Goal: Task Accomplishment & Management: Manage account settings

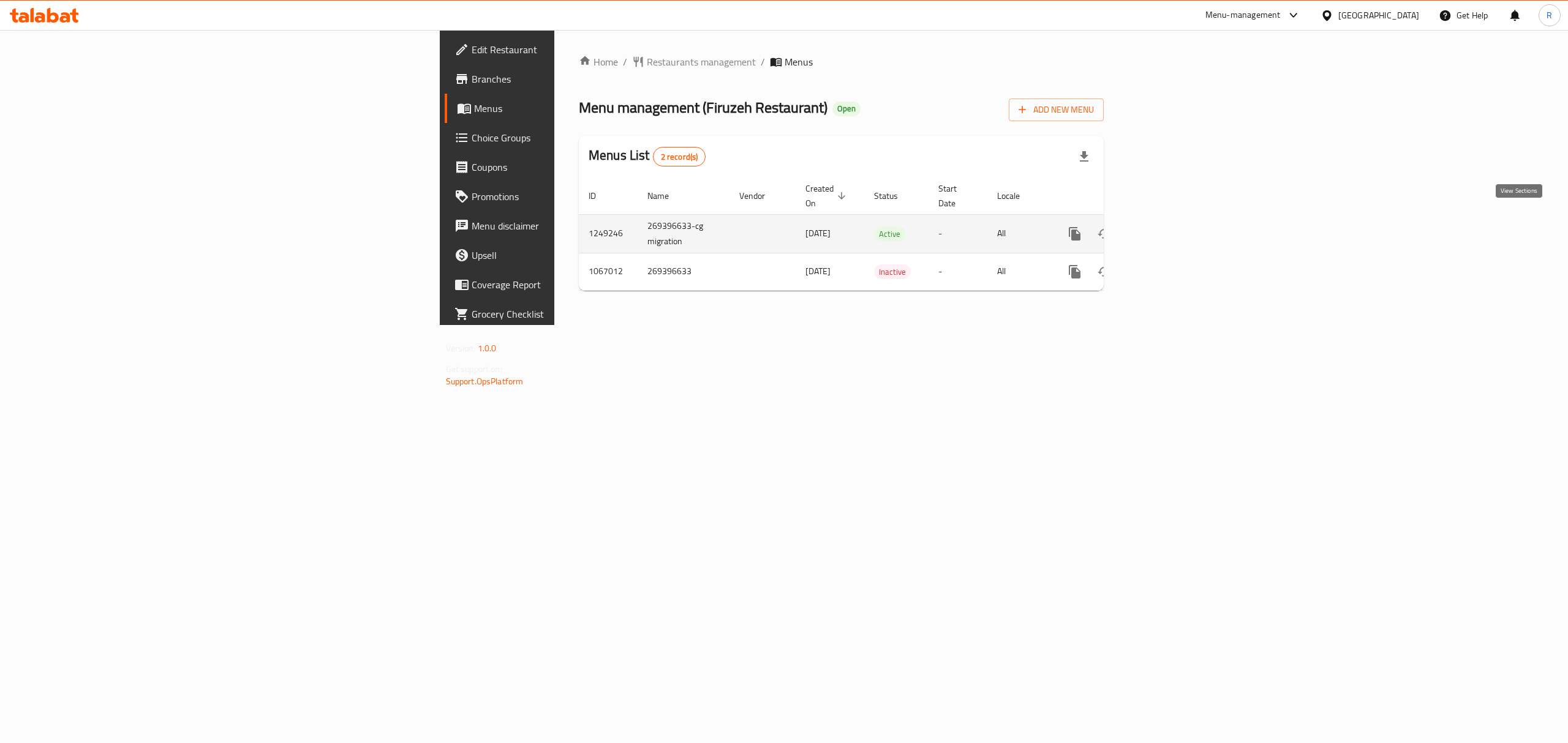
click at [1170, 227] on icon "enhanced table" at bounding box center [1163, 234] width 15 height 15
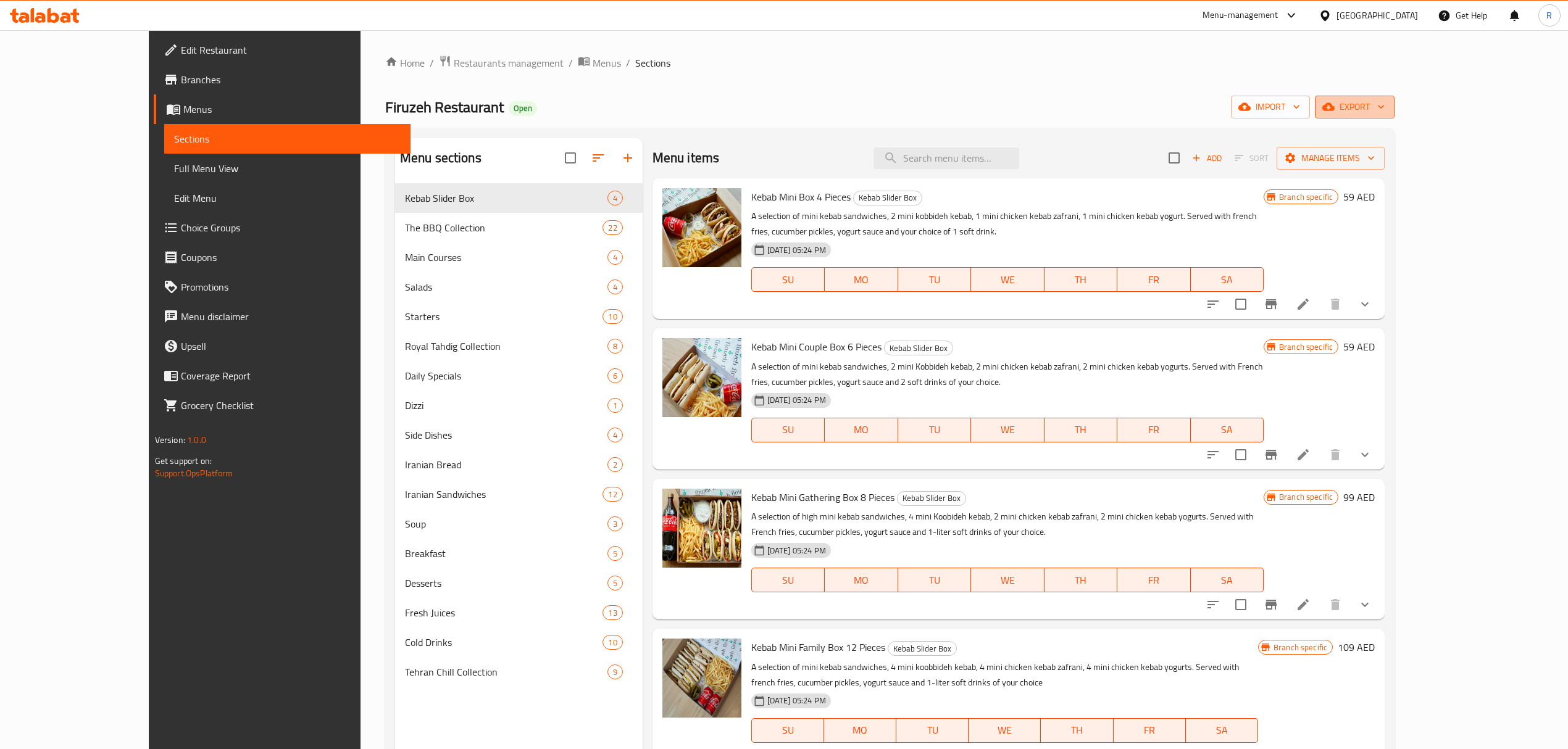
click at [1384, 114] on span "export" at bounding box center [1354, 107] width 60 height 15
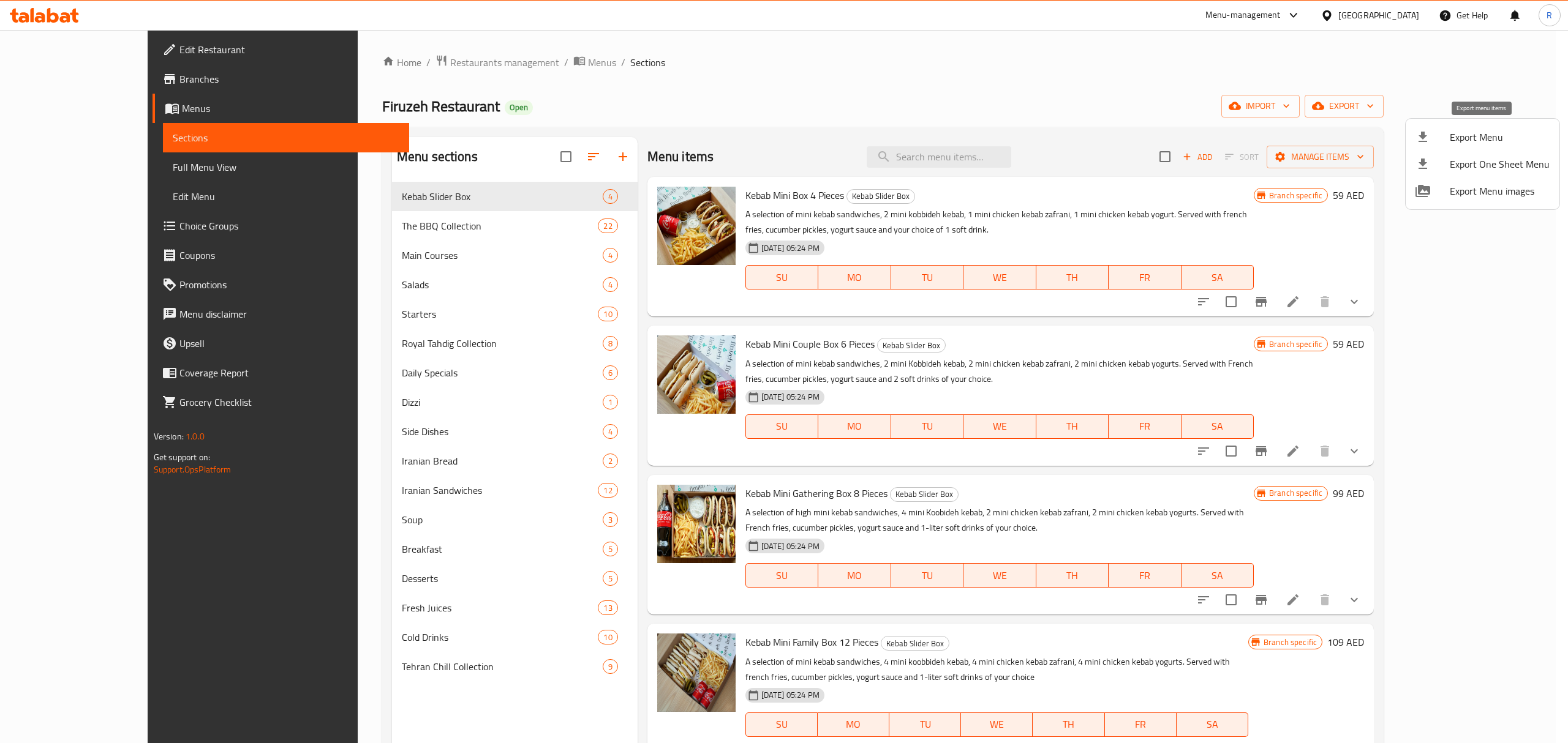
click at [1484, 138] on span "Export Menu" at bounding box center [1500, 137] width 100 height 15
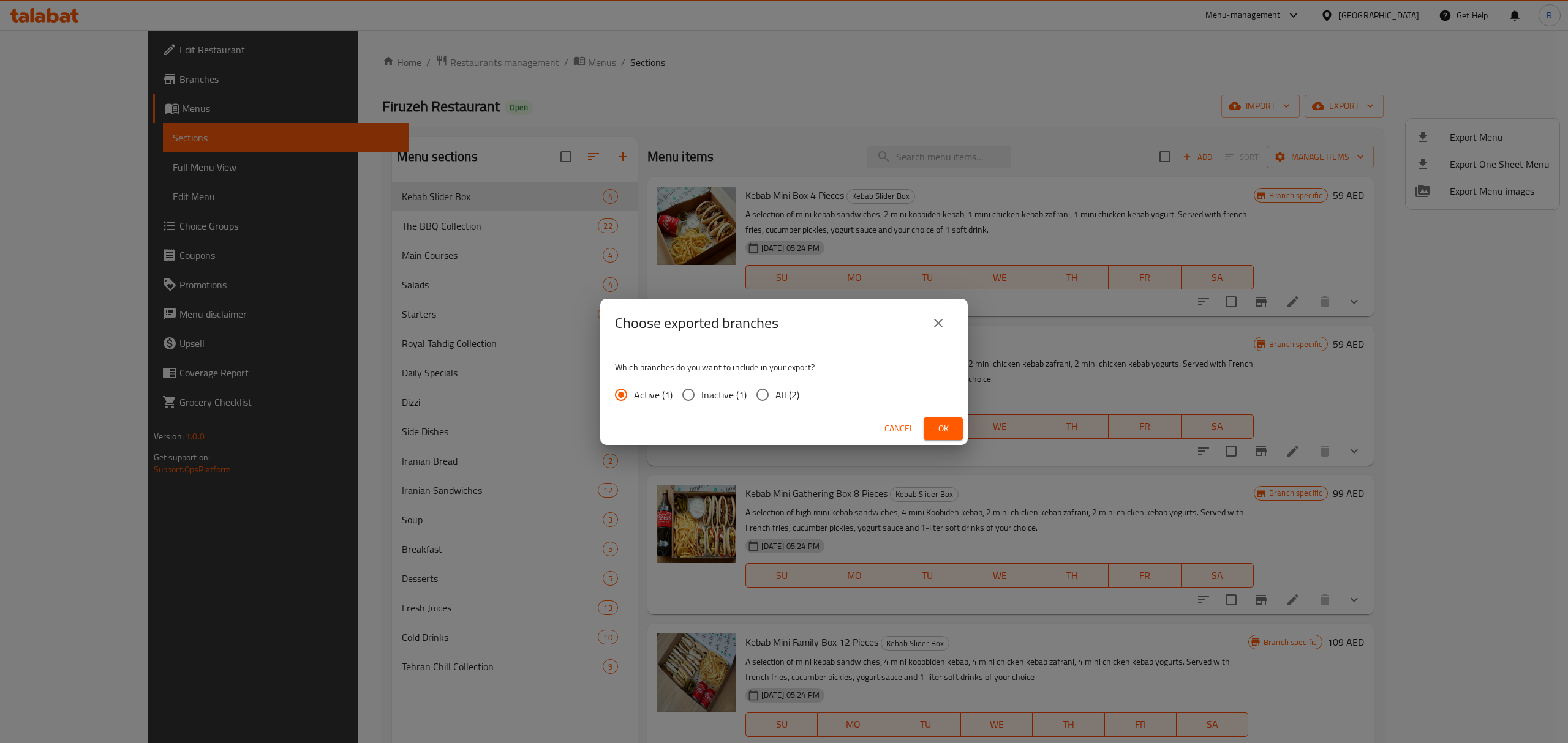
click at [785, 388] on span "All (2)" at bounding box center [787, 395] width 24 height 15
click at [775, 388] on input "All (2)" at bounding box center [763, 395] width 26 height 26
radio input "true"
click at [948, 426] on span "Ok" at bounding box center [943, 429] width 19 height 15
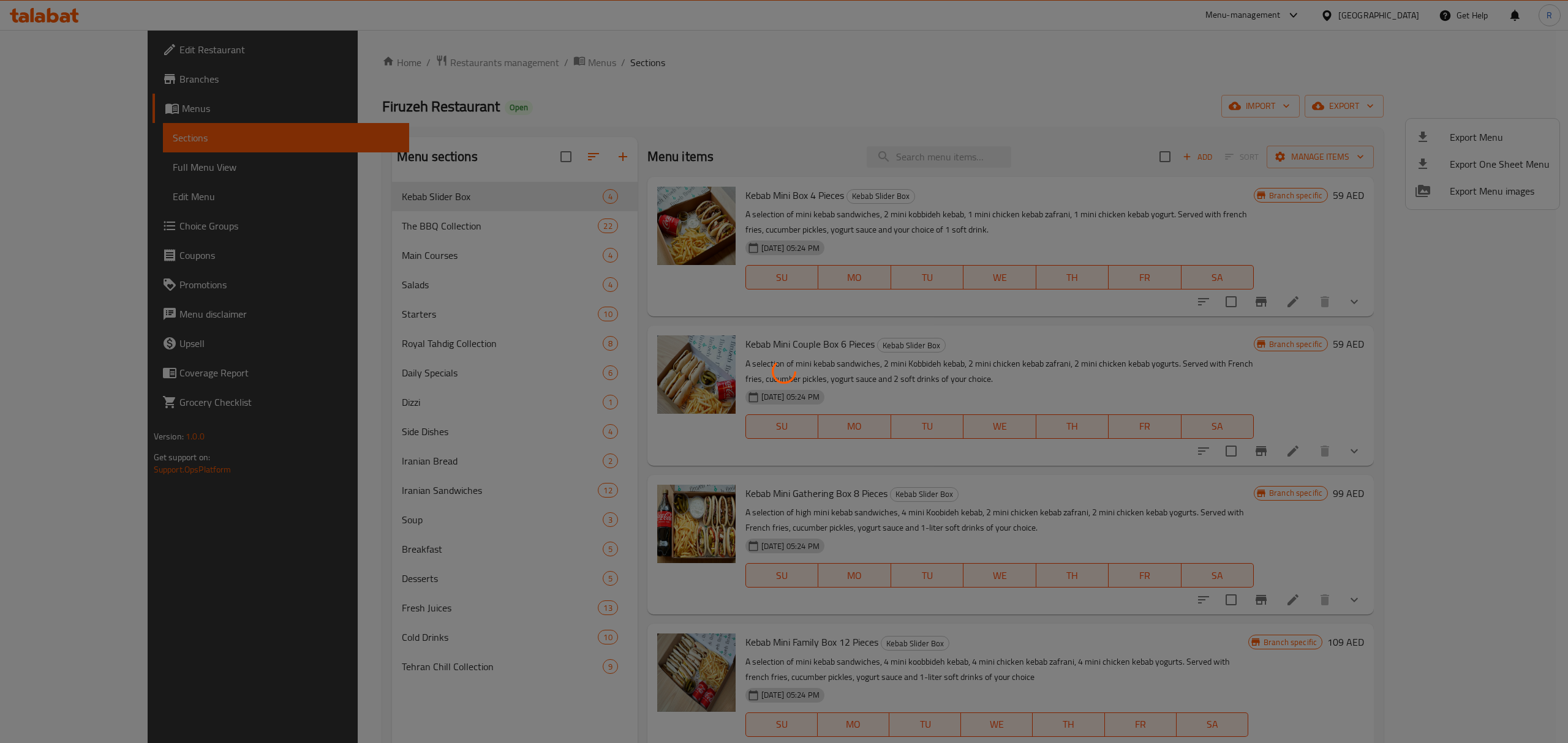
click at [694, 108] on div at bounding box center [784, 372] width 1568 height 743
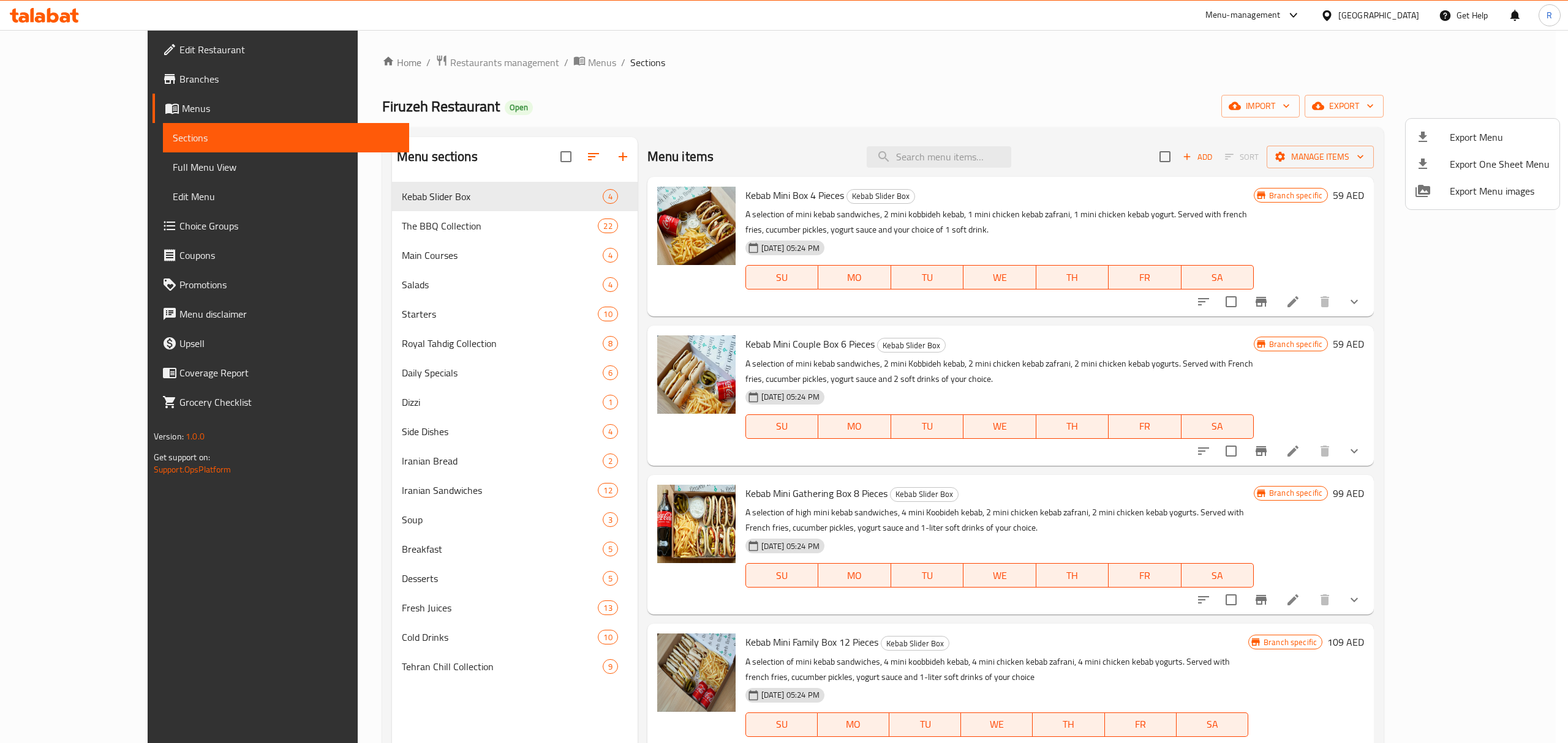
click at [655, 114] on div at bounding box center [784, 372] width 1568 height 743
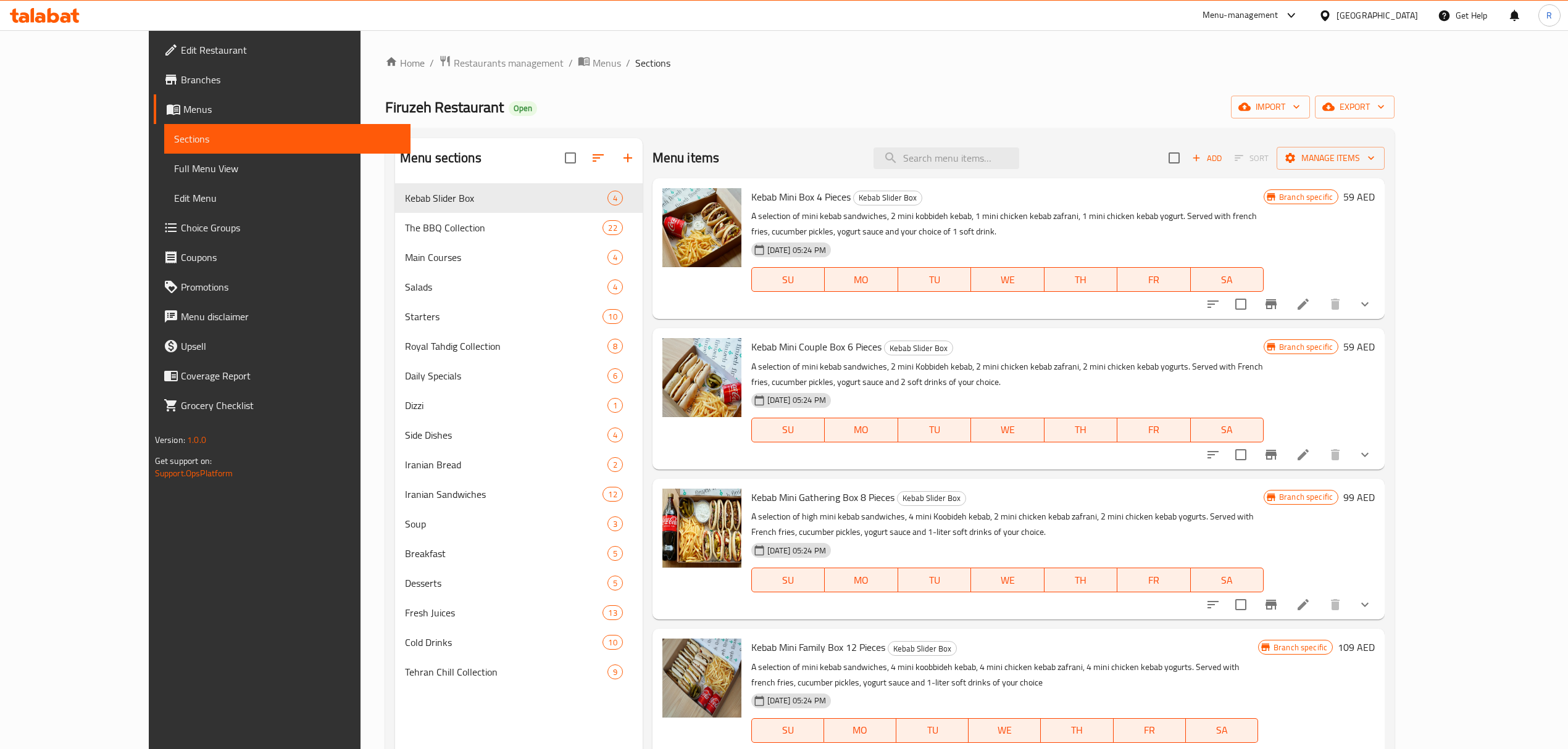
drag, startPoint x: 168, startPoint y: 169, endPoint x: 731, endPoint y: 82, distance: 569.7
click at [174, 169] on span "Full Menu View" at bounding box center [287, 168] width 226 height 15
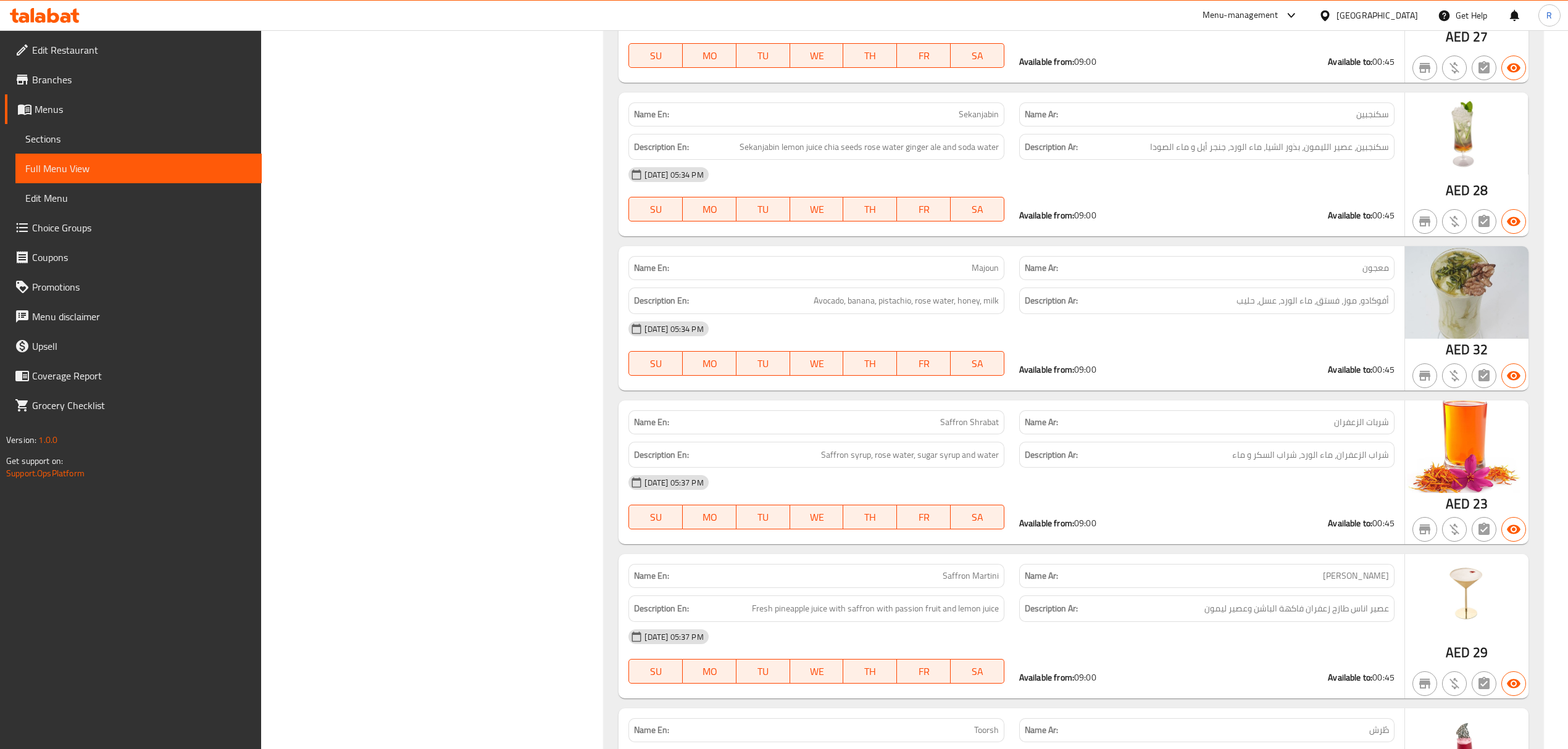
scroll to position [31610, 0]
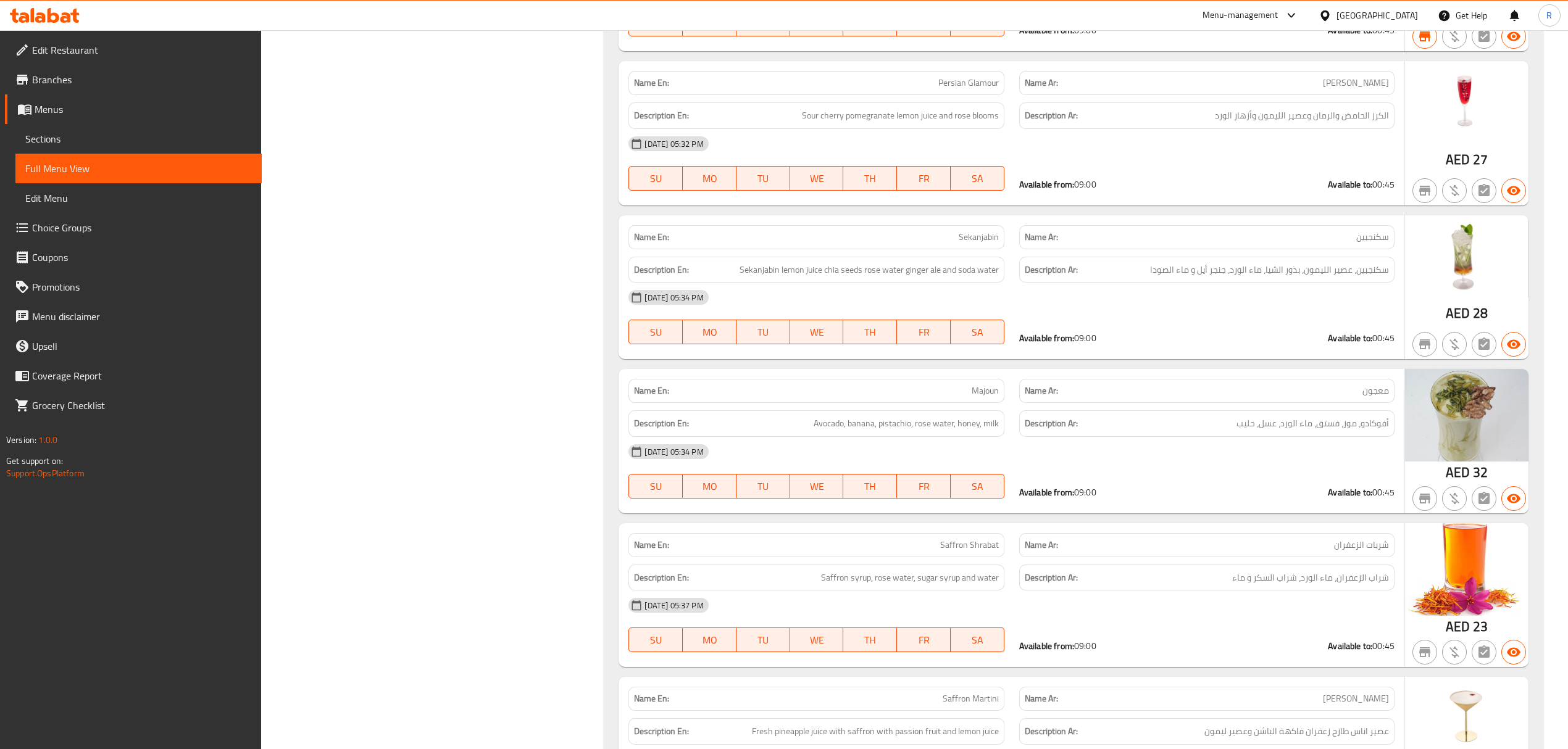
click at [100, 142] on span "Sections" at bounding box center [139, 139] width 226 height 15
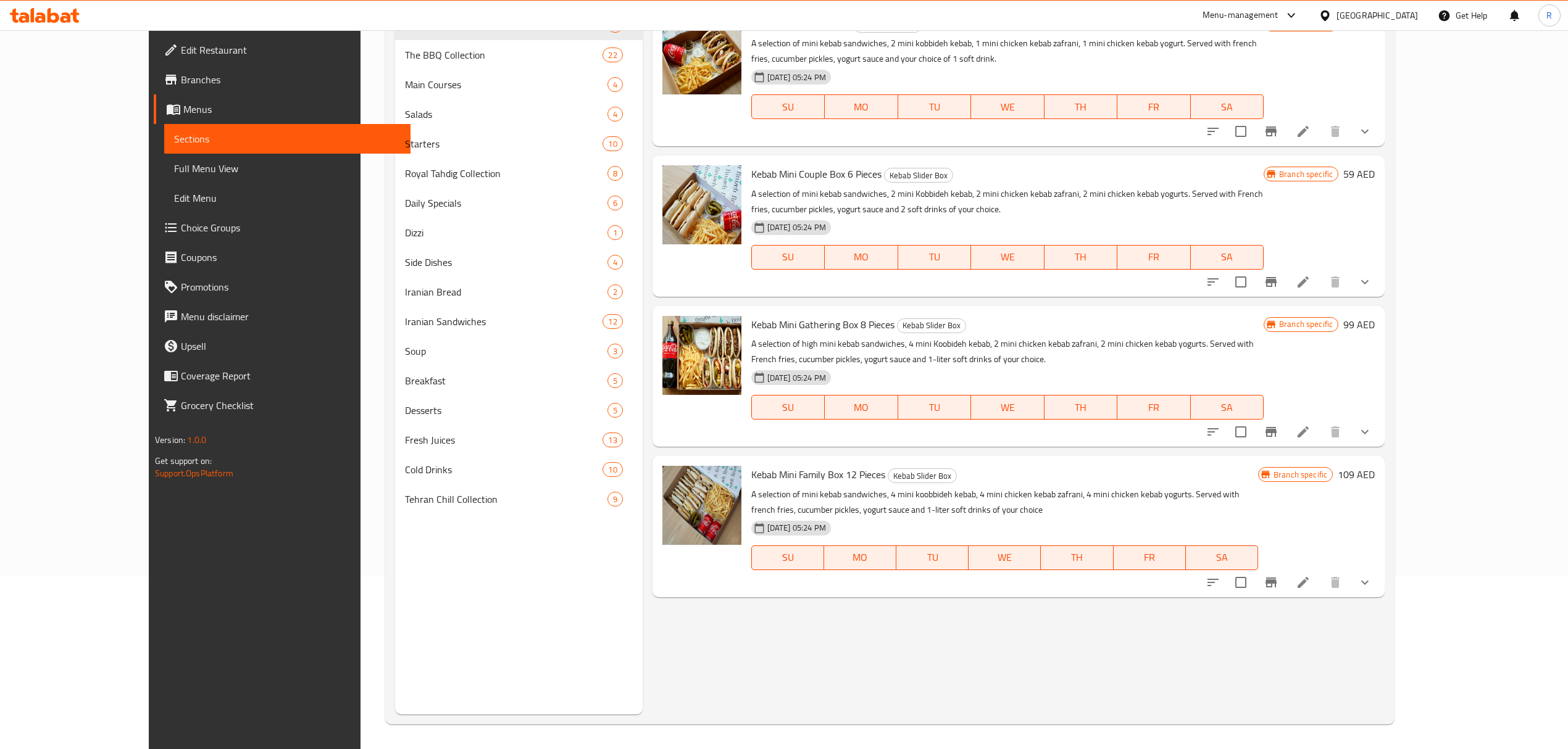
scroll to position [174, 0]
click at [806, 665] on div "Menu items Add Sort Manage items Kebab Mini Box 4 Pieces Kebab Slider Box A sel…" at bounding box center [1014, 340] width 742 height 749
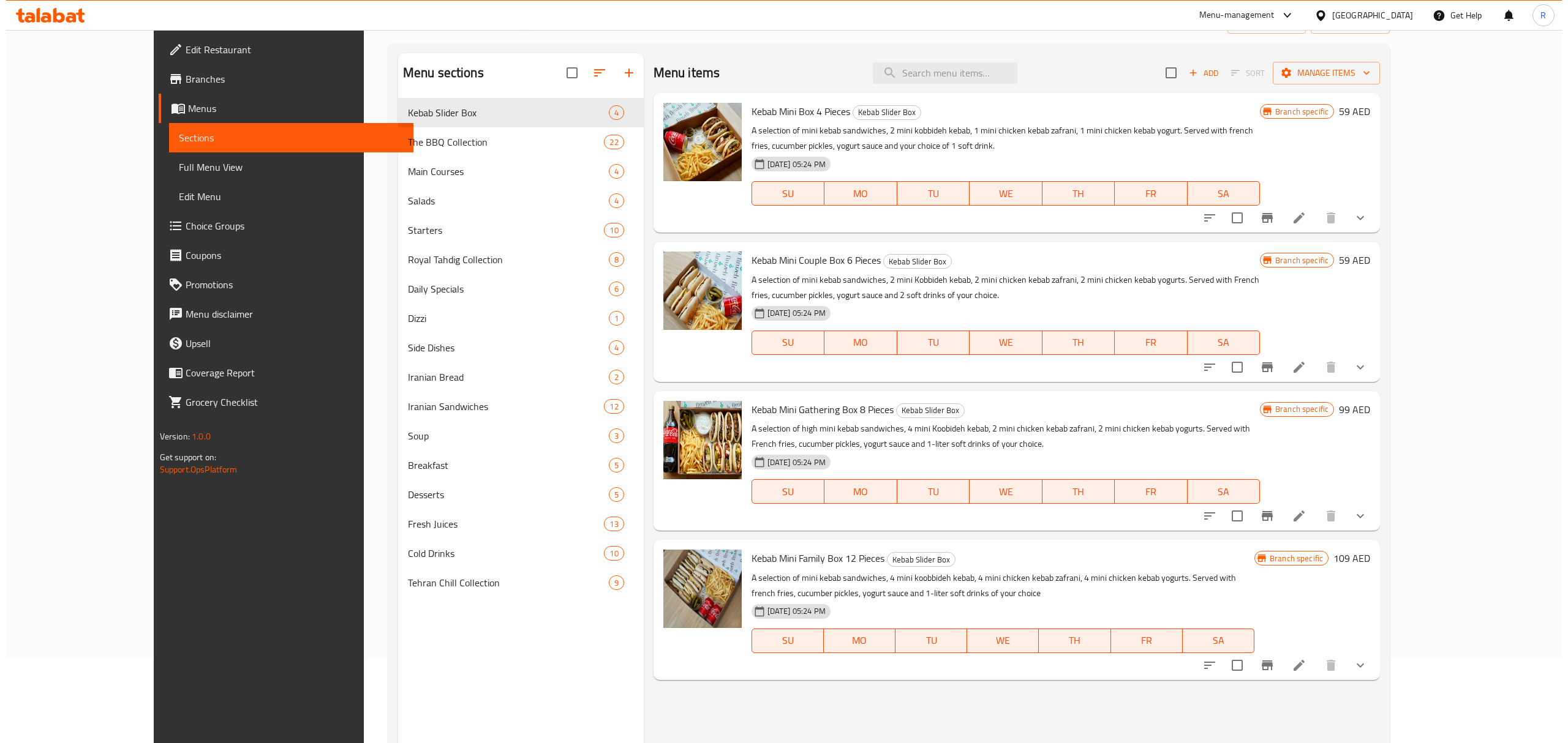
scroll to position [0, 0]
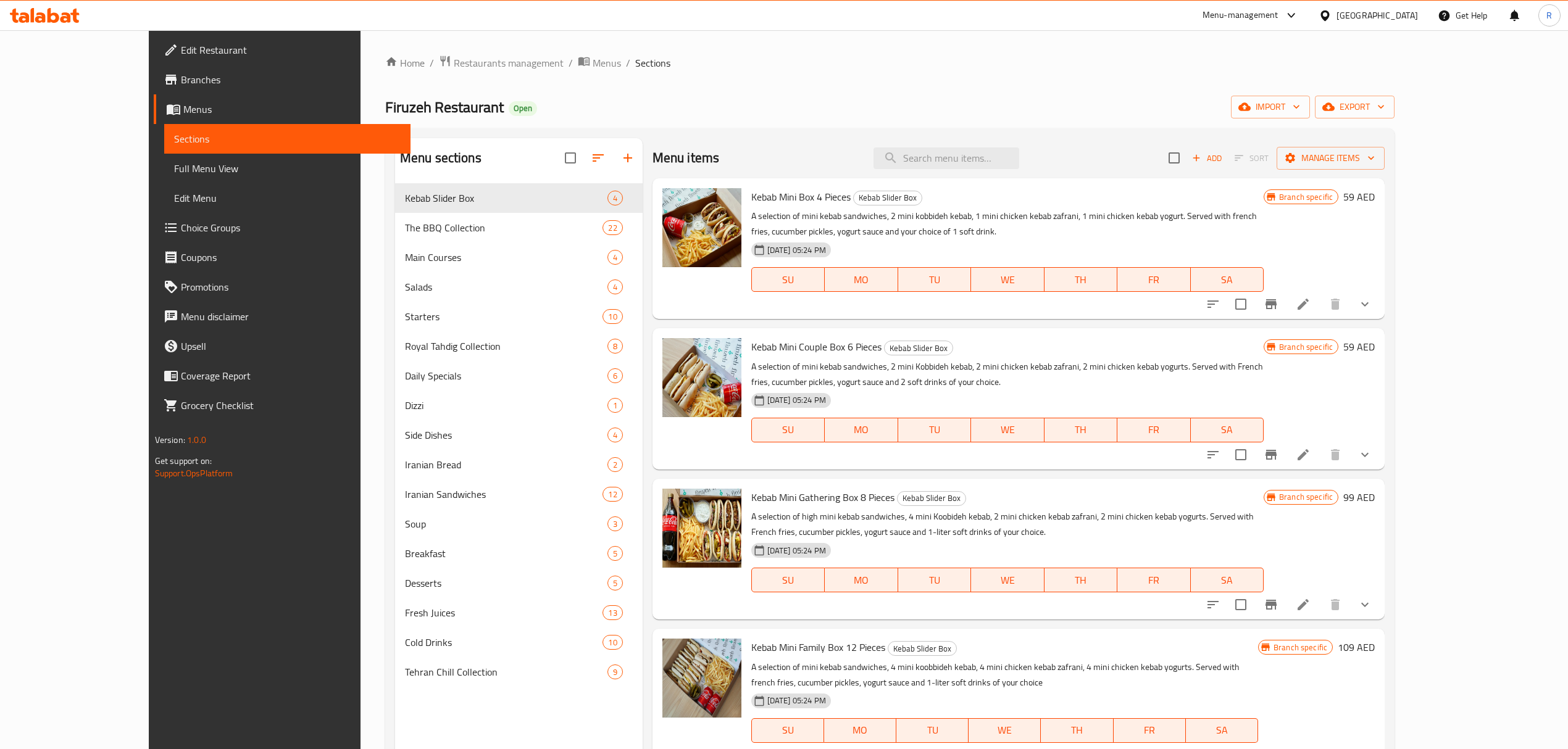
drag, startPoint x: 870, startPoint y: 82, endPoint x: 601, endPoint y: 3, distance: 280.4
click at [872, 82] on div "Home / Restaurants management / Menus / Sections Firuzeh Restaurant Open import…" at bounding box center [890, 476] width 1009 height 842
drag, startPoint x: 1077, startPoint y: 80, endPoint x: 972, endPoint y: 82, distance: 105.0
click at [1077, 80] on div "Home / Restaurants management / Menus / Sections Firuzeh Restaurant Open import…" at bounding box center [890, 476] width 1009 height 842
click at [1187, 159] on input "checkbox" at bounding box center [1174, 157] width 26 height 26
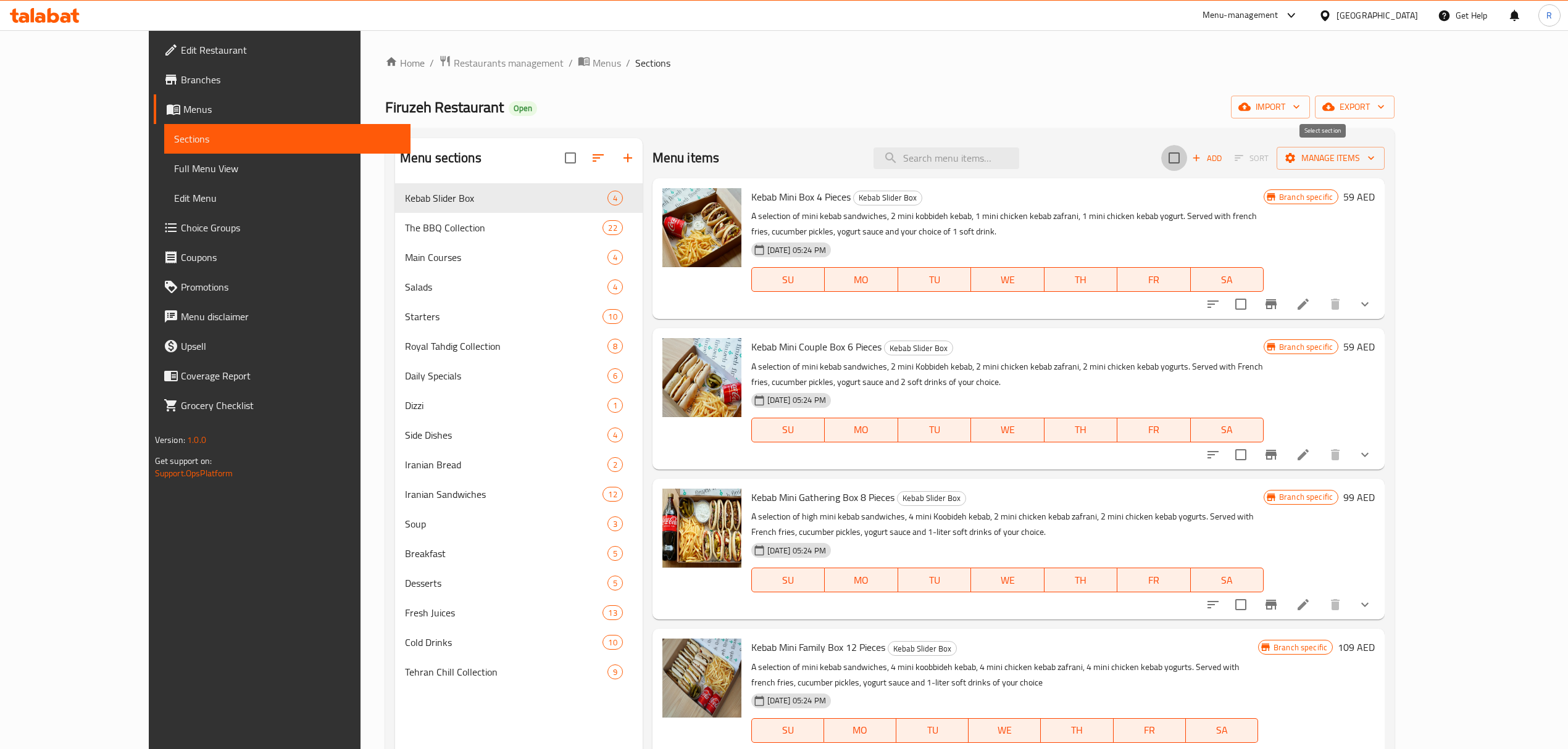
checkbox input "true"
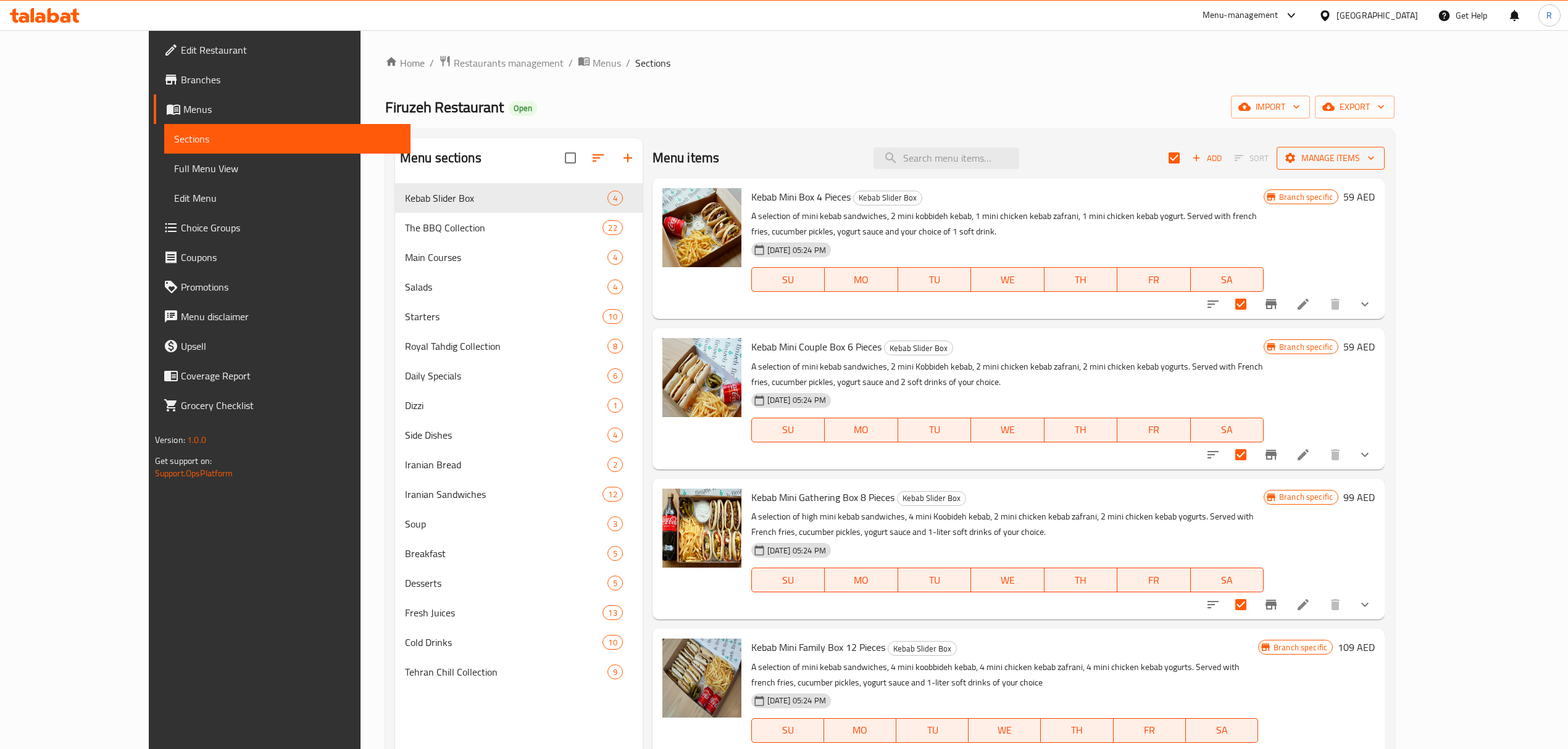
click at [1375, 158] on span "Manage items" at bounding box center [1331, 158] width 88 height 15
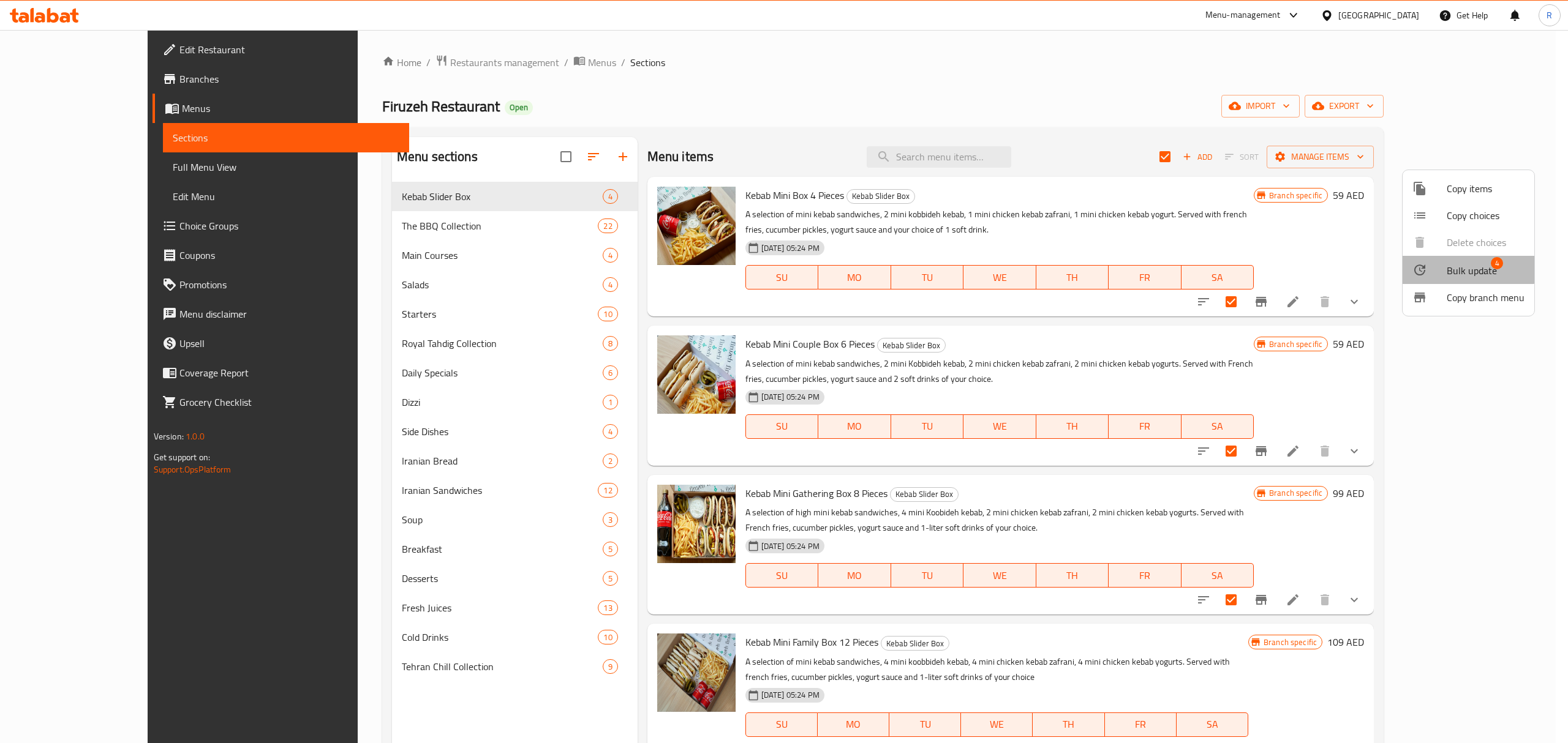
click at [1448, 263] on span "Bulk update" at bounding box center [1472, 270] width 51 height 15
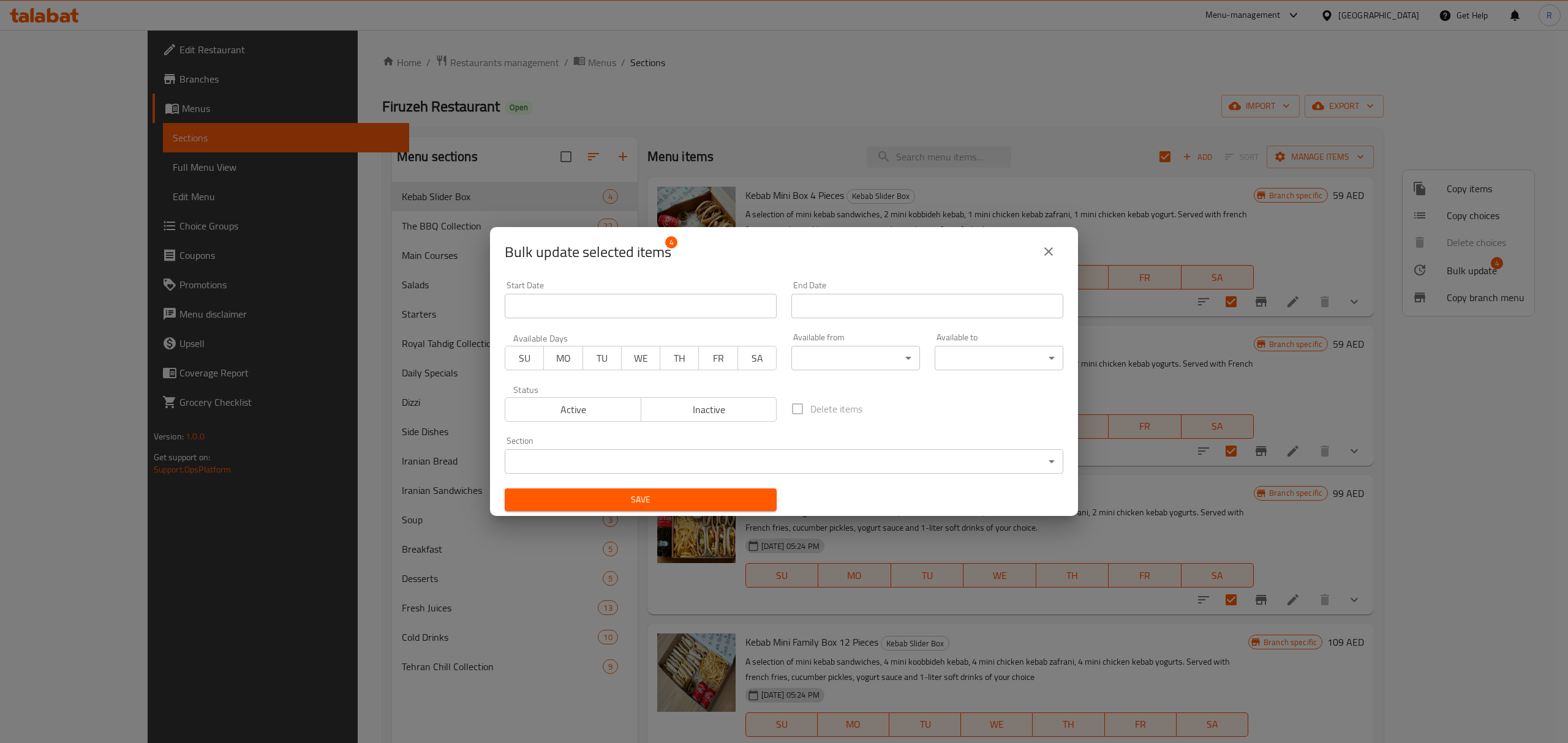
click at [838, 360] on body "​ Menu-management United Arab Emirates Get Help R Edit Restaurant Branches Menu…" at bounding box center [784, 386] width 1568 height 713
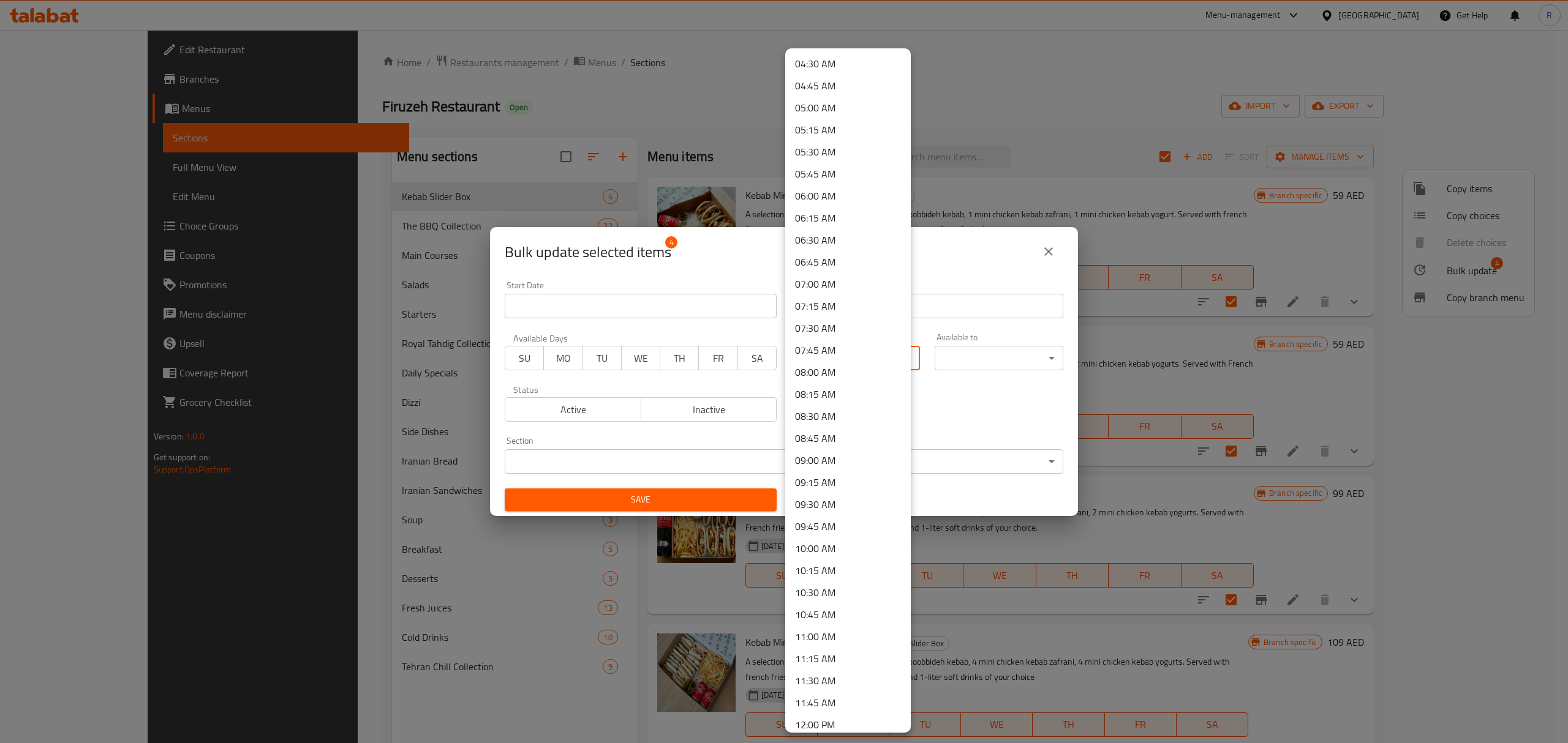
scroll to position [490, 0]
click at [849, 544] on li "11:00 AM" at bounding box center [848, 544] width 126 height 22
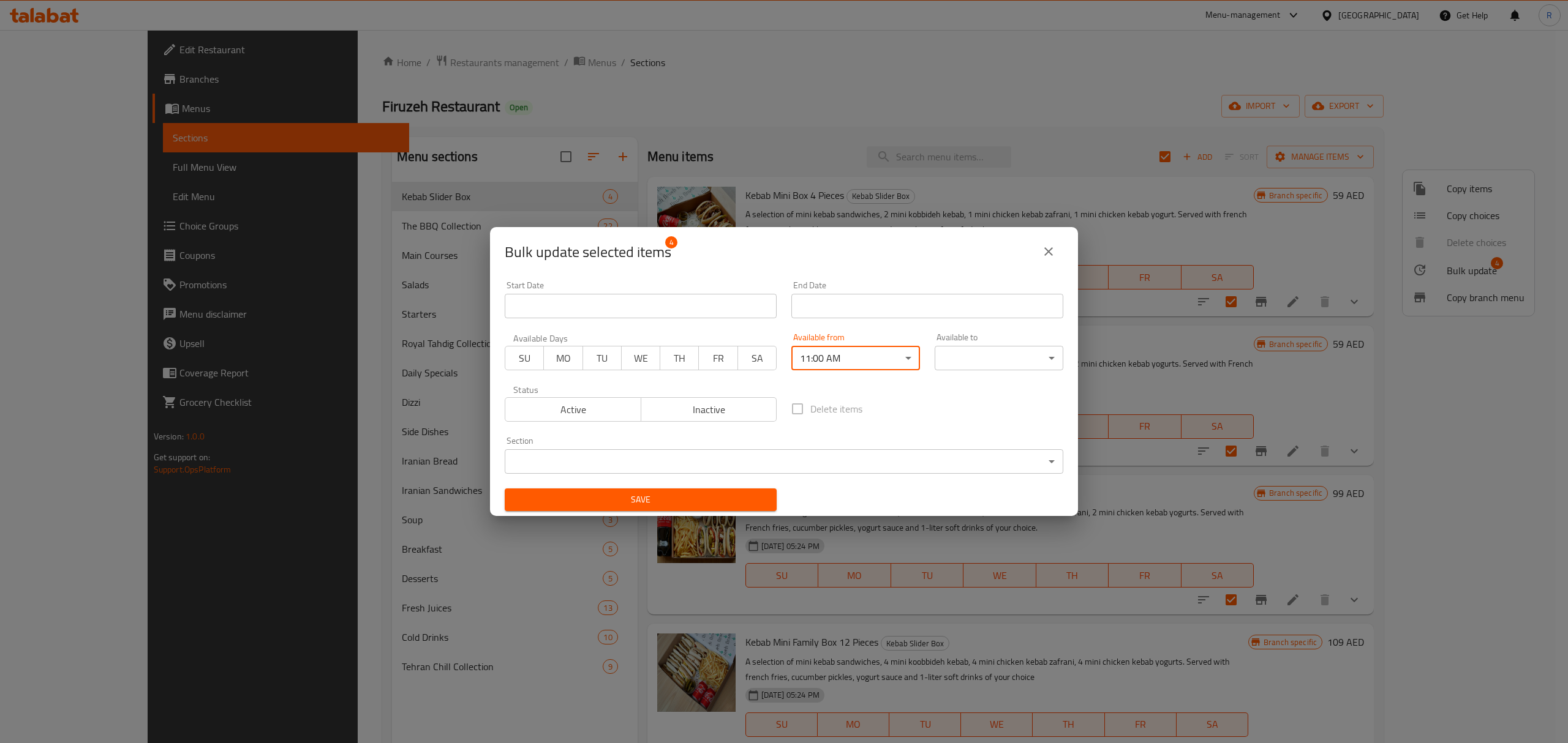
click at [990, 355] on body "​ Menu-management United Arab Emirates Get Help R Edit Restaurant Branches Menu…" at bounding box center [784, 386] width 1568 height 713
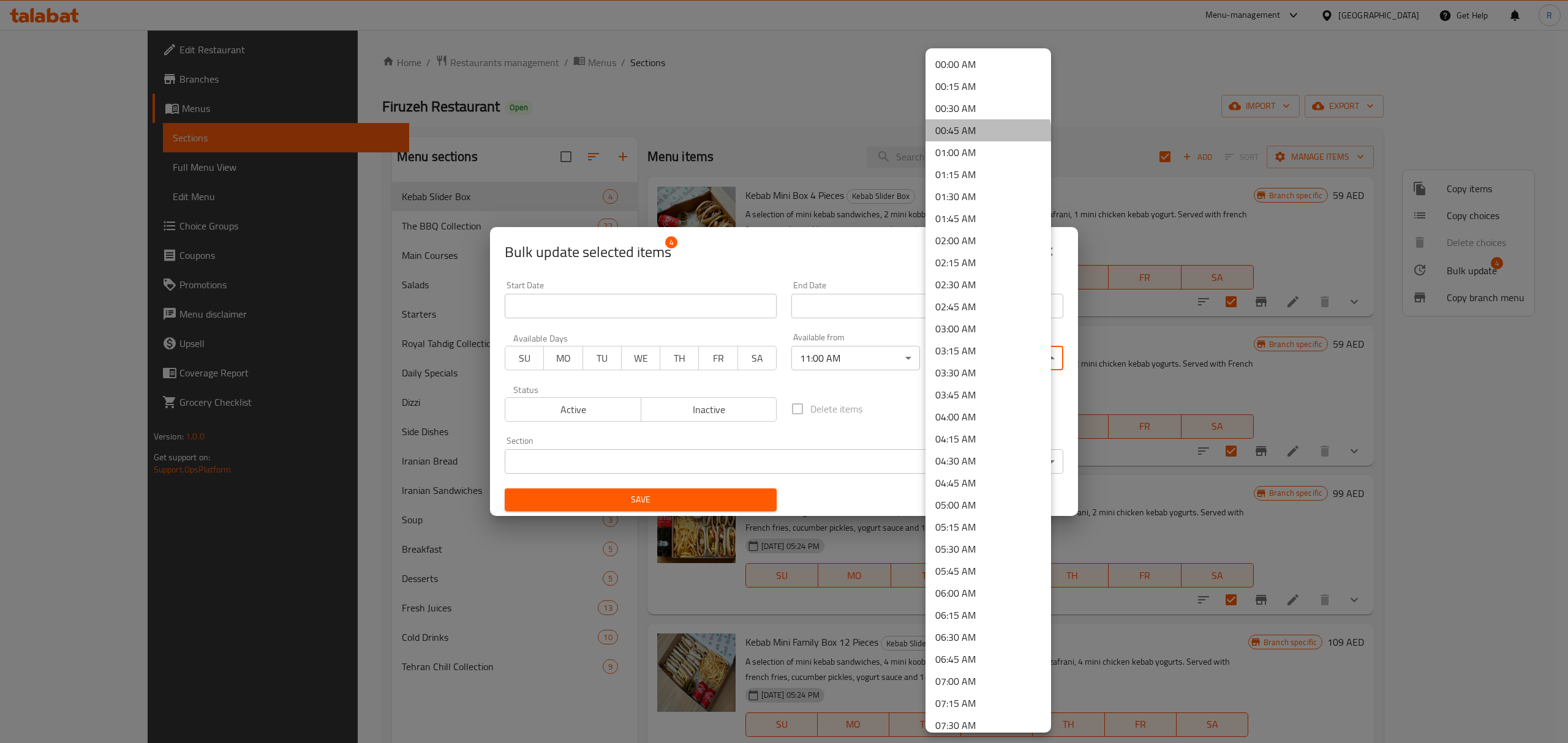
click at [987, 135] on li "00:45 AM" at bounding box center [988, 130] width 126 height 22
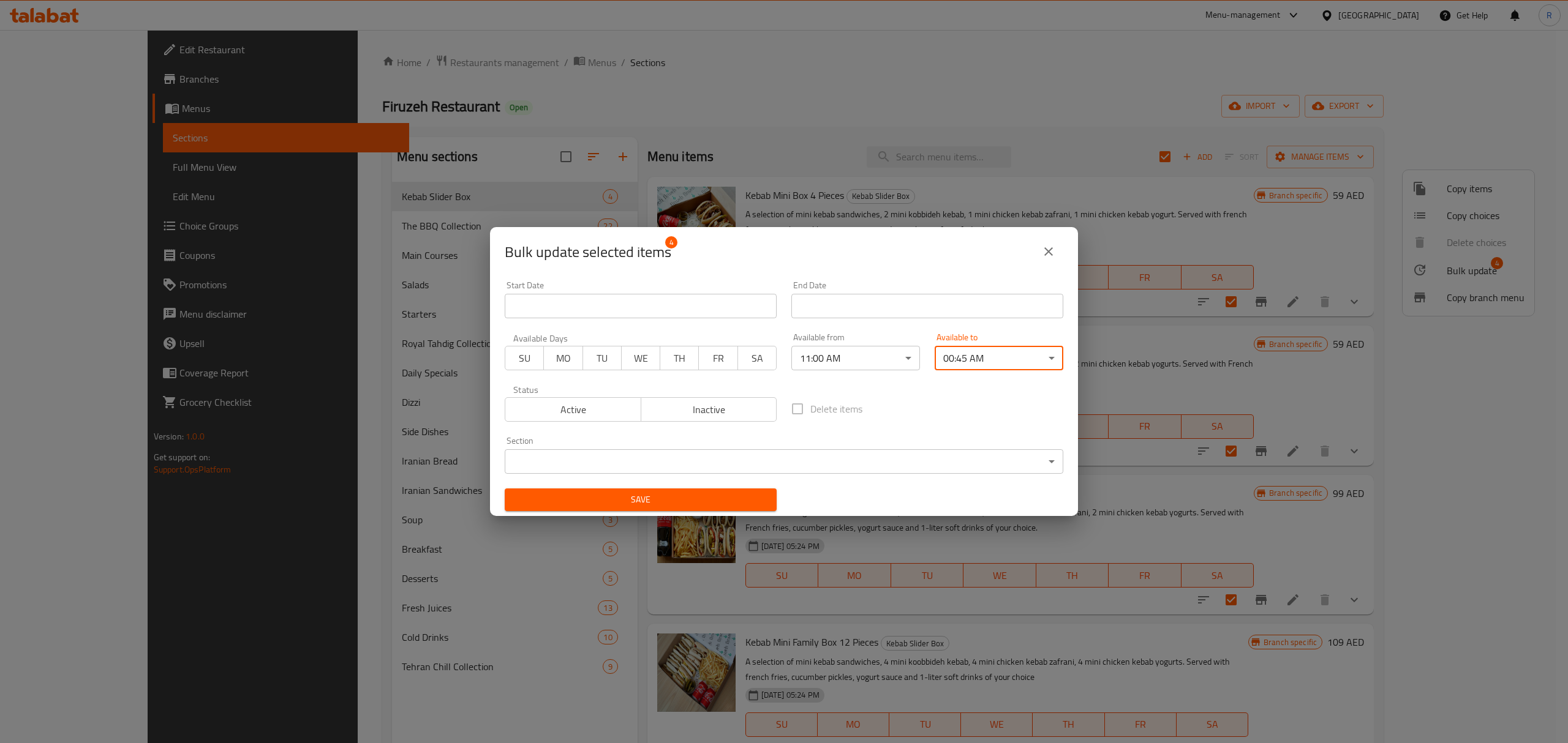
click at [946, 400] on div "Delete items" at bounding box center [927, 409] width 287 height 41
click at [711, 507] on span "Save" at bounding box center [641, 500] width 253 height 15
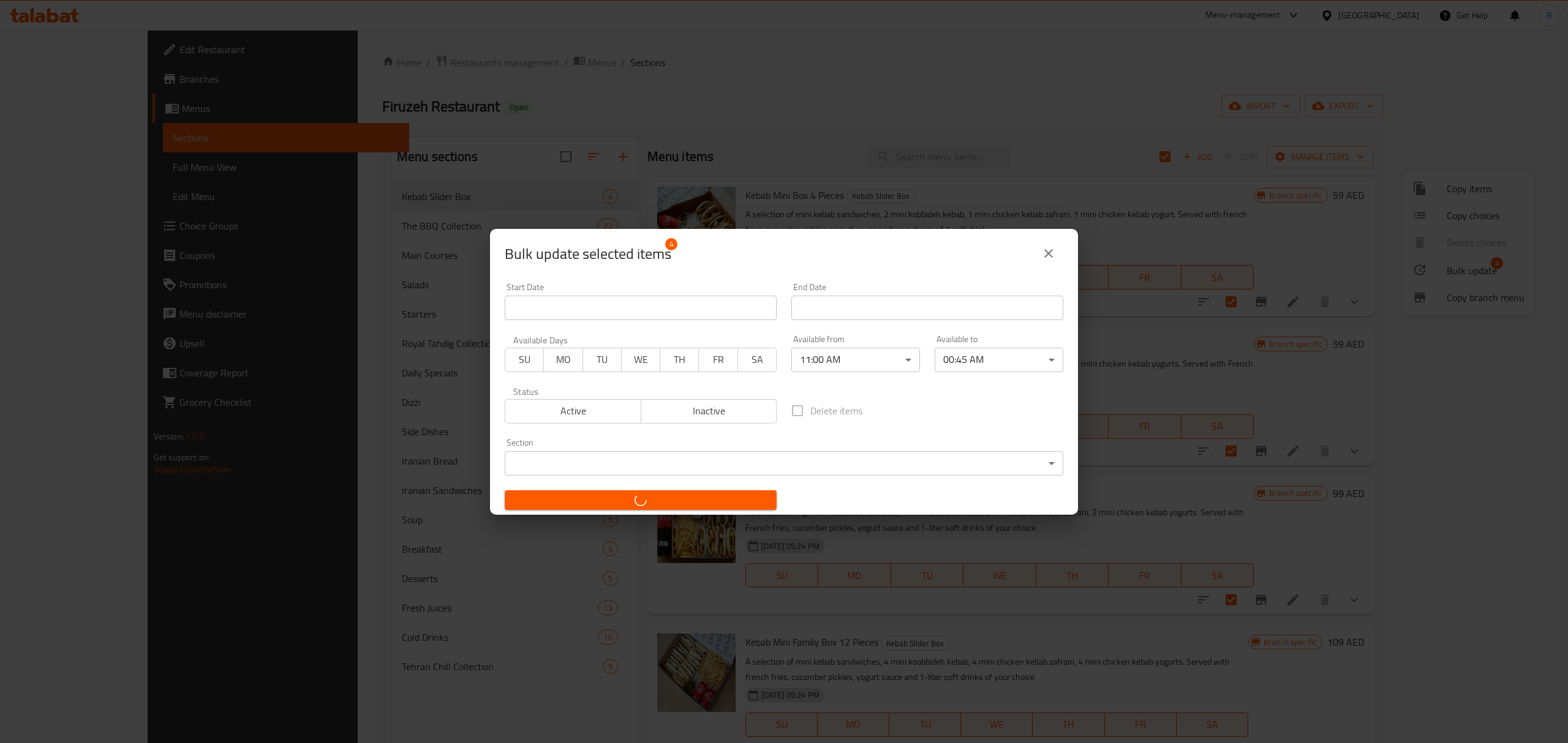
checkbox input "false"
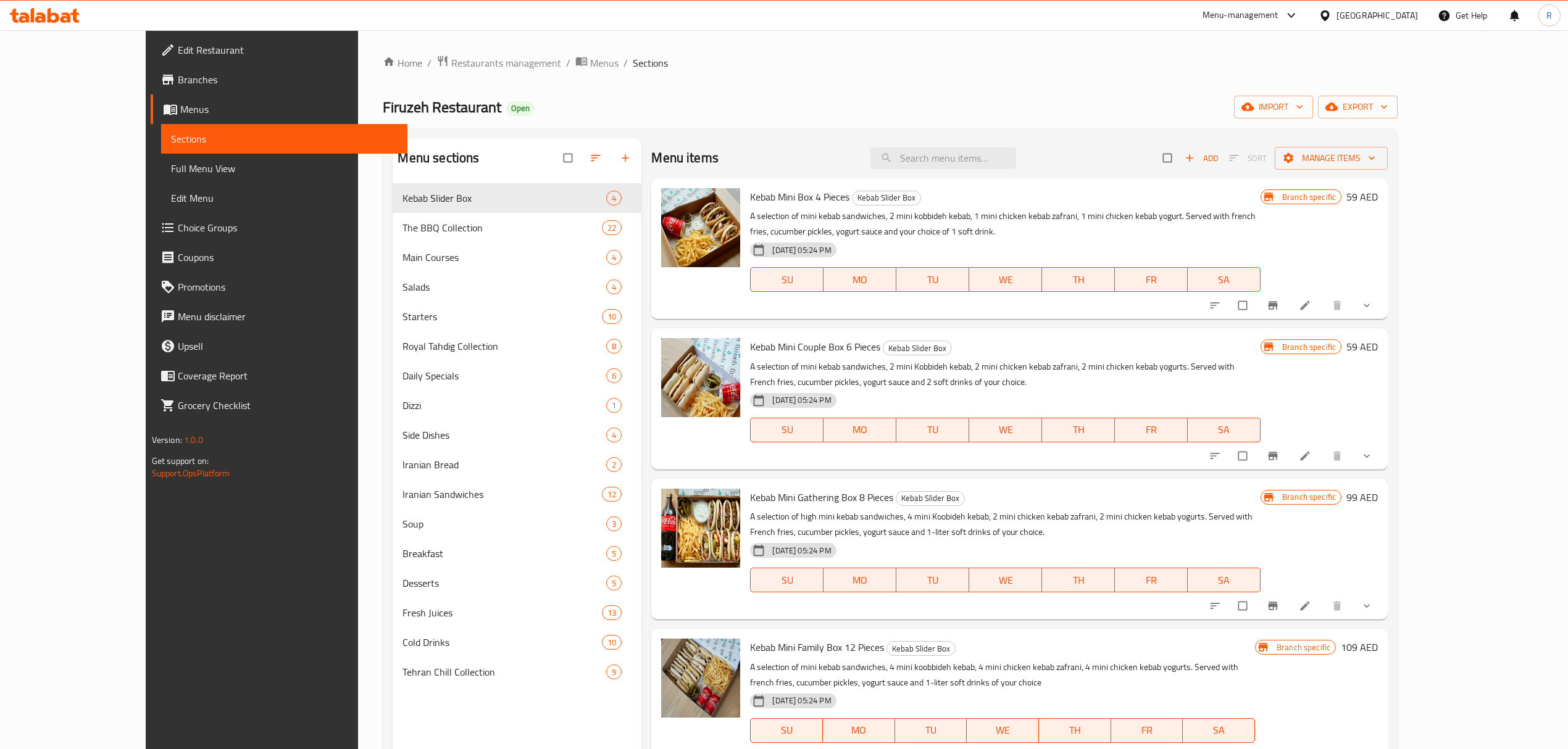
click at [212, 159] on link "Full Menu View" at bounding box center [284, 168] width 247 height 29
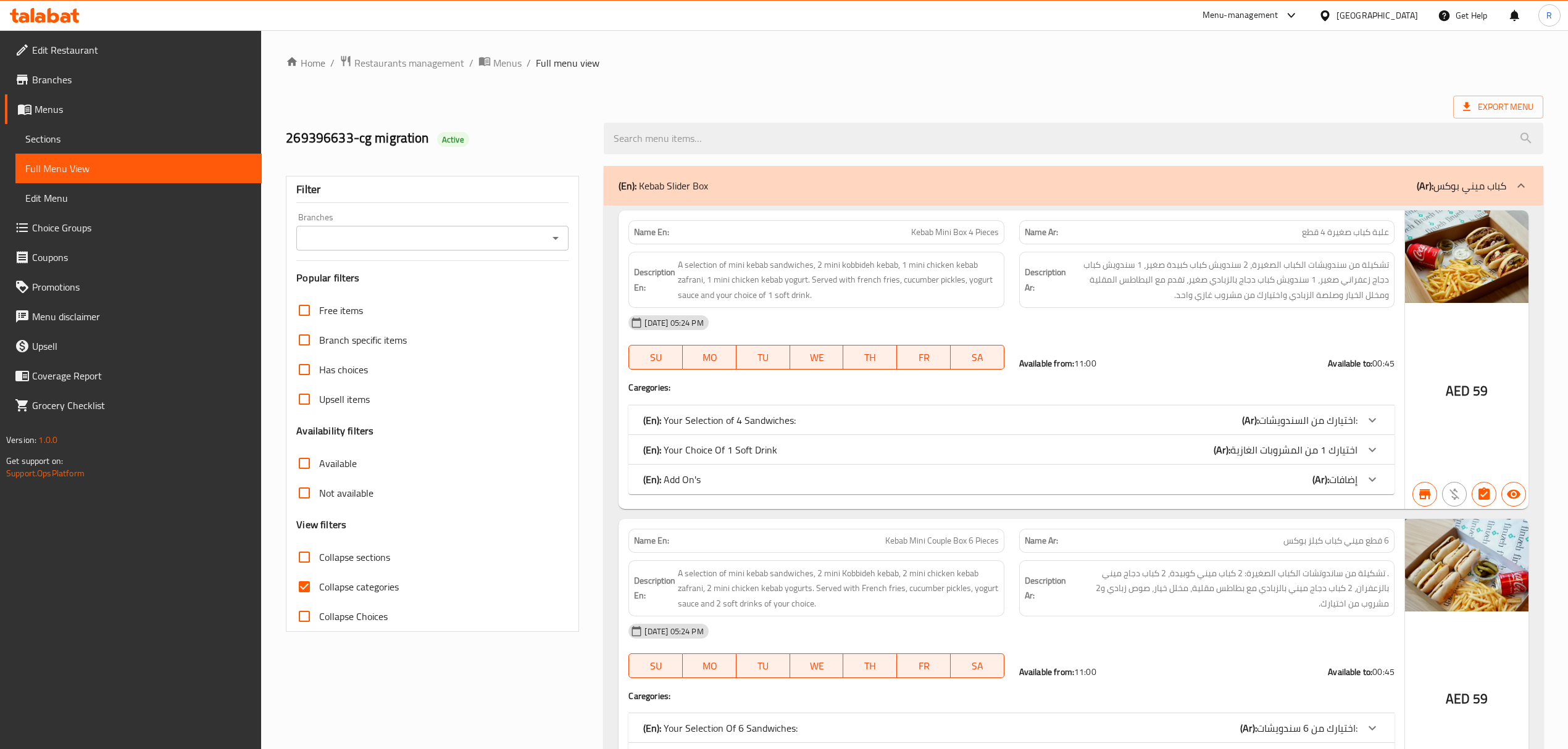
drag, startPoint x: 70, startPoint y: 132, endPoint x: 352, endPoint y: 5, distance: 309.3
click at [70, 132] on span "Sections" at bounding box center [139, 139] width 226 height 15
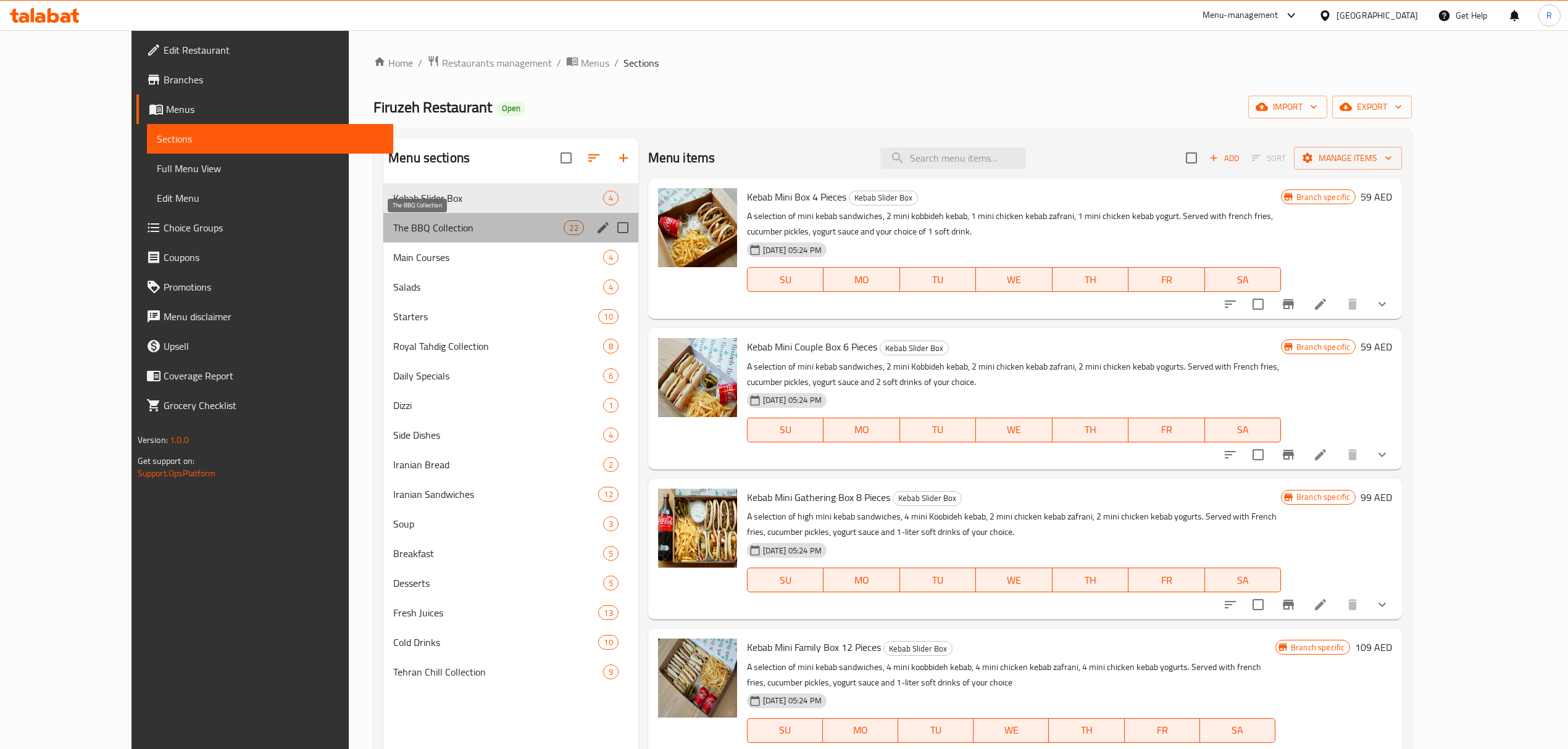
drag, startPoint x: 359, startPoint y: 228, endPoint x: 435, endPoint y: 1, distance: 239.4
click at [393, 228] on span "The BBQ Collection" at bounding box center [478, 228] width 170 height 15
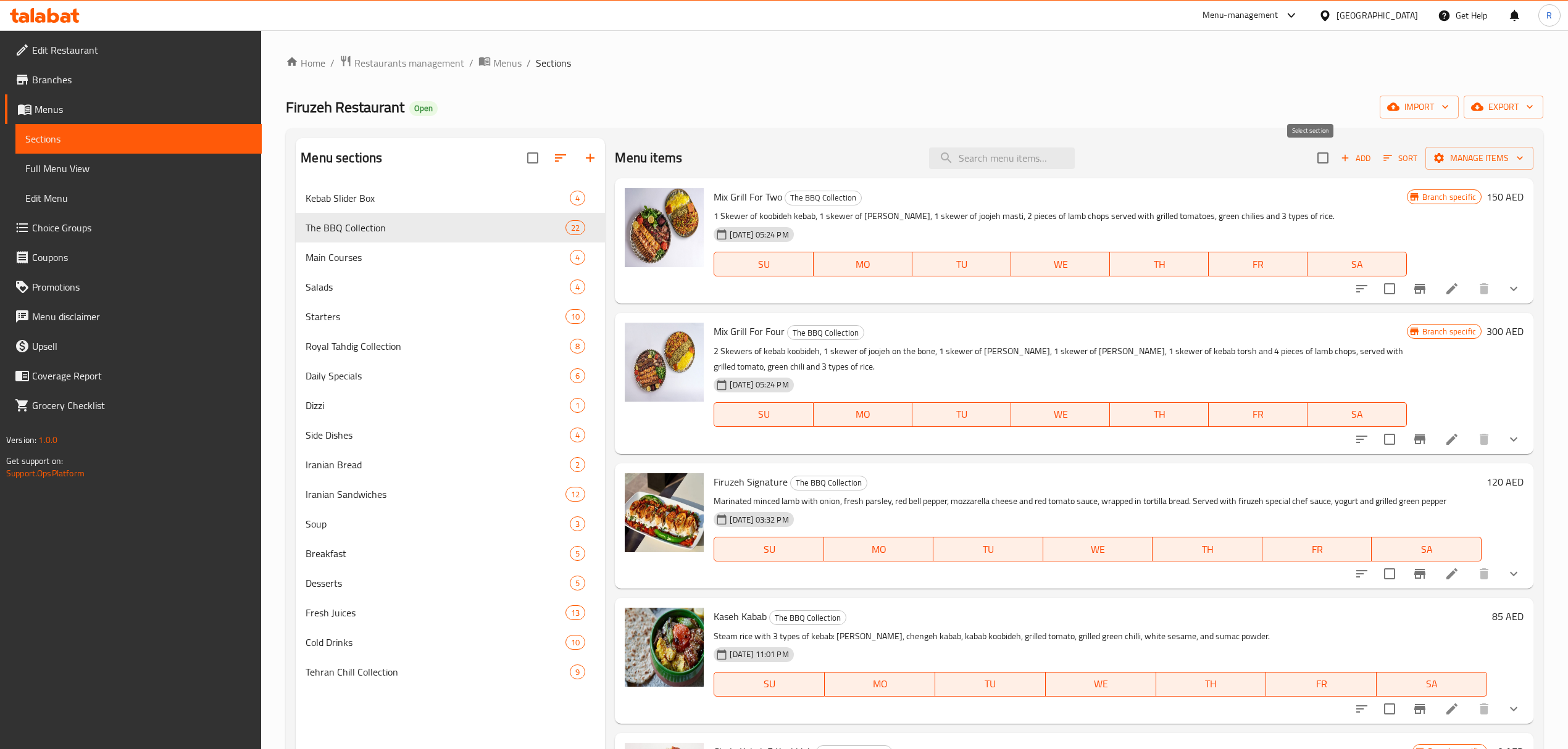
click at [1310, 163] on input "checkbox" at bounding box center [1323, 157] width 26 height 26
checkbox input "true"
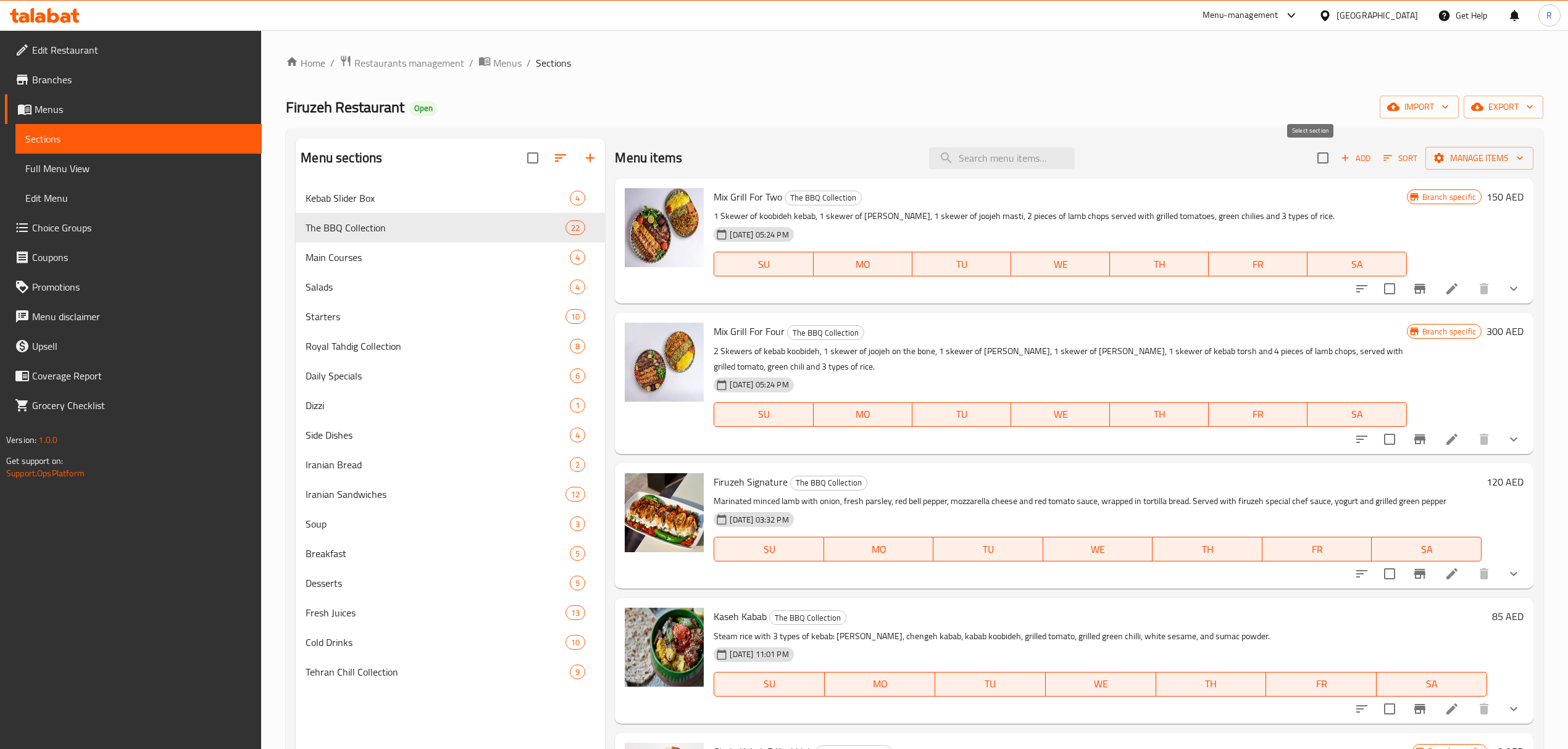
checkbox input "true"
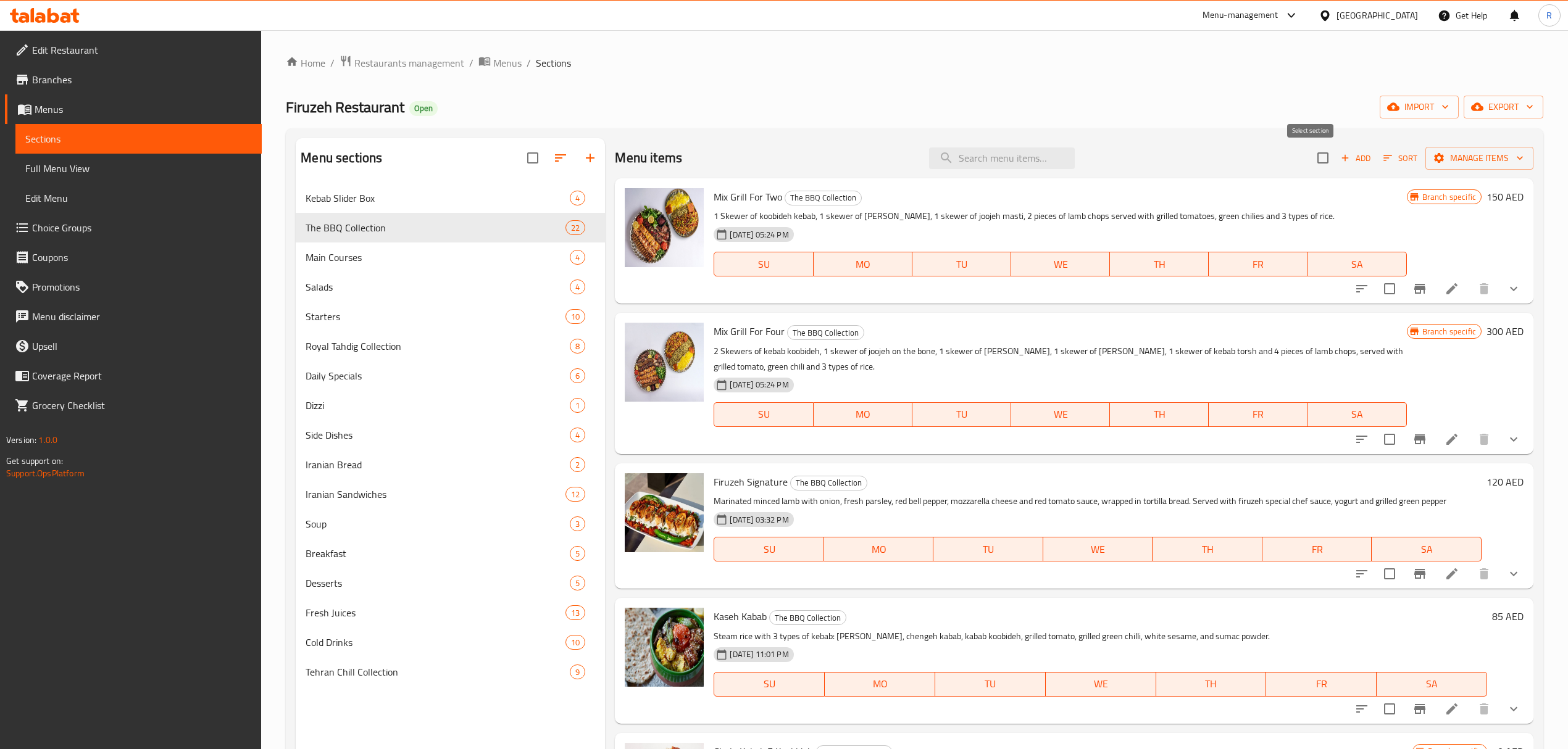
checkbox input "true"
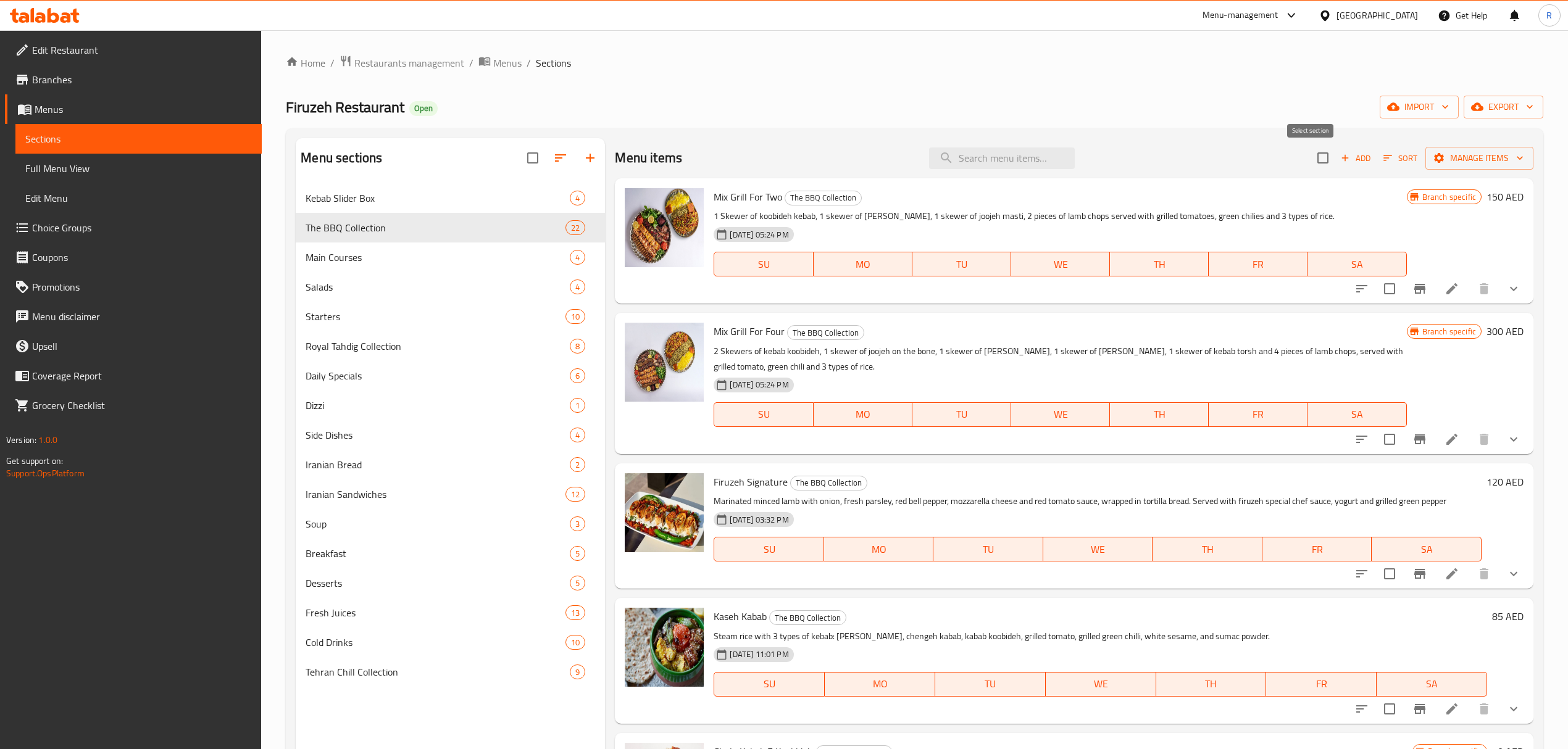
checkbox input "true"
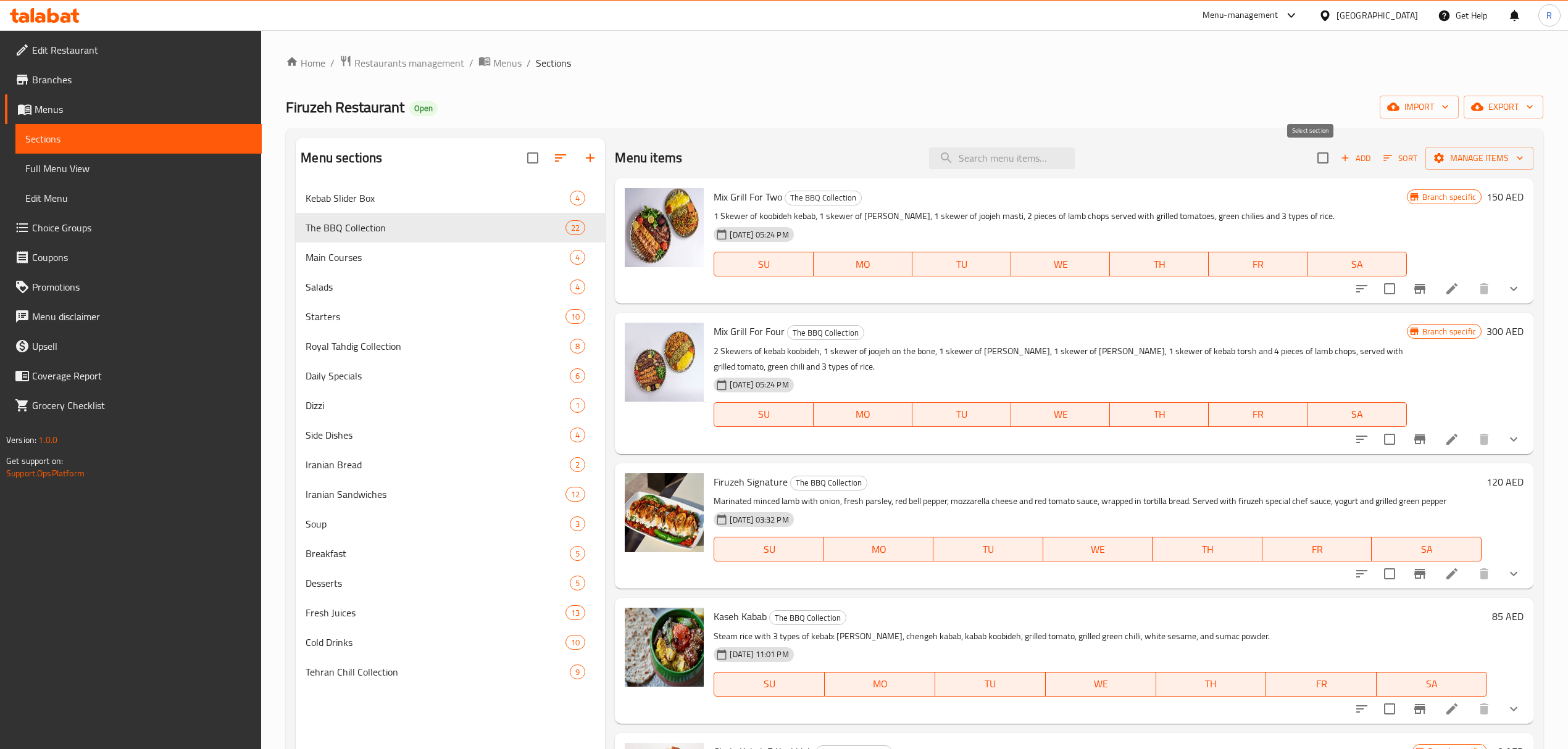
checkbox input "true"
click at [410, 261] on span "Main Courses" at bounding box center [438, 257] width 264 height 15
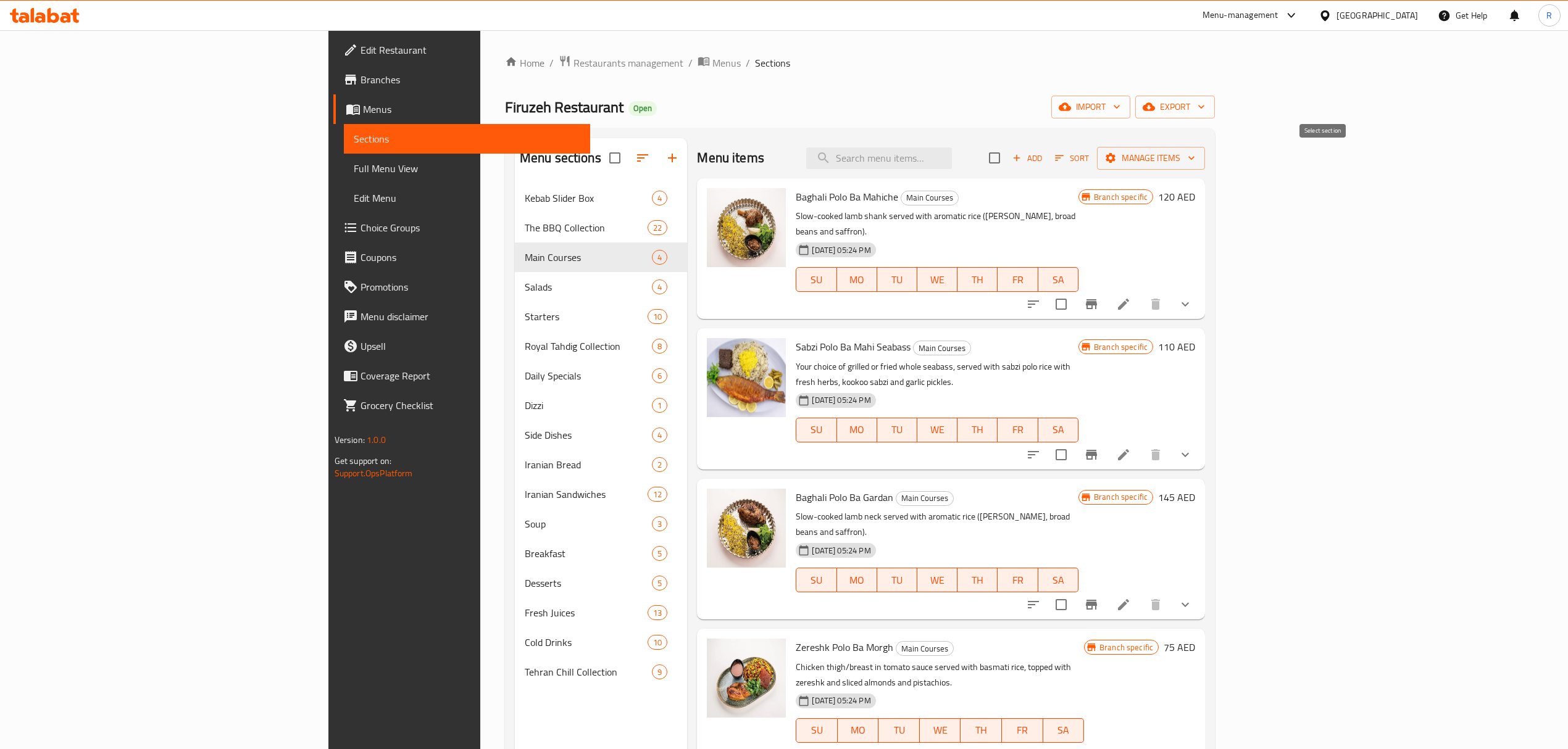
click at [1007, 163] on input "checkbox" at bounding box center [994, 157] width 26 height 26
checkbox input "true"
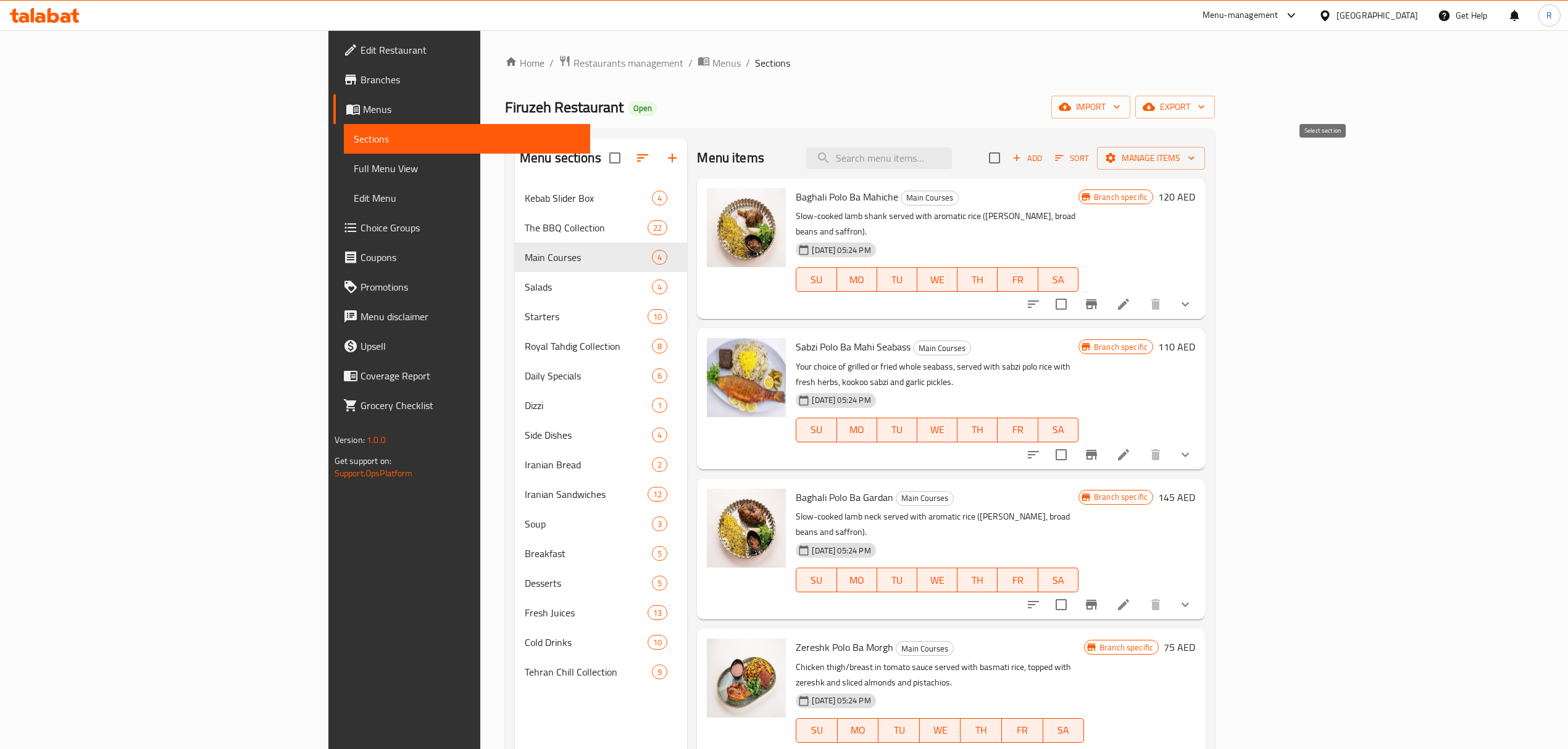
checkbox input "true"
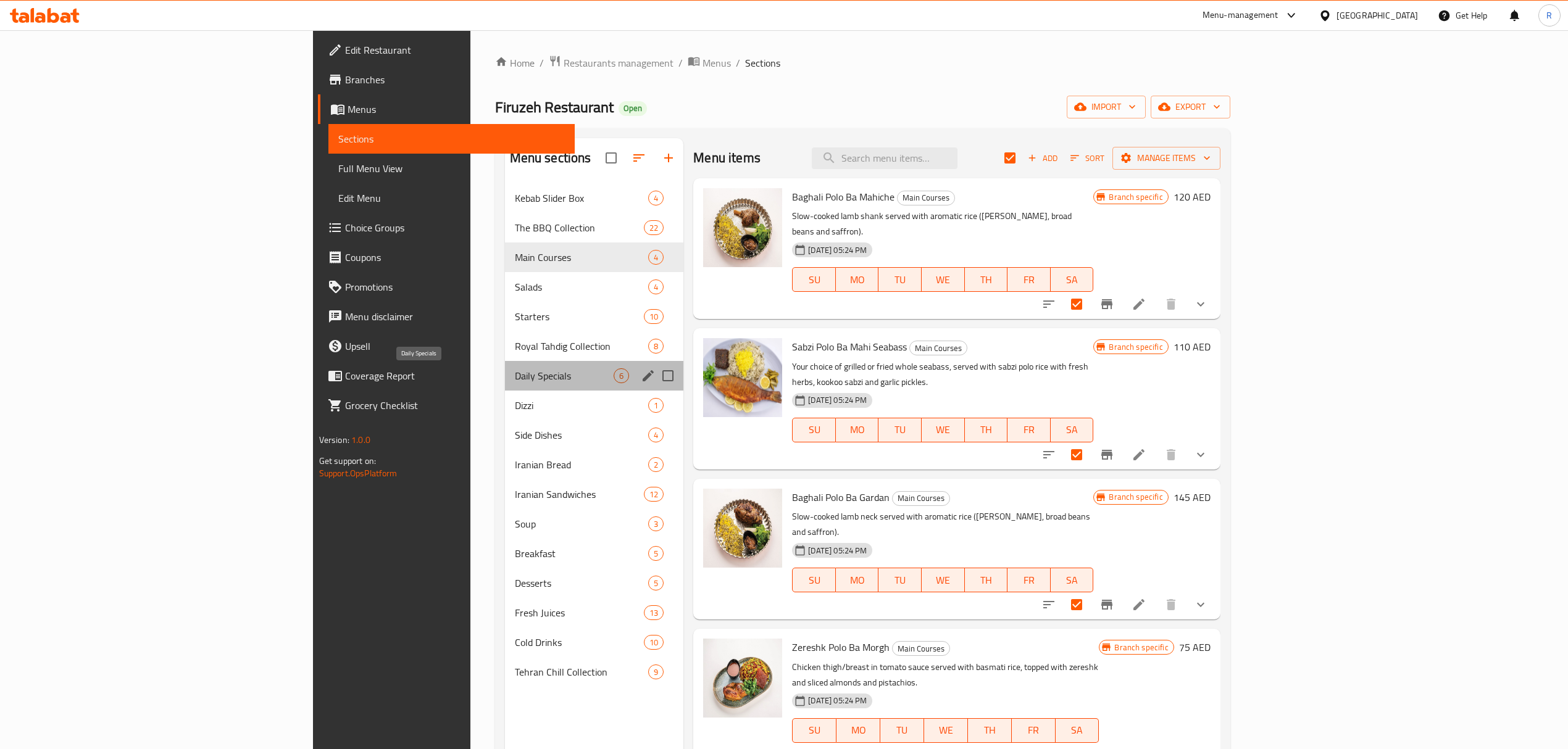
click at [515, 379] on span "Daily Specials" at bounding box center [564, 376] width 99 height 15
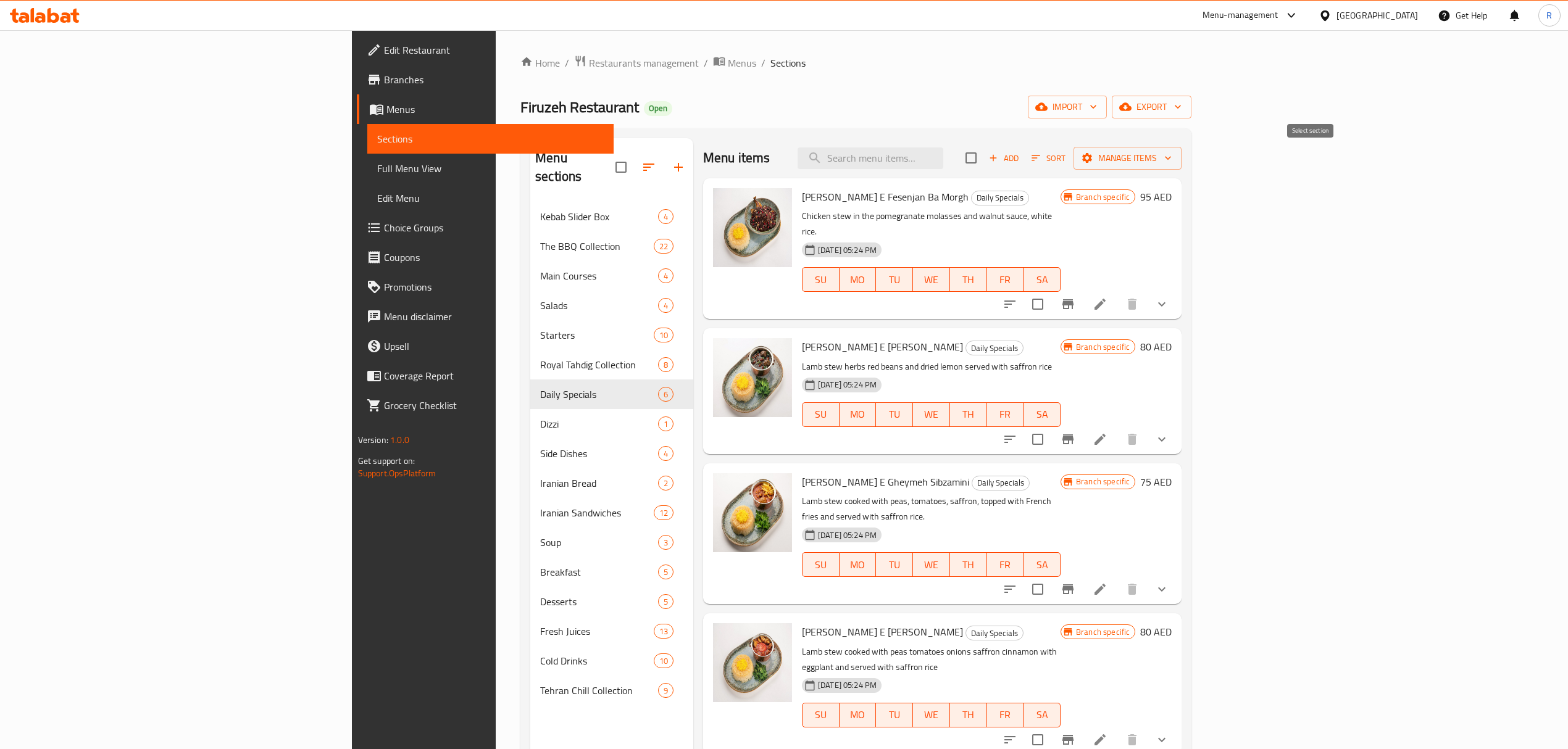
click at [984, 153] on input "checkbox" at bounding box center [971, 157] width 26 height 26
checkbox input "true"
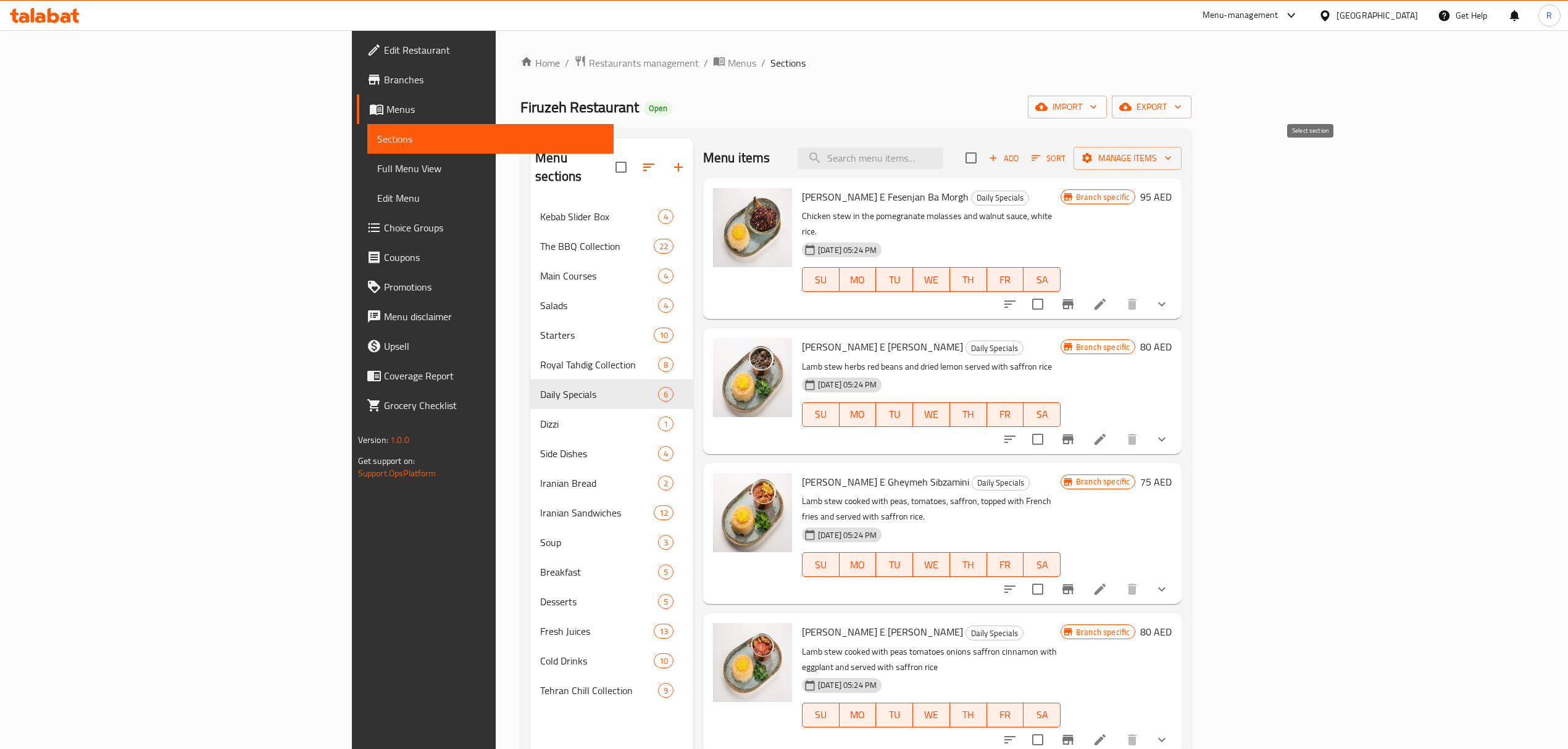
checkbox input "true"
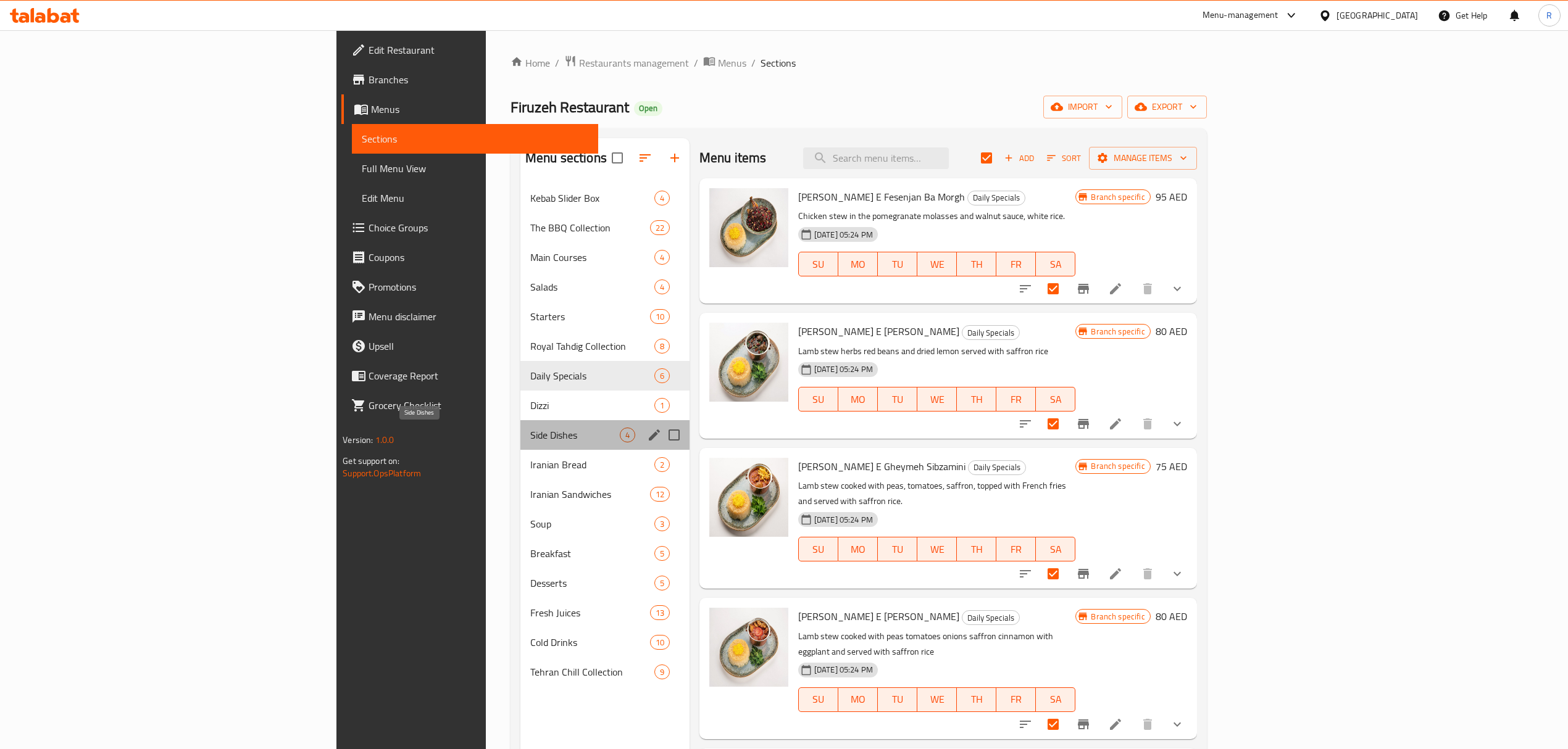
click at [530, 432] on span "Side Dishes" at bounding box center [575, 435] width 90 height 15
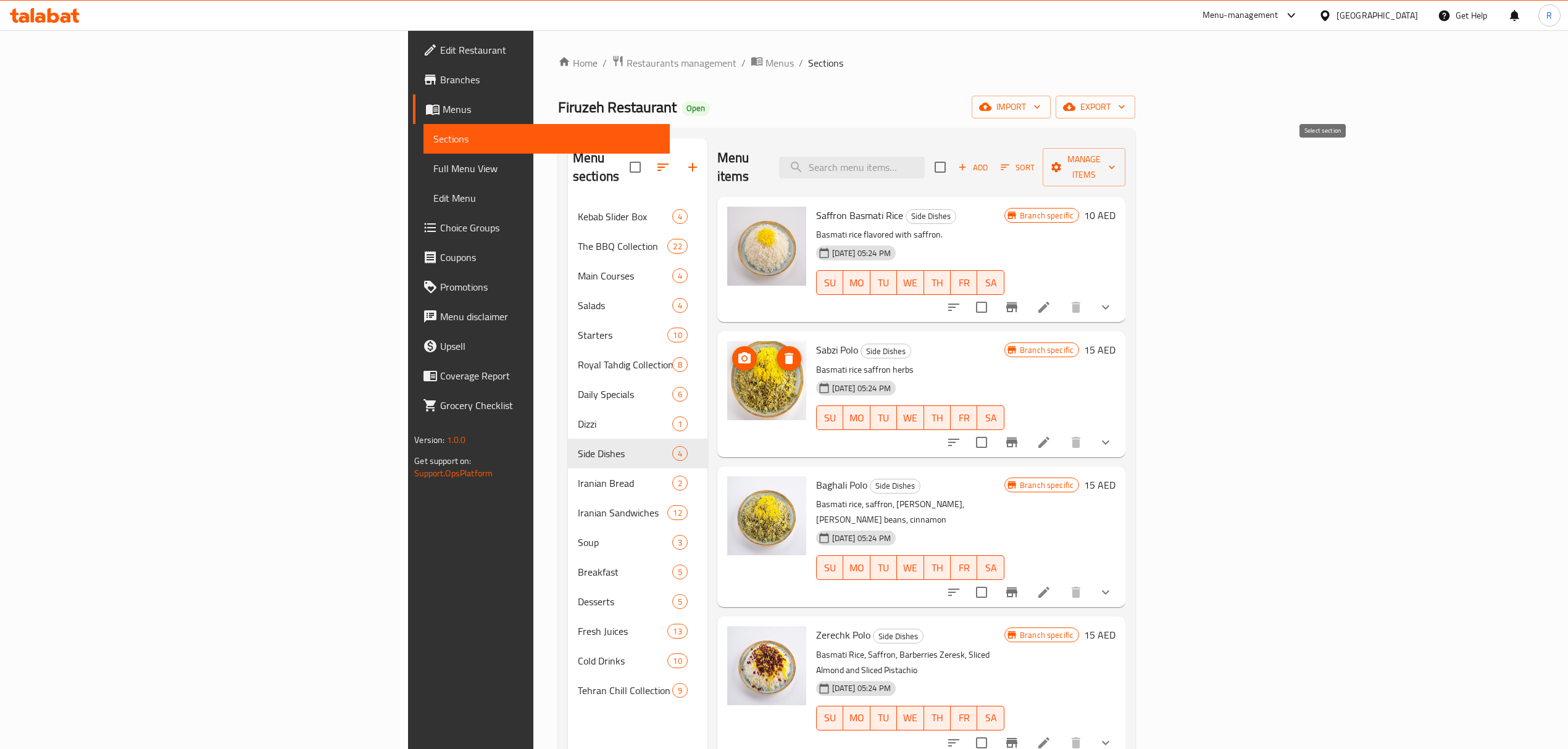
click at [953, 154] on input "checkbox" at bounding box center [940, 167] width 26 height 26
checkbox input "true"
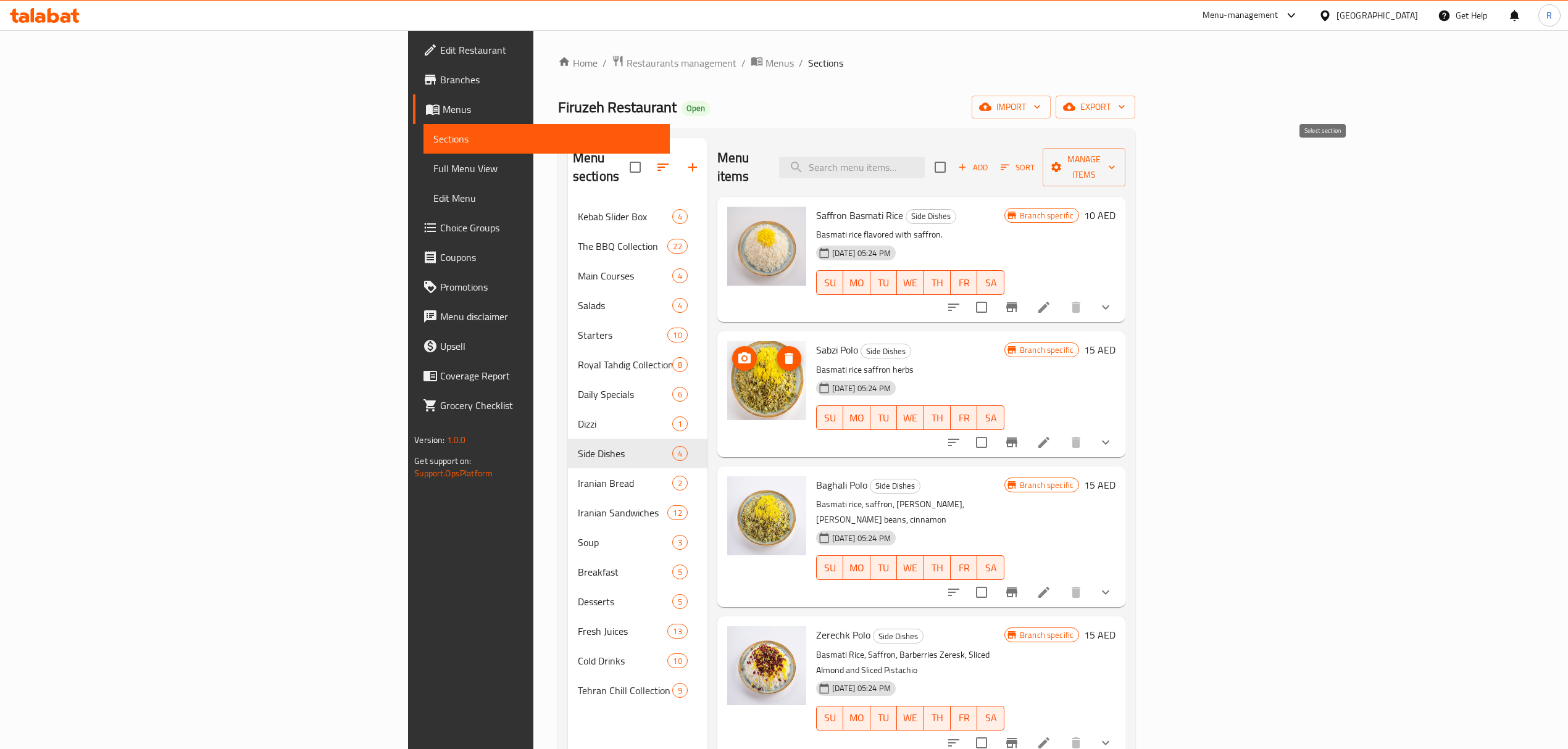
checkbox input "true"
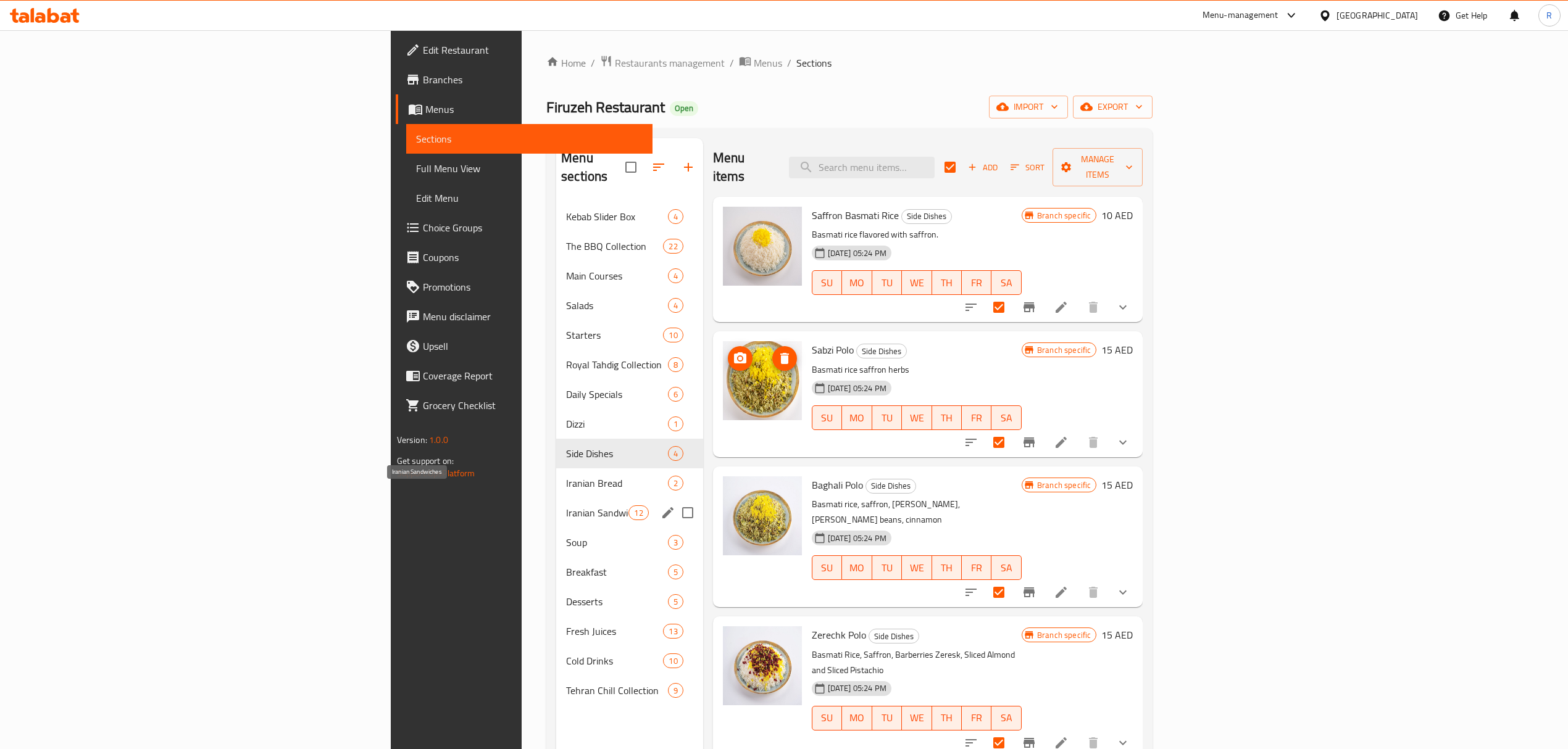
click at [566, 505] on span "Iranian Sandwiches" at bounding box center [597, 513] width 62 height 15
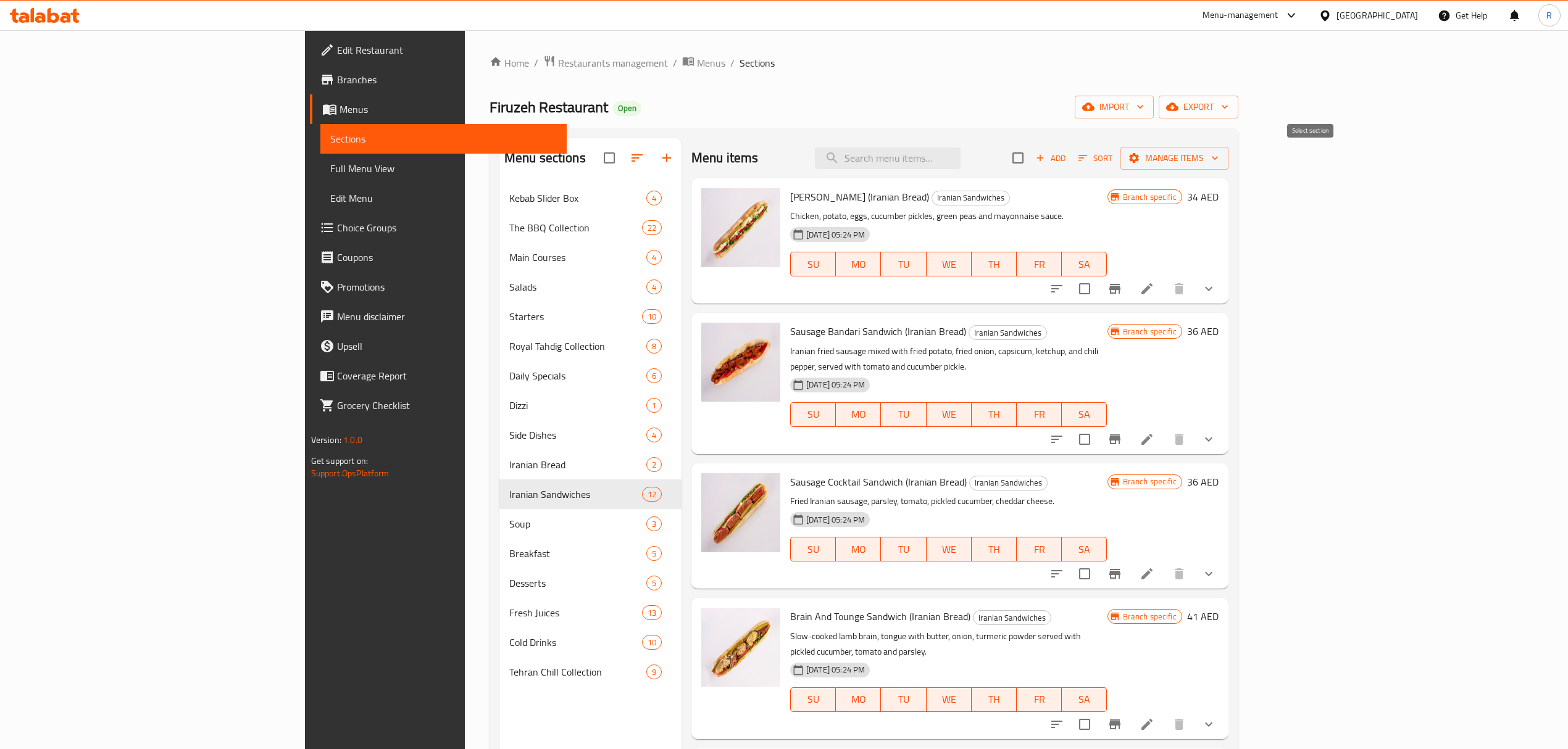
click at [1031, 159] on input "checkbox" at bounding box center [1018, 157] width 26 height 26
checkbox input "true"
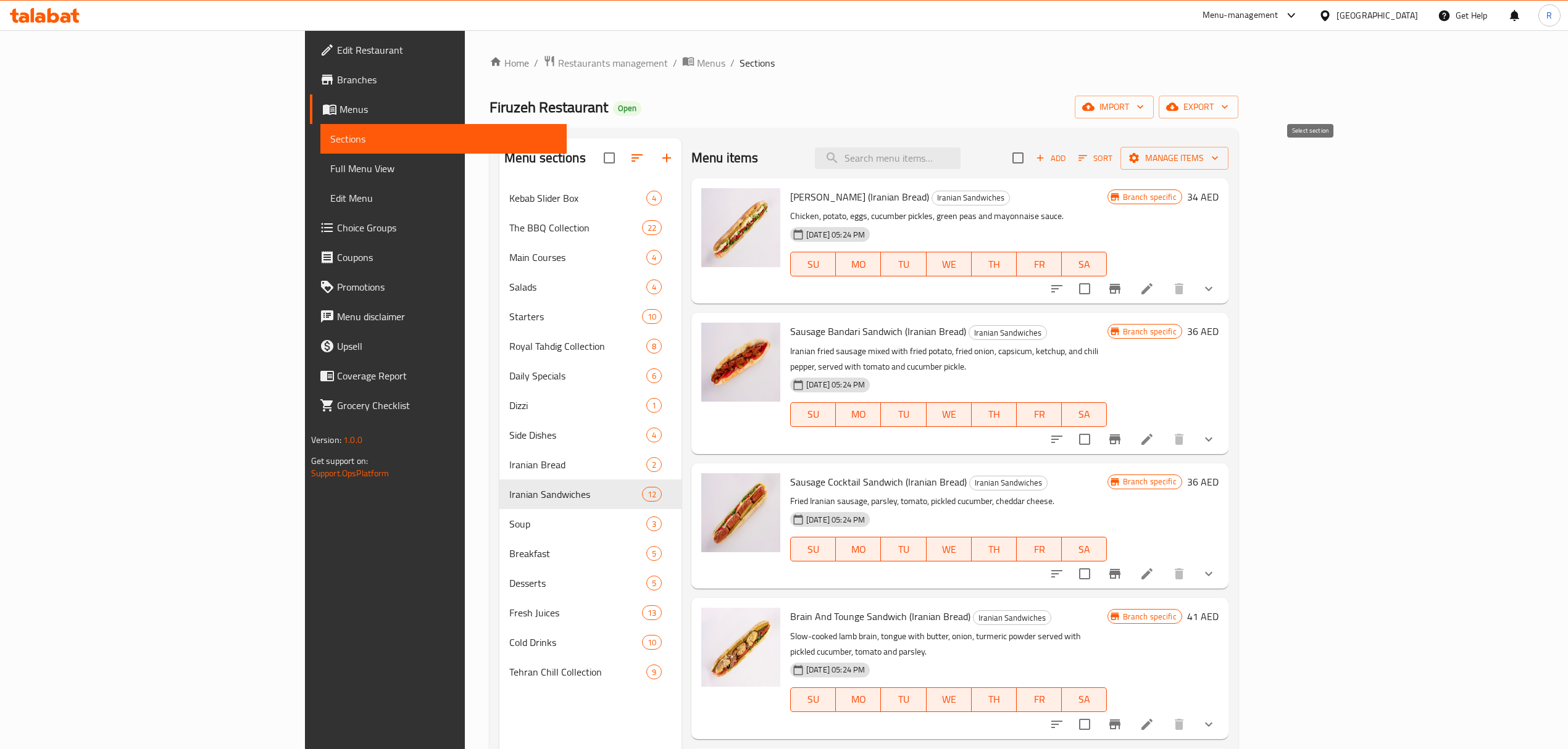
checkbox input "true"
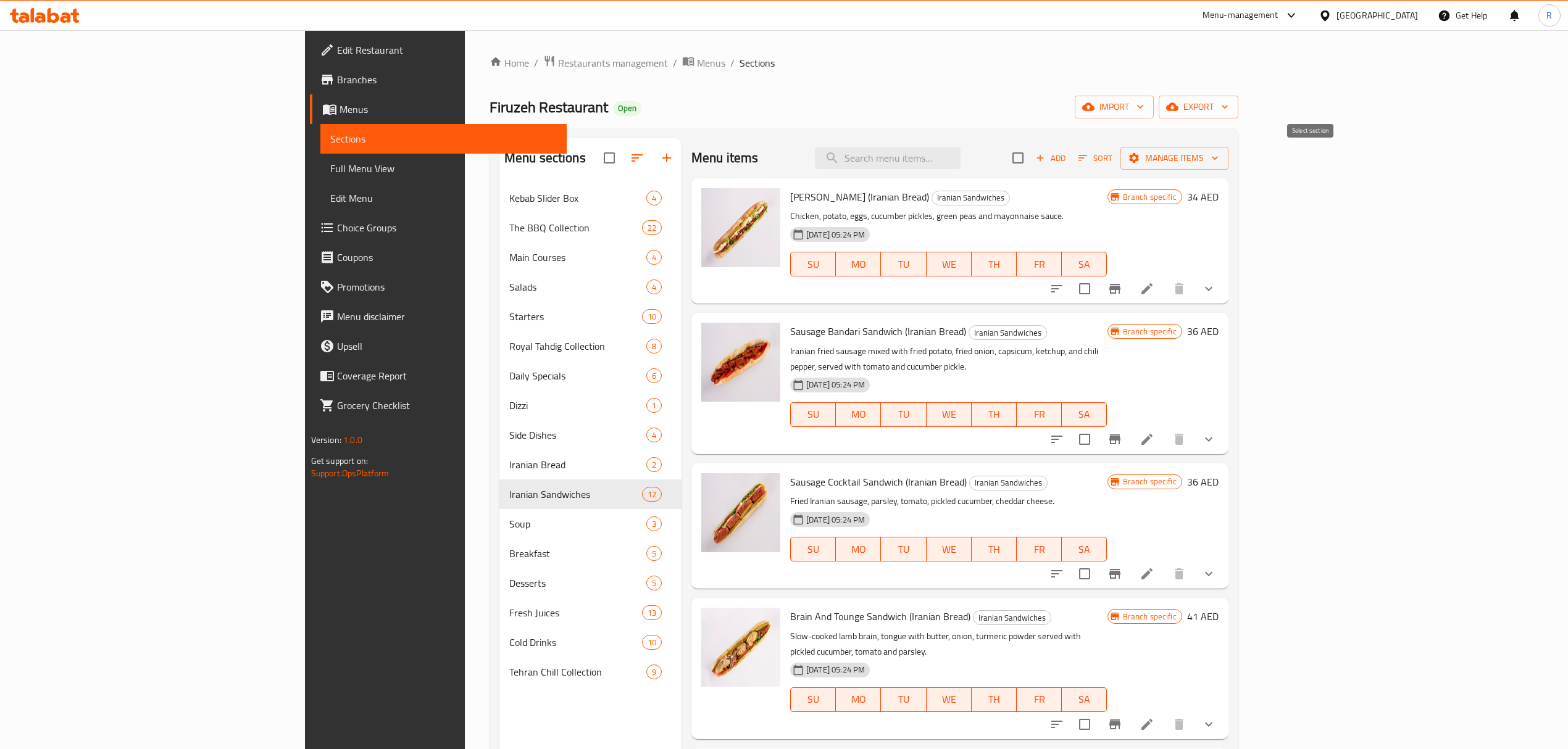
checkbox input "true"
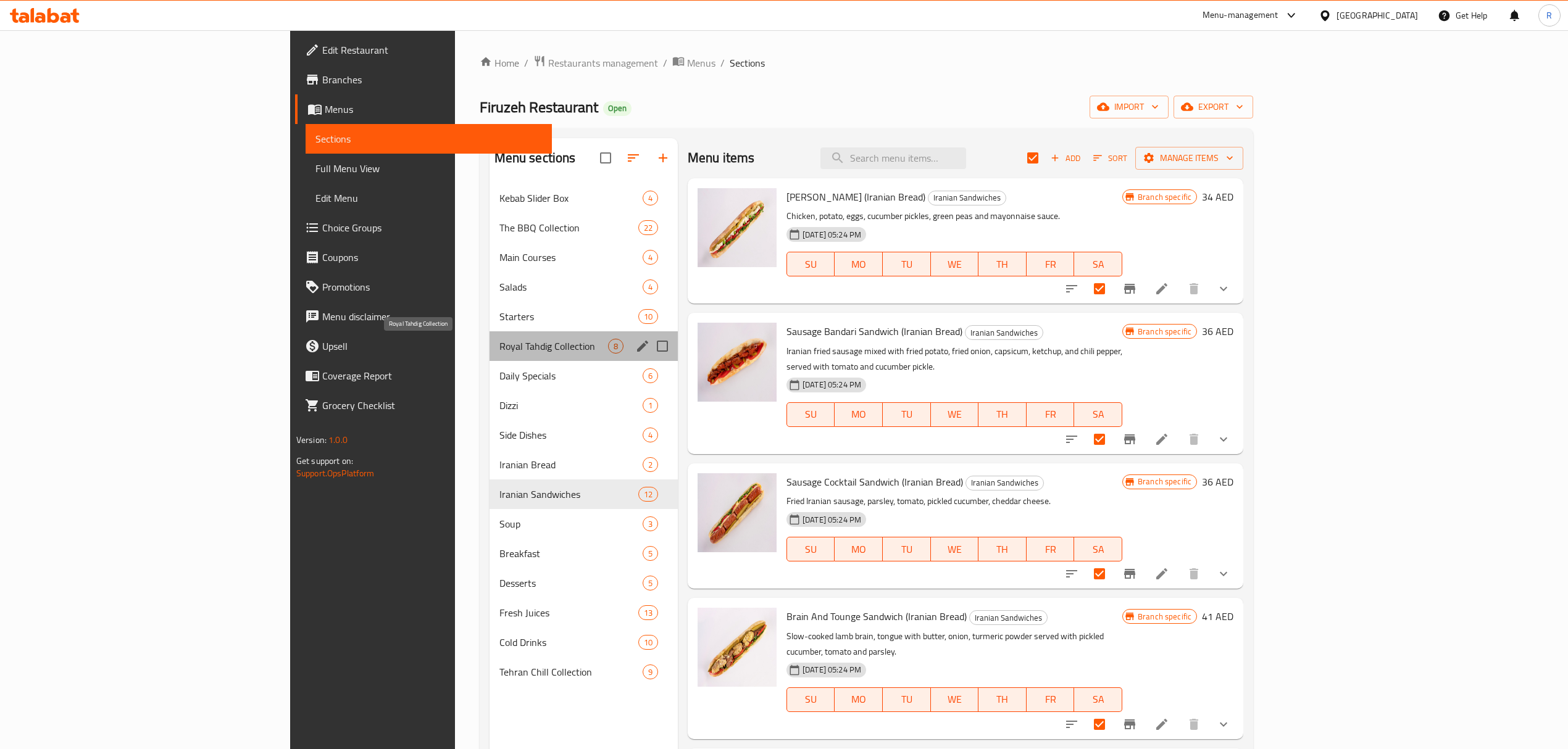
click at [499, 351] on span "Royal Tahdig Collection" at bounding box center [553, 346] width 109 height 15
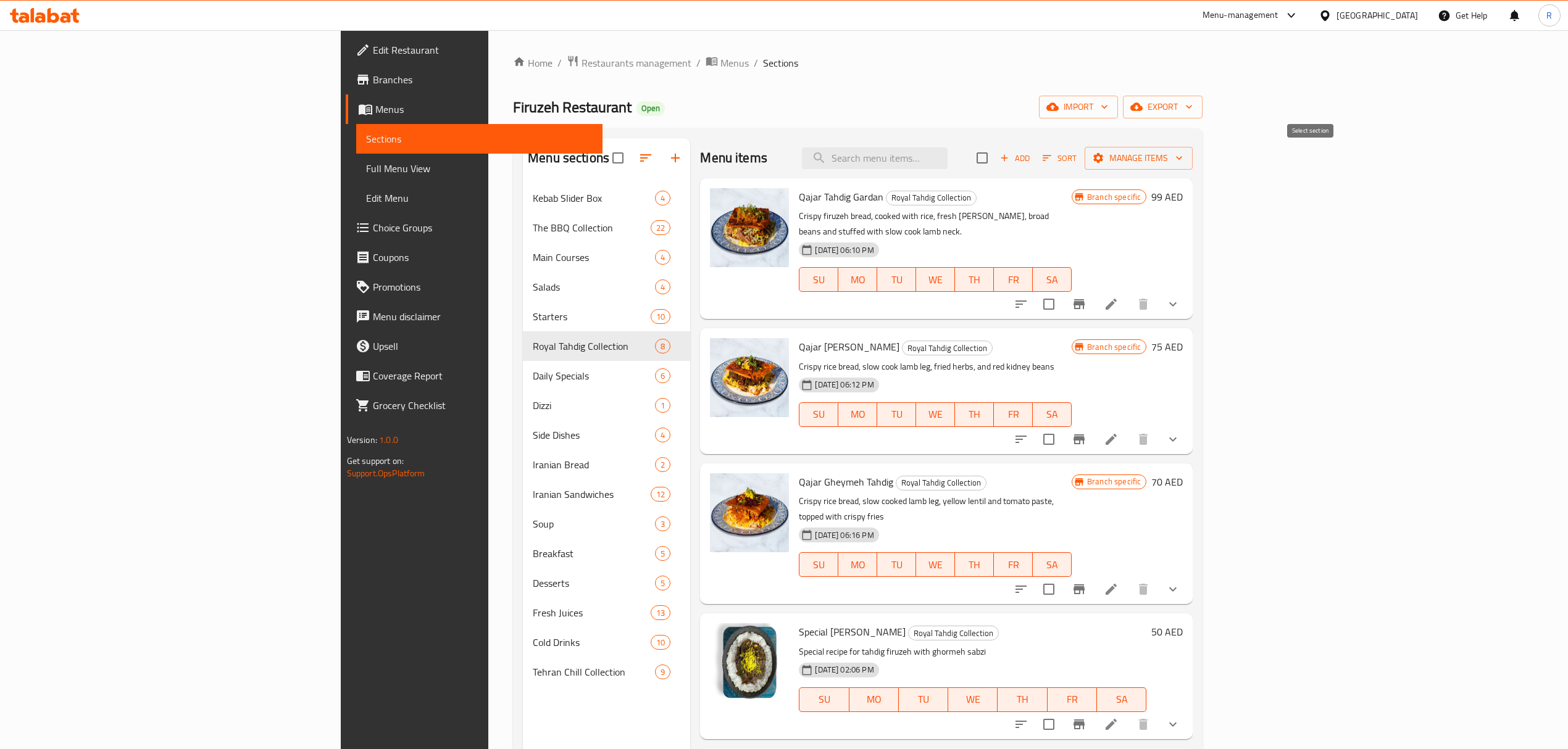
click at [995, 158] on input "checkbox" at bounding box center [982, 157] width 26 height 26
checkbox input "true"
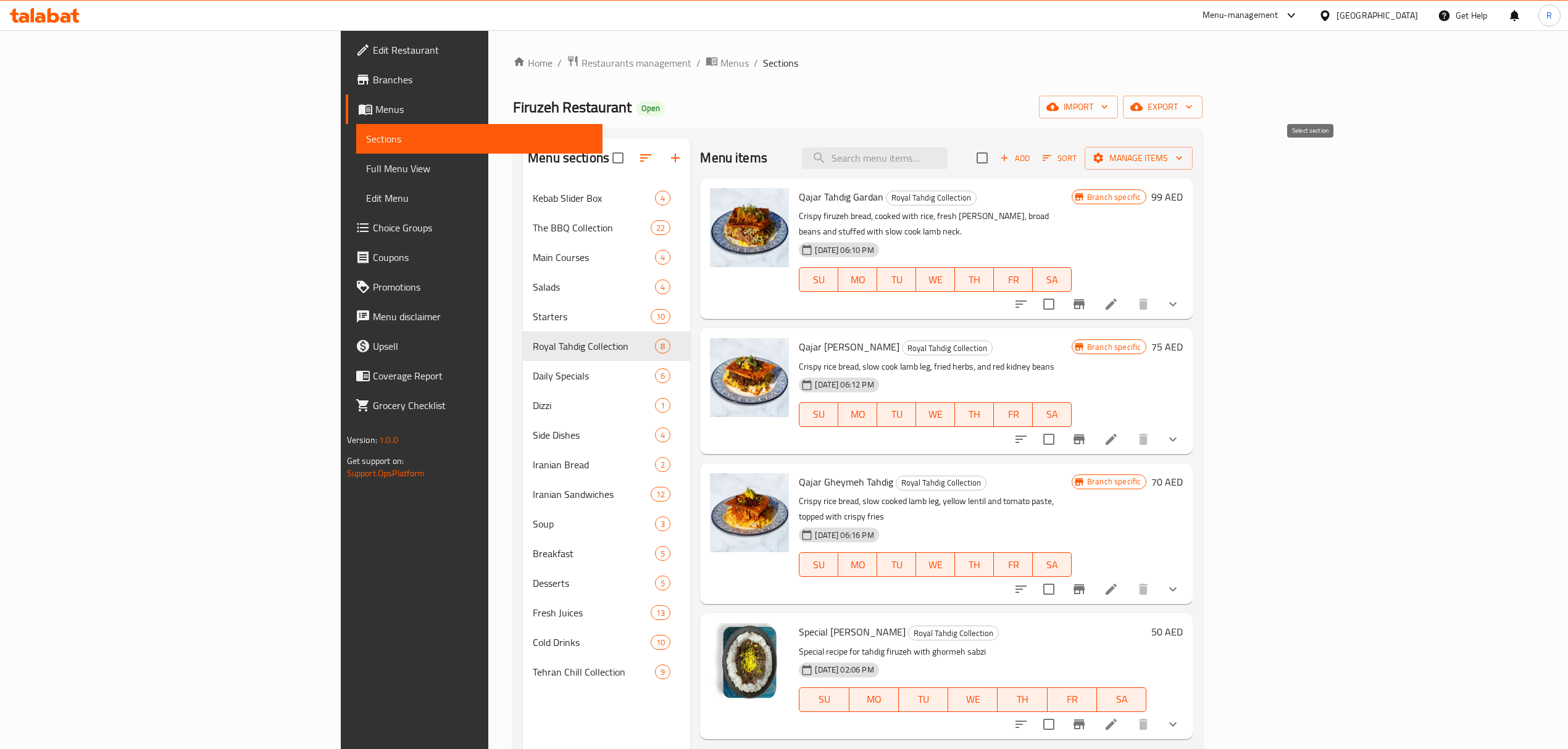
checkbox input "true"
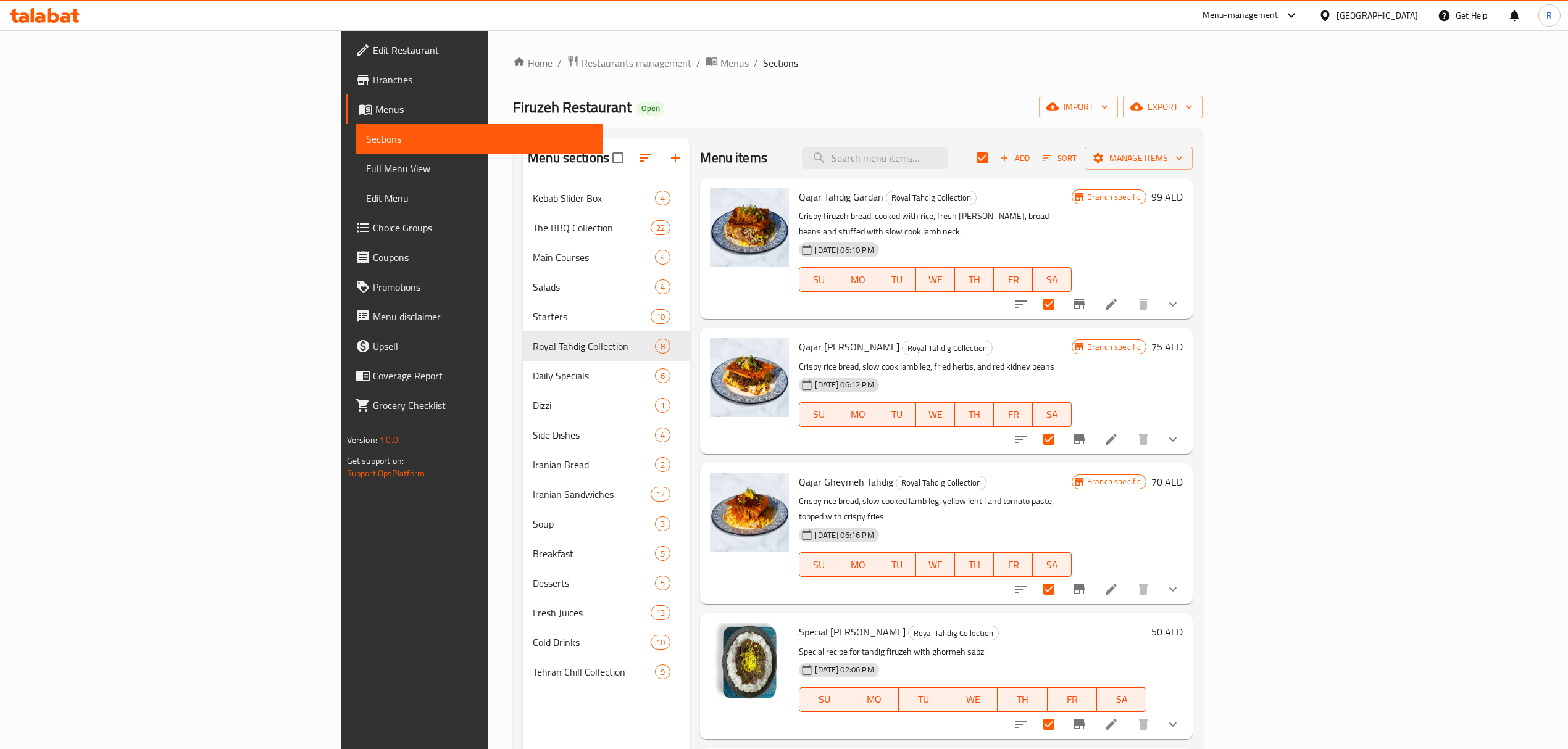
click at [1110, 94] on div "Home / Restaurants management / Menus / Sections Firuzeh Restaurant Open import…" at bounding box center [858, 476] width 690 height 842
click at [1183, 153] on span "Manage items" at bounding box center [1138, 158] width 88 height 15
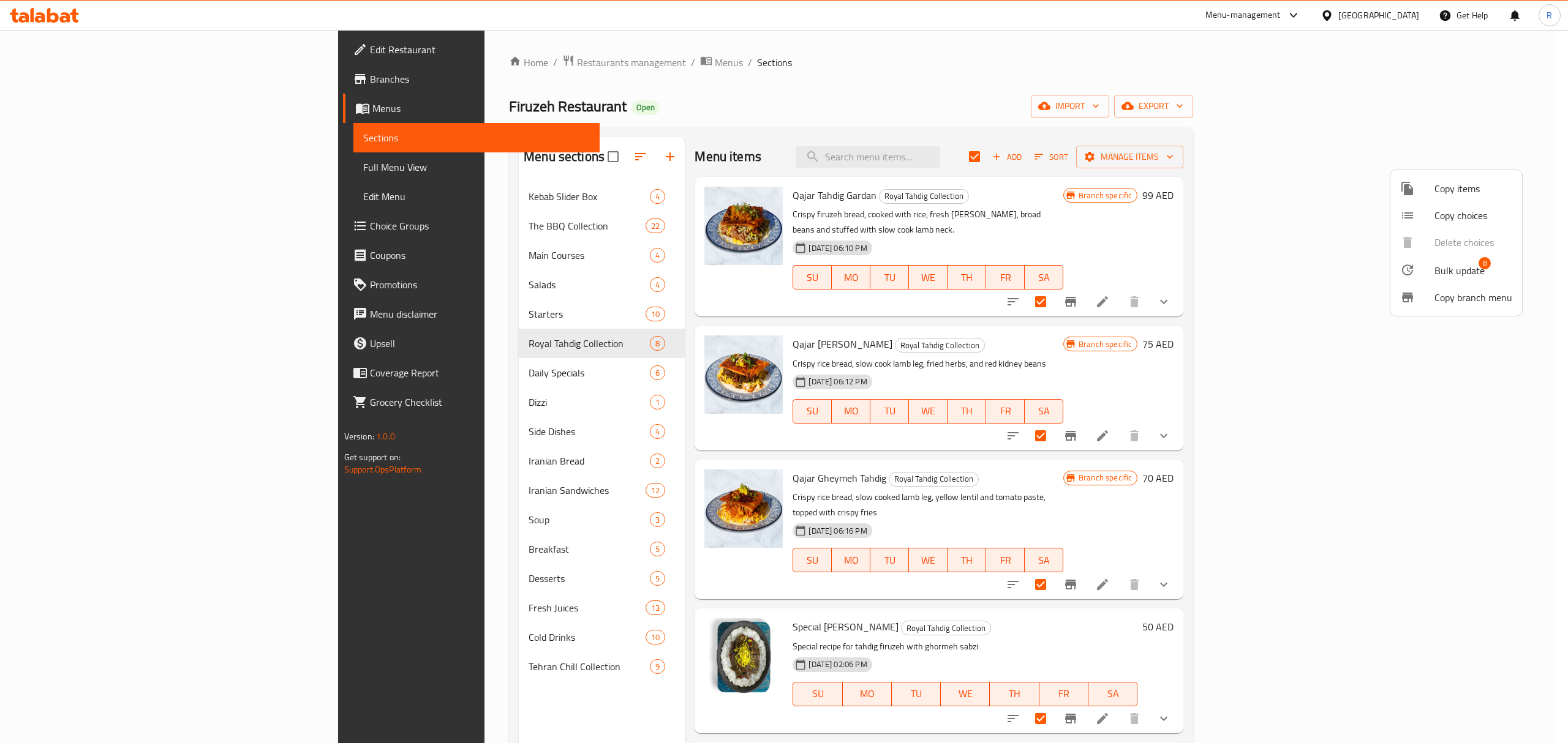
click at [1203, 84] on div at bounding box center [784, 372] width 1568 height 743
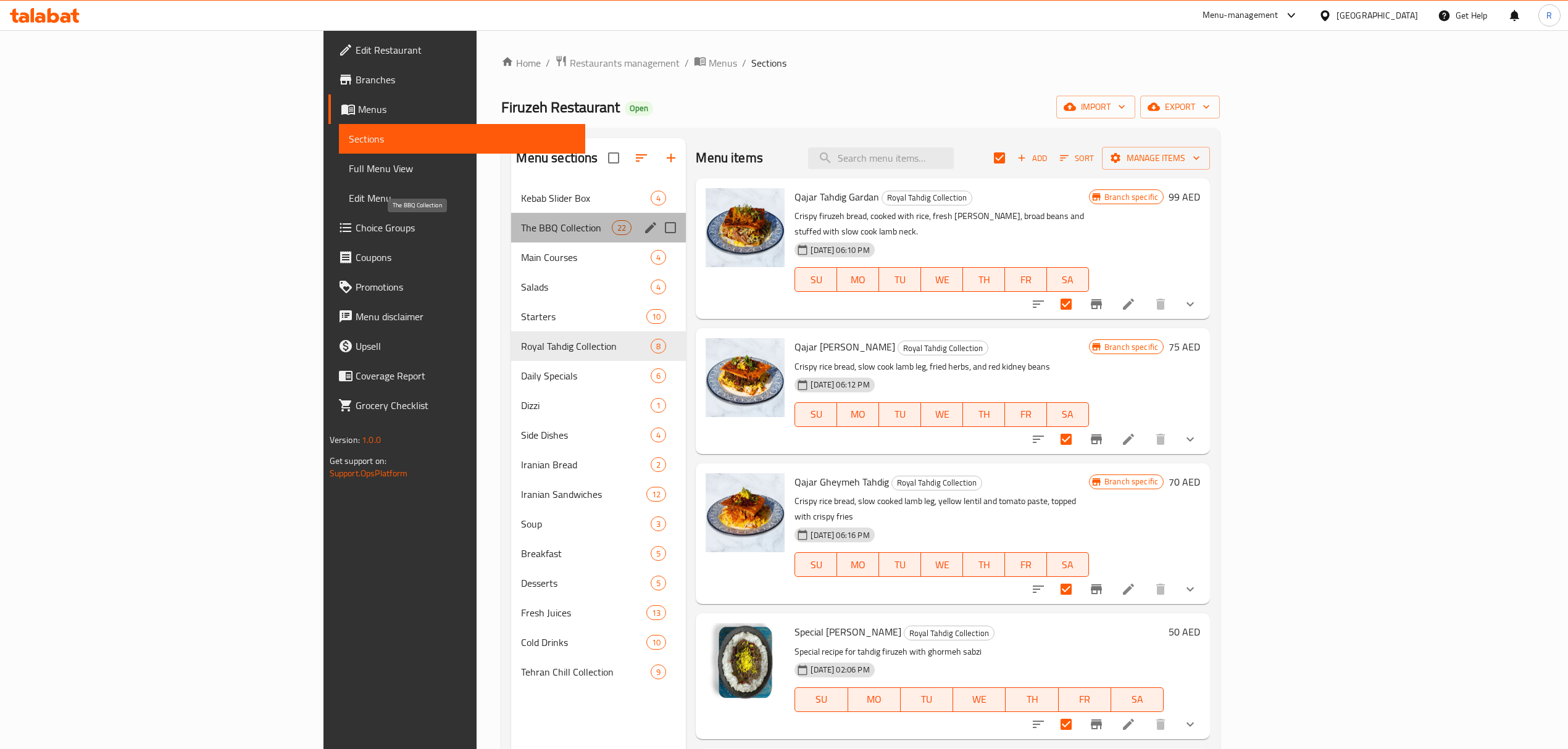
drag, startPoint x: 396, startPoint y: 232, endPoint x: 390, endPoint y: 246, distance: 15.2
click at [521, 232] on span "The BBQ Collection" at bounding box center [566, 228] width 90 height 15
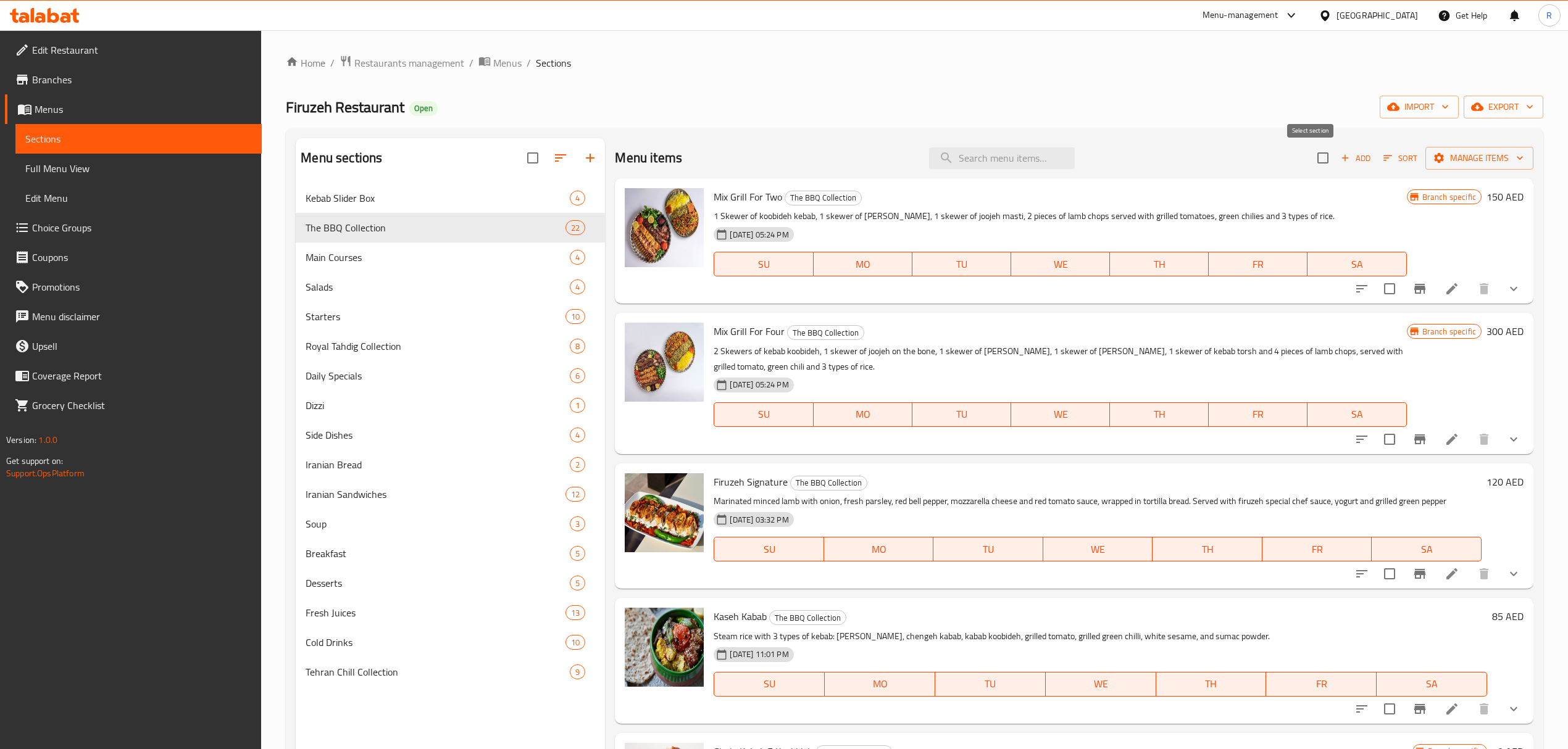
click at [1310, 157] on input "checkbox" at bounding box center [1323, 157] width 26 height 26
checkbox input "true"
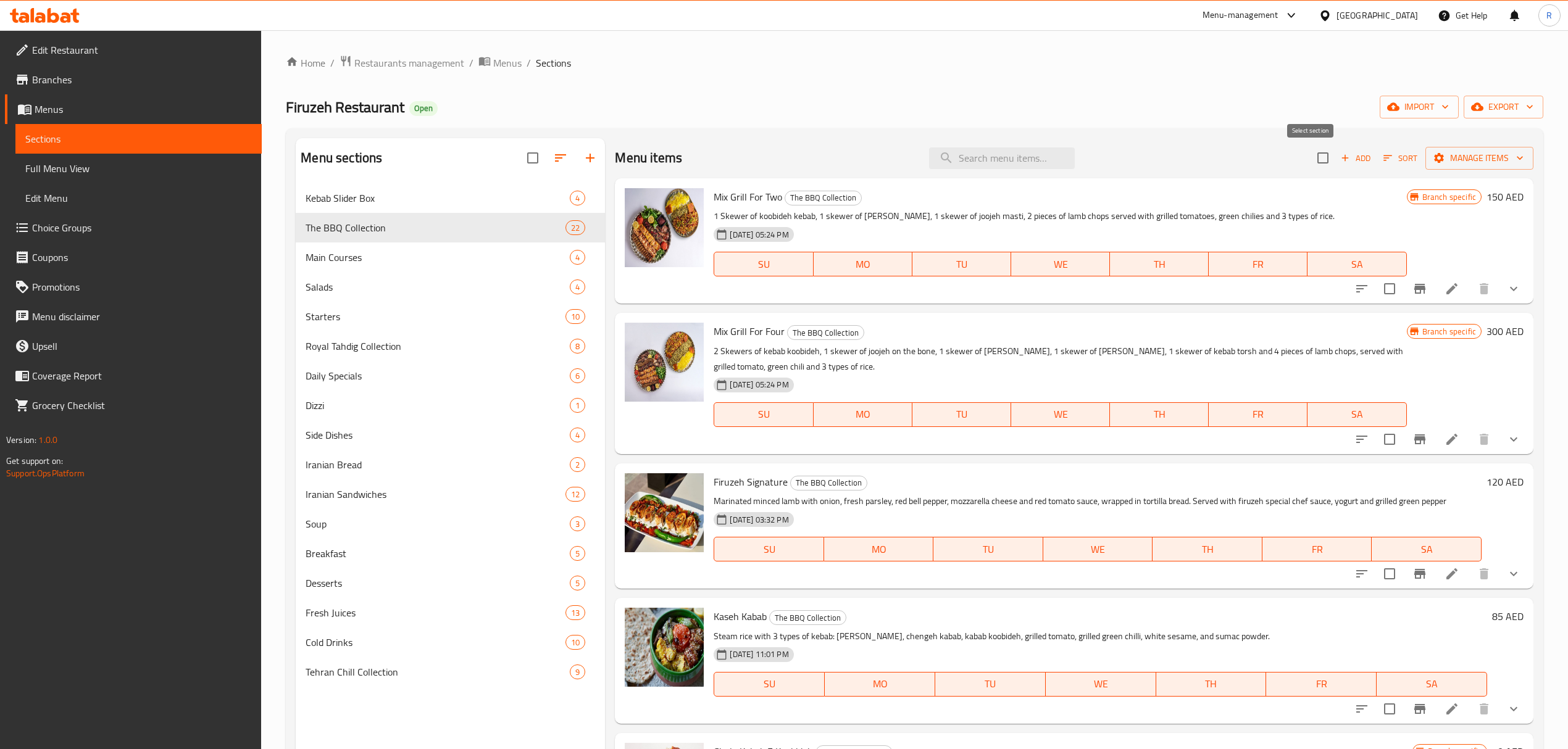
checkbox input "true"
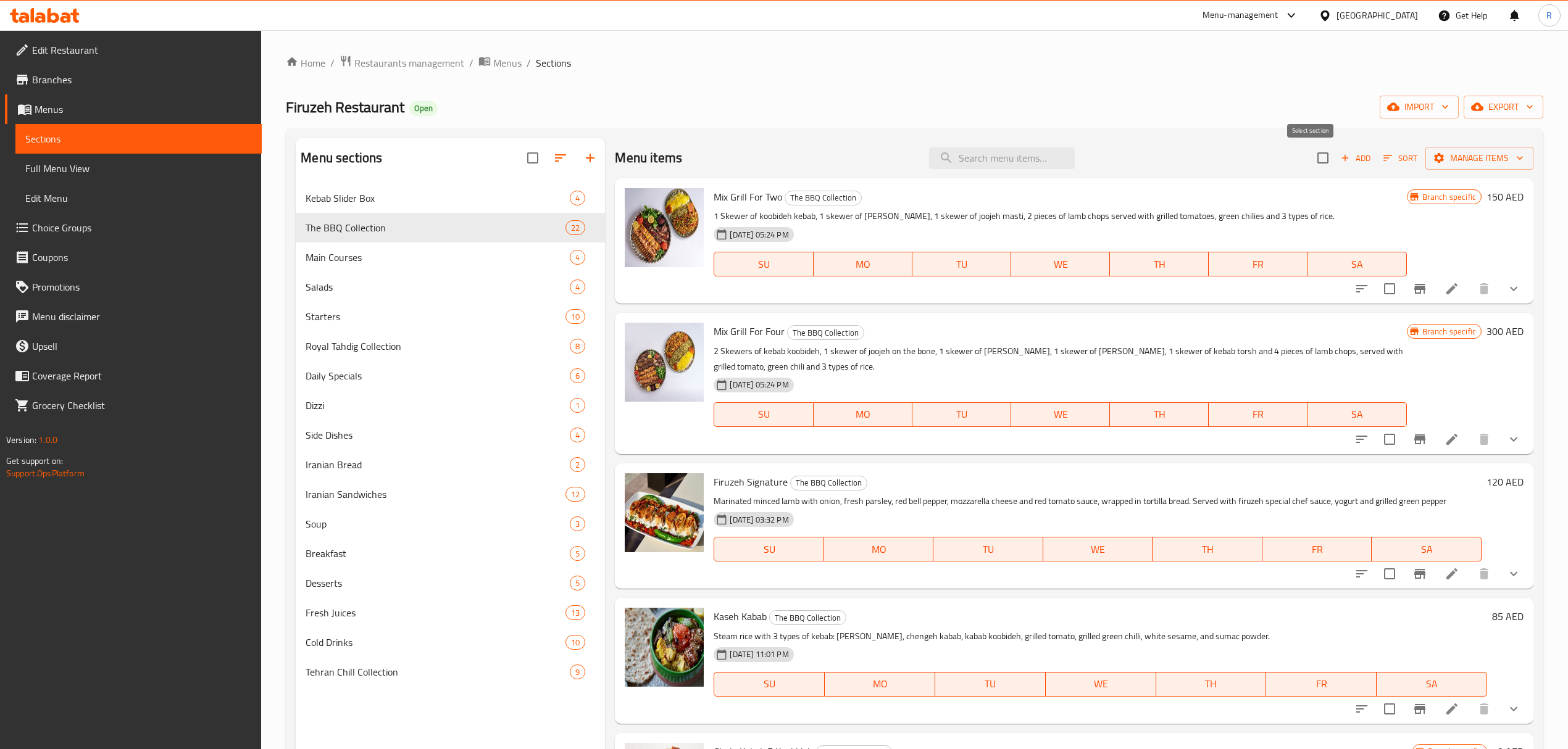
checkbox input "true"
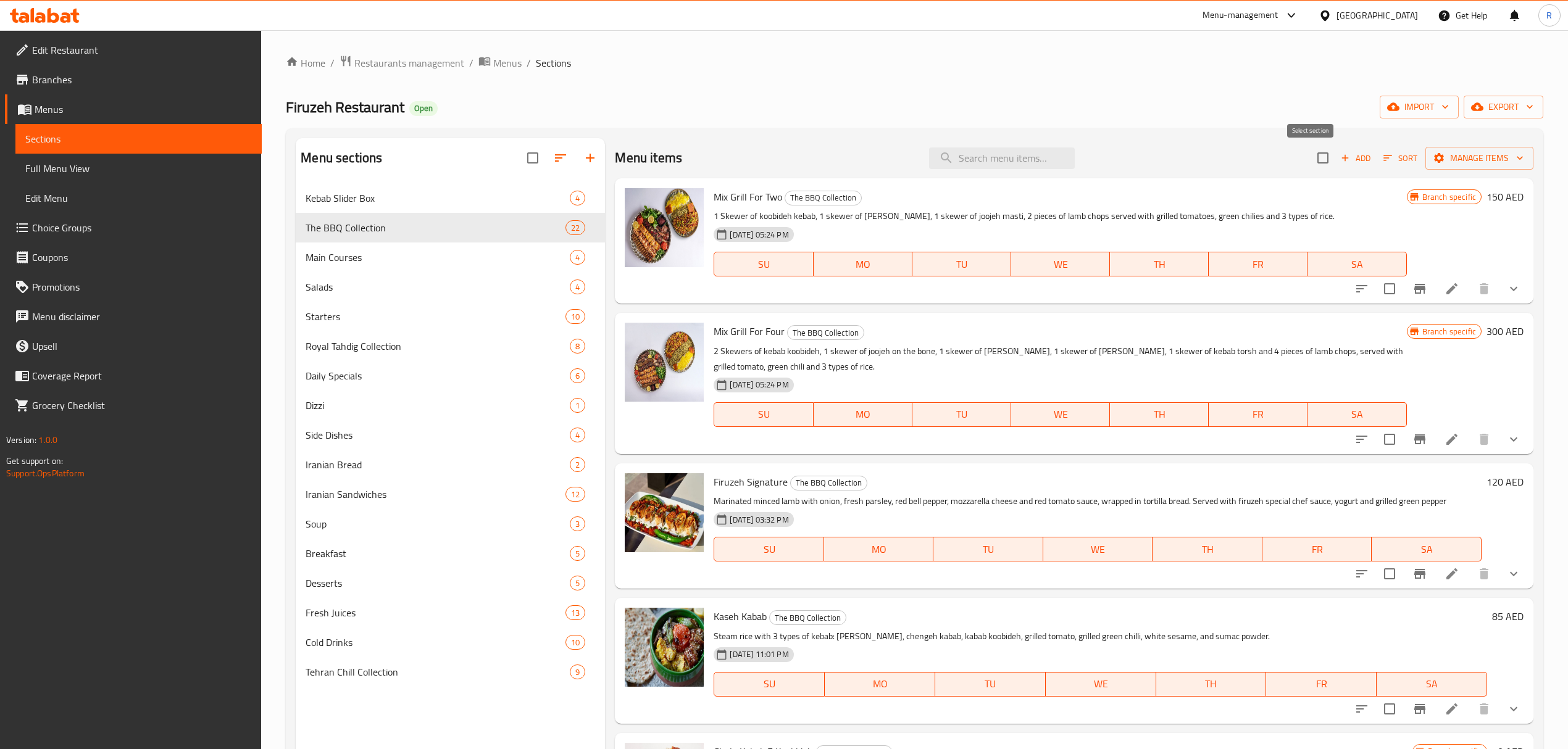
checkbox input "true"
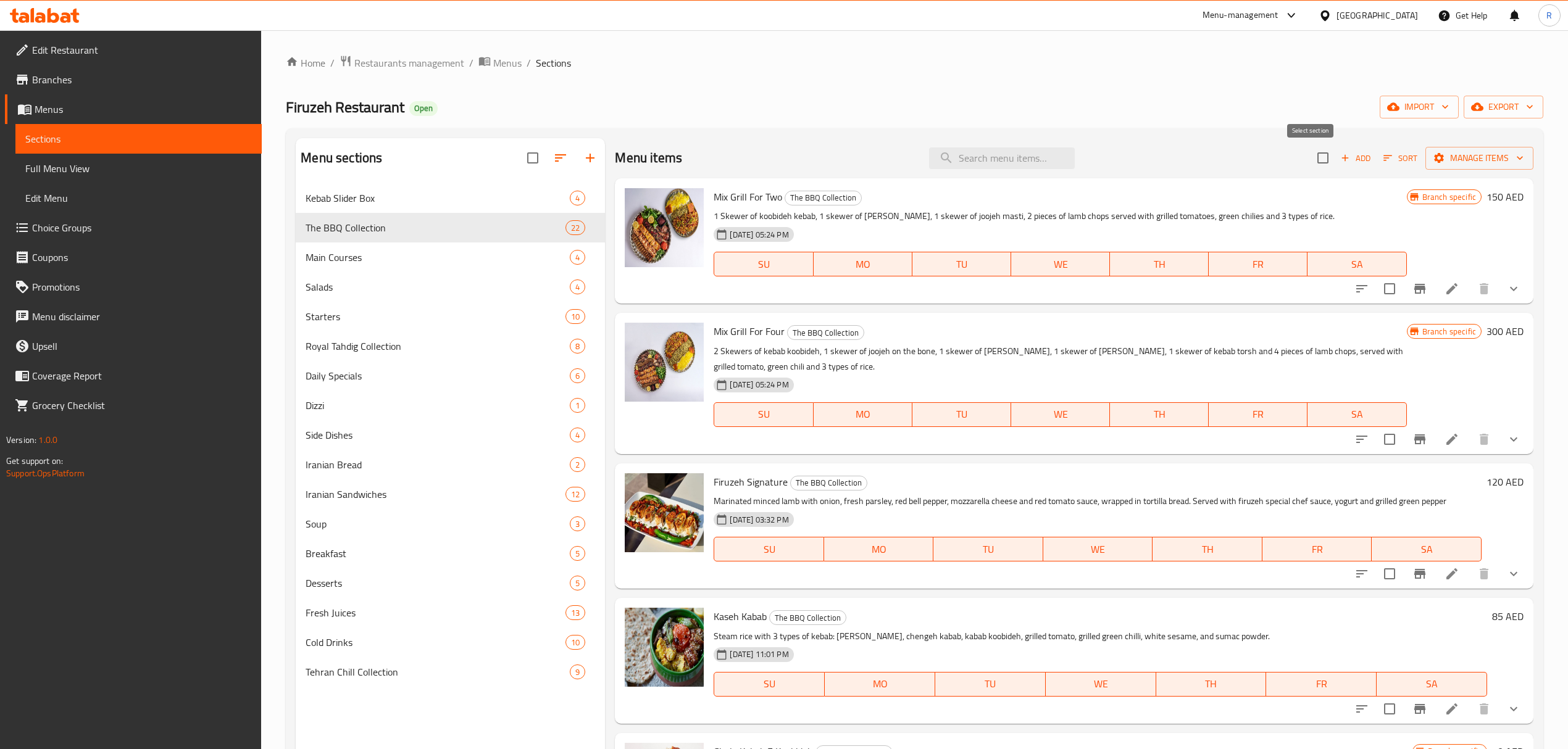
checkbox input "true"
click at [996, 75] on div "Home / Restaurants management / Menus / Sections Firuzeh Restaurant Open import…" at bounding box center [915, 476] width 1258 height 842
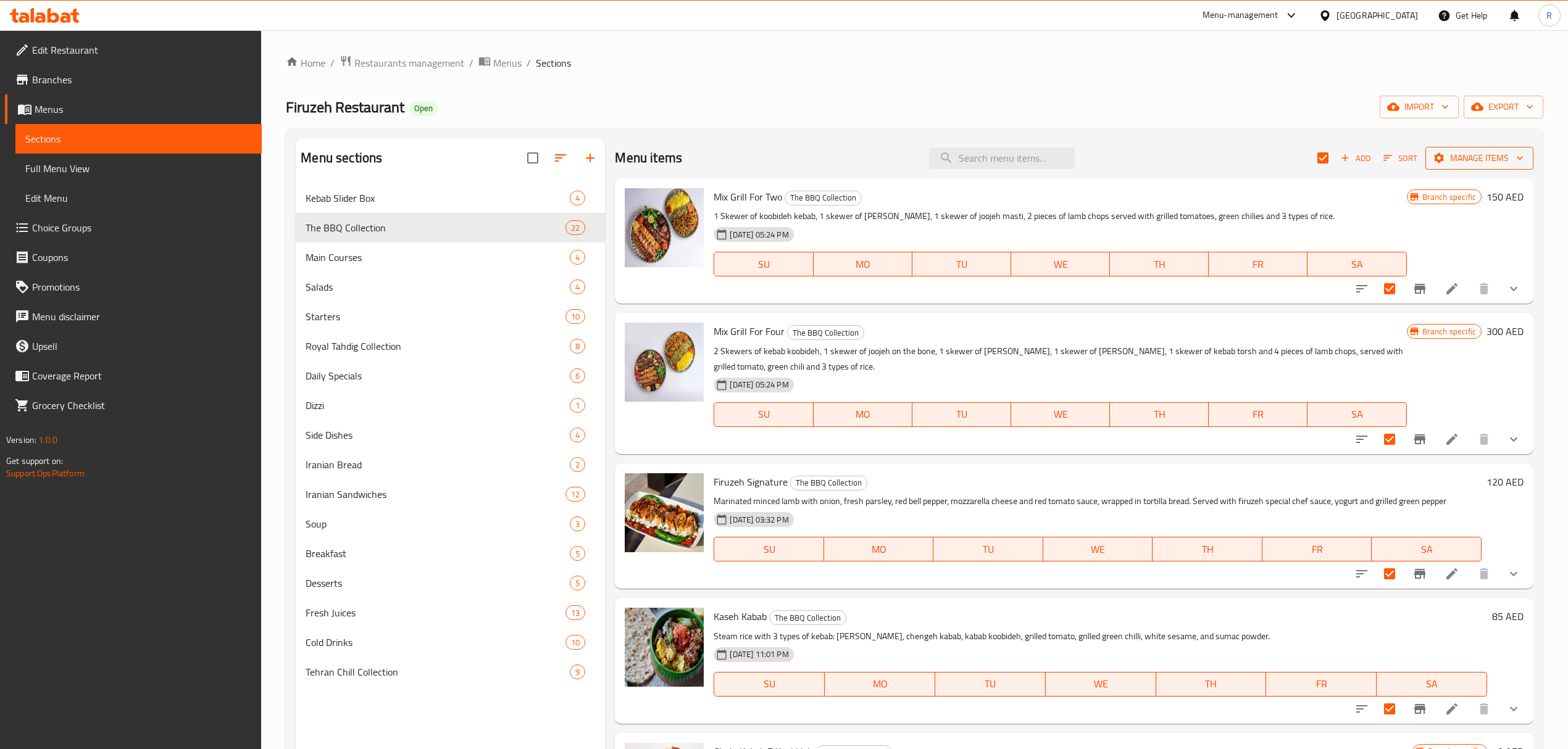
click at [1438, 157] on span "Manage items" at bounding box center [1480, 158] width 88 height 15
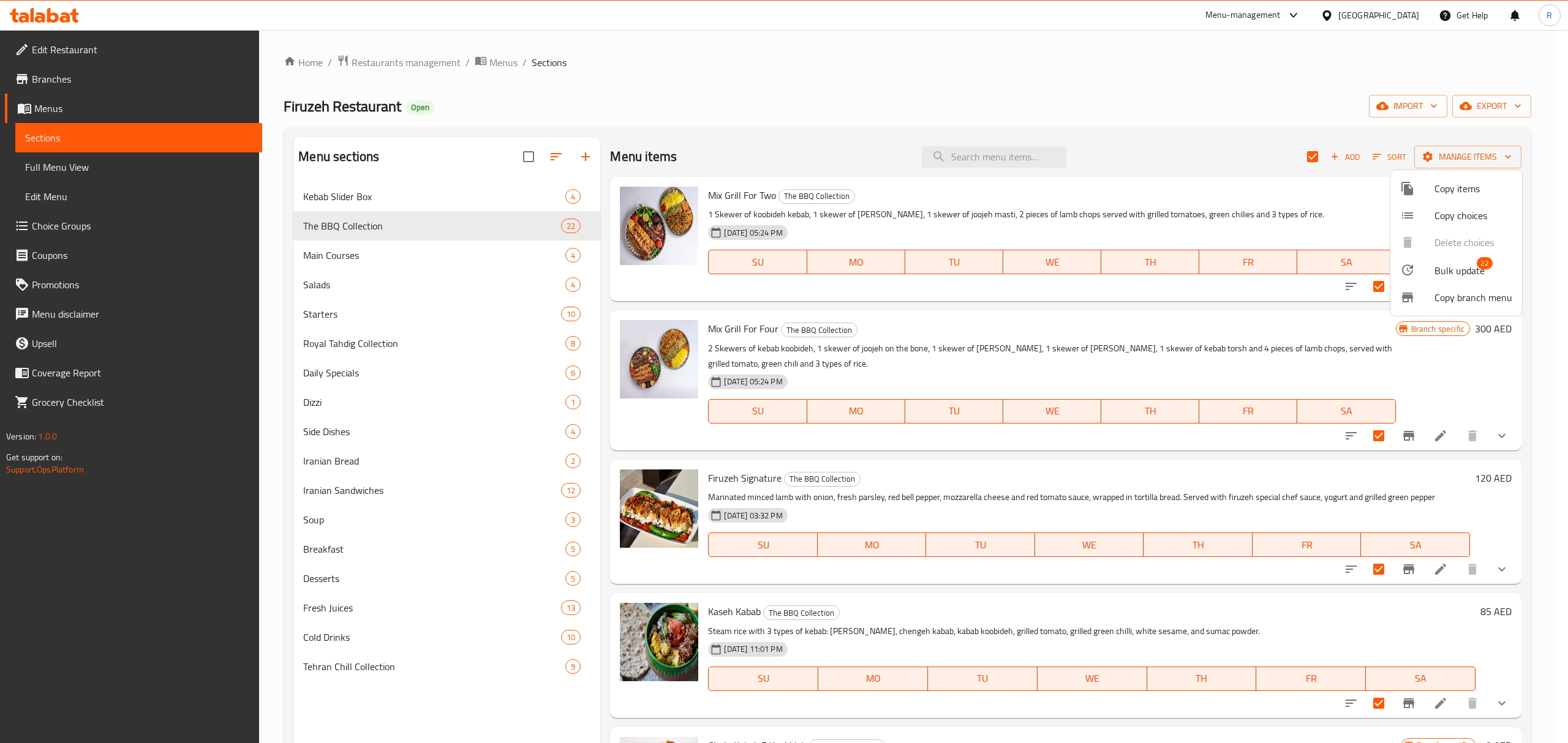
click at [1416, 263] on div at bounding box center [1418, 270] width 35 height 15
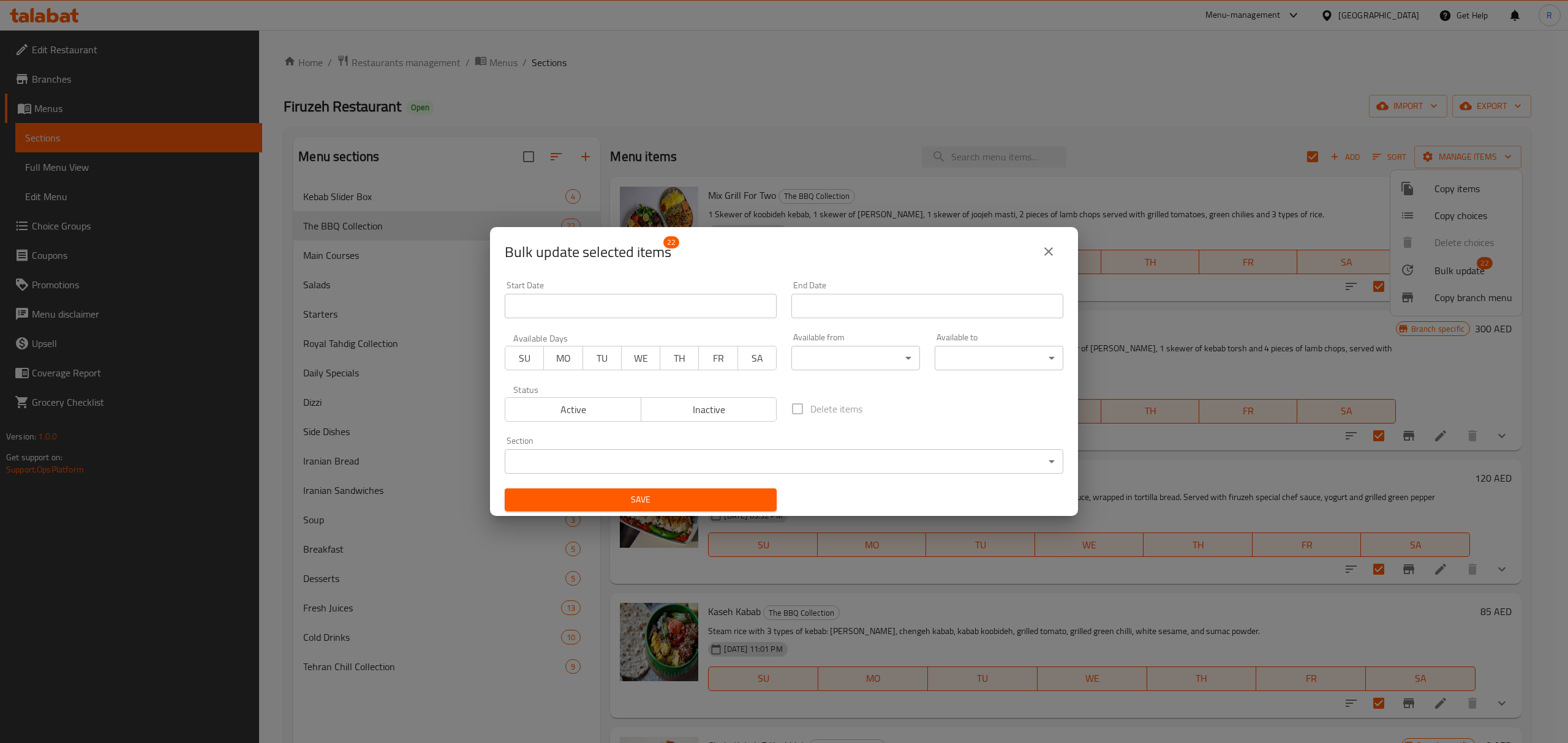
click at [833, 359] on body "​ Menu-management United Arab Emirates Get Help R Edit Restaurant Branches Menu…" at bounding box center [784, 386] width 1568 height 713
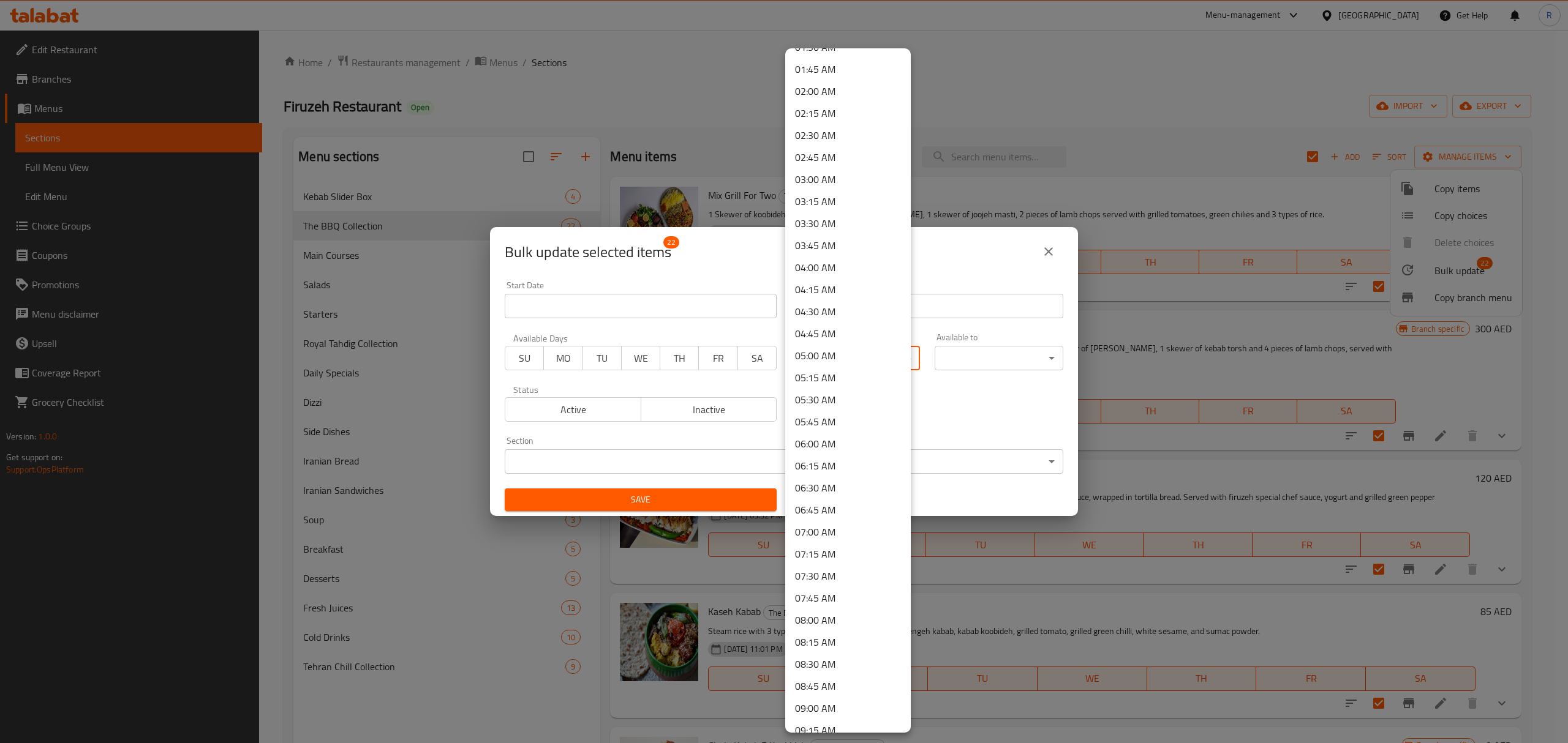
scroll to position [326, 0]
click at [838, 708] on li "11:00 AM" at bounding box center [848, 707] width 126 height 22
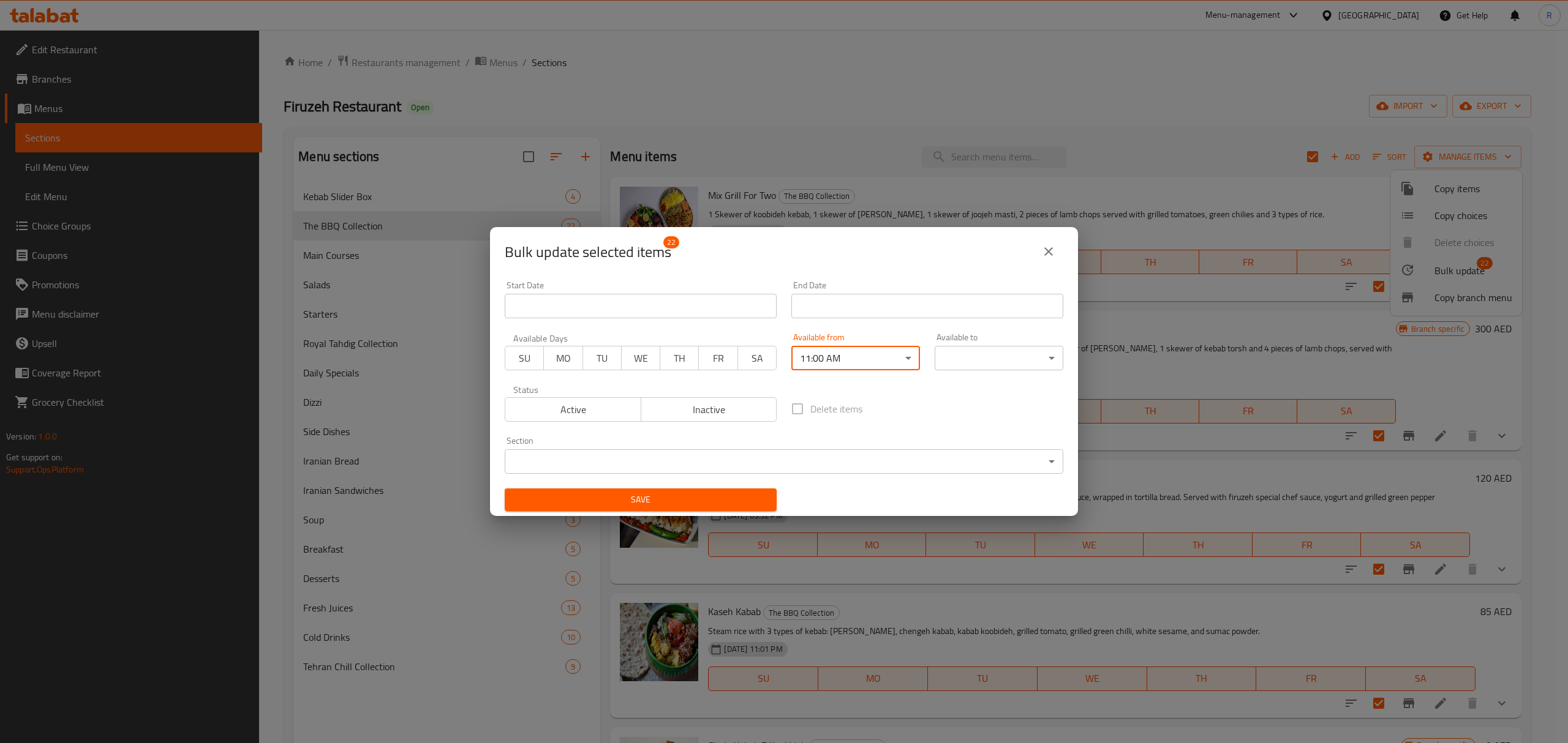
click at [970, 344] on div "Available to ​ ​" at bounding box center [999, 352] width 128 height 37
click at [970, 359] on body "​ Menu-management United Arab Emirates Get Help R Edit Restaurant Branches Menu…" at bounding box center [784, 386] width 1568 height 713
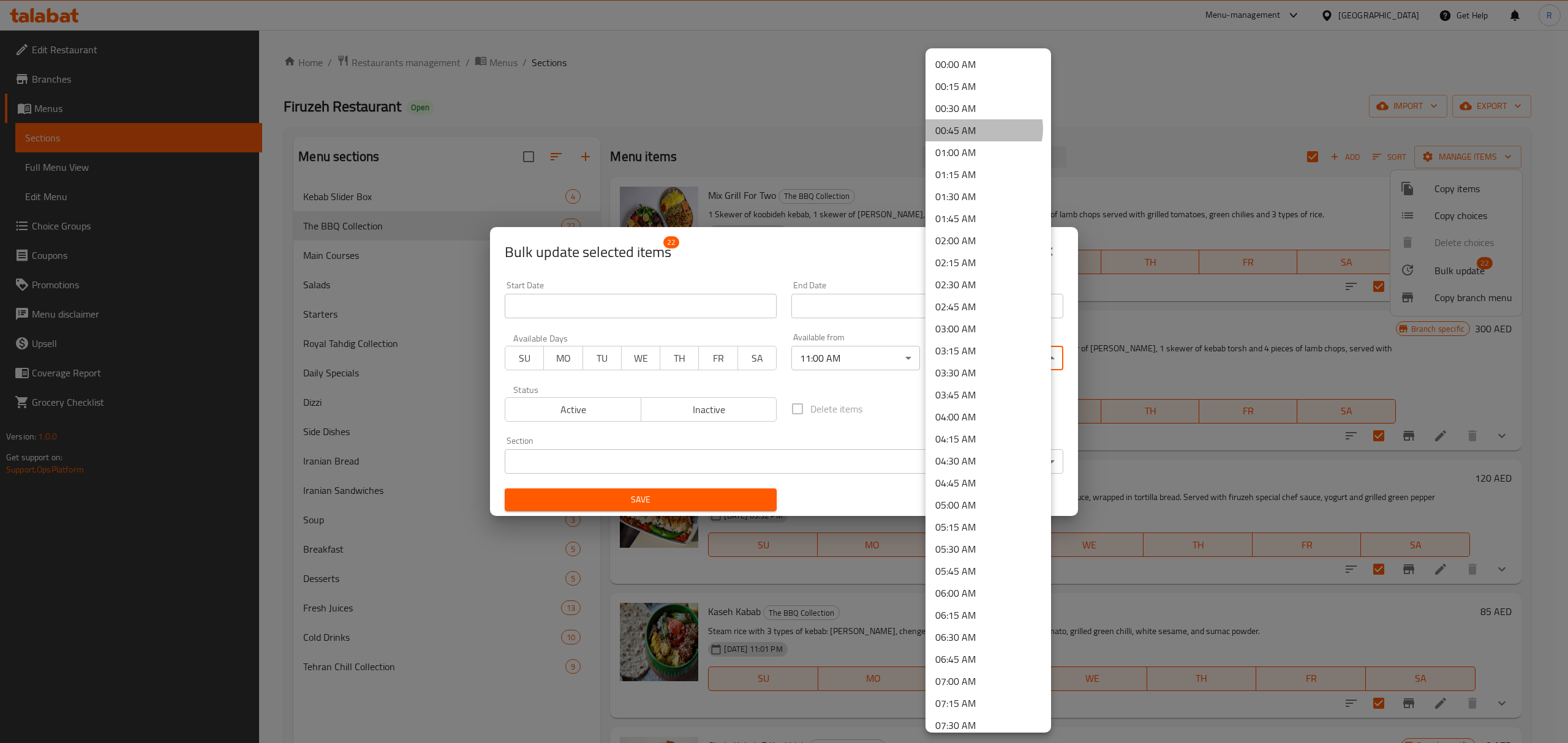
click at [983, 128] on li "00:45 AM" at bounding box center [988, 130] width 126 height 22
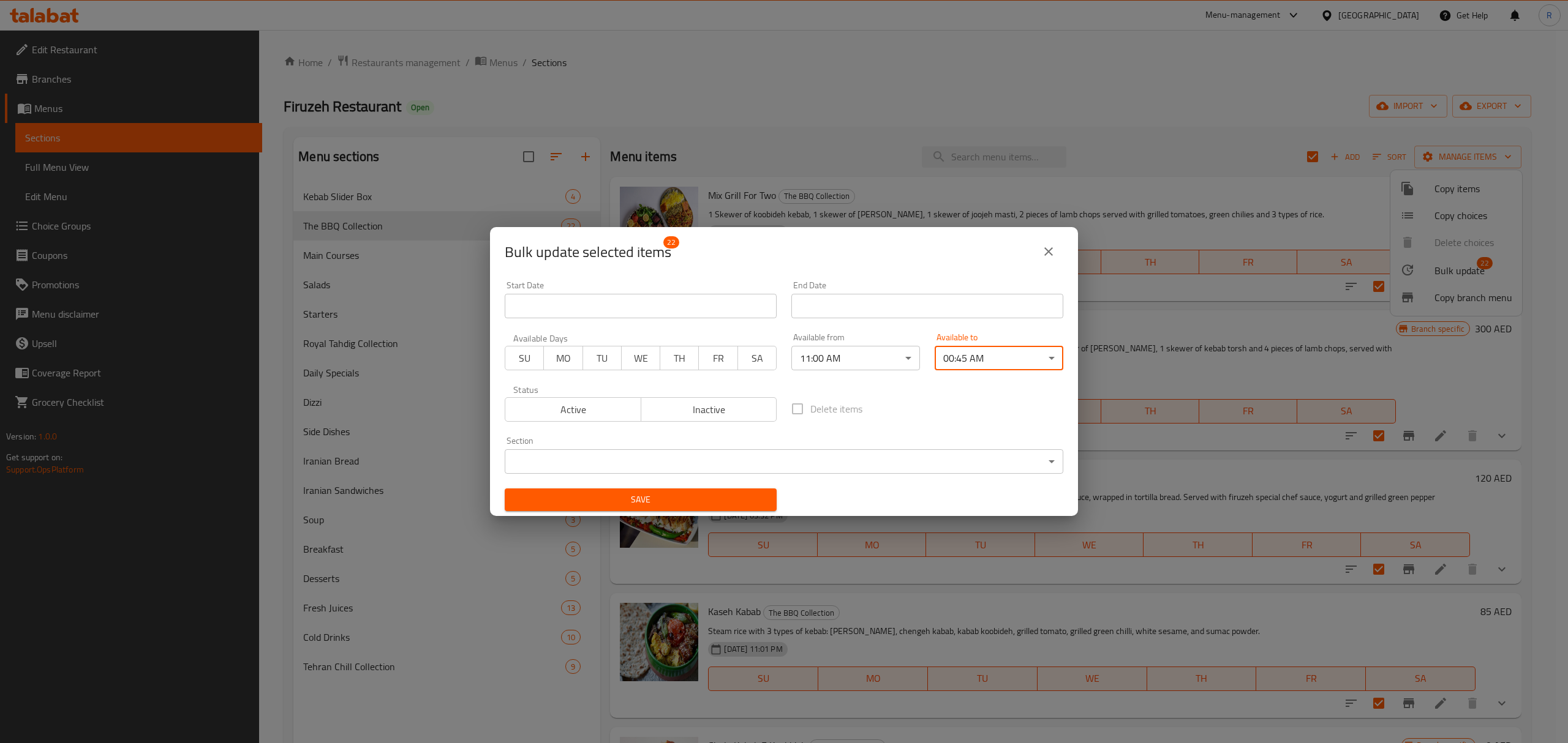
click at [743, 495] on span "Save" at bounding box center [641, 500] width 253 height 15
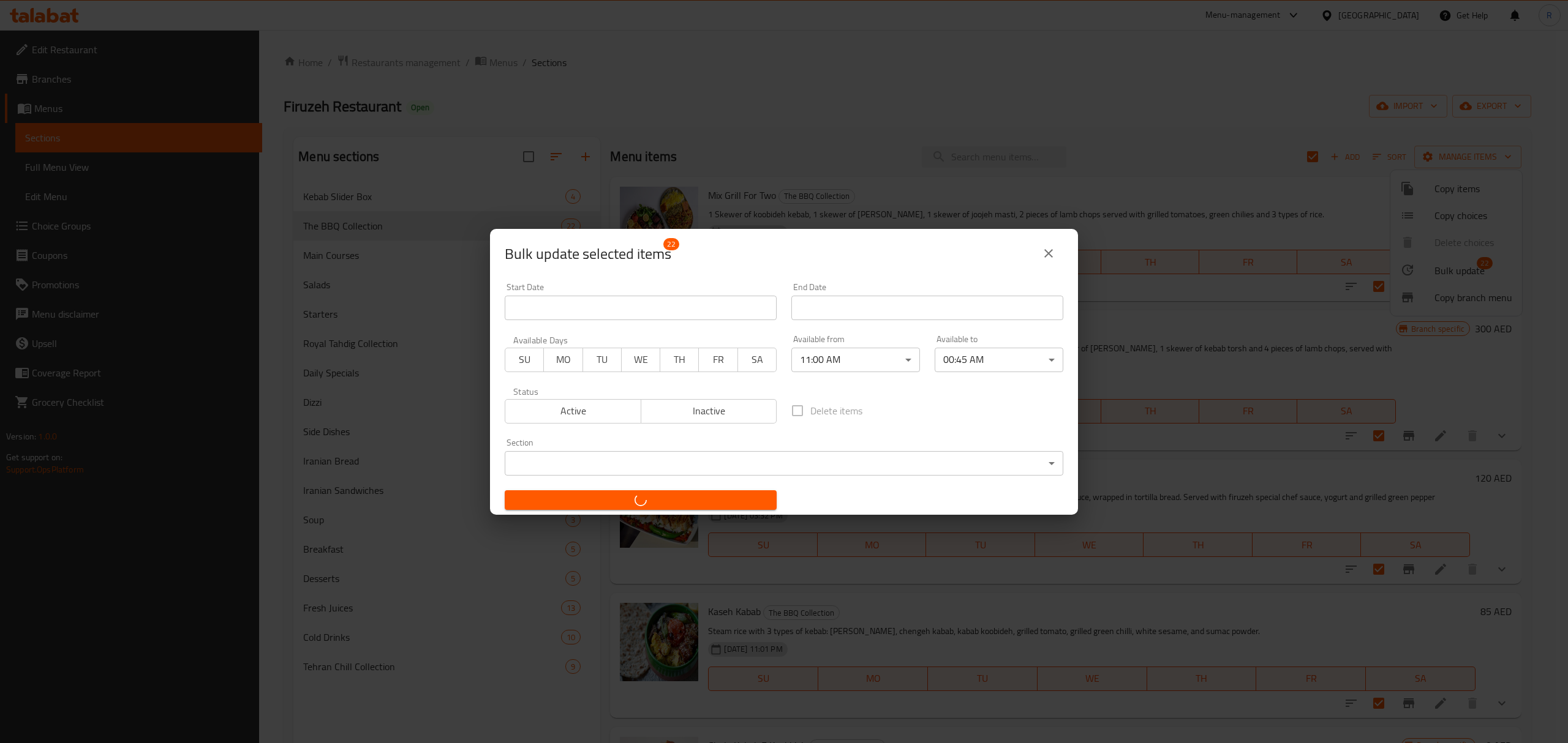
checkbox input "false"
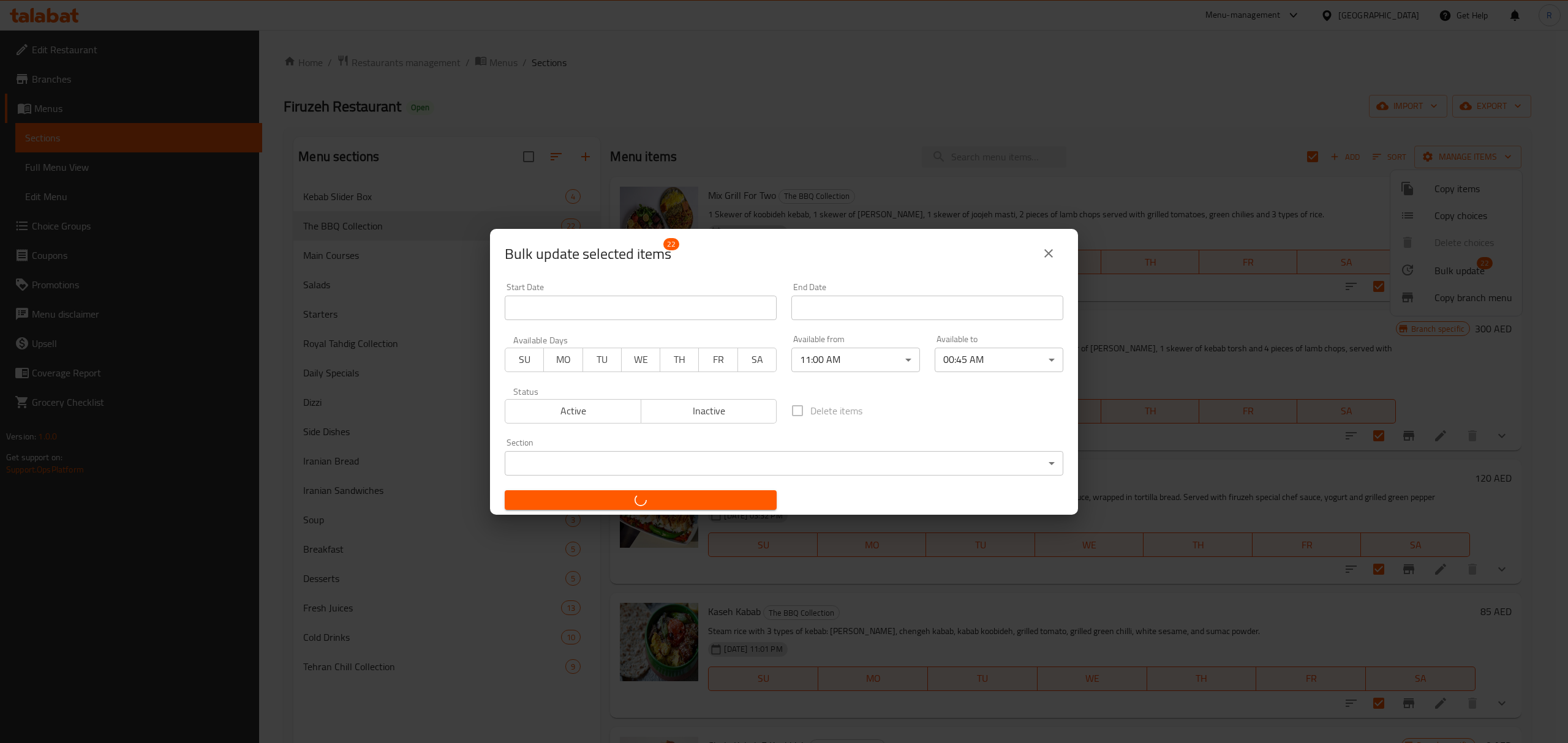
checkbox input "false"
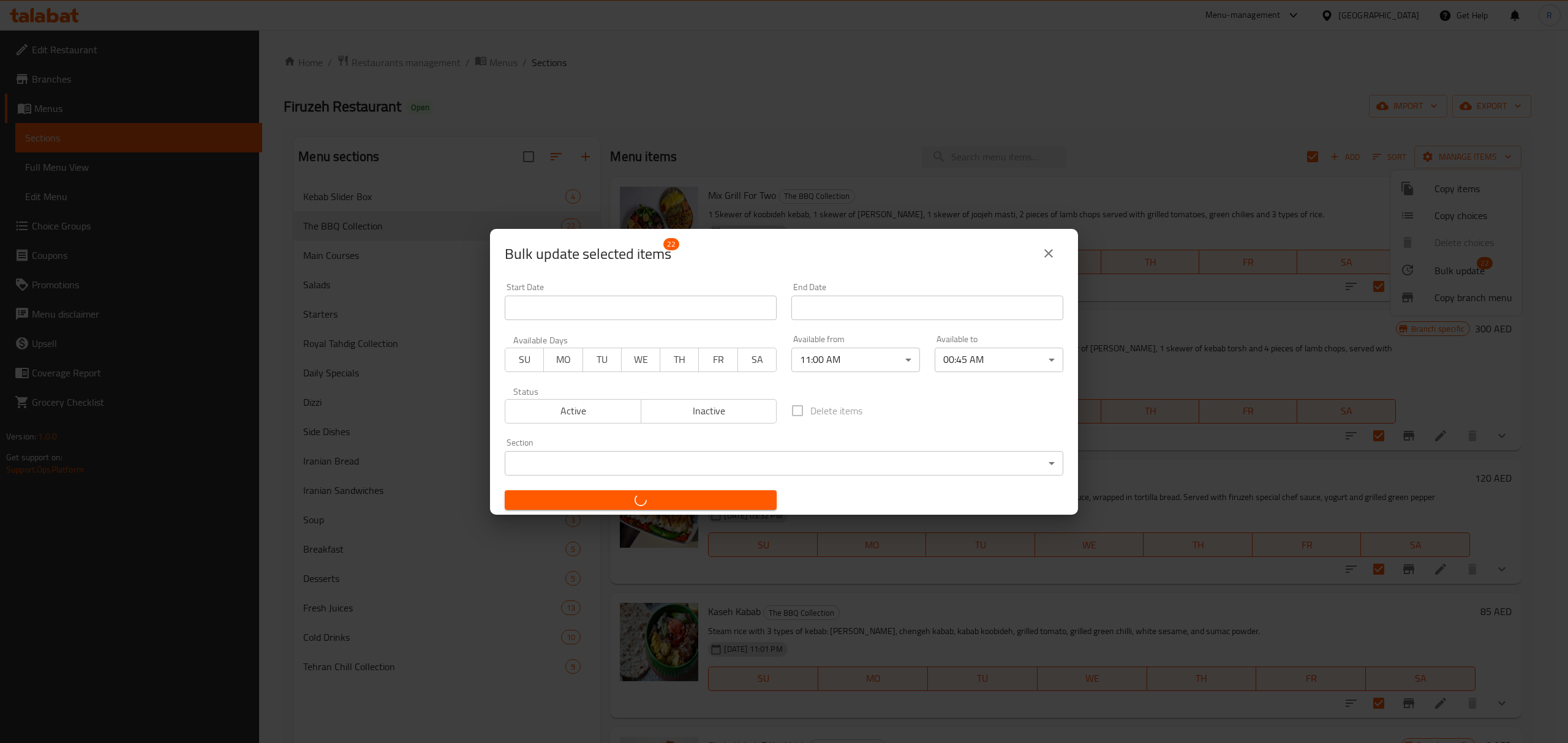
checkbox input "false"
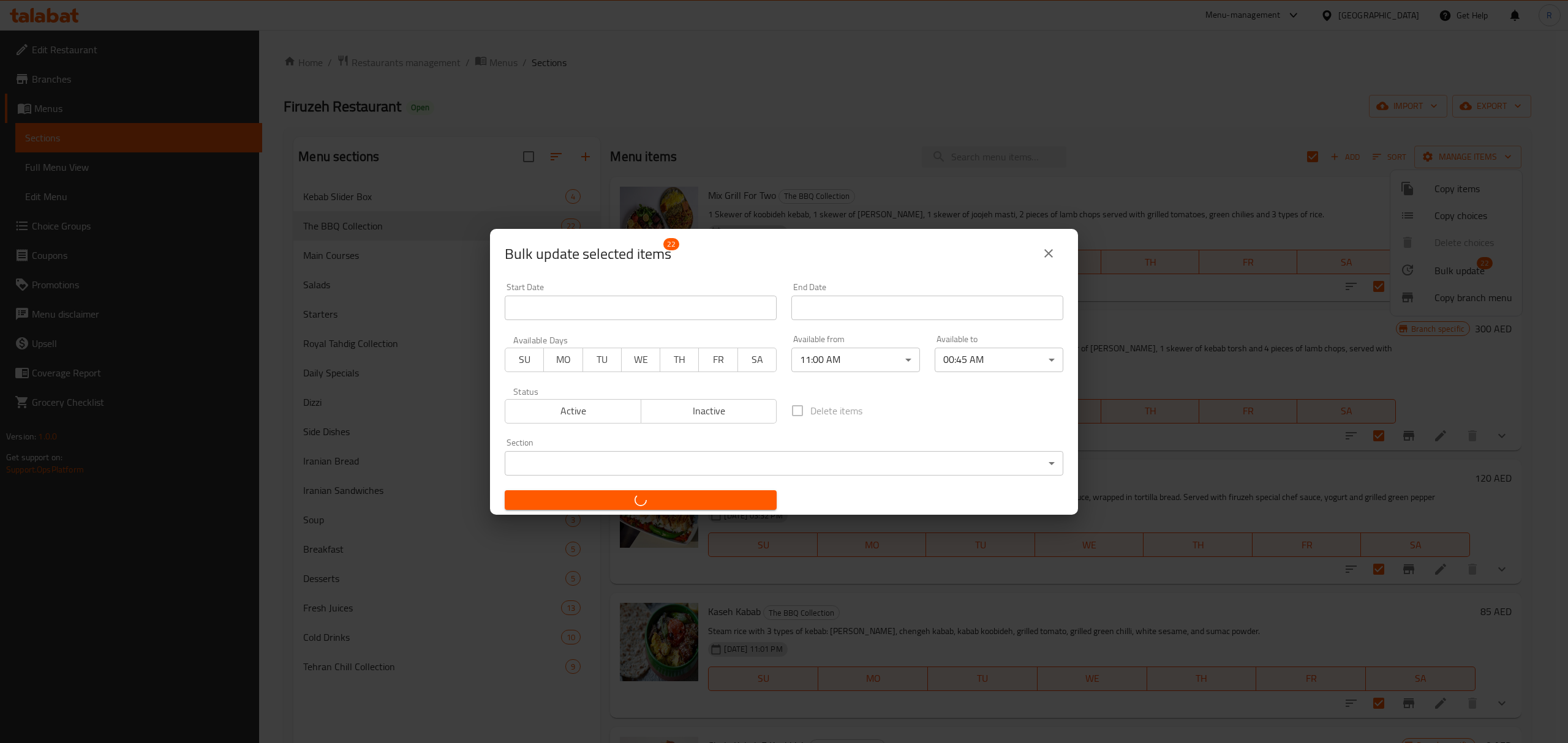
checkbox input "false"
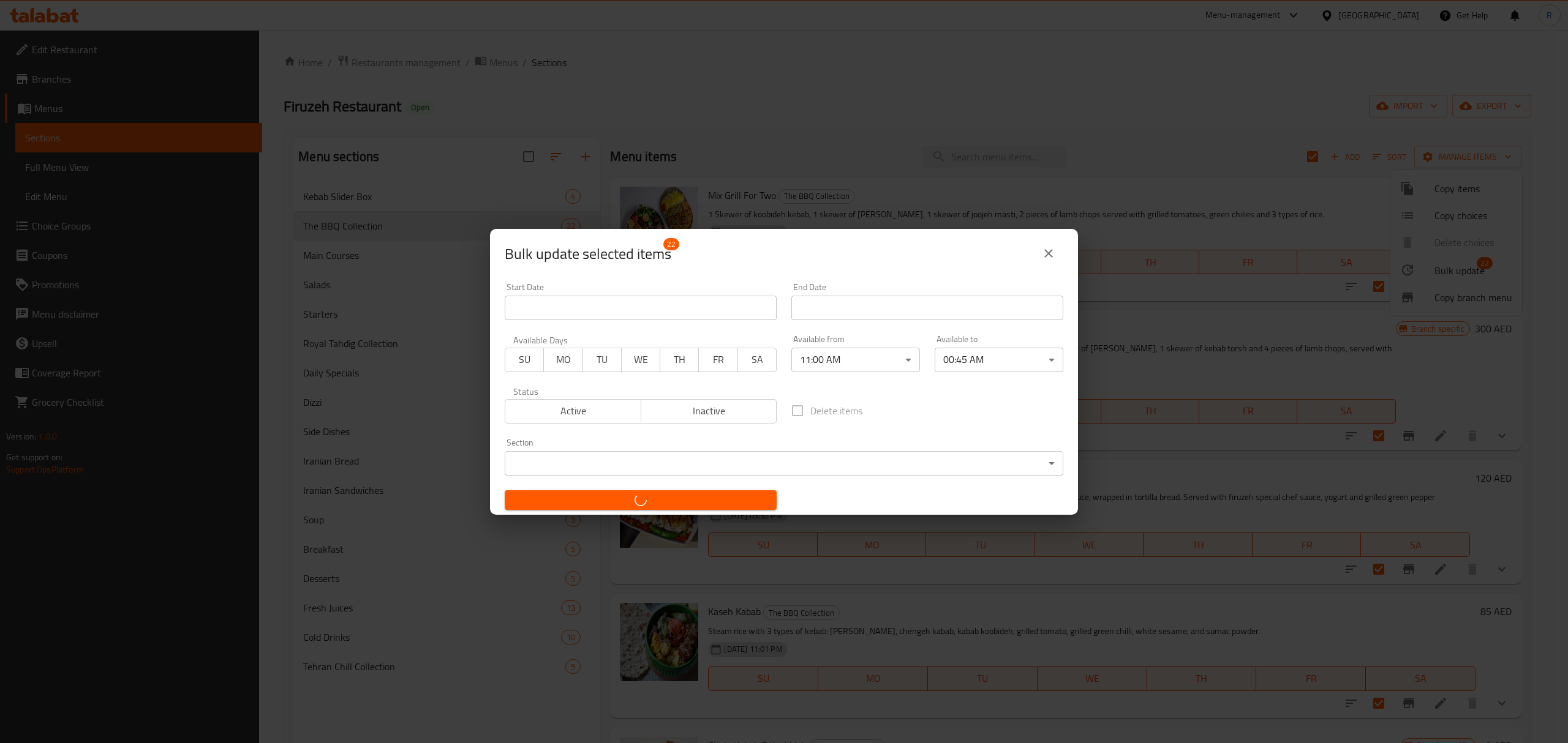
checkbox input "false"
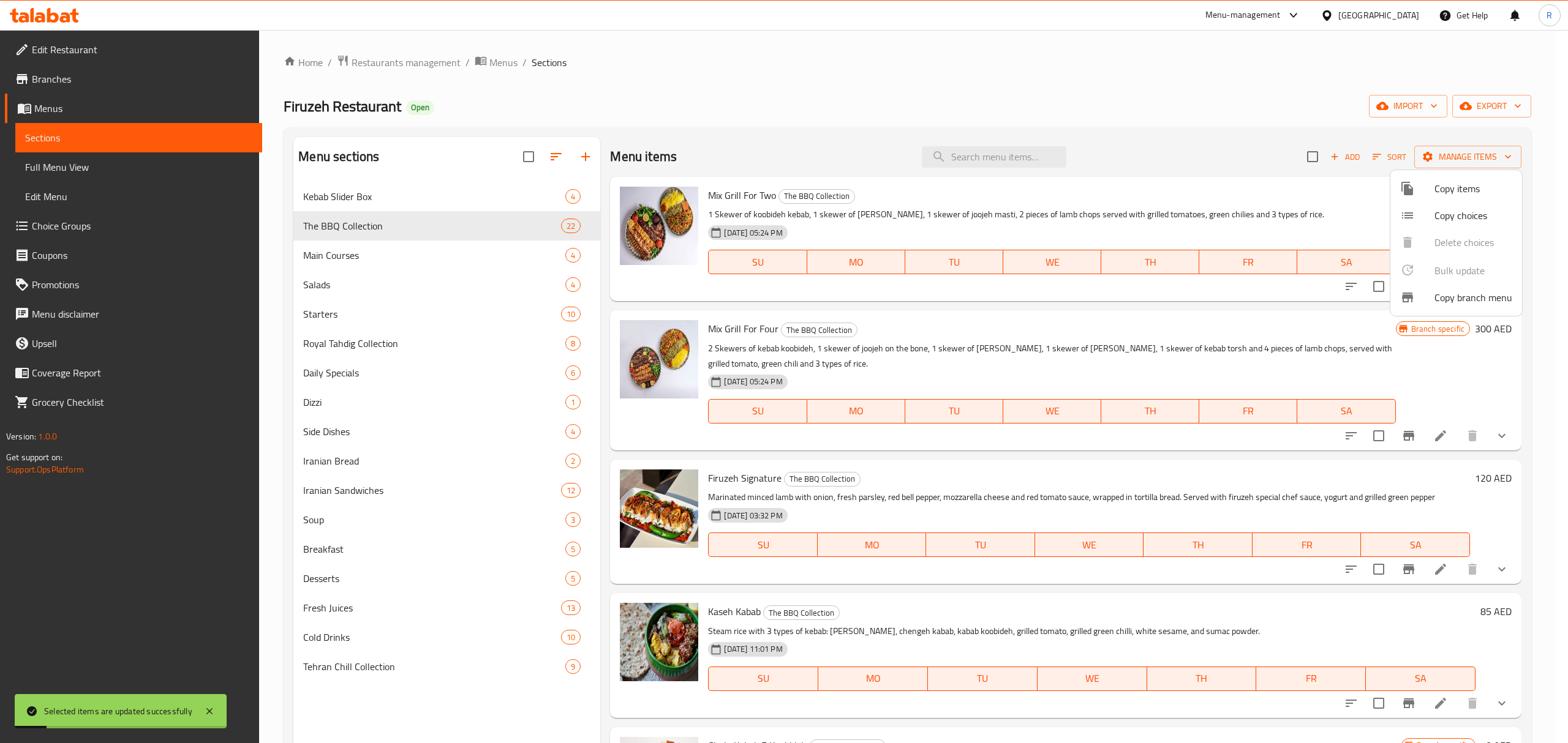
click at [360, 261] on div at bounding box center [784, 372] width 1568 height 743
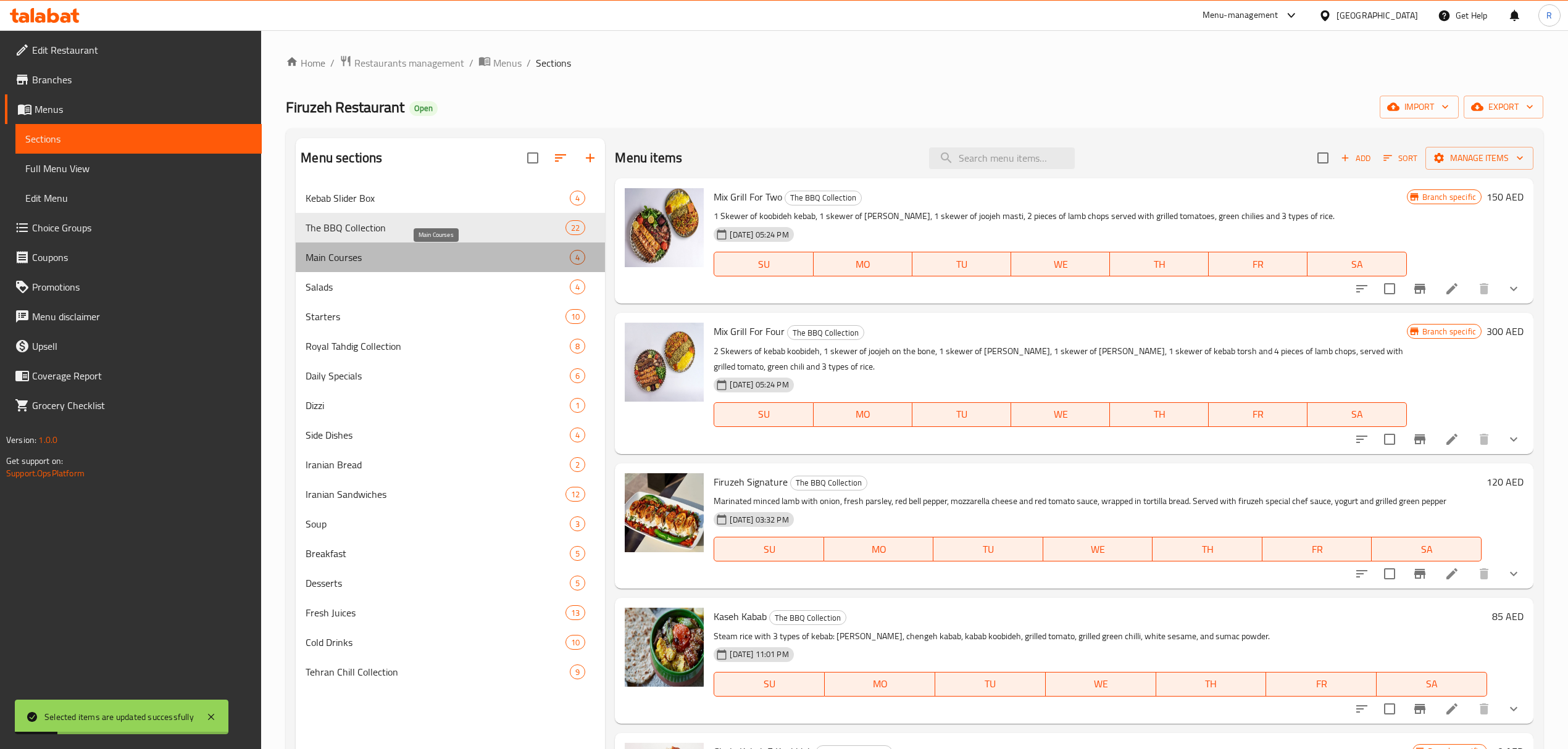
click at [379, 258] on span "Main Courses" at bounding box center [438, 257] width 264 height 15
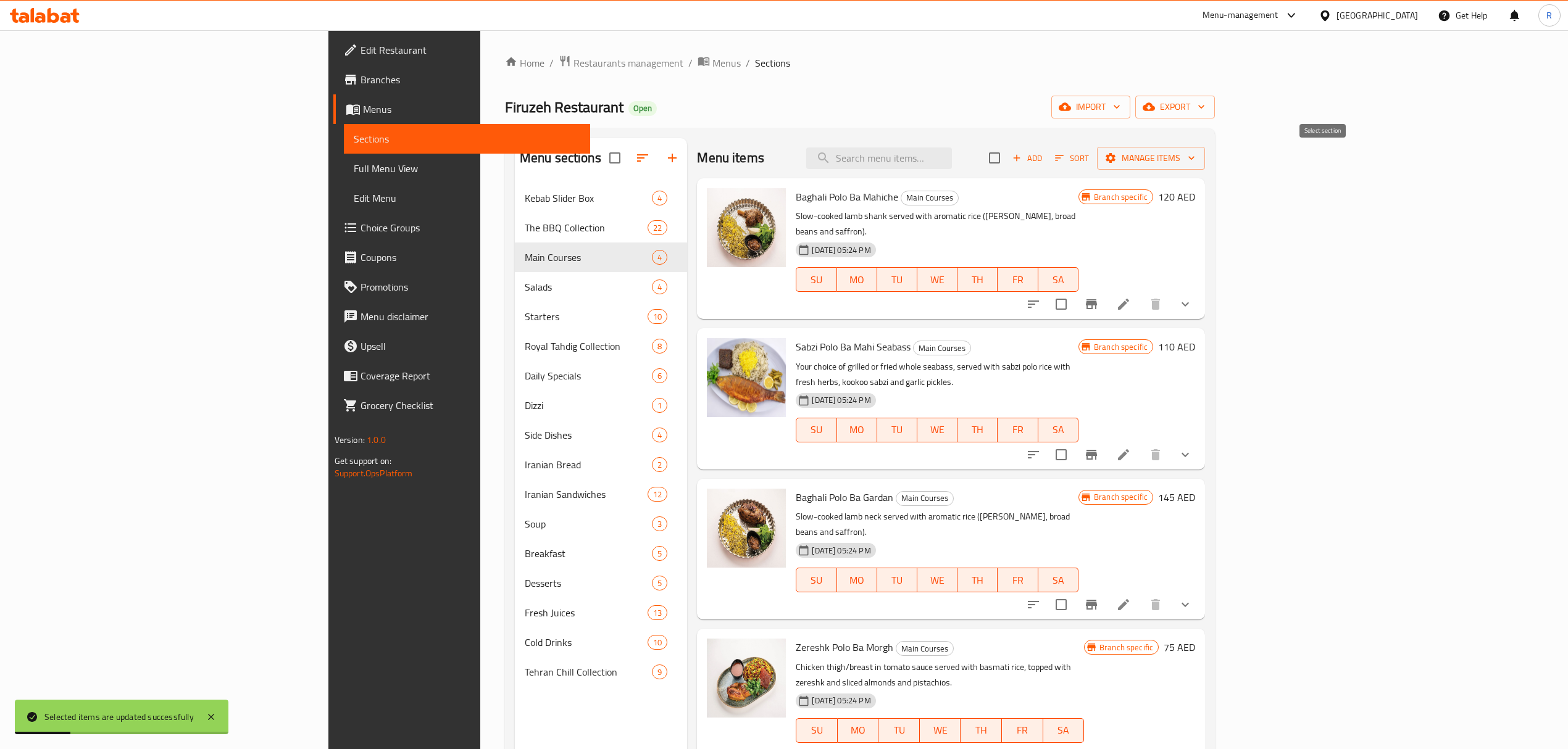
click at [1007, 159] on input "checkbox" at bounding box center [994, 157] width 26 height 26
checkbox input "true"
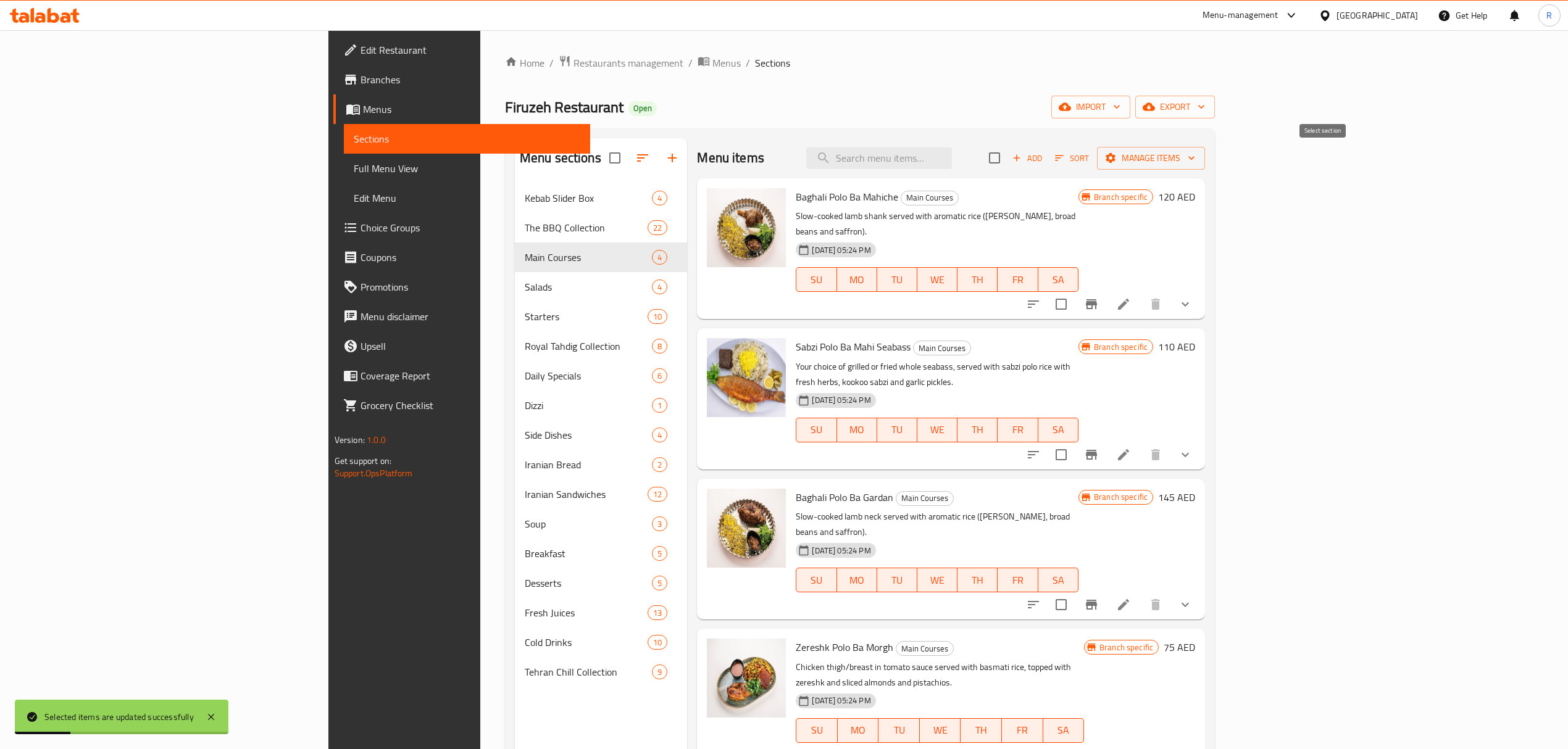
checkbox input "true"
drag, startPoint x: 1211, startPoint y: 154, endPoint x: 1232, endPoint y: 165, distance: 23.7
click at [1205, 153] on div "Menu items Add Sort Manage items" at bounding box center [951, 158] width 508 height 40
click at [1195, 154] on span "Manage items" at bounding box center [1151, 158] width 88 height 15
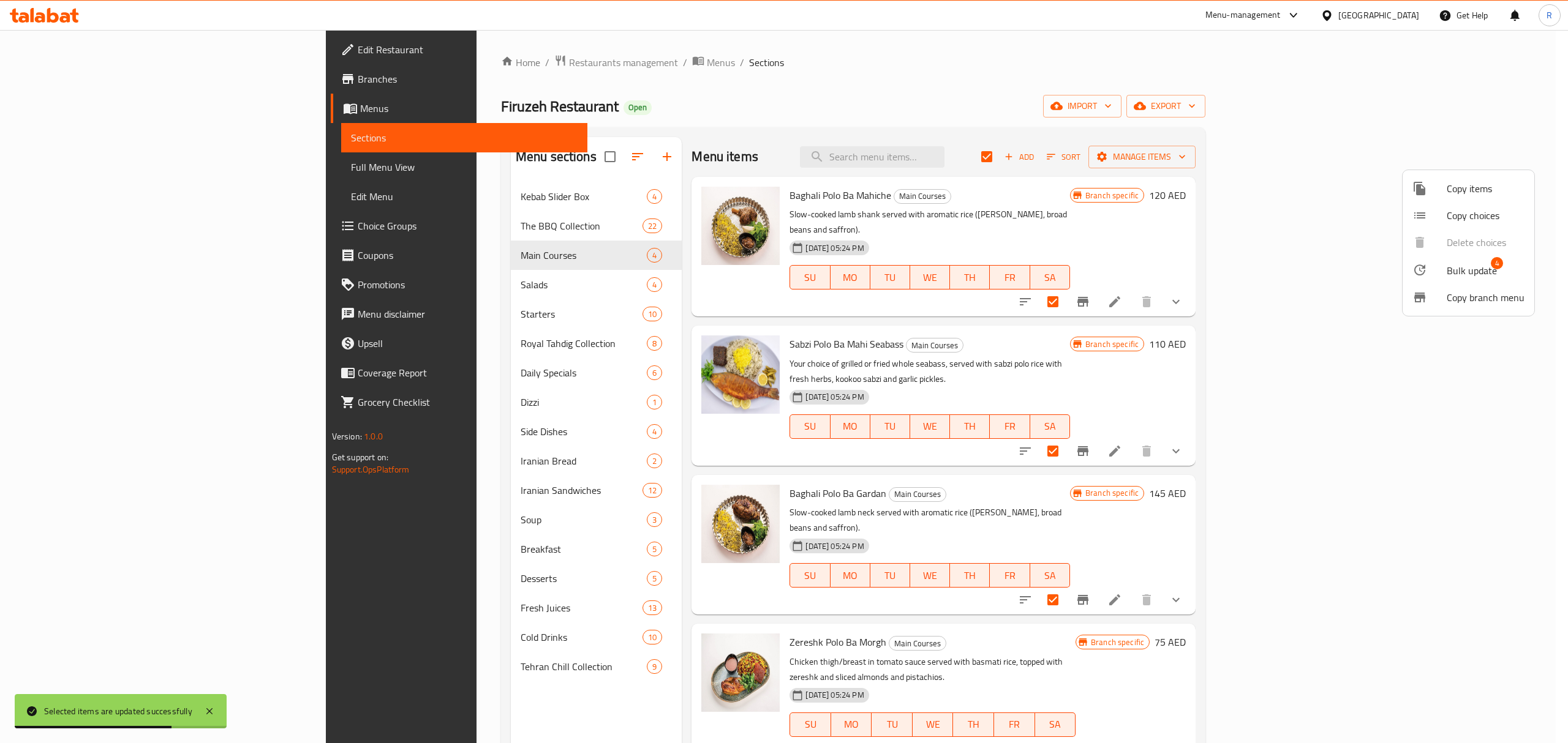
click at [1442, 268] on div at bounding box center [1430, 270] width 35 height 15
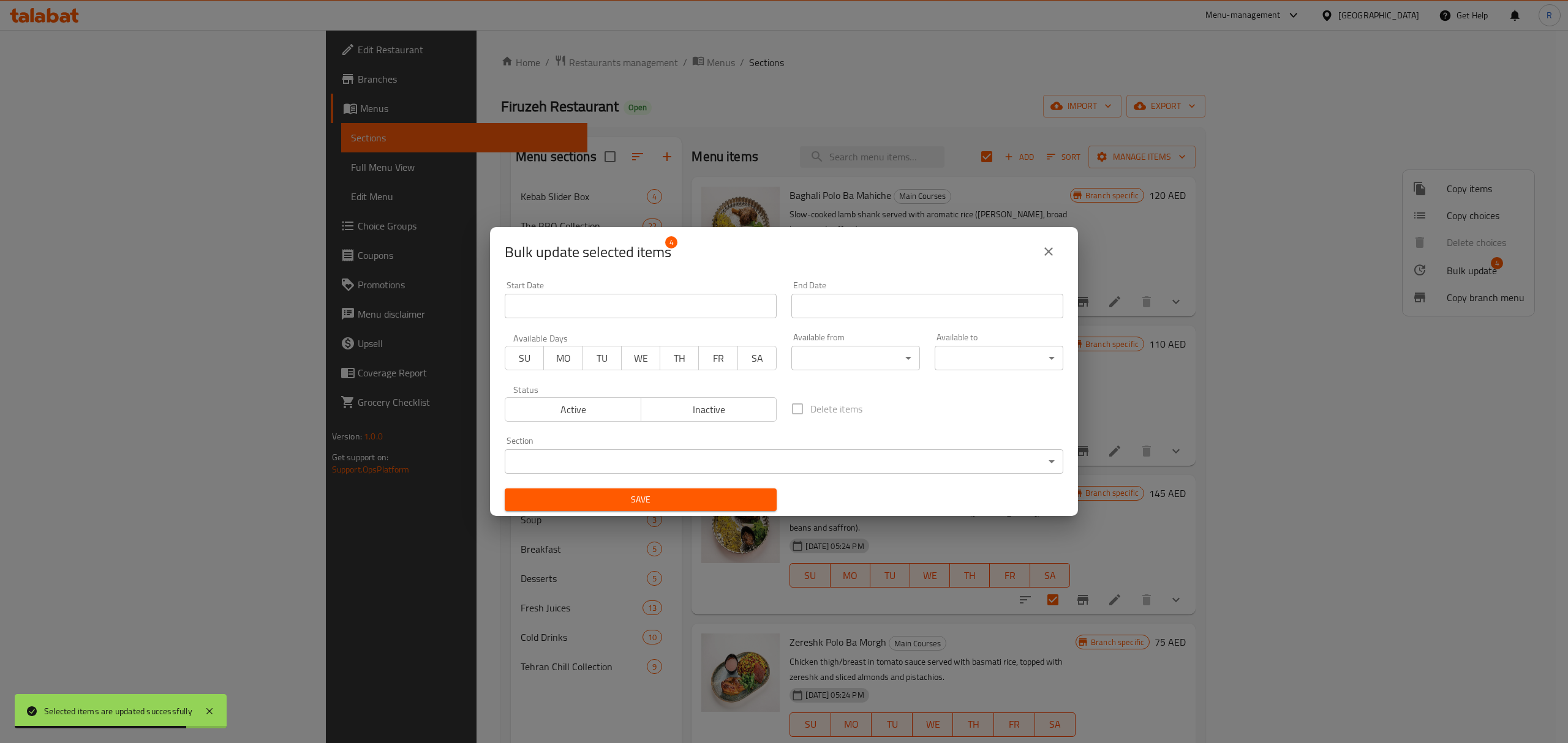
click at [820, 354] on body "Selected items are updated successfully ​ Menu-management United Arab Emirates …" at bounding box center [784, 386] width 1568 height 713
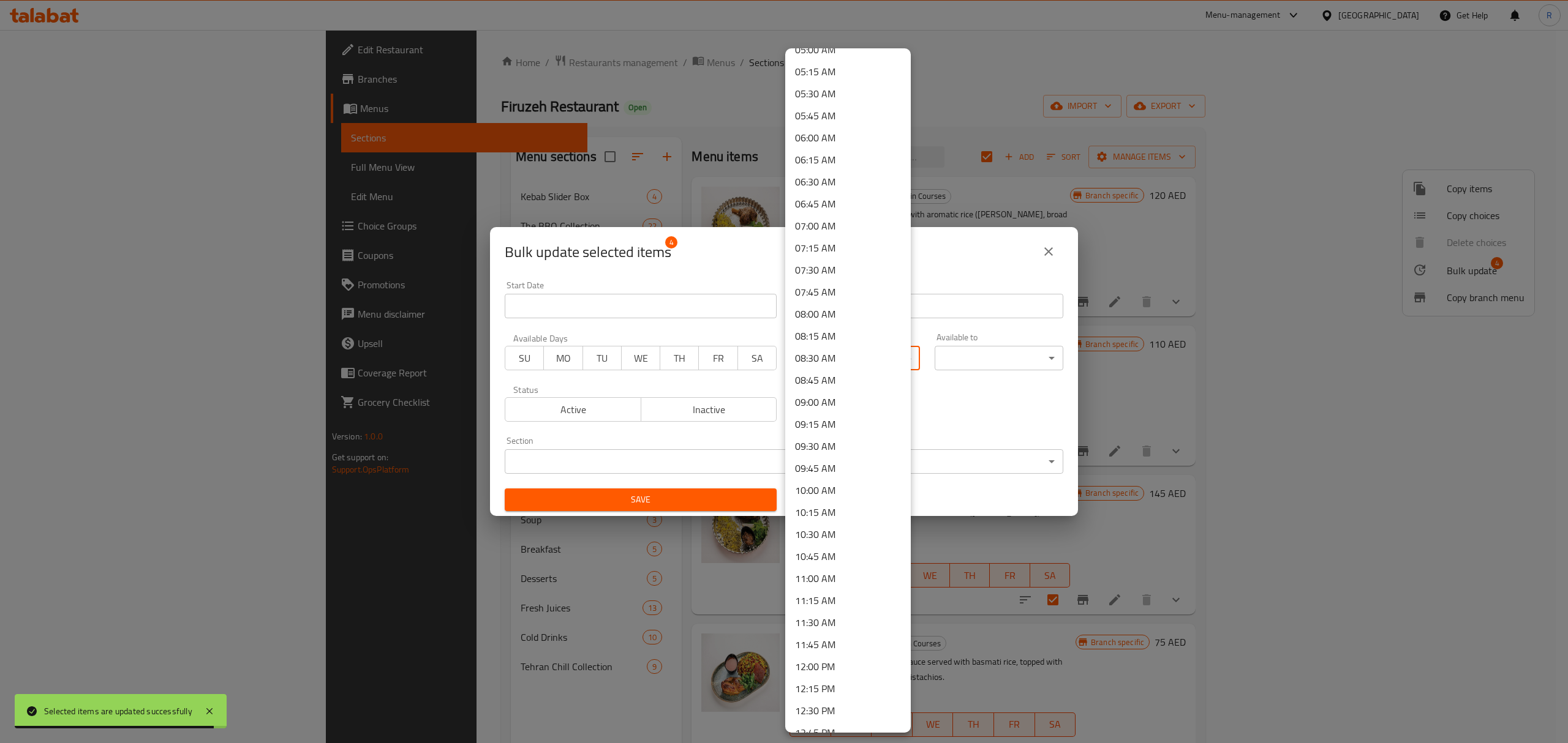
scroll to position [572, 0]
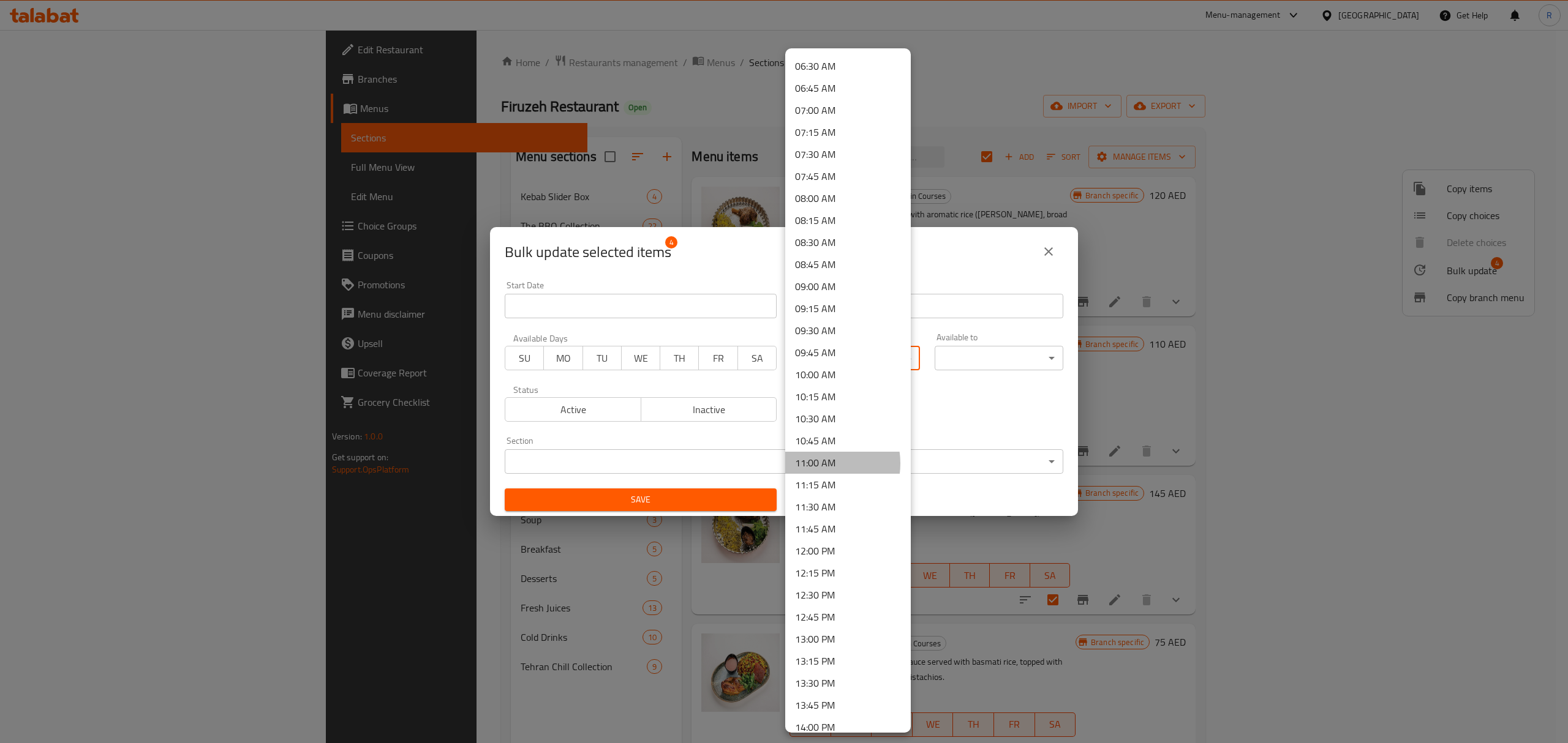
click at [821, 463] on li "11:00 AM" at bounding box center [848, 463] width 126 height 22
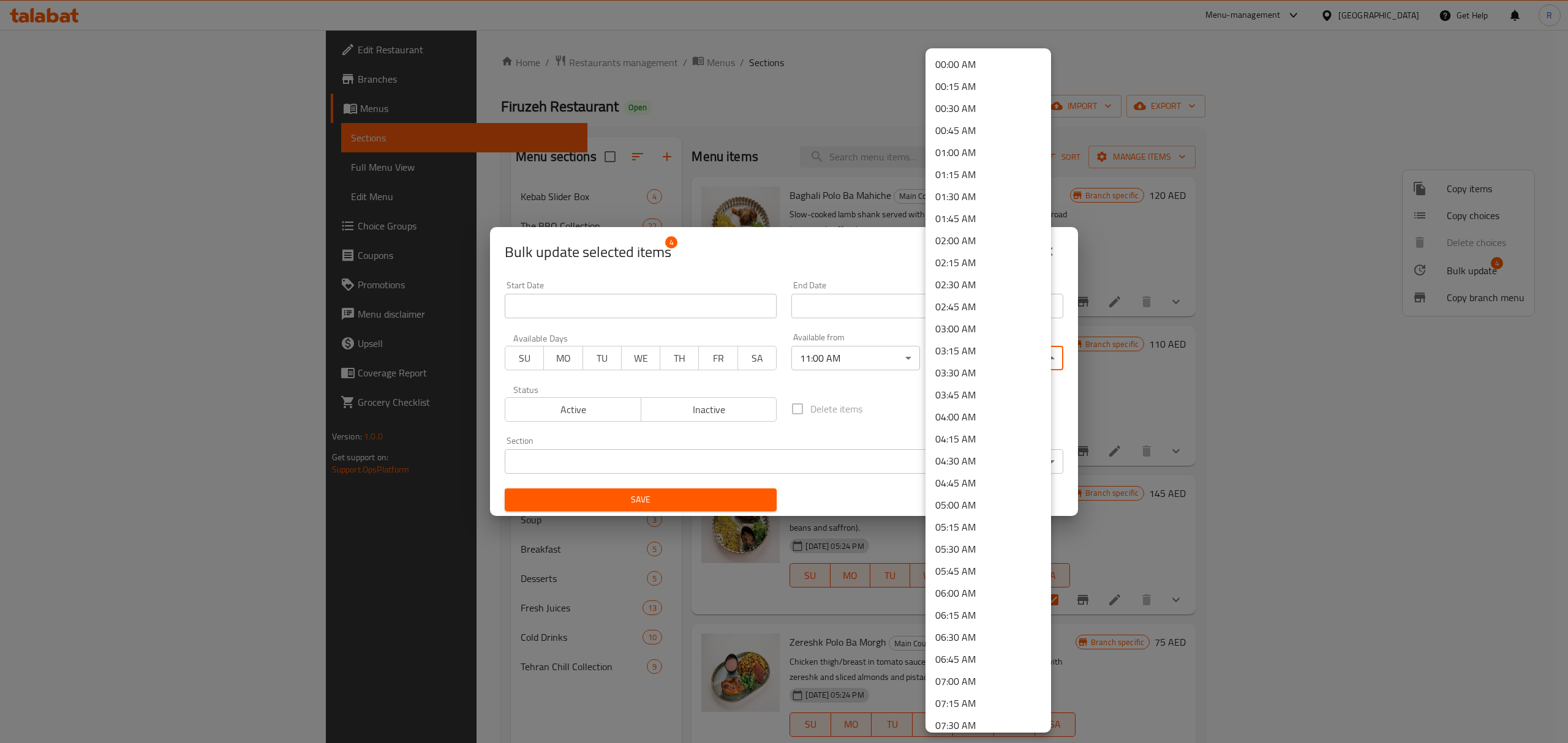
click at [952, 353] on body "​ Menu-management United Arab Emirates Get Help R Edit Restaurant Branches Menu…" at bounding box center [784, 386] width 1568 height 713
click at [979, 132] on li "00:45 AM" at bounding box center [988, 130] width 126 height 22
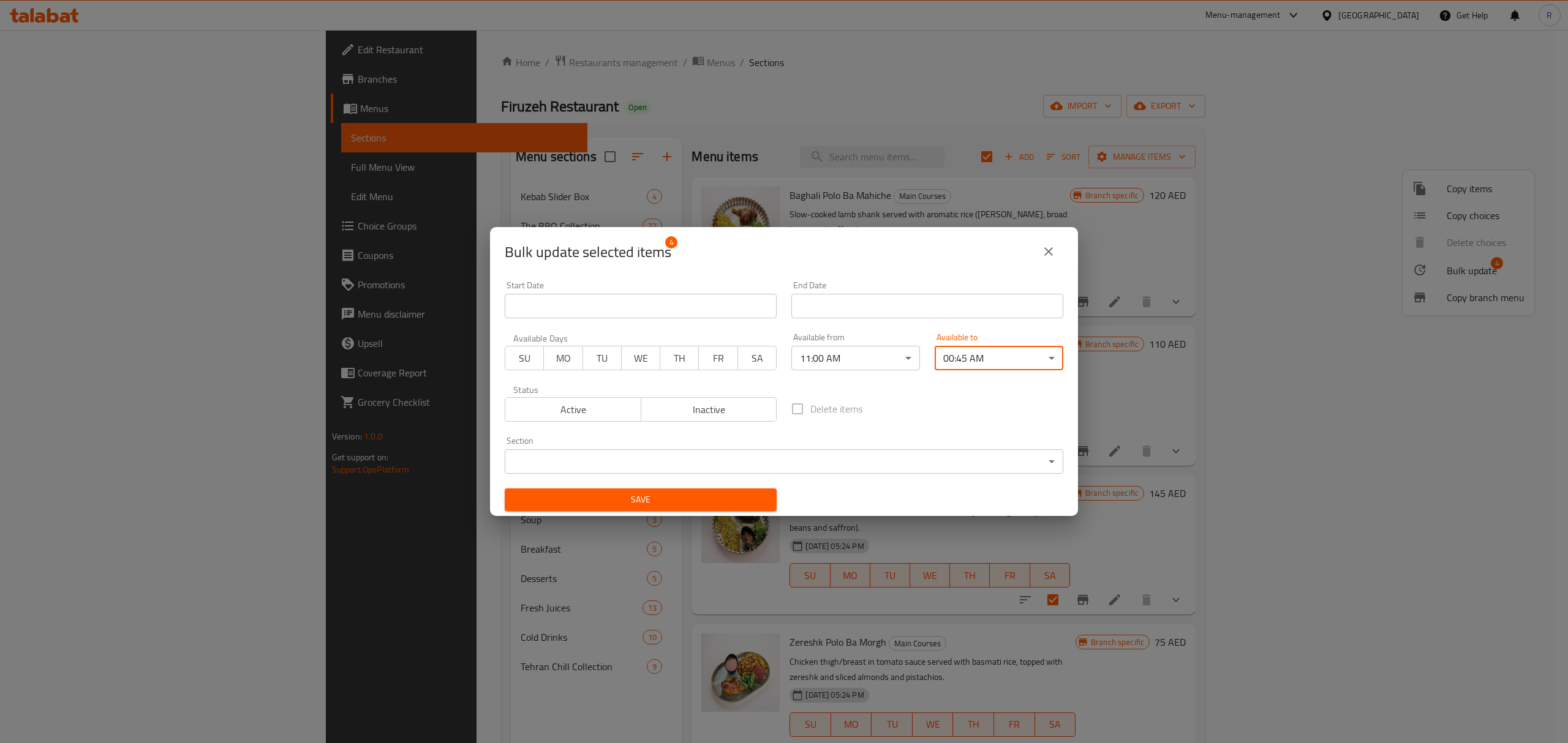
click at [724, 498] on span "Save" at bounding box center [641, 500] width 253 height 15
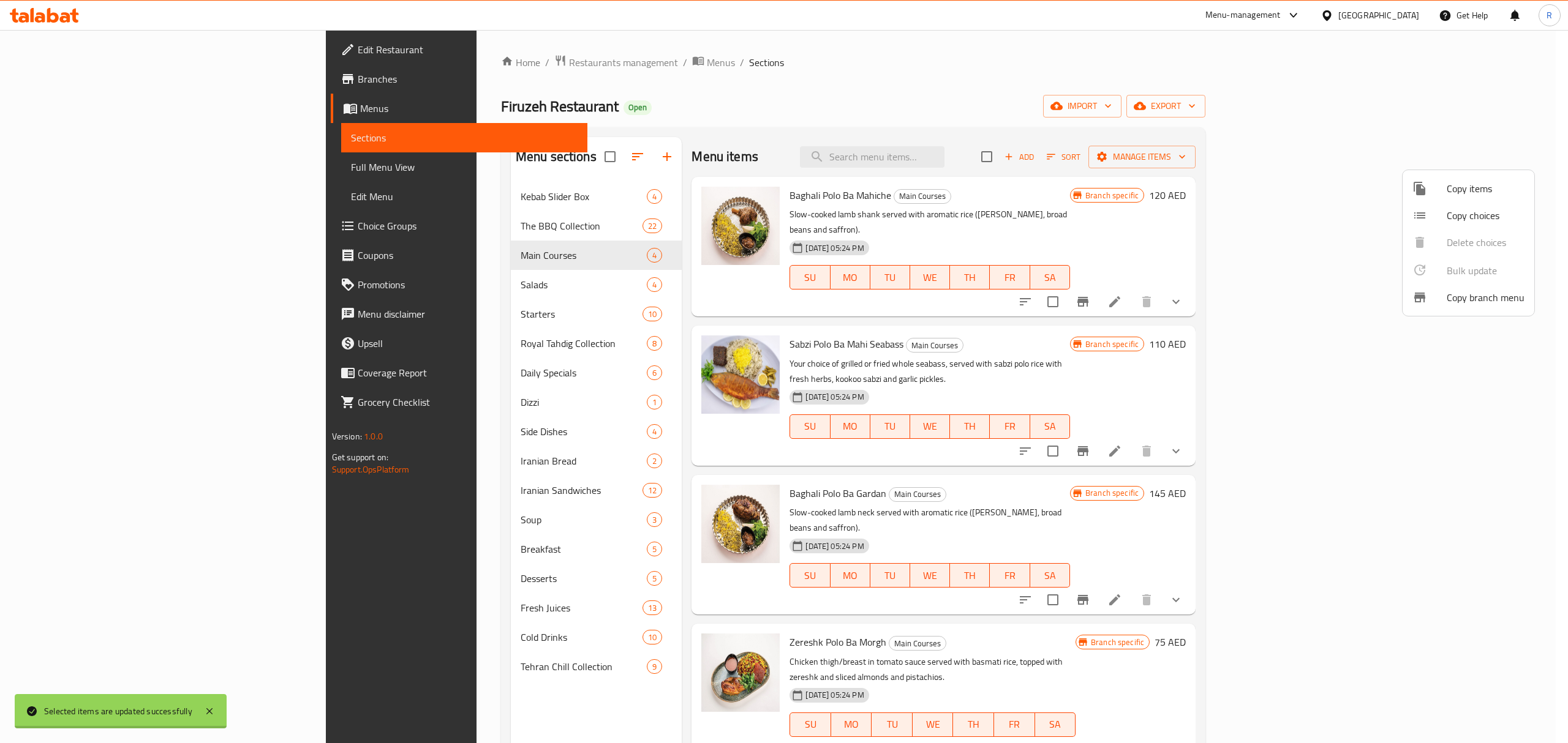
checkbox input "false"
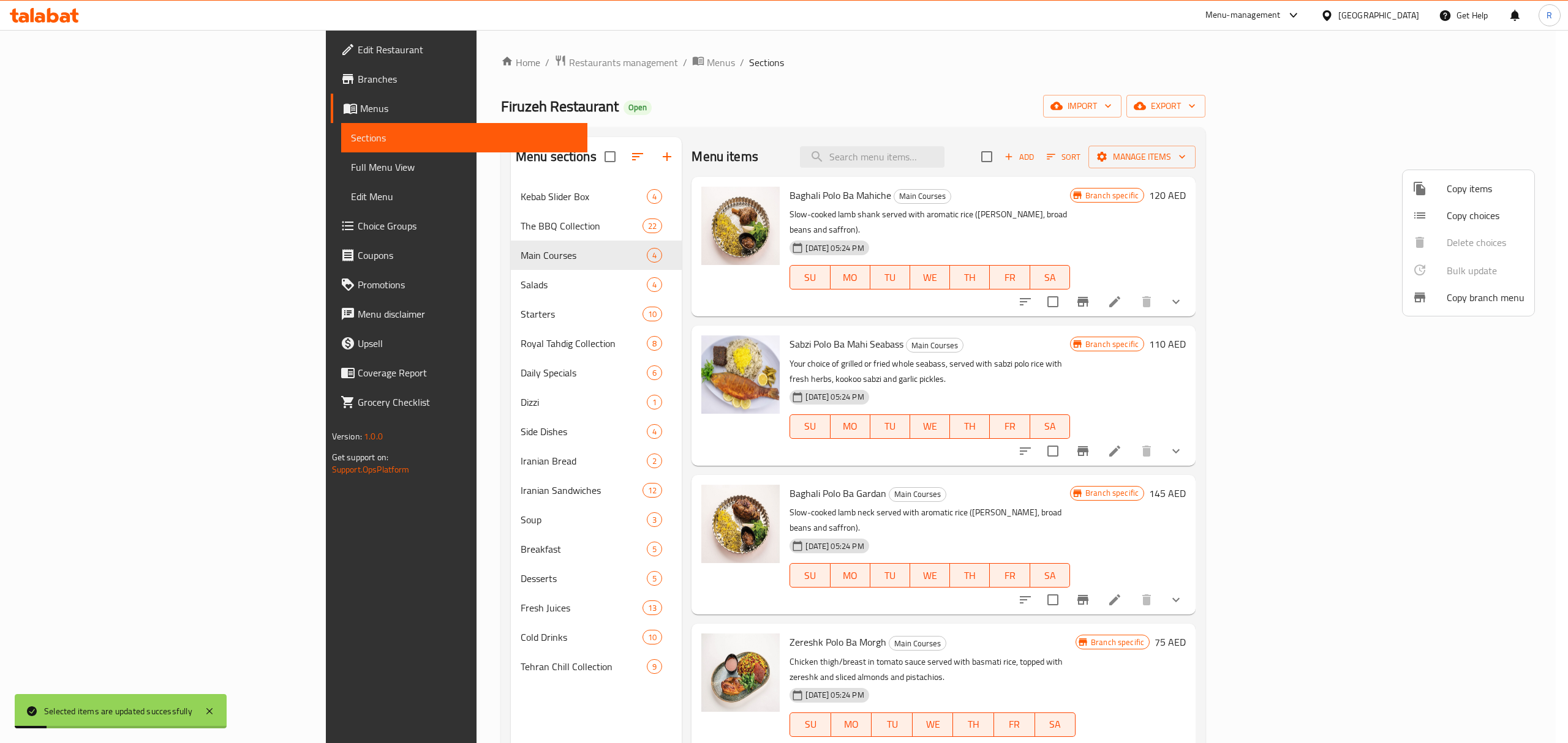
click at [385, 376] on div at bounding box center [784, 372] width 1568 height 743
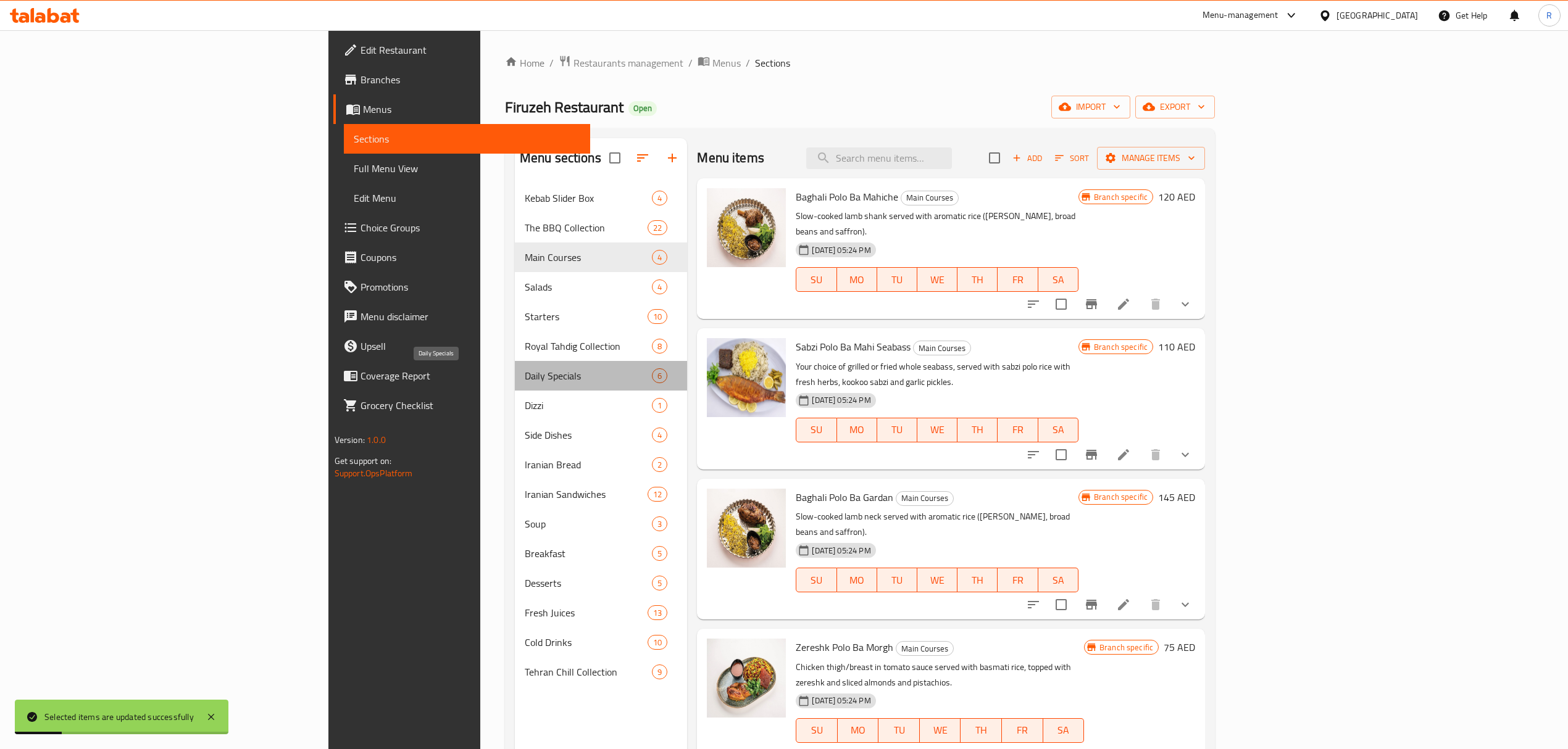
click at [525, 377] on span "Daily Specials" at bounding box center [588, 376] width 127 height 15
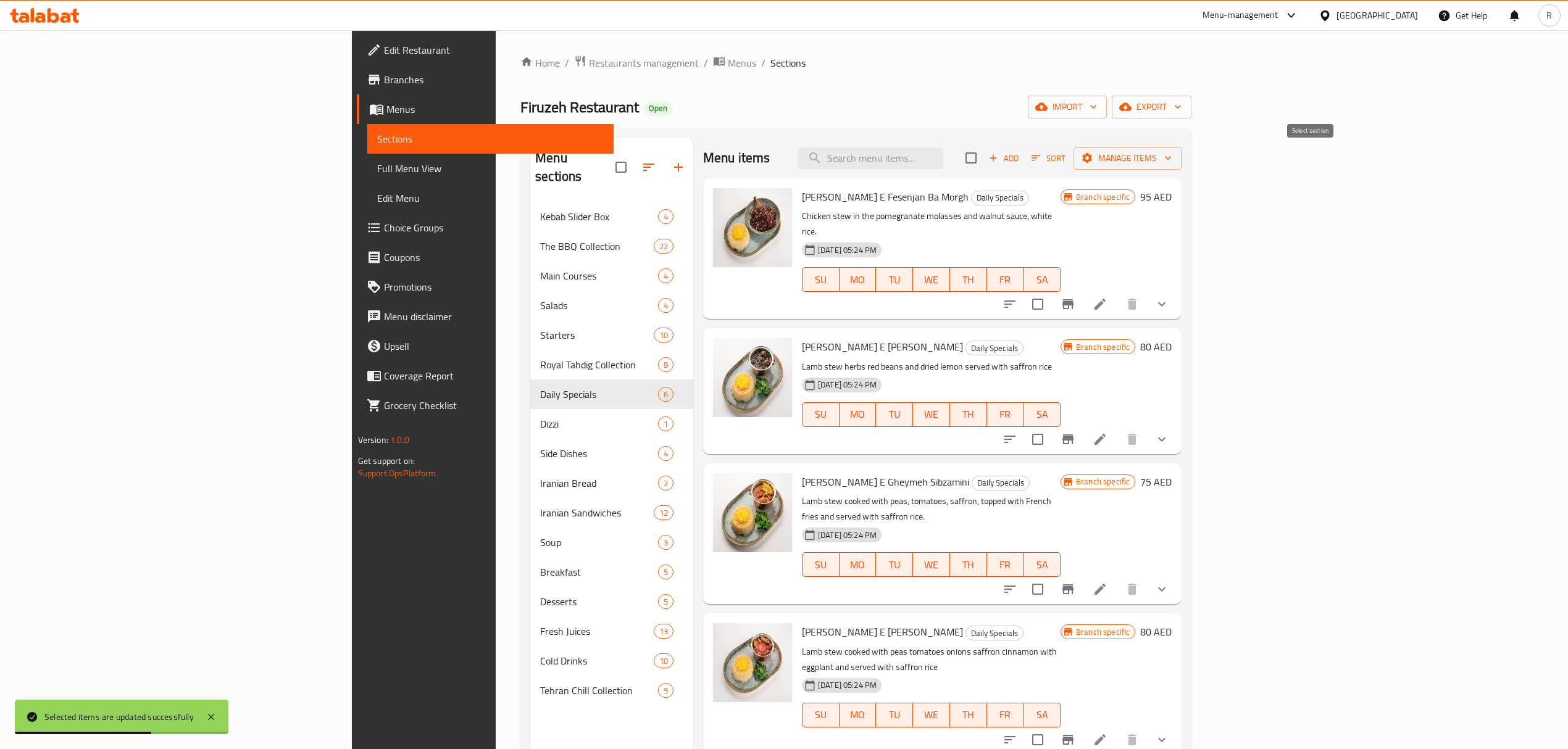
click at [984, 165] on input "checkbox" at bounding box center [971, 157] width 26 height 26
checkbox input "true"
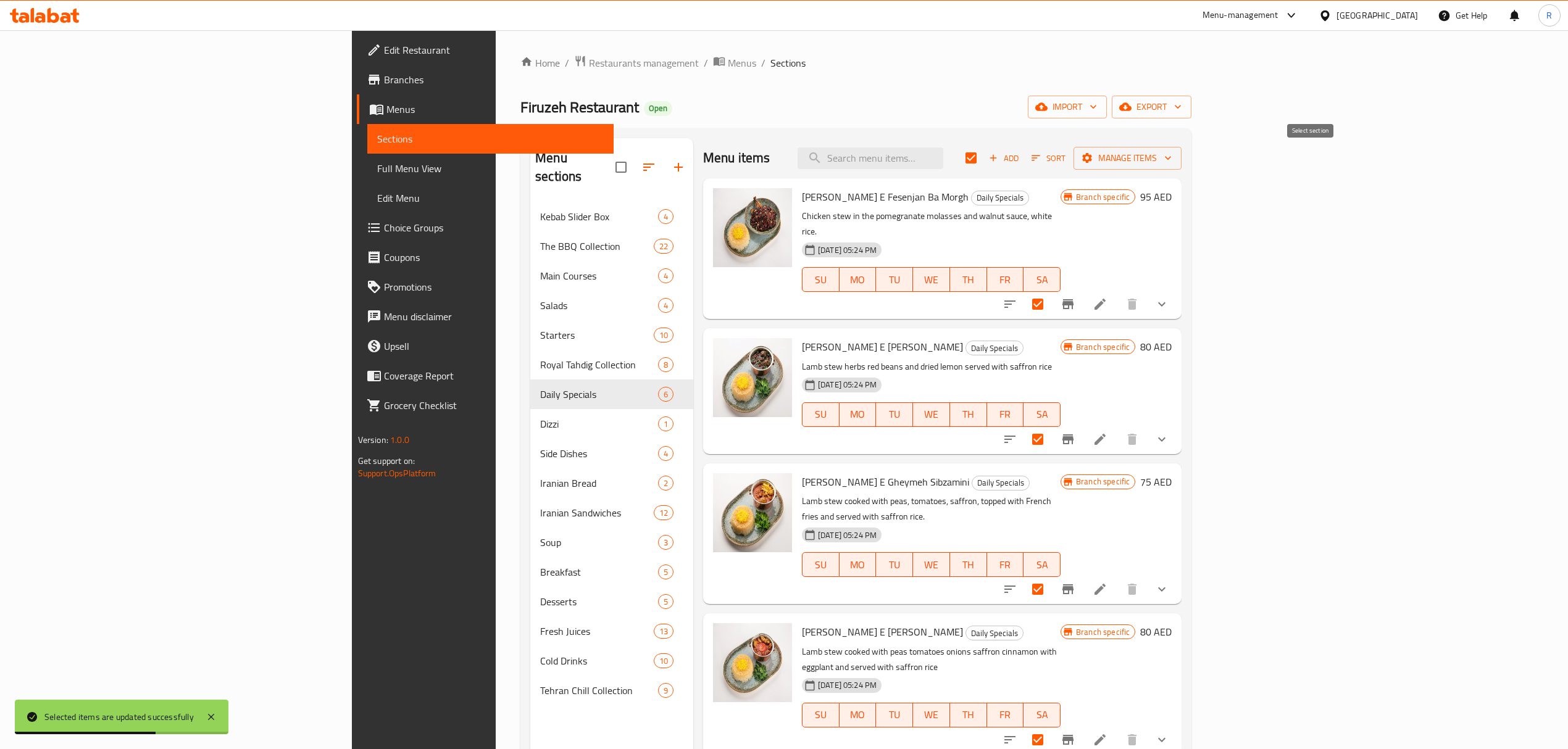
checkbox input "true"
click at [1172, 161] on span "Manage items" at bounding box center [1128, 158] width 88 height 15
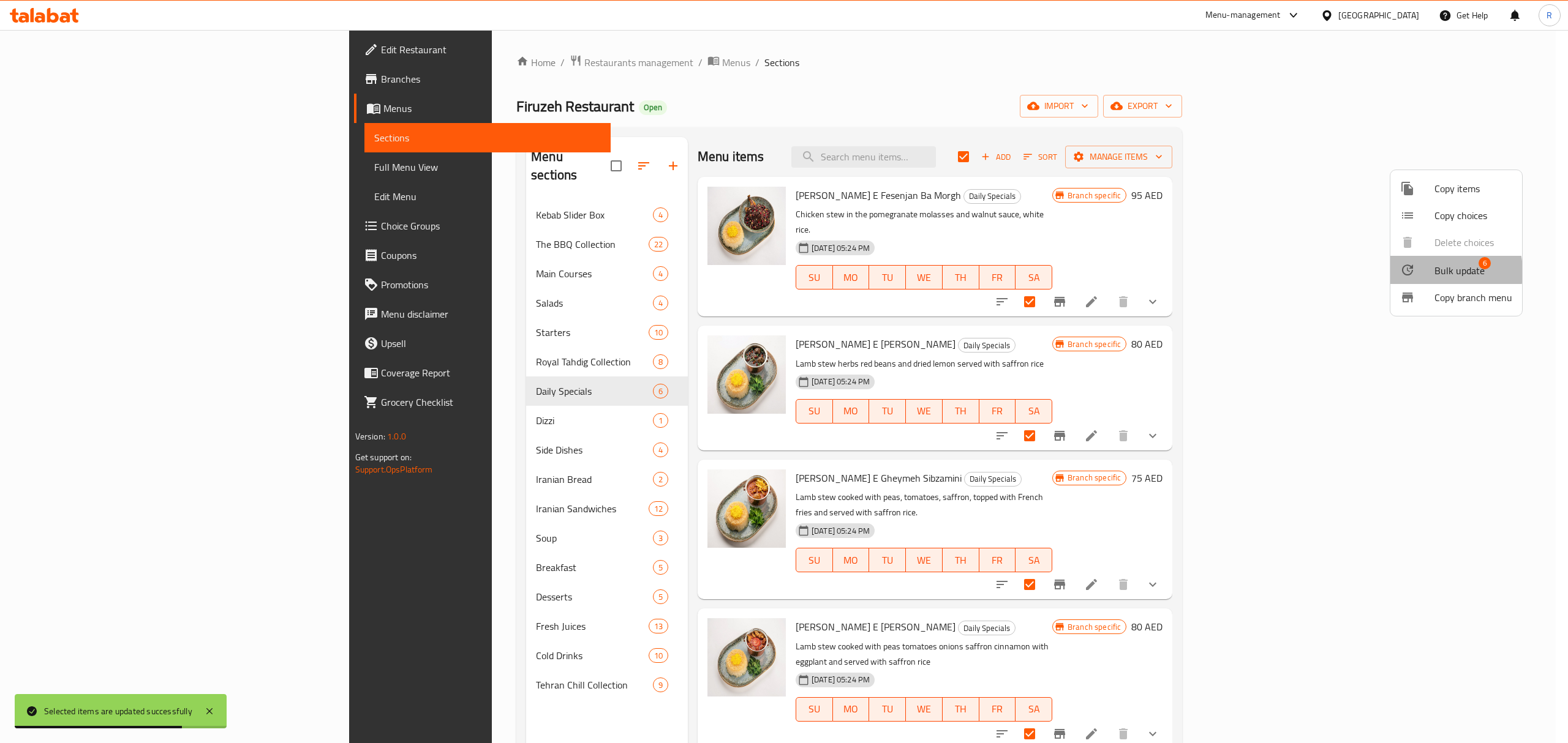
click at [1428, 272] on div at bounding box center [1418, 270] width 35 height 15
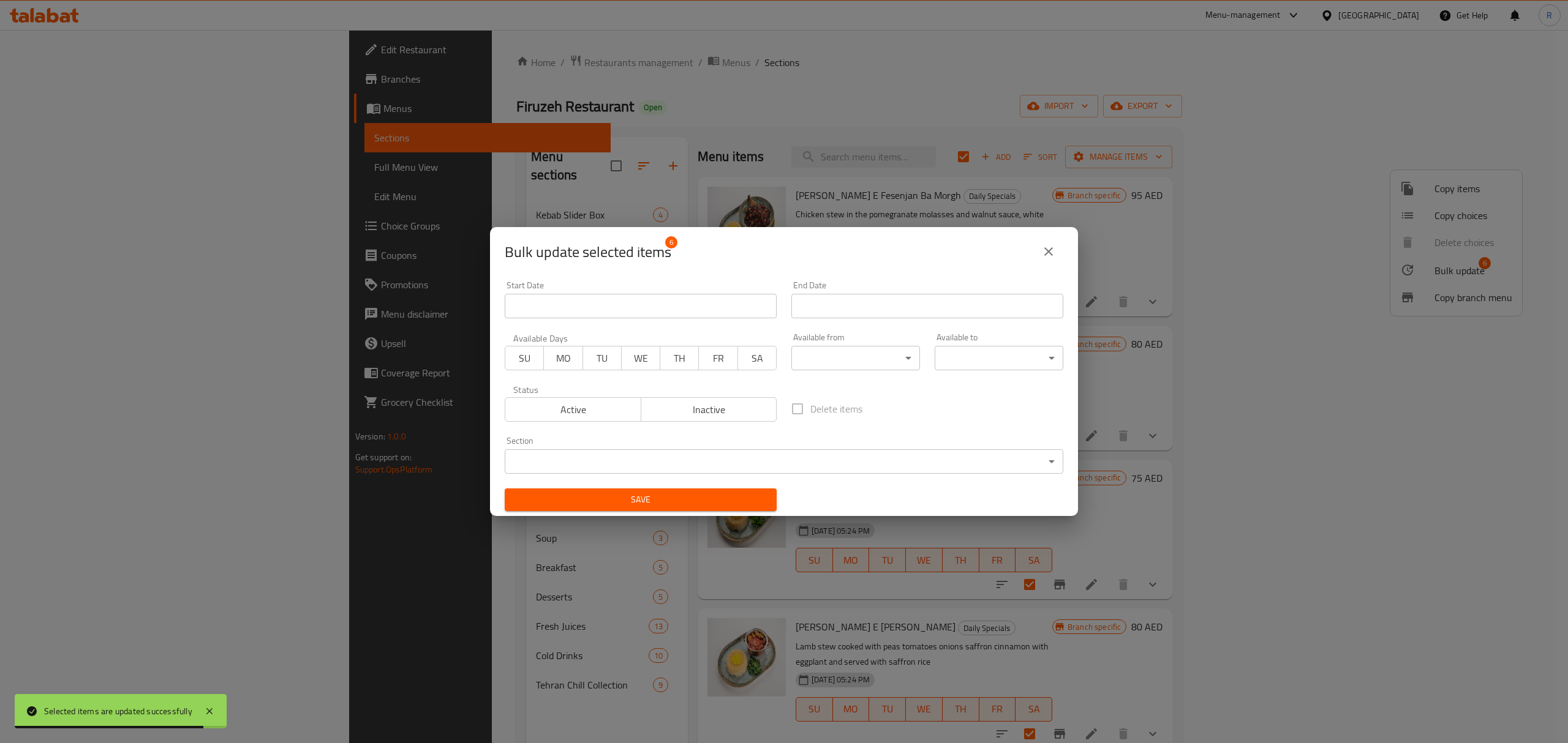
click at [874, 358] on body "Selected items are updated successfully ​ Menu-management United Arab Emirates …" at bounding box center [784, 386] width 1568 height 713
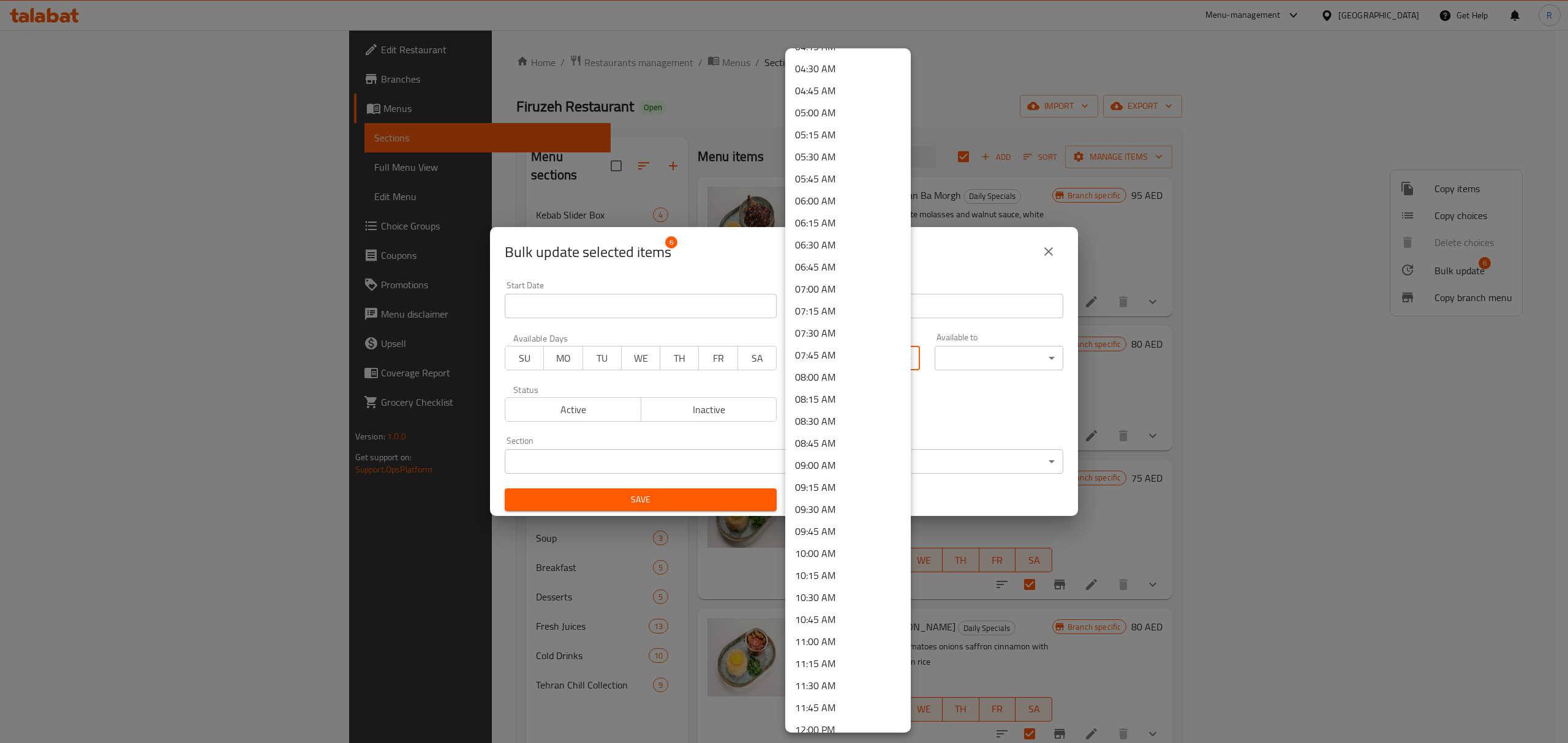
scroll to position [408, 0]
click at [826, 629] on li "11:00 AM" at bounding box center [848, 626] width 126 height 22
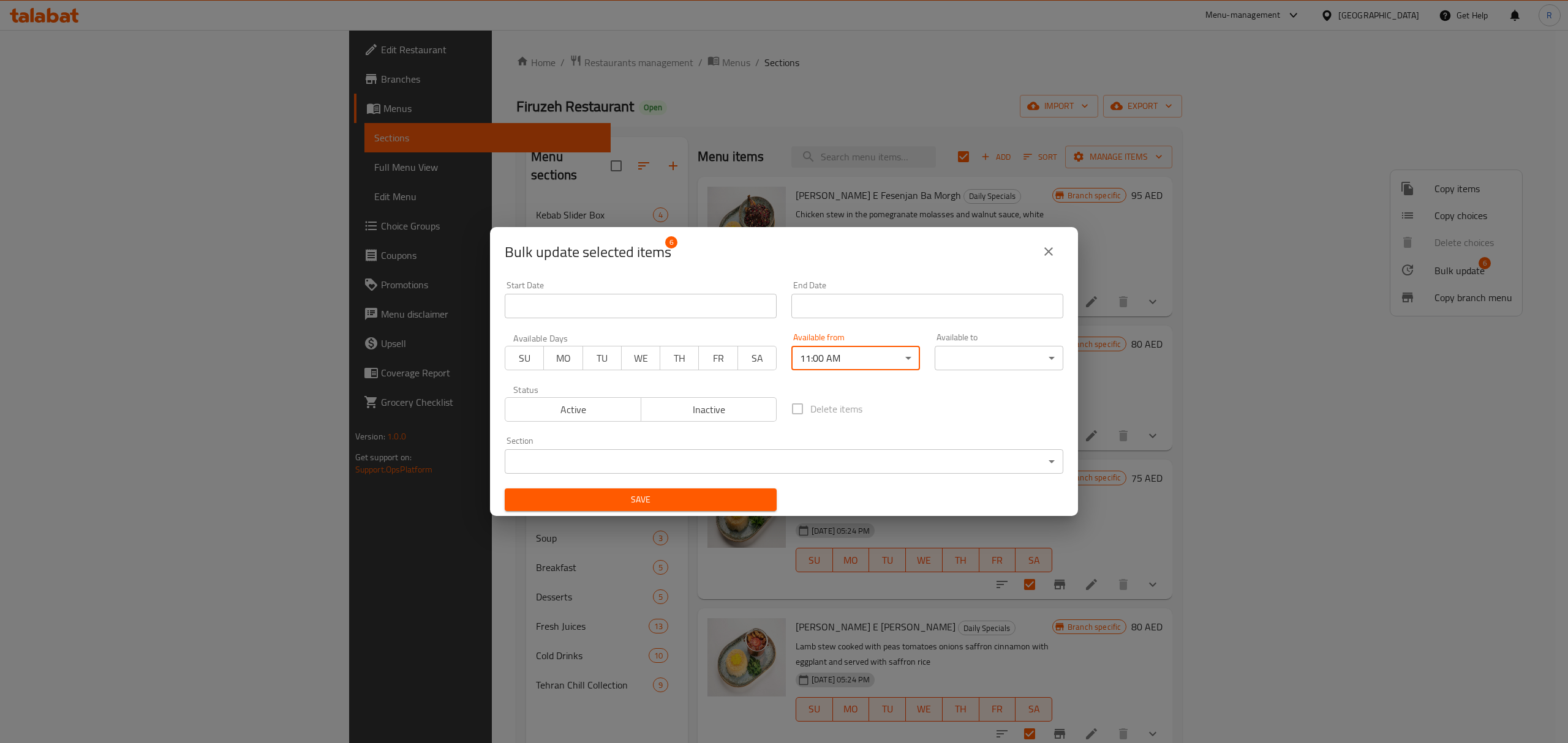
click at [968, 352] on body "​ Menu-management United Arab Emirates Get Help R Edit Restaurant Branches Menu…" at bounding box center [784, 386] width 1568 height 713
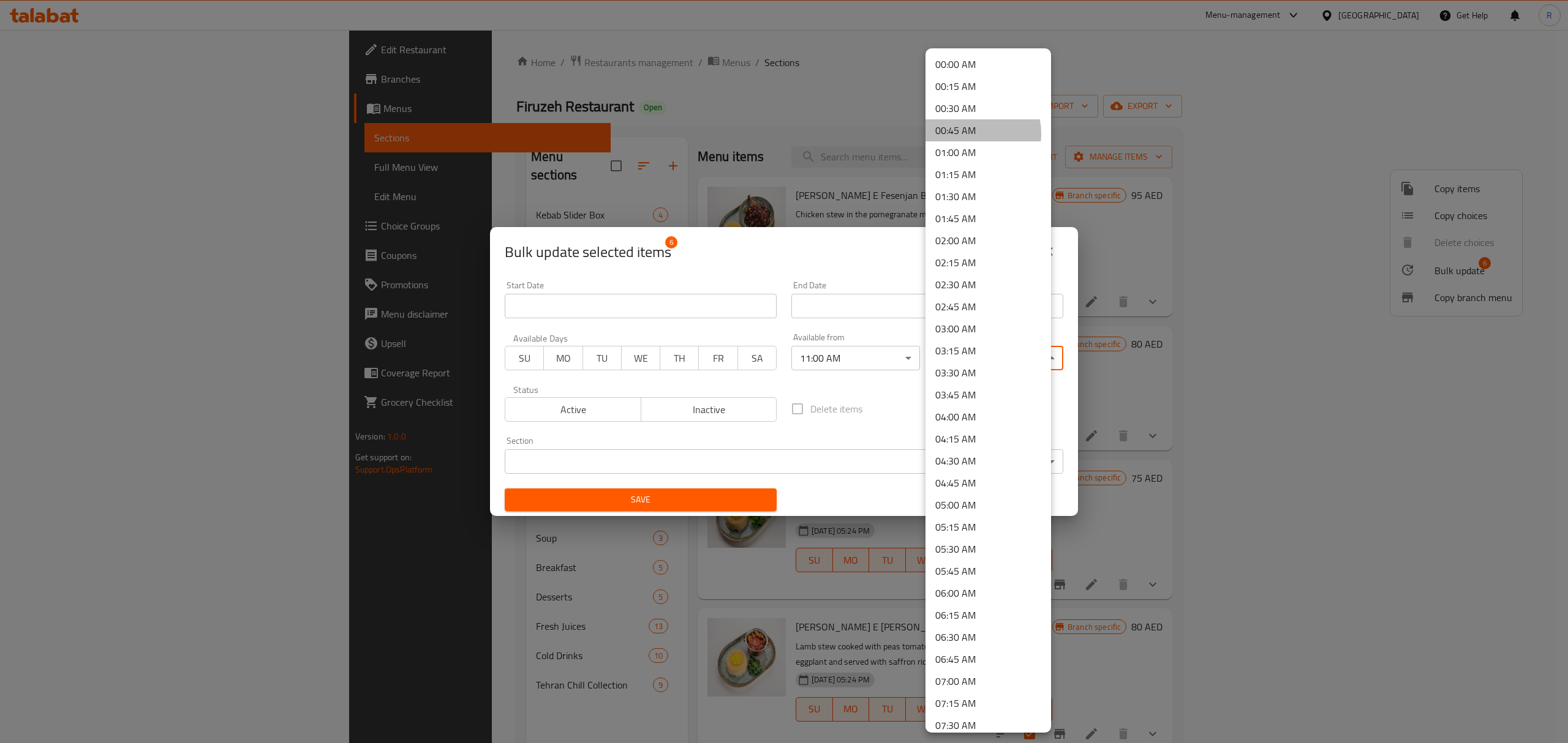
click at [972, 134] on li "00:45 AM" at bounding box center [988, 130] width 126 height 22
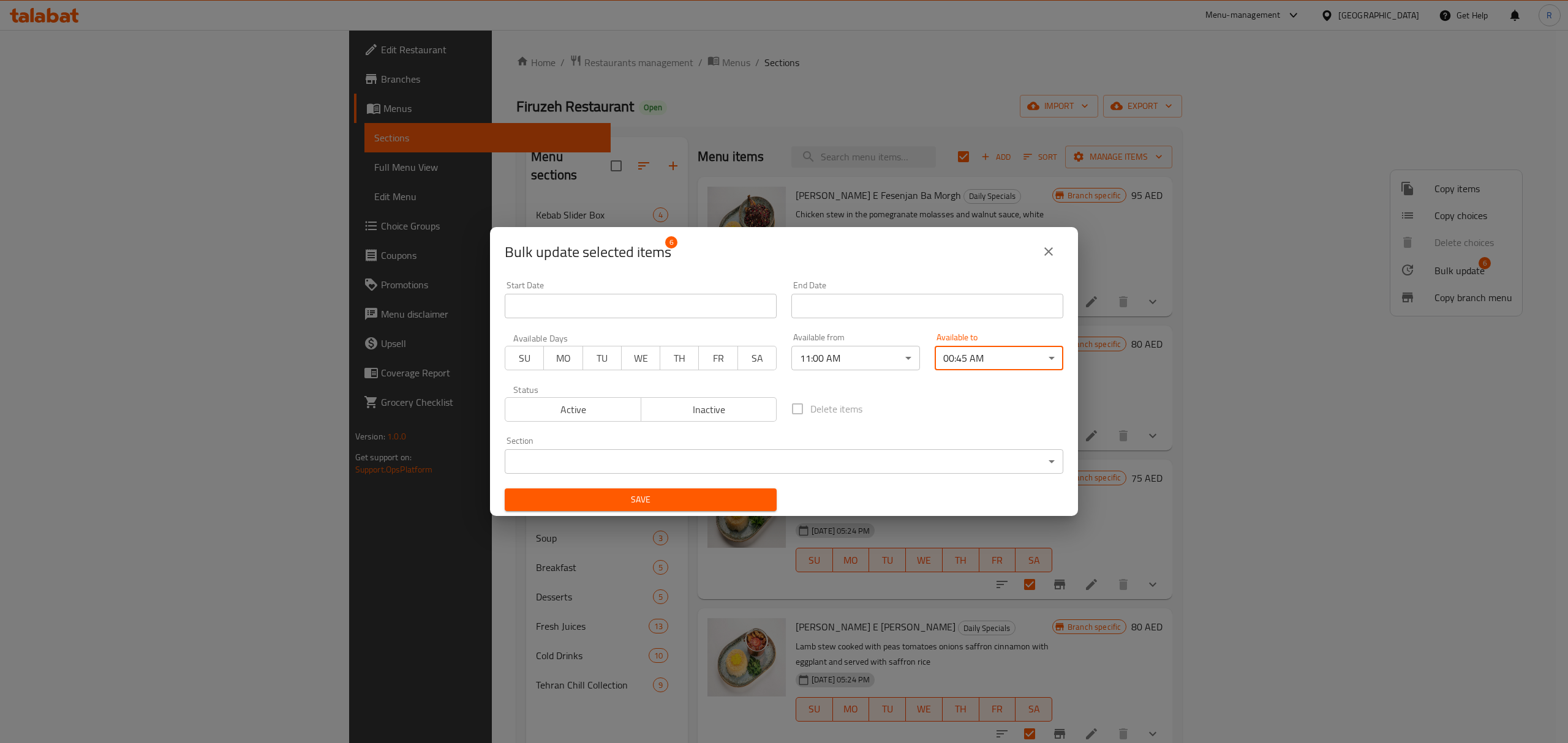
click at [747, 490] on button "Save" at bounding box center [640, 500] width 272 height 23
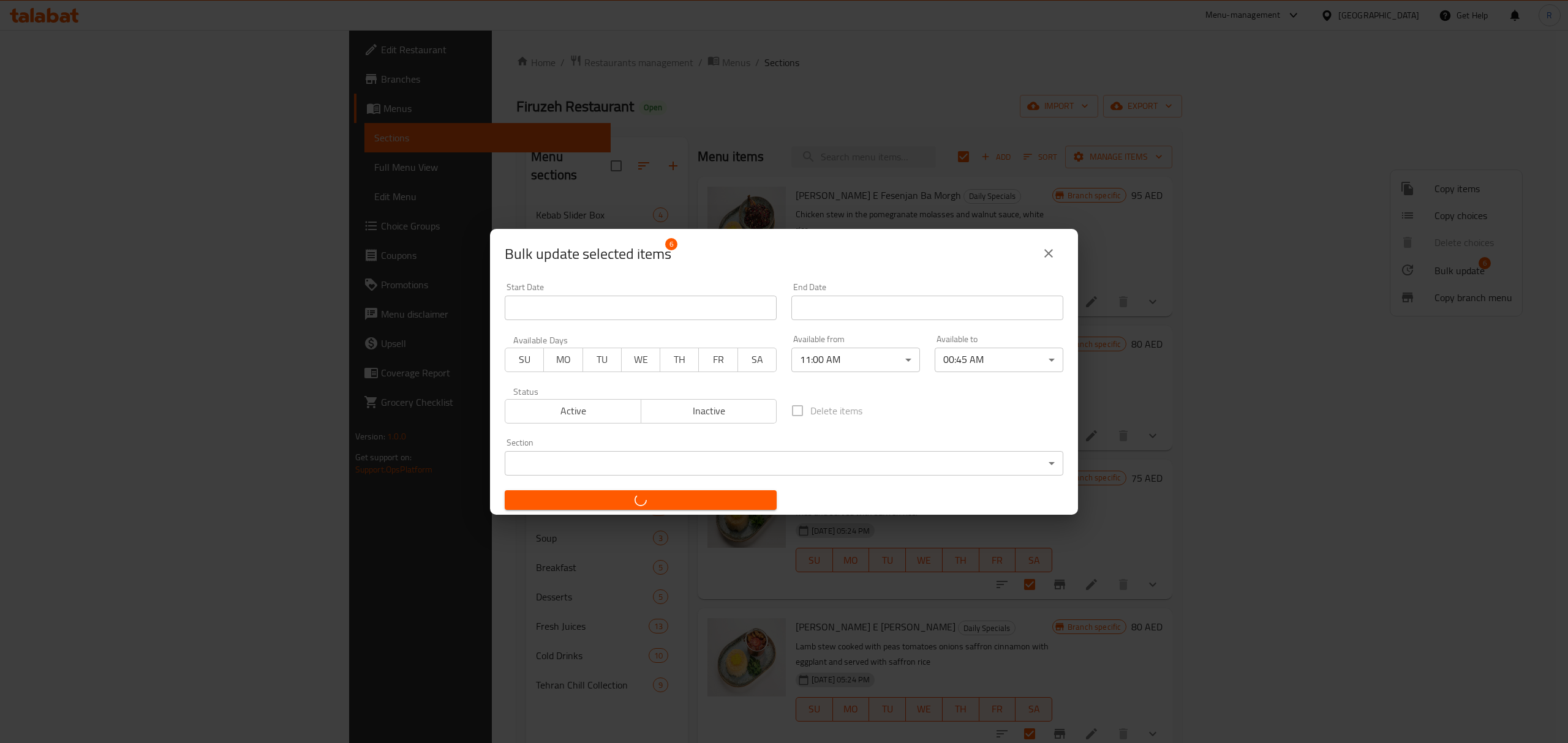
checkbox input "false"
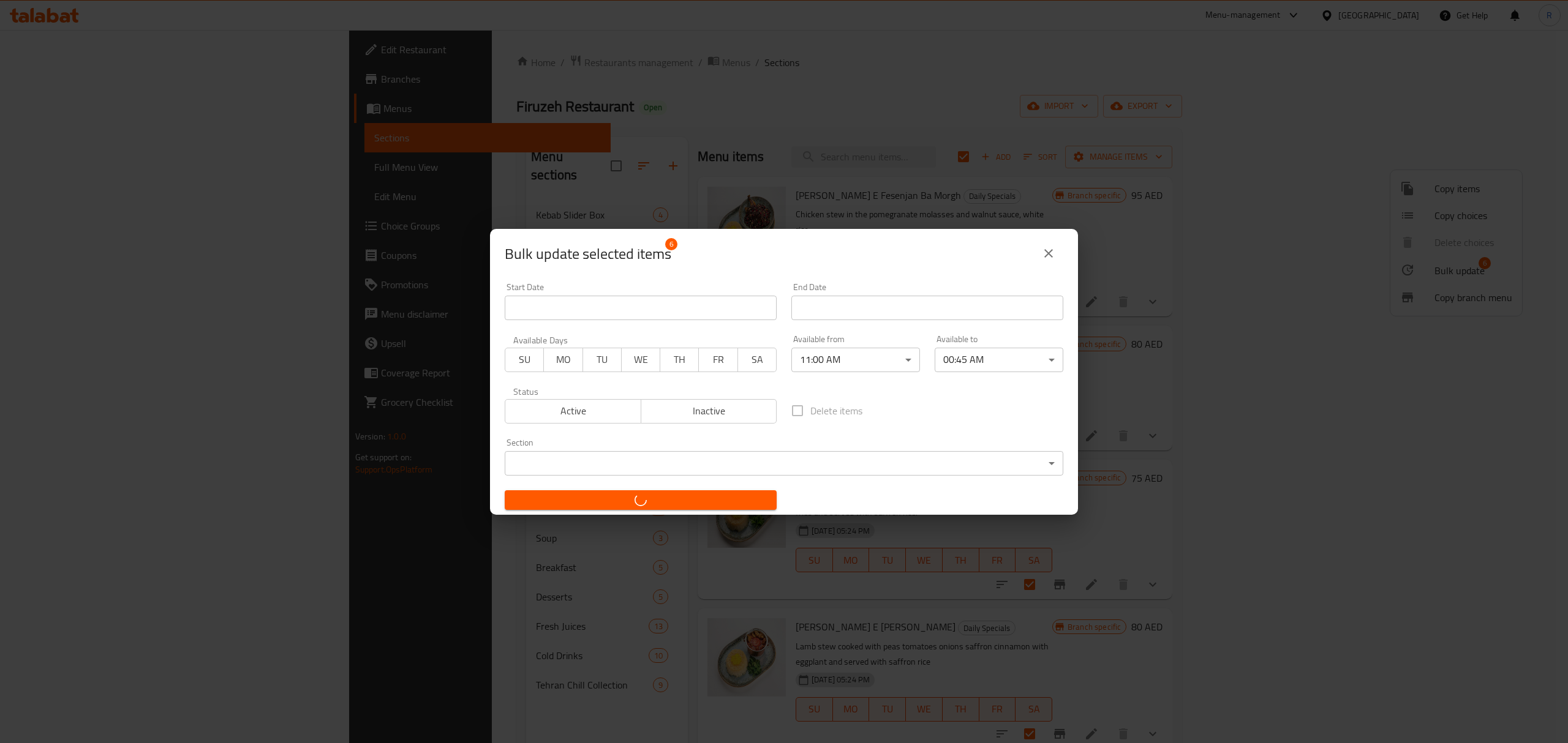
checkbox input "false"
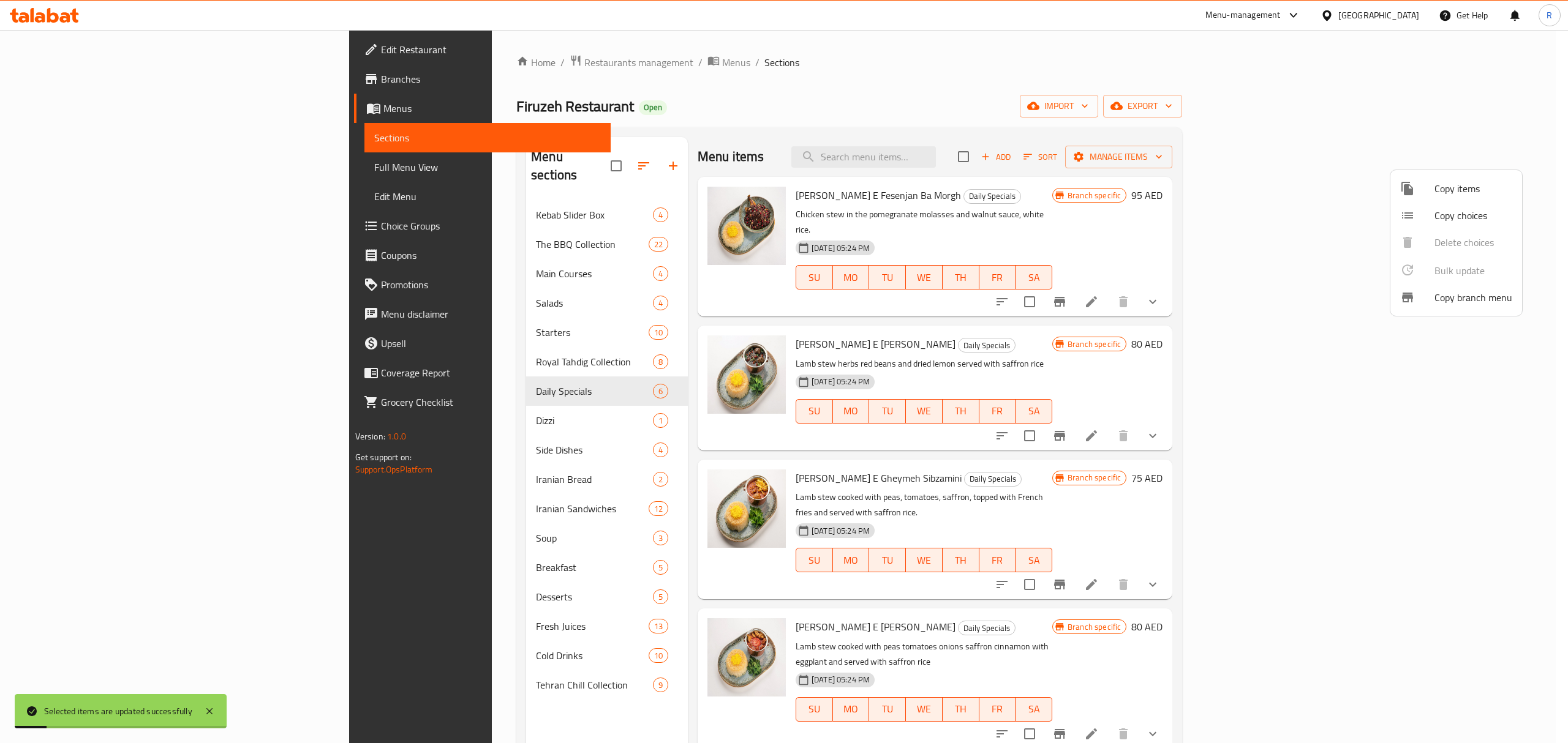
click at [393, 443] on div at bounding box center [784, 372] width 1568 height 743
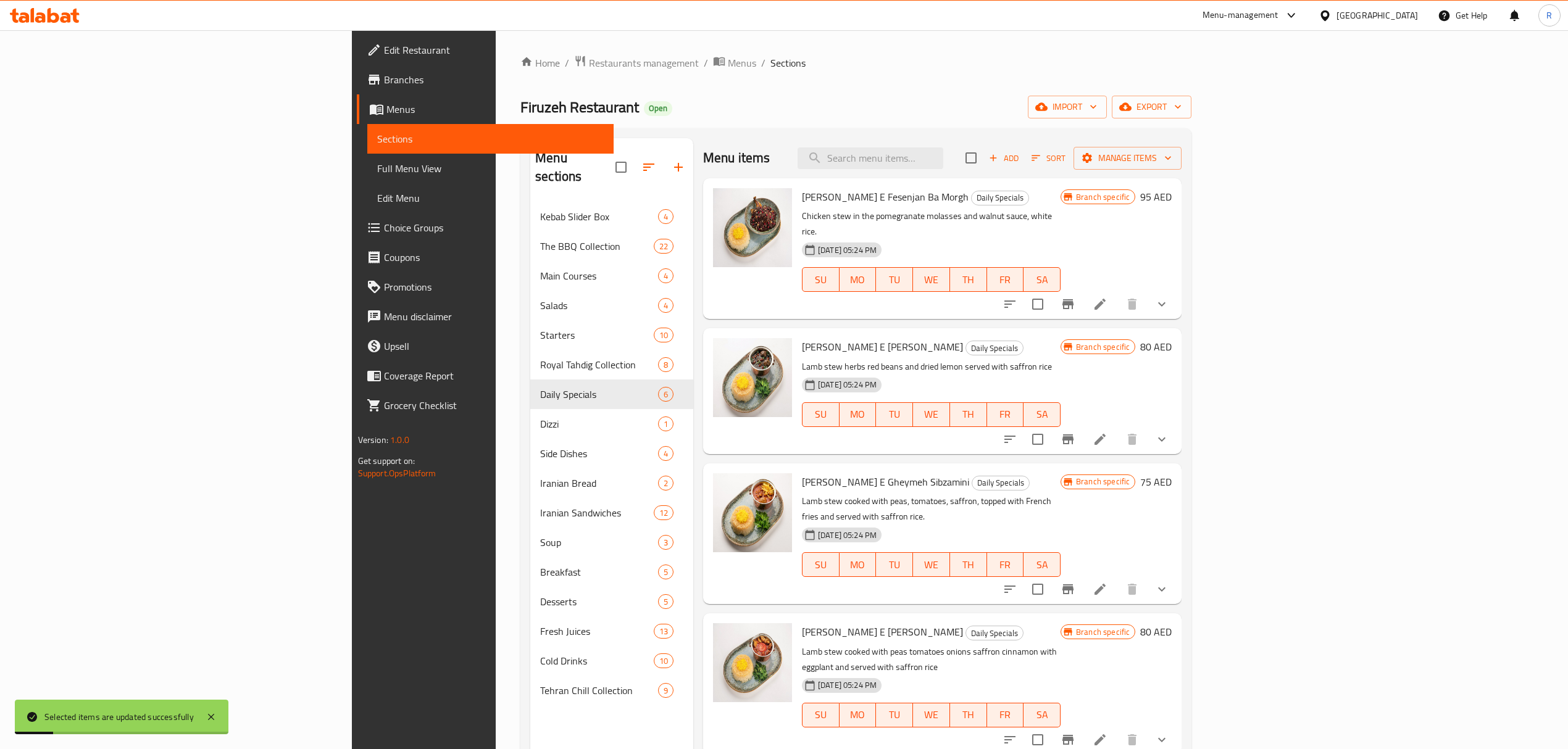
click at [540, 446] on span "Side Dishes" at bounding box center [599, 454] width 118 height 15
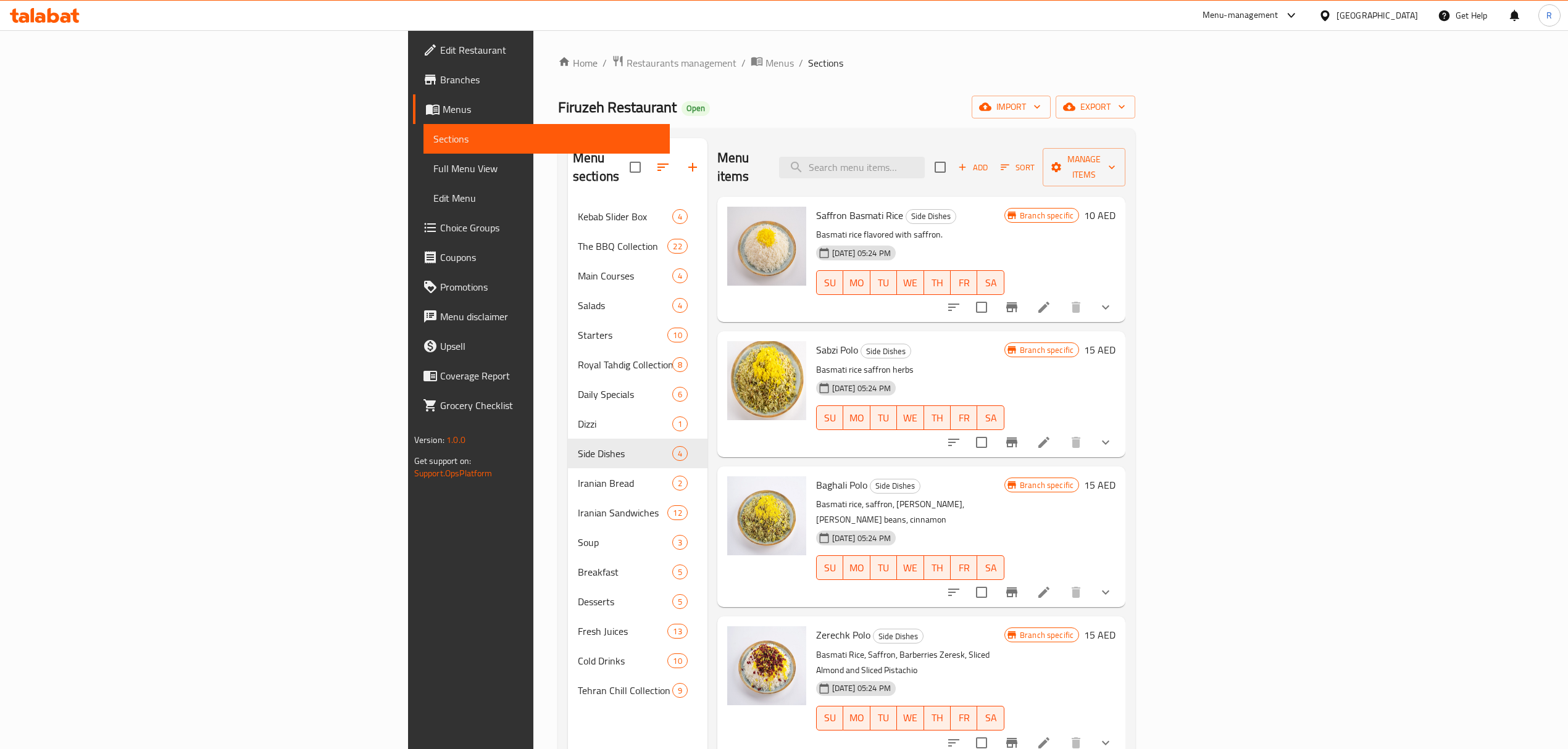
click at [998, 101] on div "Firuzeh Restaurant Open import export" at bounding box center [846, 107] width 577 height 23
click at [953, 158] on input "checkbox" at bounding box center [940, 167] width 26 height 26
checkbox input "true"
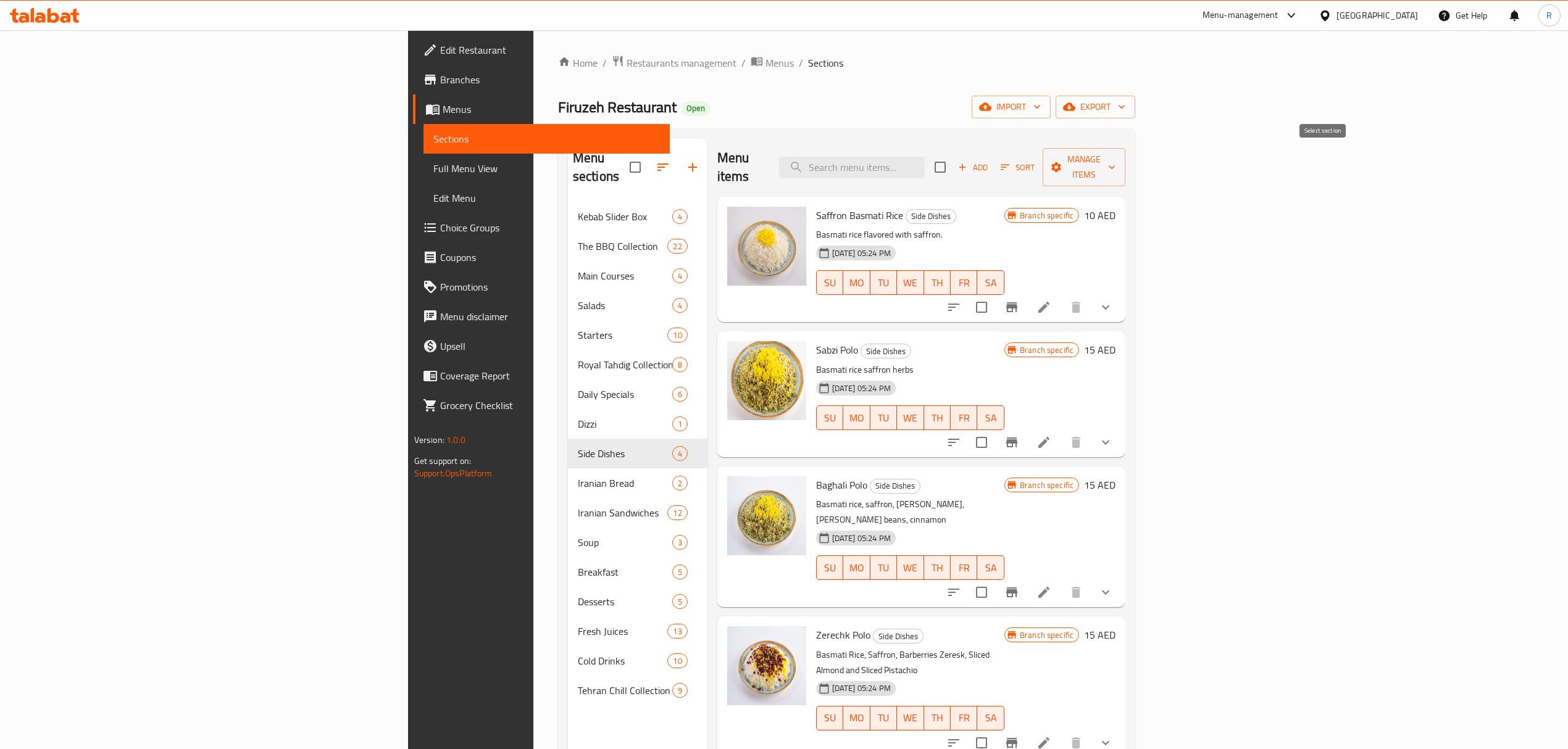
checkbox input "true"
click at [1135, 124] on div "Home / Restaurants management / Menus / Sections Firuzeh Restaurant Open import…" at bounding box center [846, 476] width 577 height 842
click at [1062, 163] on icon "button" at bounding box center [1056, 167] width 12 height 12
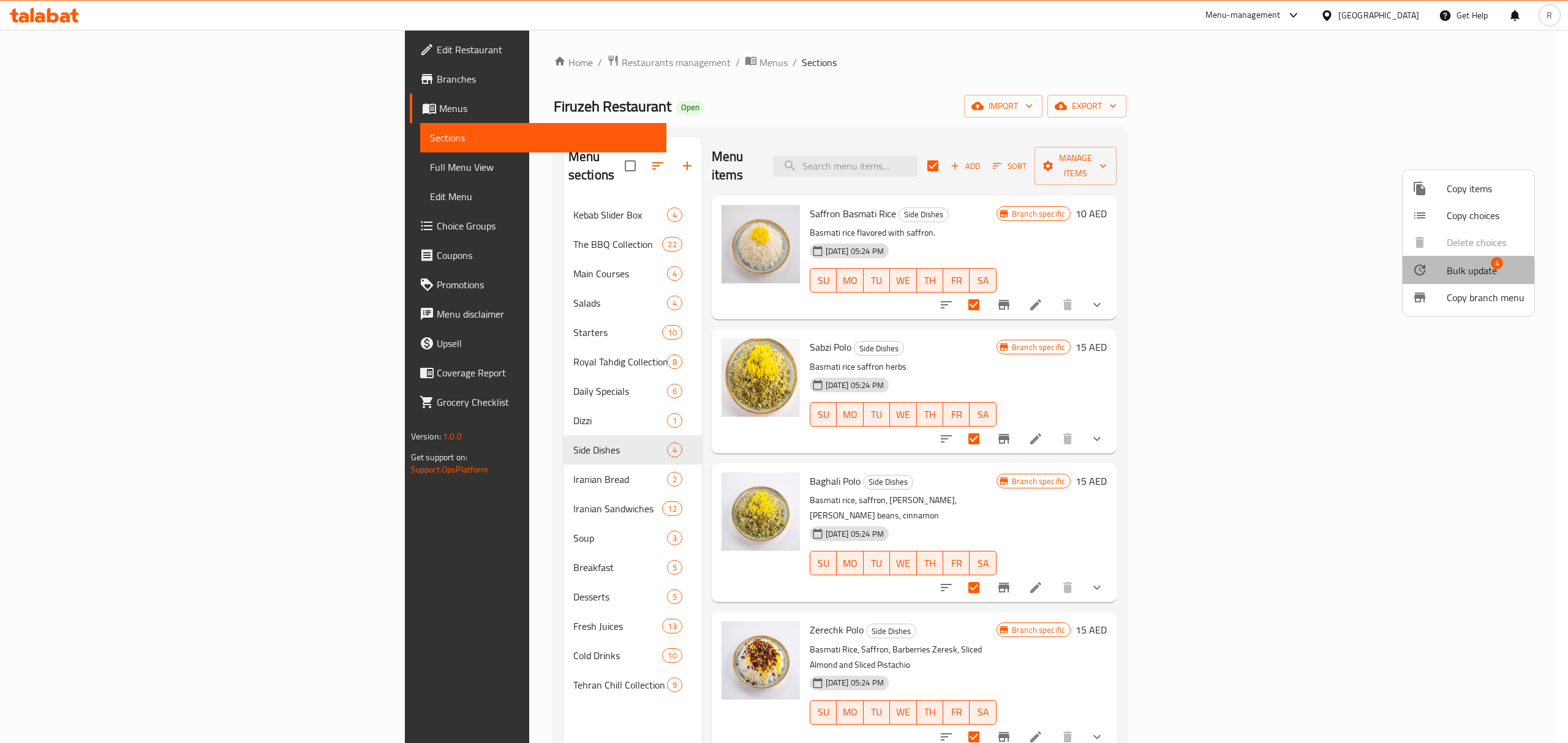
click at [1415, 276] on icon at bounding box center [1420, 270] width 15 height 15
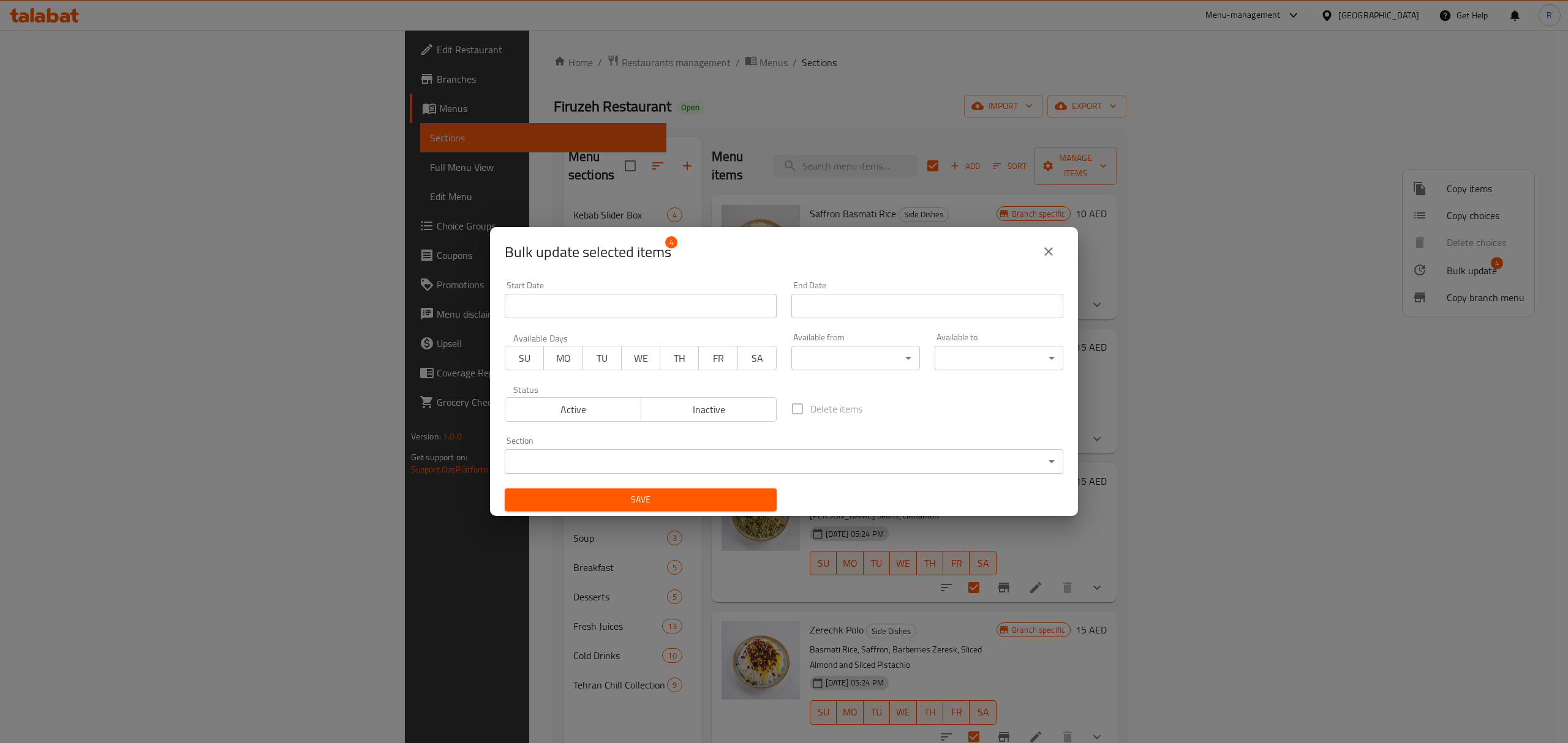
click at [839, 358] on body "​ Menu-management United Arab Emirates Get Help R Edit Restaurant Branches Menu…" at bounding box center [784, 386] width 1568 height 713
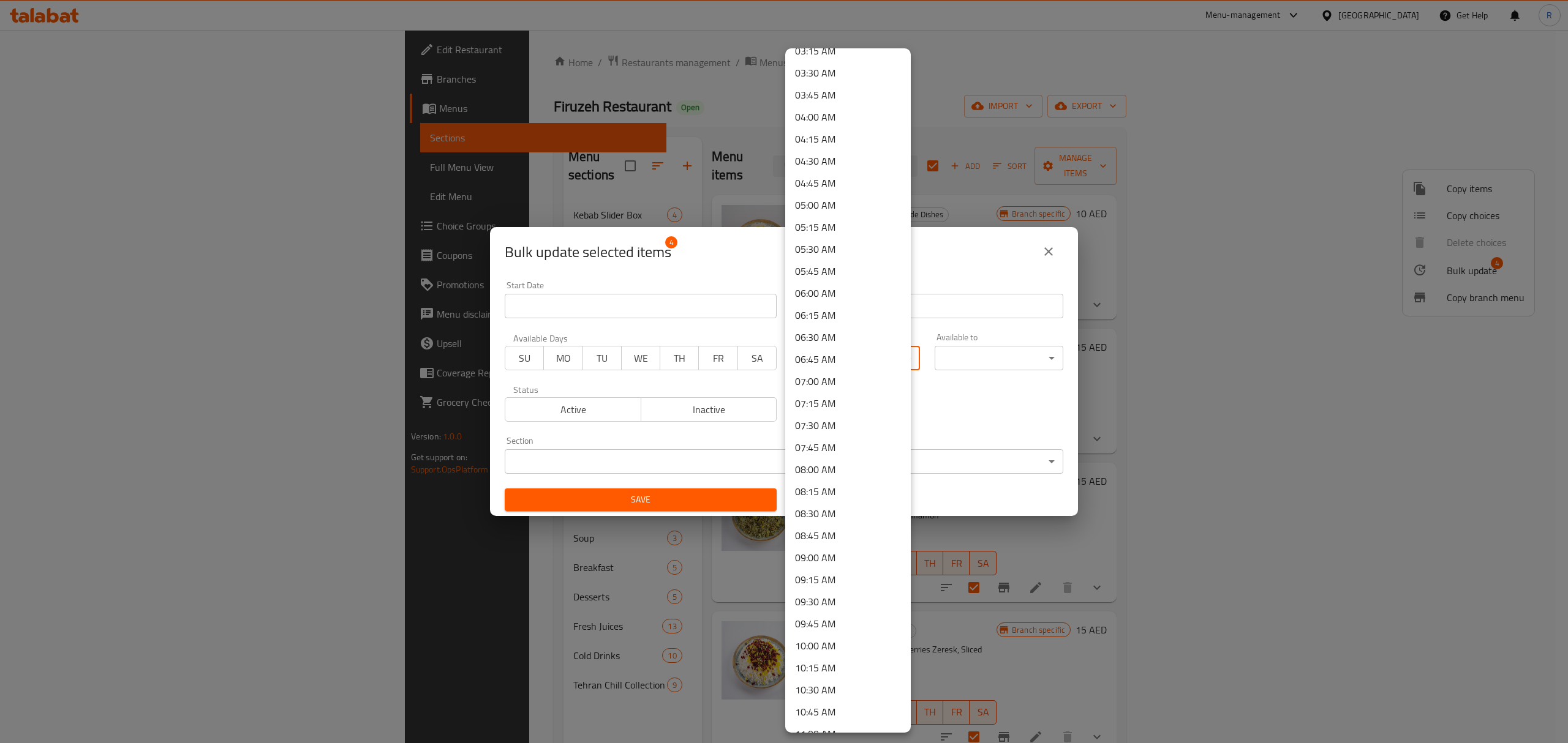
scroll to position [326, 0]
click at [821, 710] on li "11:00 AM" at bounding box center [848, 707] width 126 height 22
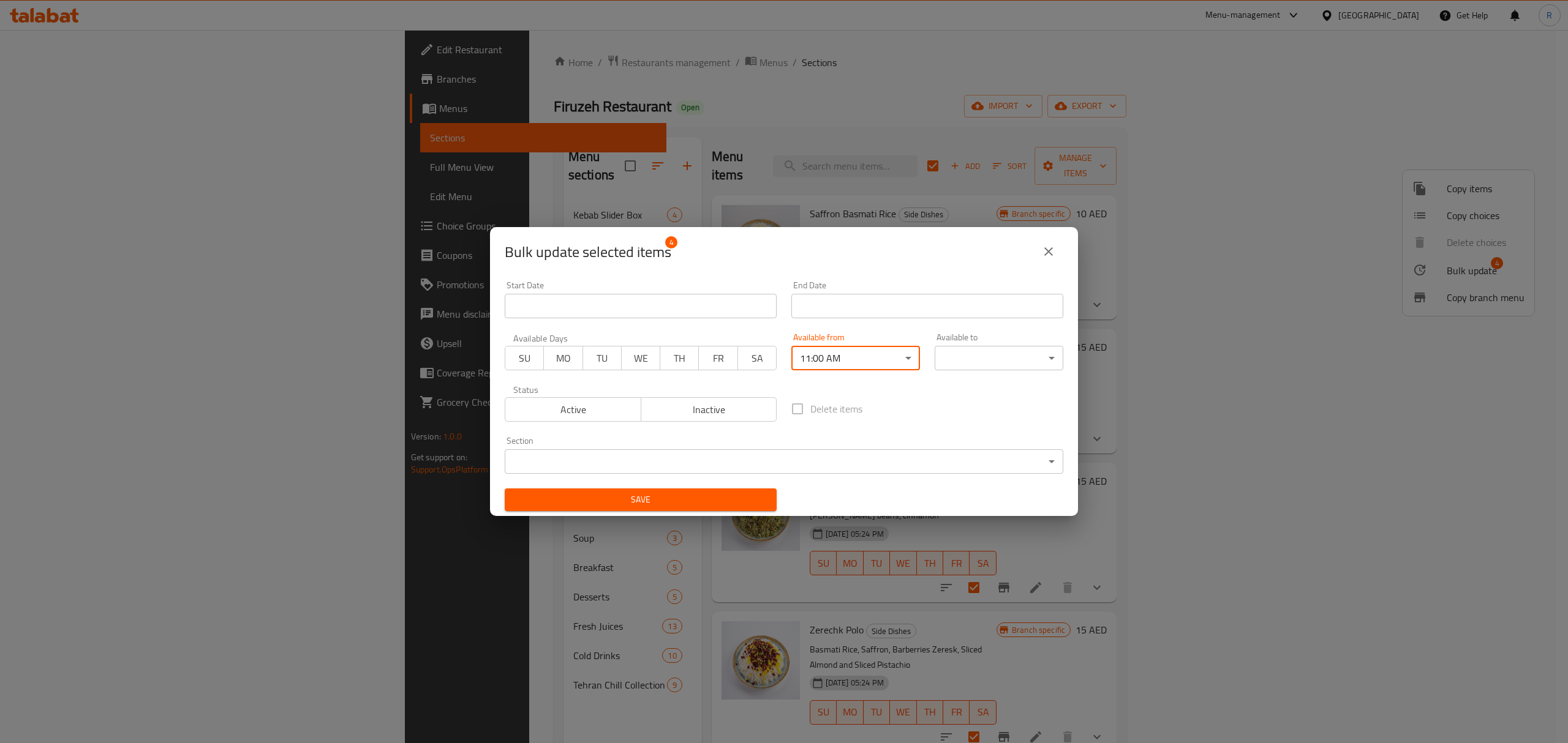
click at [951, 354] on body "​ Menu-management United Arab Emirates Get Help R Edit Restaurant Branches Menu…" at bounding box center [784, 386] width 1568 height 713
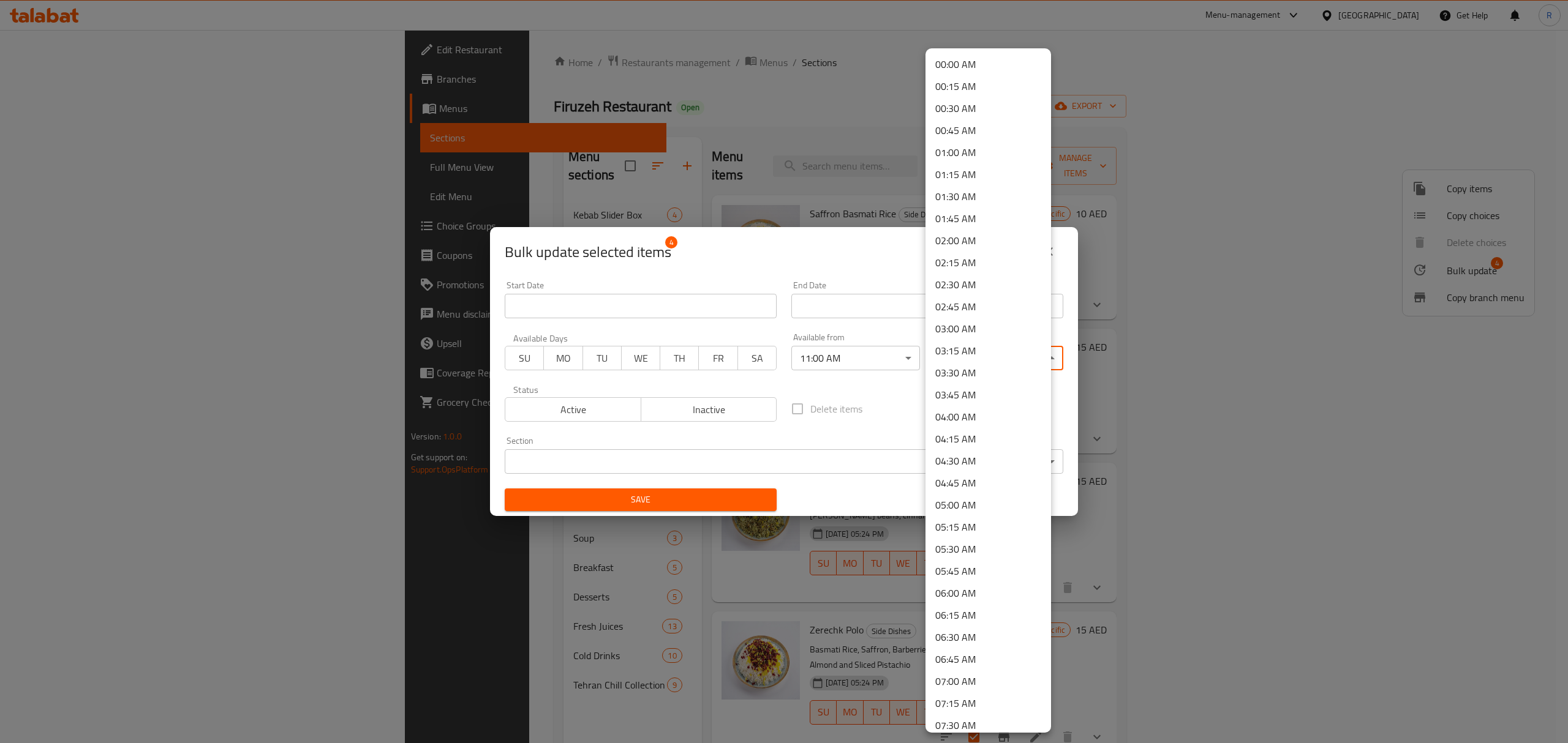
click at [966, 128] on li "00:45 AM" at bounding box center [988, 130] width 126 height 22
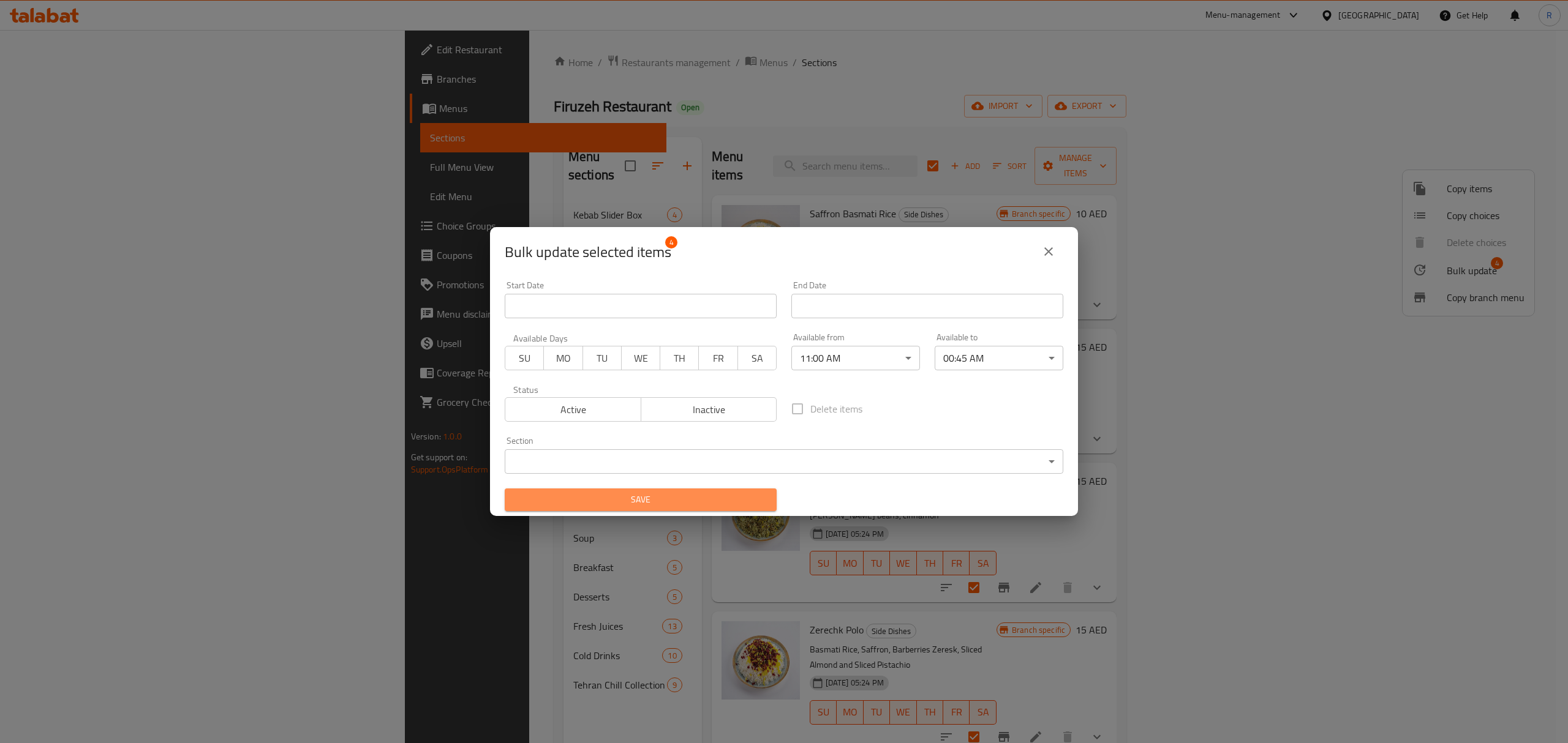
click at [734, 505] on span "Save" at bounding box center [641, 500] width 253 height 15
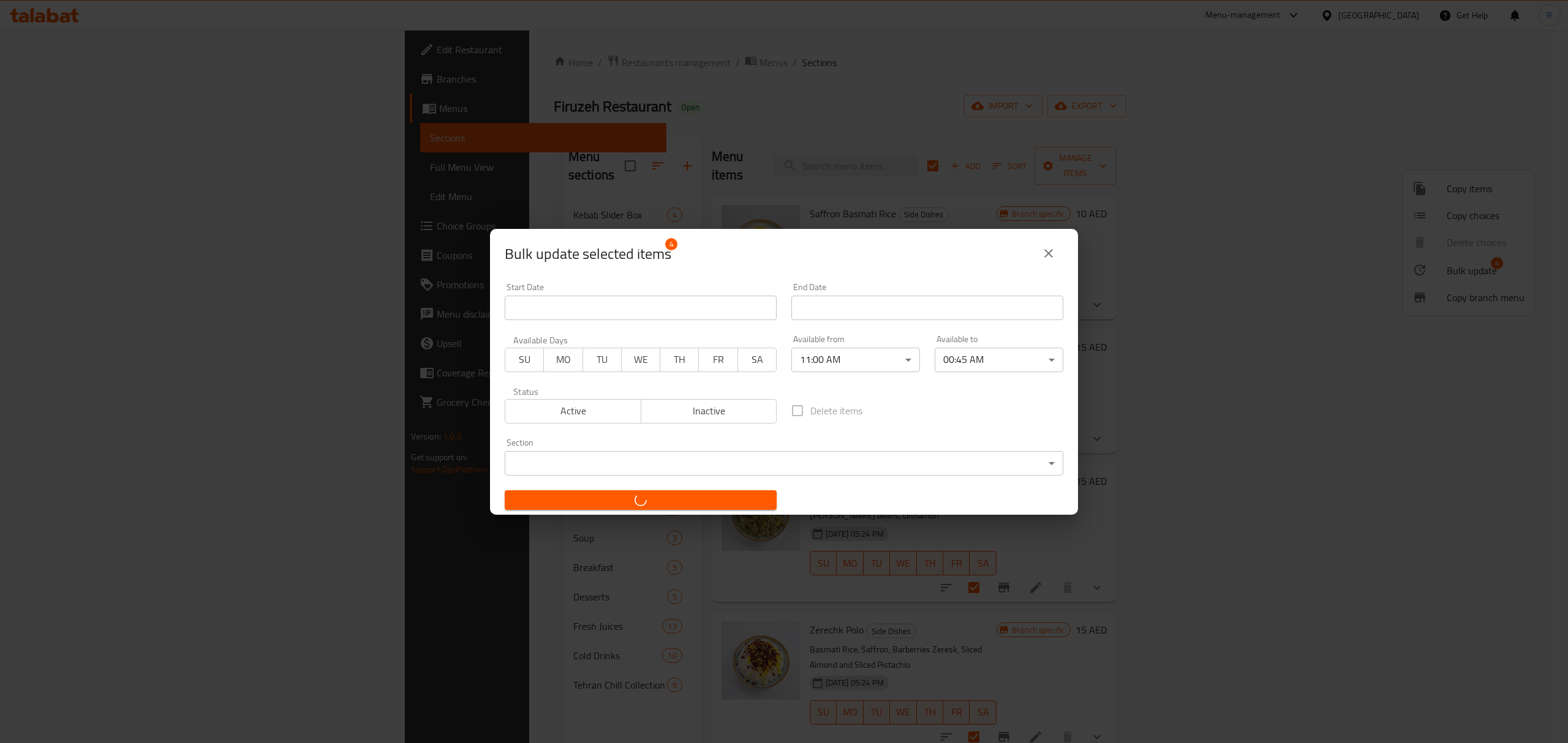
checkbox input "false"
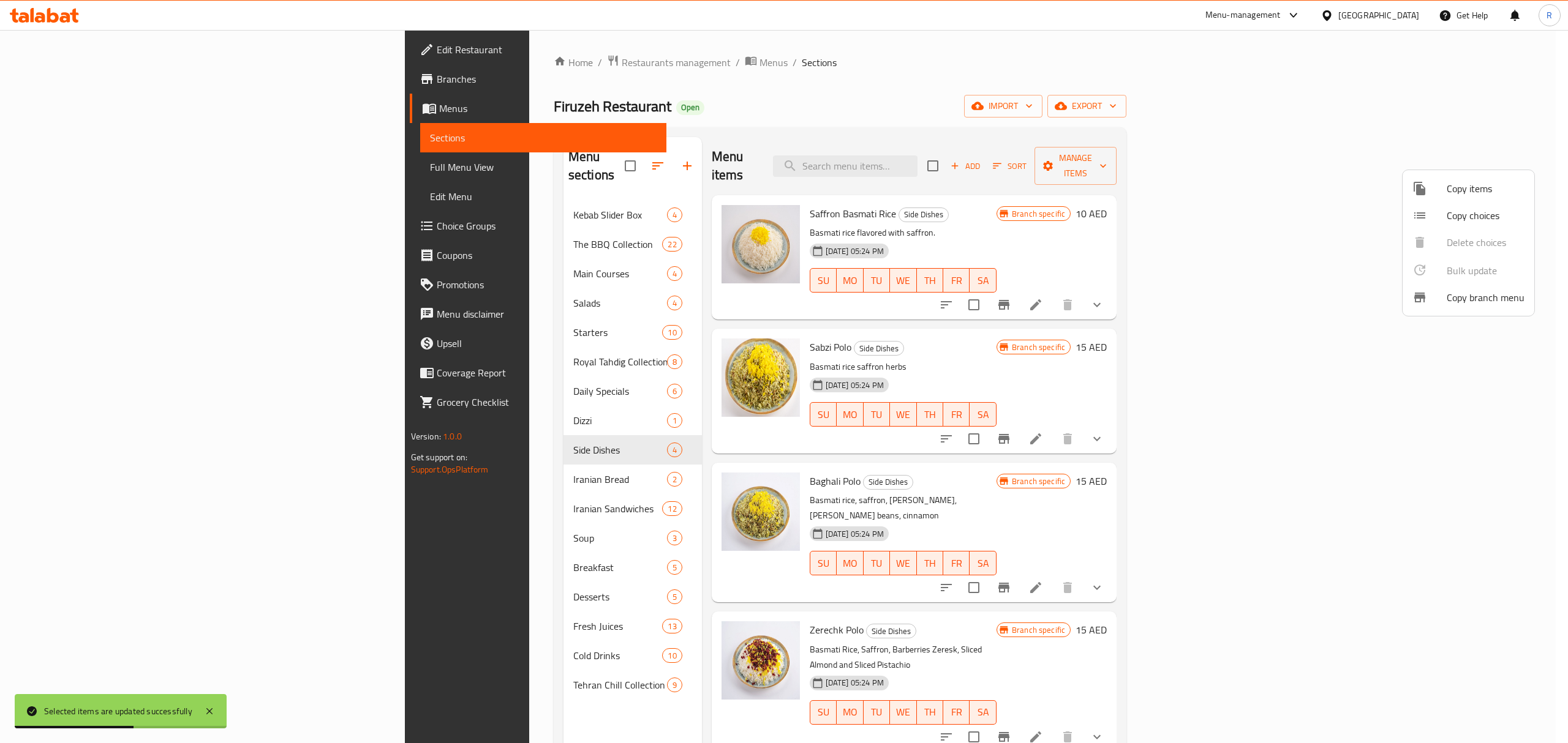
click at [949, 110] on div at bounding box center [784, 372] width 1568 height 743
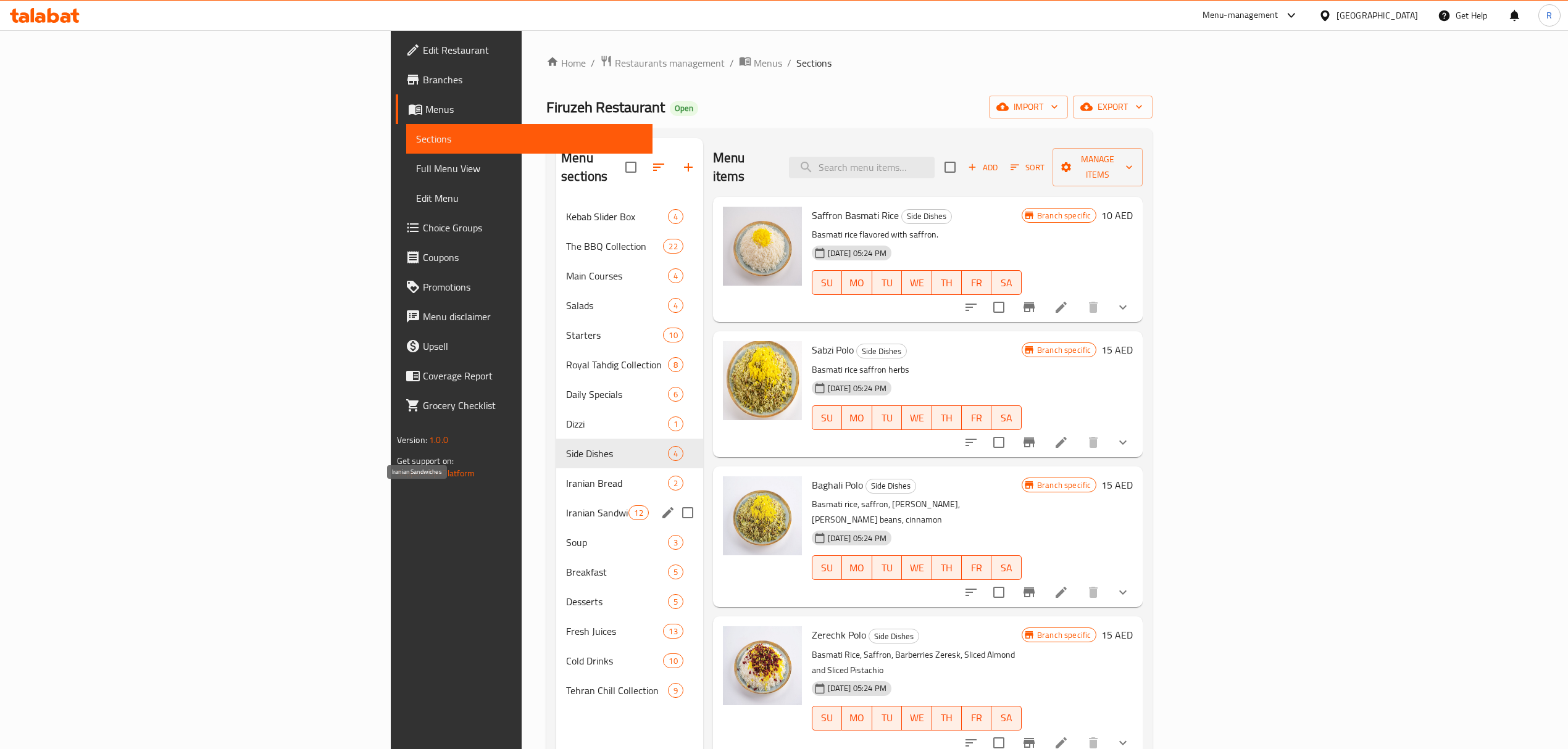
click at [566, 505] on span "Iranian Sandwiches" at bounding box center [597, 513] width 62 height 15
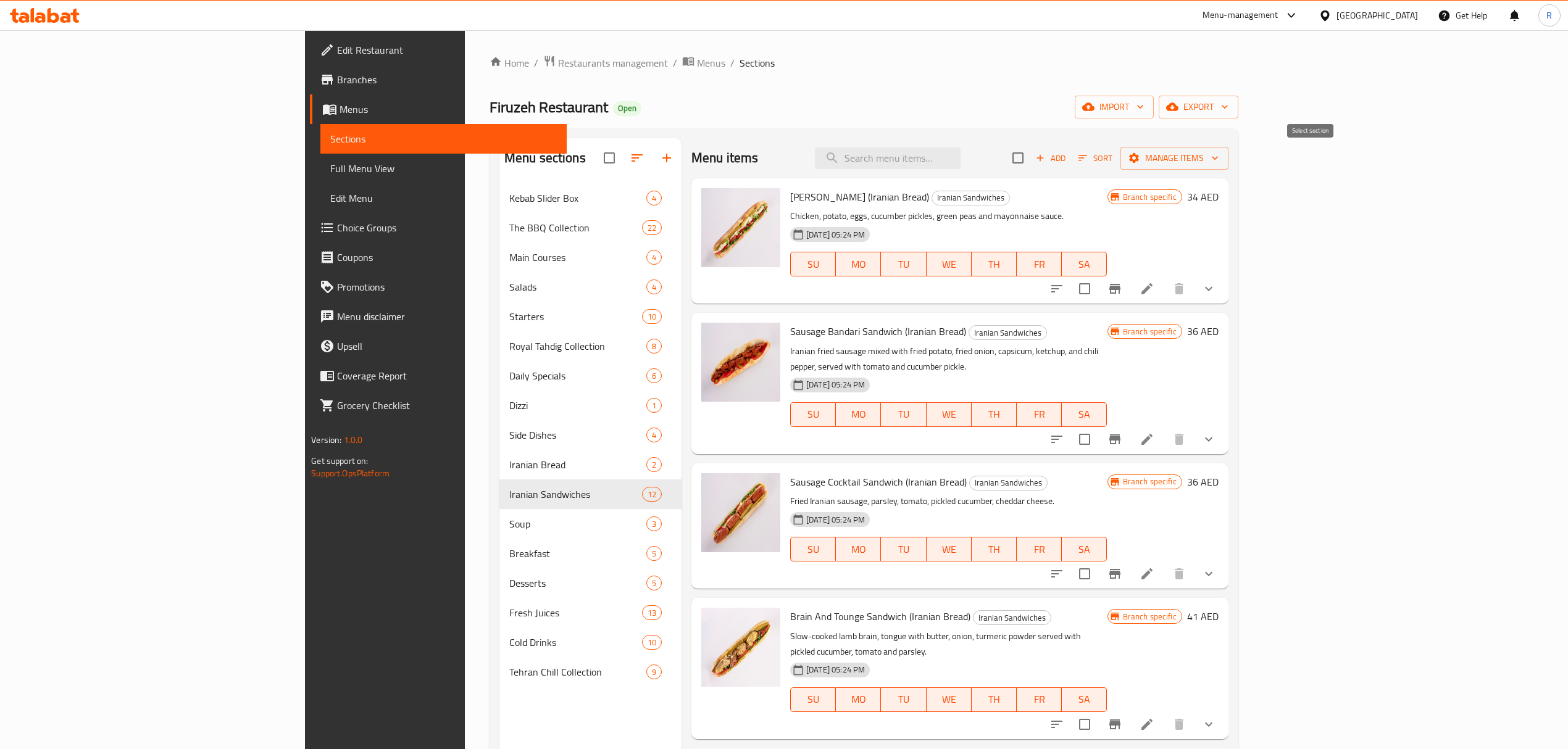
click at [1031, 161] on input "checkbox" at bounding box center [1018, 157] width 26 height 26
checkbox input "true"
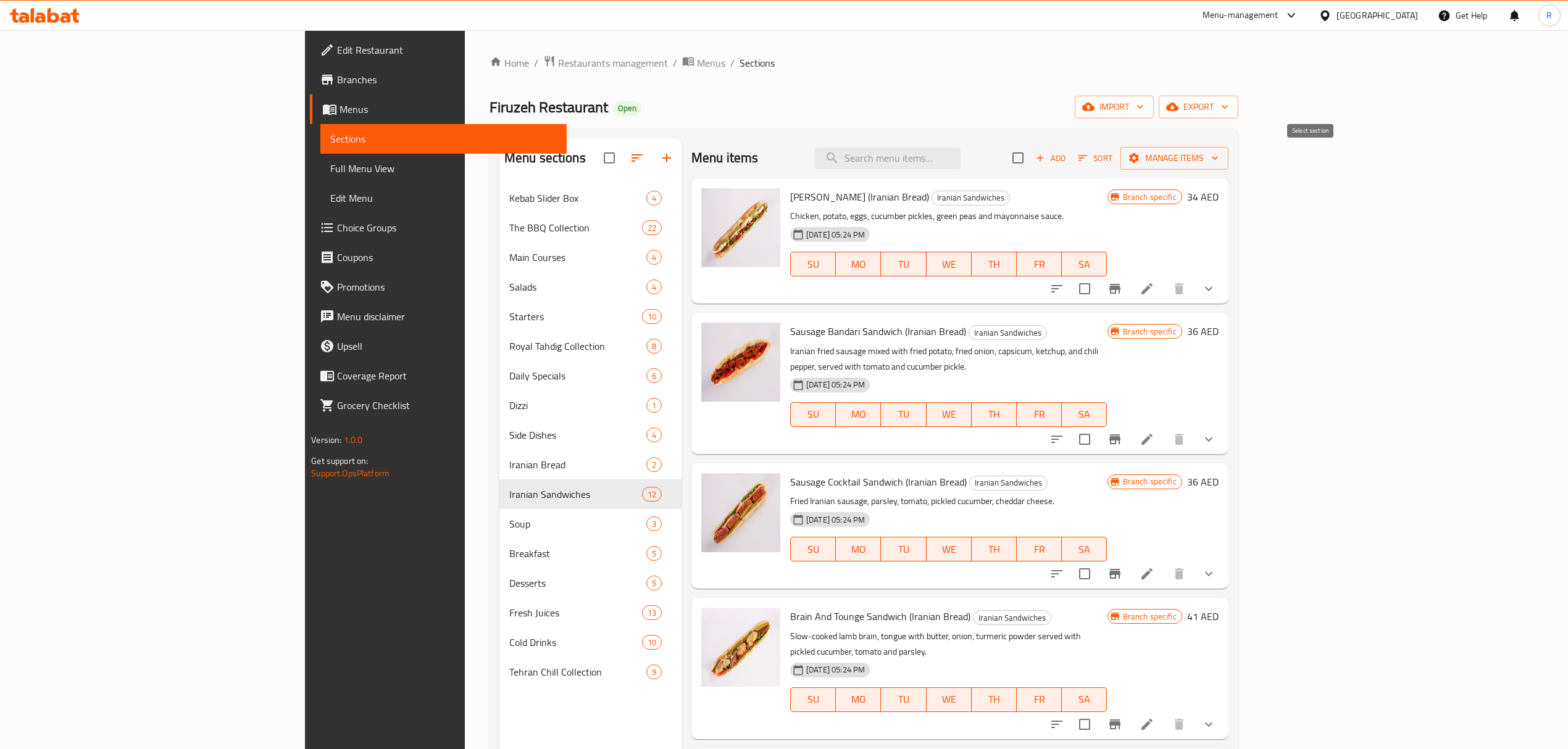
checkbox input "true"
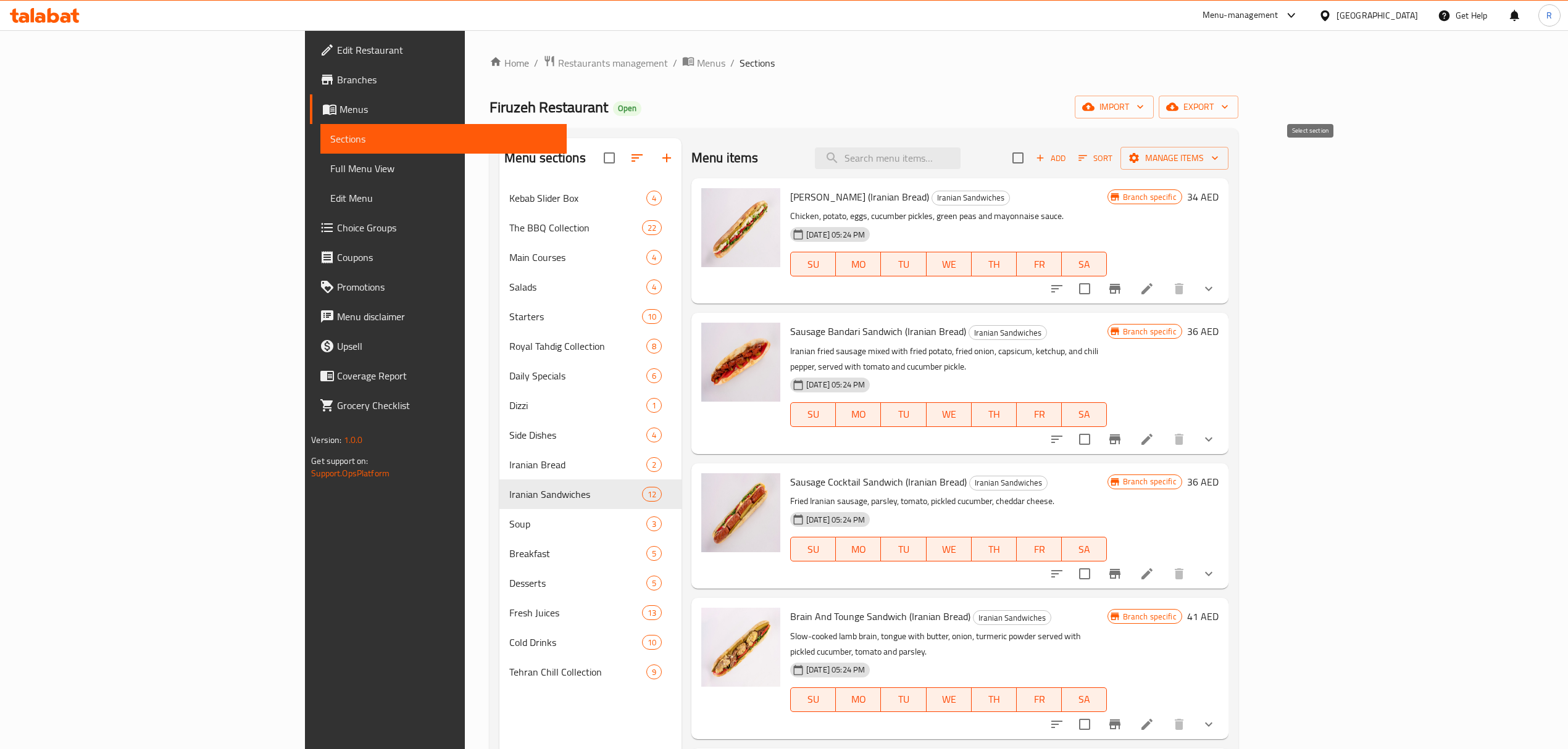
checkbox input "true"
click at [1031, 56] on ol "Home / Restaurants management / Menus / Sections" at bounding box center [864, 63] width 748 height 16
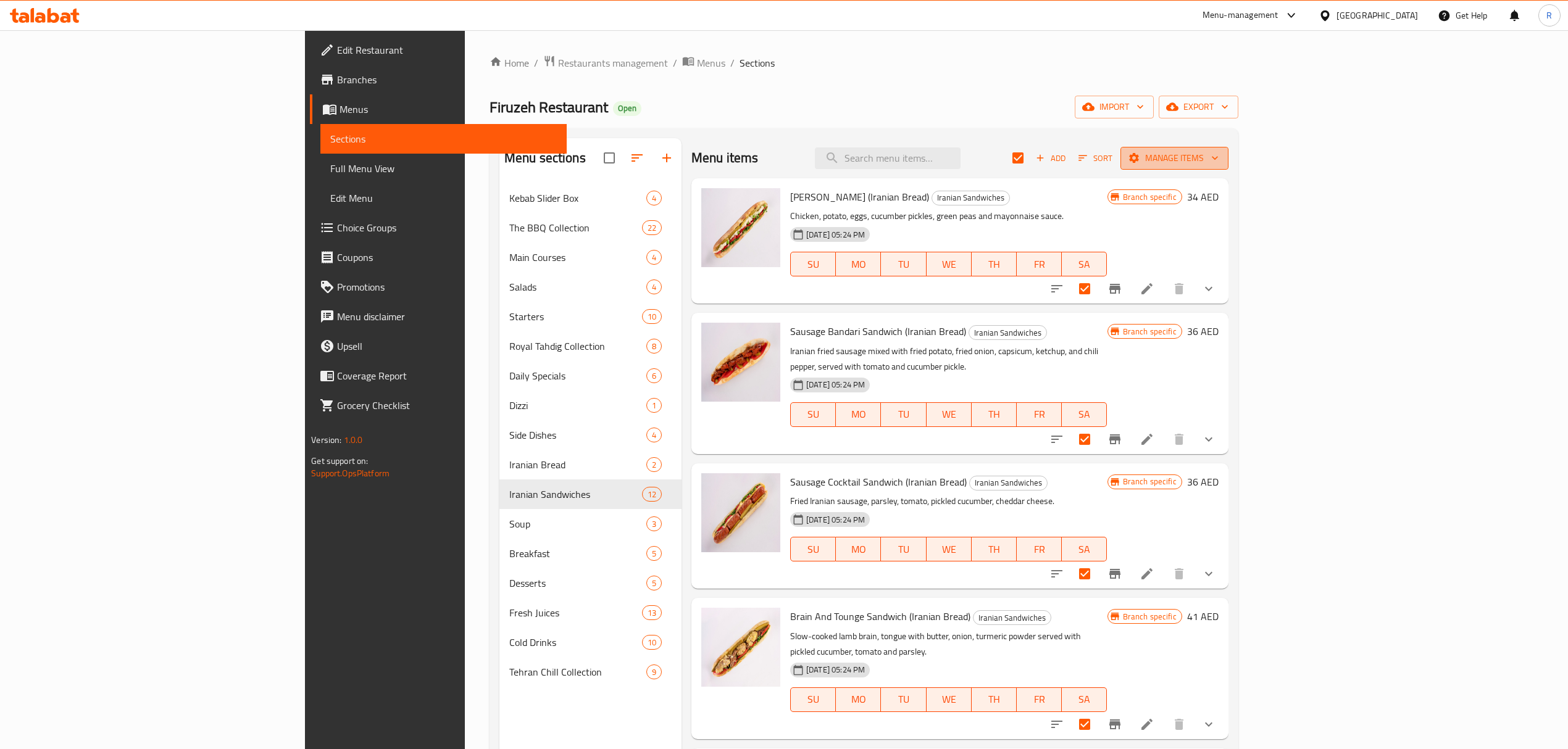
click at [1219, 152] on span "Manage items" at bounding box center [1175, 158] width 88 height 15
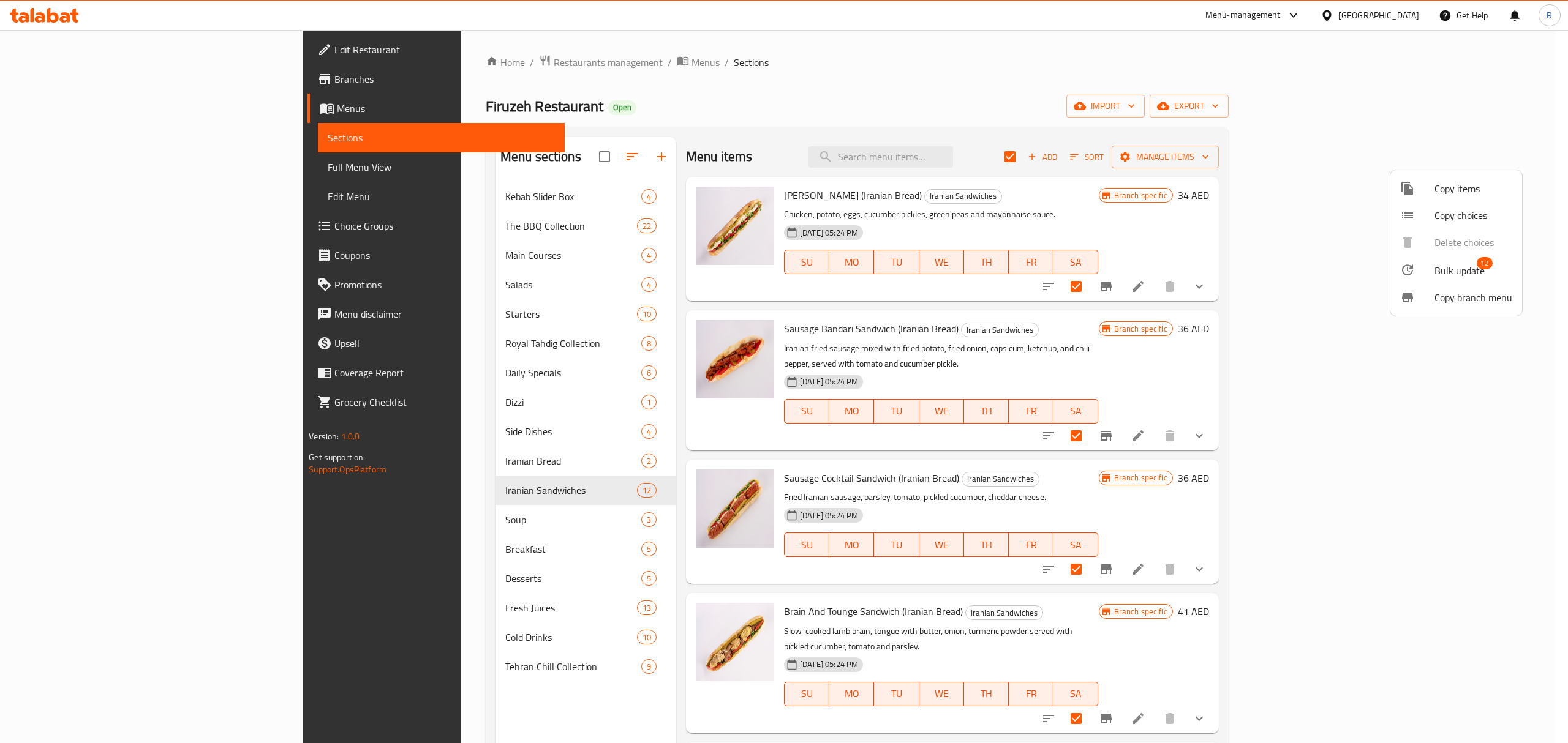
click at [1420, 274] on div at bounding box center [1418, 270] width 35 height 15
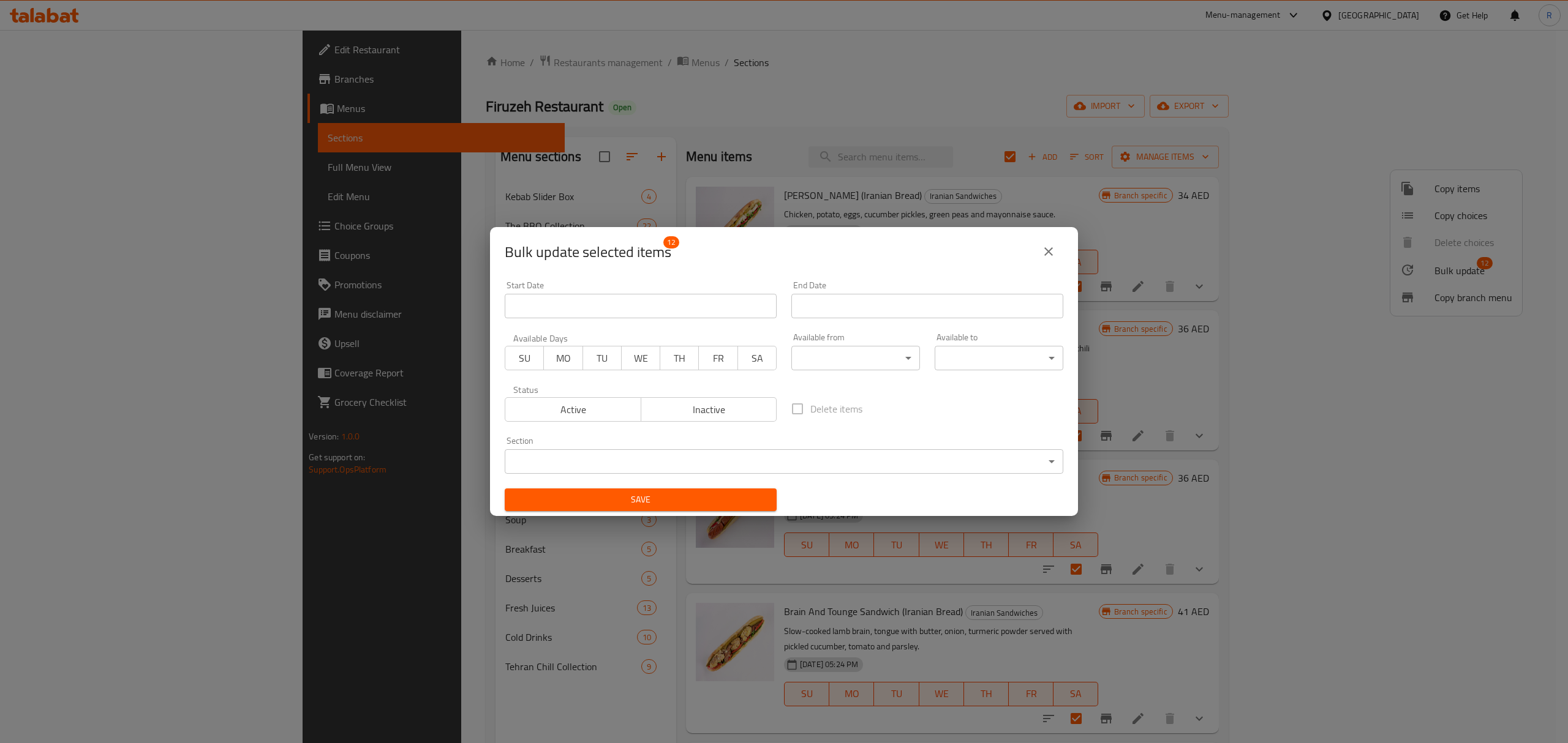
click at [817, 359] on body "​ Menu-management United Arab Emirates Get Help R Edit Restaurant Branches Menu…" at bounding box center [784, 386] width 1568 height 713
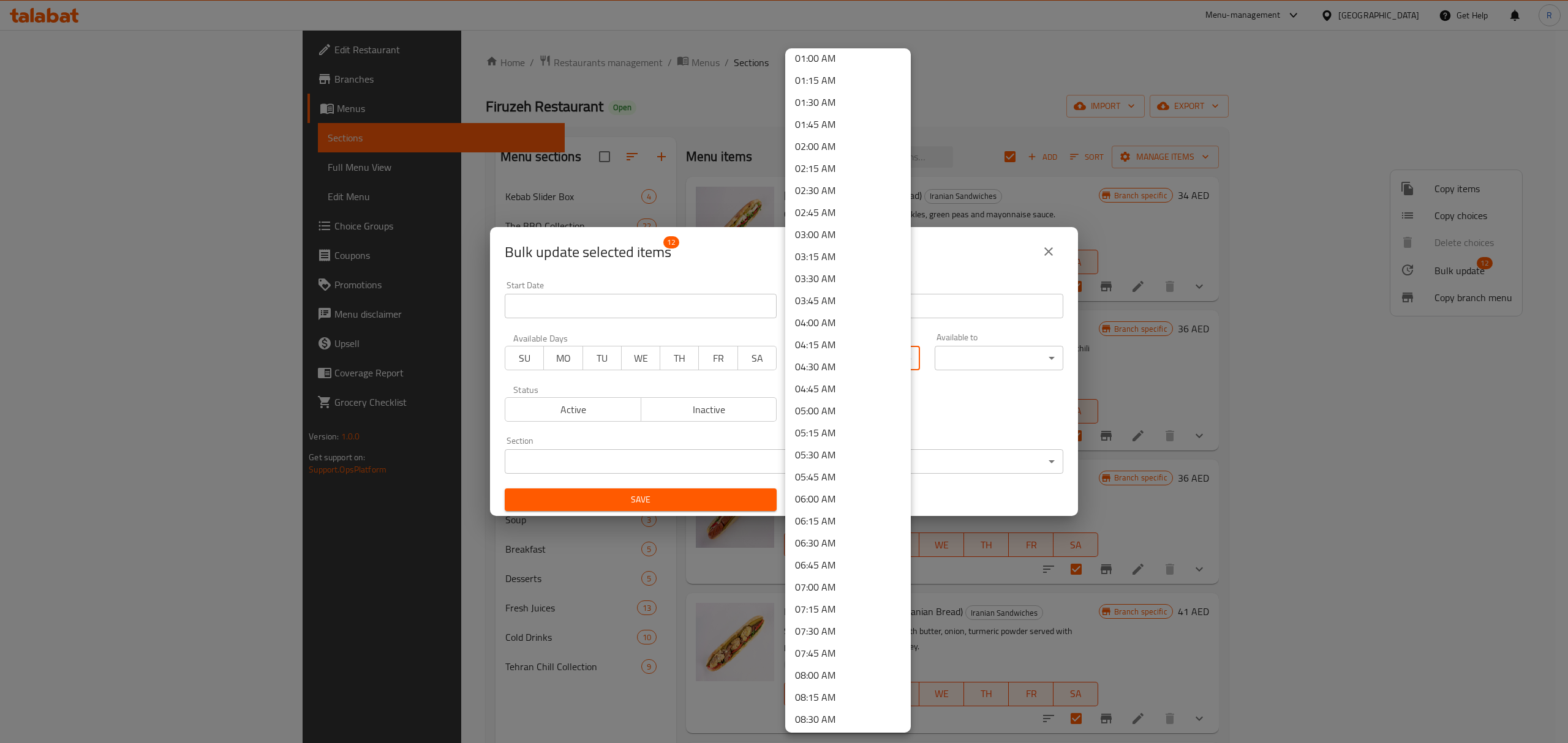
scroll to position [326, 0]
click at [827, 711] on li "11:00 AM" at bounding box center [848, 707] width 126 height 22
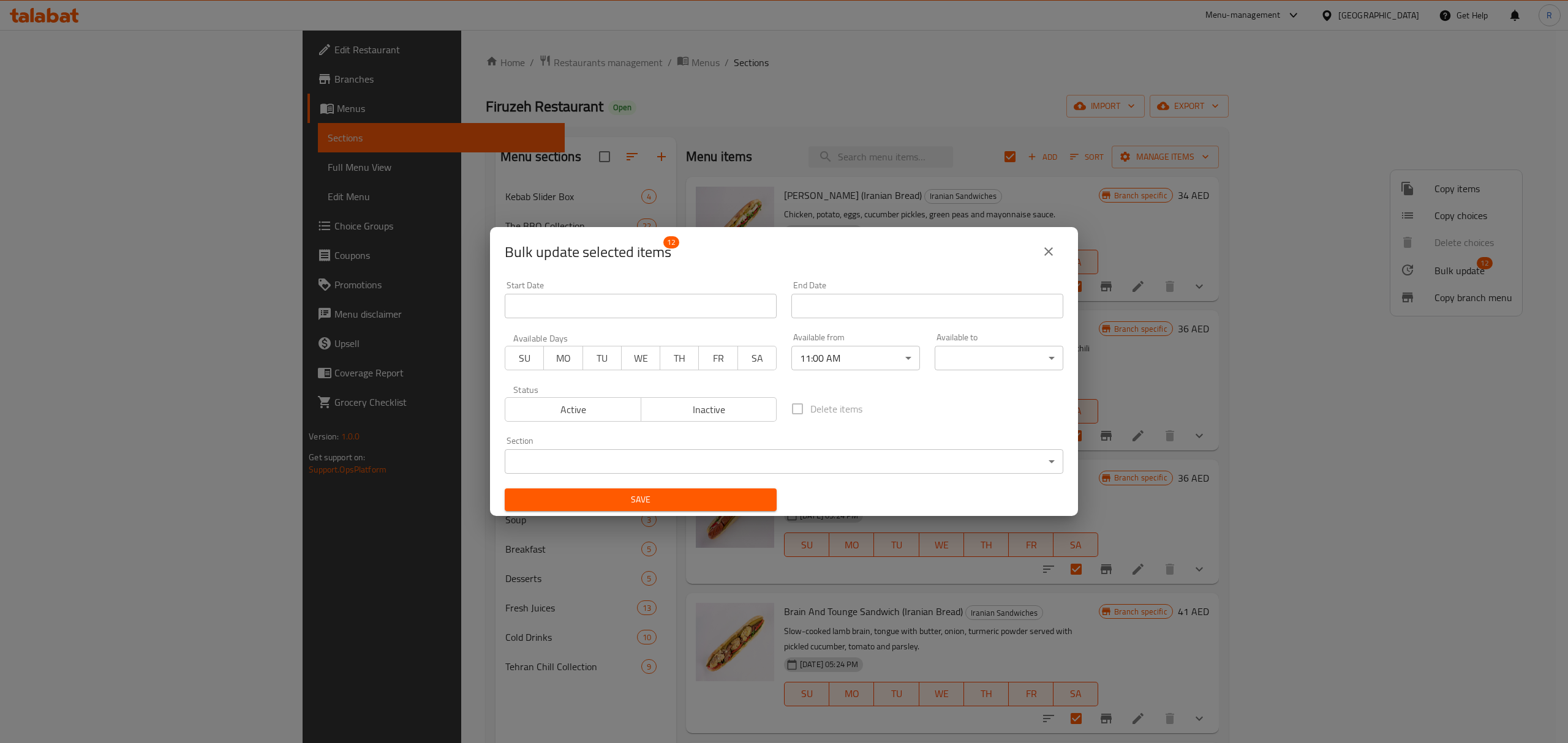
click at [960, 350] on body "​ Menu-management United Arab Emirates Get Help R Edit Restaurant Branches Menu…" at bounding box center [784, 386] width 1568 height 713
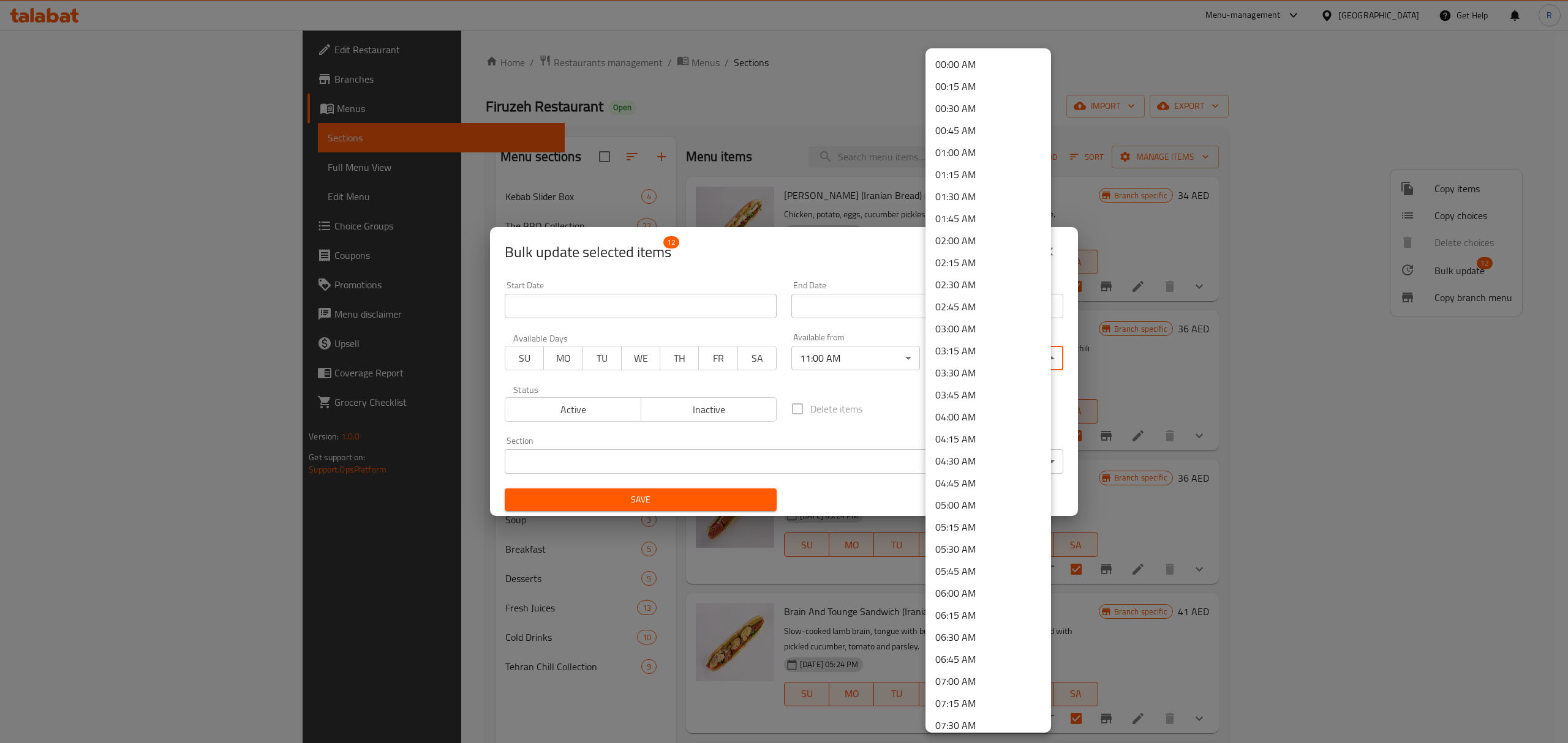
click at [973, 128] on li "00:45 AM" at bounding box center [988, 130] width 126 height 22
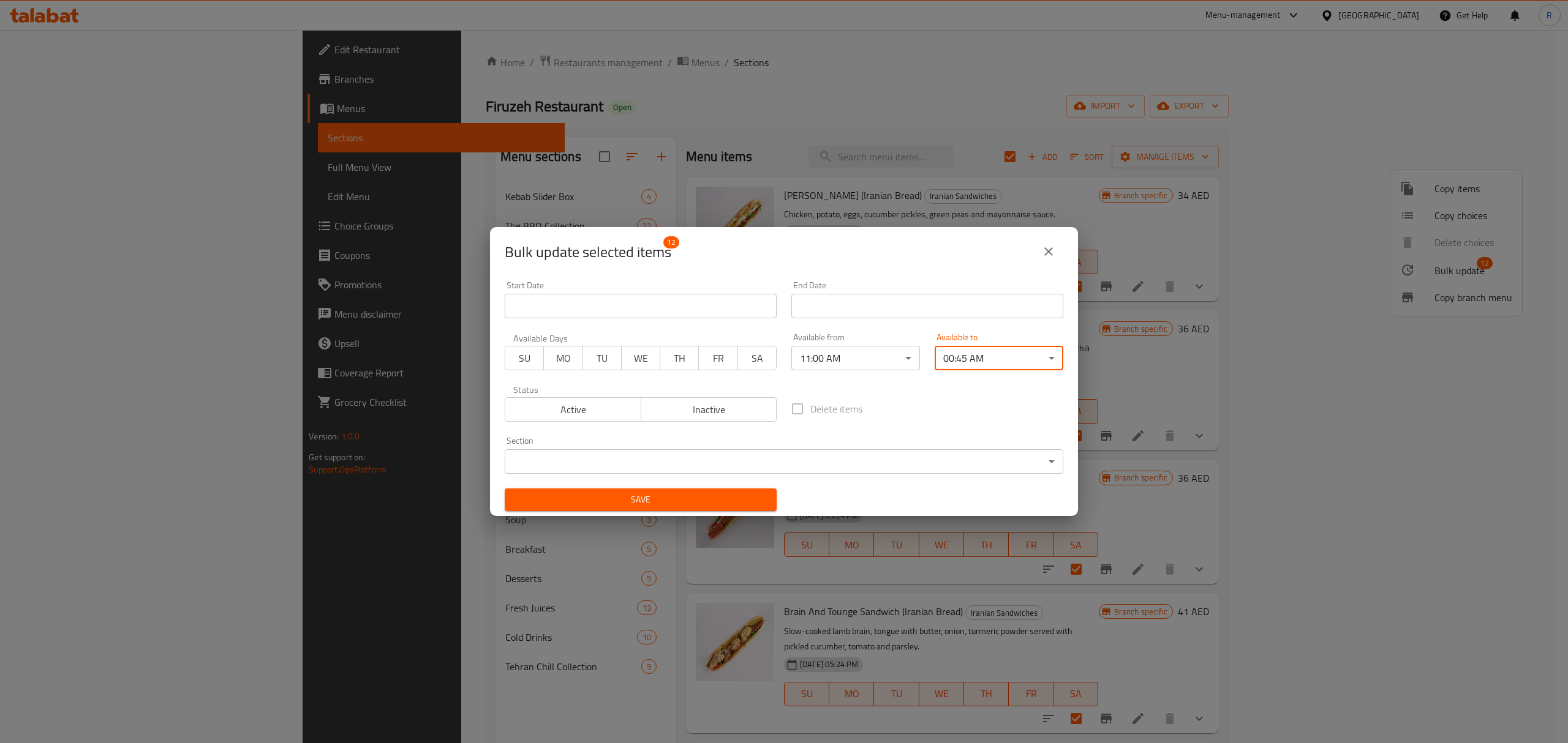
click at [727, 496] on span "Save" at bounding box center [641, 500] width 253 height 15
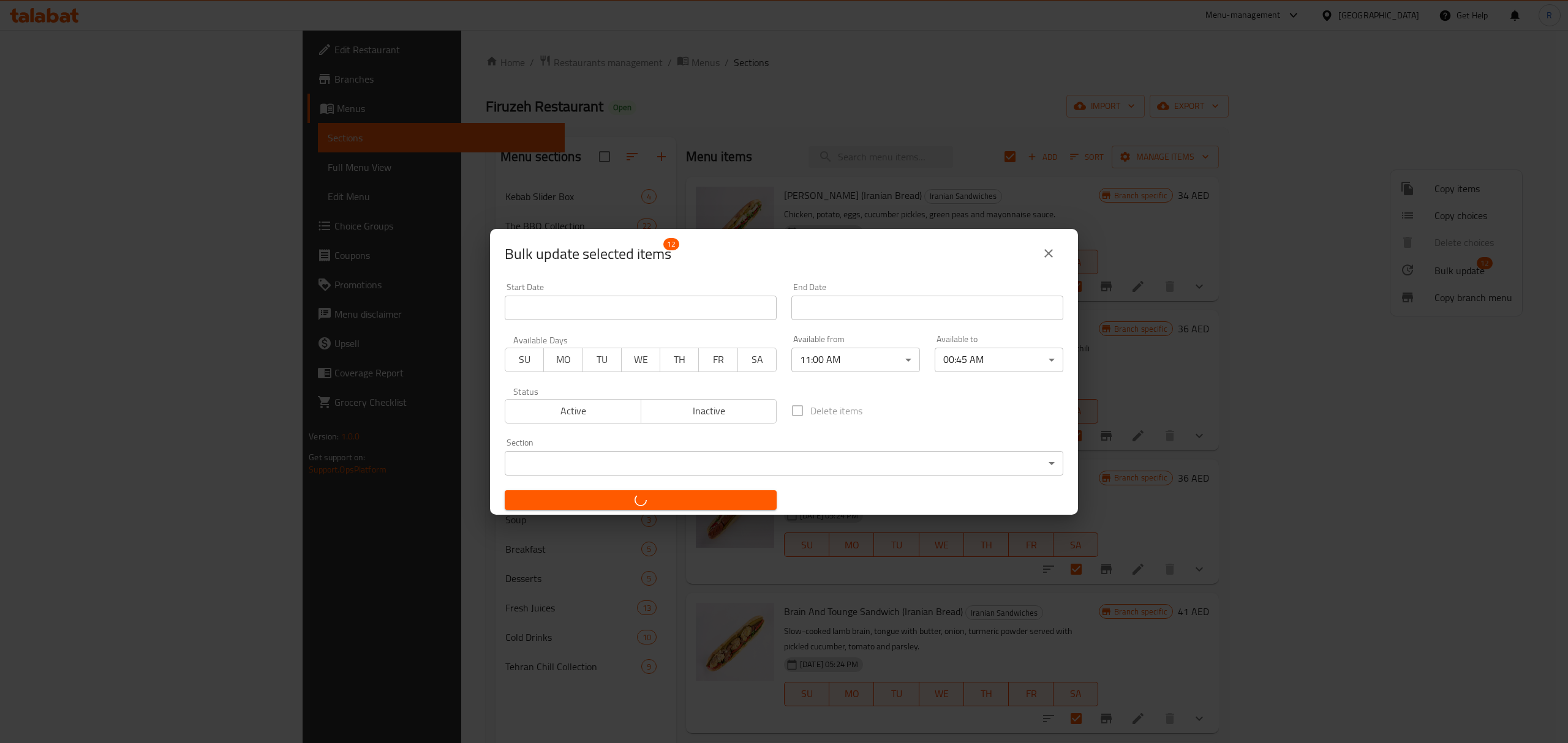
checkbox input "false"
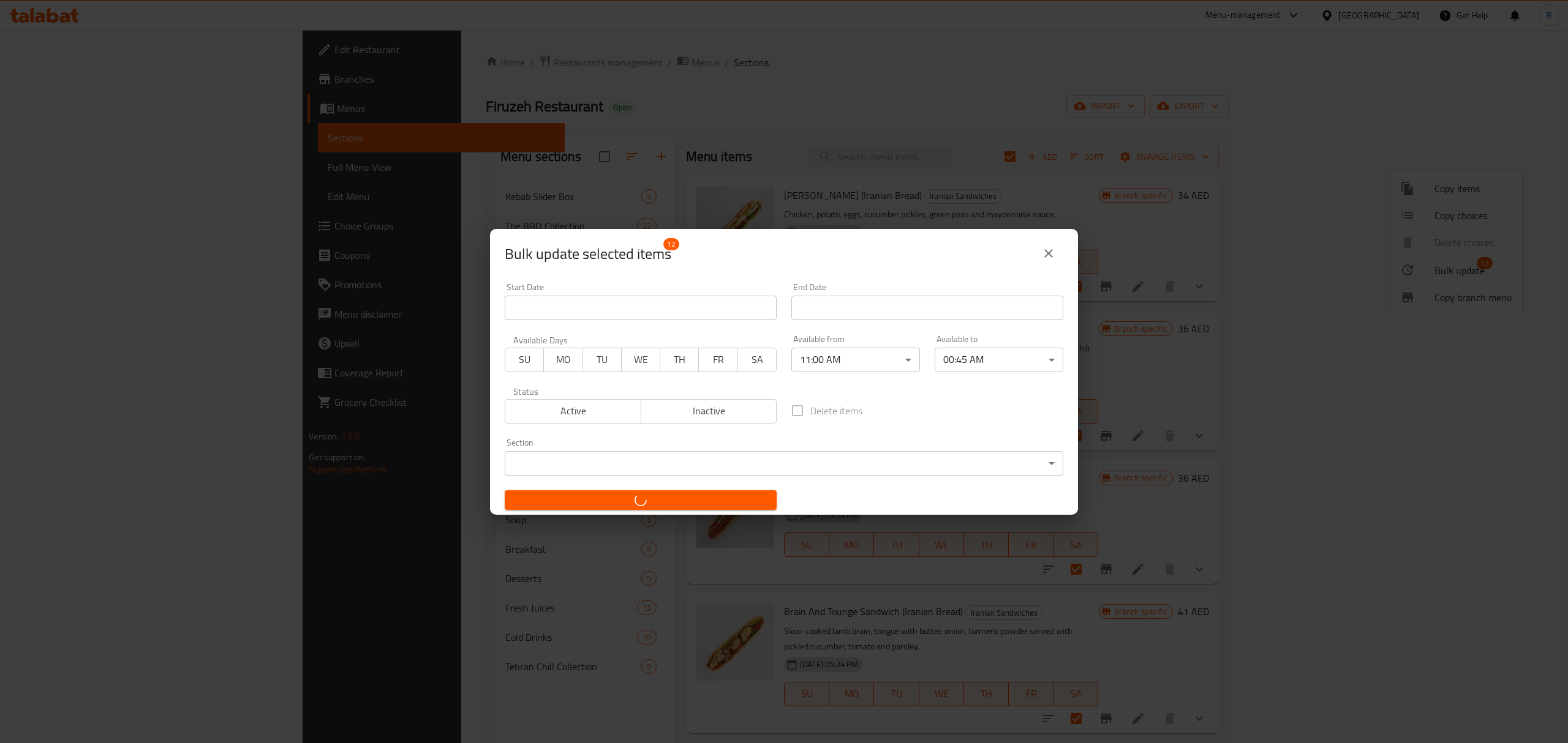
checkbox input "false"
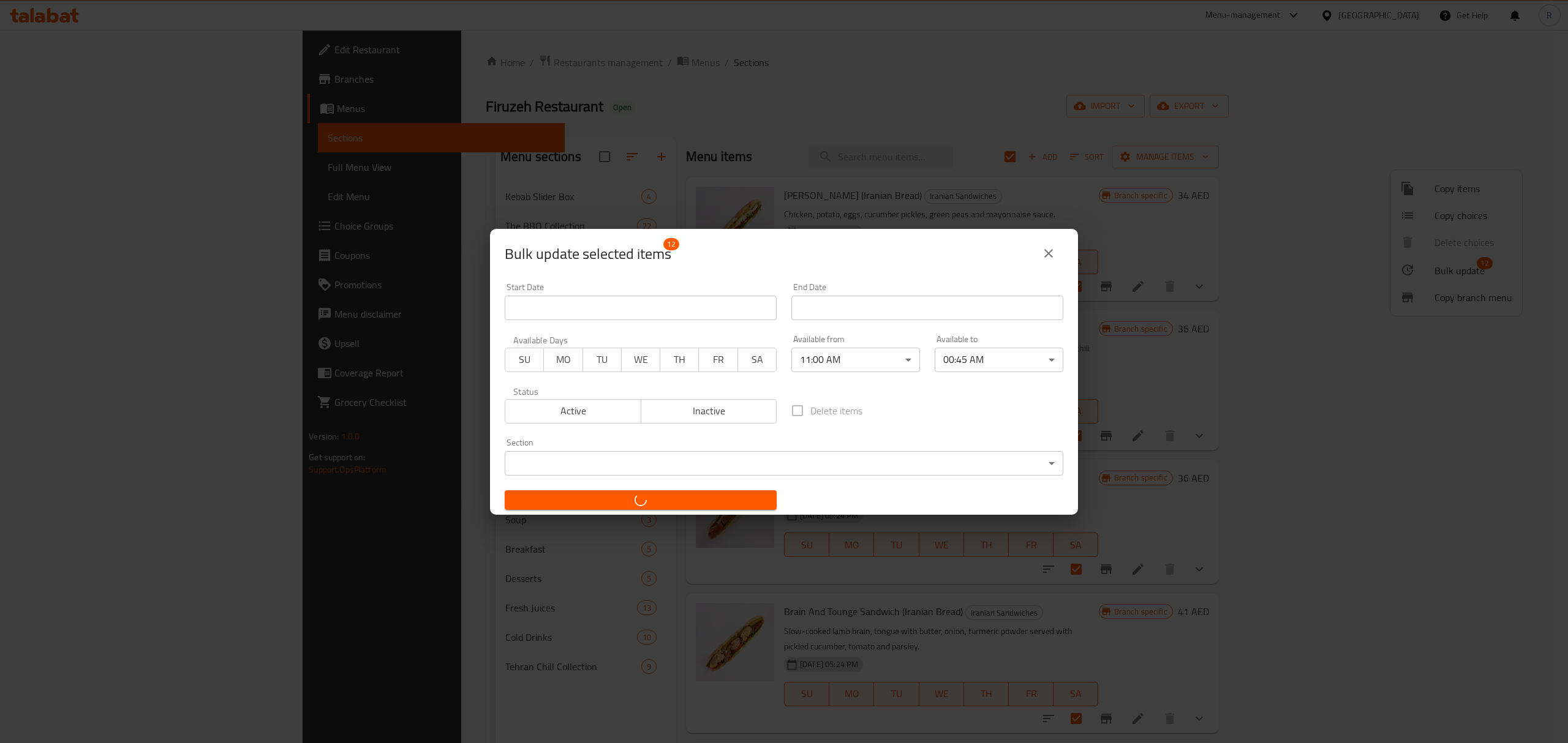
checkbox input "false"
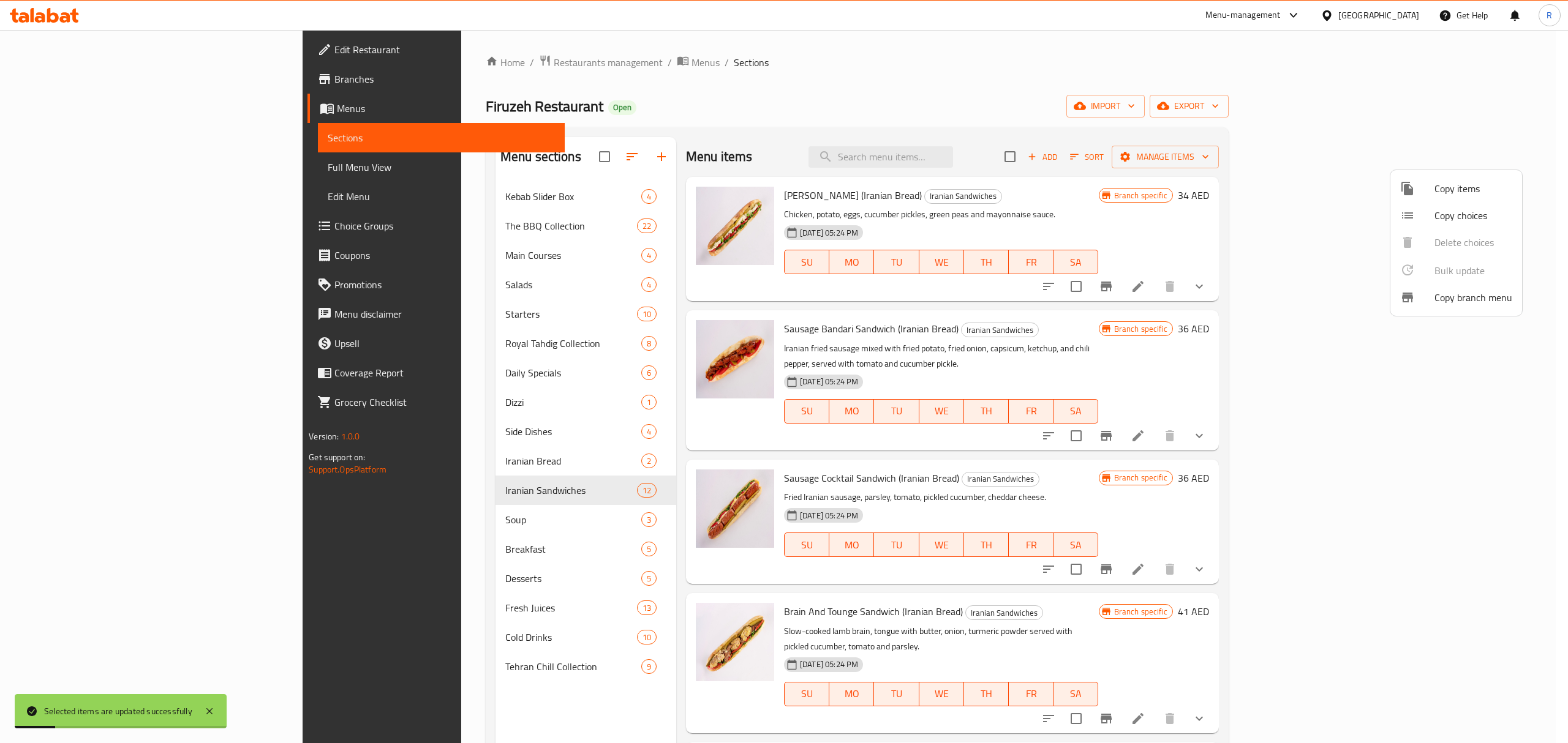
click at [412, 341] on div at bounding box center [784, 372] width 1568 height 743
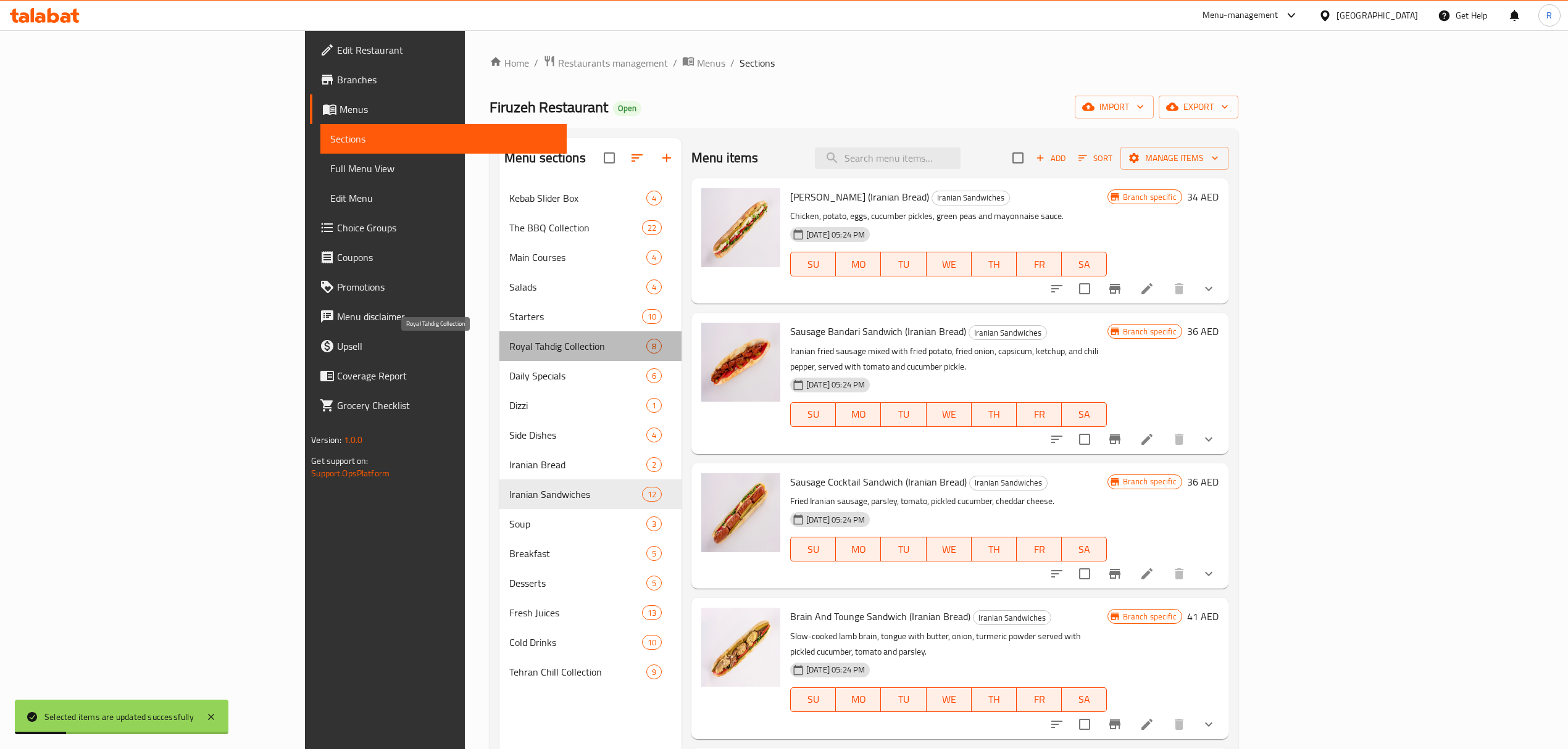
click at [509, 344] on span "Royal Tahdig Collection" at bounding box center [578, 346] width 137 height 15
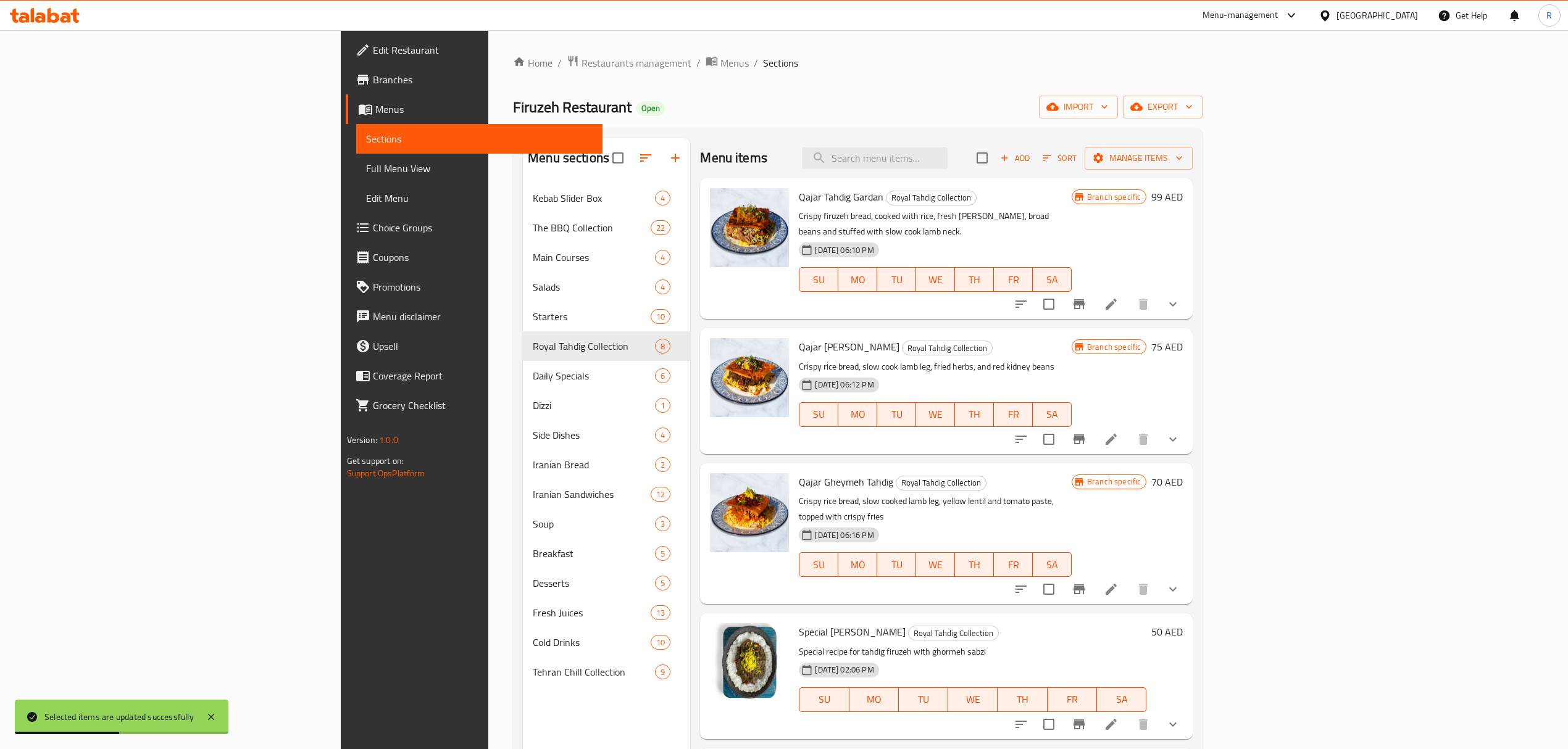
drag, startPoint x: 1021, startPoint y: 92, endPoint x: 1379, endPoint y: 156, distance: 363.7
click at [1021, 92] on div "Home / Restaurants management / Menus / Sections Firuzeh Restaurant Open import…" at bounding box center [858, 476] width 690 height 842
click at [995, 164] on input "checkbox" at bounding box center [982, 157] width 26 height 26
checkbox input "true"
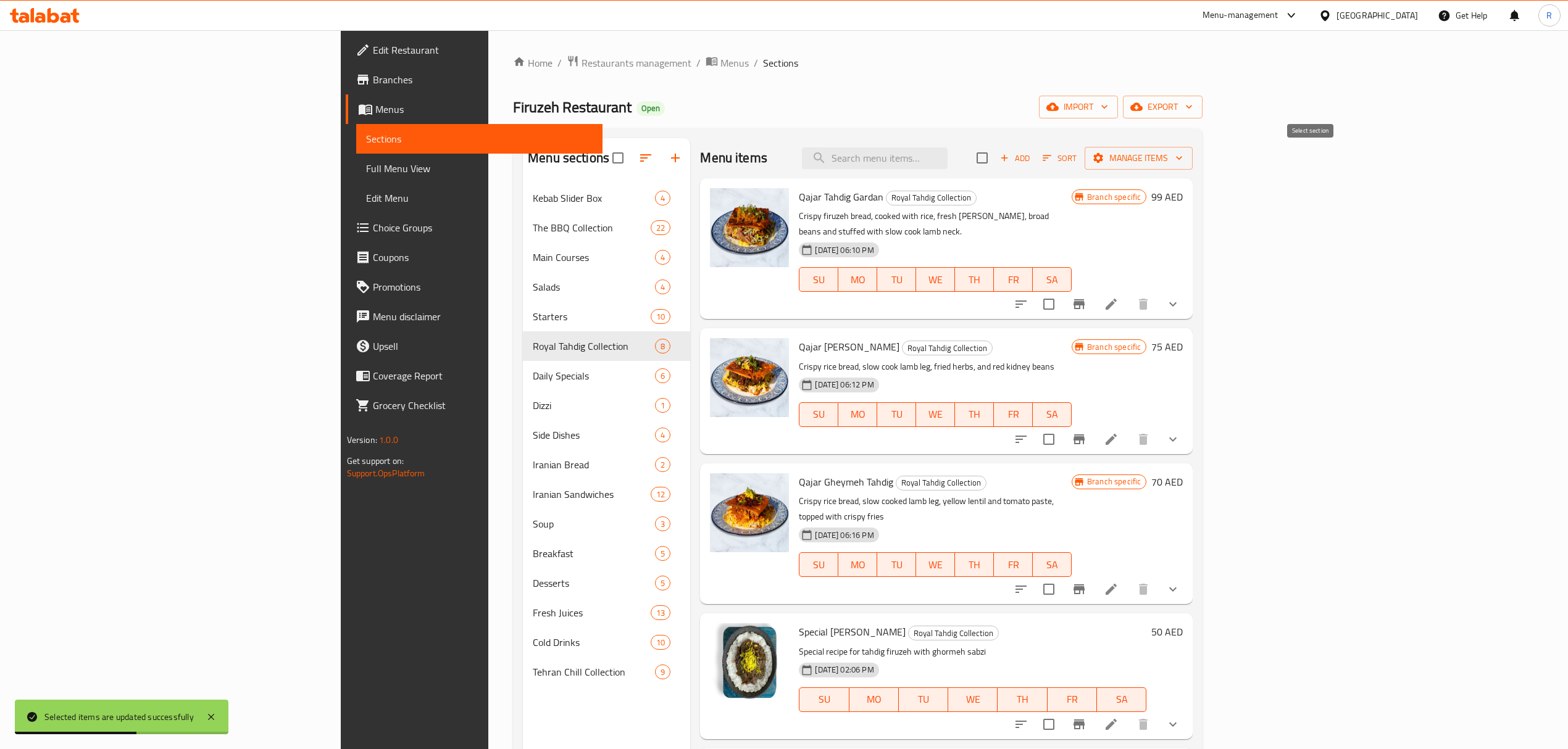
checkbox input "true"
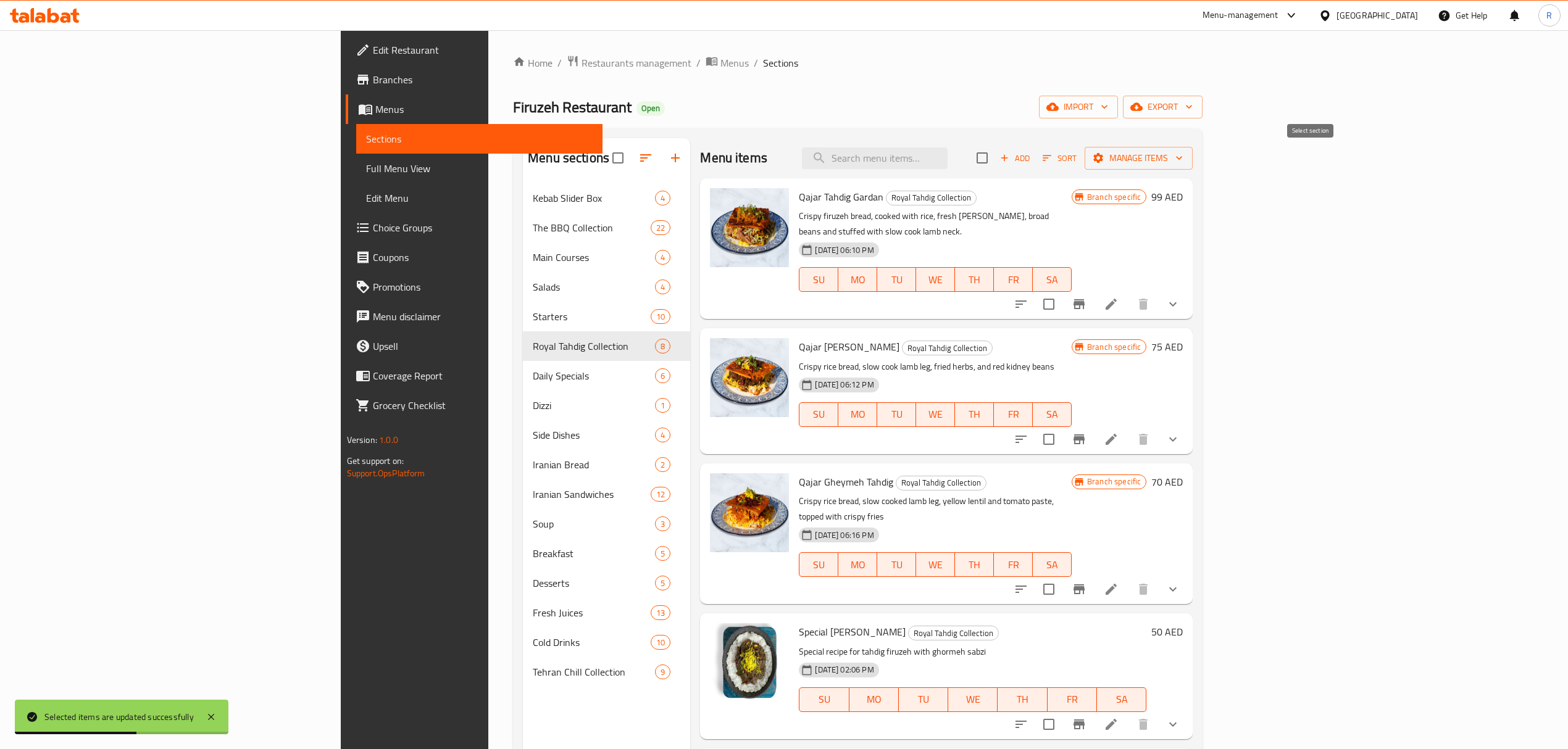
checkbox input "true"
click at [1183, 154] on span "Manage items" at bounding box center [1138, 158] width 88 height 15
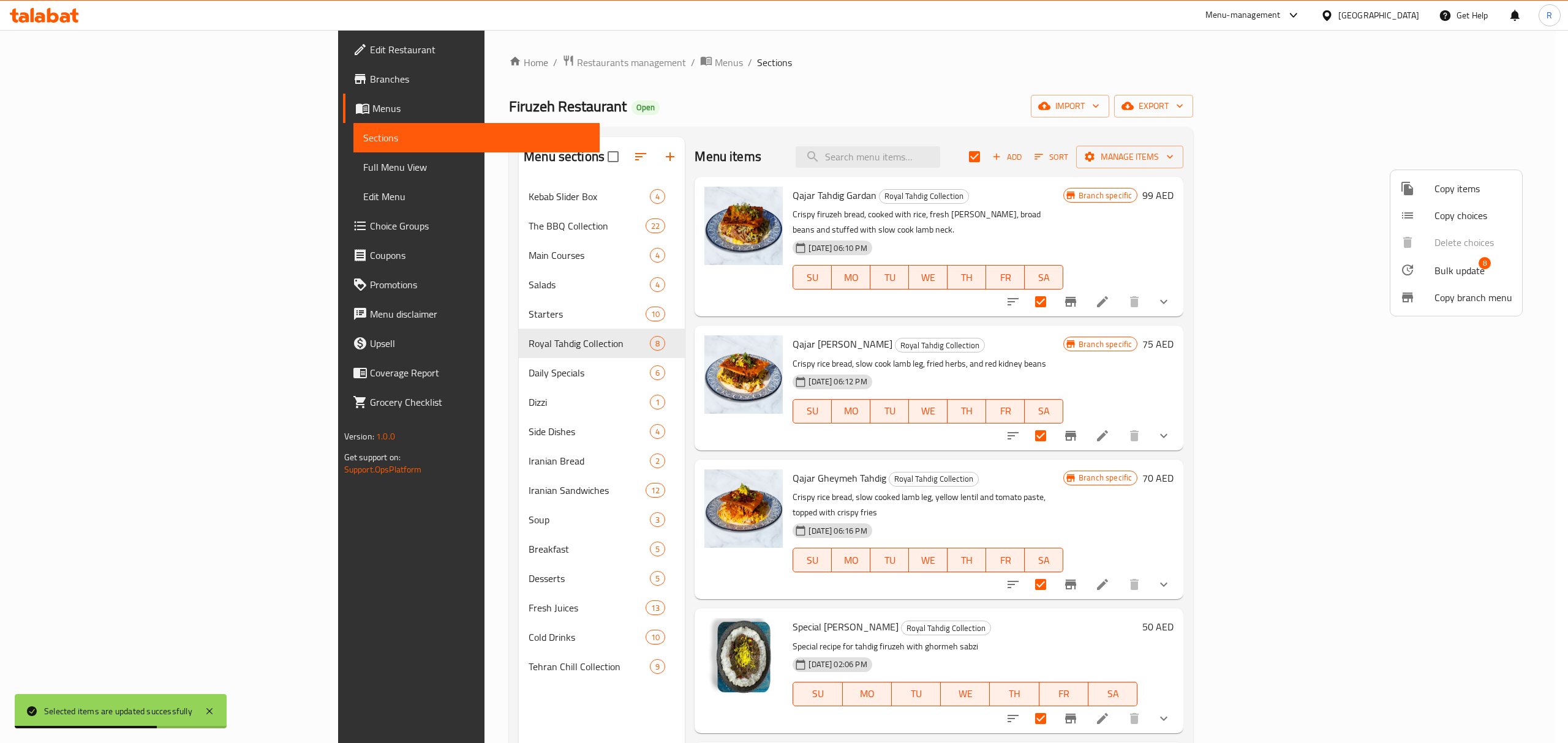
click at [1407, 272] on icon at bounding box center [1408, 270] width 15 height 15
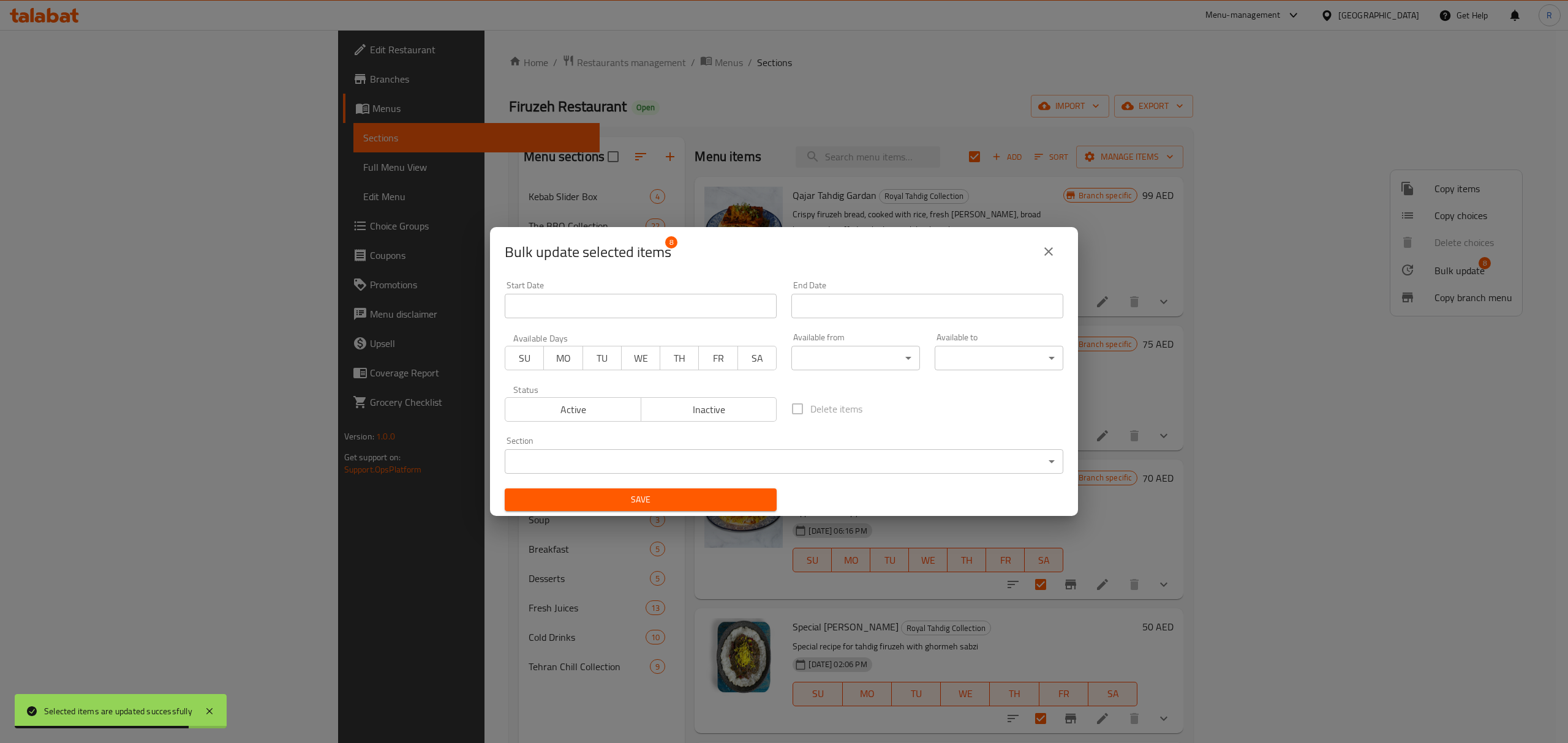
click at [860, 358] on body "Selected items are updated successfully ​ Menu-management United Arab Emirates …" at bounding box center [784, 386] width 1568 height 713
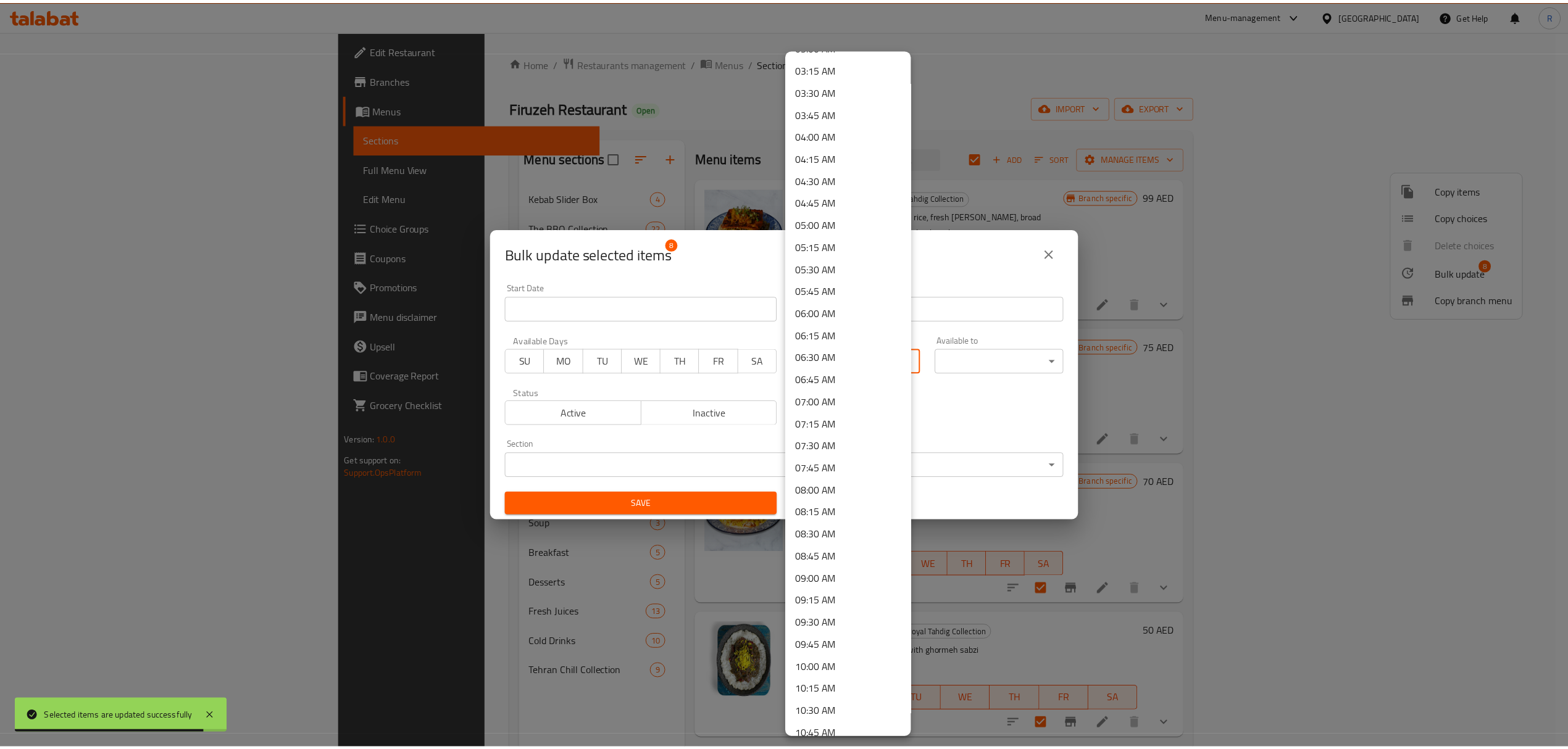
scroll to position [329, 0]
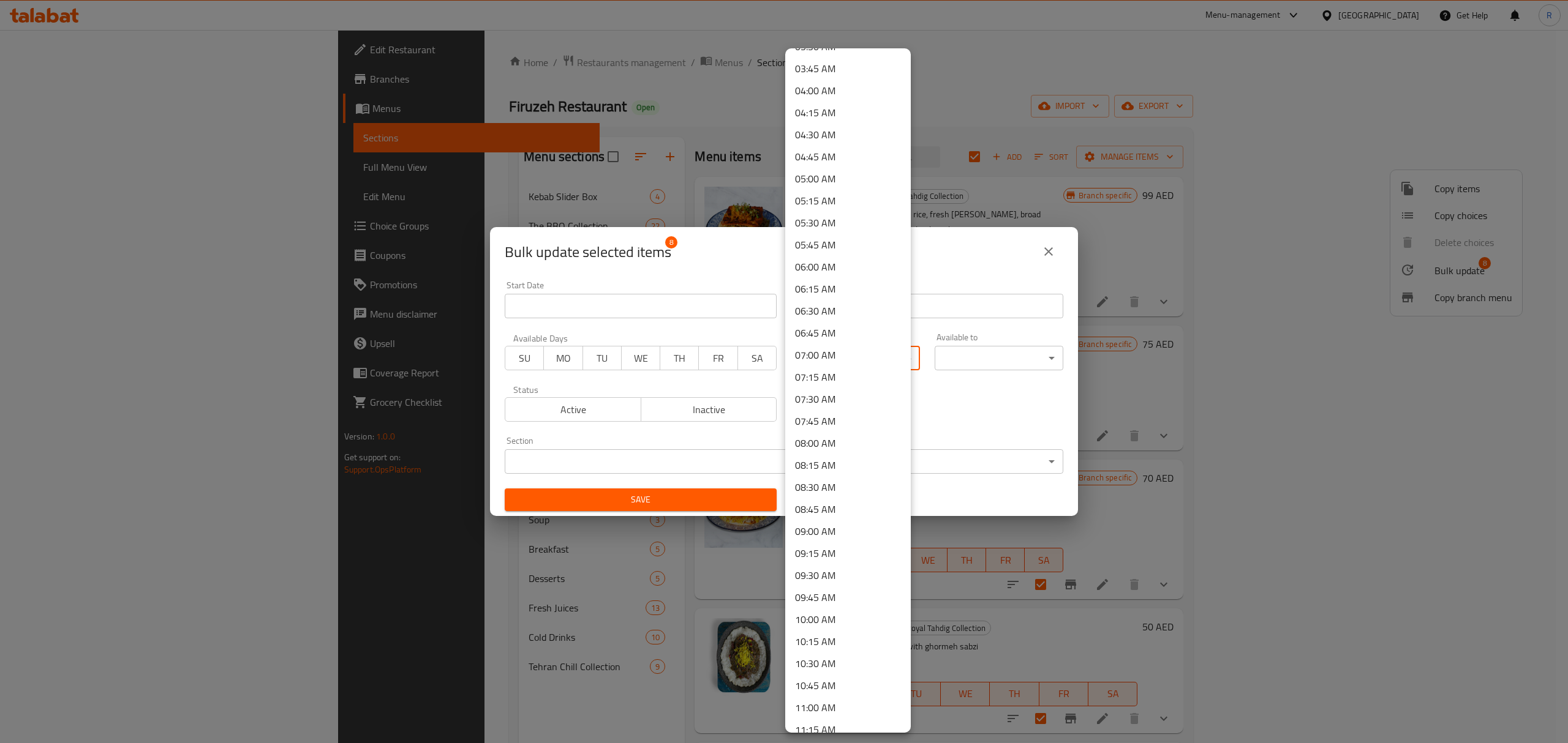
click at [831, 708] on li "11:00 AM" at bounding box center [848, 707] width 126 height 22
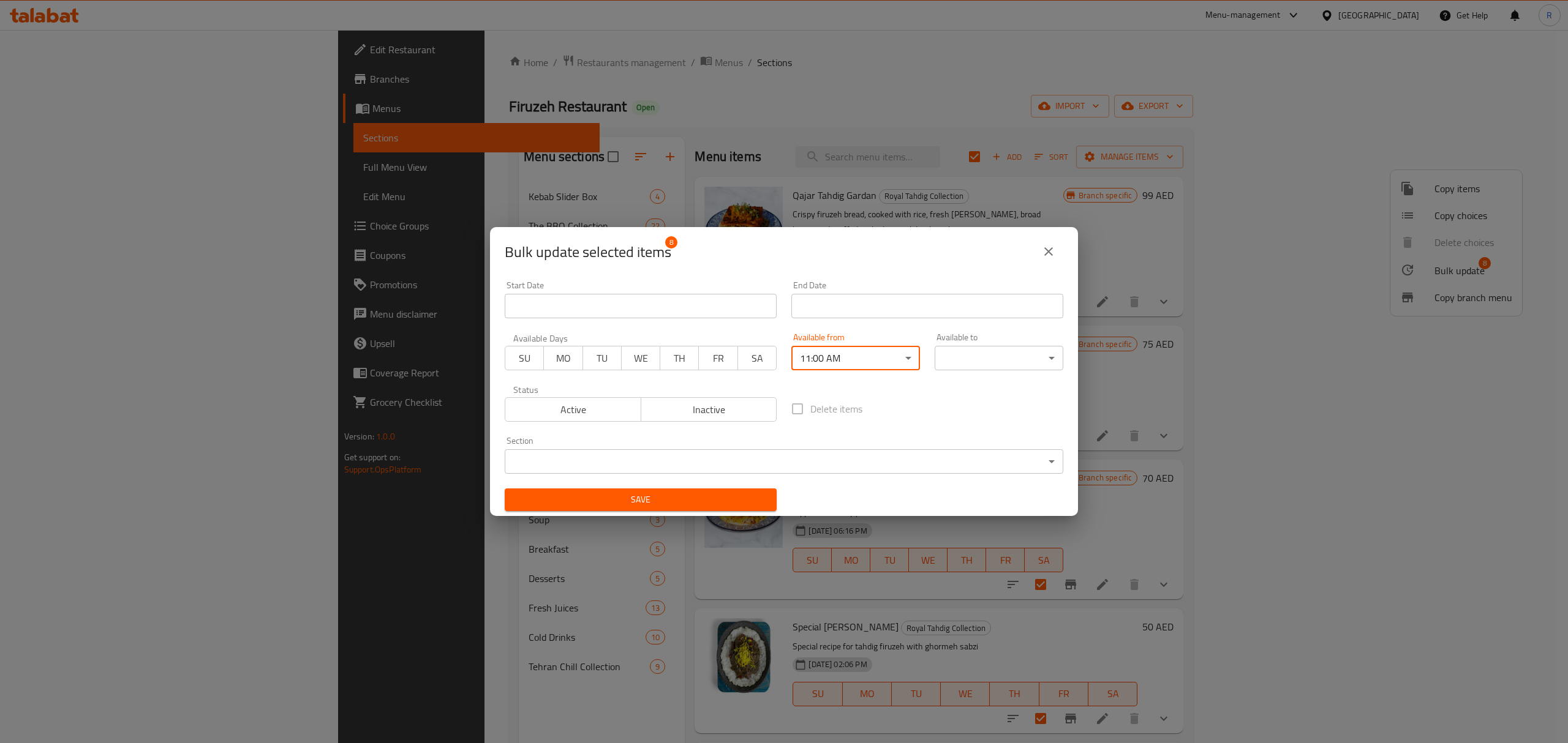
click at [956, 351] on body "​ Menu-management United Arab Emirates Get Help R Edit Restaurant Branches Menu…" at bounding box center [784, 386] width 1568 height 713
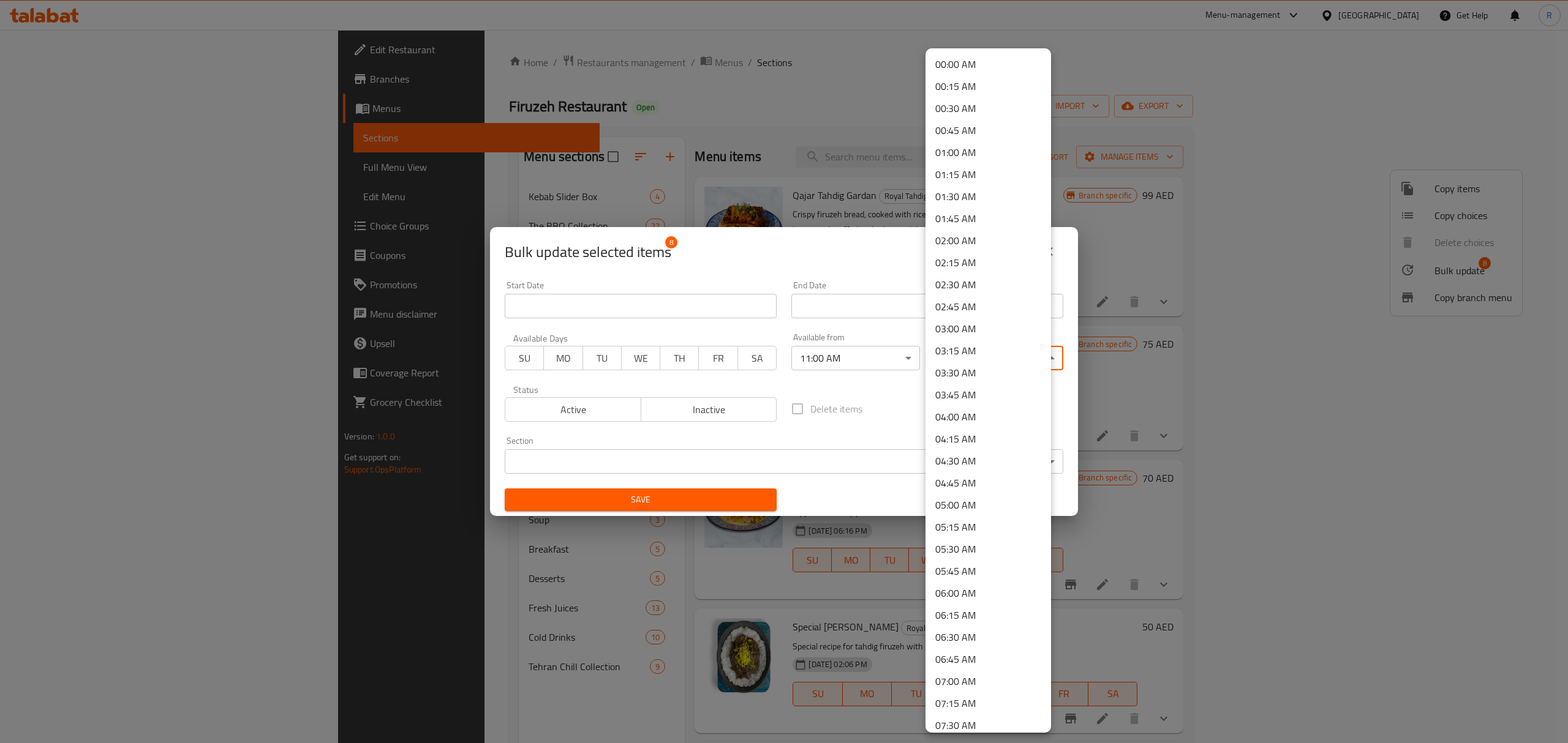
click at [978, 128] on li "00:45 AM" at bounding box center [988, 130] width 126 height 22
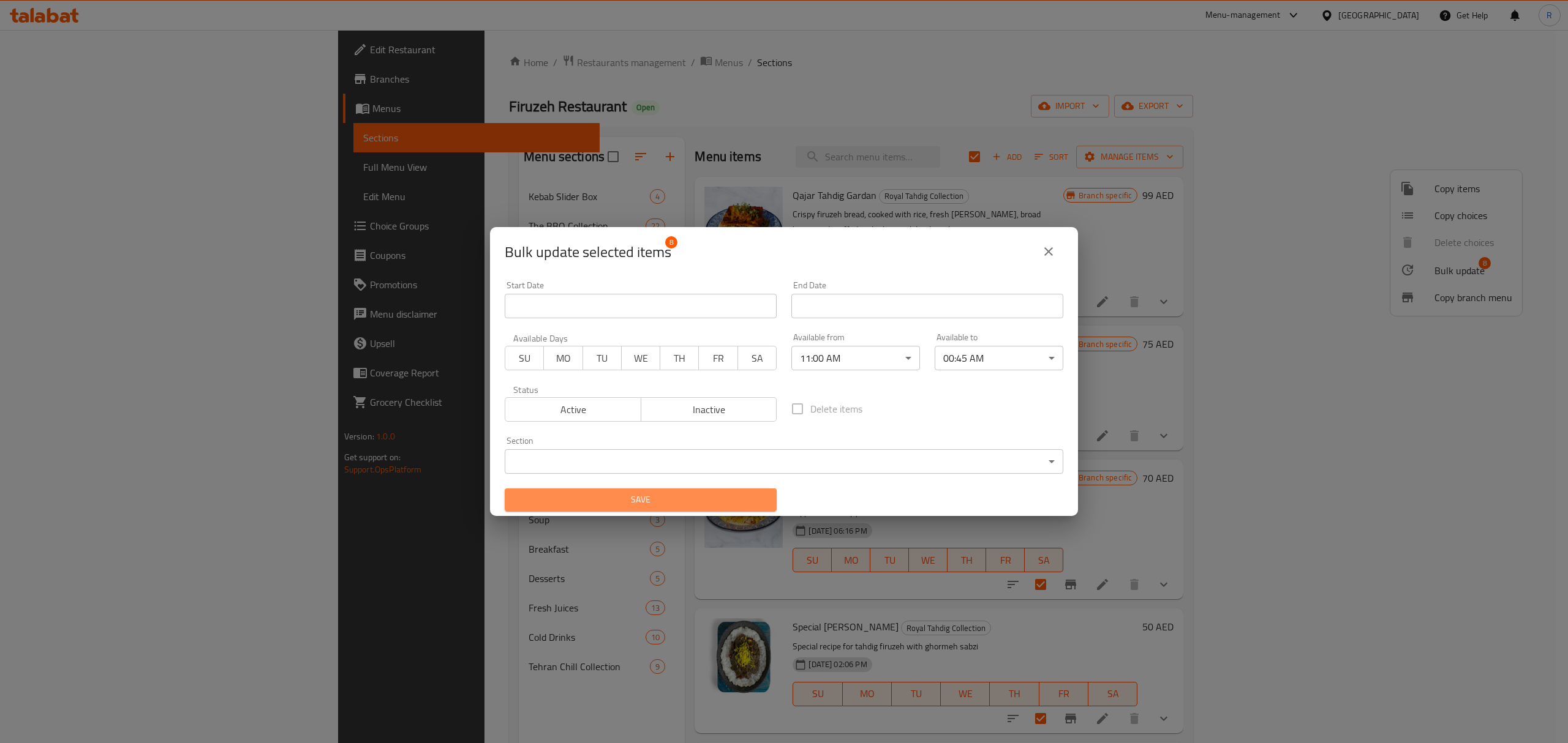
click at [730, 498] on span "Save" at bounding box center [641, 500] width 253 height 15
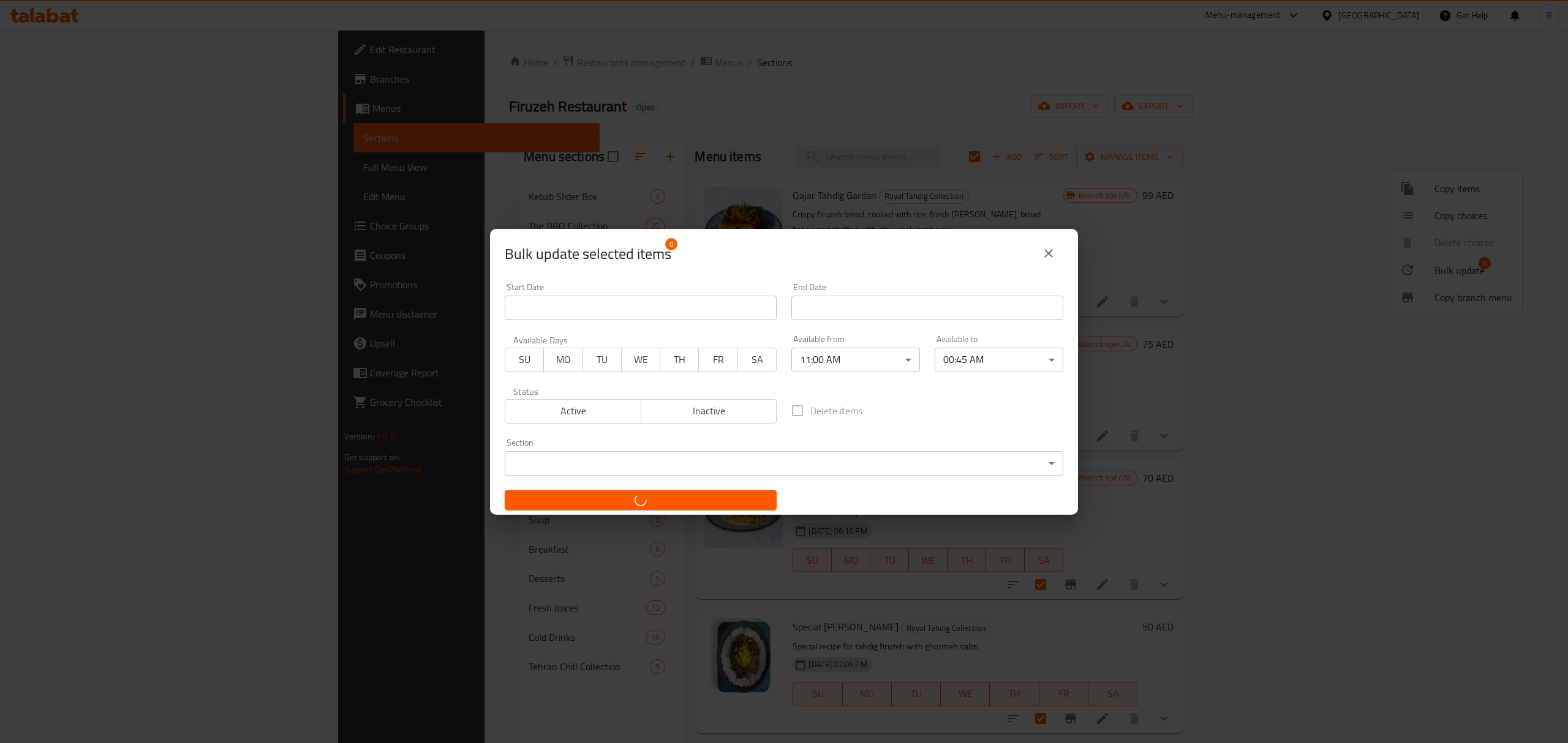
checkbox input "false"
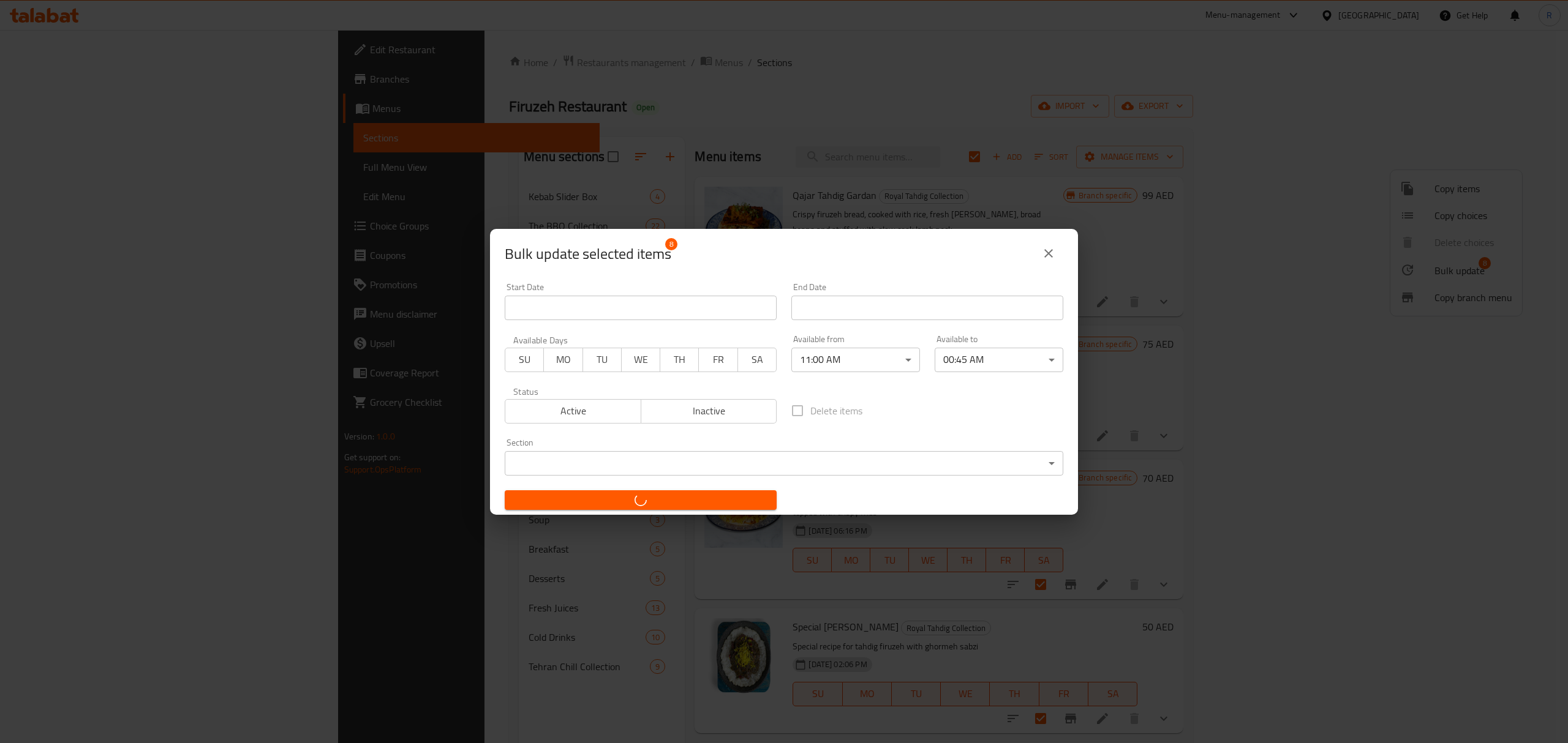
checkbox input "false"
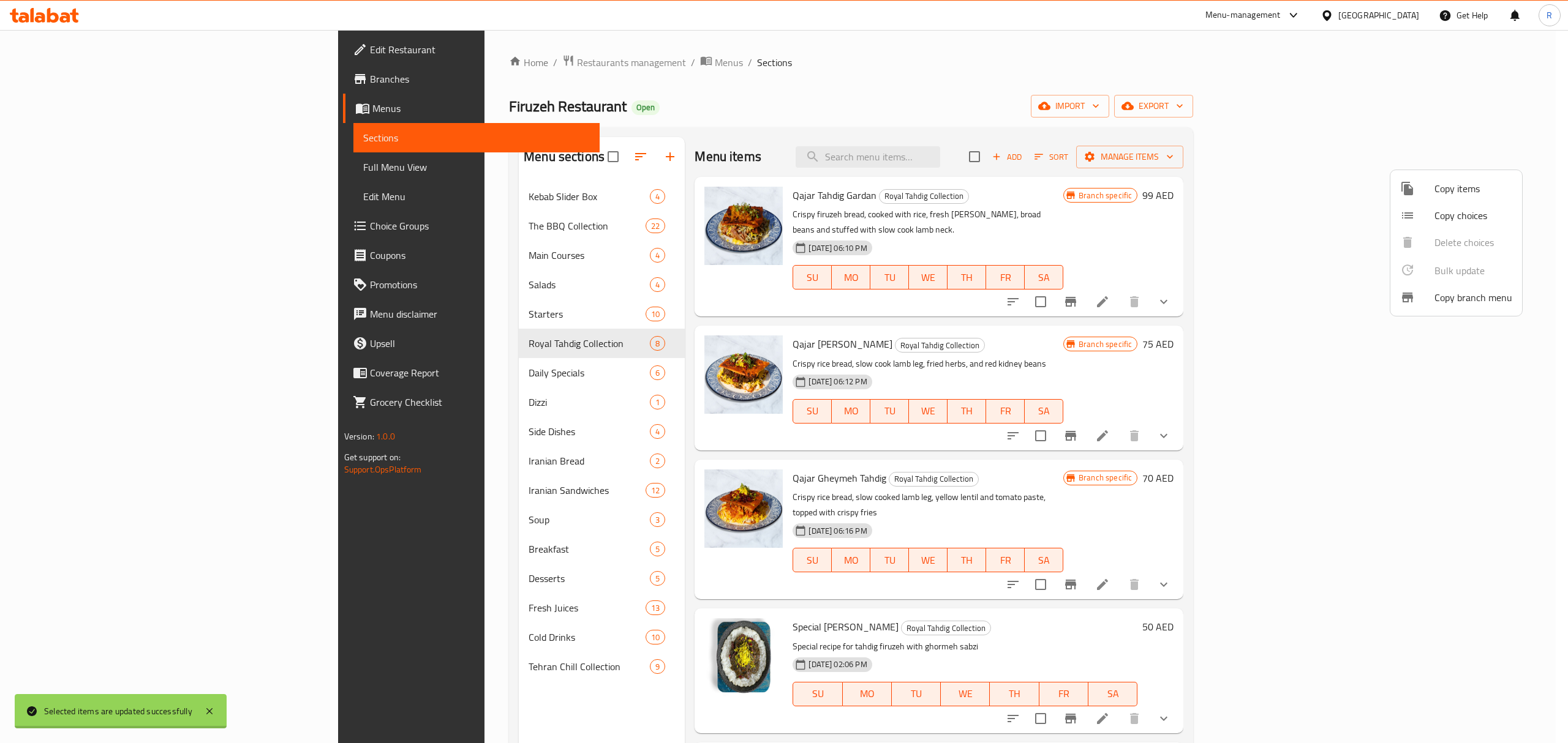
click at [1053, 94] on div at bounding box center [784, 372] width 1568 height 743
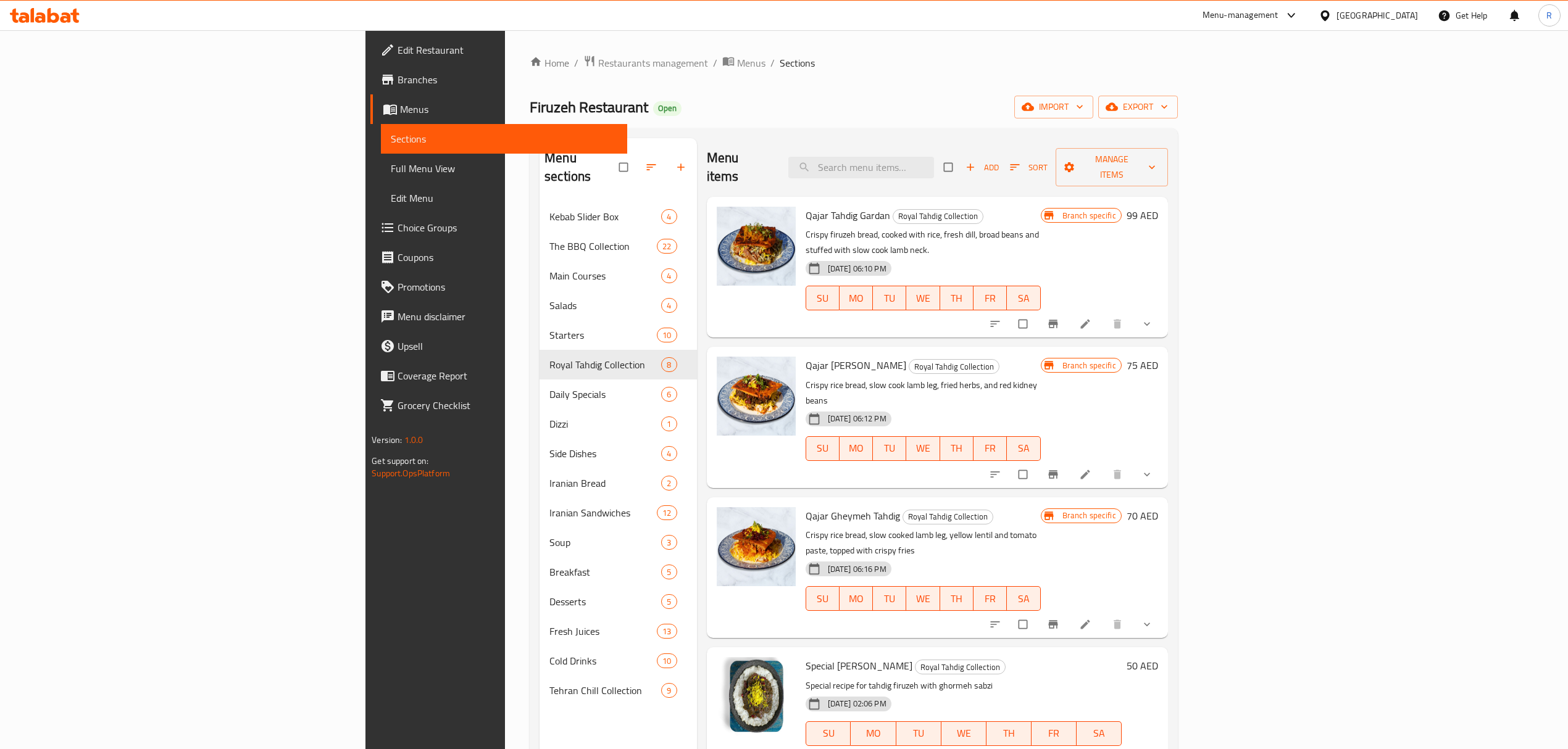
drag, startPoint x: 115, startPoint y: 174, endPoint x: 860, endPoint y: 82, distance: 750.7
click at [391, 173] on span "Full Menu View" at bounding box center [504, 168] width 226 height 15
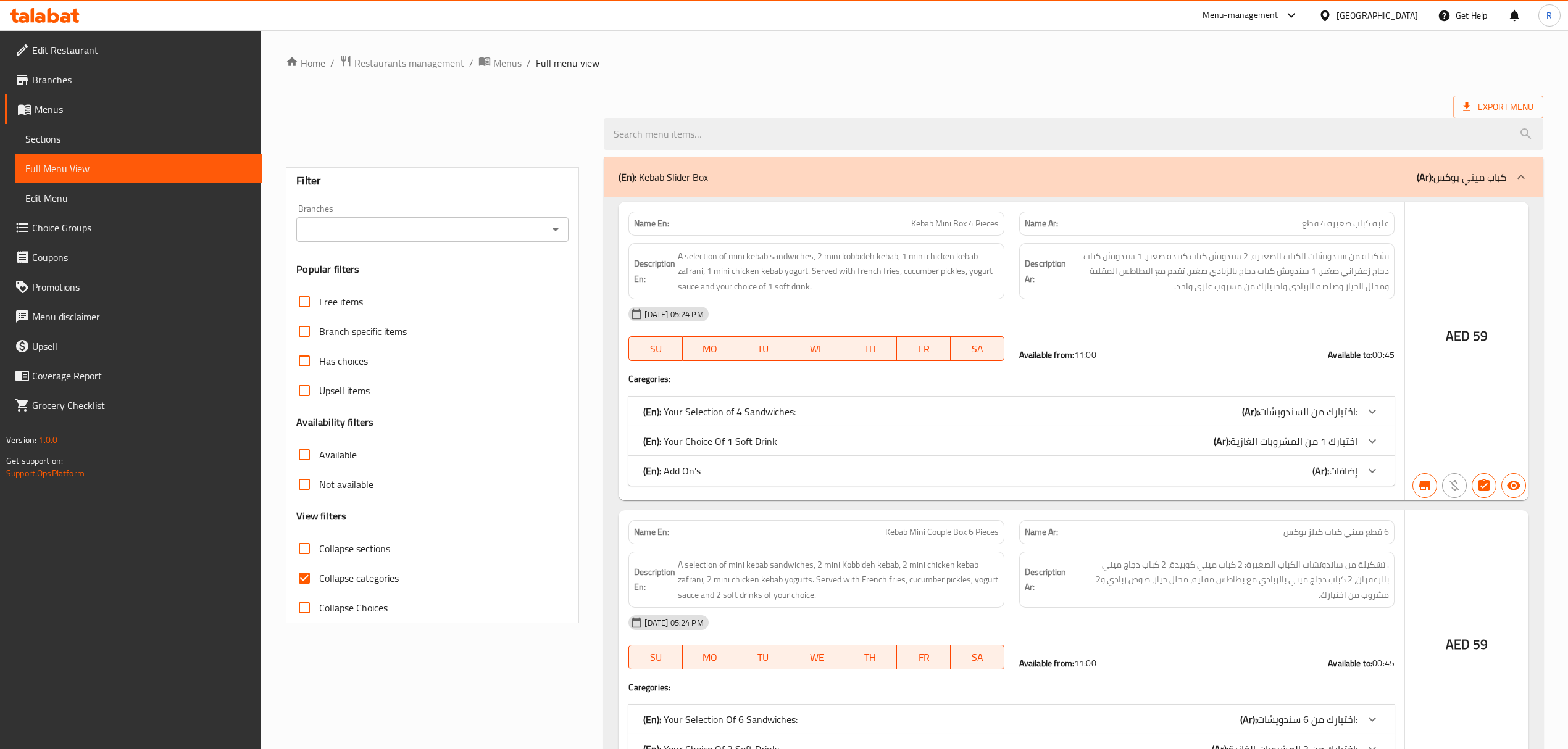
click at [120, 173] on span "Full Menu View" at bounding box center [139, 168] width 226 height 15
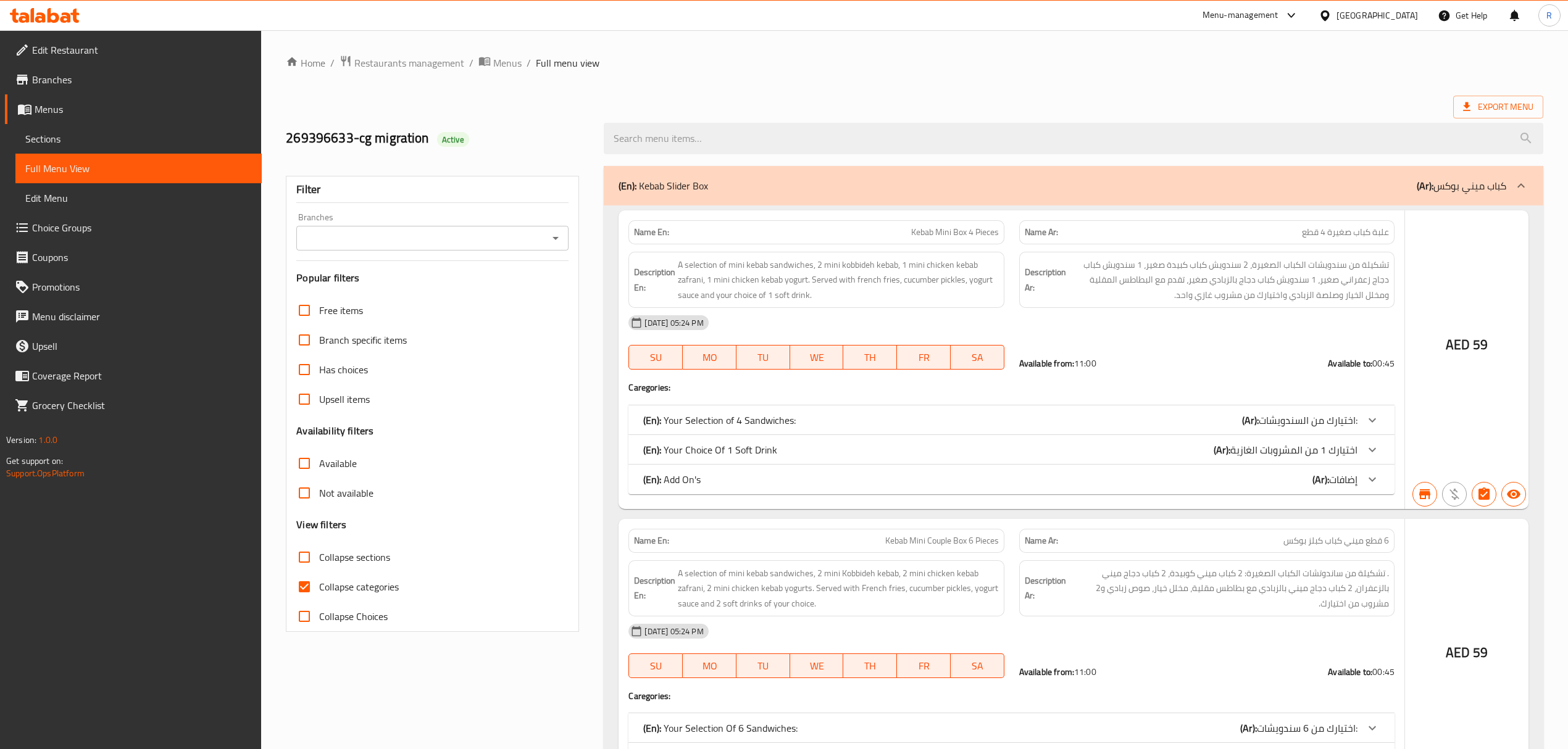
click at [304, 559] on input "Collapse sections" at bounding box center [304, 557] width 29 height 29
checkbox input "true"
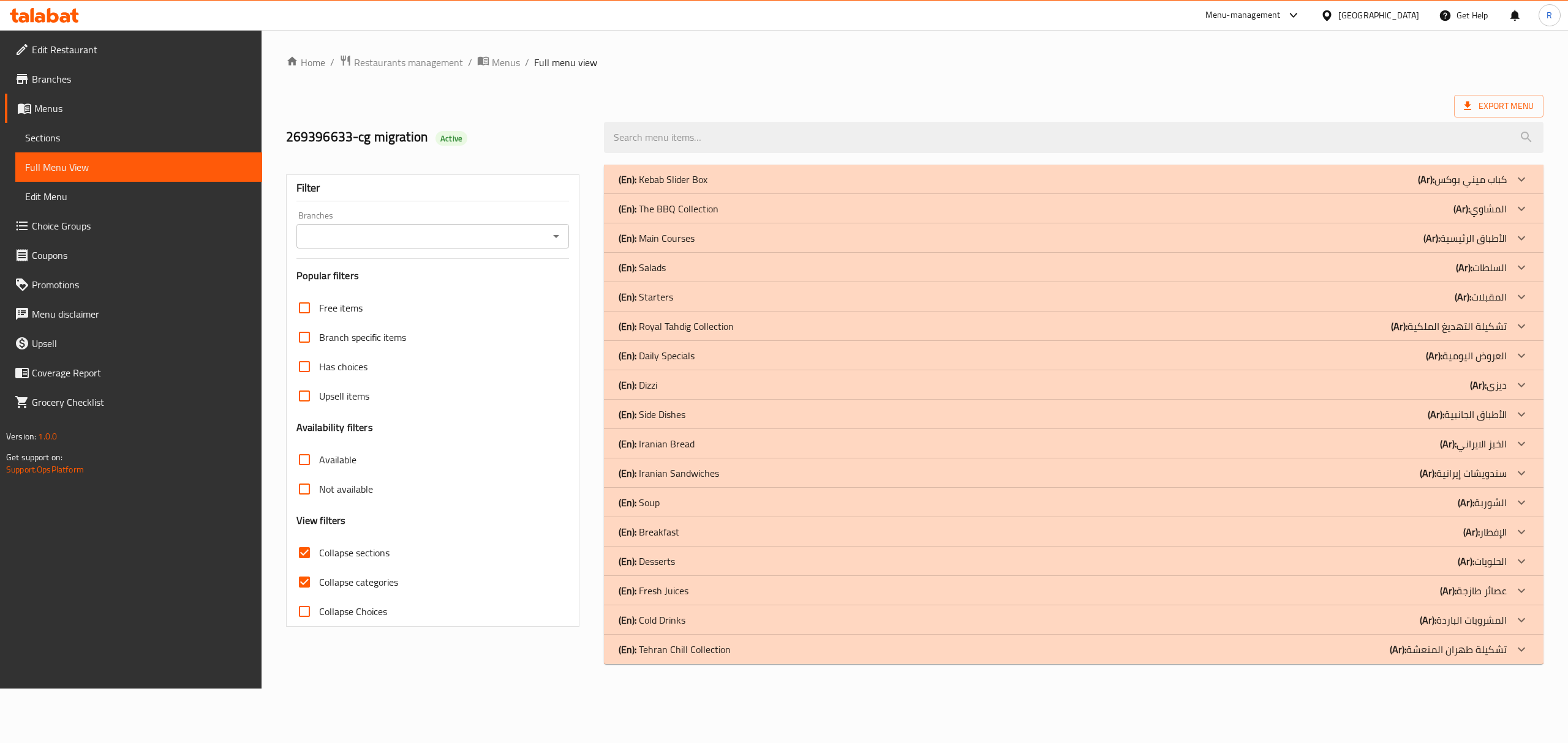
click at [763, 180] on div "(En): Kebab Slider Box (Ar): كباب ميني بوكس" at bounding box center [1063, 179] width 888 height 15
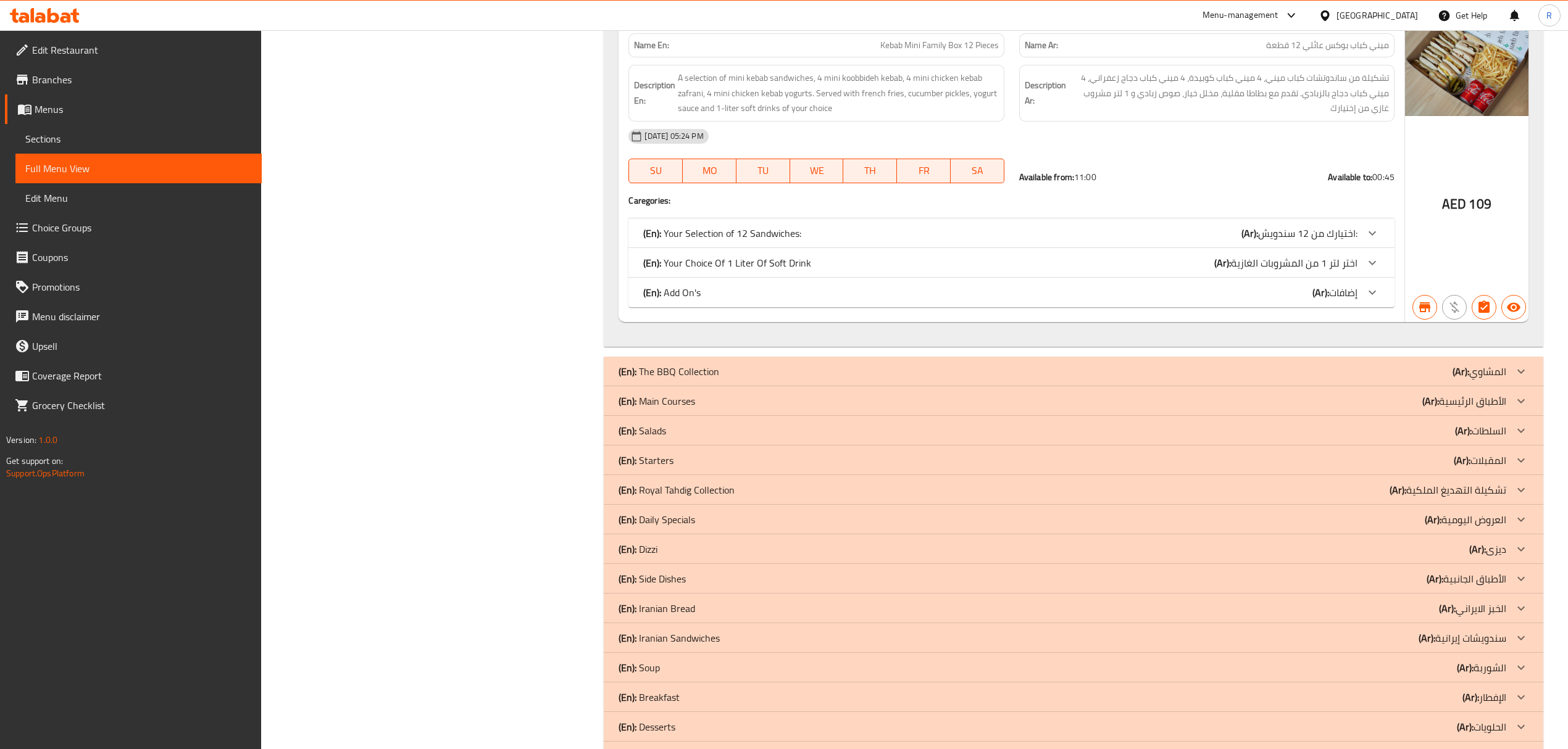
click at [720, 379] on div "(En): The BBQ Collection (Ar): المشاوي" at bounding box center [1062, 372] width 887 height 15
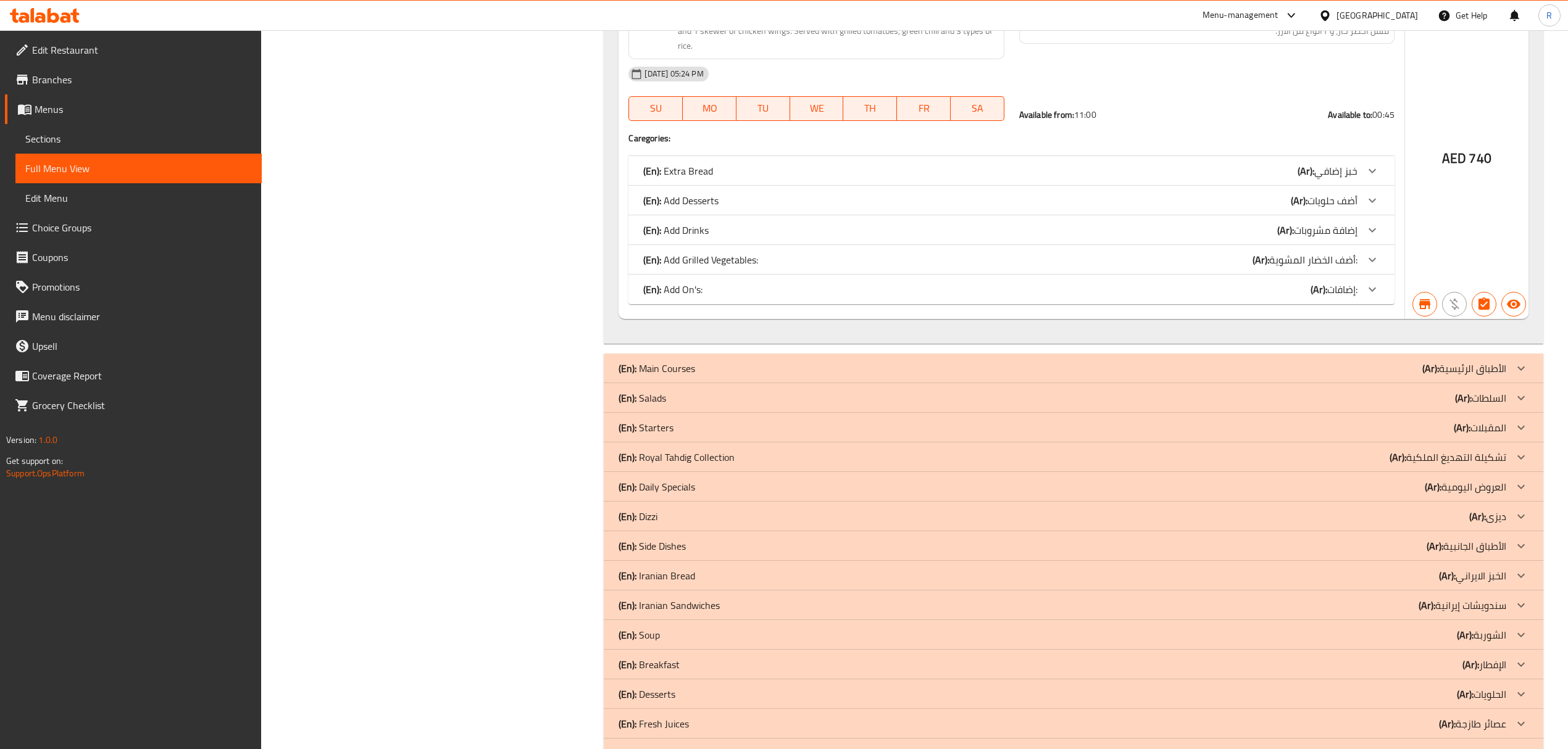
click at [702, 374] on div "(En): Main Courses (Ar): الأطباق الرئيسية" at bounding box center [1062, 368] width 887 height 15
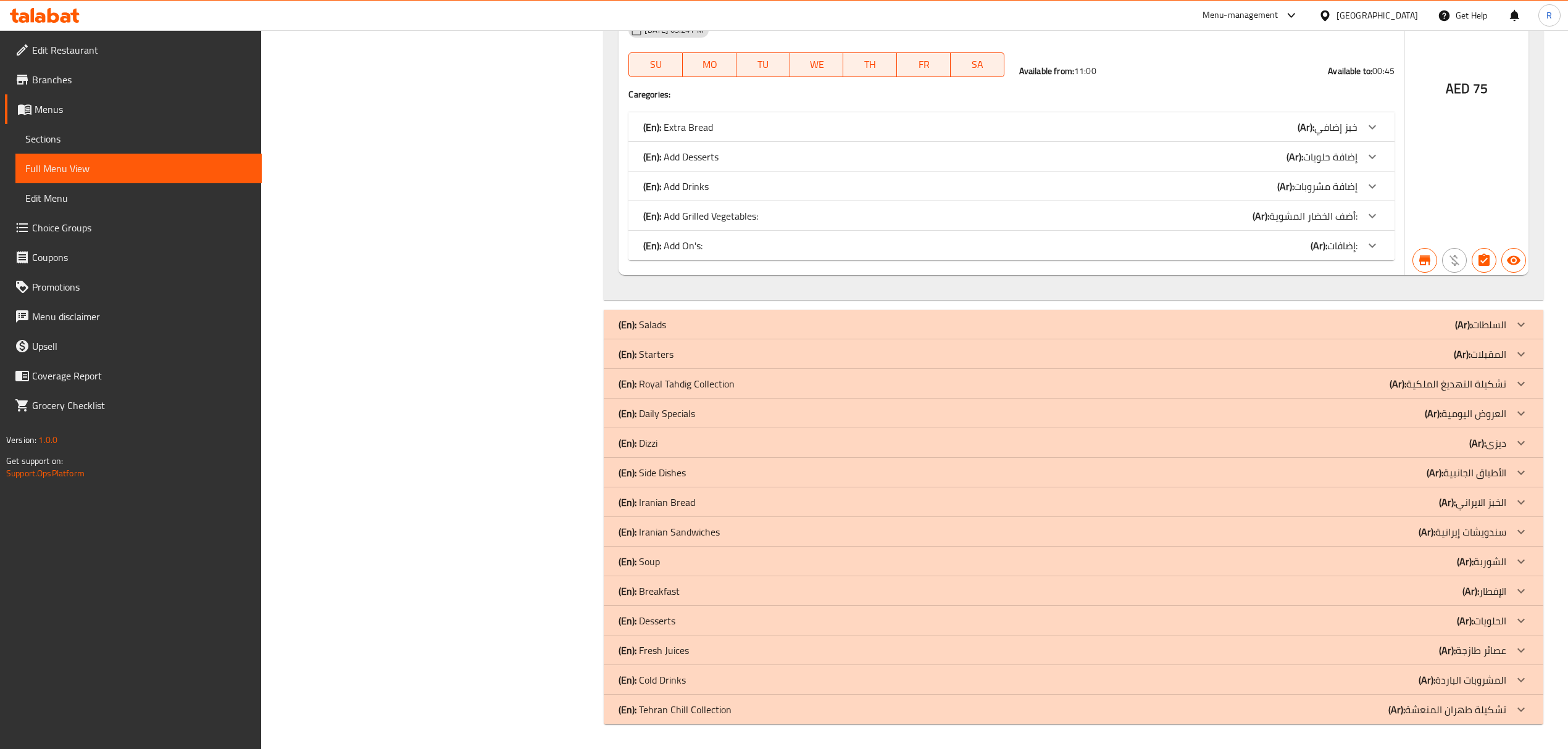
drag, startPoint x: 721, startPoint y: 411, endPoint x: 773, endPoint y: 717, distance: 310.4
click at [720, 411] on div "(En): Daily Specials (Ar): العروض اليومية" at bounding box center [1062, 413] width 887 height 15
click at [907, 416] on div "(En): Daily Specials (Ar): العروض اليومية" at bounding box center [1062, 413] width 887 height 15
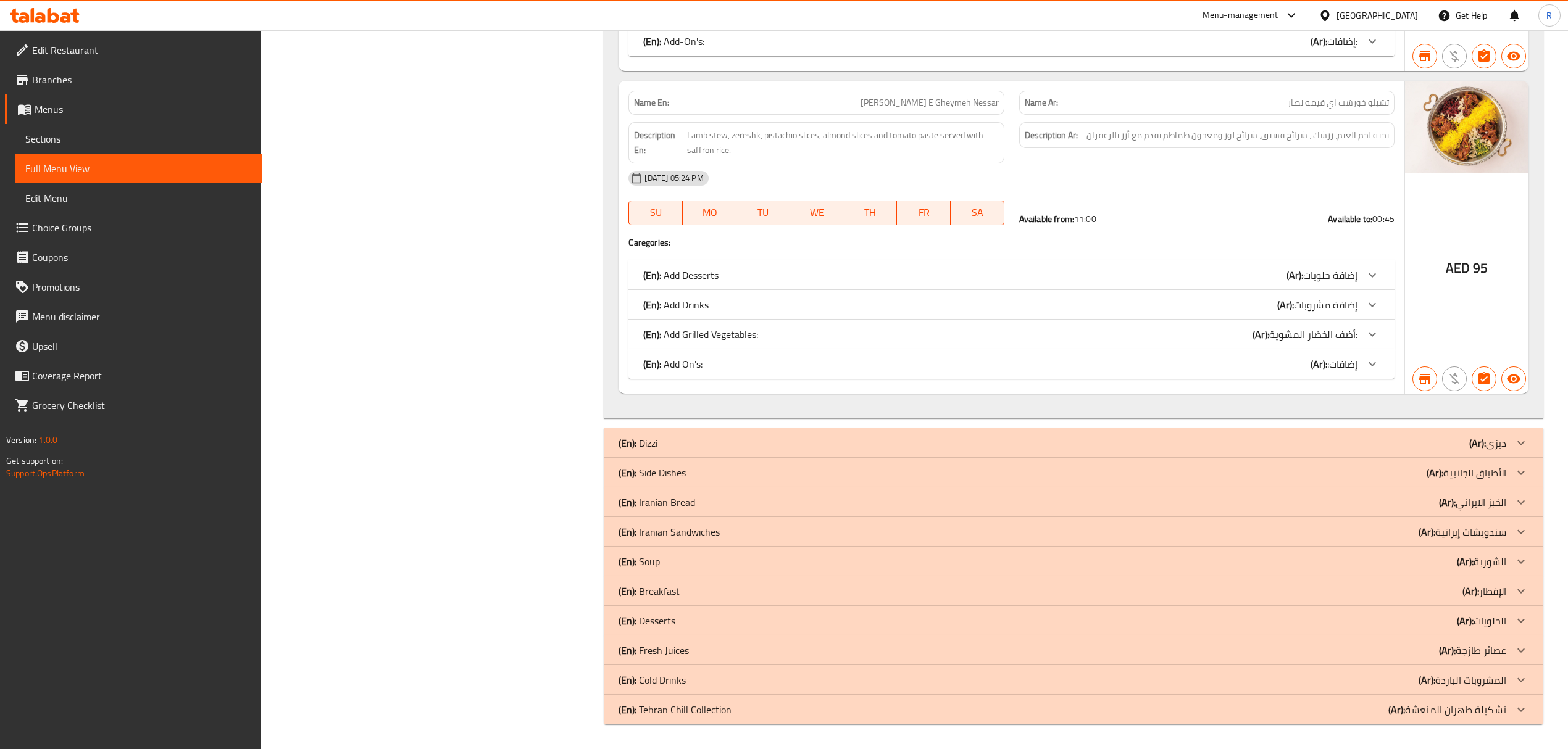
click at [752, 474] on div "(En): Side Dishes (Ar): الأطباق الجانبية" at bounding box center [1062, 473] width 887 height 15
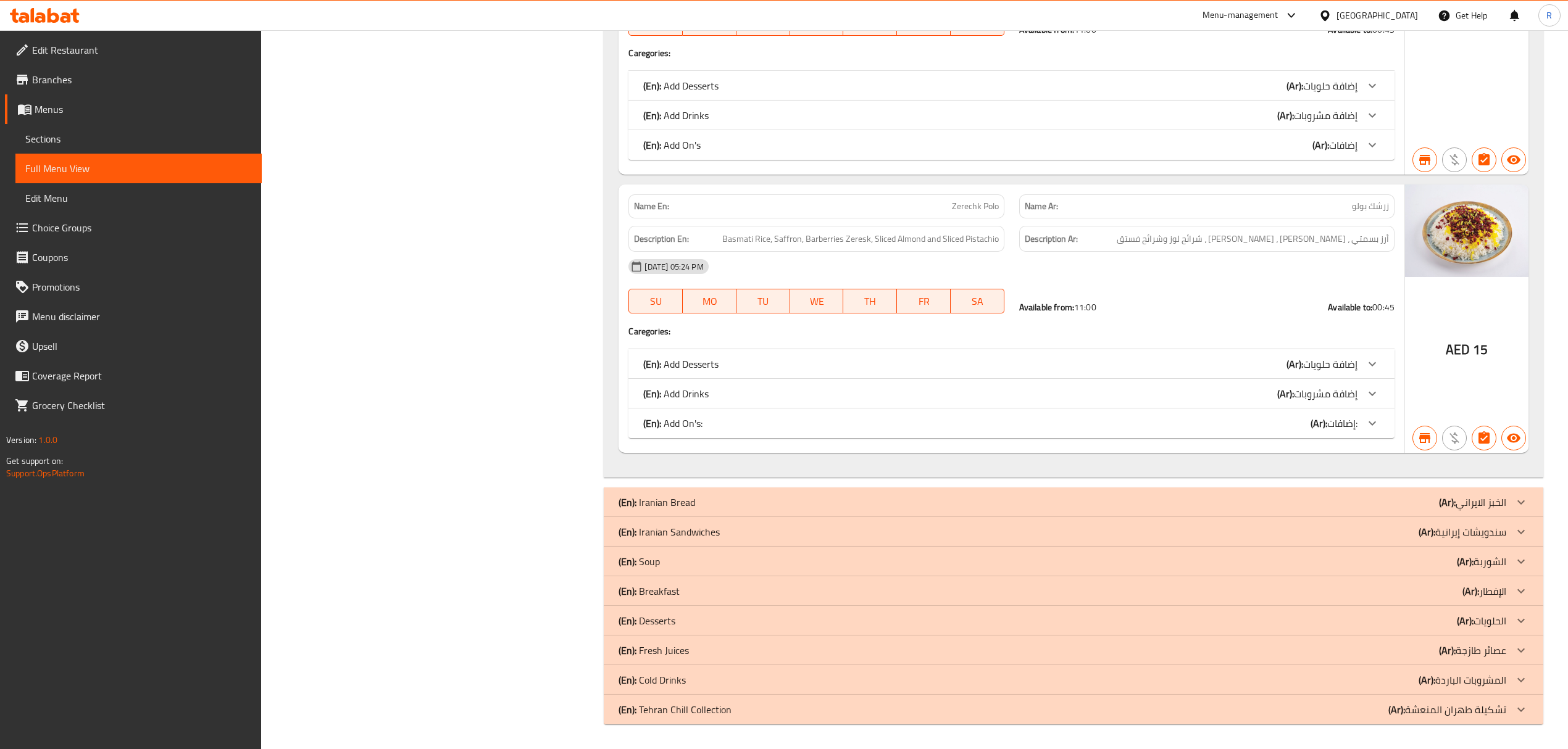
drag, startPoint x: 778, startPoint y: 538, endPoint x: 825, endPoint y: 748, distance: 215.2
click at [778, 537] on div "(En): Iranian Sandwiches (Ar): سندويشات إيرانية" at bounding box center [1062, 532] width 887 height 15
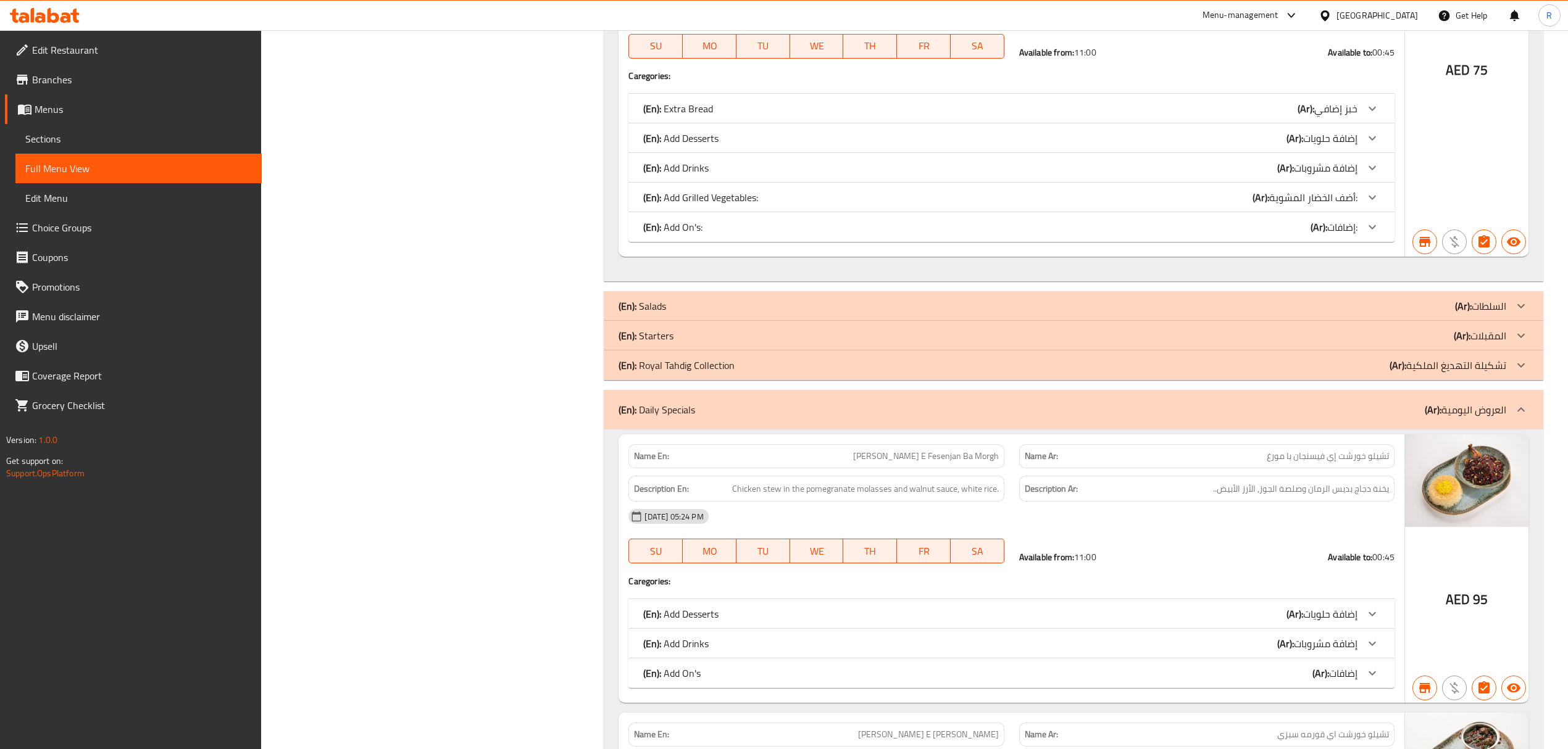
click at [724, 370] on p "(En): Royal Tahdig Collection" at bounding box center [676, 365] width 116 height 15
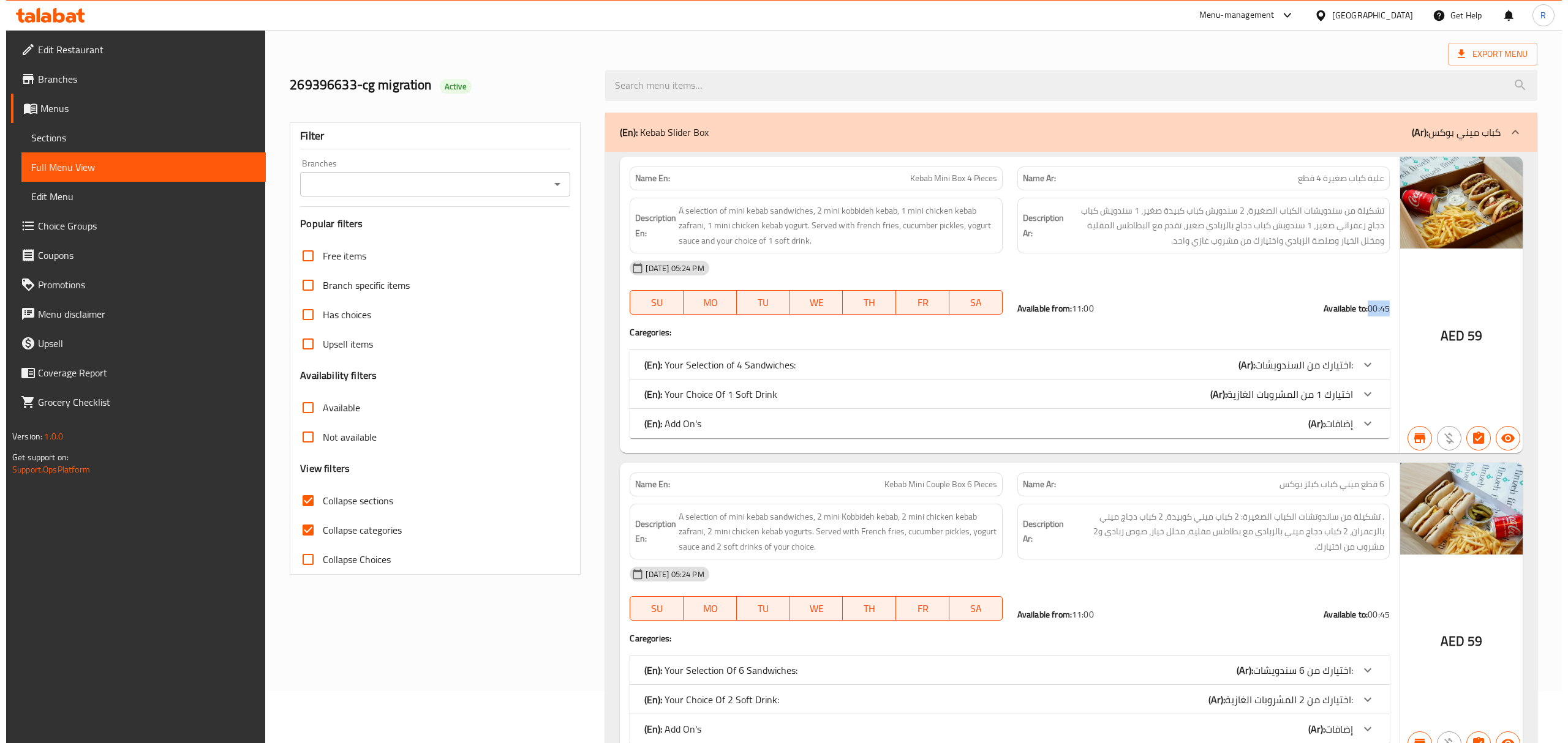
scroll to position [0, 0]
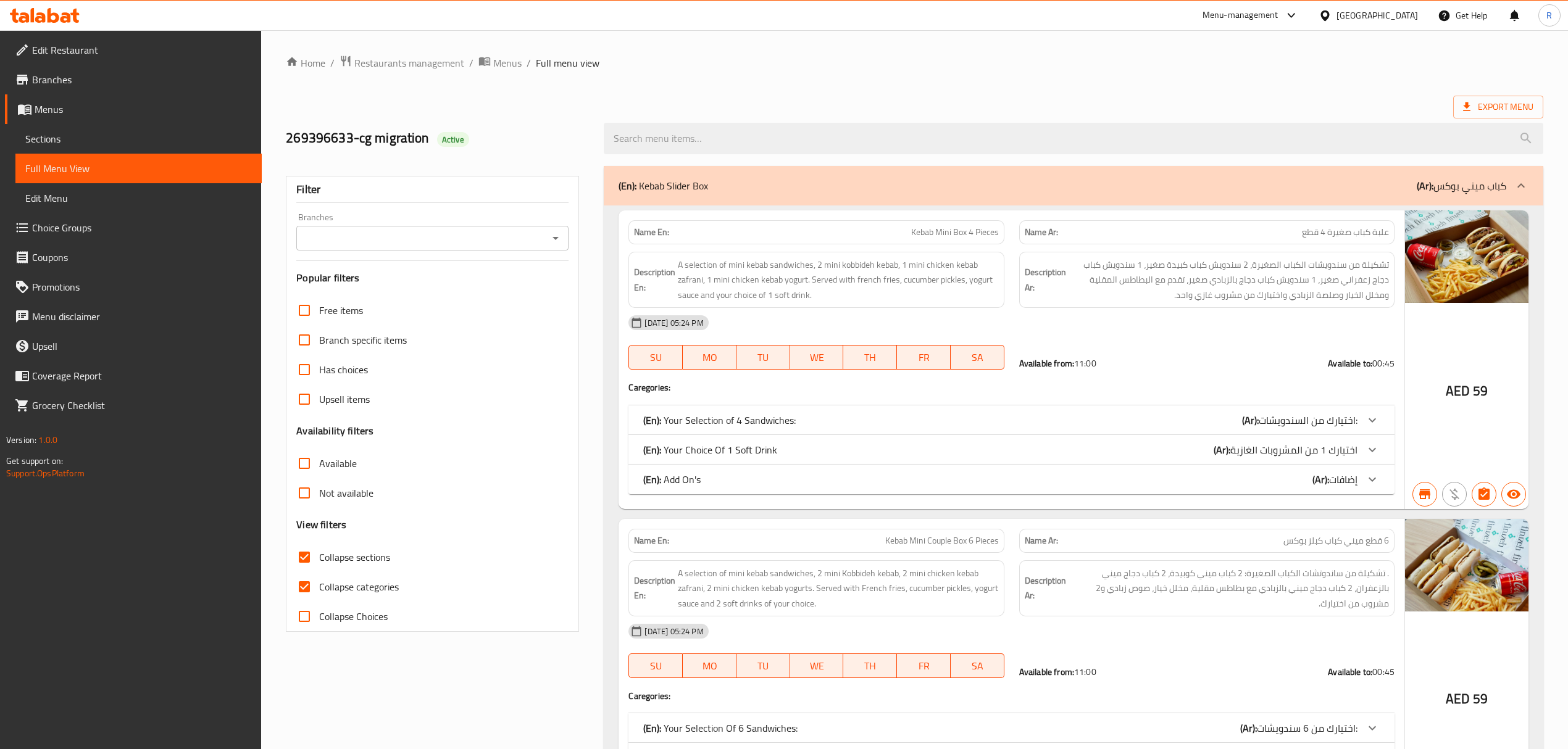
click at [599, 120] on div at bounding box center [1073, 138] width 954 height 46
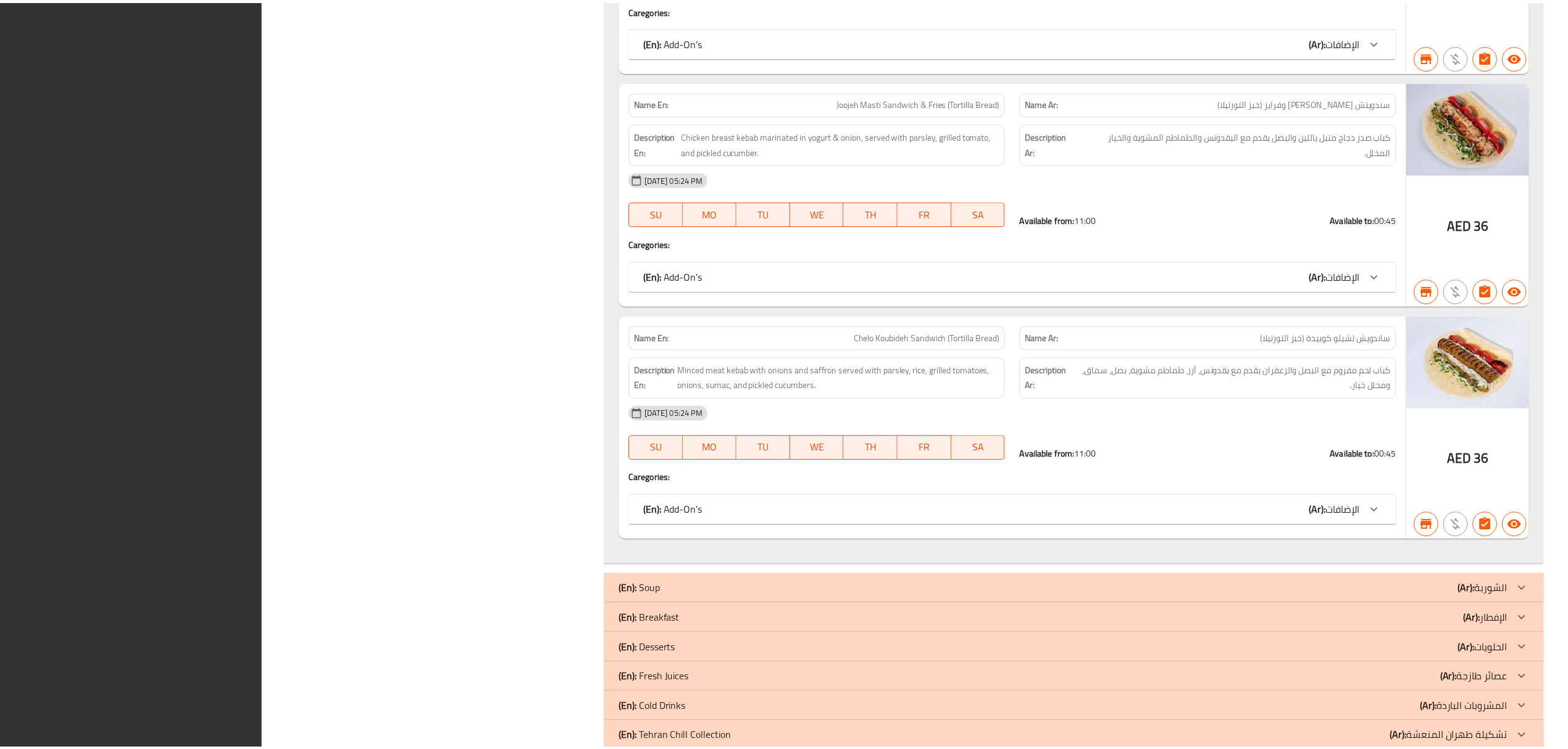
scroll to position [18799, 0]
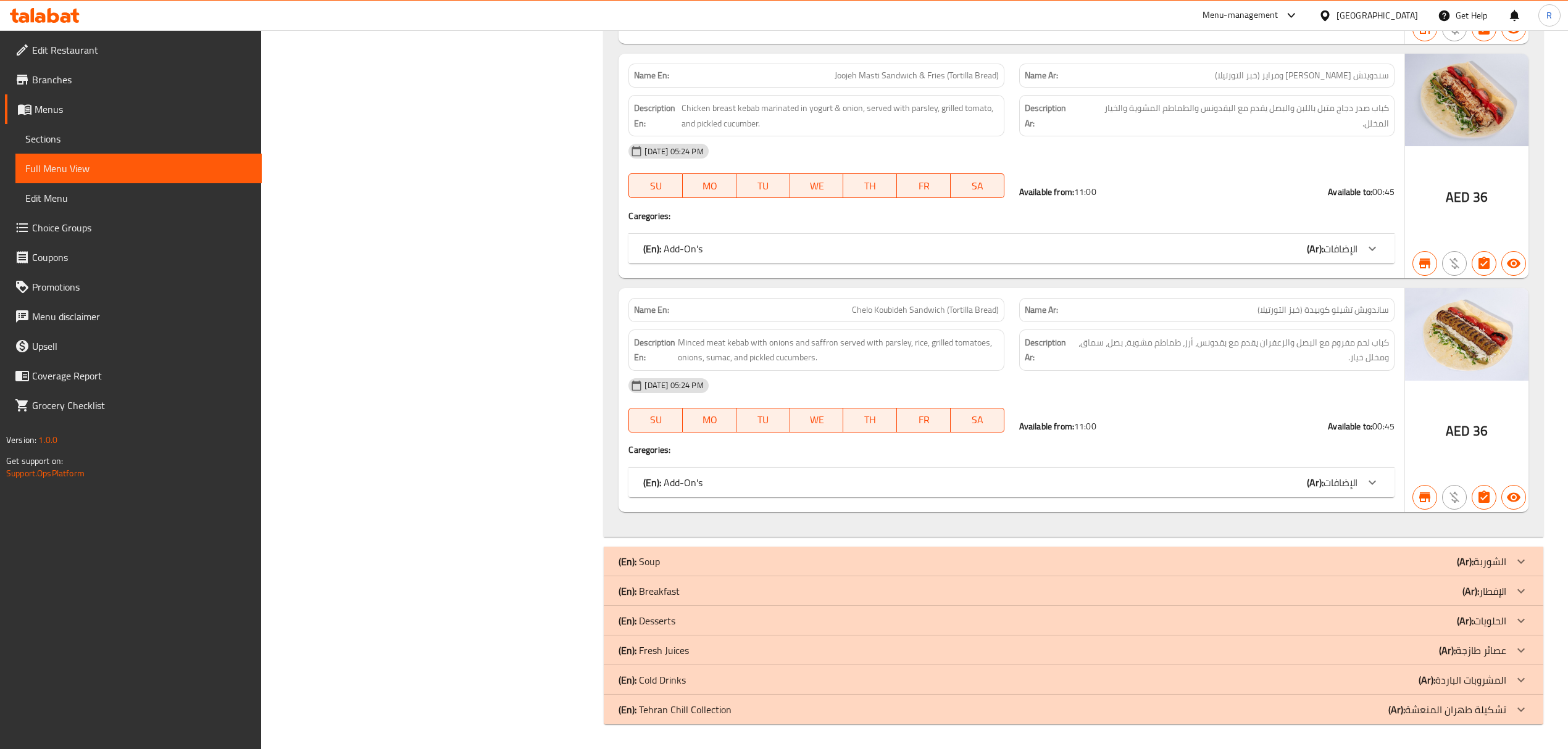
click at [88, 131] on span "Sections" at bounding box center [139, 139] width 226 height 15
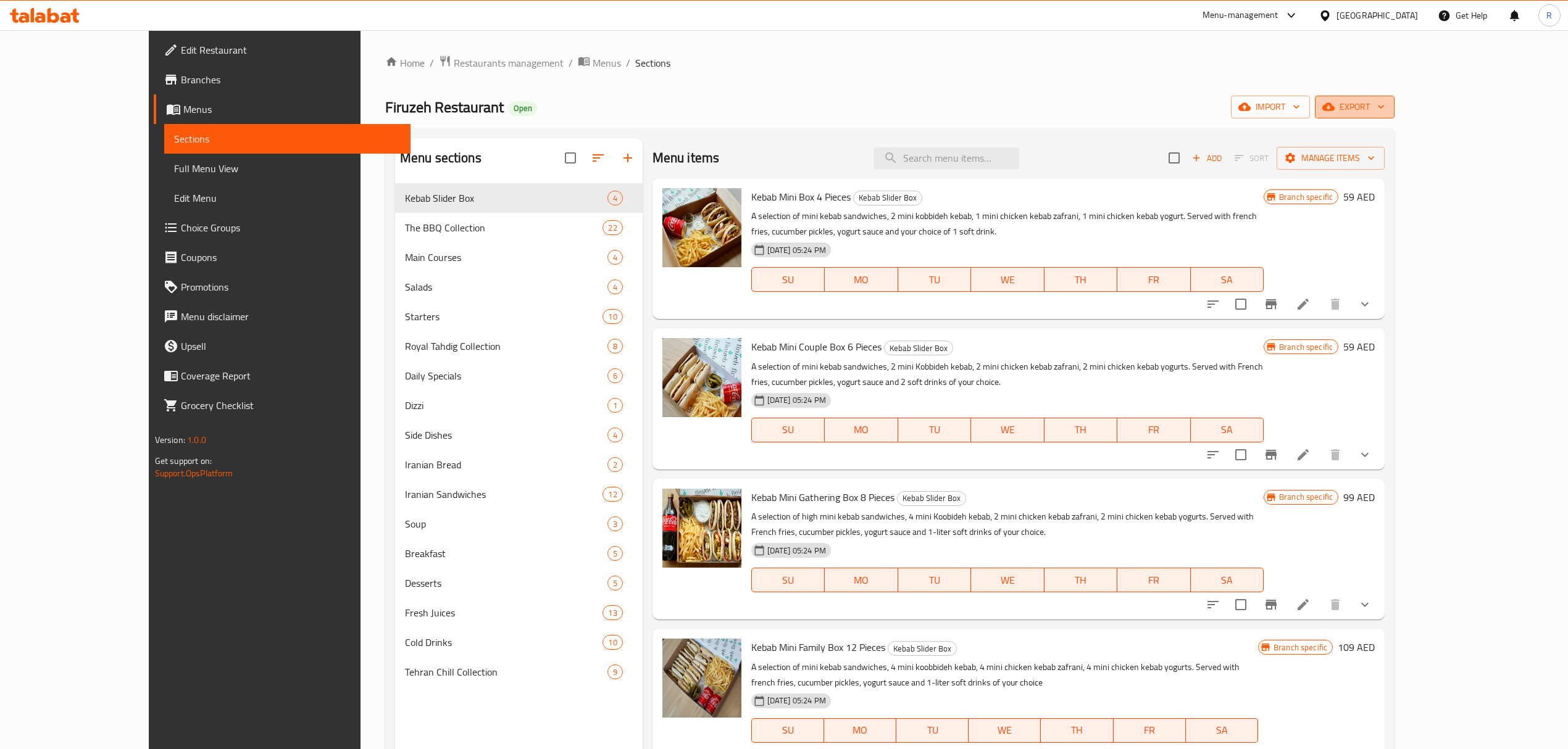
click at [1384, 114] on span "export" at bounding box center [1354, 107] width 60 height 15
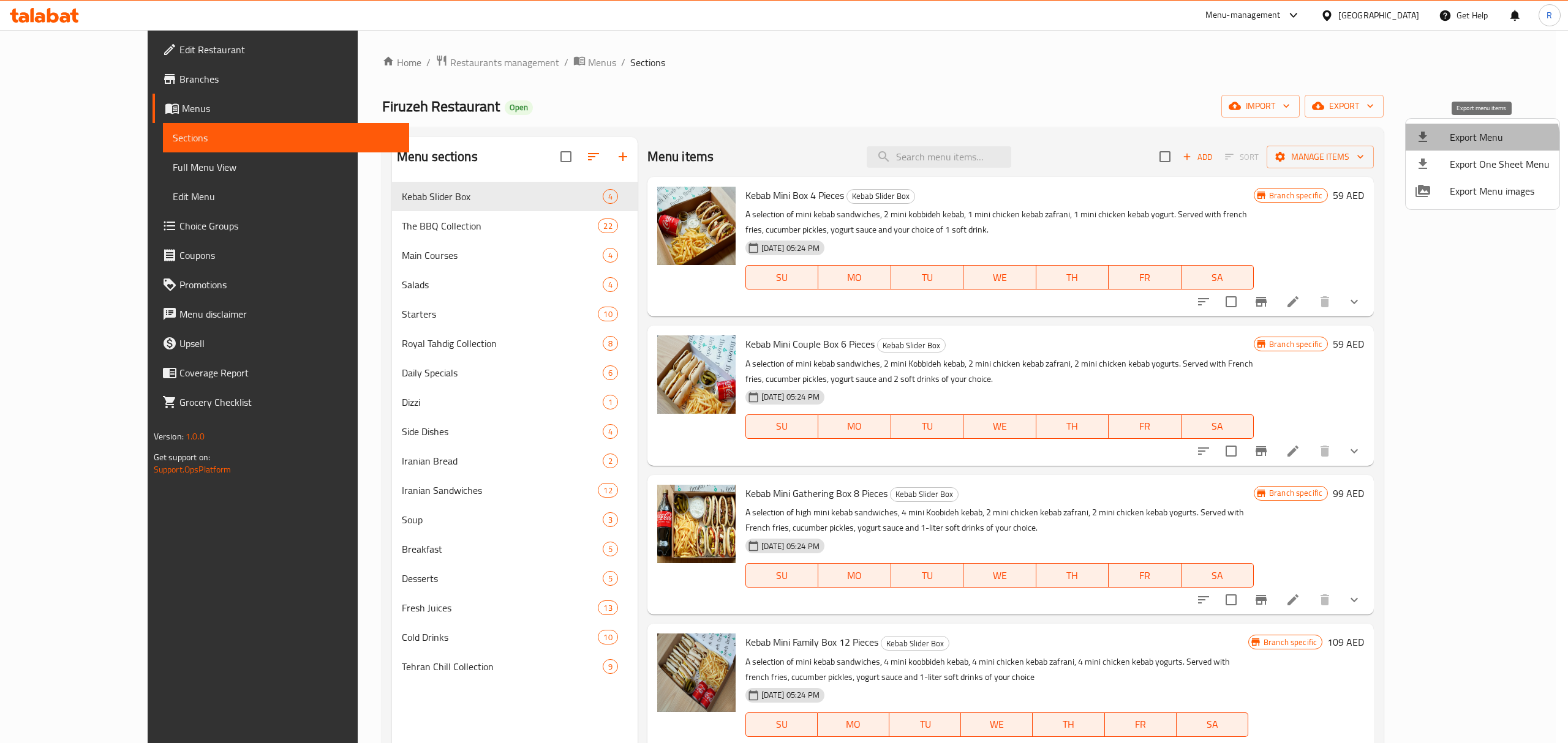
click at [1474, 143] on span "Export Menu" at bounding box center [1500, 137] width 100 height 15
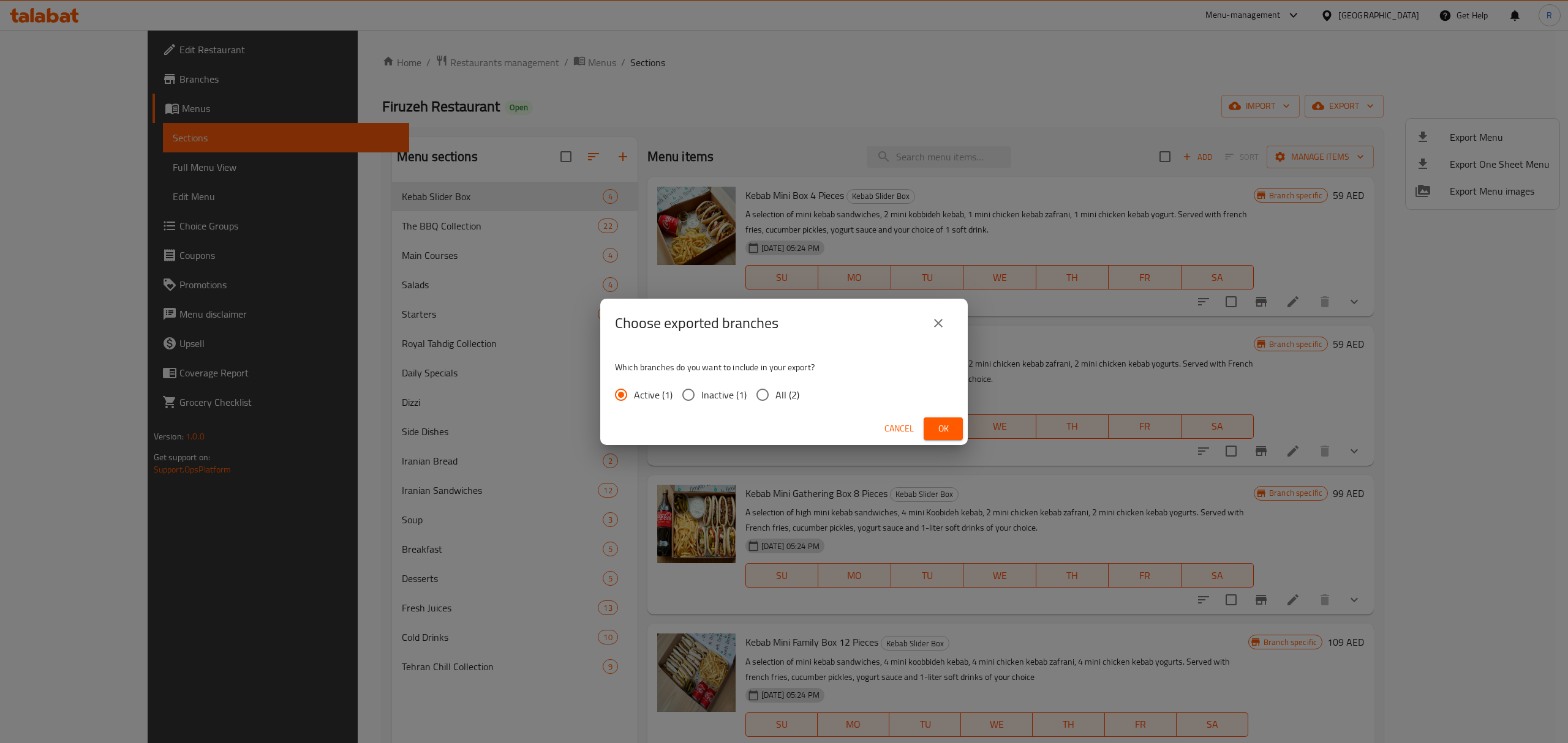
click at [756, 393] on input "All (2)" at bounding box center [763, 395] width 26 height 26
radio input "true"
click at [946, 429] on span "Ok" at bounding box center [943, 429] width 19 height 15
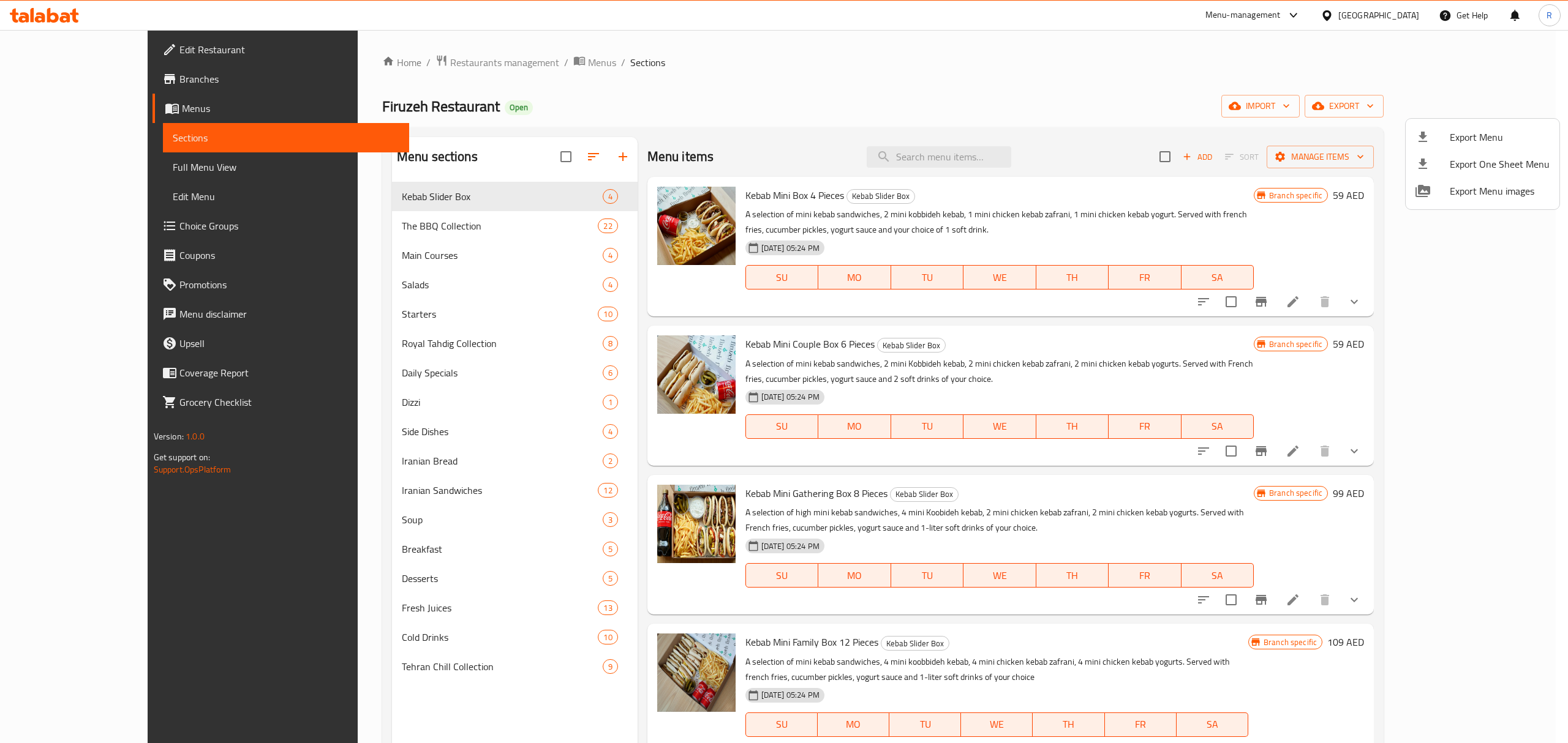
click at [650, 68] on div at bounding box center [784, 372] width 1568 height 743
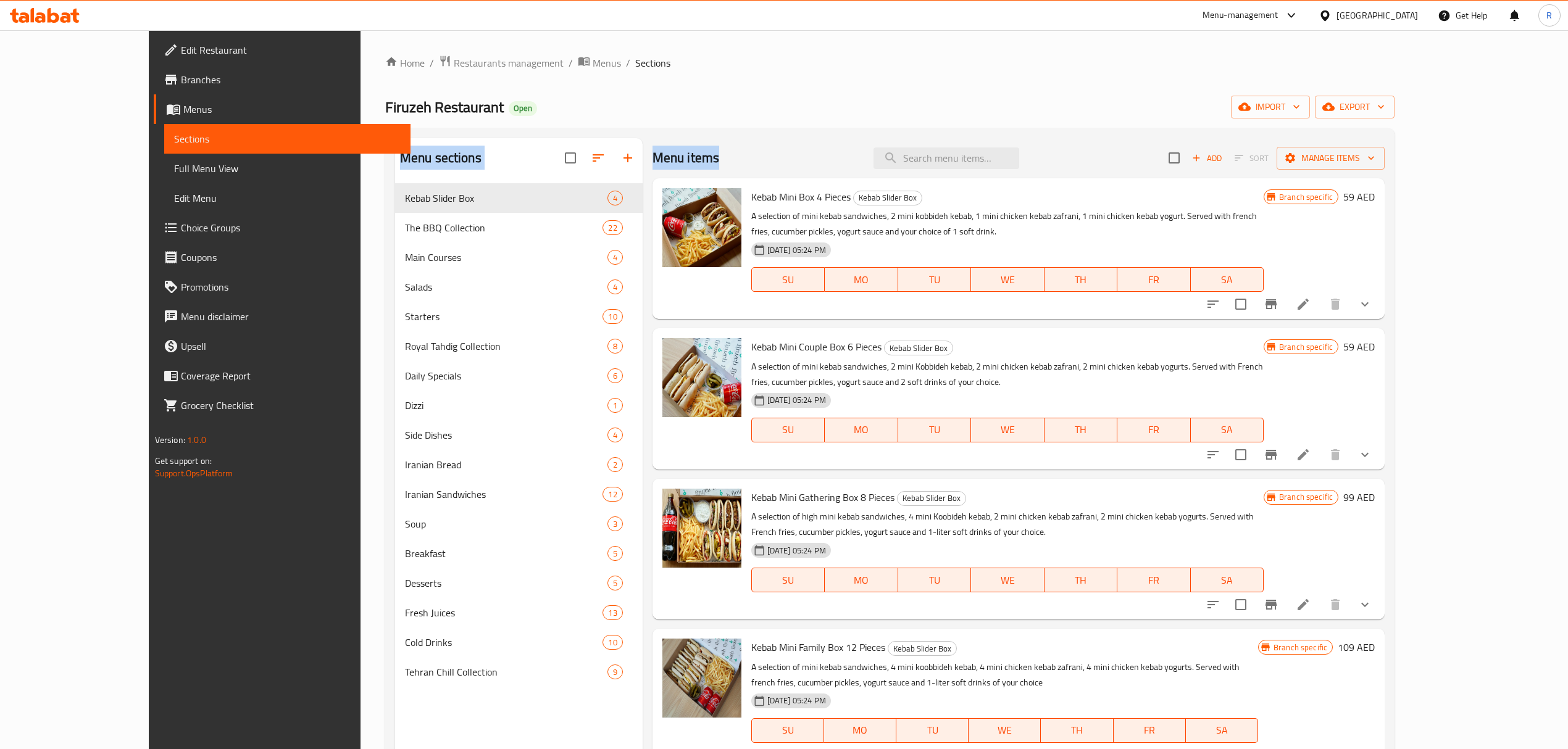
click at [913, 119] on div "Home / Restaurants management / Menus / Sections Firuzeh Restaurant Open import…" at bounding box center [890, 476] width 1009 height 842
click at [779, 107] on div "Firuzeh Restaurant Open import export" at bounding box center [890, 107] width 1009 height 23
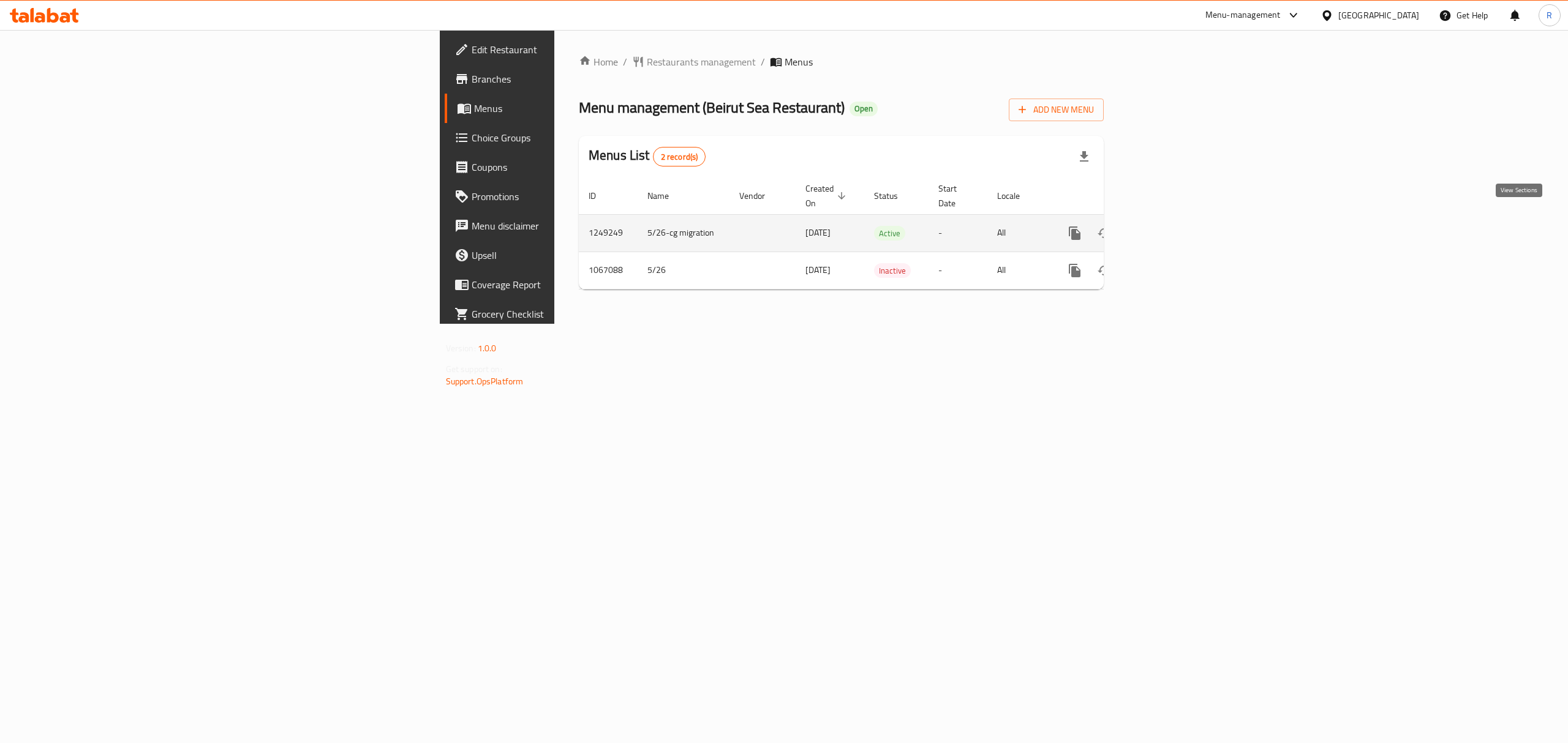
click at [1178, 226] on link "enhanced table" at bounding box center [1163, 233] width 29 height 29
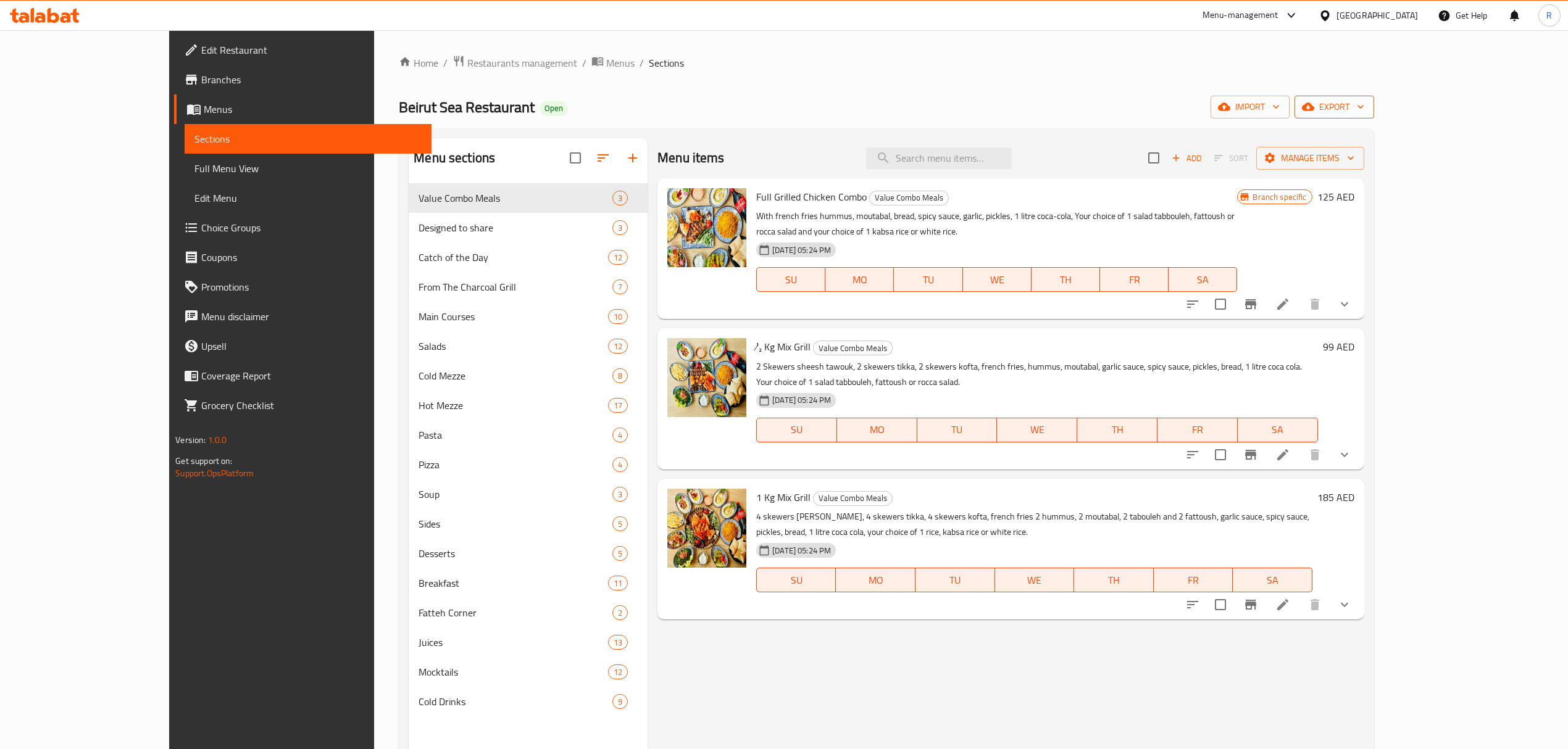
click at [1364, 115] on span "export" at bounding box center [1334, 107] width 60 height 15
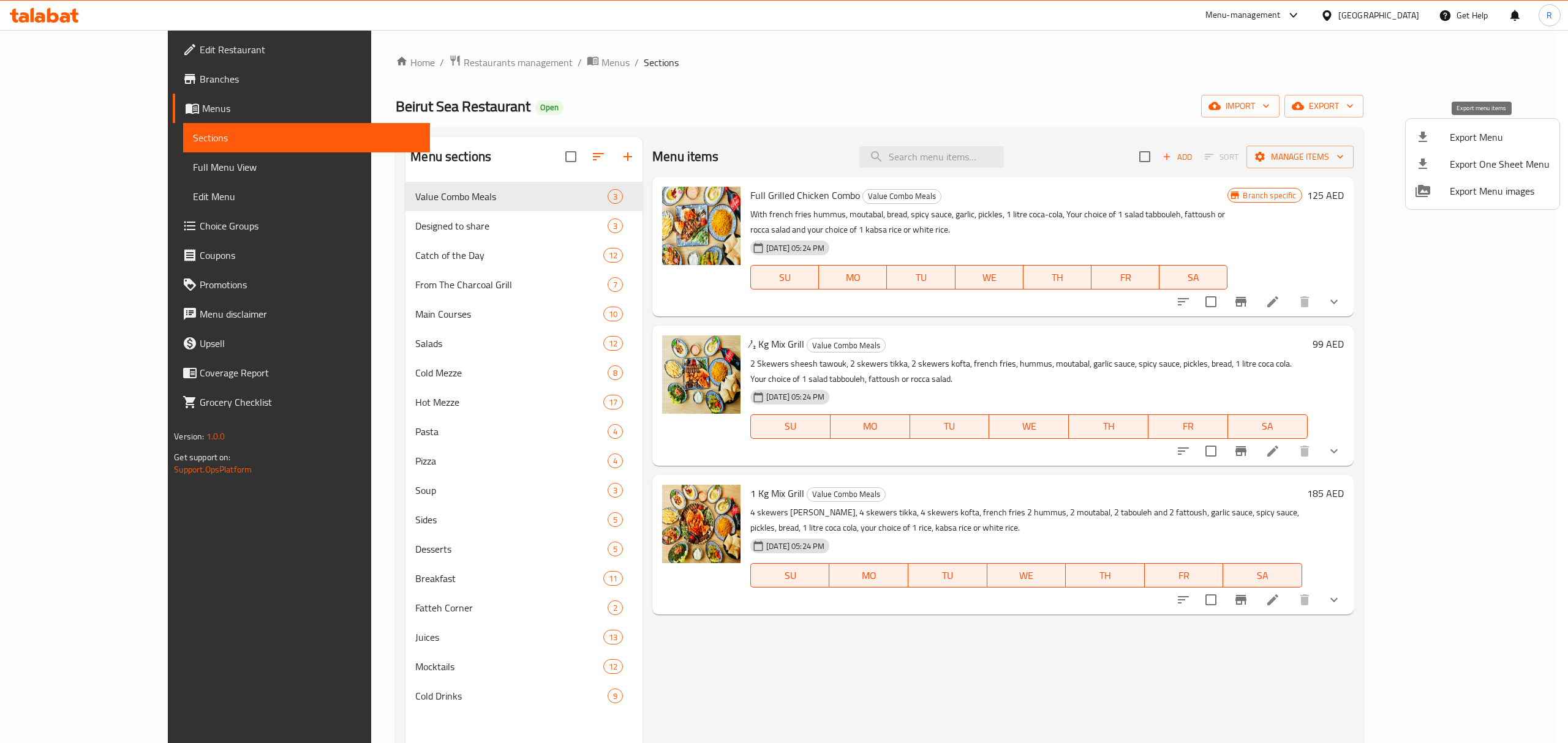
click at [1492, 130] on span "Export Menu" at bounding box center [1500, 137] width 100 height 15
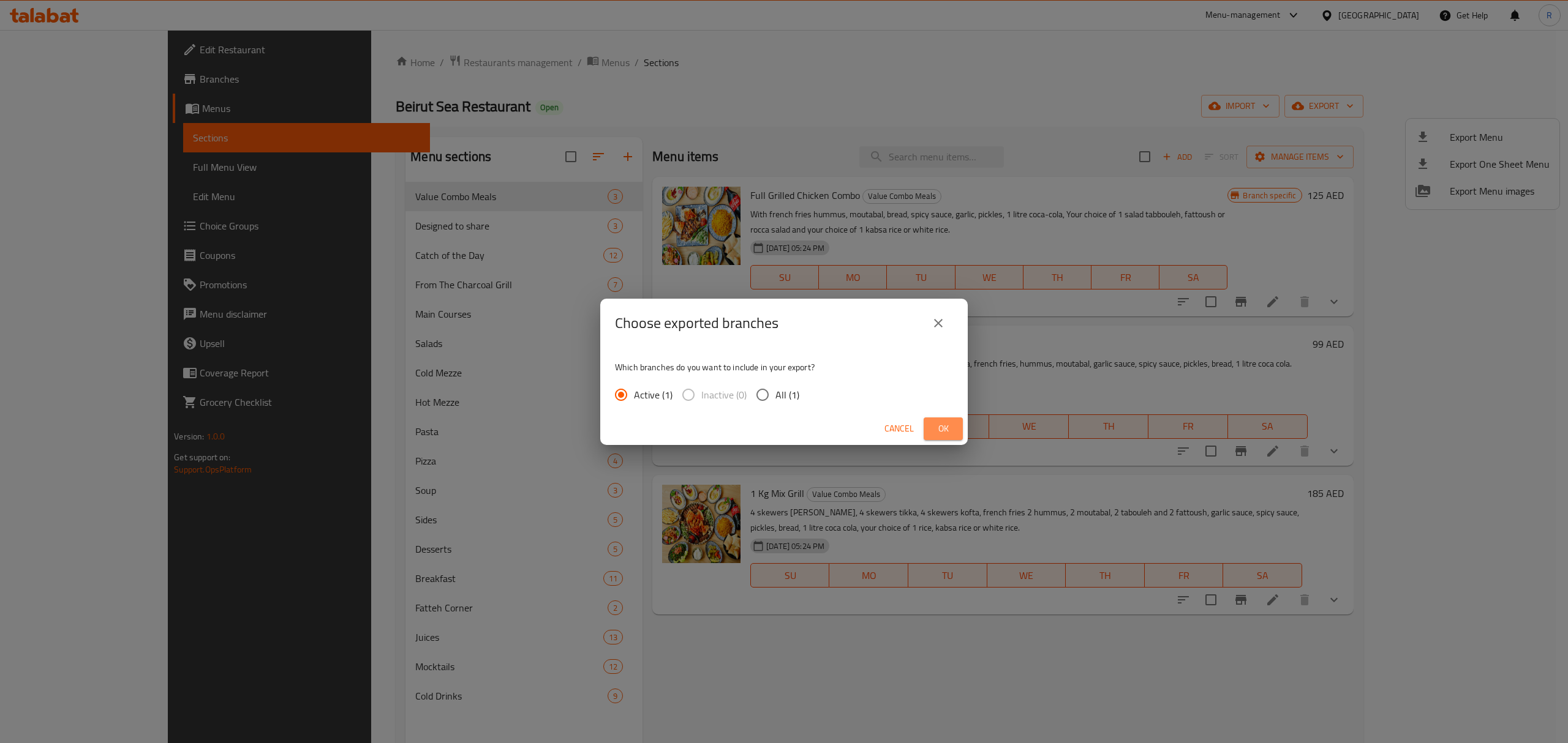
click at [941, 429] on span "Ok" at bounding box center [943, 429] width 19 height 15
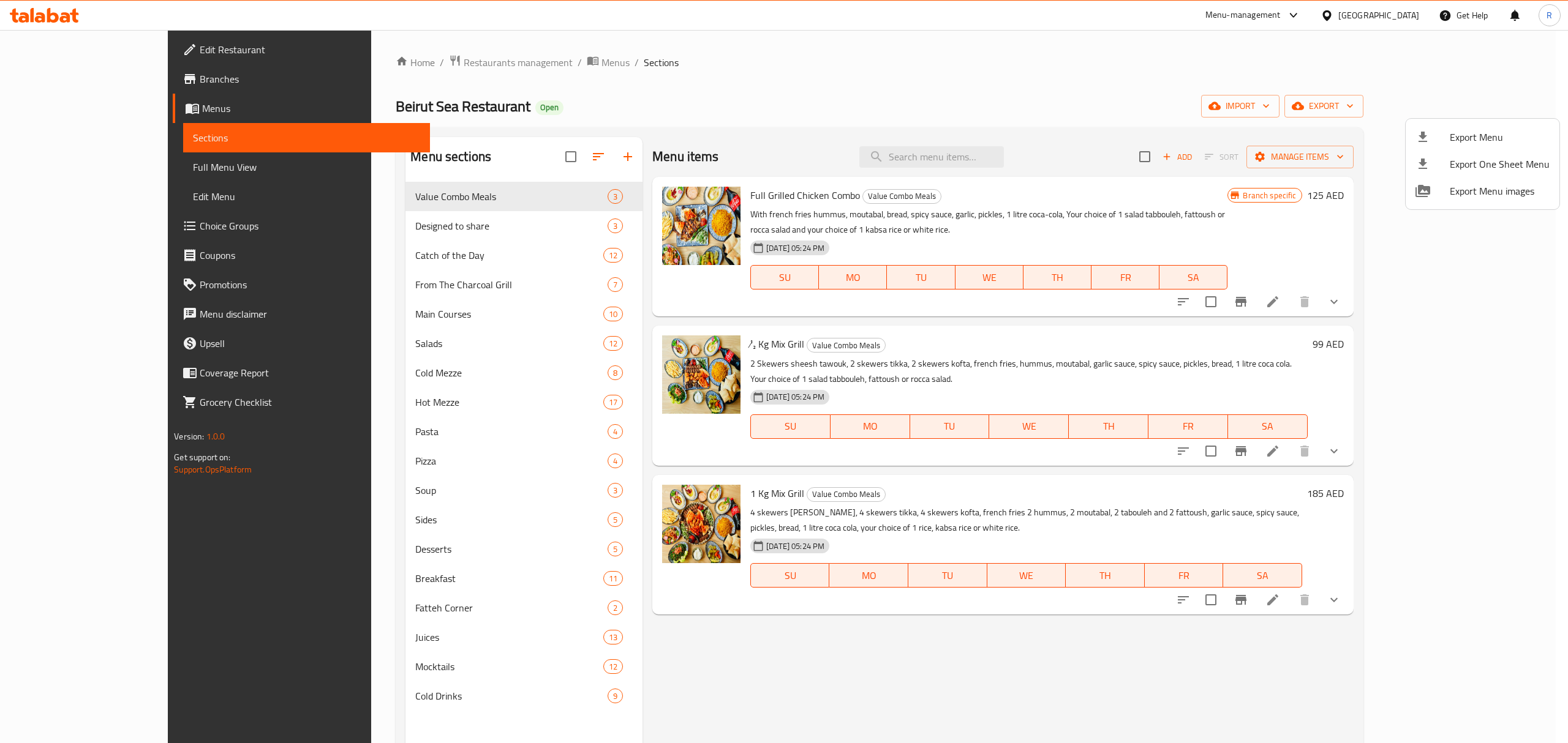
click at [43, 164] on div at bounding box center [784, 372] width 1568 height 743
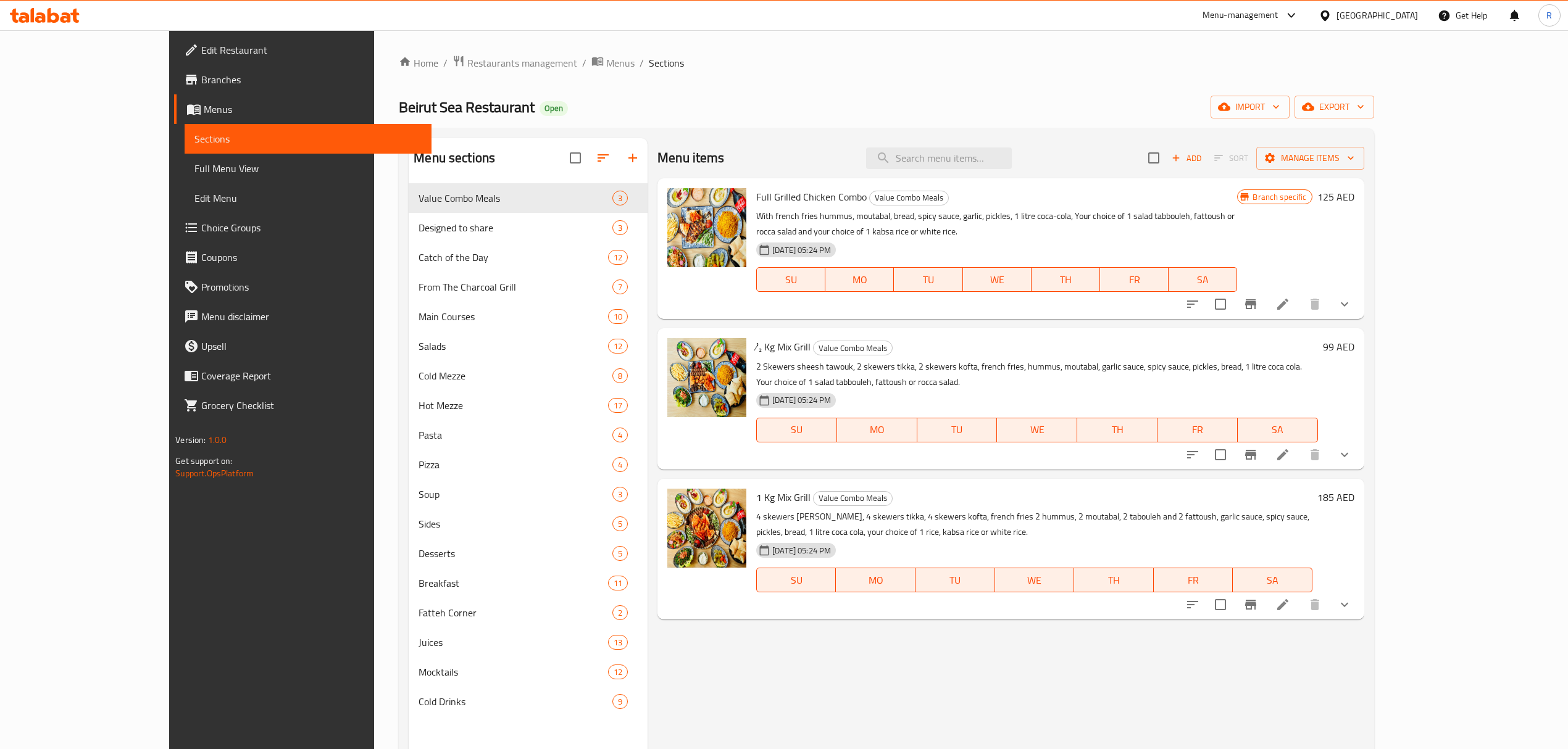
click at [194, 164] on span "Full Menu View" at bounding box center [308, 168] width 226 height 15
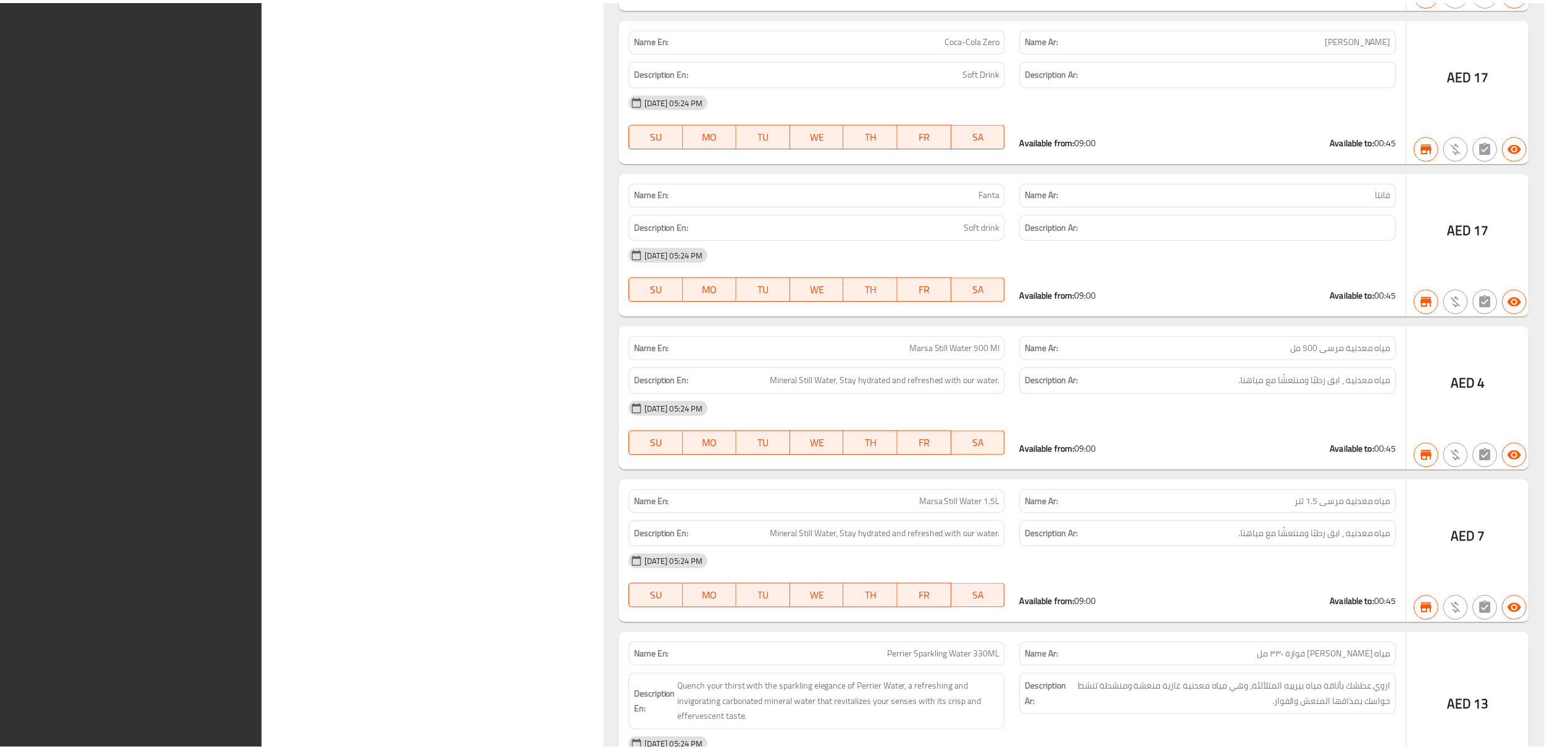
scroll to position [26565, 0]
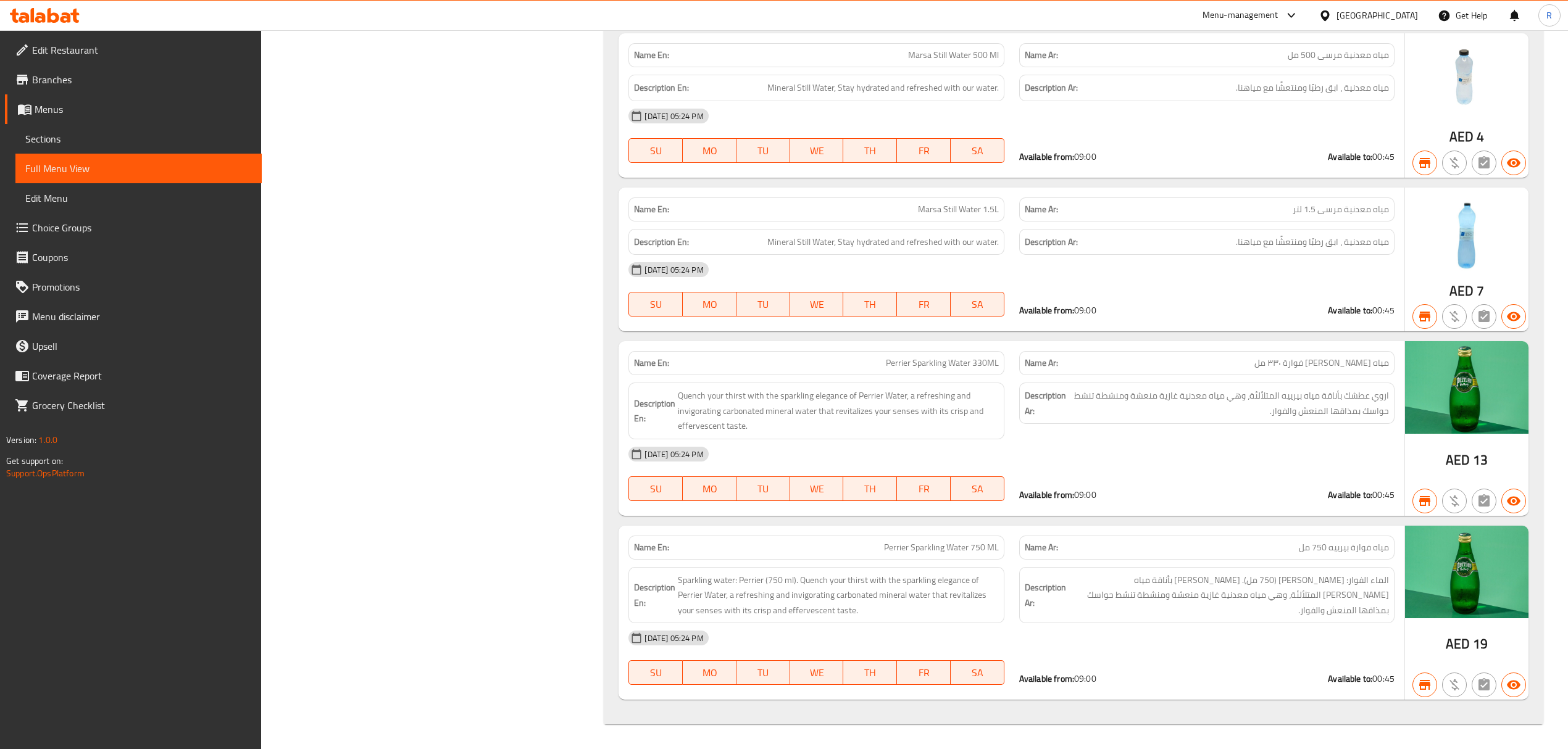
drag, startPoint x: 145, startPoint y: 131, endPoint x: 65, endPoint y: 6, distance: 148.4
click at [145, 131] on span "Sections" at bounding box center [139, 139] width 226 height 15
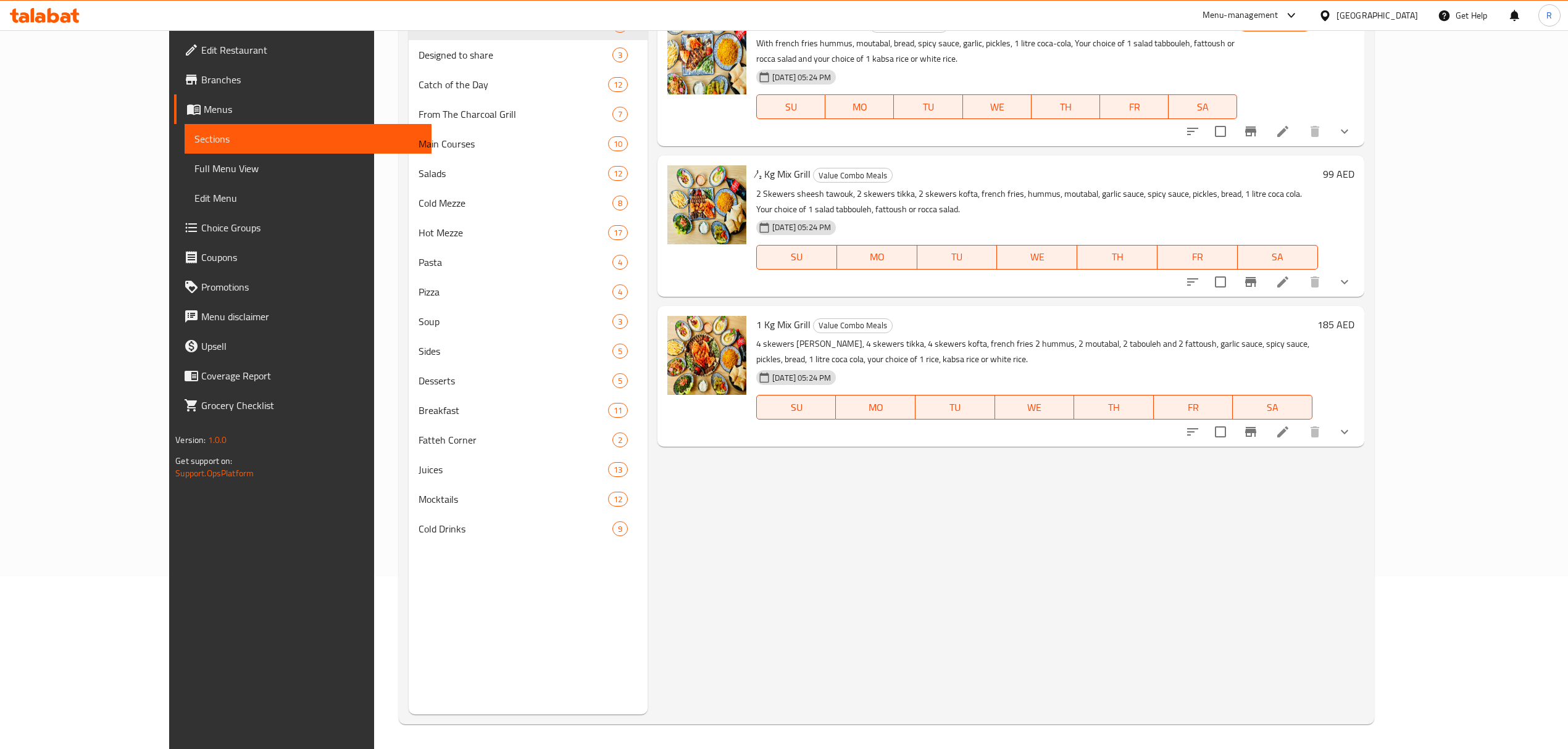
drag, startPoint x: 850, startPoint y: 573, endPoint x: 838, endPoint y: 565, distance: 14.4
click at [846, 571] on div "Menu items Add Sort Manage items Full Grilled Chicken Combo Value Combo Meals W…" at bounding box center [1006, 340] width 717 height 749
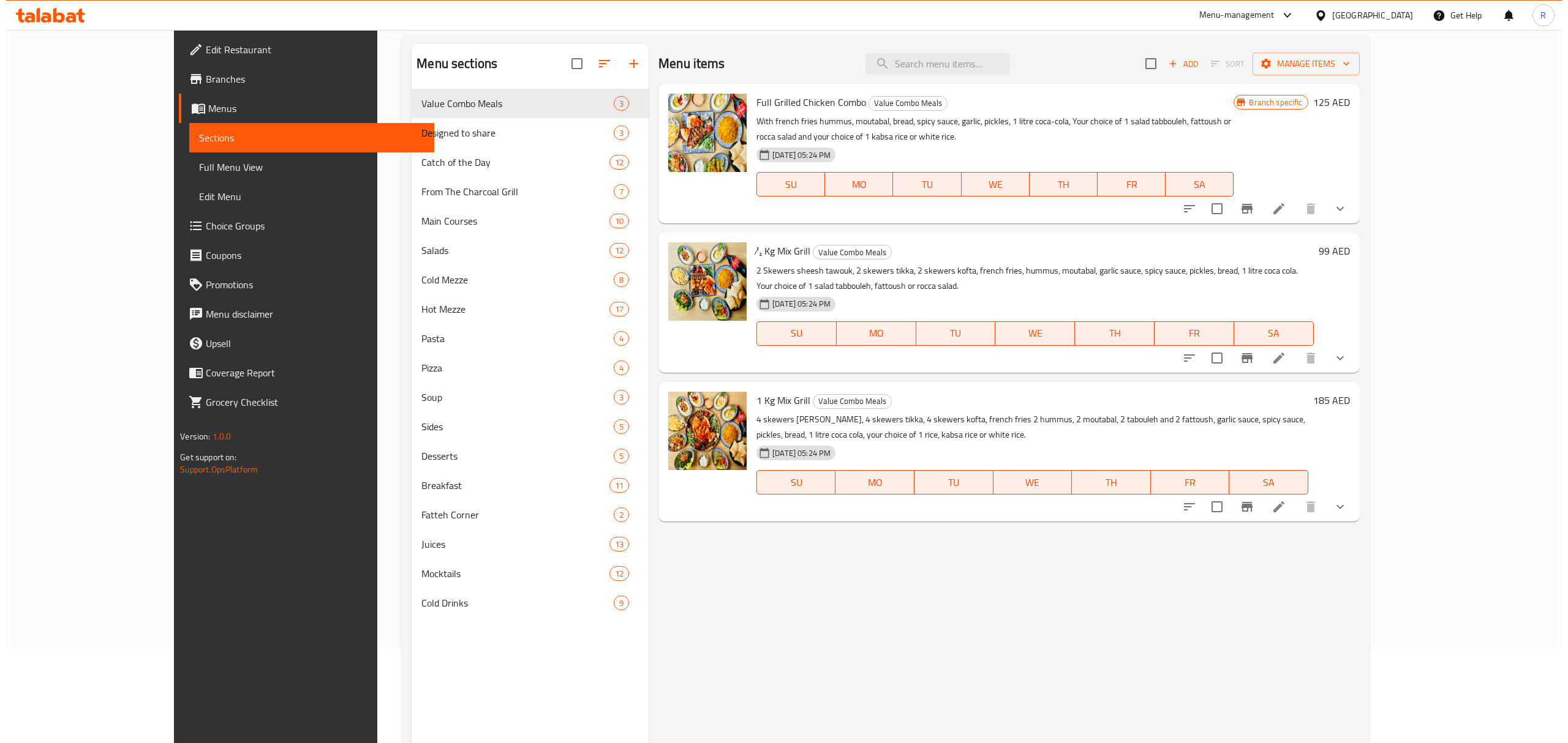
scroll to position [0, 0]
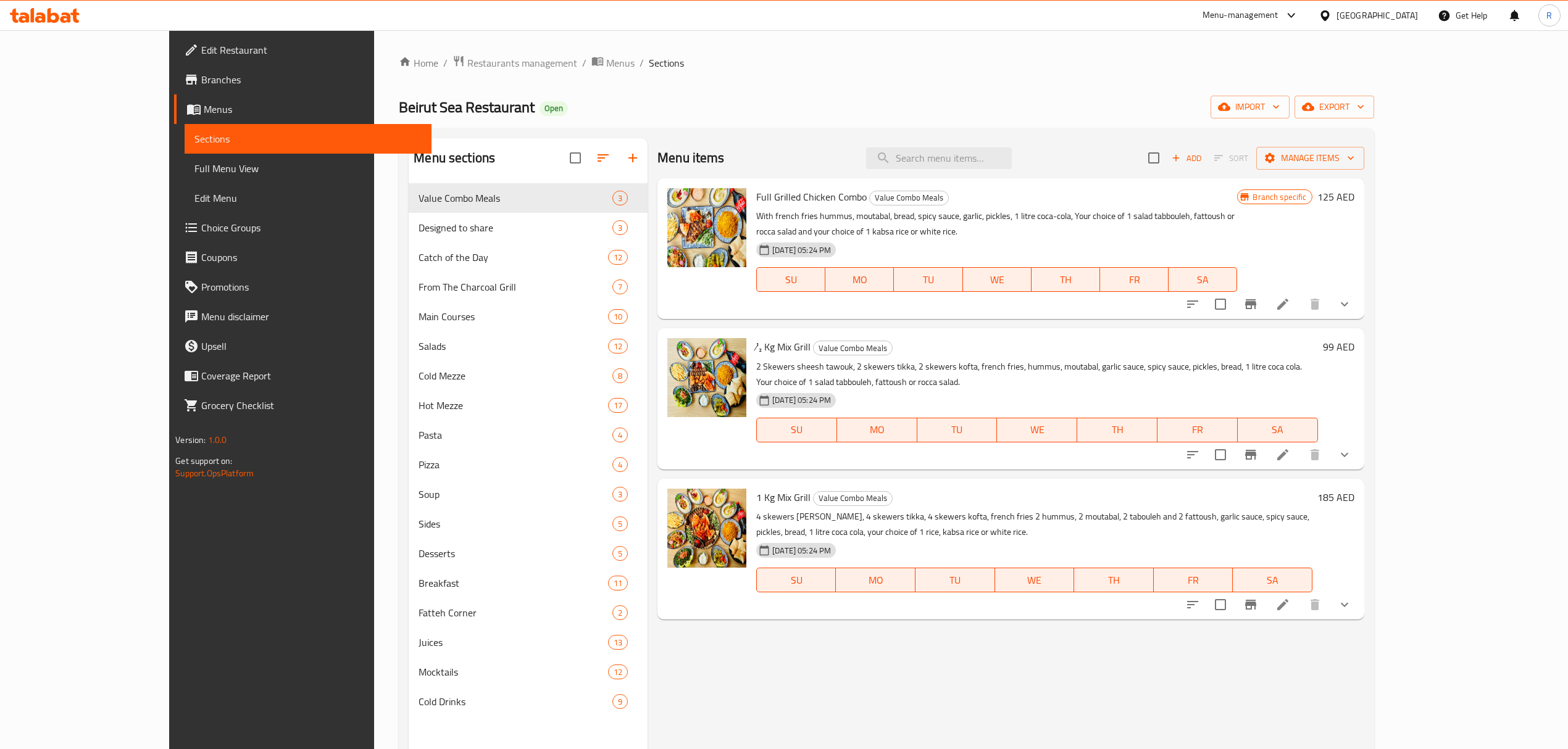
click at [630, 110] on div "Beirut Sea Restaurant Open import export" at bounding box center [886, 107] width 975 height 23
click at [1167, 167] on input "checkbox" at bounding box center [1153, 157] width 26 height 26
checkbox input "true"
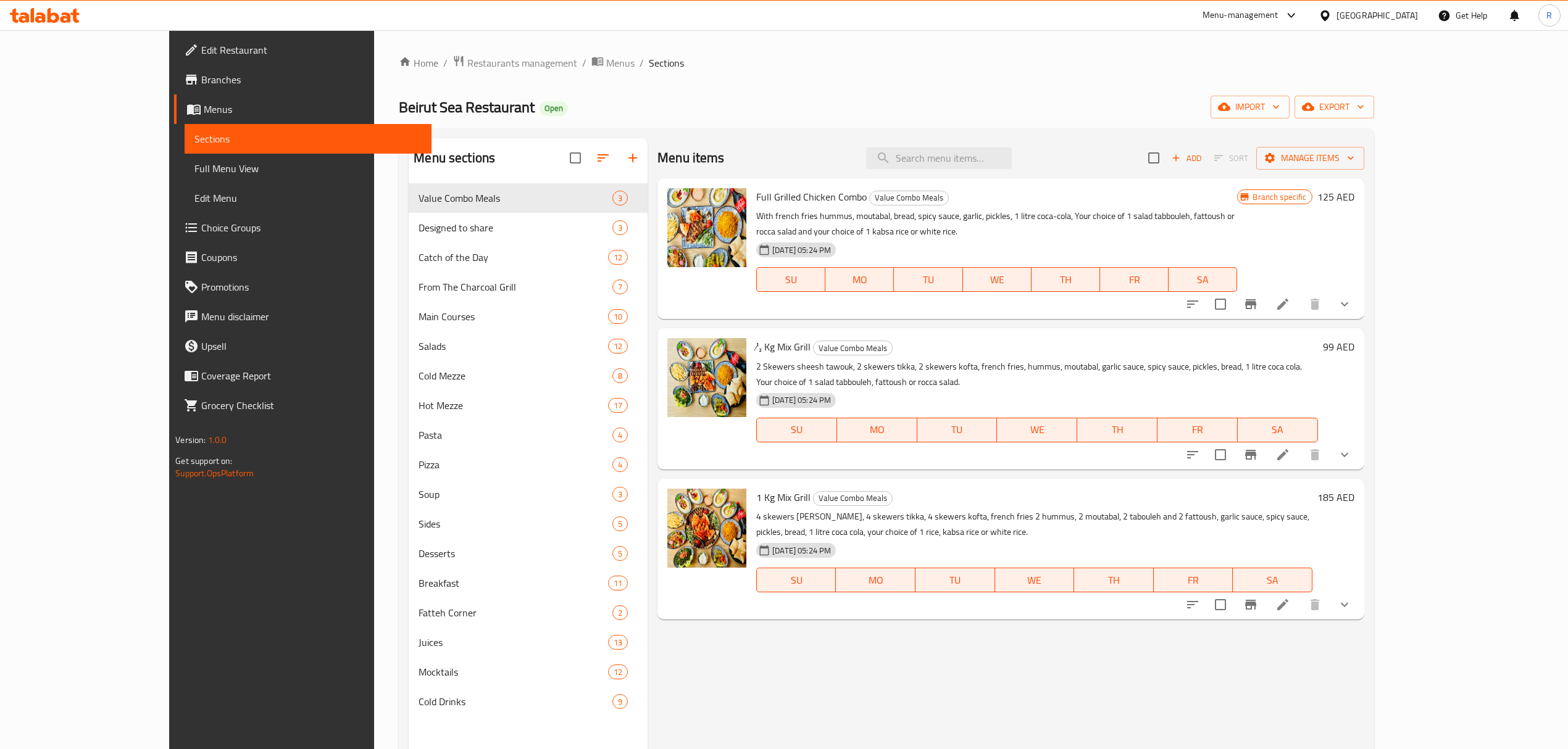
checkbox input "true"
click at [1354, 163] on span "Manage items" at bounding box center [1310, 158] width 88 height 15
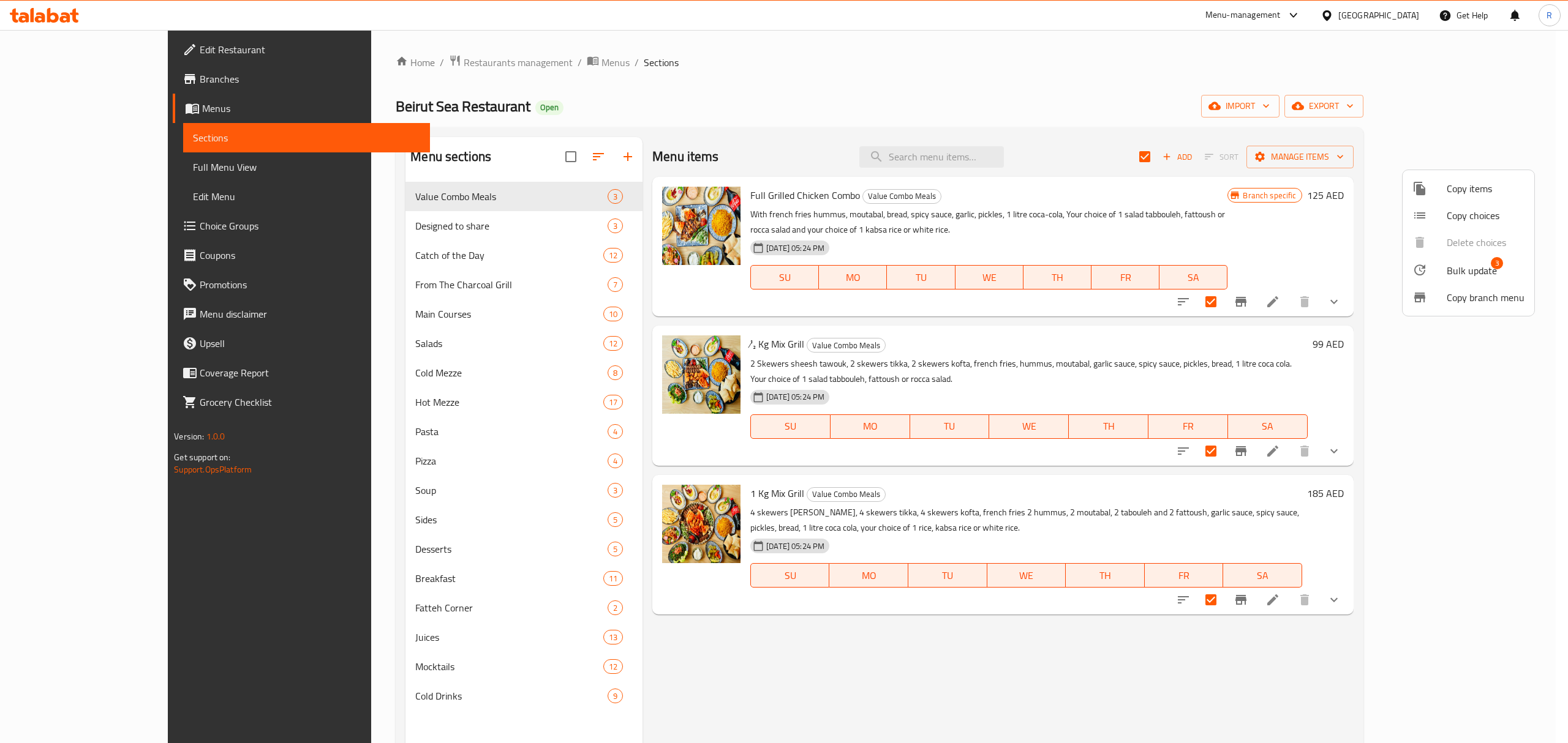
click at [1447, 270] on span "Bulk update" at bounding box center [1472, 270] width 51 height 15
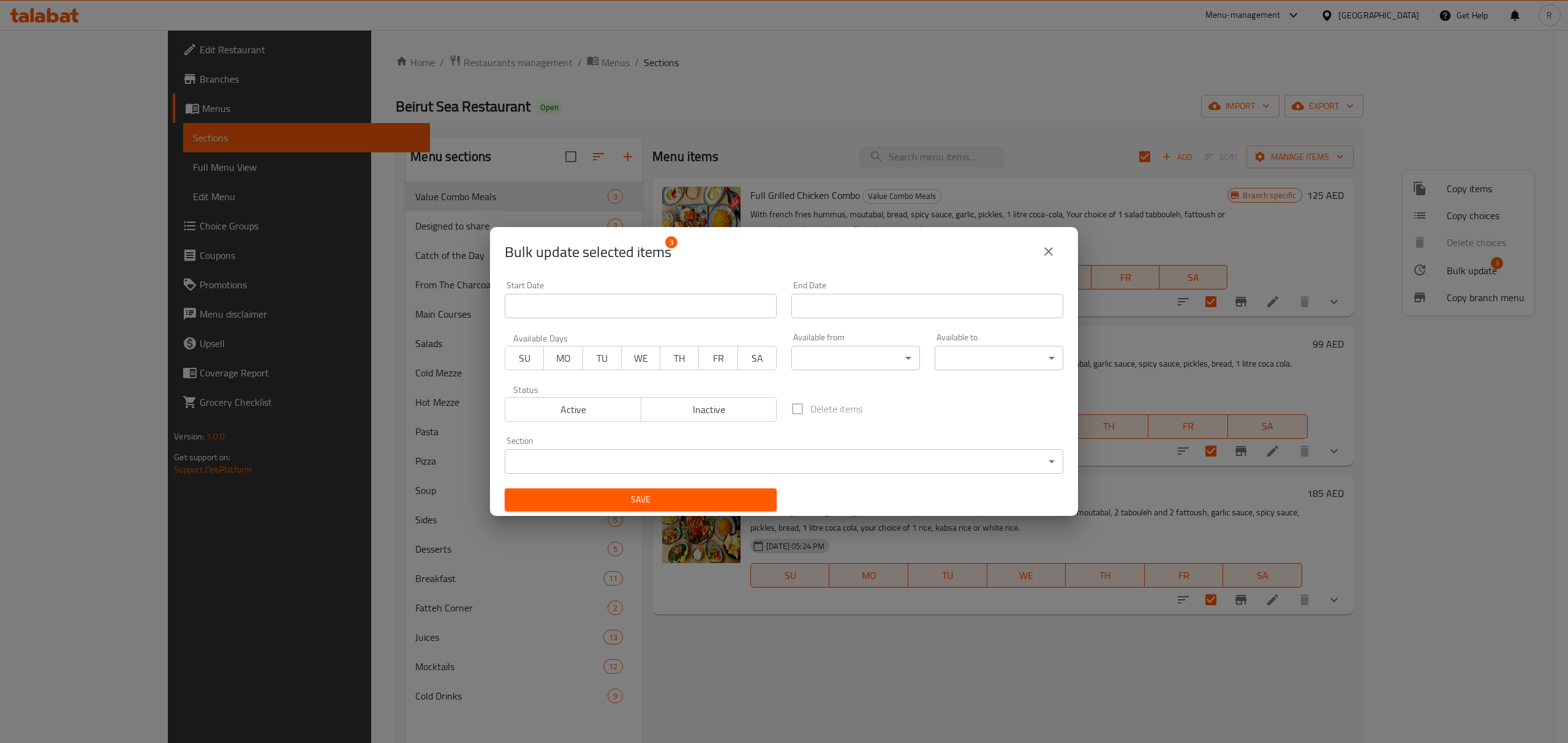
click at [868, 648] on div "Bulk update selected items 3 Start Date Start Date End Date End Date Available …" at bounding box center [784, 372] width 1568 height 743
click at [956, 398] on div "Delete items" at bounding box center [927, 409] width 287 height 41
click at [963, 417] on div "Delete items" at bounding box center [927, 409] width 287 height 41
click at [859, 361] on body "​ Menu-management United Arab Emirates Get Help R Edit Restaurant Branches Menu…" at bounding box center [784, 386] width 1568 height 713
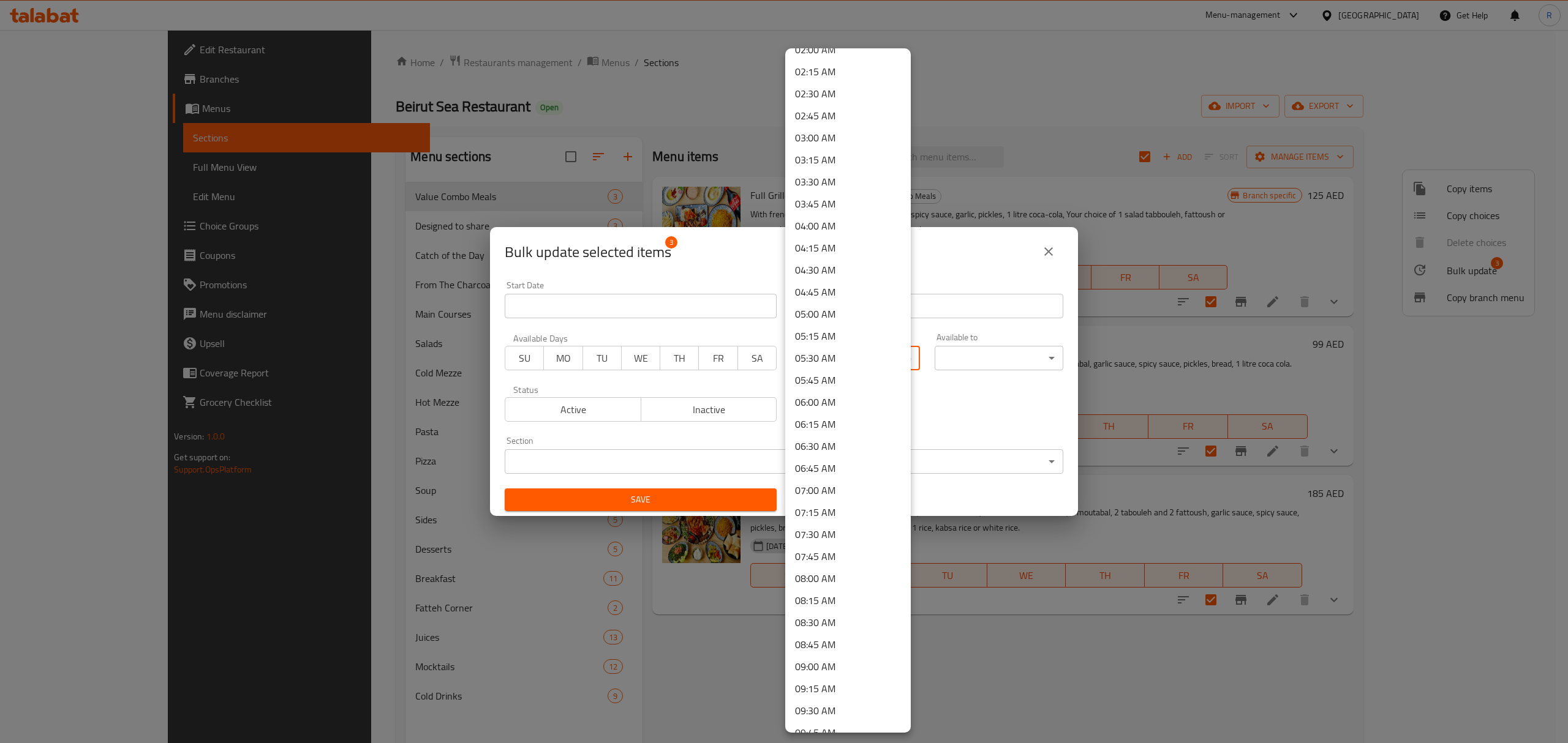
scroll to position [326, 0]
click at [831, 703] on li "11:00 AM" at bounding box center [848, 707] width 126 height 22
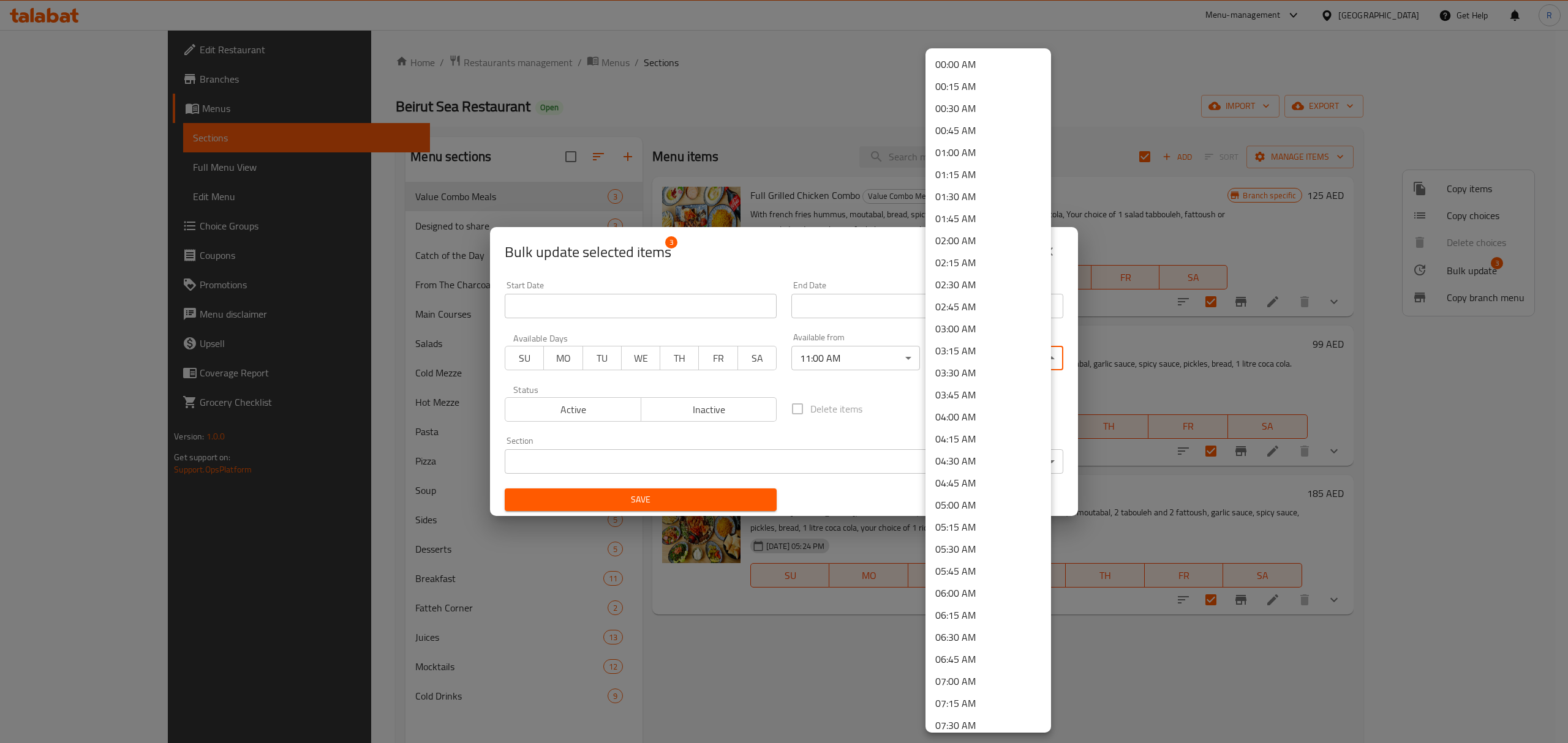
click at [976, 358] on body "​ Menu-management United Arab Emirates Get Help R Edit Restaurant Branches Menu…" at bounding box center [784, 386] width 1568 height 713
click at [962, 136] on li "00:45 AM" at bounding box center [988, 130] width 126 height 22
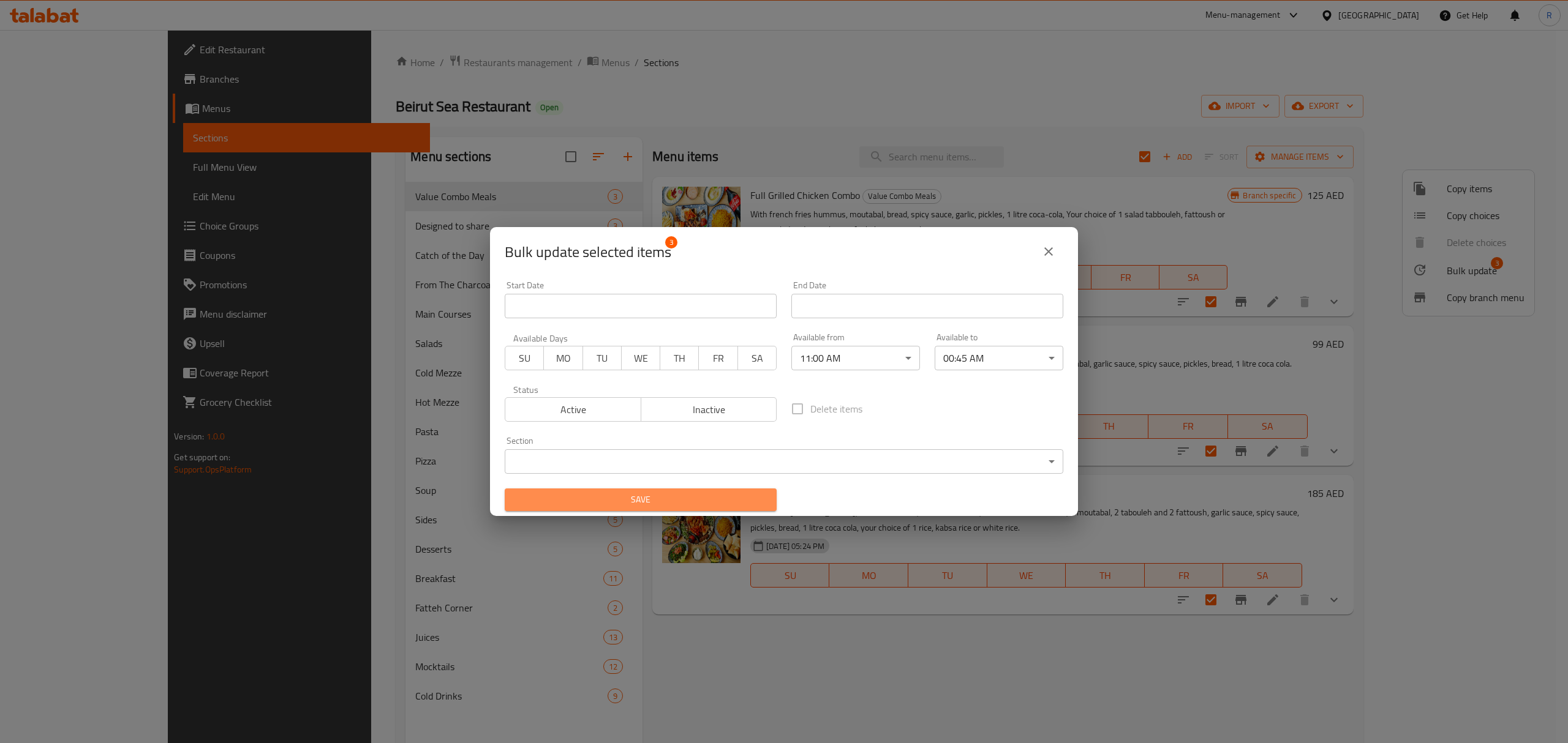
click at [721, 500] on span "Save" at bounding box center [641, 500] width 253 height 15
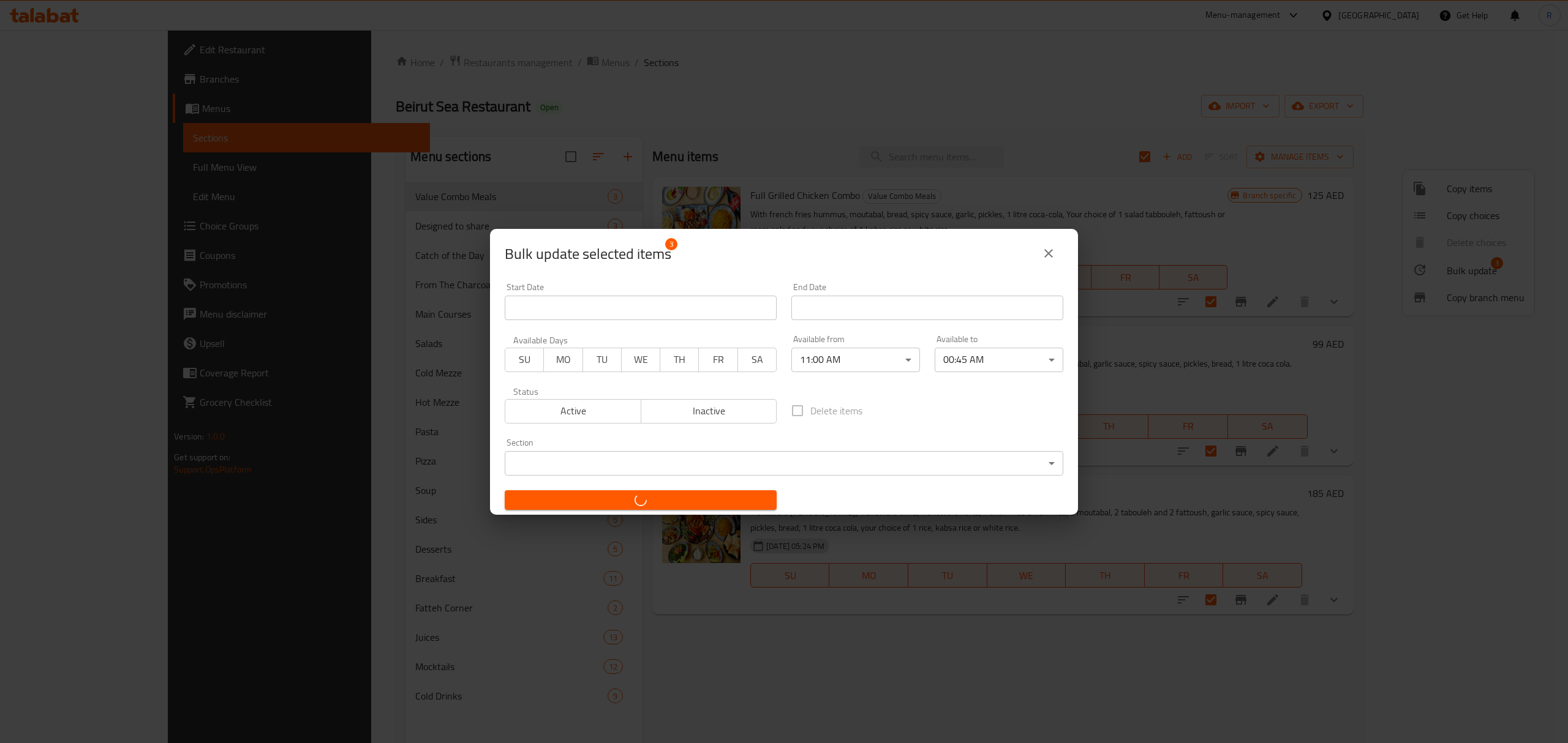
checkbox input "false"
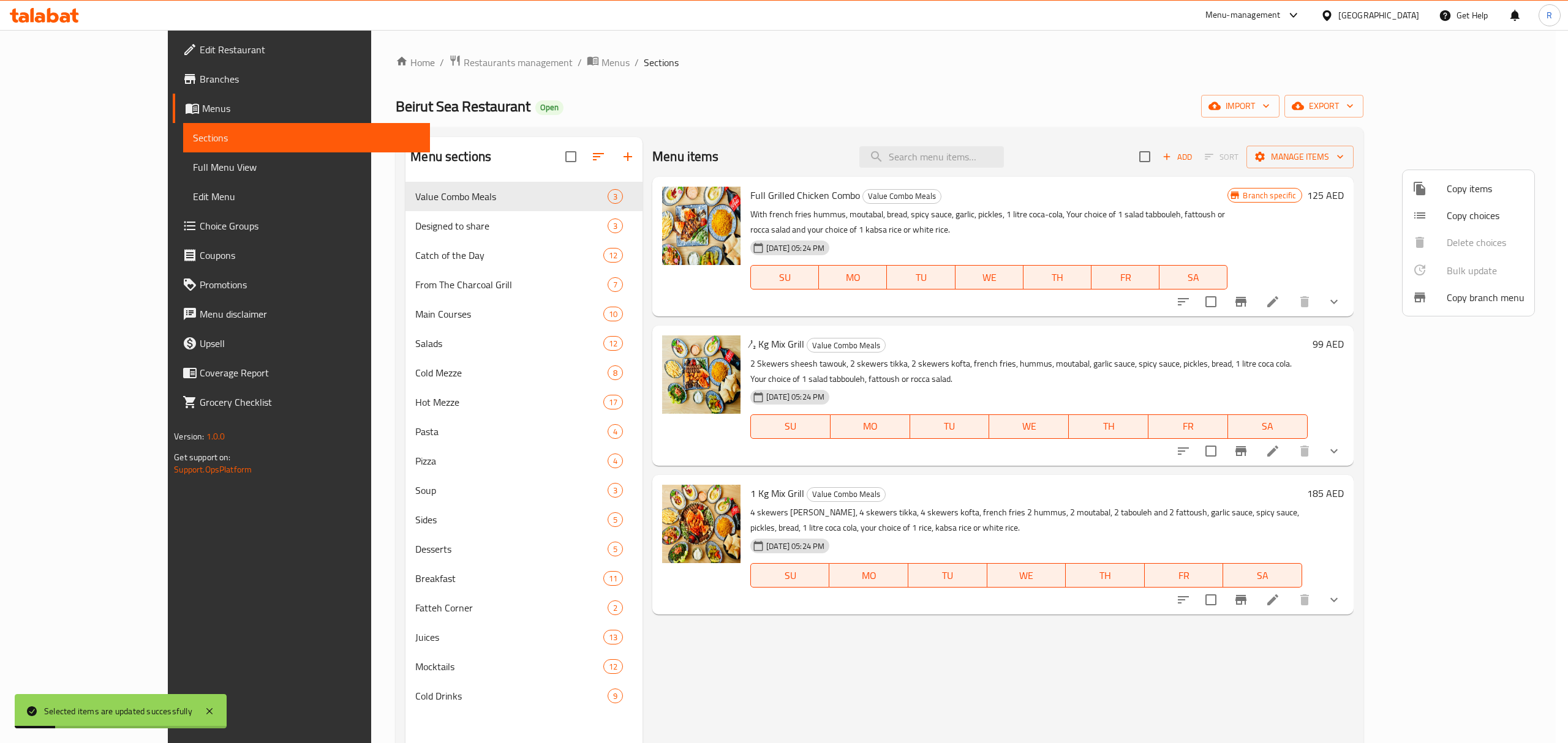
click at [892, 62] on div at bounding box center [784, 372] width 1568 height 743
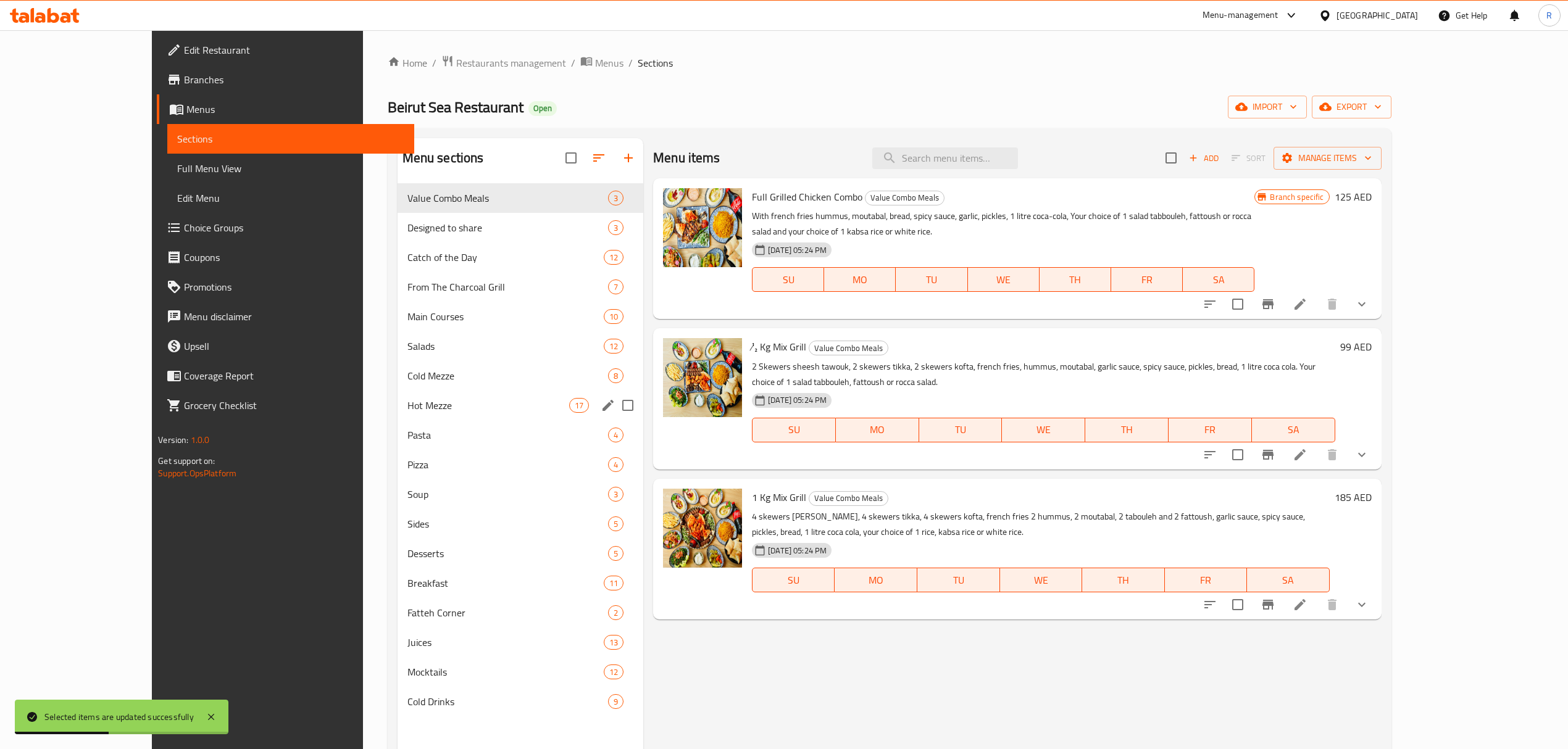
click at [451, 405] on span "Hot Mezze" at bounding box center [488, 405] width 161 height 15
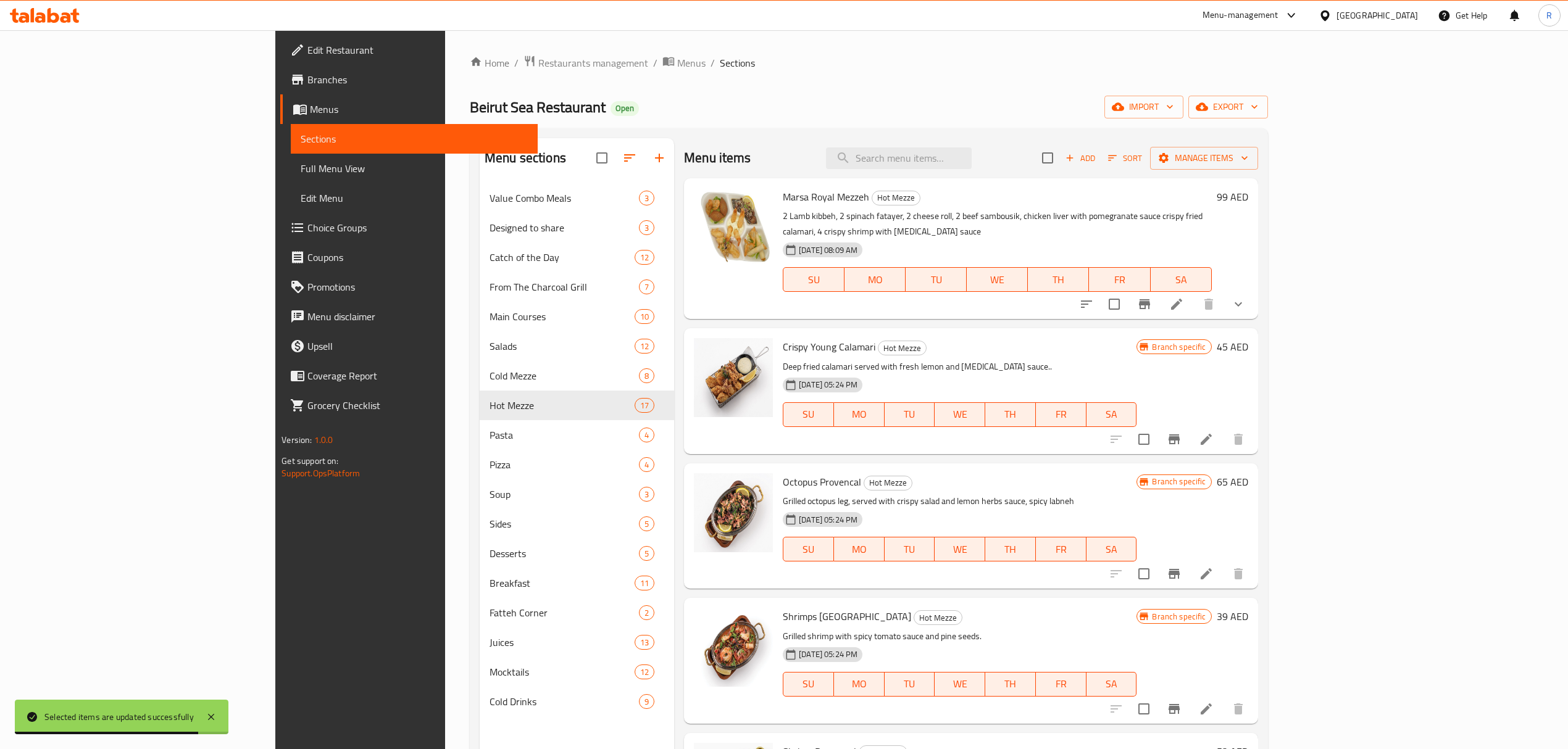
click at [980, 69] on ol "Home / Restaurants management / Menus / Sections" at bounding box center [868, 63] width 798 height 16
click at [1061, 159] on input "checkbox" at bounding box center [1047, 157] width 26 height 26
checkbox input "true"
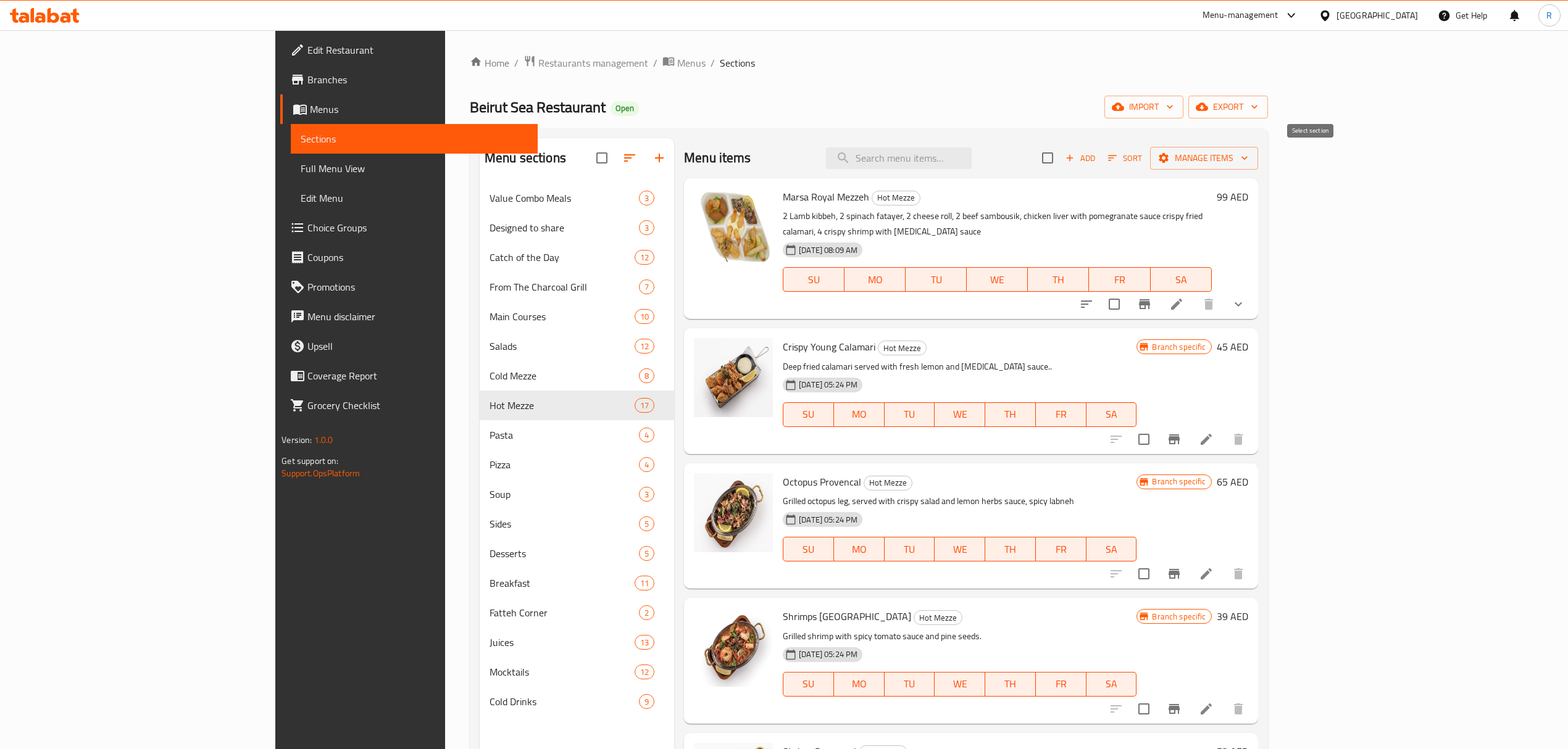
checkbox input "true"
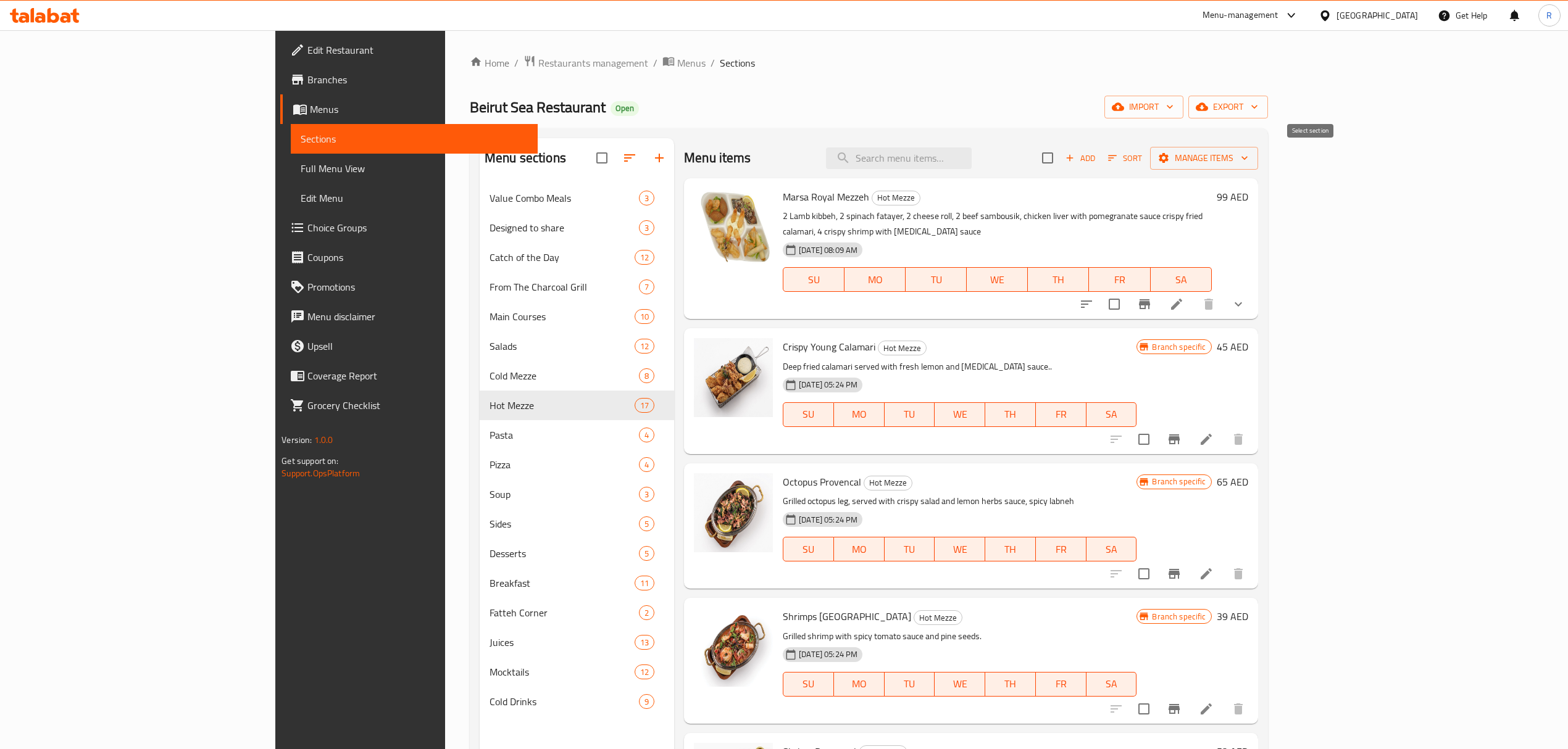
checkbox input "true"
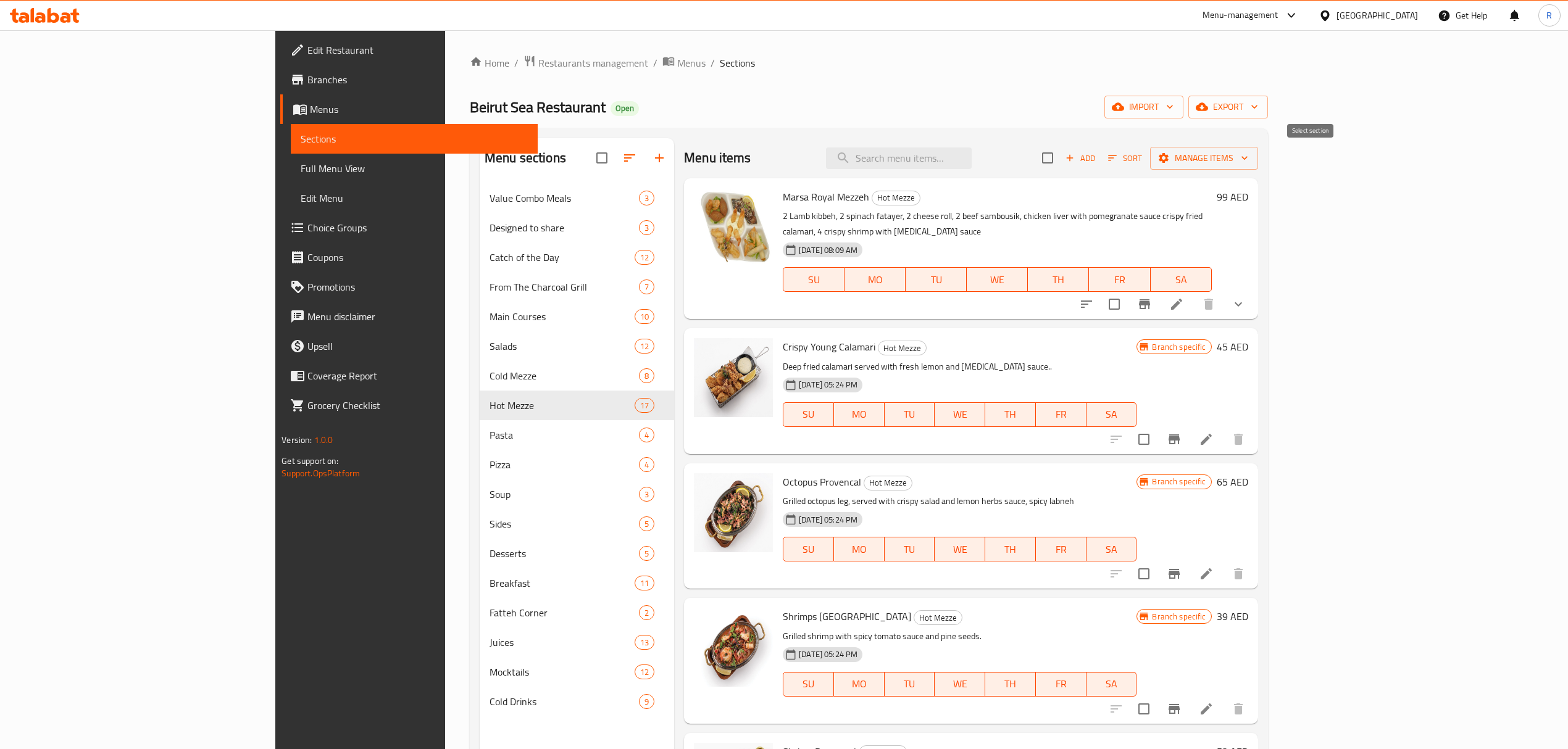
checkbox input "true"
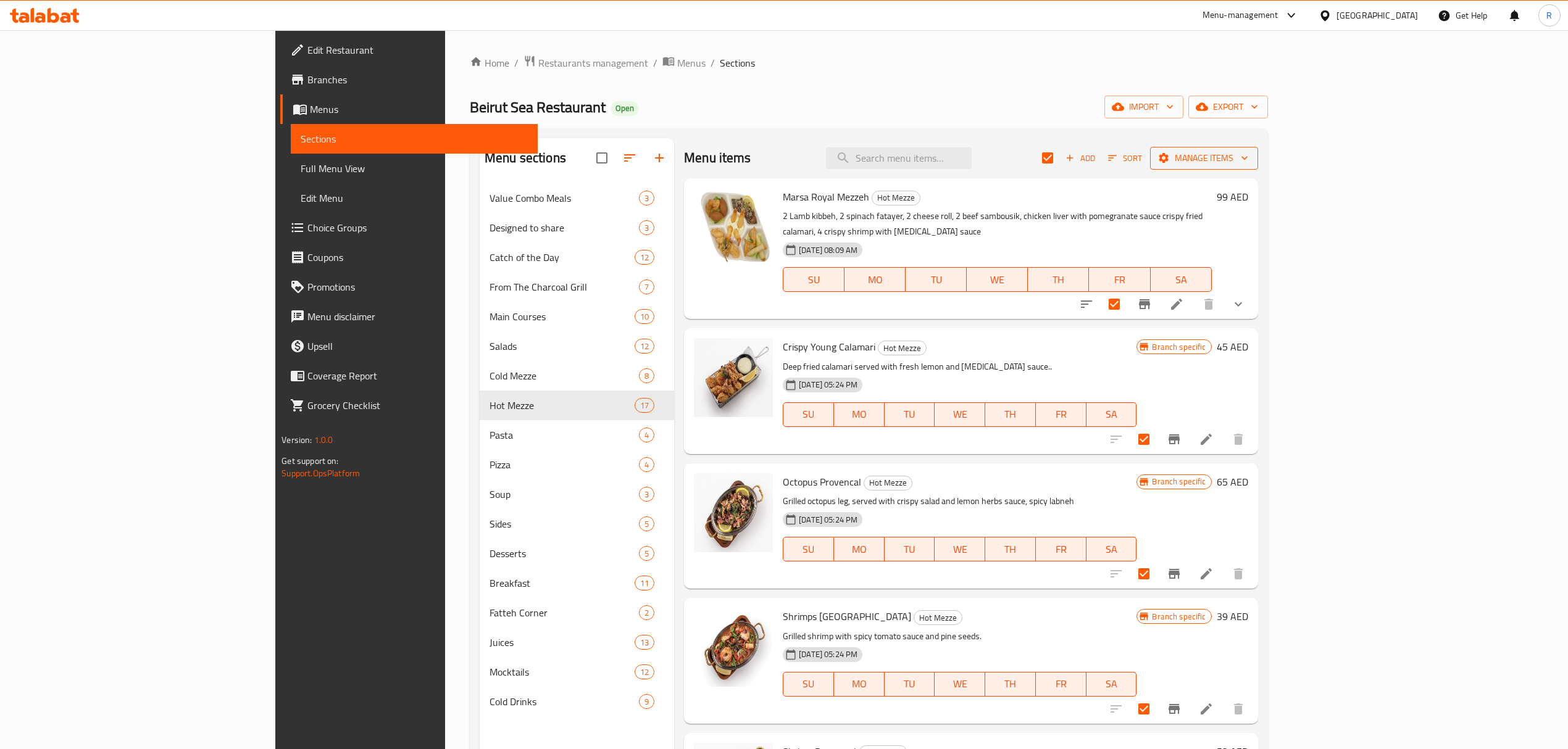
click at [1248, 163] on span "Manage items" at bounding box center [1204, 158] width 88 height 15
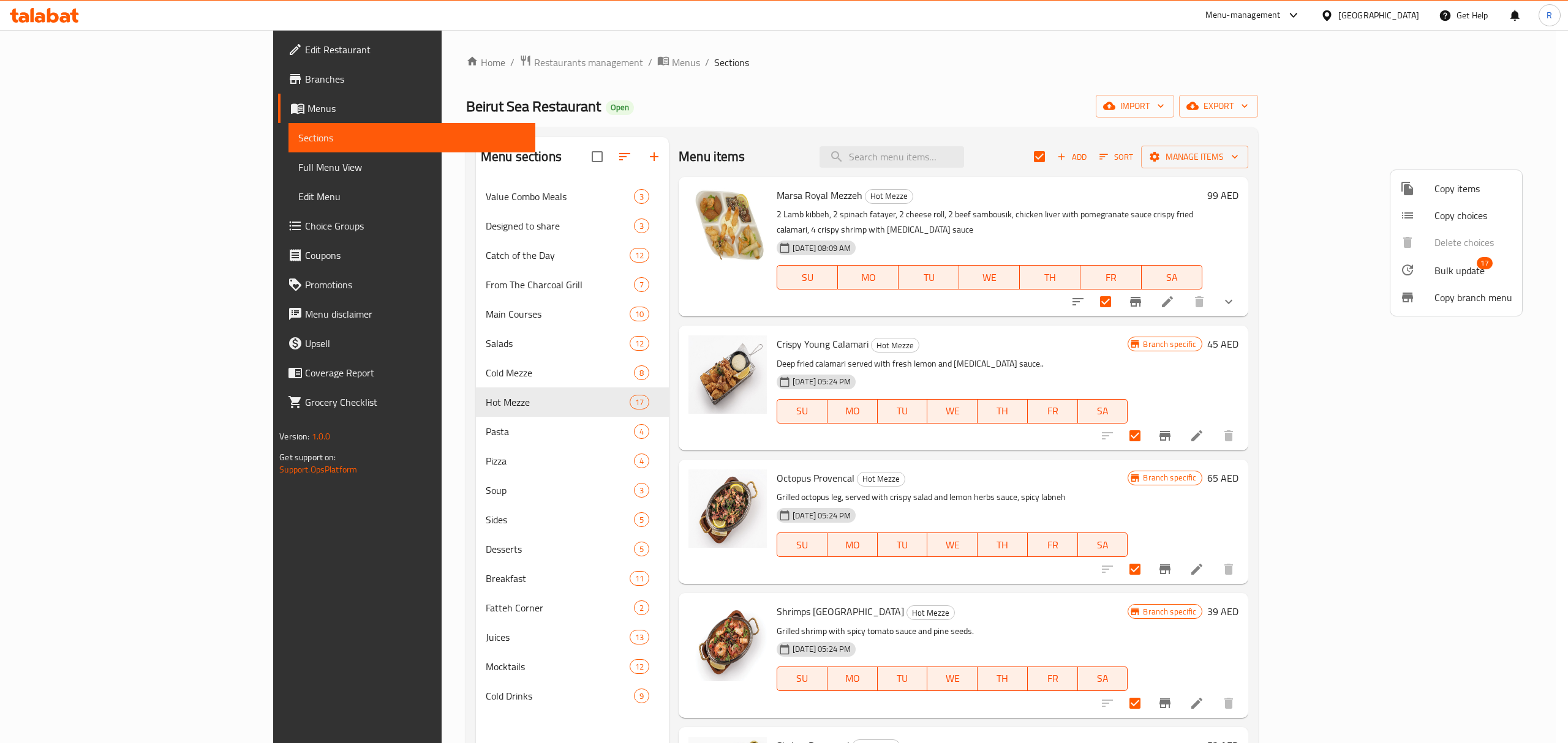
click at [1461, 270] on span "Bulk update" at bounding box center [1460, 270] width 51 height 15
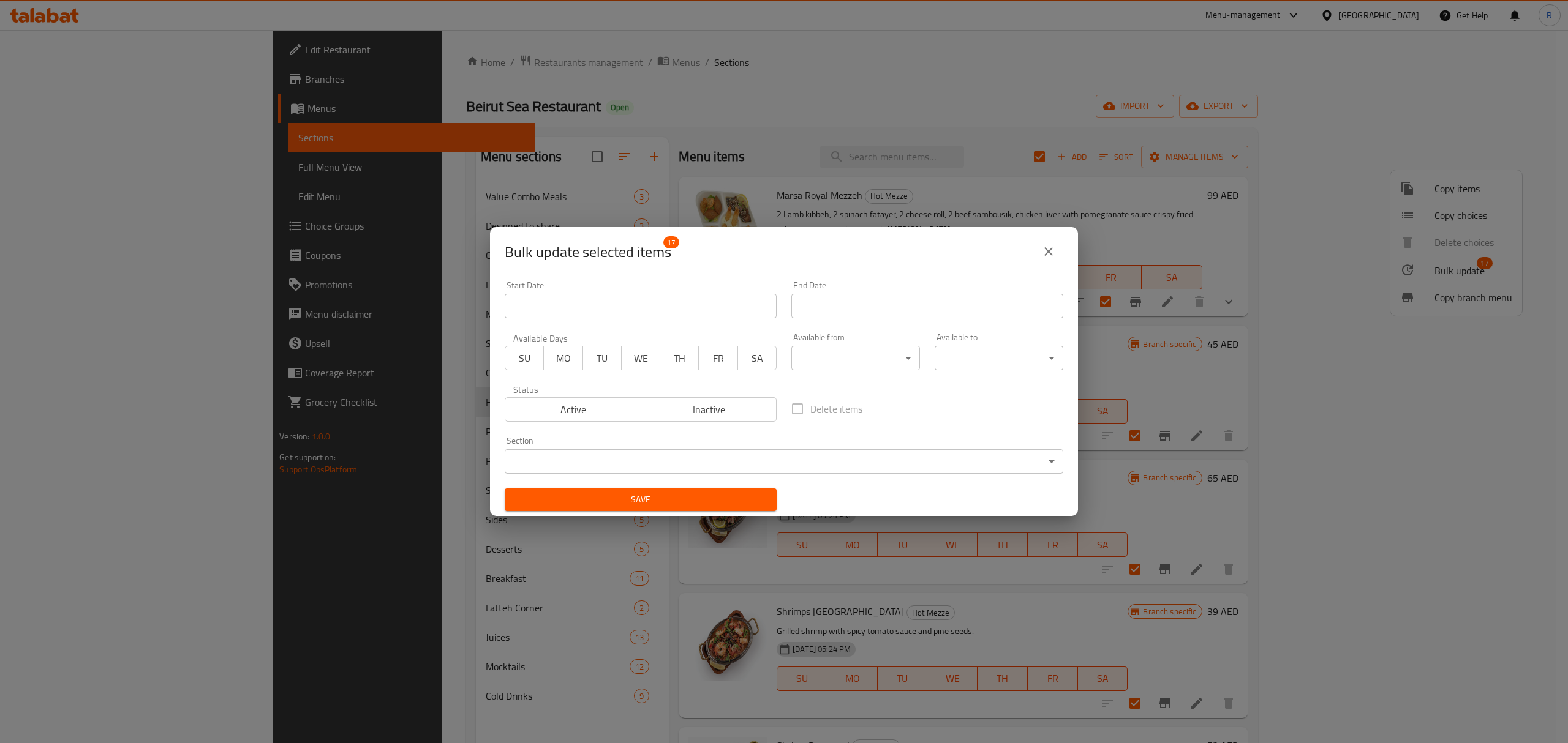
click at [854, 360] on body "​ Menu-management United Arab Emirates Get Help R Edit Restaurant Branches Menu…" at bounding box center [784, 386] width 1568 height 713
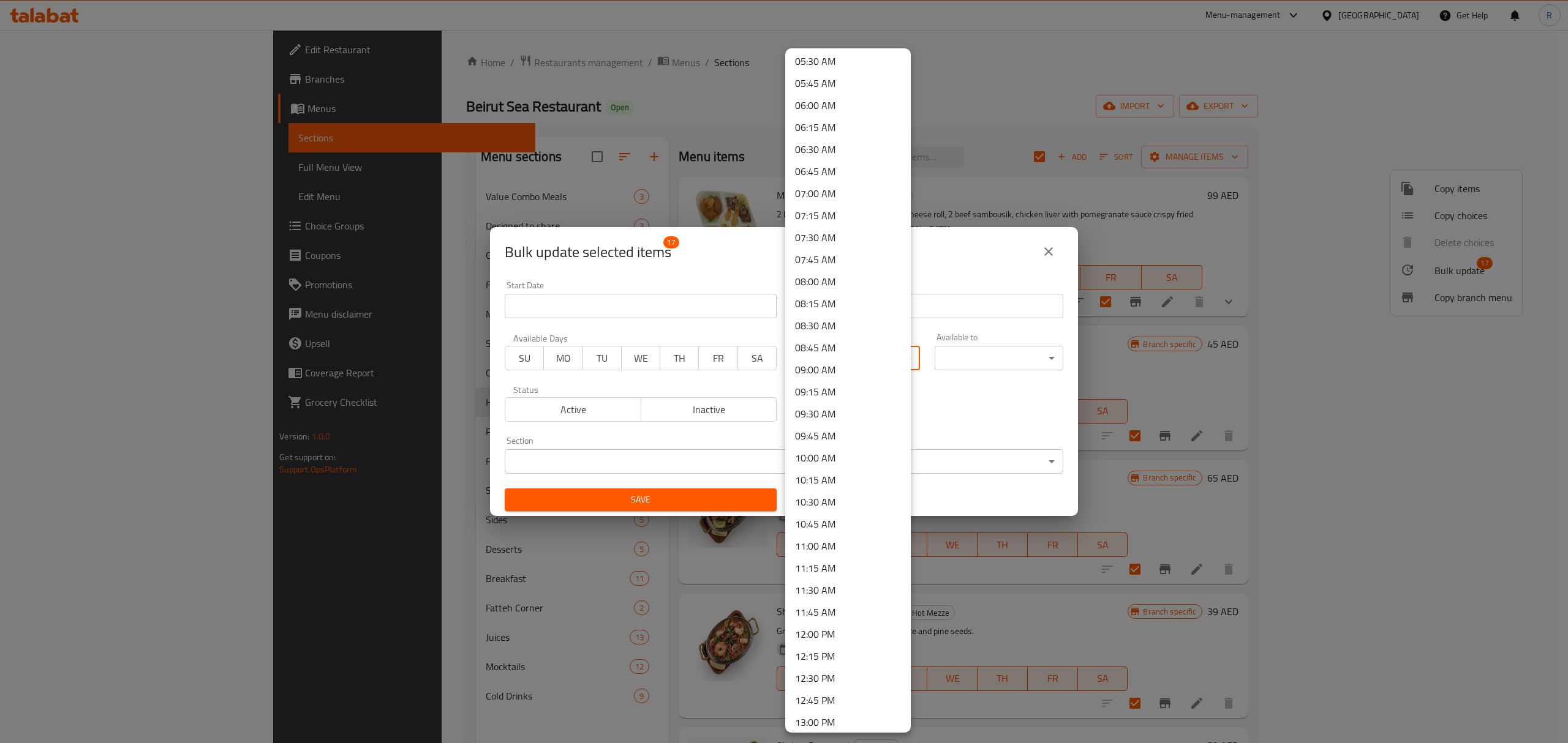
scroll to position [490, 0]
click at [844, 541] on li "11:00 AM" at bounding box center [848, 544] width 126 height 22
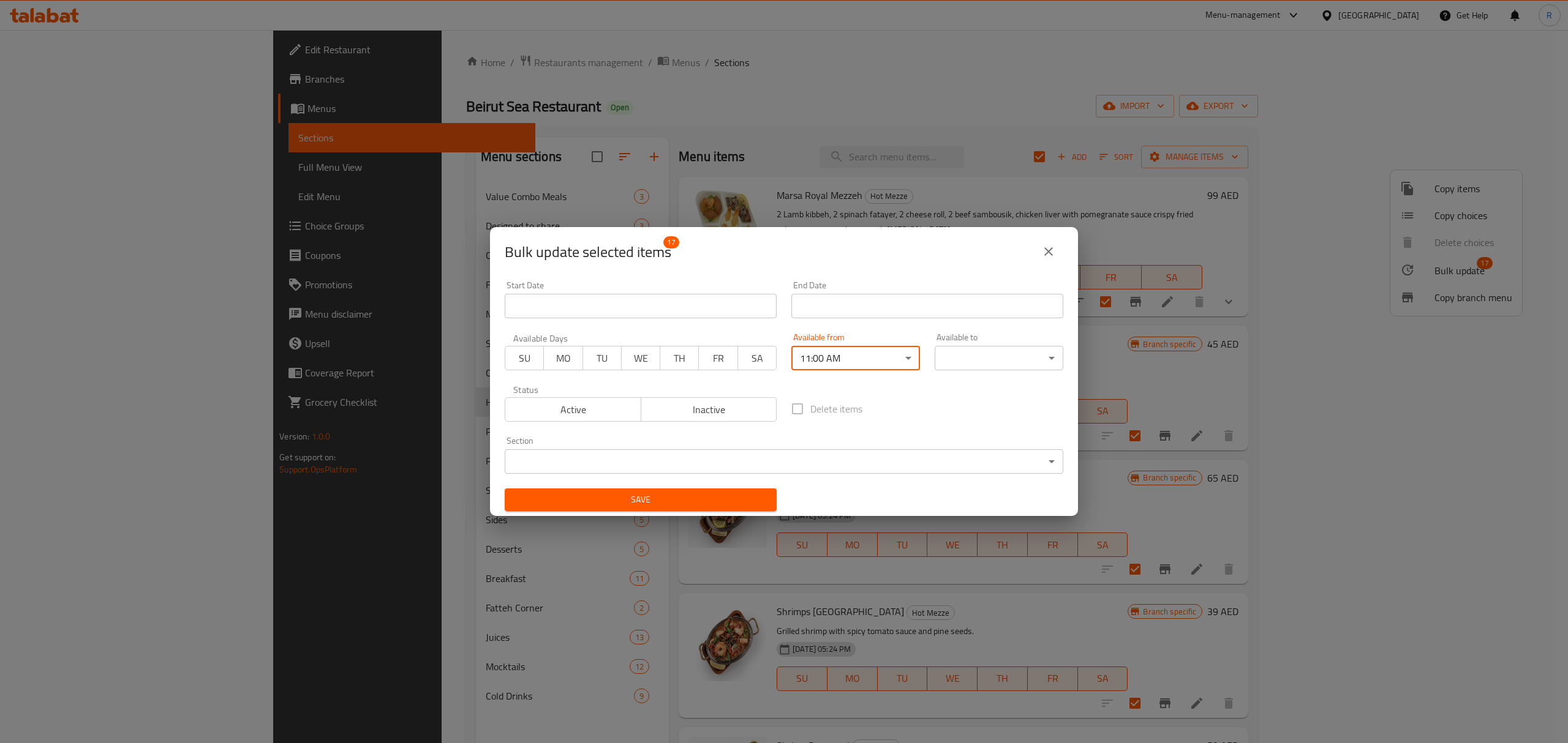
click at [983, 360] on body "​ Menu-management United Arab Emirates Get Help R Edit Restaurant Branches Menu…" at bounding box center [784, 386] width 1568 height 713
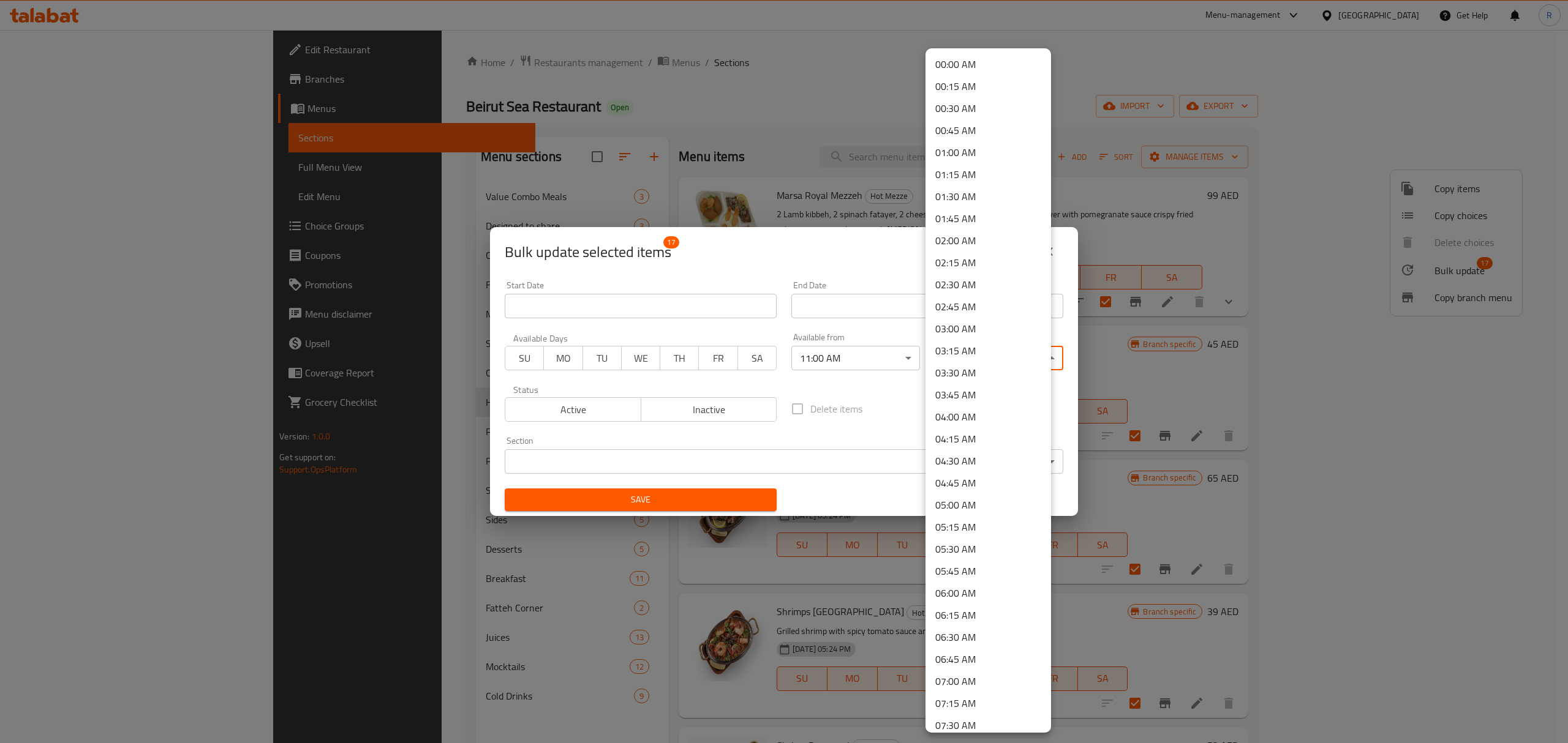
click at [991, 134] on li "00:45 AM" at bounding box center [988, 130] width 126 height 22
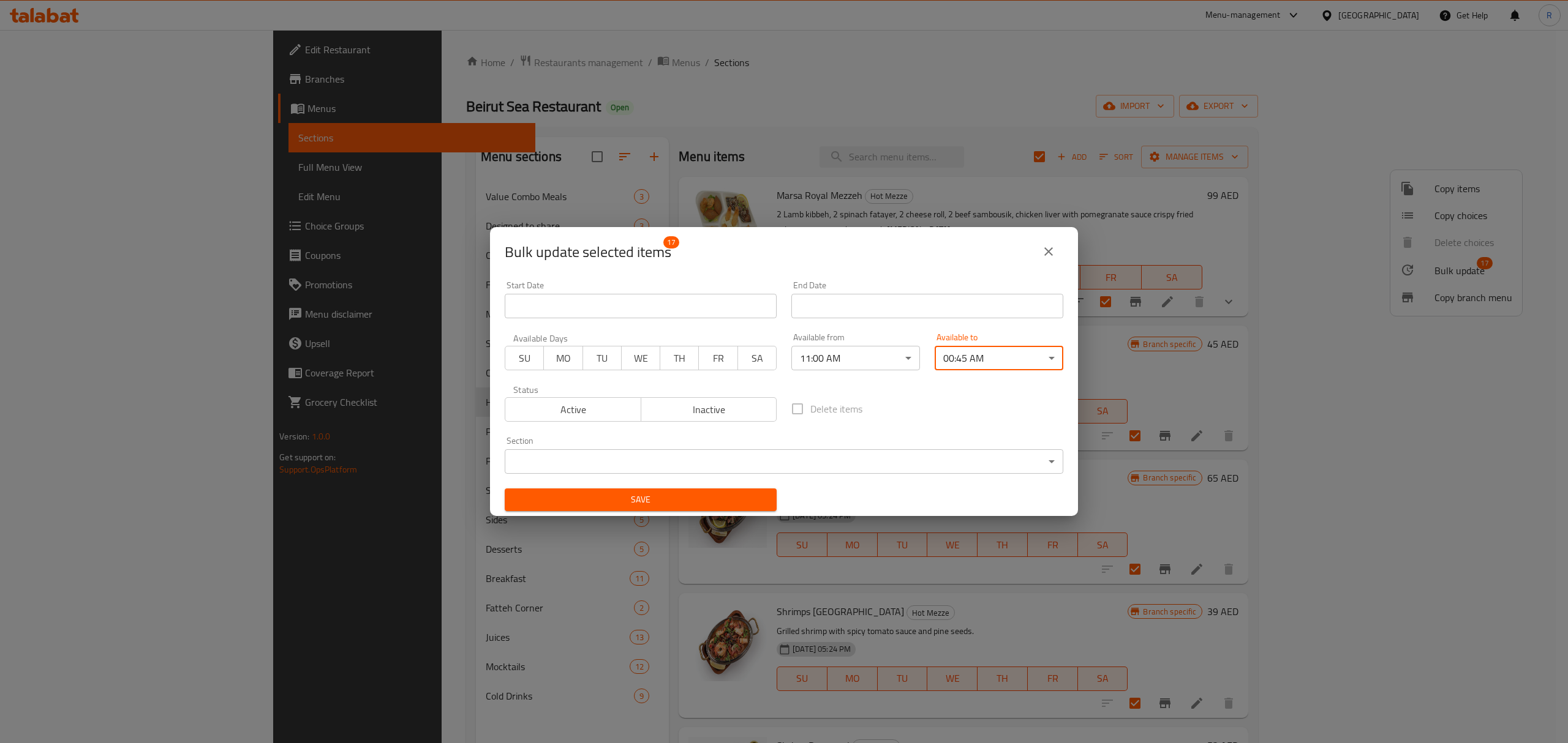
click at [702, 495] on span "Save" at bounding box center [641, 500] width 253 height 15
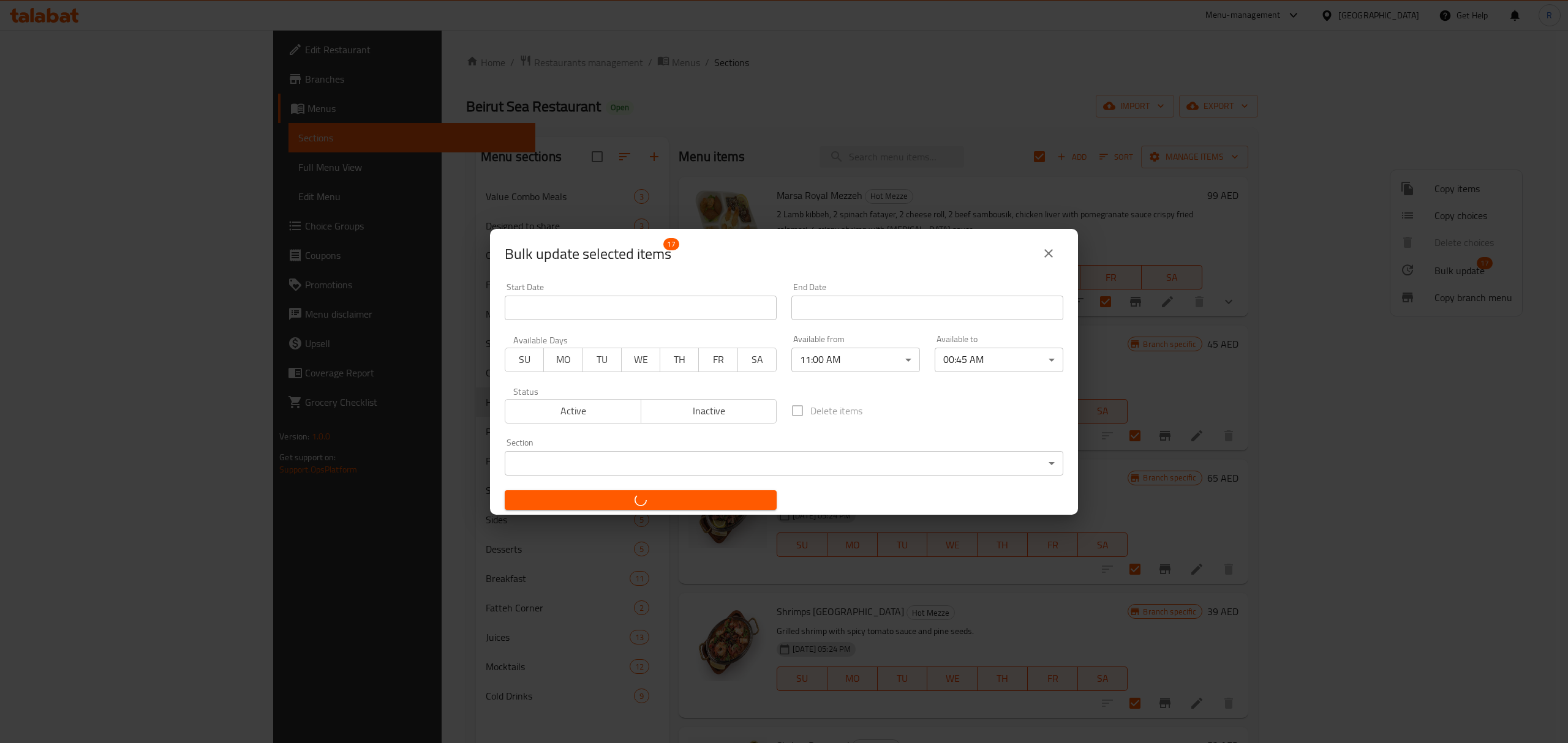
checkbox input "false"
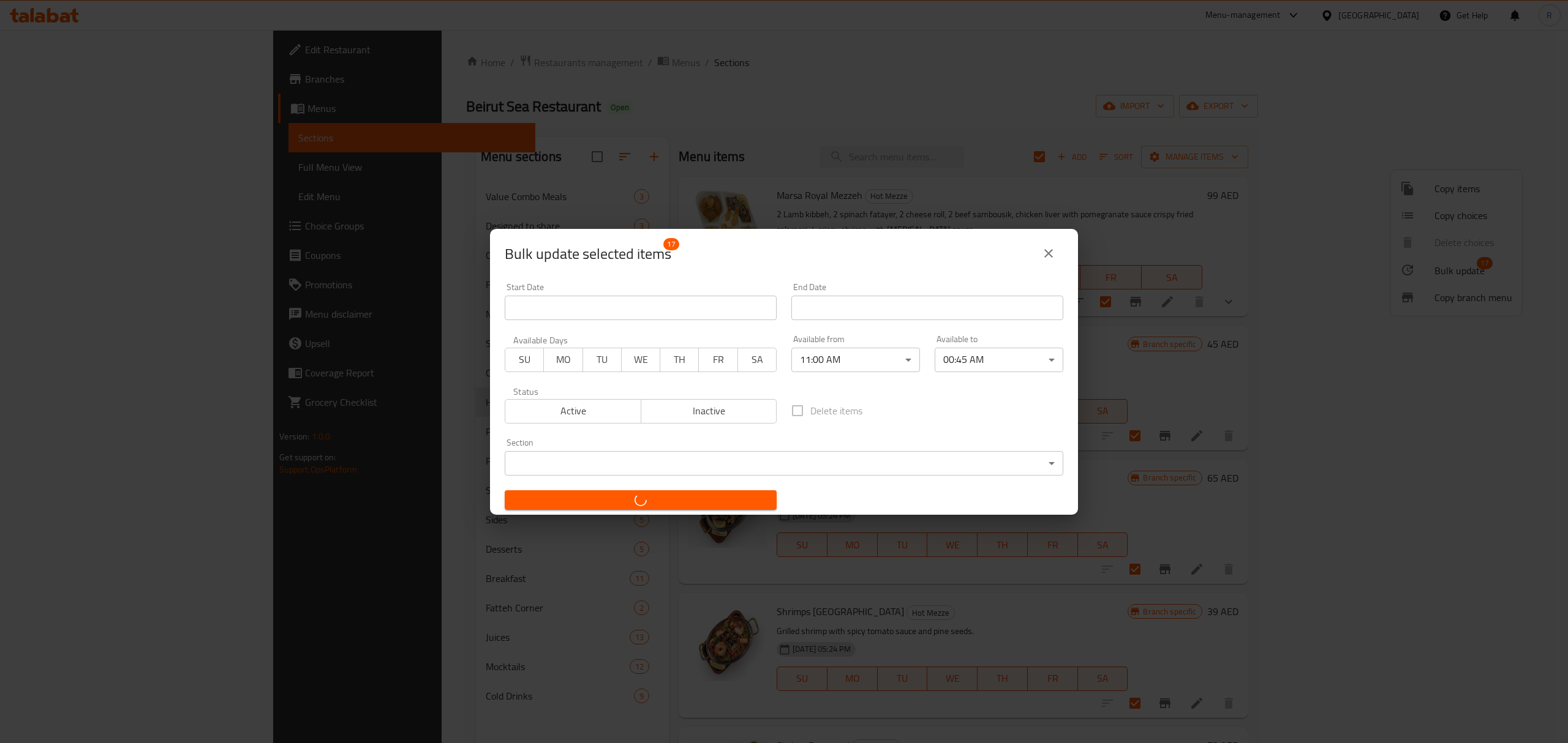
checkbox input "false"
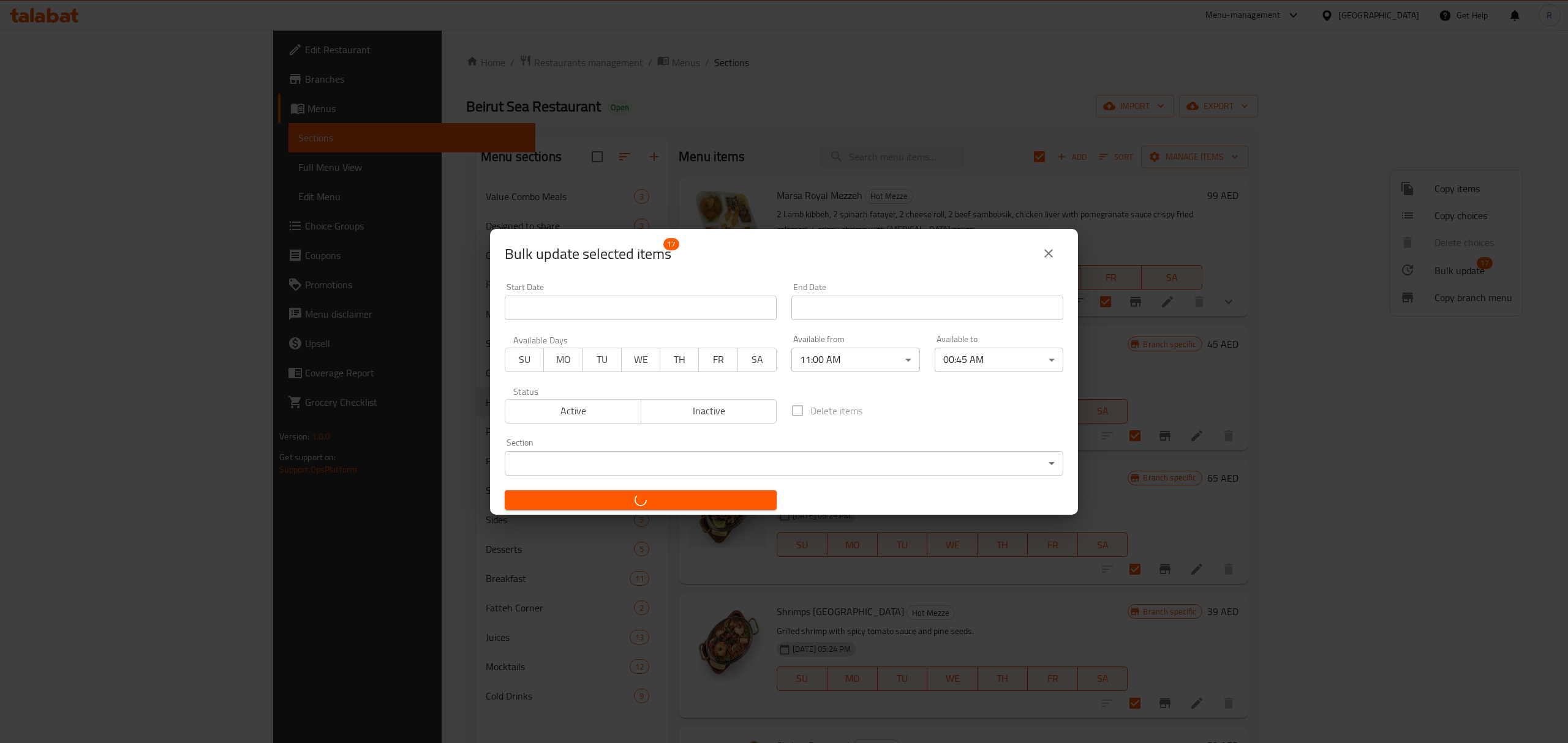
checkbox input "false"
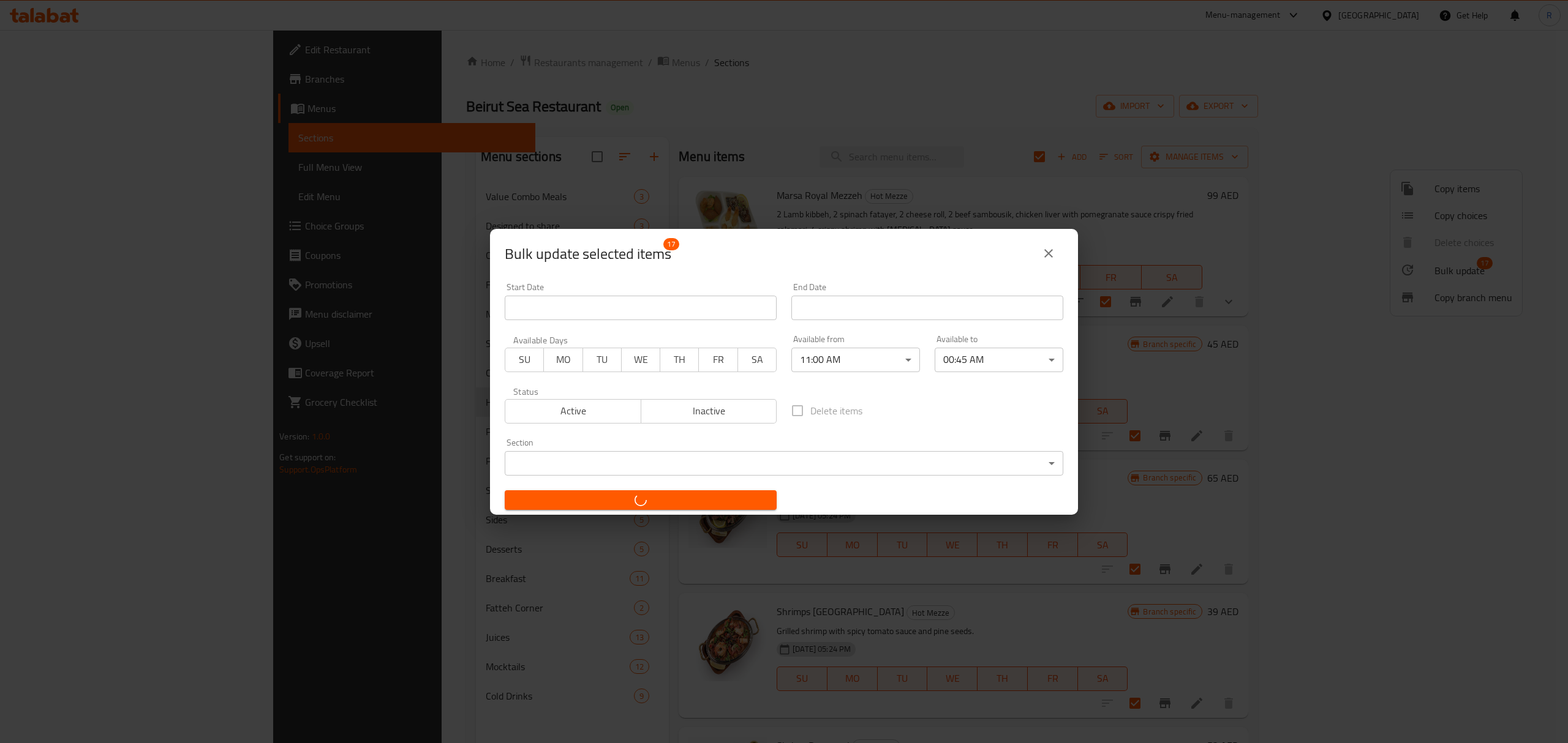
checkbox input "false"
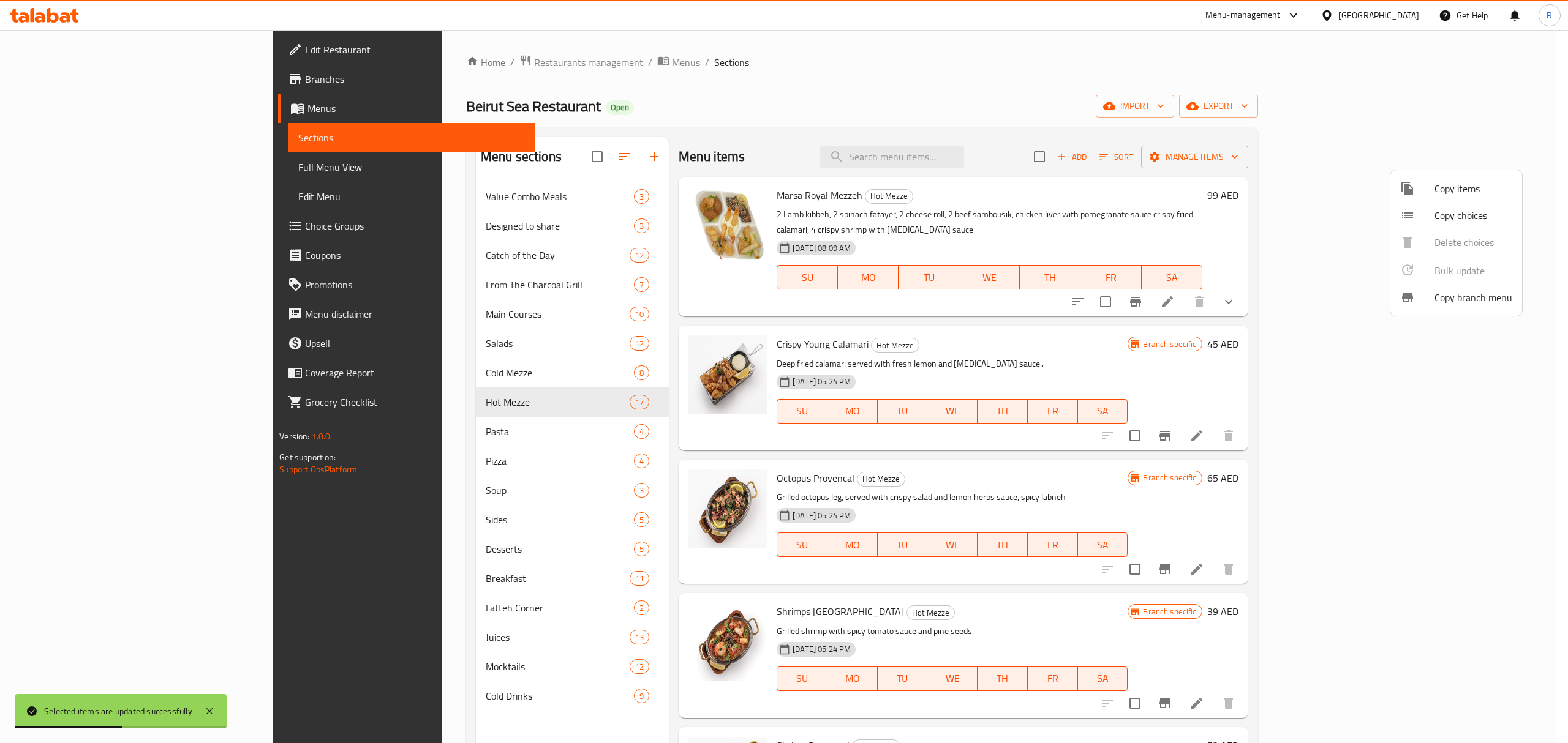
click at [883, 106] on div at bounding box center [784, 372] width 1568 height 743
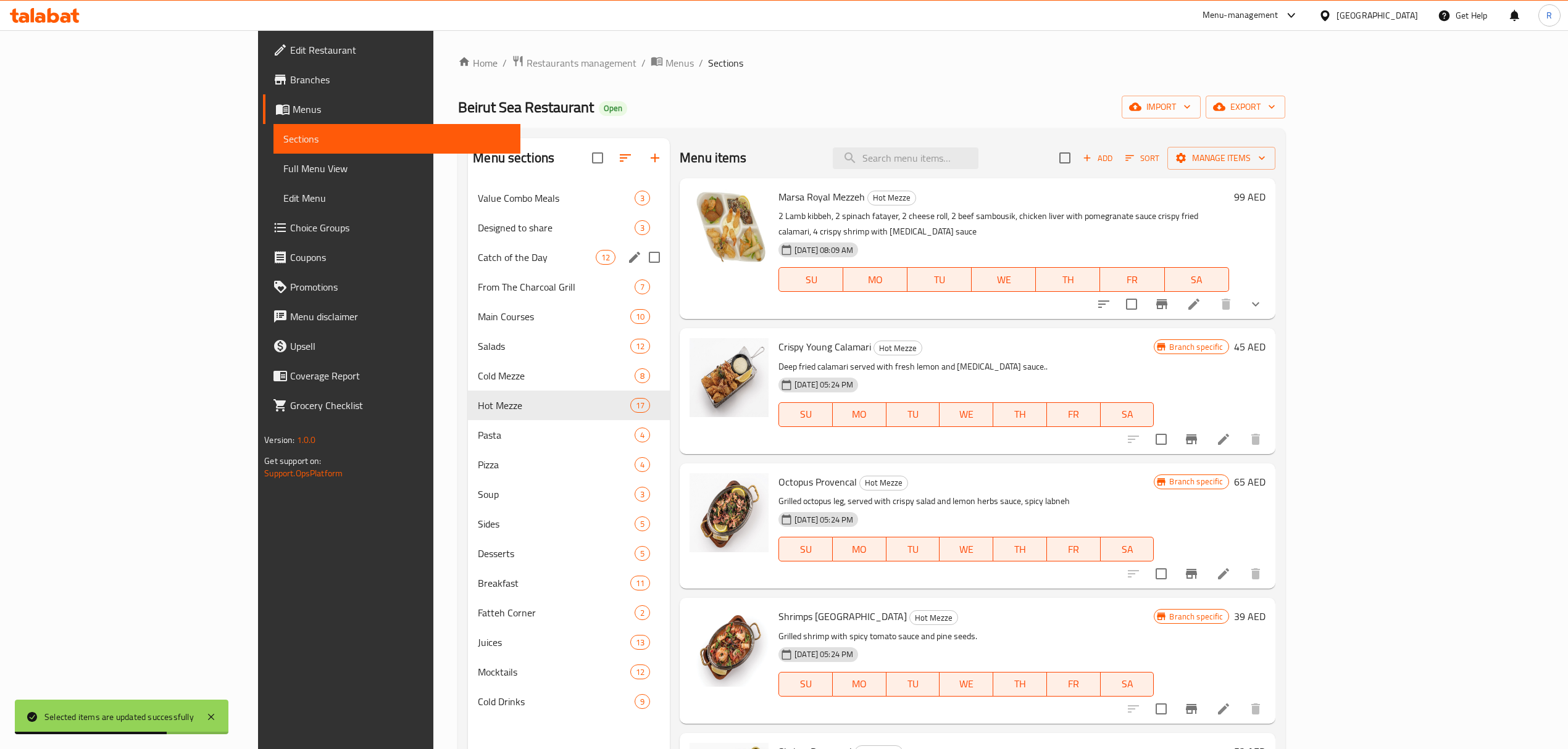
click at [468, 247] on div "Catch of the Day 12" at bounding box center [568, 257] width 202 height 29
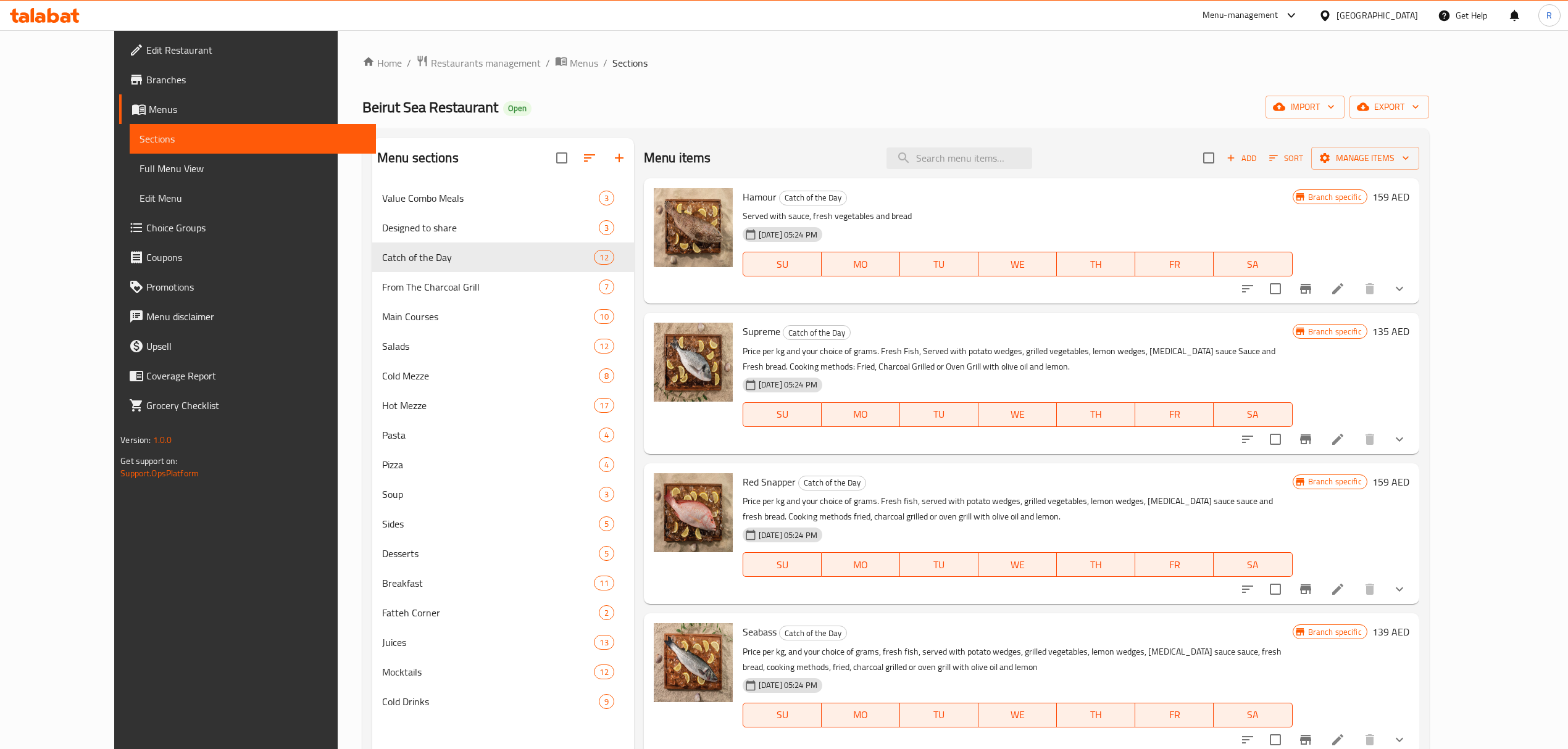
click at [969, 110] on div "Beirut Sea Restaurant Open import export" at bounding box center [896, 107] width 1067 height 23
click at [1222, 153] on input "checkbox" at bounding box center [1208, 157] width 26 height 26
checkbox input "true"
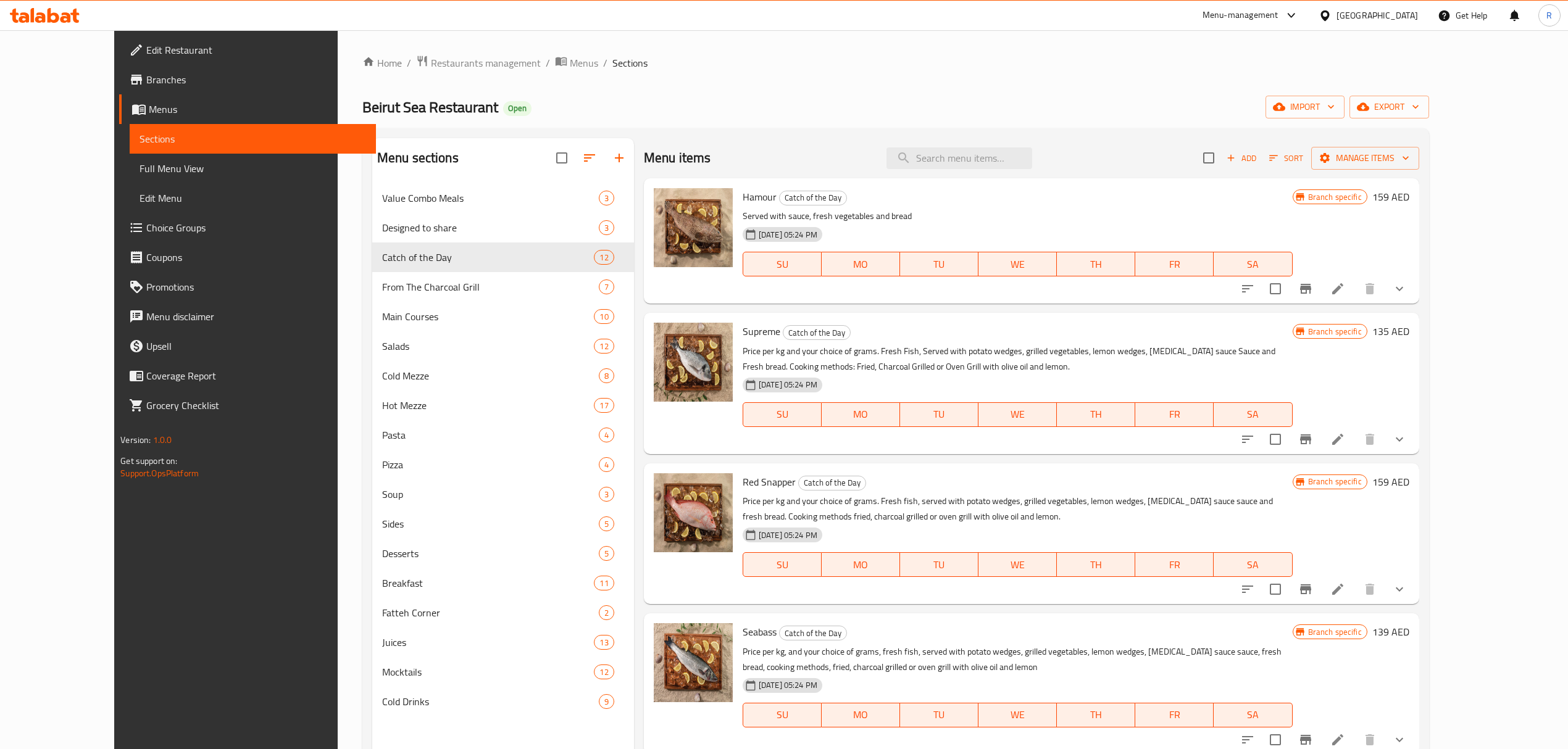
checkbox input "true"
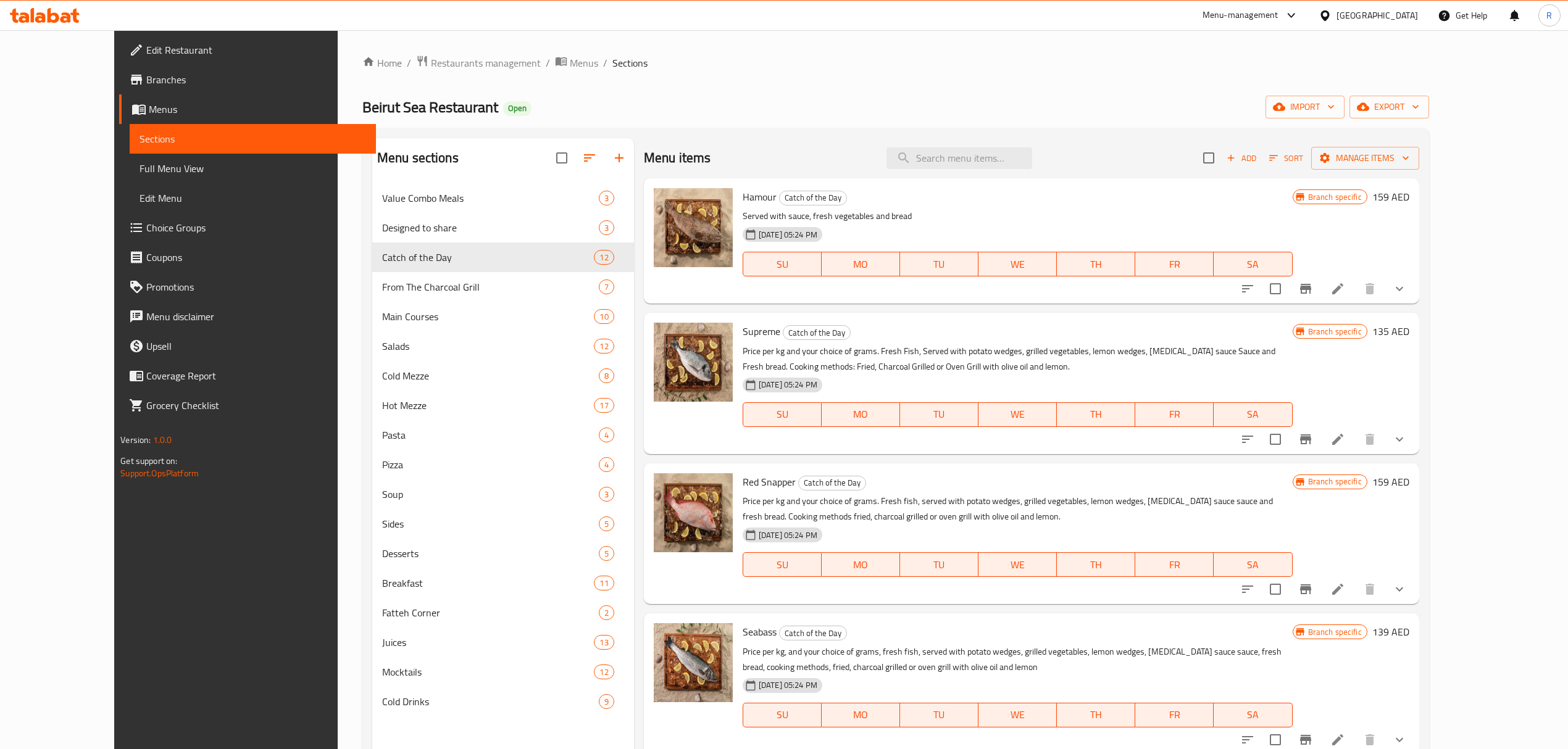
checkbox input "true"
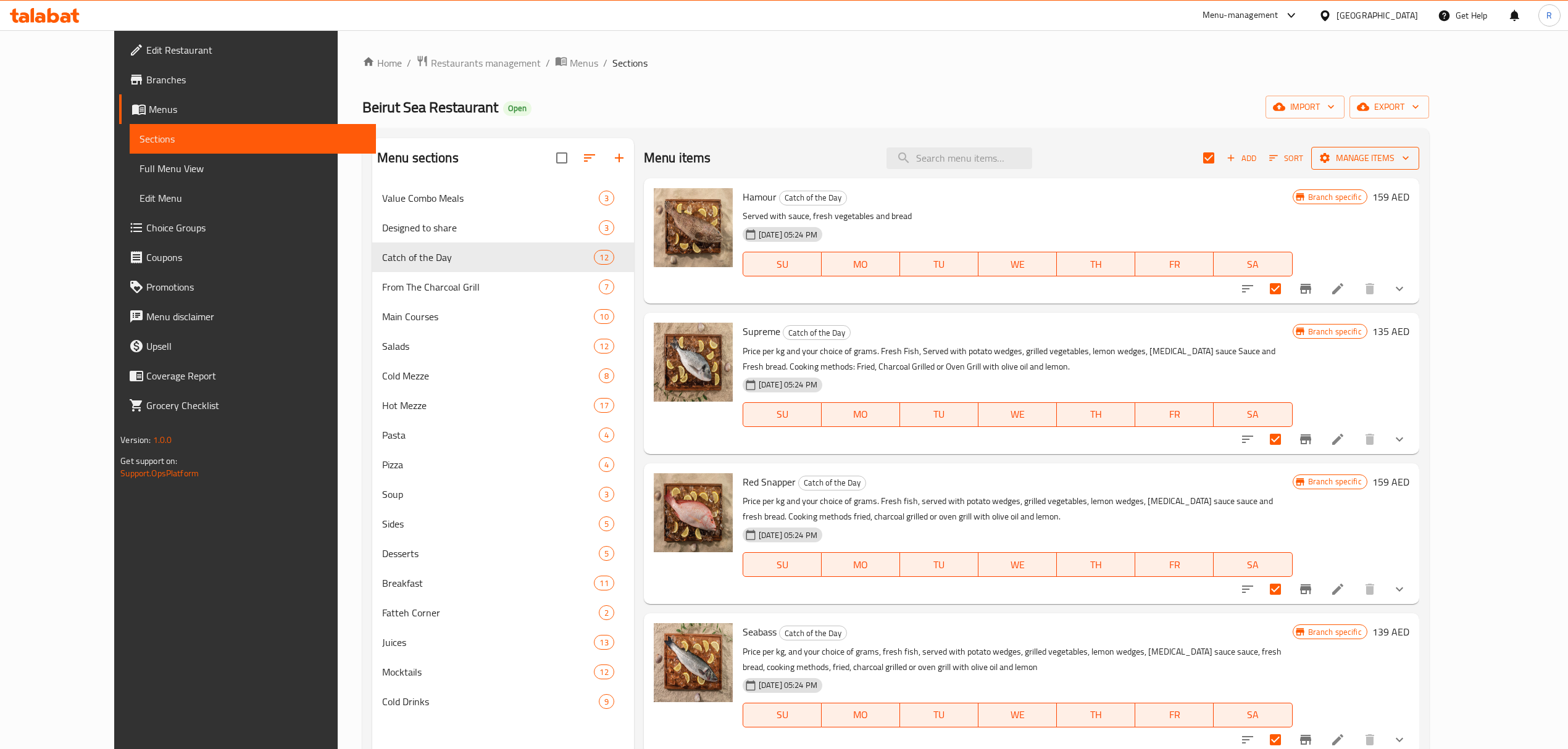
click at [1409, 165] on span "Manage items" at bounding box center [1365, 158] width 88 height 15
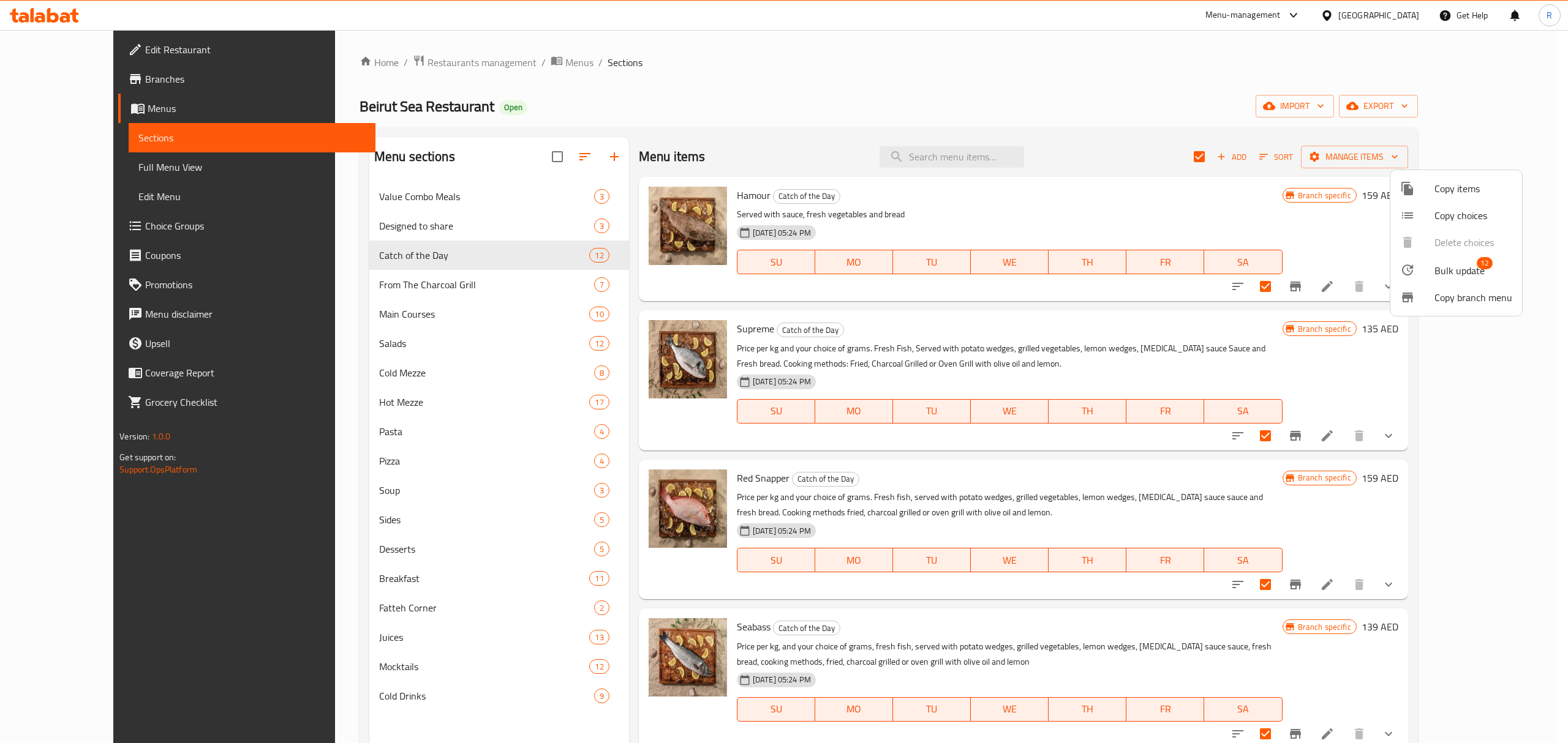
click at [1421, 272] on div at bounding box center [1418, 270] width 35 height 15
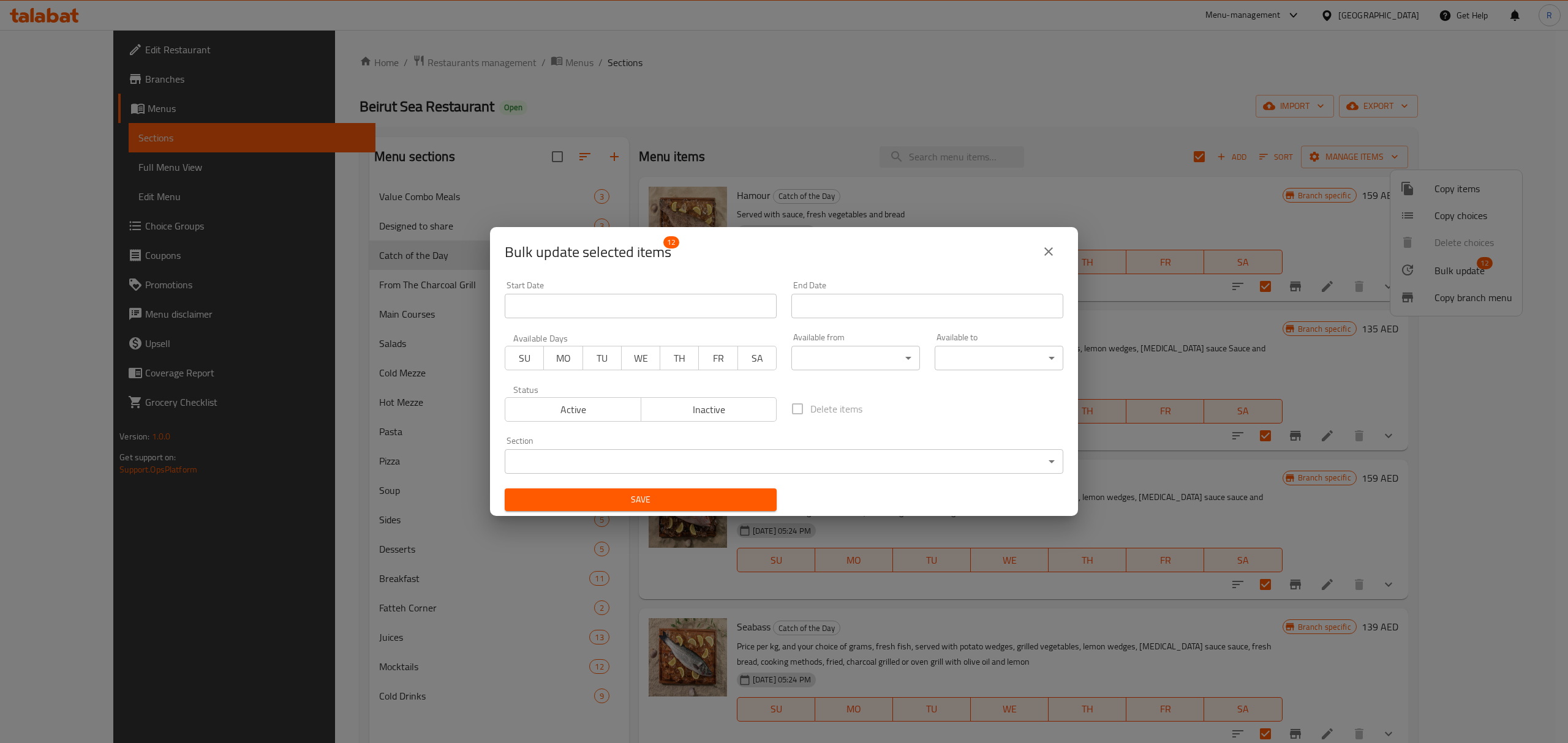
click at [841, 354] on body "​ Menu-management United Arab Emirates Get Help R Edit Restaurant Branches Menu…" at bounding box center [784, 386] width 1568 height 713
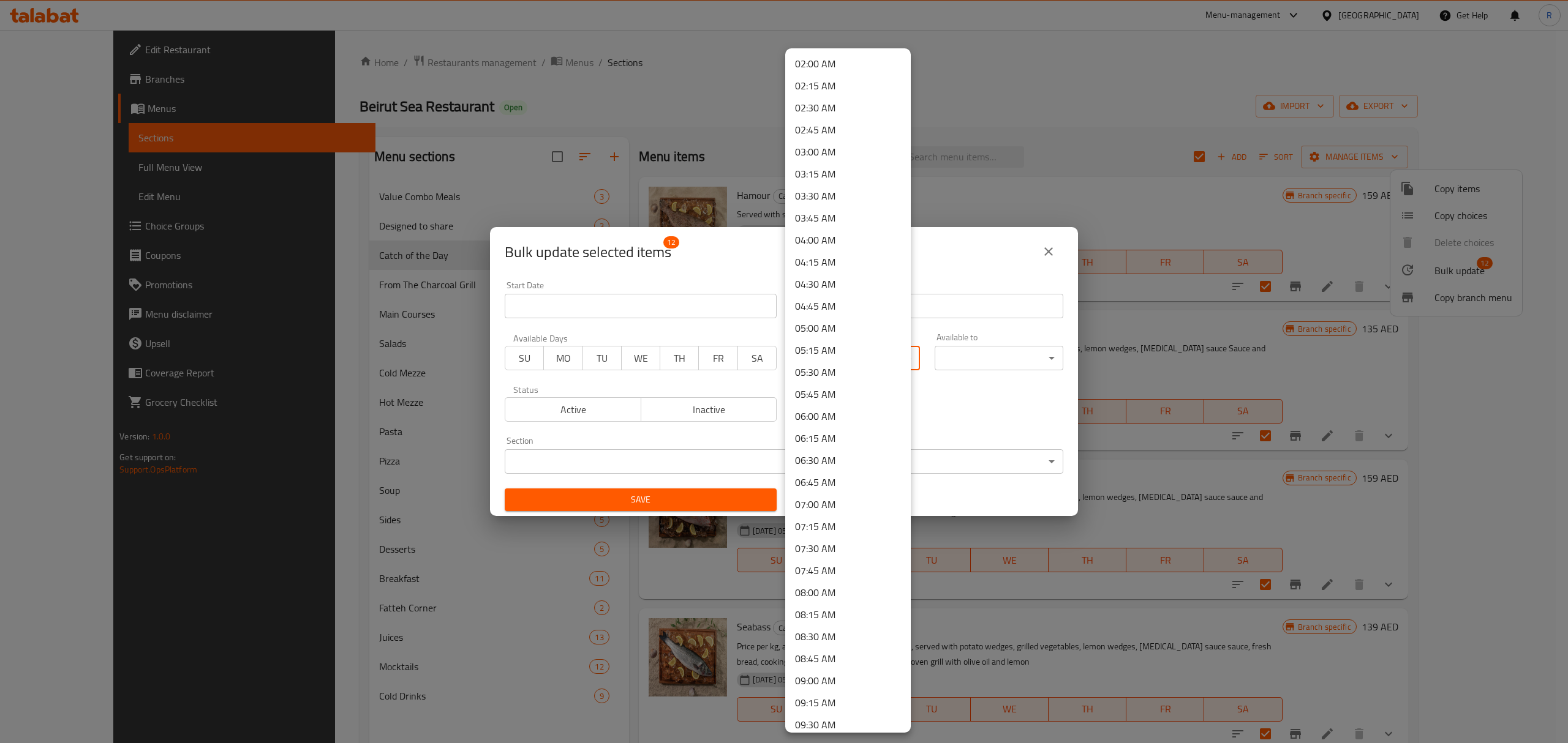
scroll to position [490, 0]
click at [845, 549] on li "11:00 AM" at bounding box center [848, 544] width 126 height 22
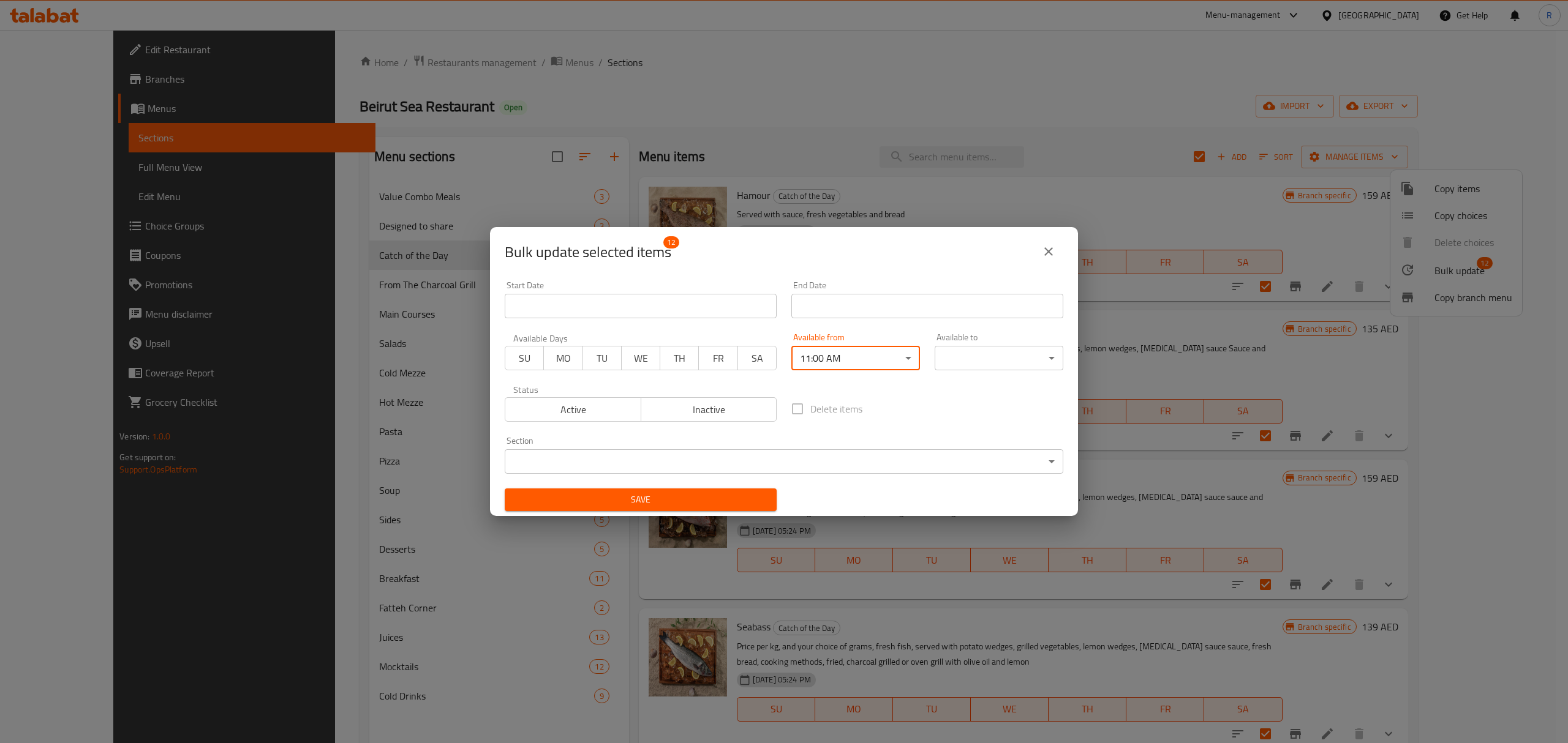
click at [964, 354] on body "​ Menu-management United Arab Emirates Get Help R Edit Restaurant Branches Menu…" at bounding box center [784, 386] width 1568 height 713
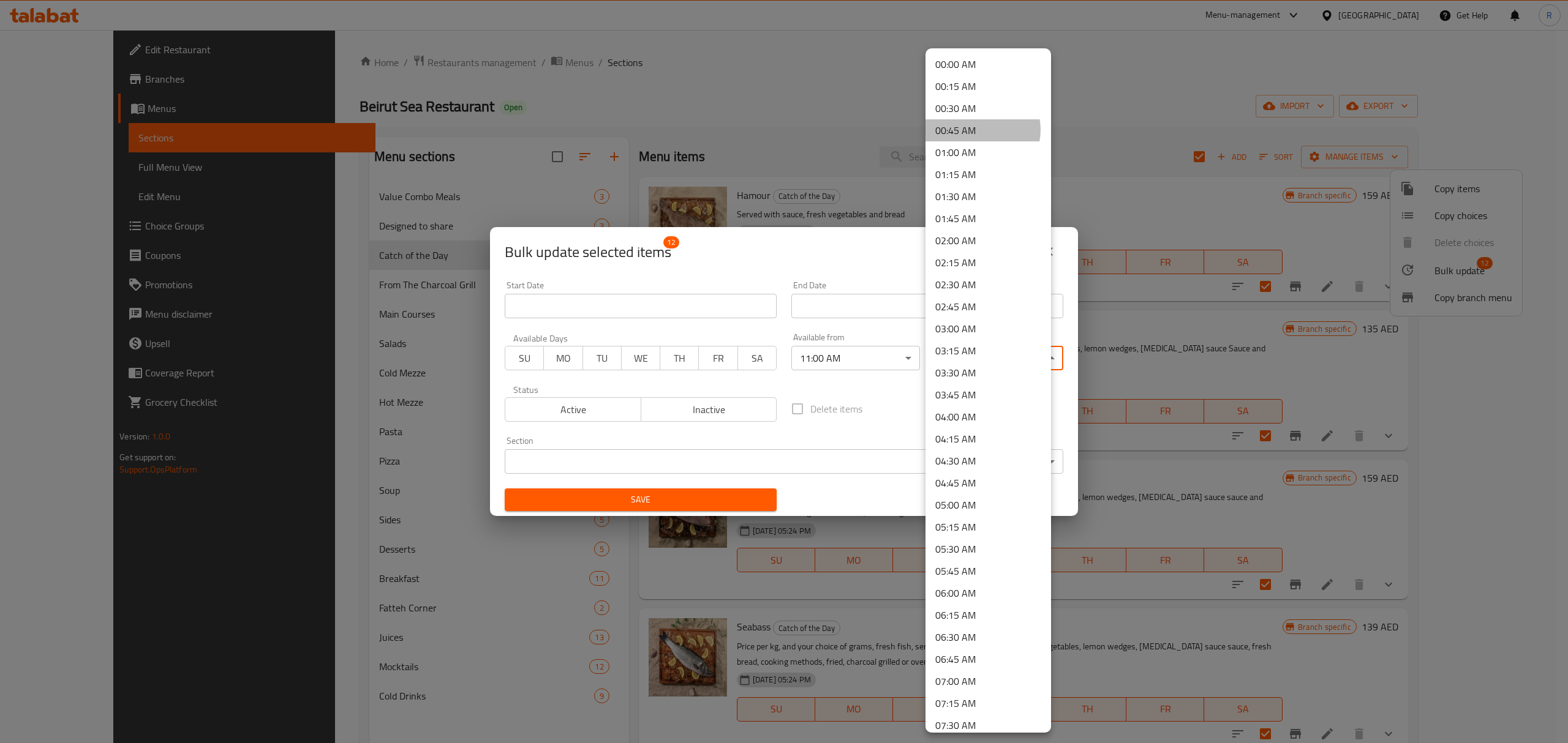
click at [981, 130] on li "00:45 AM" at bounding box center [988, 130] width 126 height 22
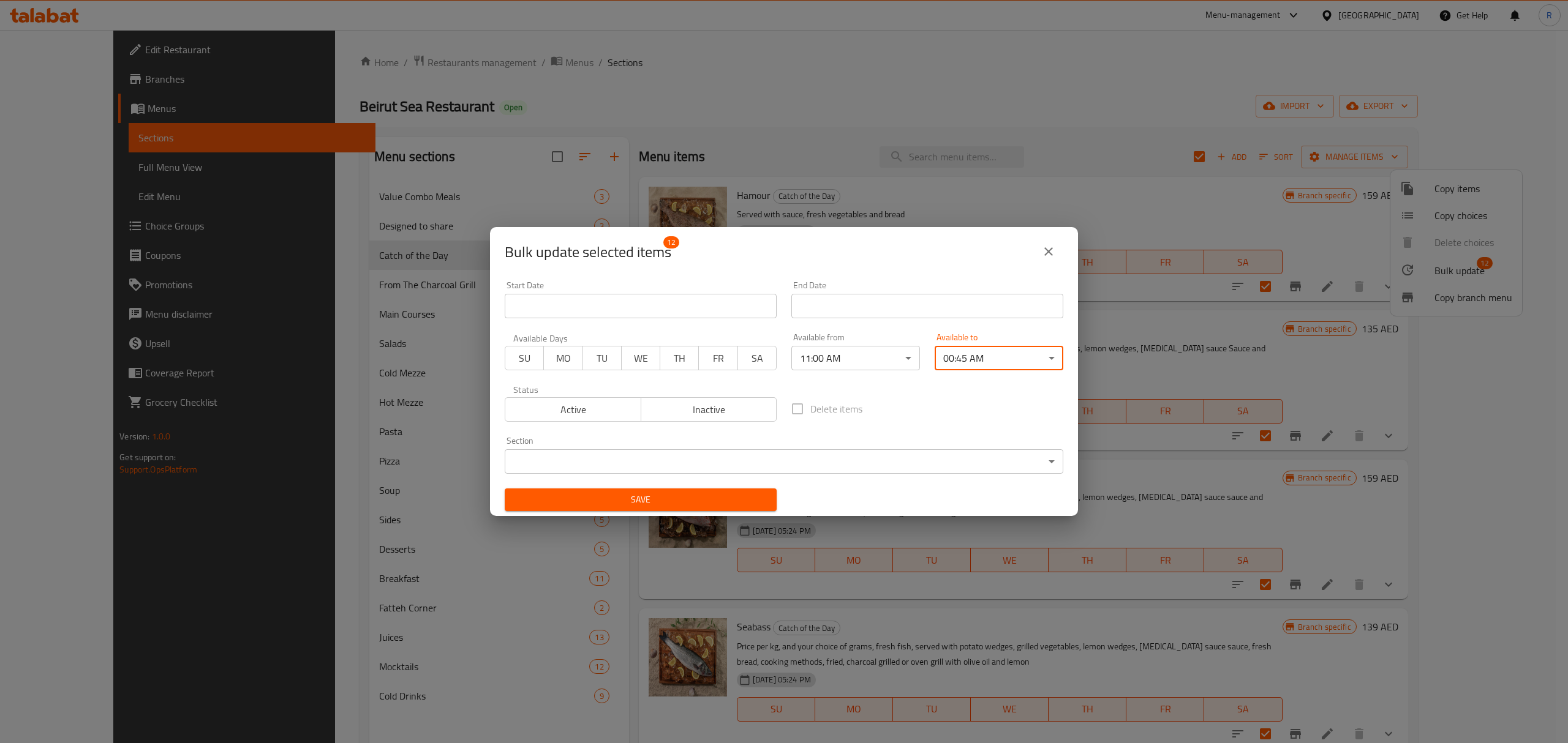
click at [905, 280] on div "End Date End Date" at bounding box center [927, 300] width 287 height 52
click at [724, 503] on span "Save" at bounding box center [641, 500] width 253 height 15
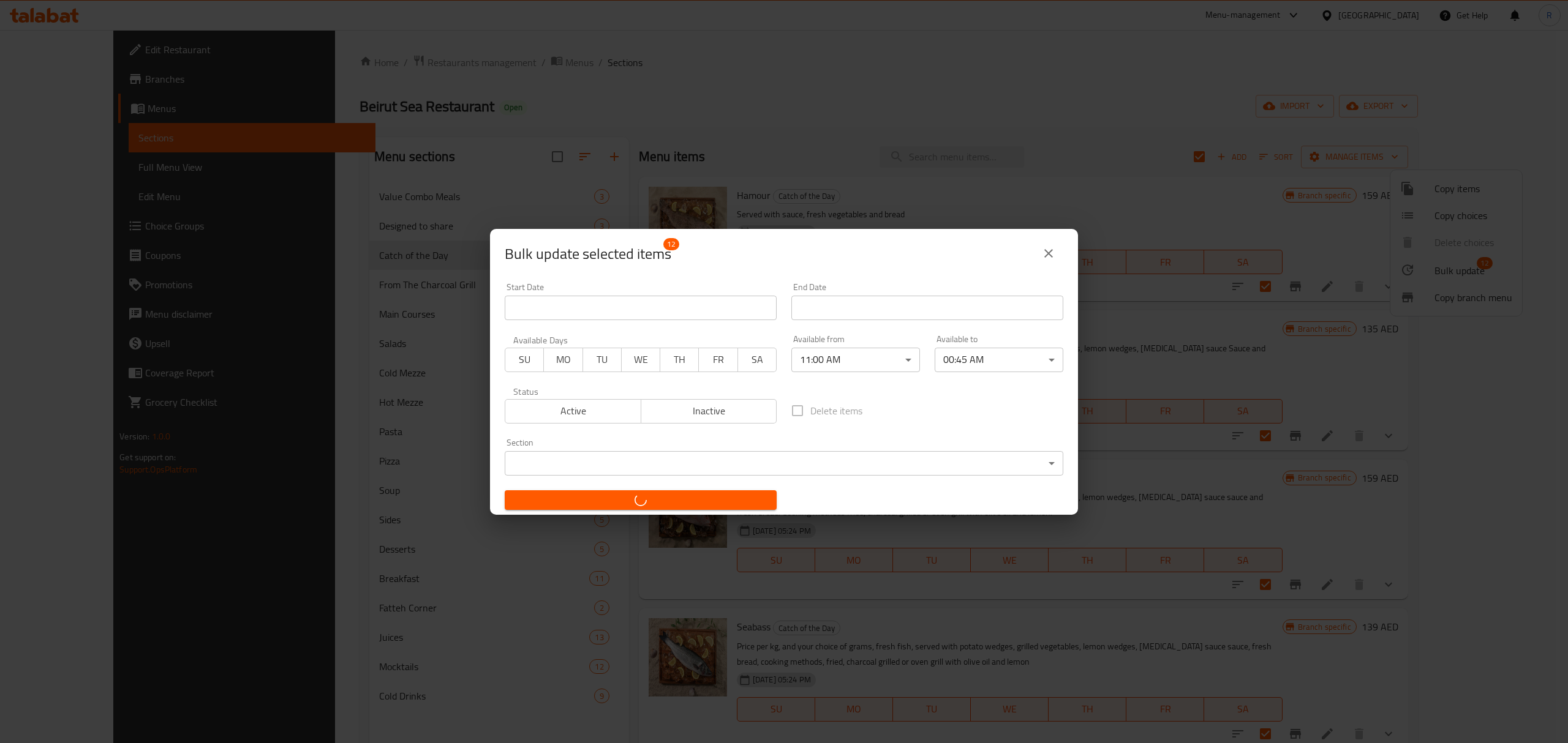
checkbox input "false"
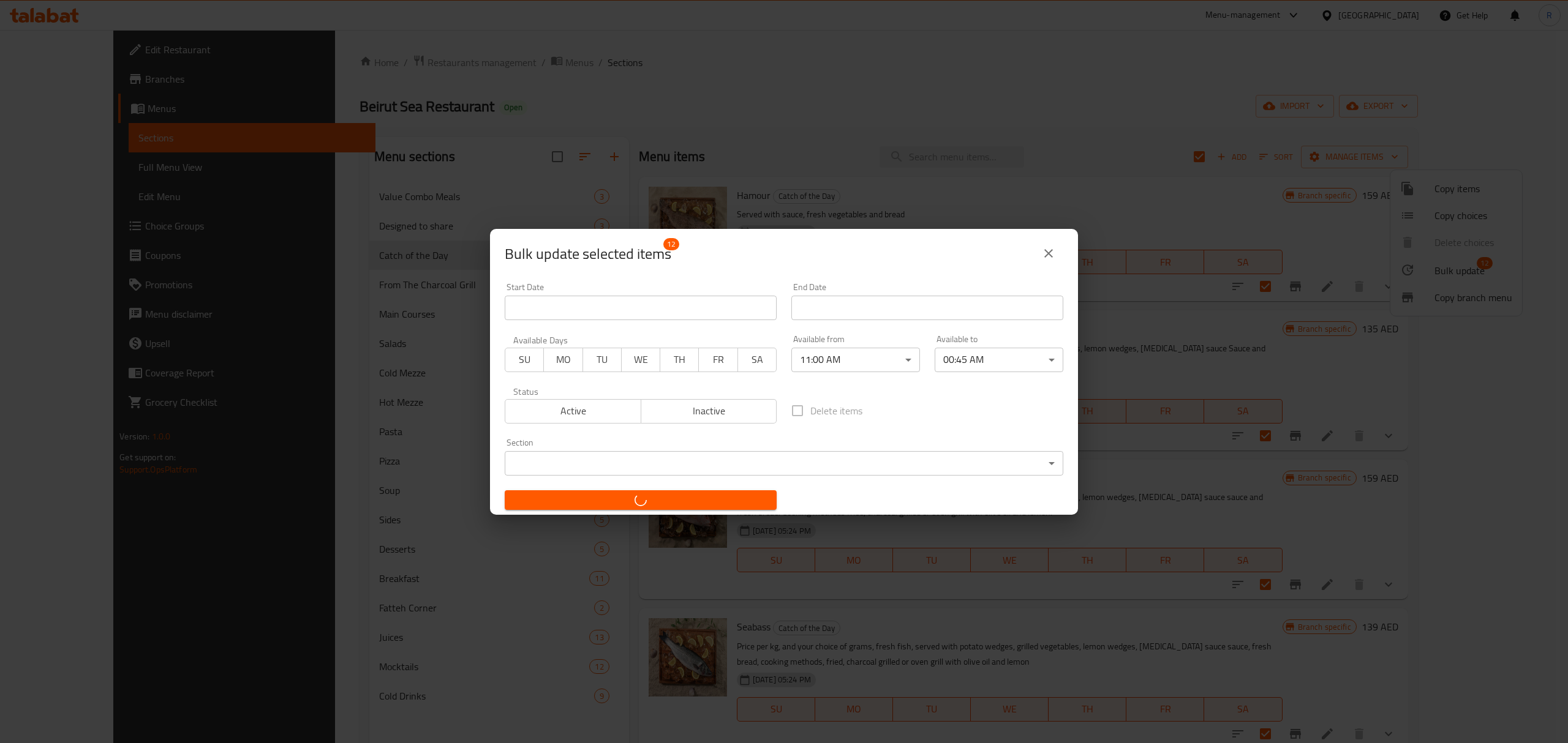
checkbox input "false"
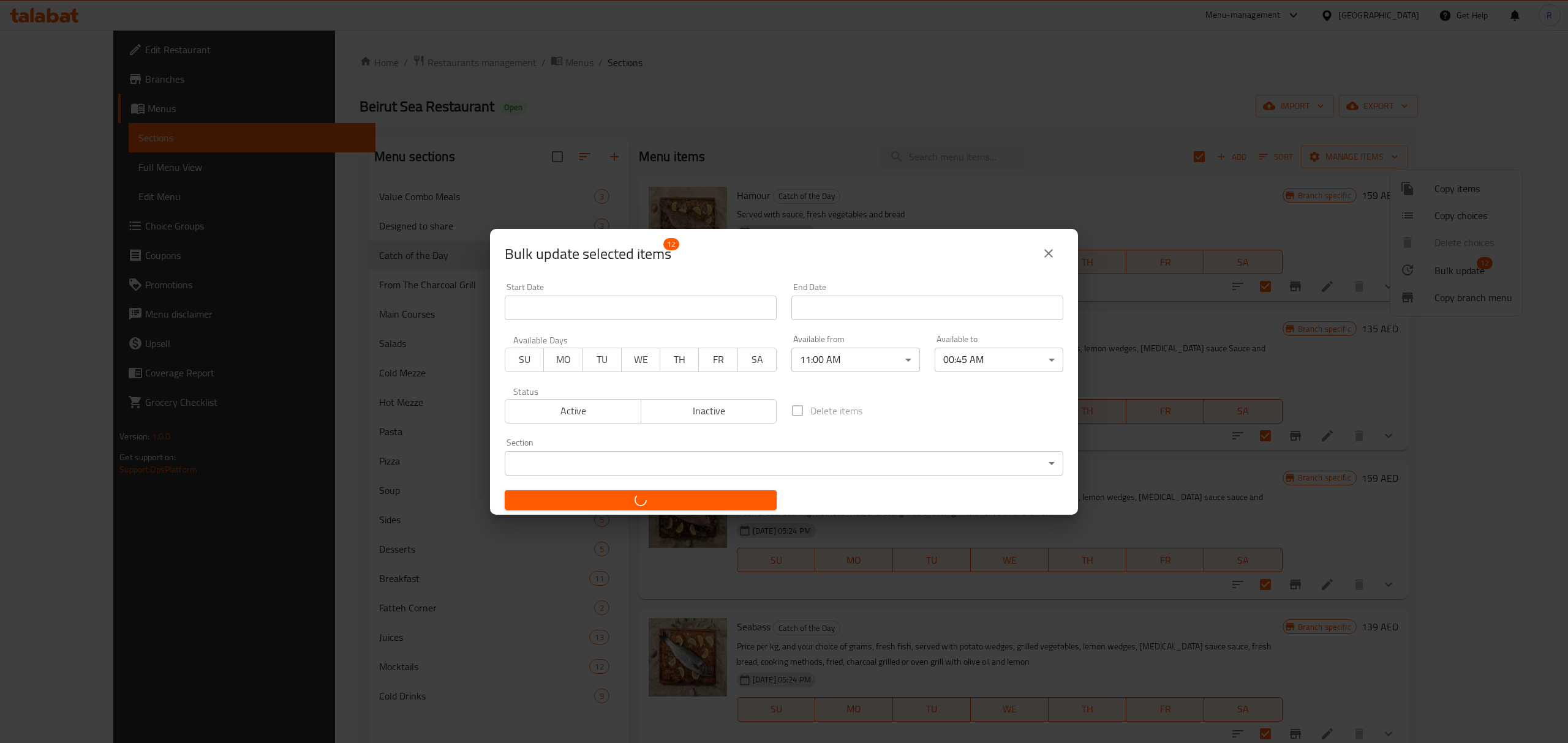
checkbox input "false"
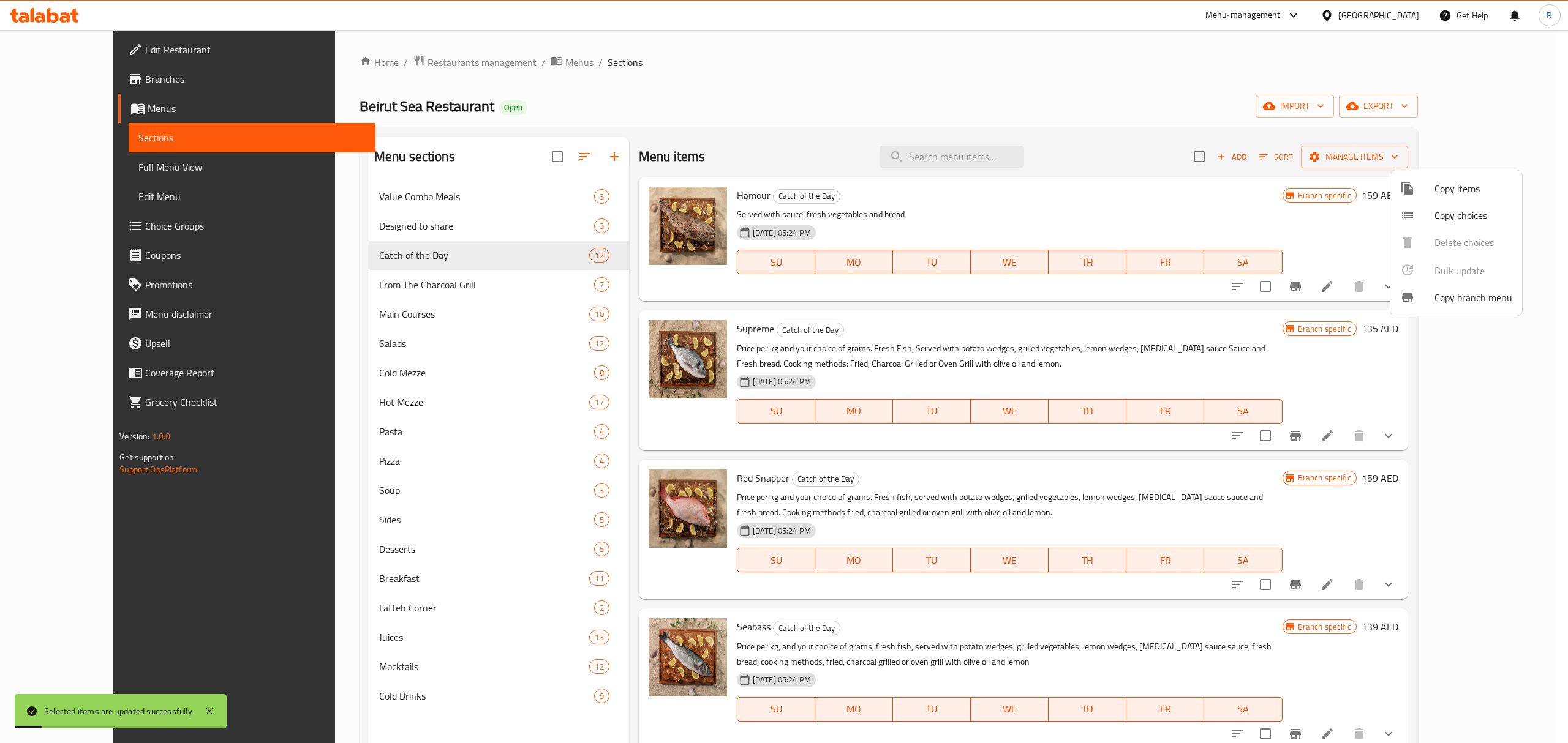
click at [837, 84] on div at bounding box center [784, 372] width 1568 height 743
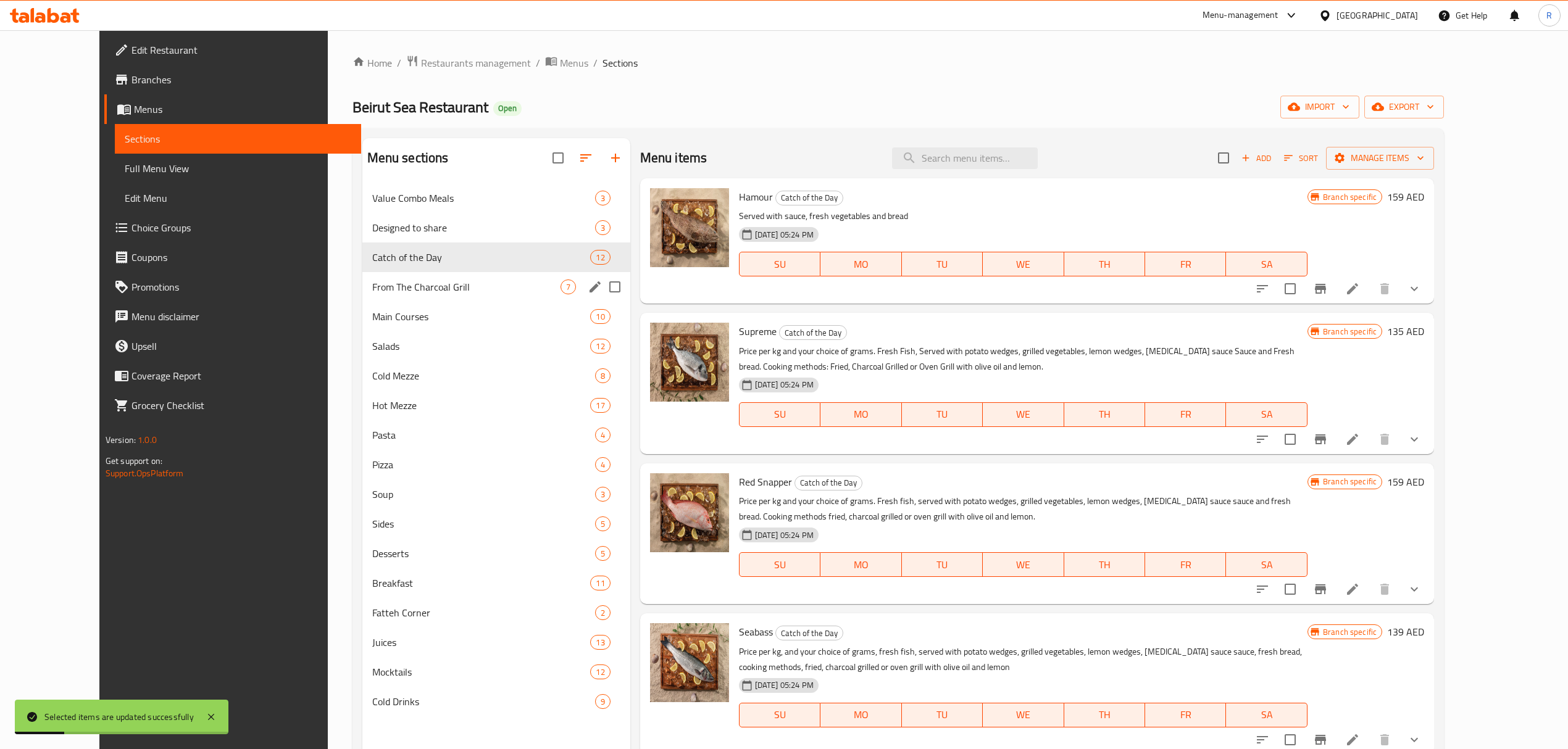
click at [435, 300] on div "From The Charcoal Grill 7" at bounding box center [497, 287] width 268 height 29
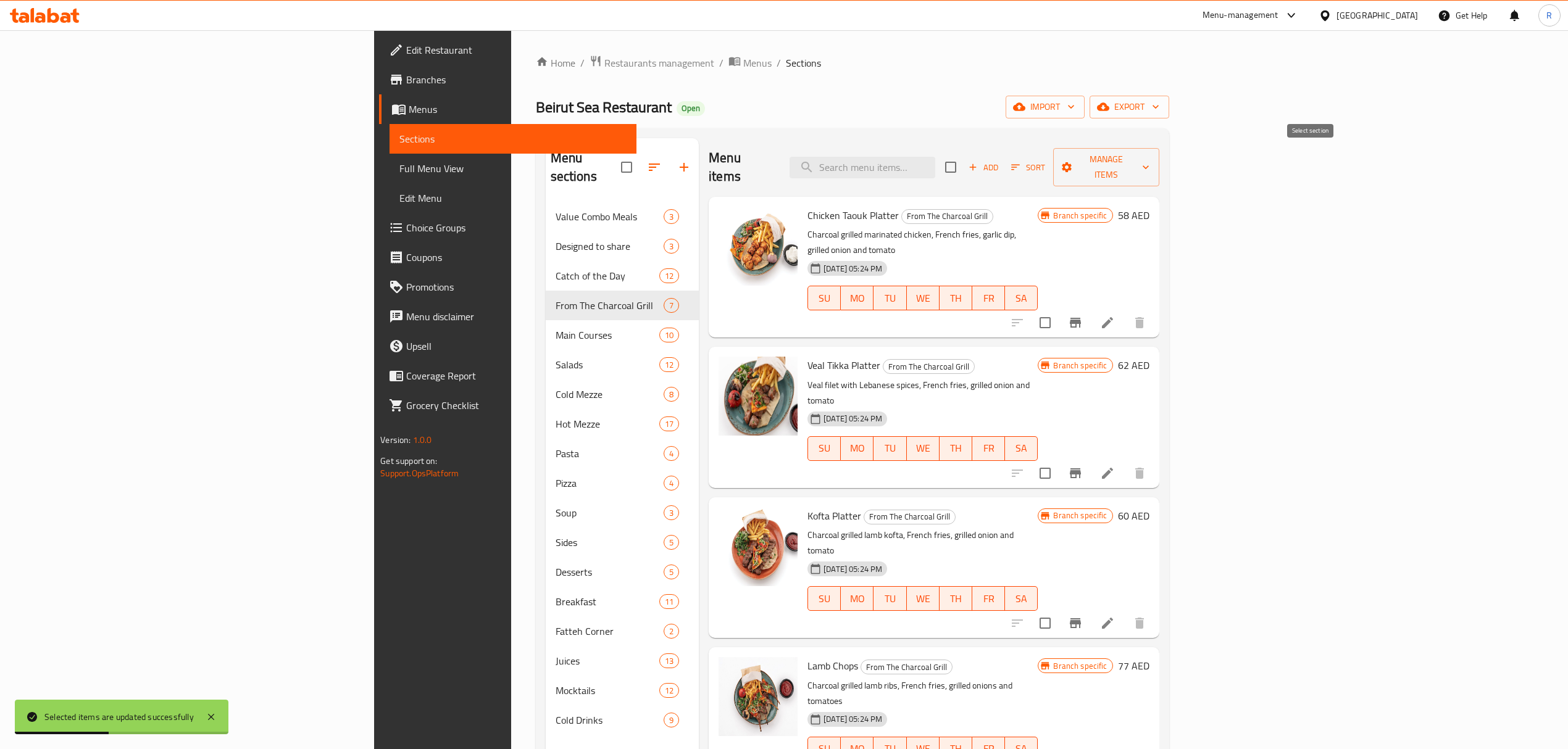
click at [964, 159] on input "checkbox" at bounding box center [950, 167] width 26 height 26
checkbox input "true"
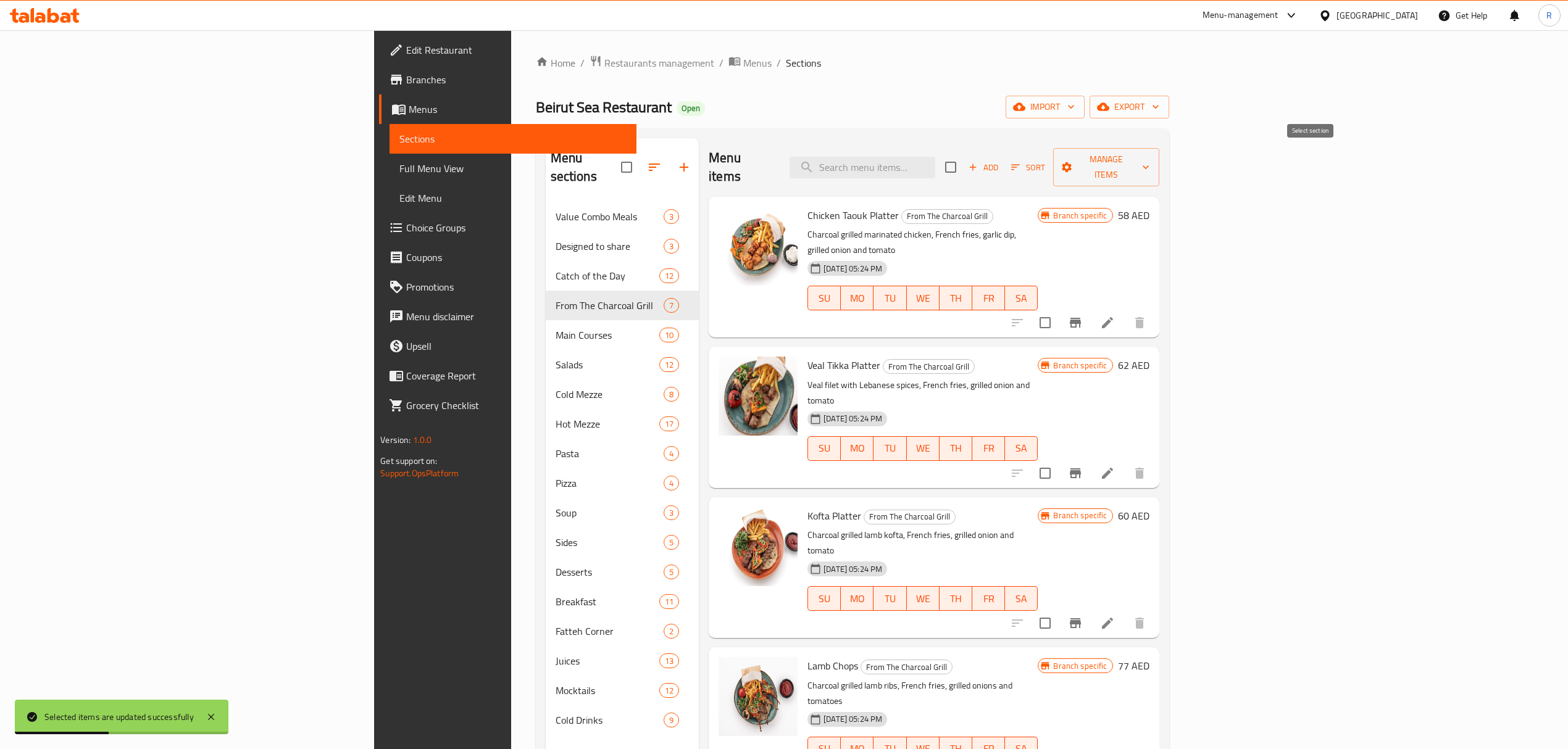
checkbox input "true"
click at [1149, 163] on span "Manage items" at bounding box center [1106, 167] width 86 height 31
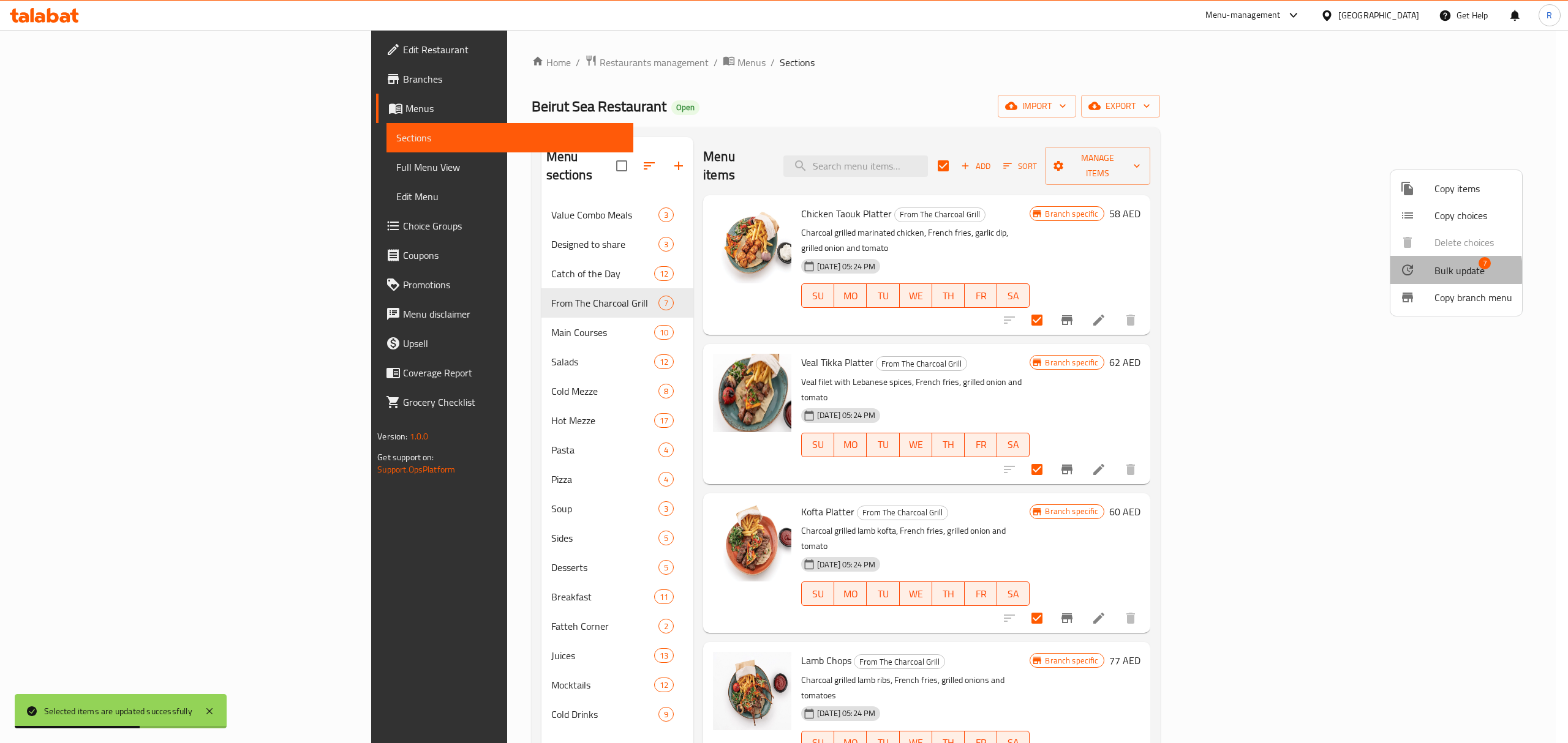
click at [1427, 272] on div at bounding box center [1418, 270] width 35 height 15
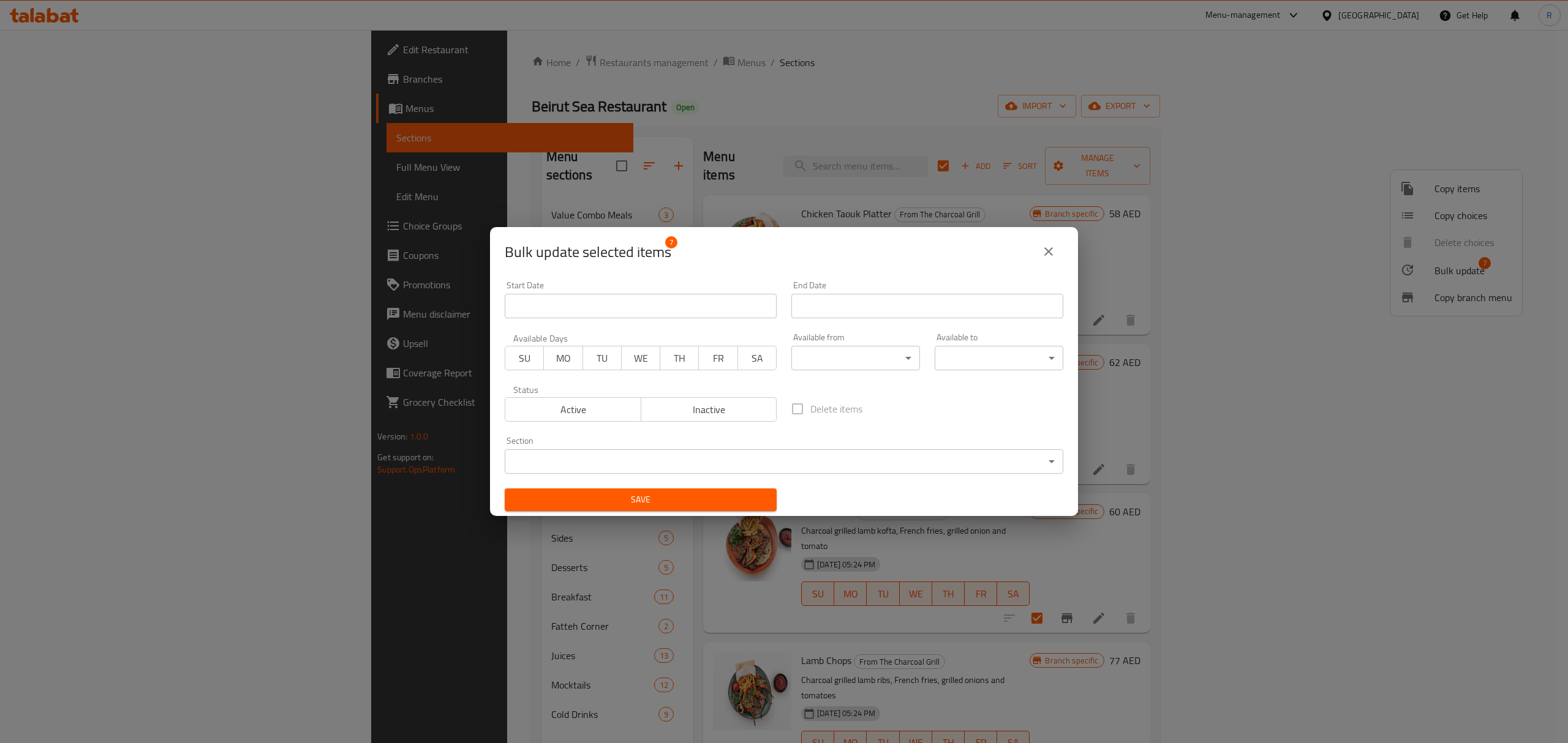
click at [932, 262] on div "Bulk update selected items 7" at bounding box center [784, 252] width 559 height 29
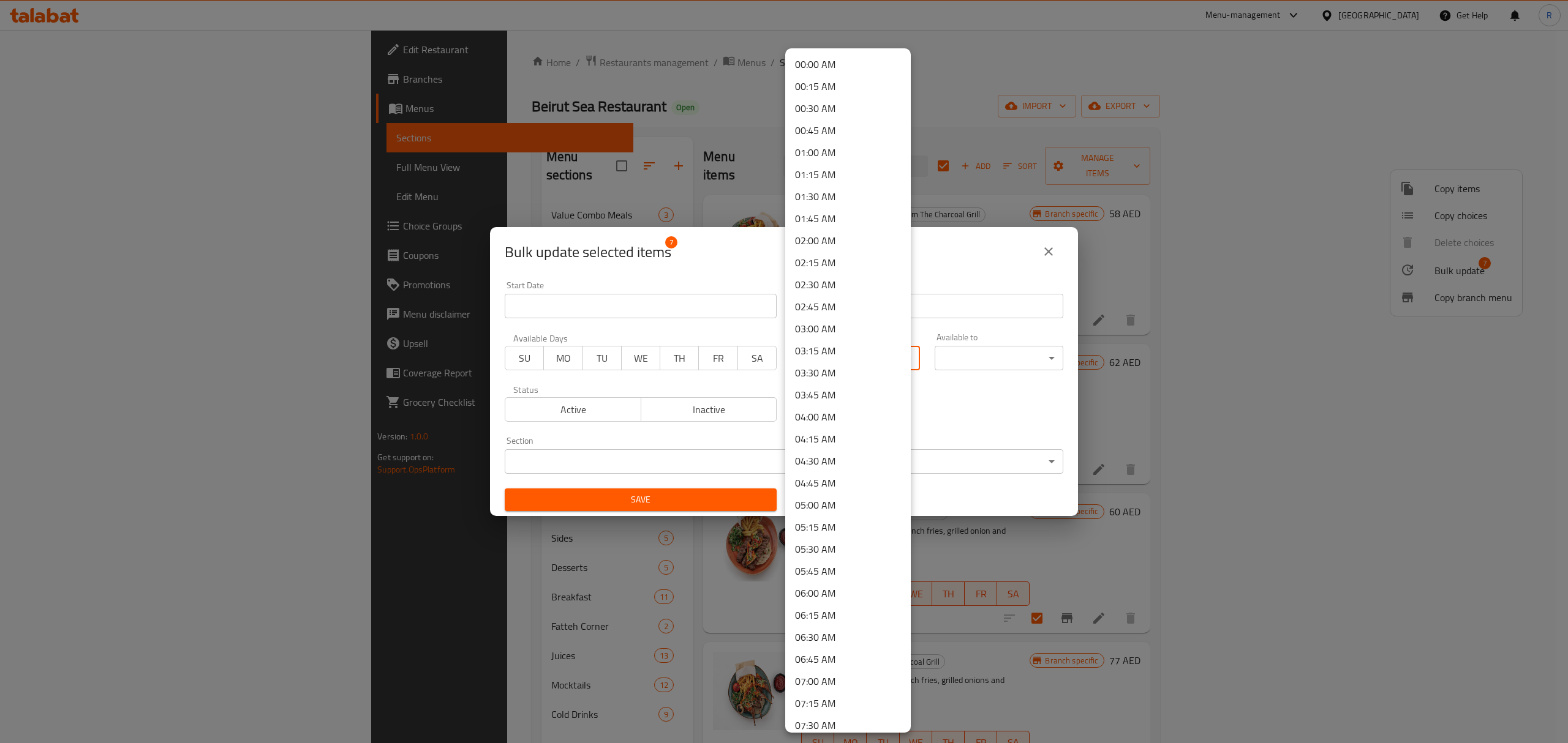
click at [829, 362] on body "​ Menu-management United Arab Emirates Get Help R Edit Restaurant Branches Menu…" at bounding box center [784, 386] width 1568 height 713
click at [837, 545] on li "11:00 AM" at bounding box center [848, 544] width 126 height 22
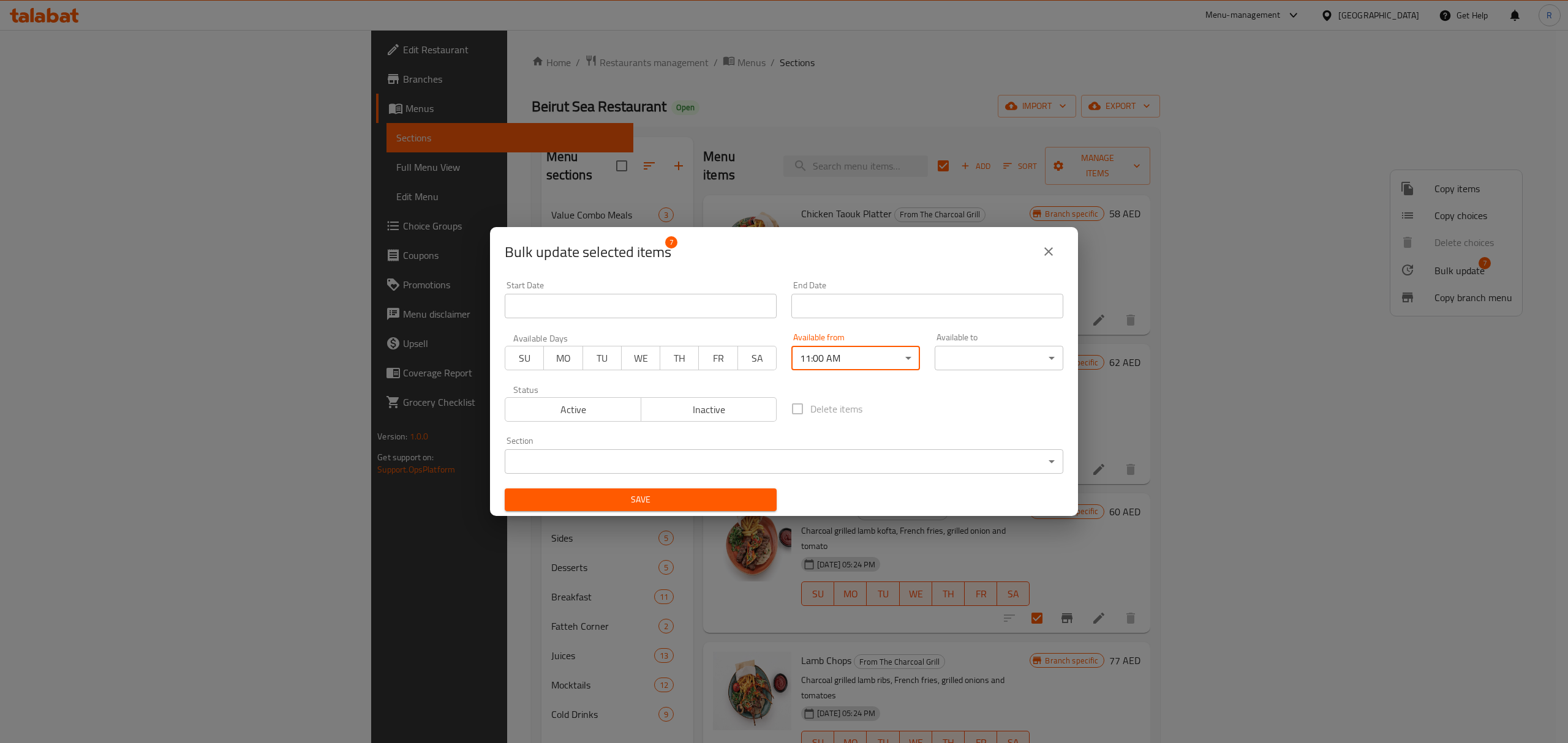
click at [958, 362] on body "​ Menu-management United Arab Emirates Get Help R Edit Restaurant Branches Menu…" at bounding box center [784, 386] width 1568 height 713
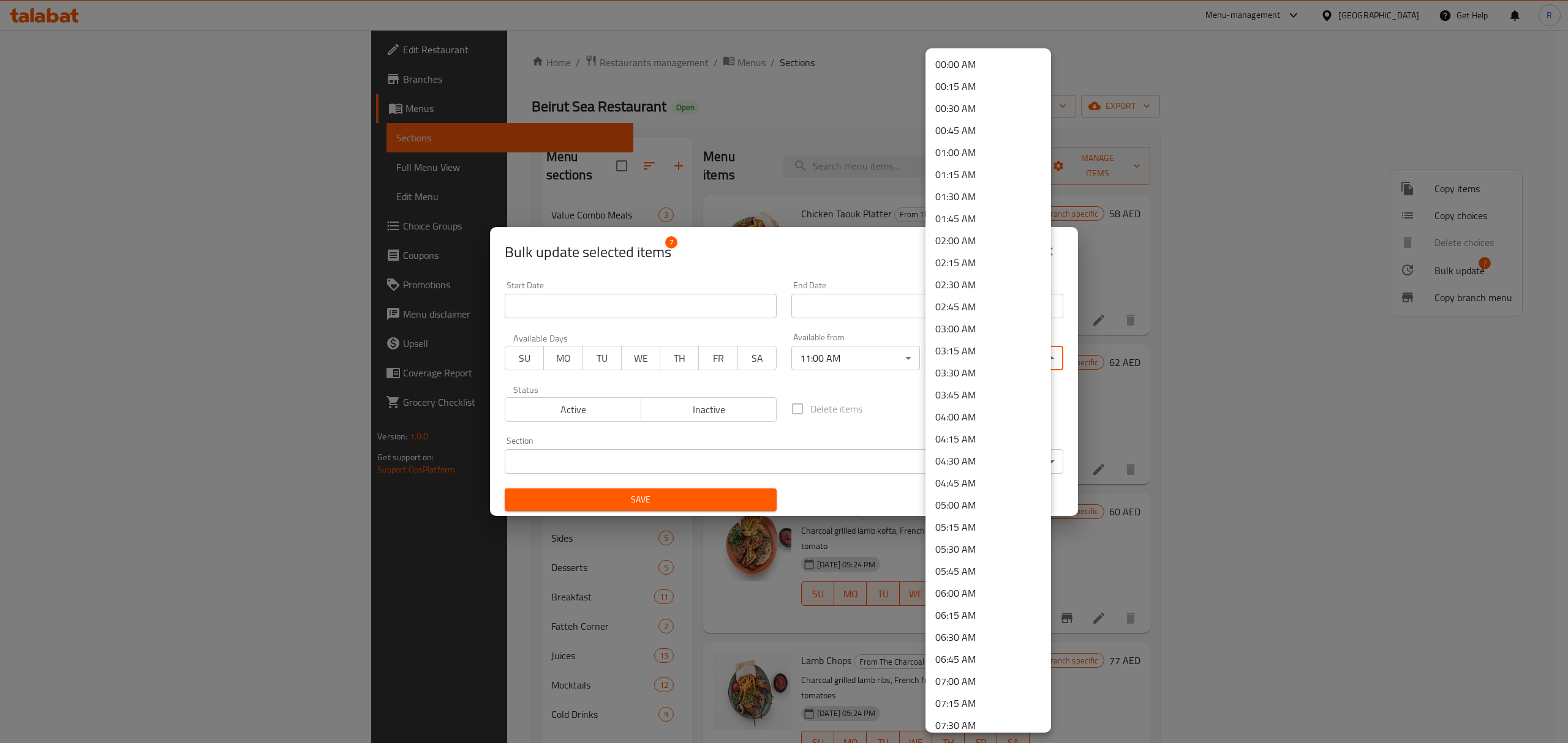
click at [964, 130] on li "00:45 AM" at bounding box center [988, 130] width 126 height 22
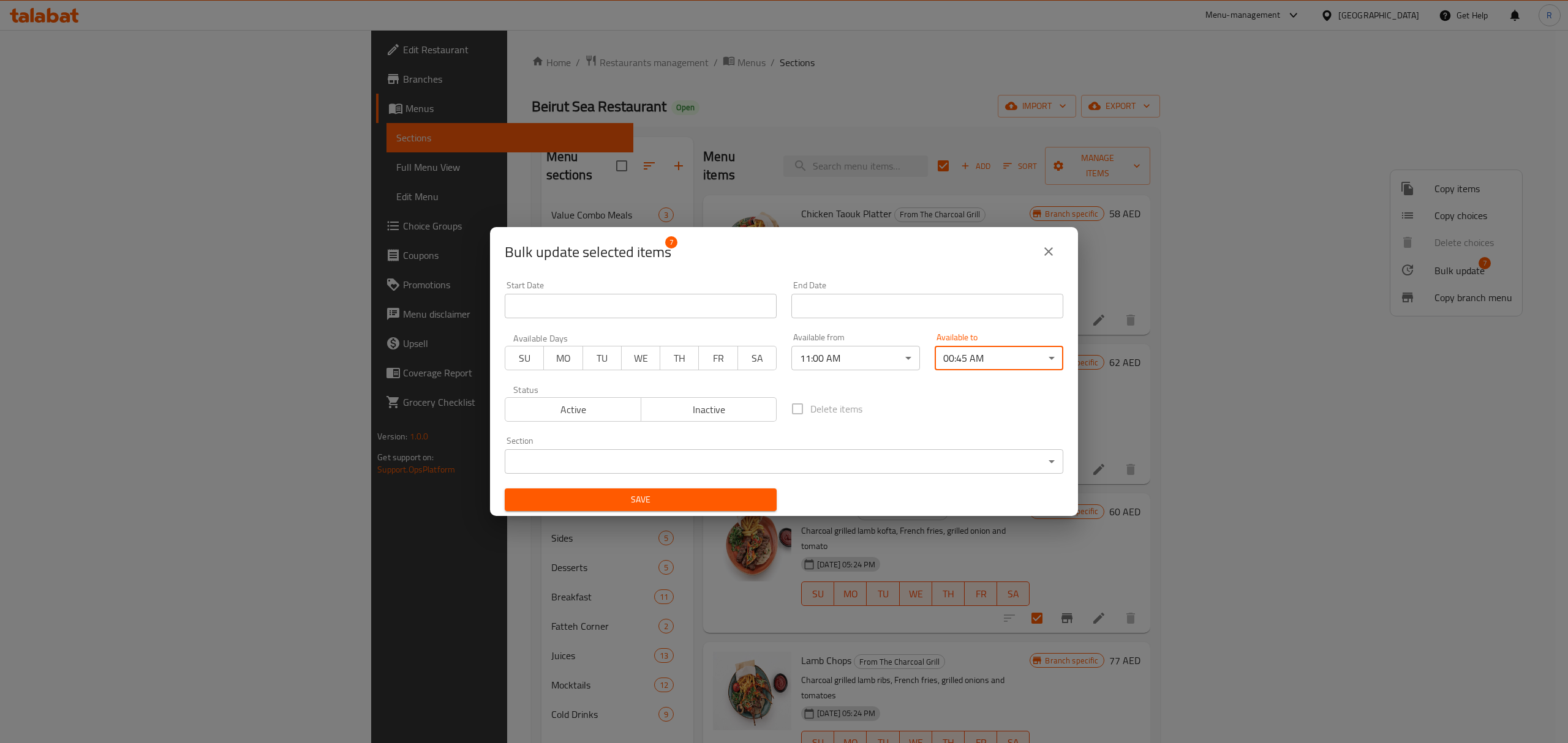
click at [699, 509] on button "Save" at bounding box center [640, 500] width 272 height 23
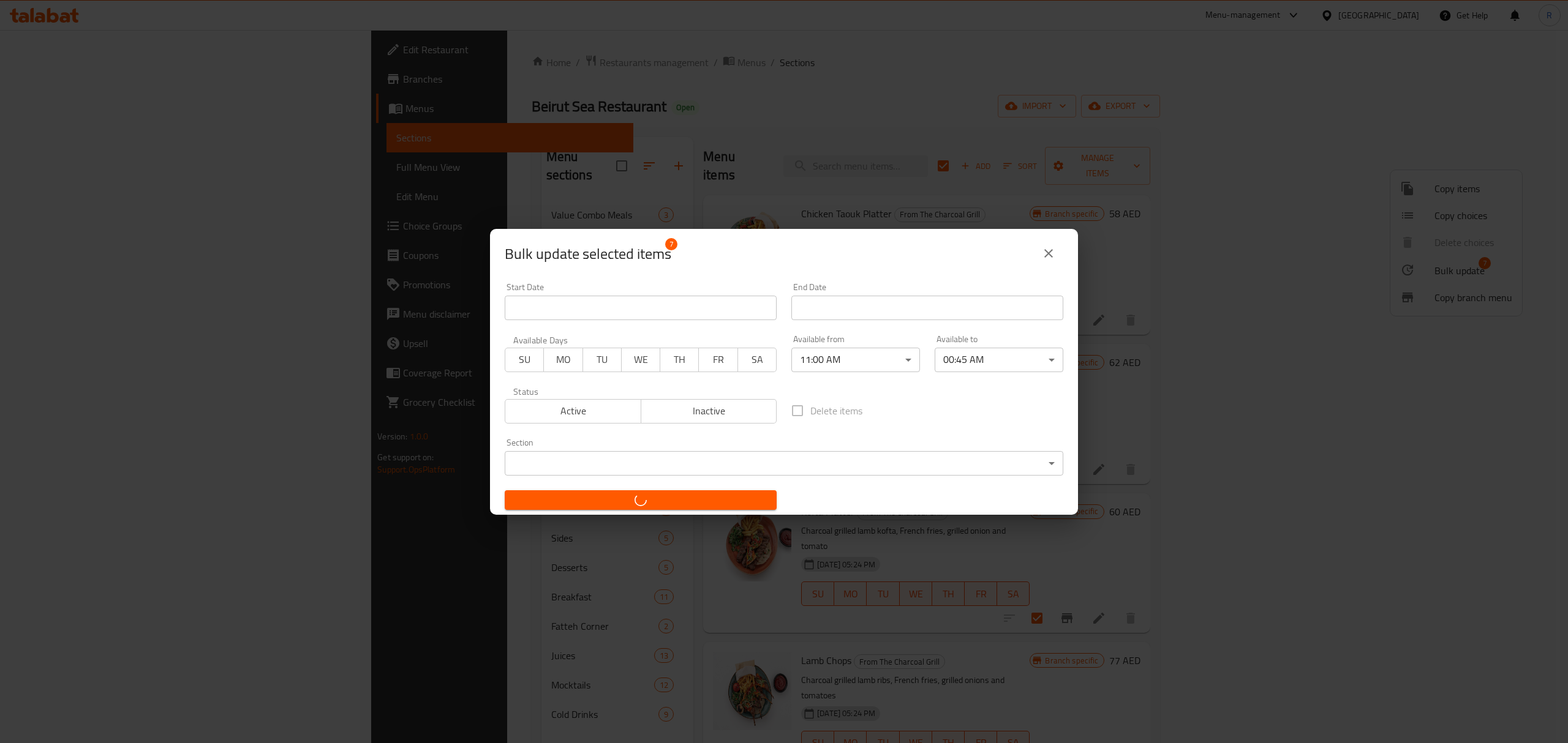
checkbox input "false"
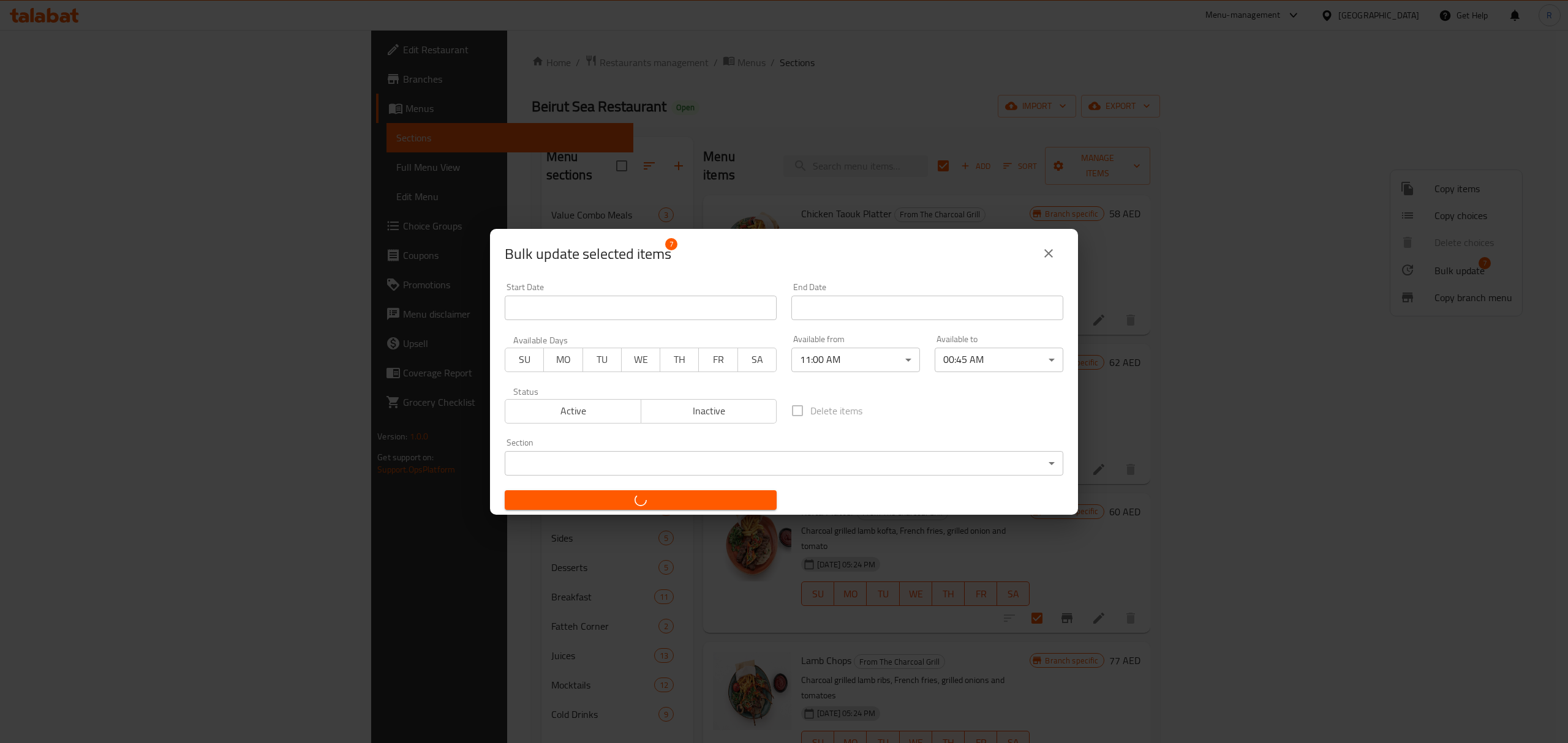
checkbox input "false"
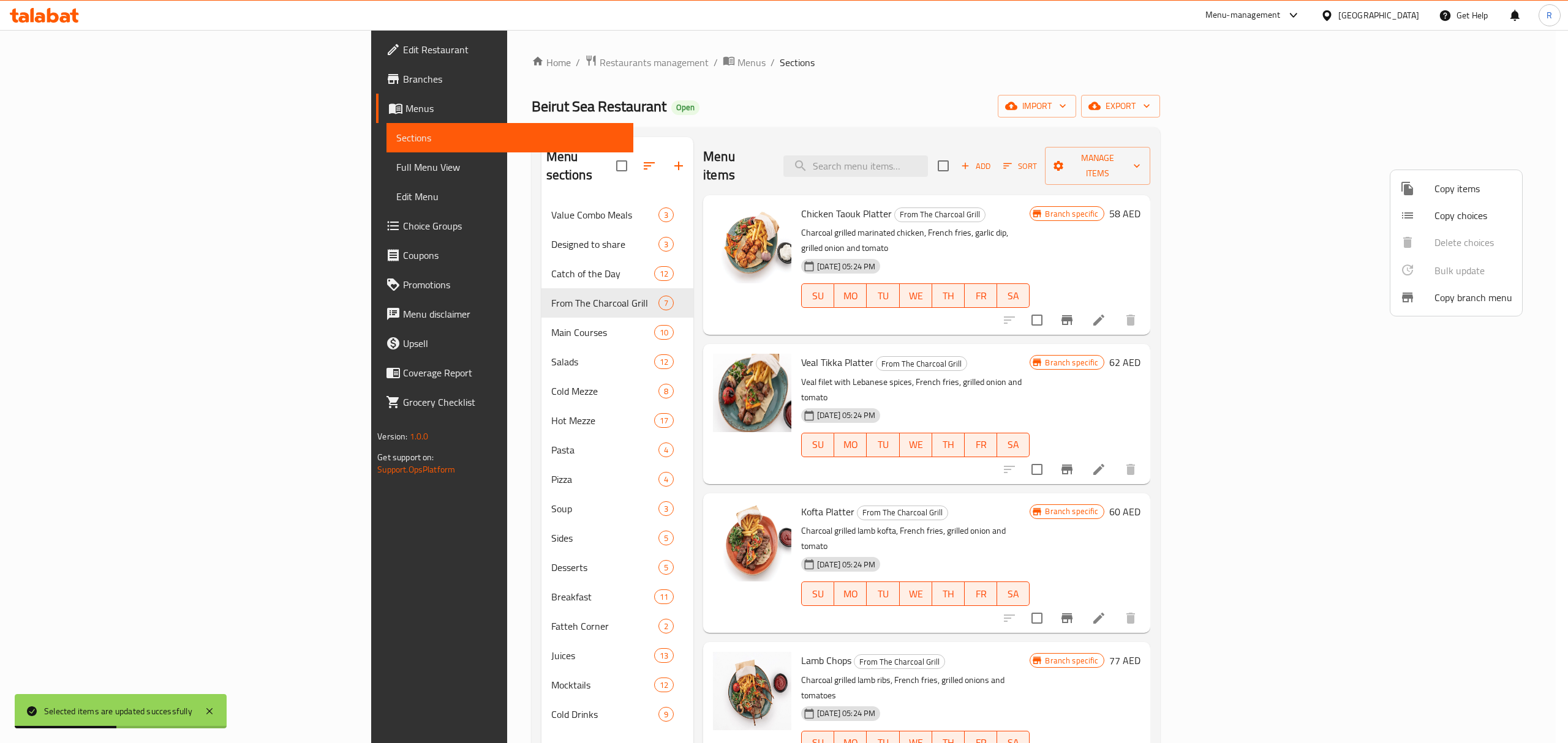
click at [934, 94] on div at bounding box center [784, 372] width 1568 height 743
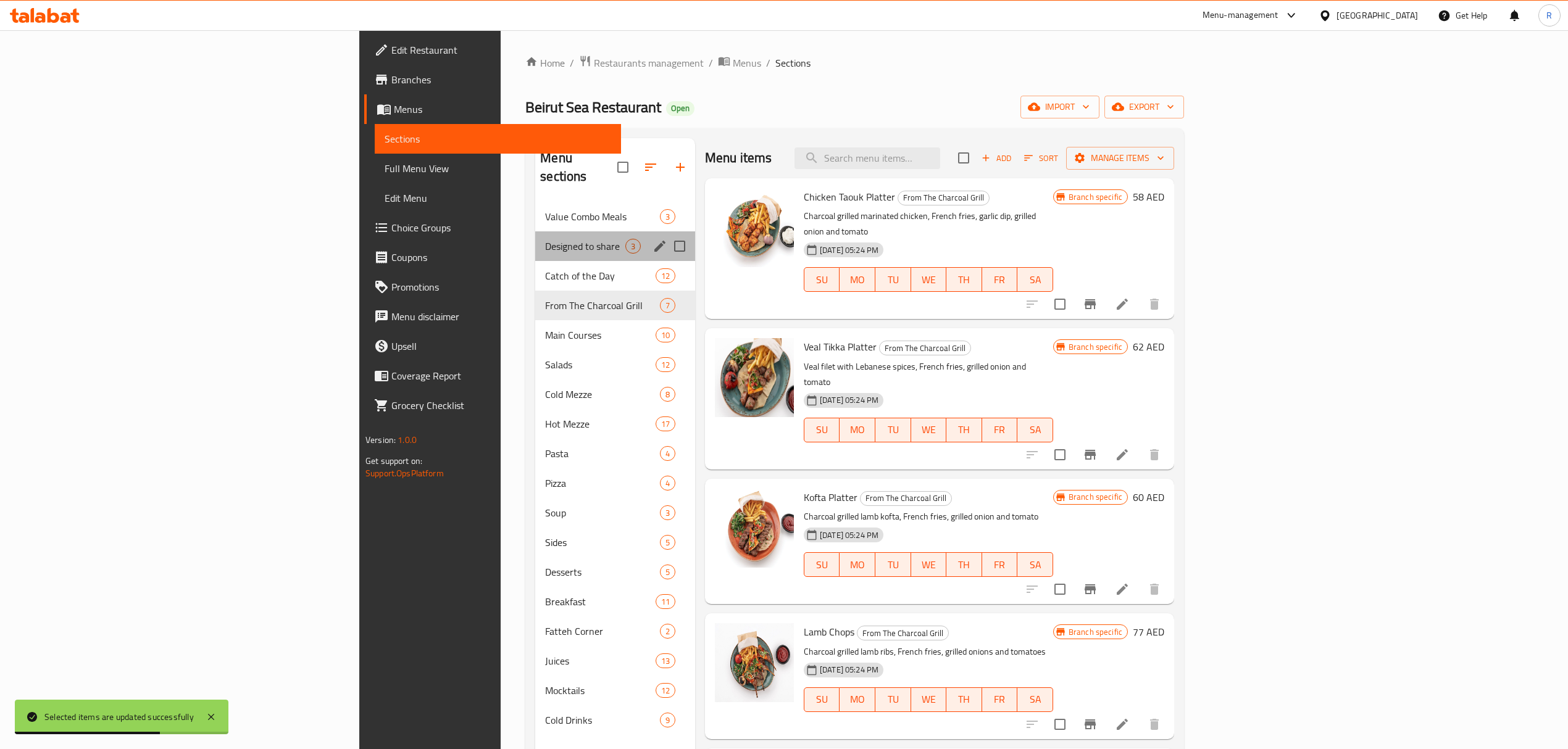
click at [535, 239] on div "Designed to share 3" at bounding box center [615, 246] width 160 height 29
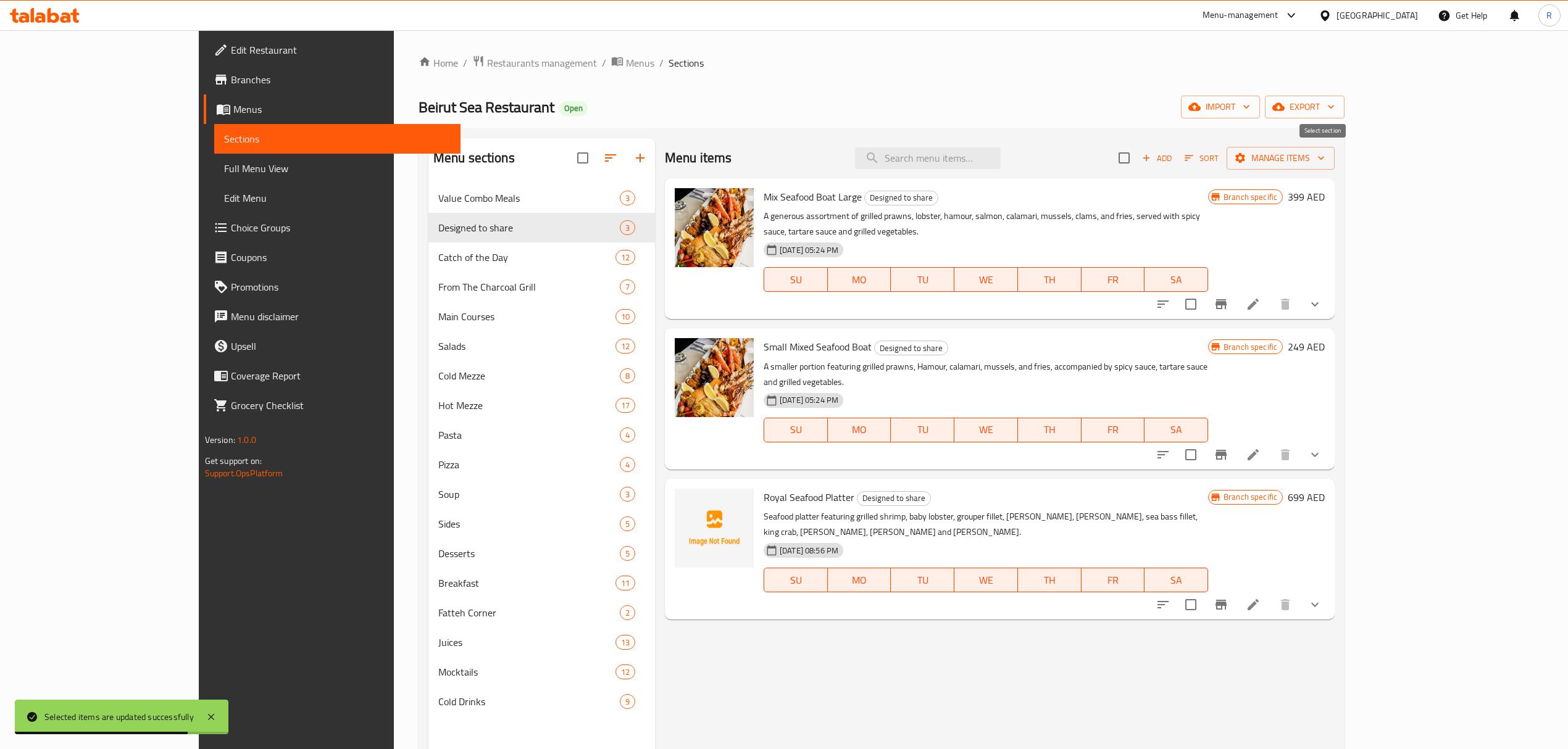
click at [1137, 154] on input "checkbox" at bounding box center [1124, 157] width 26 height 26
checkbox input "true"
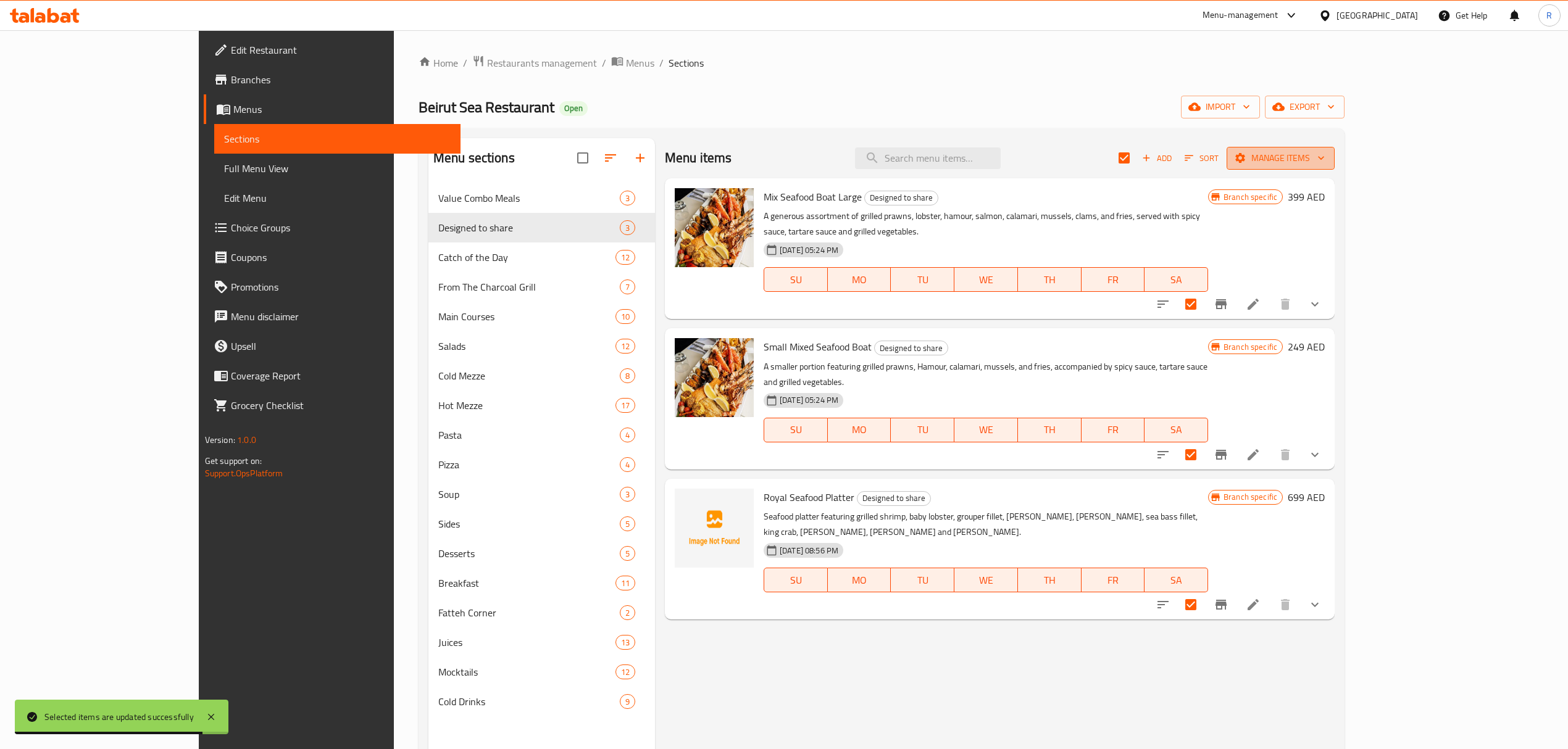
click at [1325, 159] on span "Manage items" at bounding box center [1281, 158] width 88 height 15
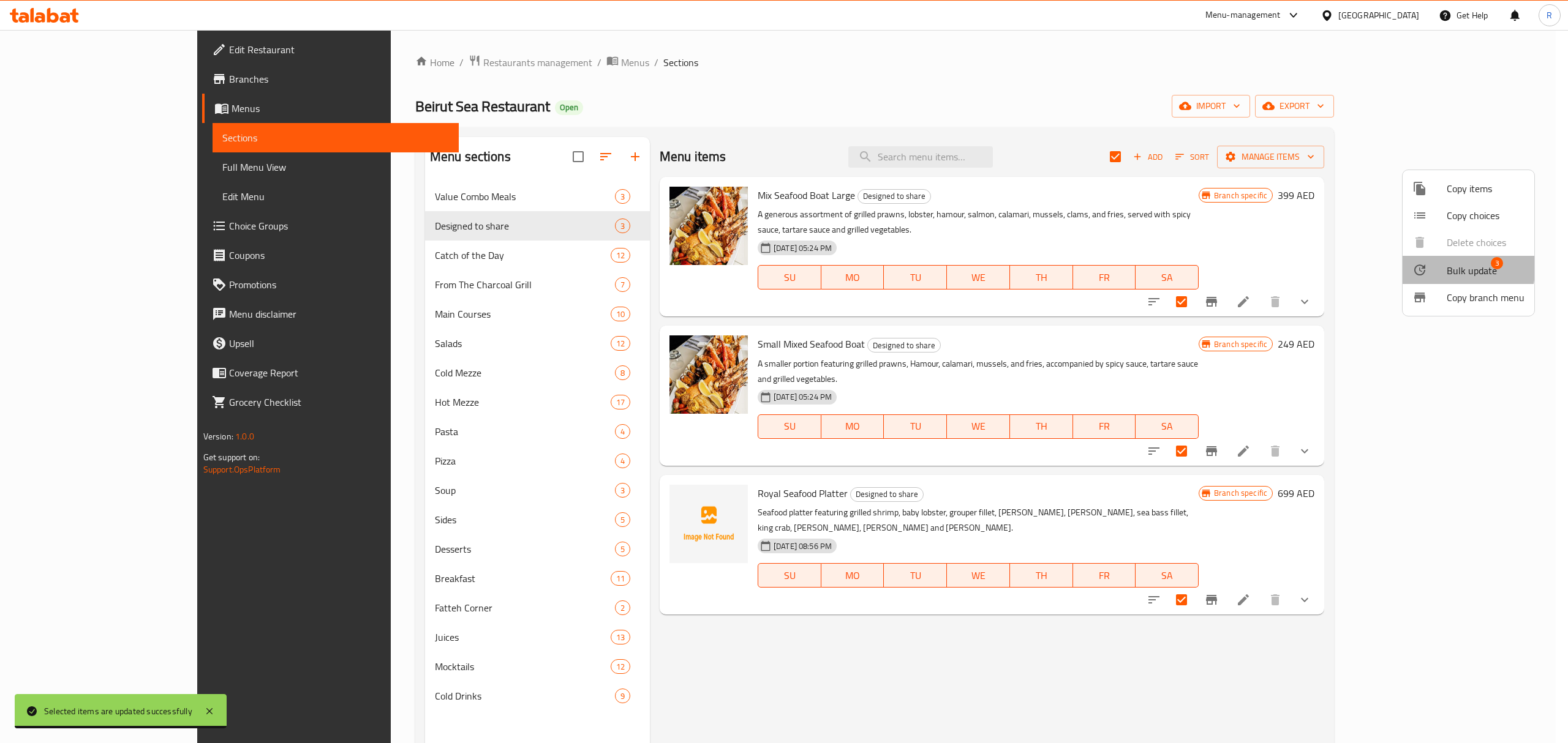
click at [1439, 266] on div at bounding box center [1430, 270] width 35 height 15
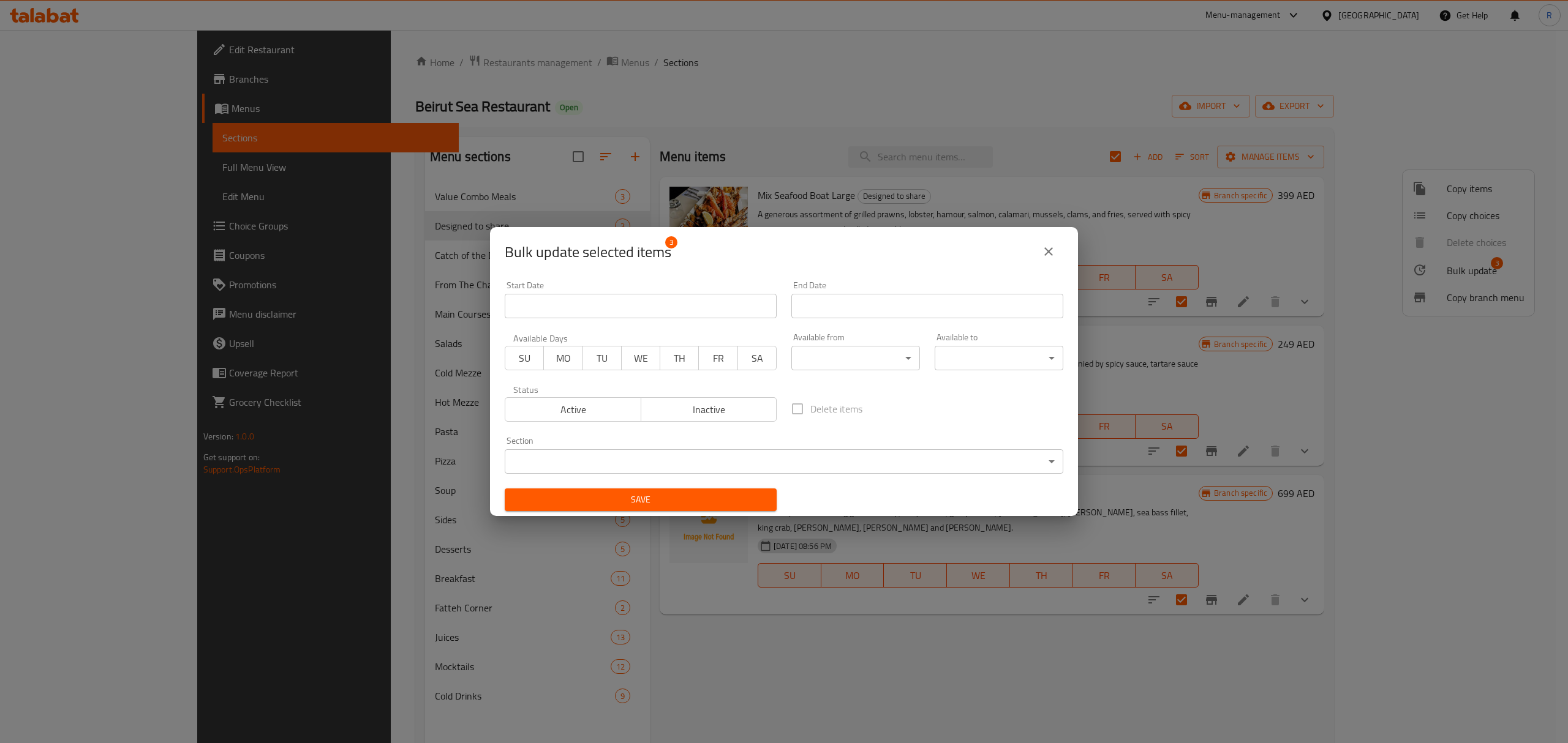
click at [866, 362] on body "​ Menu-management United Arab Emirates Get Help R Edit Restaurant Branches Menu…" at bounding box center [784, 386] width 1568 height 713
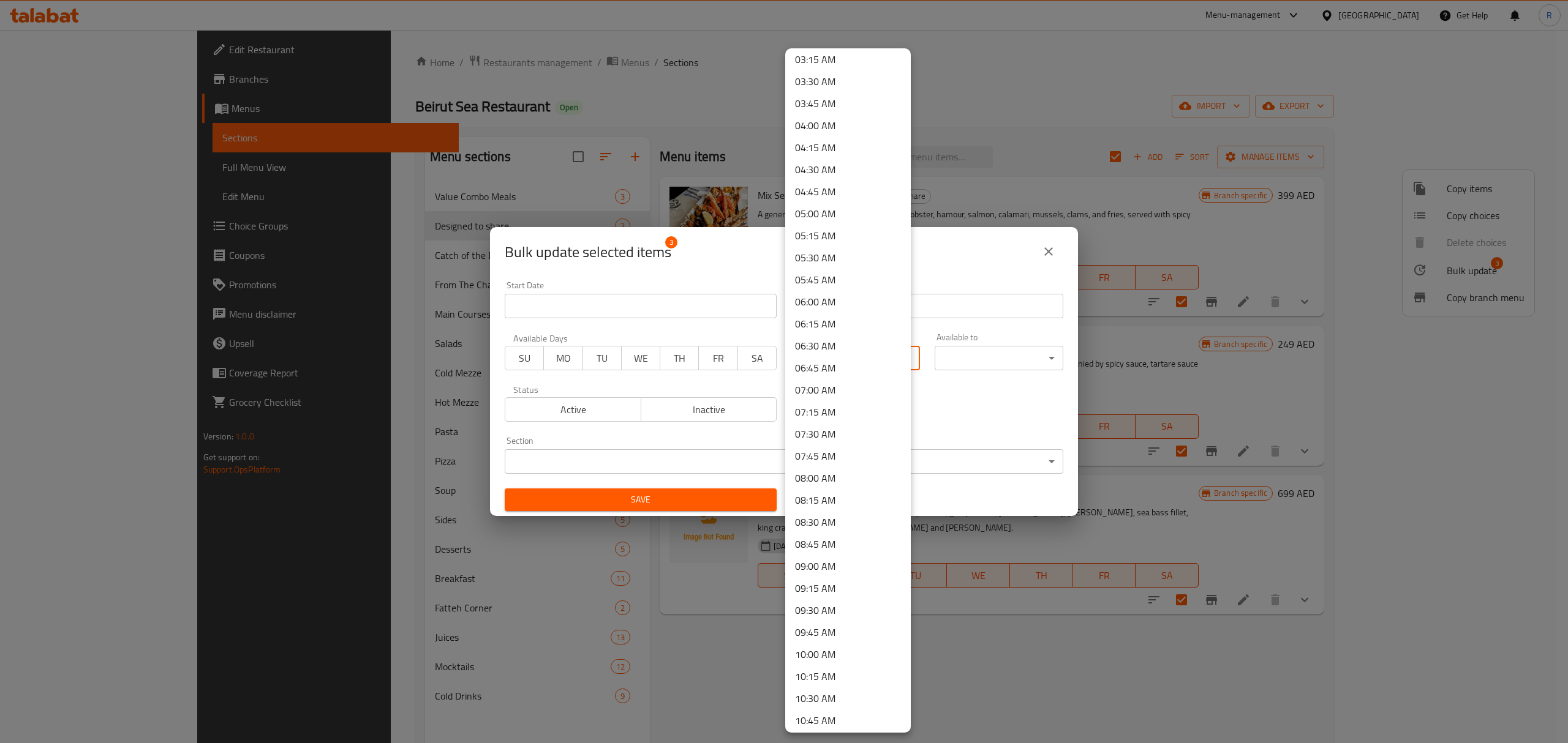
scroll to position [326, 0]
click at [836, 703] on li "11:00 AM" at bounding box center [848, 707] width 126 height 22
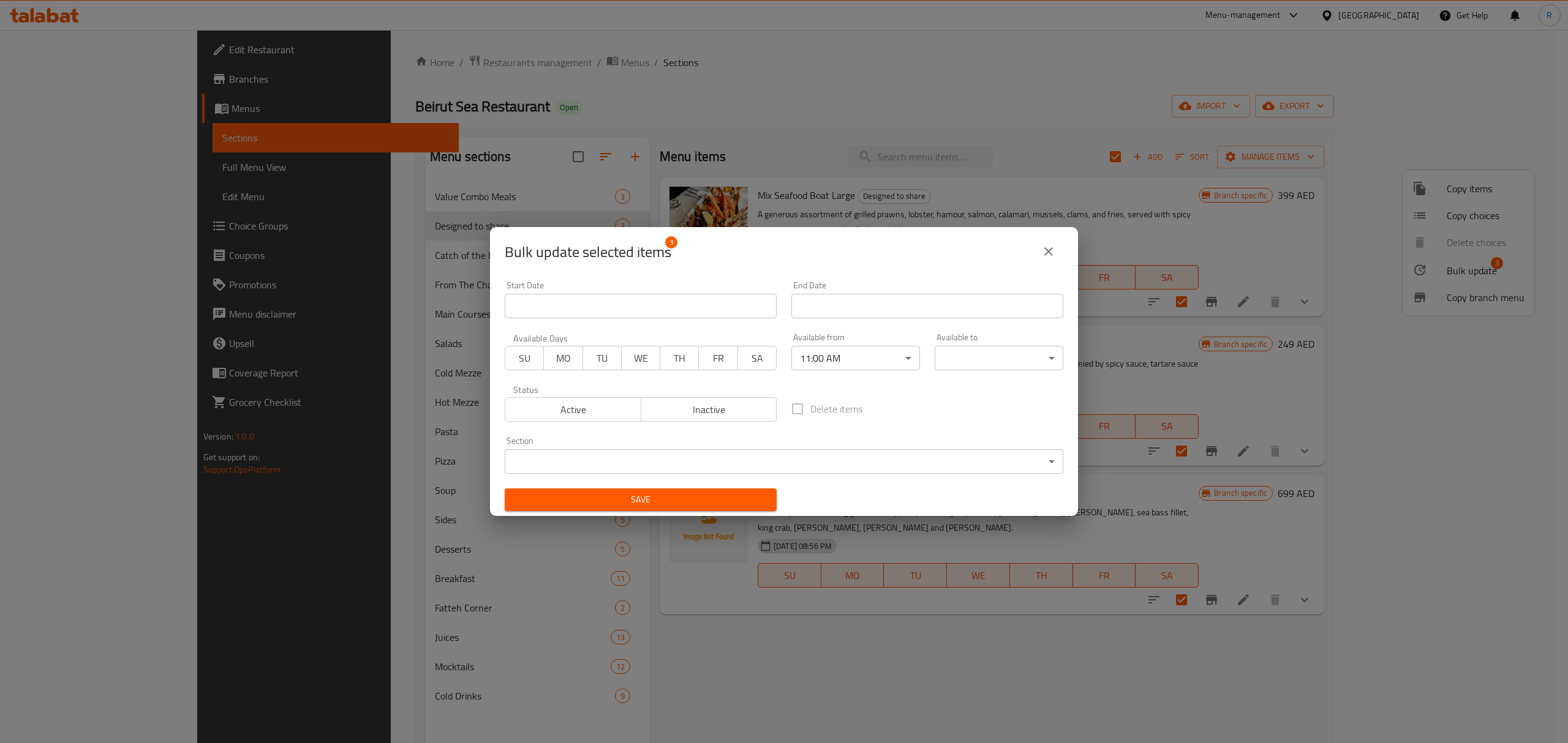
click at [954, 344] on div "Available to ​ ​" at bounding box center [999, 352] width 128 height 37
click at [956, 354] on body "​ Menu-management United Arab Emirates Get Help R Edit Restaurant Branches Menu…" at bounding box center [784, 386] width 1568 height 713
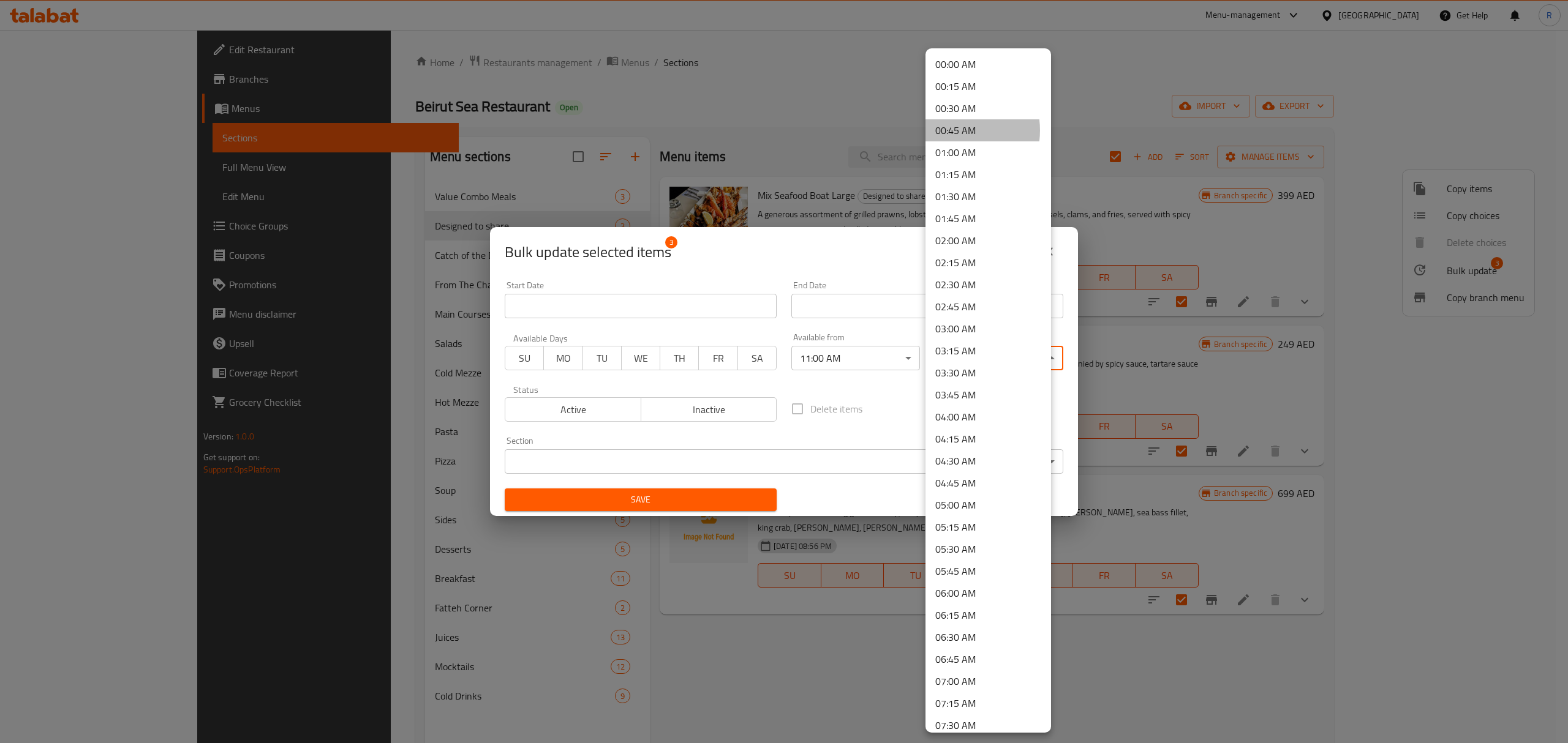
click at [952, 130] on li "00:45 AM" at bounding box center [988, 130] width 126 height 22
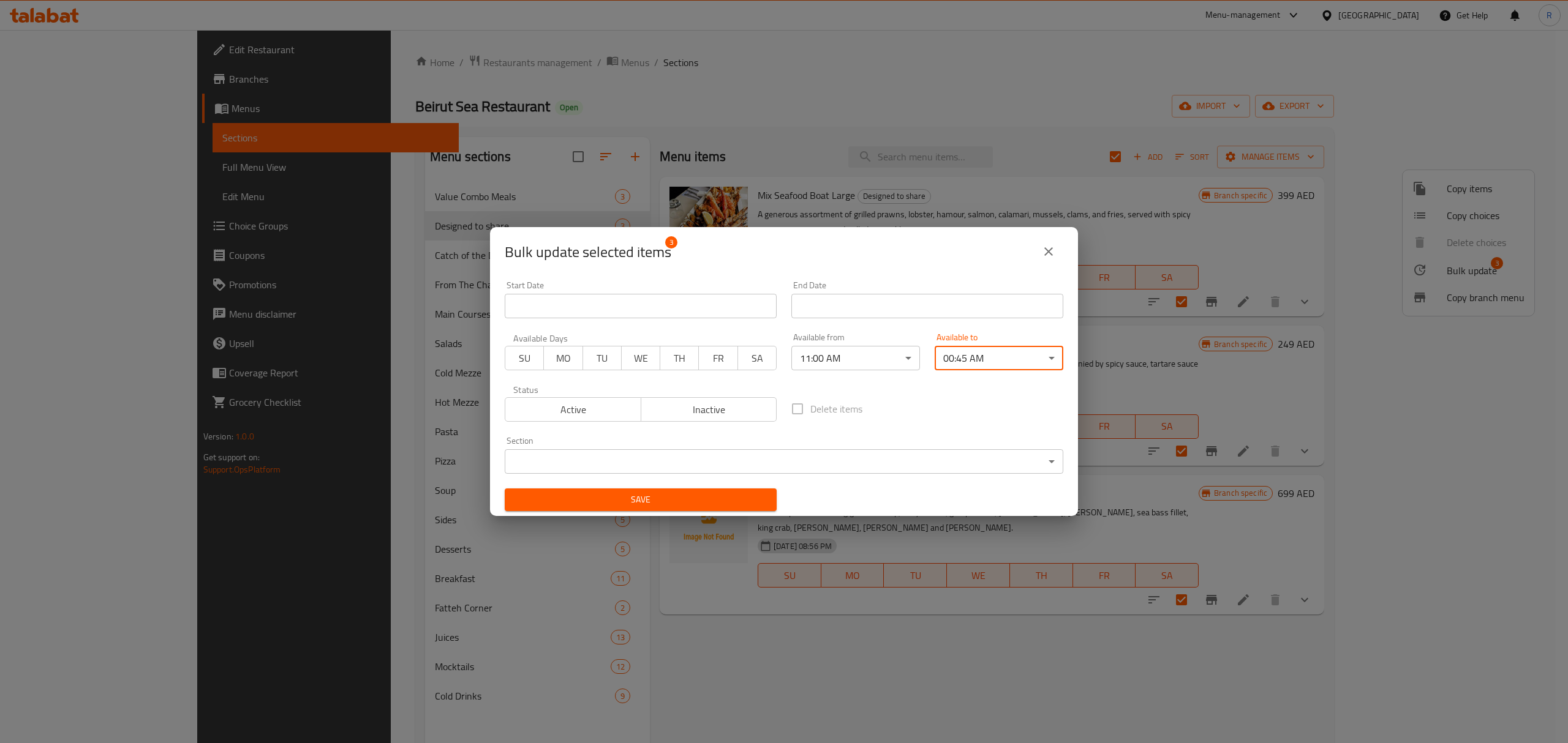
click at [751, 507] on span "Save" at bounding box center [641, 500] width 253 height 15
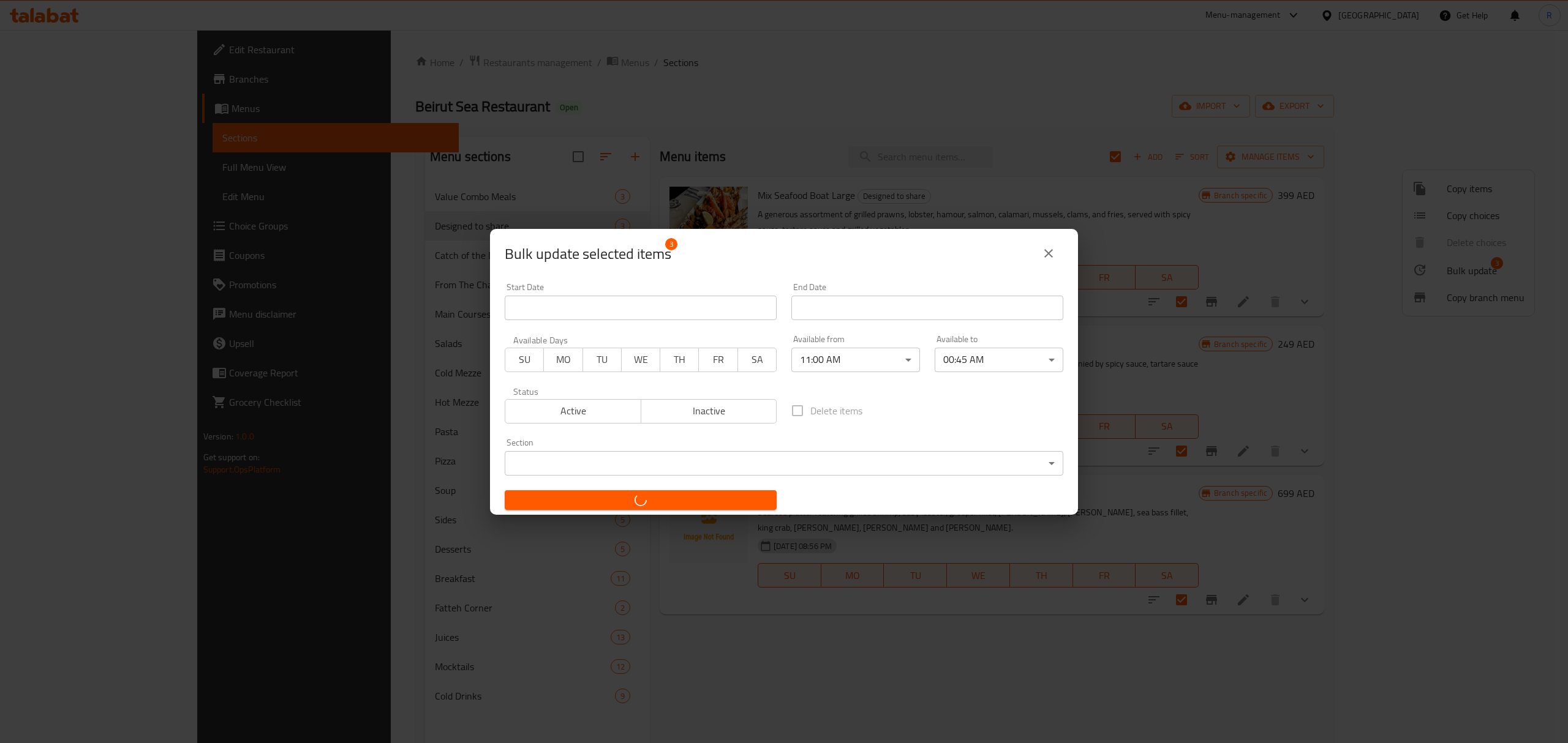
checkbox input "false"
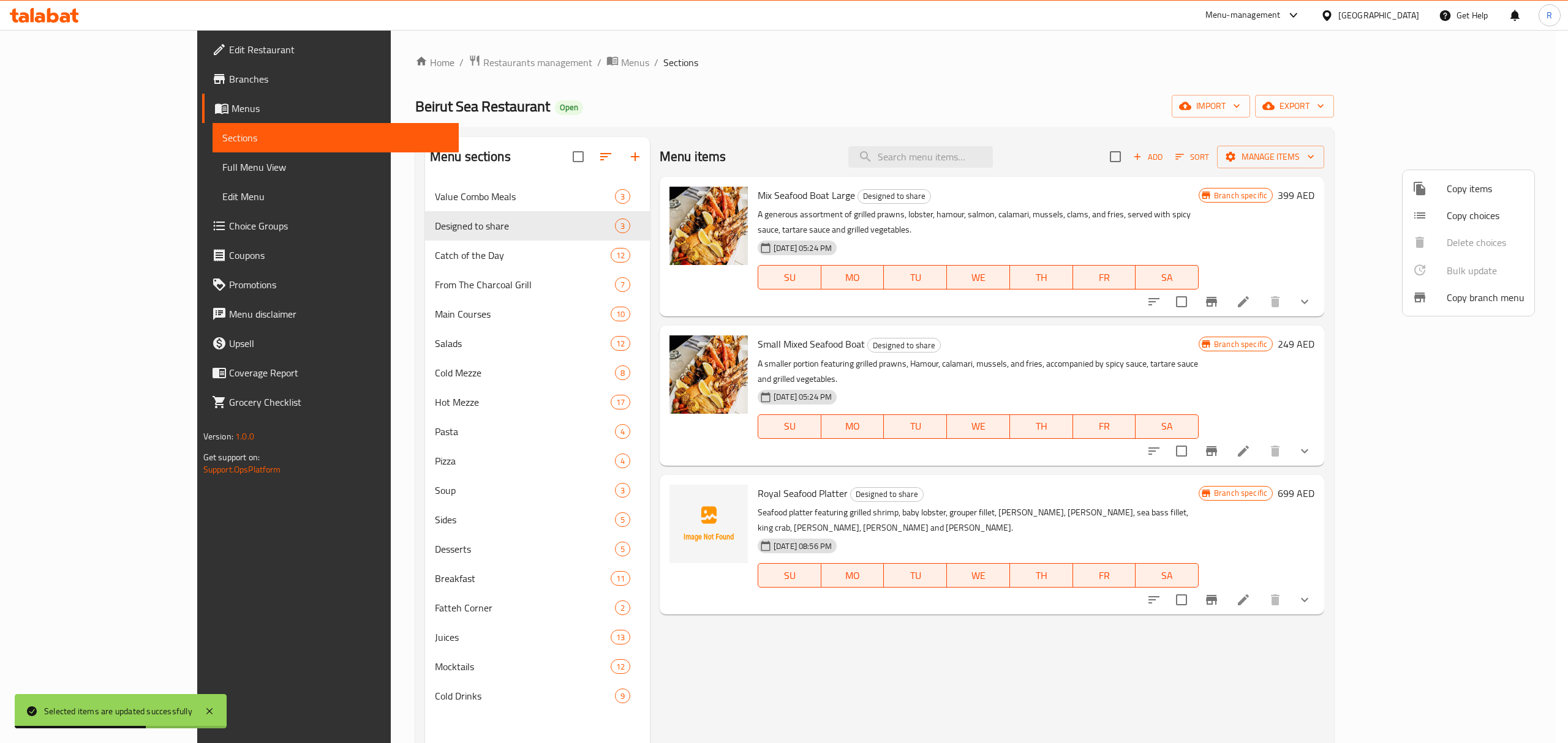
click at [920, 114] on div at bounding box center [784, 372] width 1568 height 743
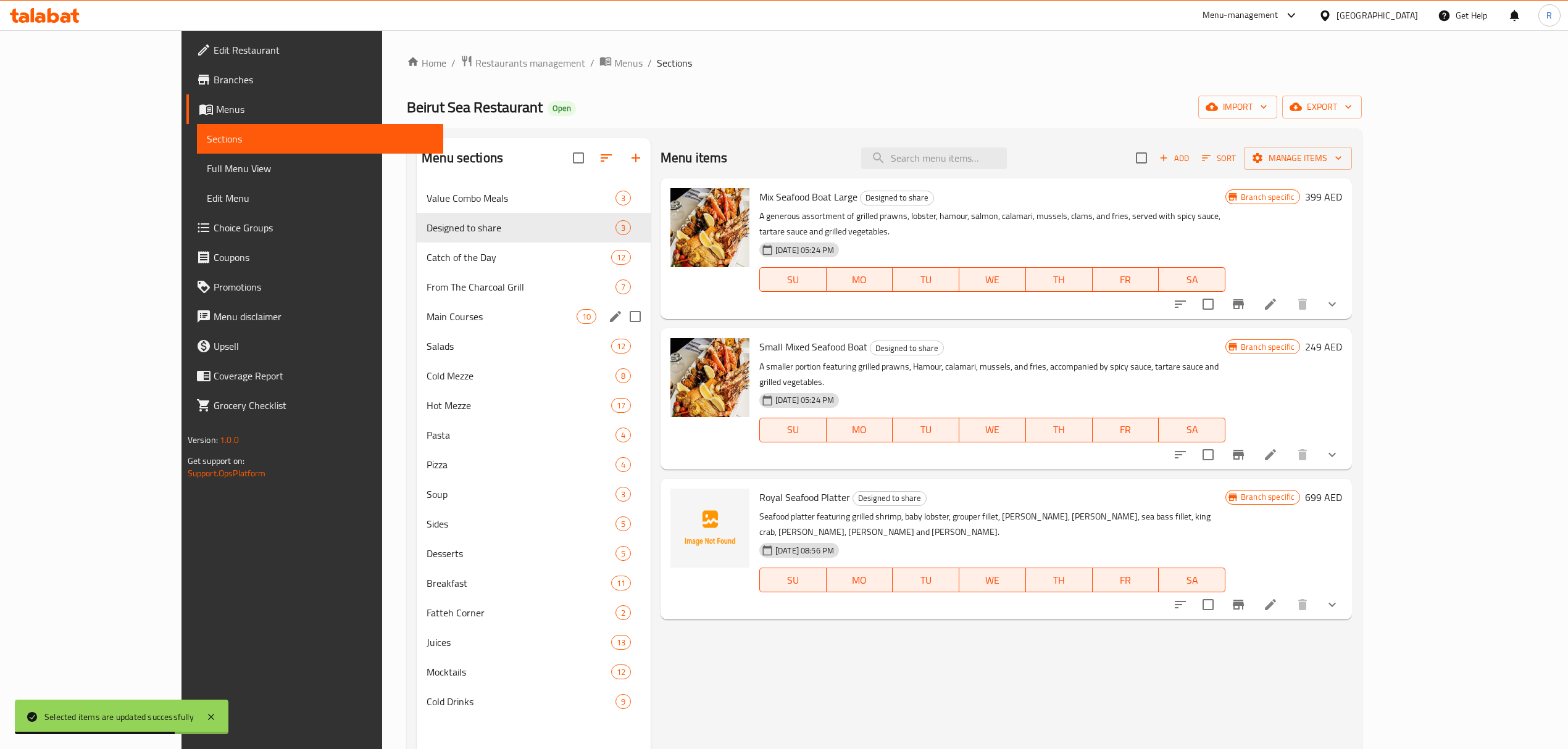
click at [427, 317] on span "Main Courses" at bounding box center [501, 317] width 149 height 15
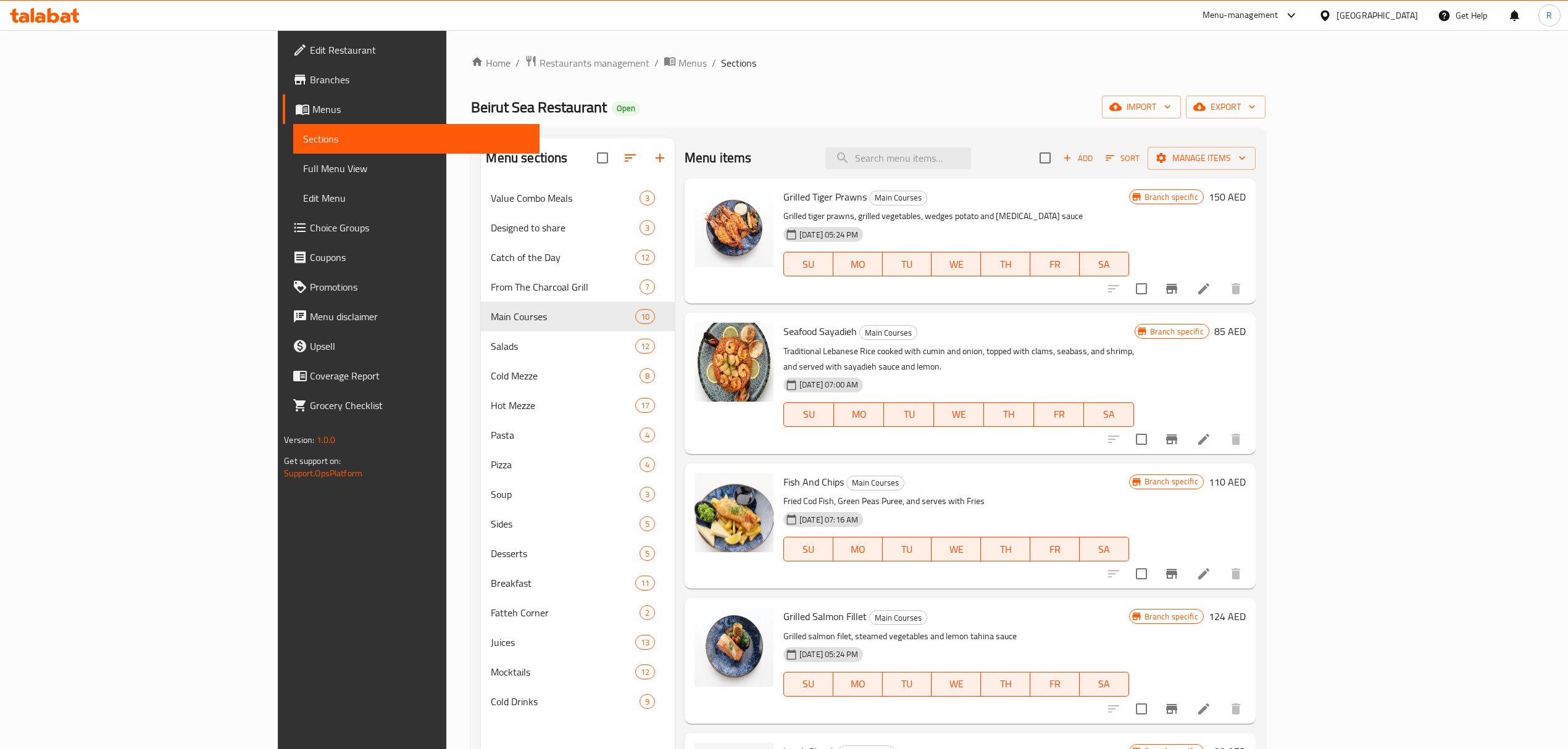
drag, startPoint x: 1151, startPoint y: 152, endPoint x: 1223, endPoint y: 169, distance: 74.0
click at [1153, 152] on div "Menu items Add Sort Manage items" at bounding box center [970, 158] width 571 height 40
click at [1058, 161] on input "checkbox" at bounding box center [1045, 157] width 26 height 26
checkbox input "true"
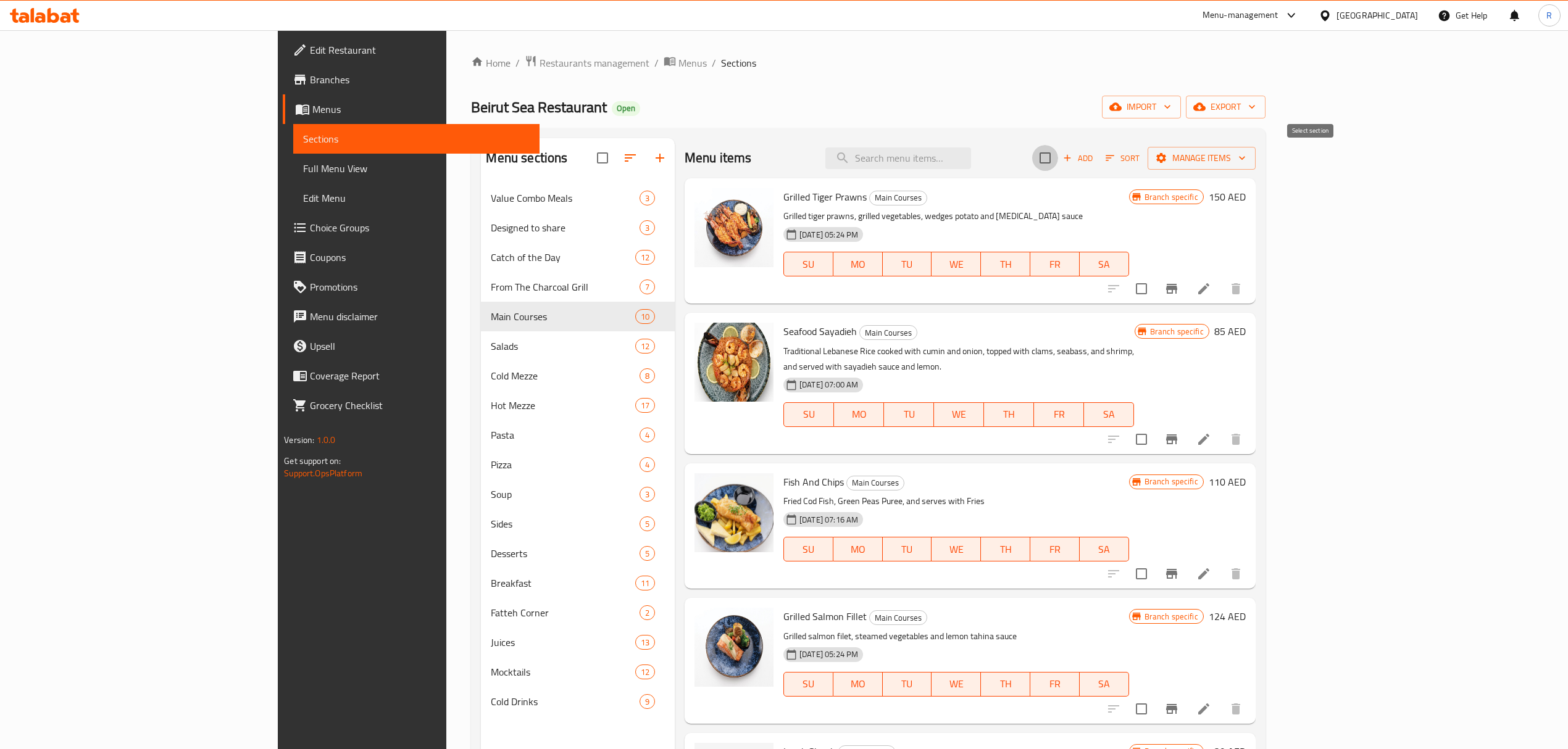
checkbox input "true"
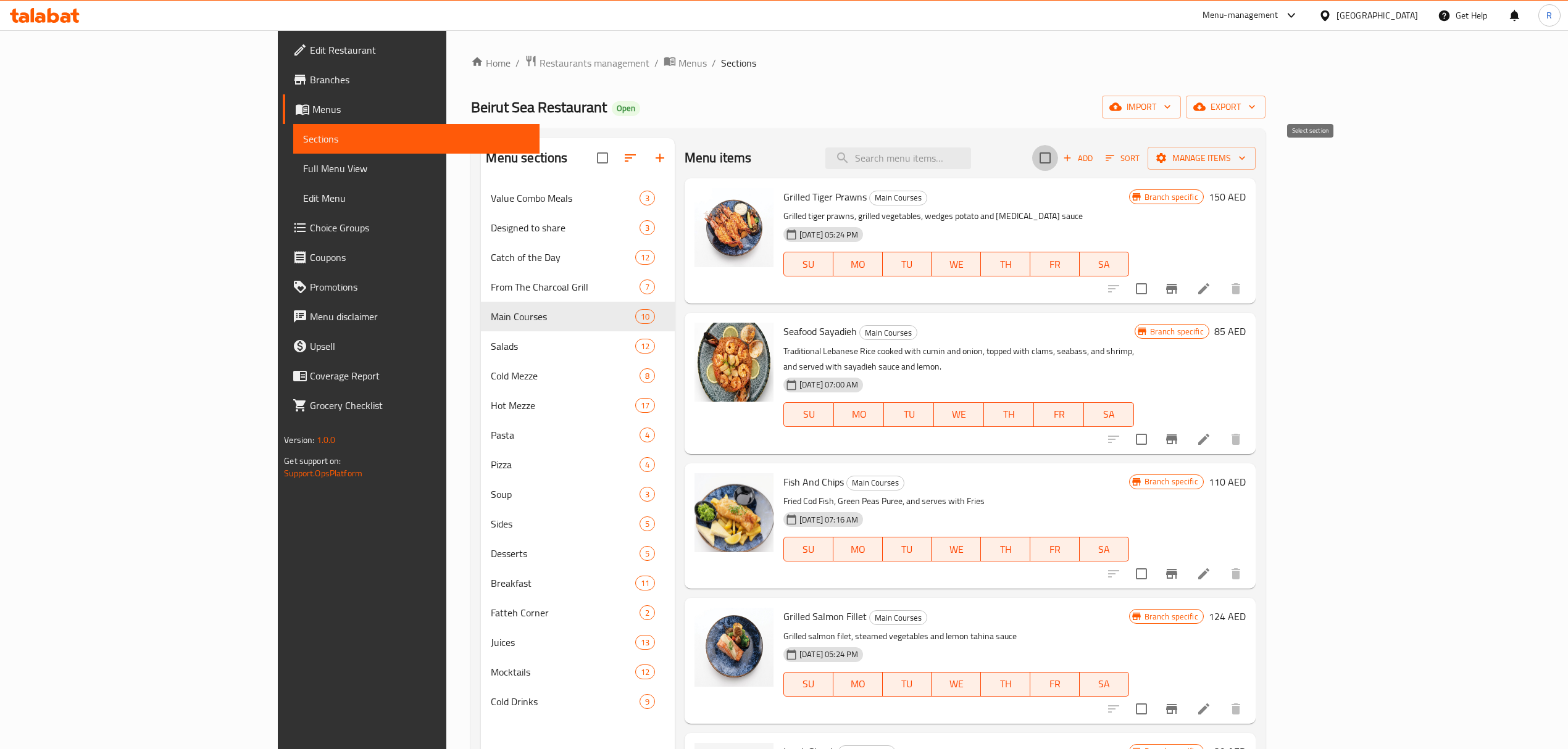
checkbox input "true"
click at [1167, 159] on icon "button" at bounding box center [1161, 158] width 12 height 12
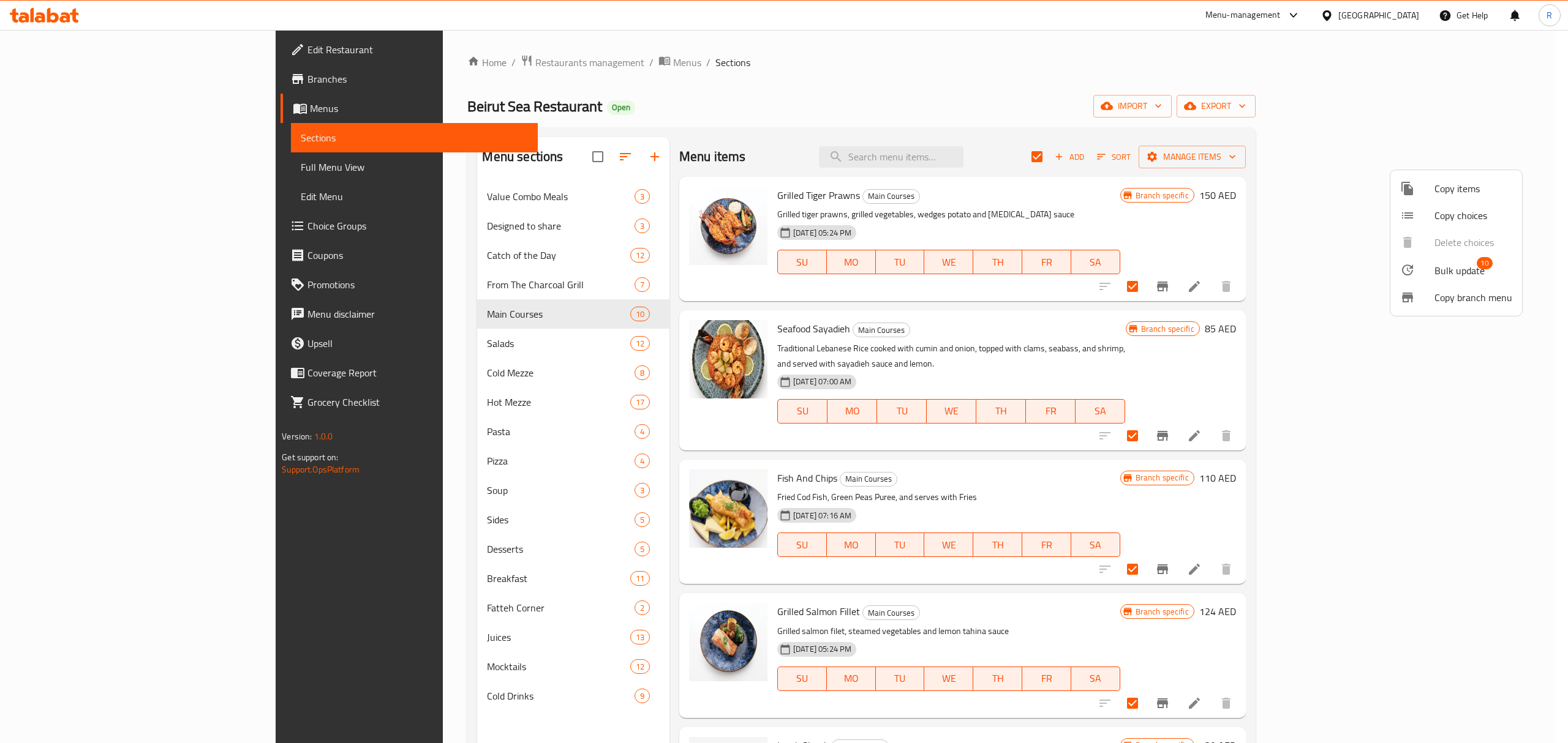
click at [1400, 270] on icon at bounding box center [1408, 270] width 15 height 15
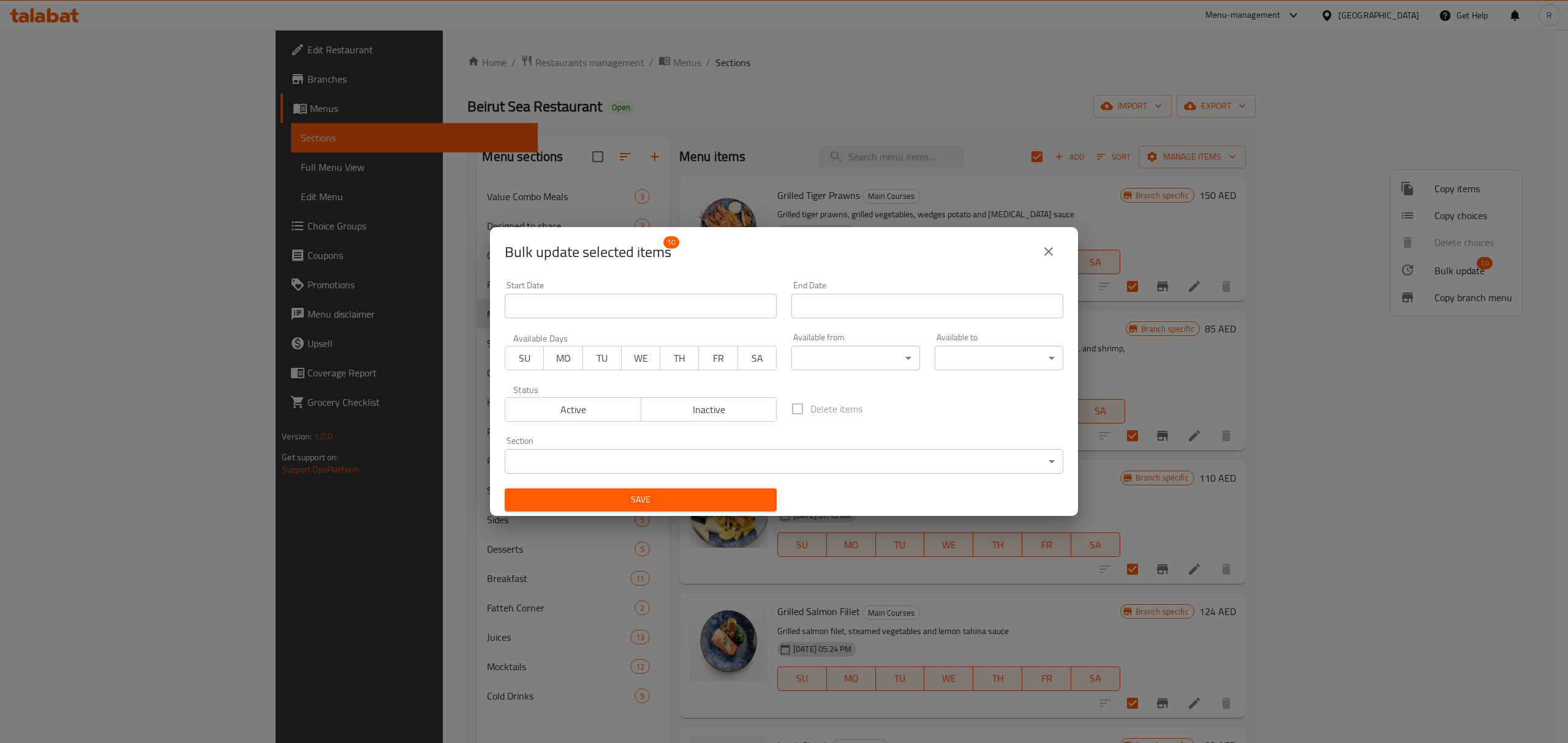
click at [851, 351] on body "​ Menu-management United Arab Emirates Get Help R Edit Restaurant Branches Menu…" at bounding box center [784, 386] width 1568 height 713
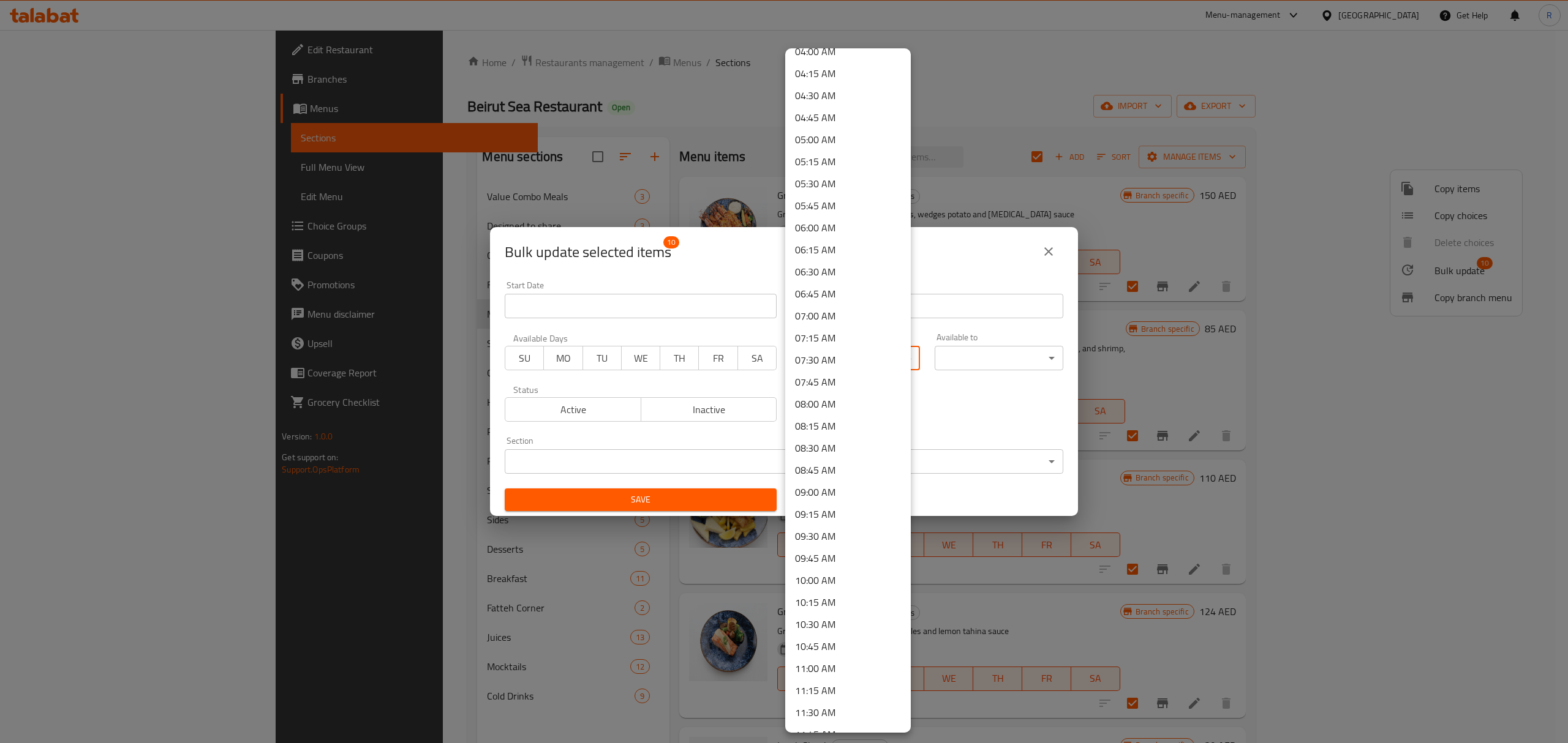
scroll to position [408, 0]
click at [844, 625] on li "11:00 AM" at bounding box center [848, 626] width 126 height 22
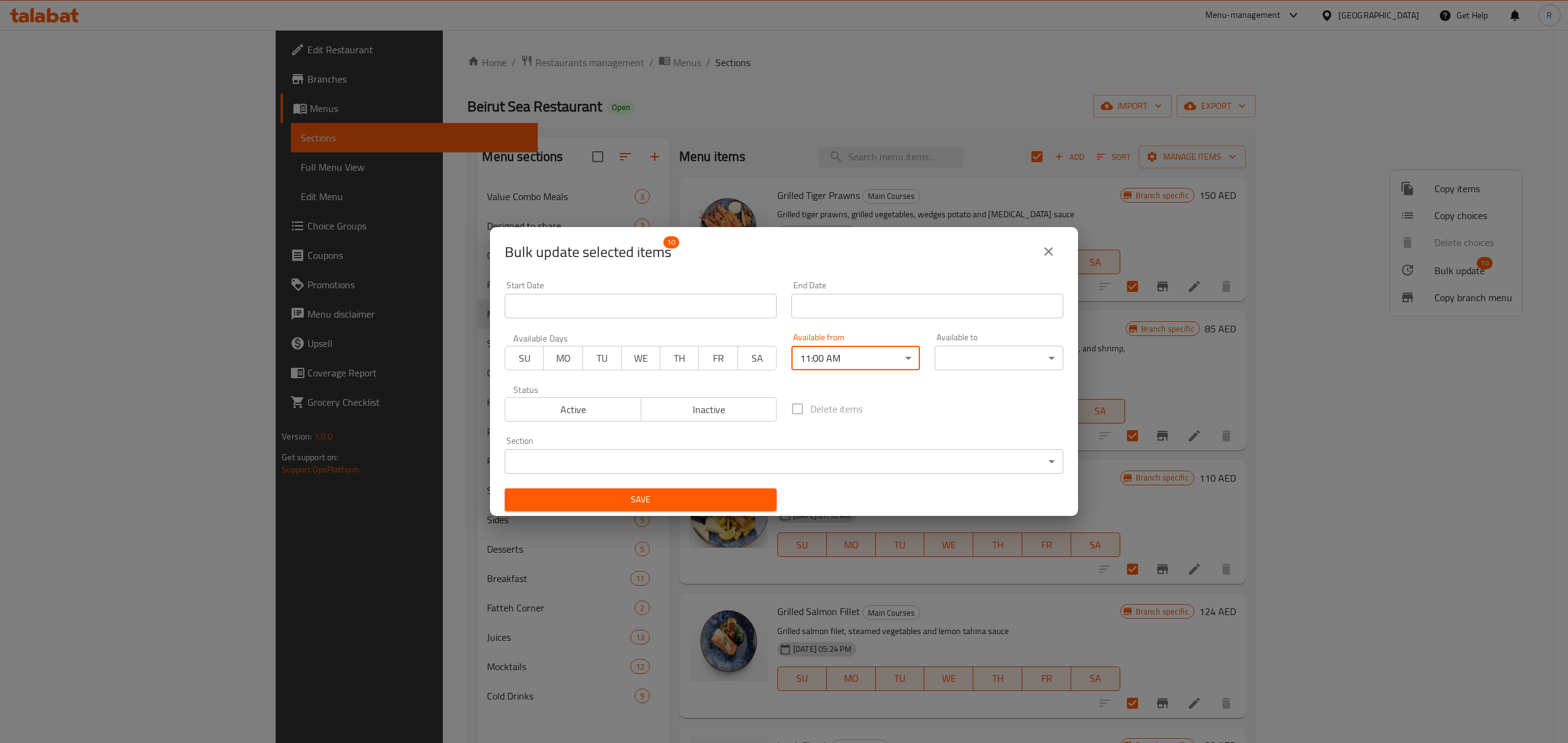
click at [966, 362] on body "​ Menu-management United Arab Emirates Get Help R Edit Restaurant Branches Menu…" at bounding box center [784, 386] width 1568 height 713
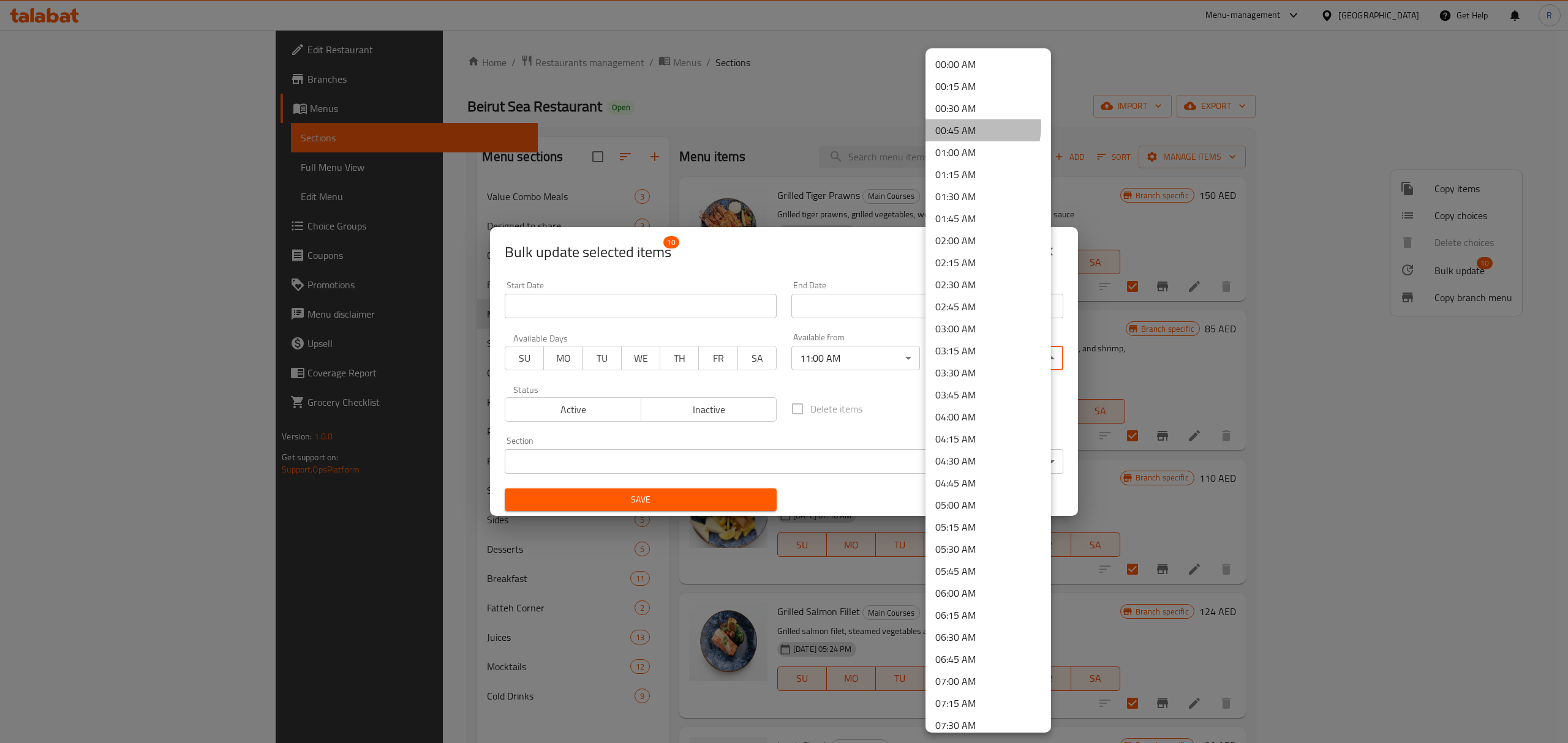
click at [969, 126] on li "00:45 AM" at bounding box center [988, 130] width 126 height 22
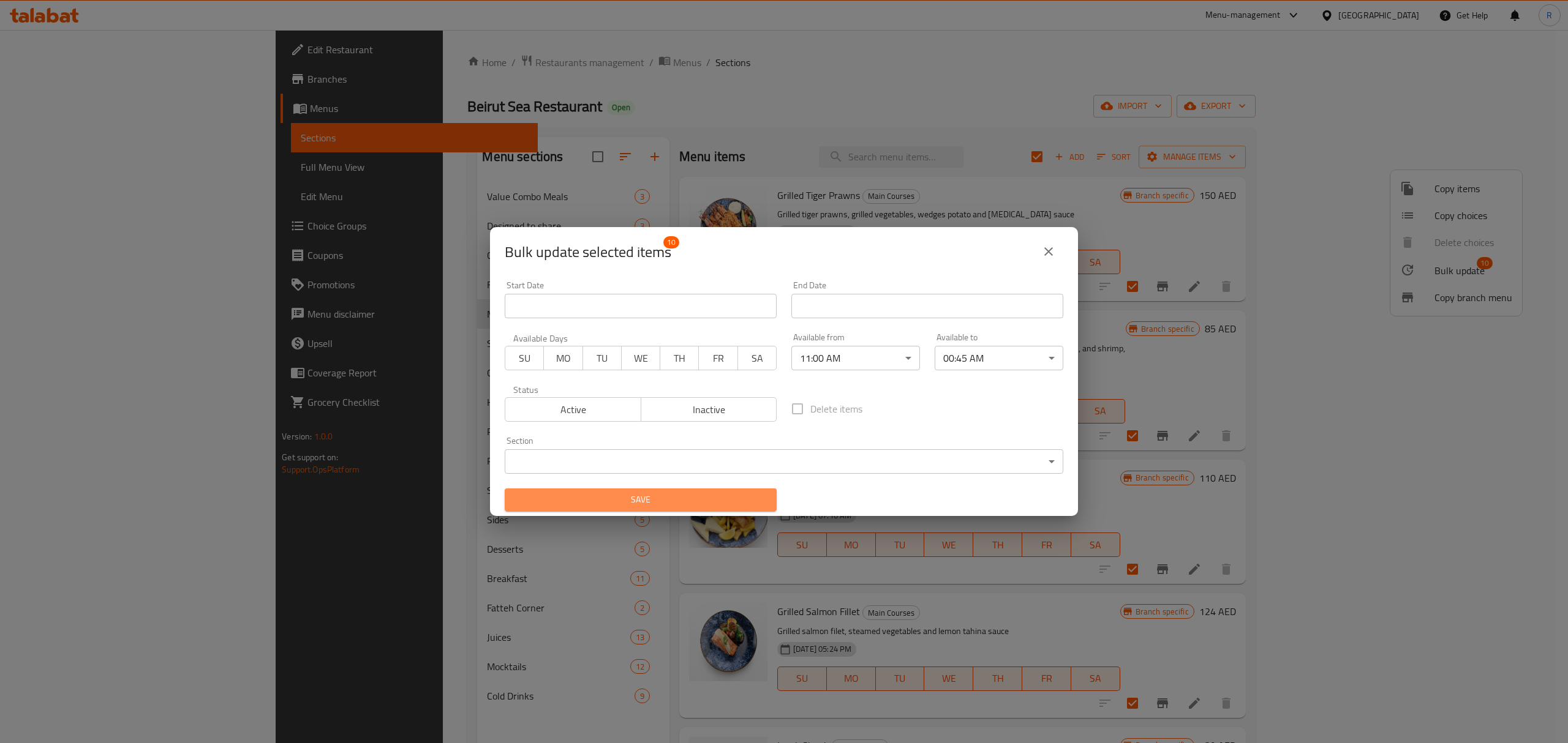
click at [726, 502] on span "Save" at bounding box center [641, 500] width 253 height 15
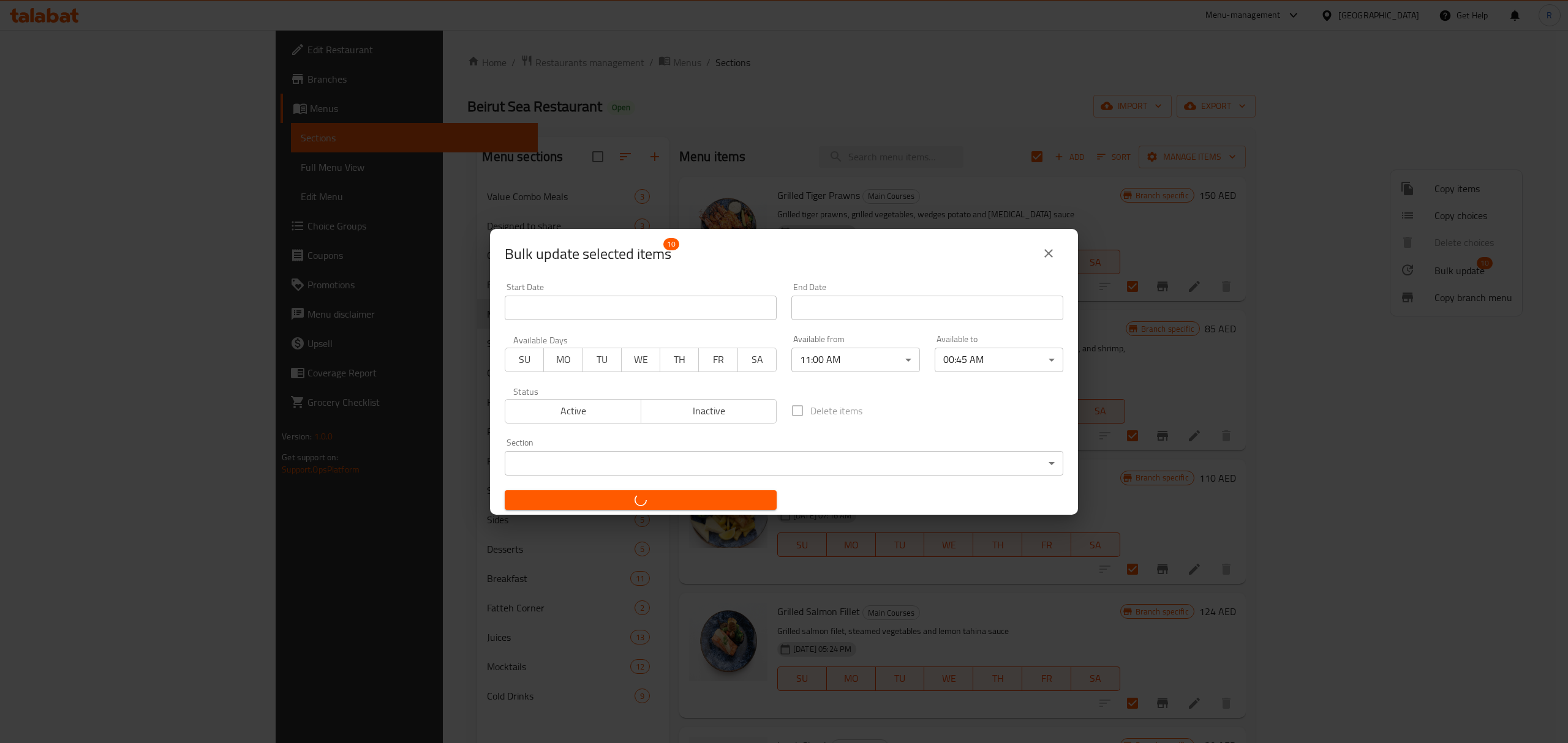
checkbox input "false"
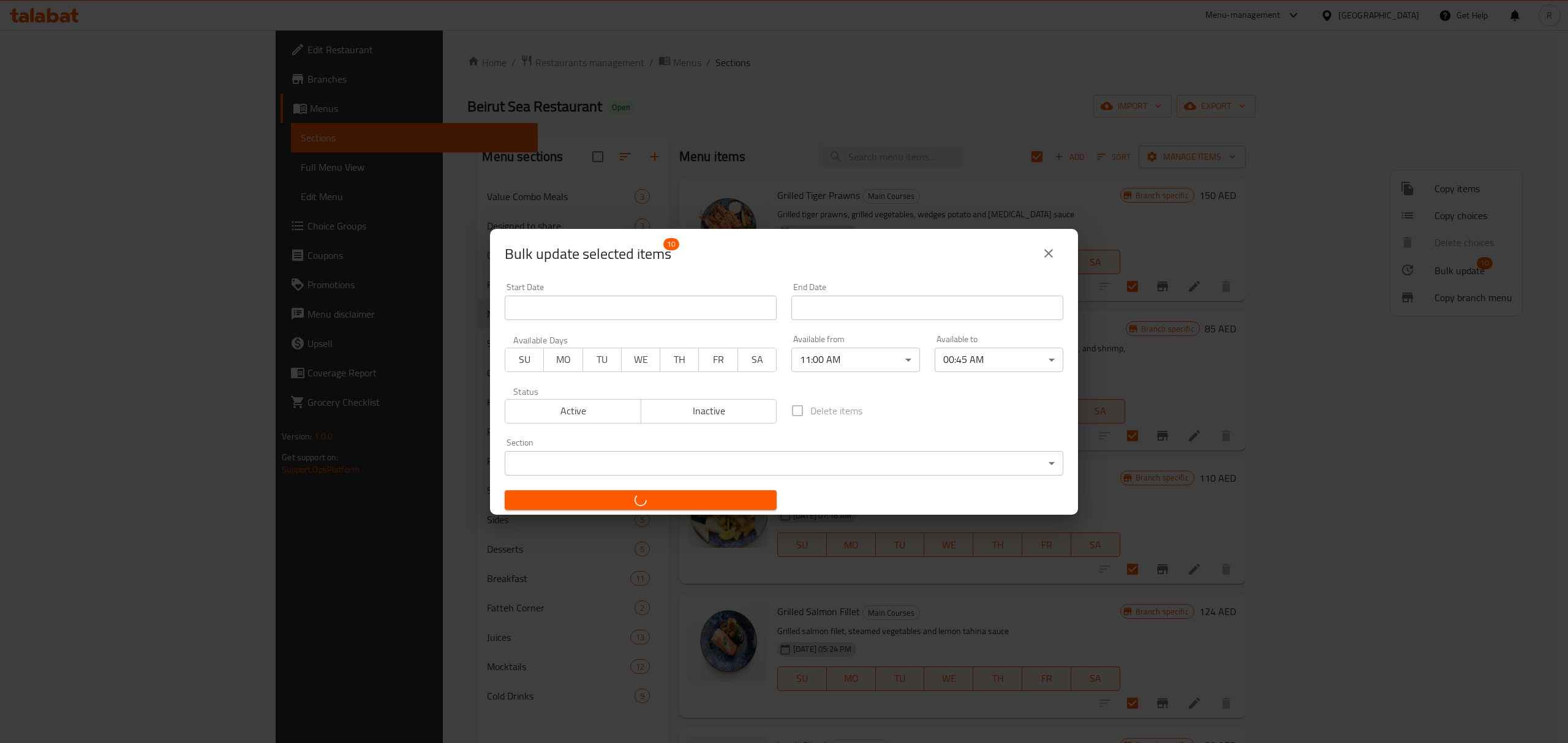
checkbox input "false"
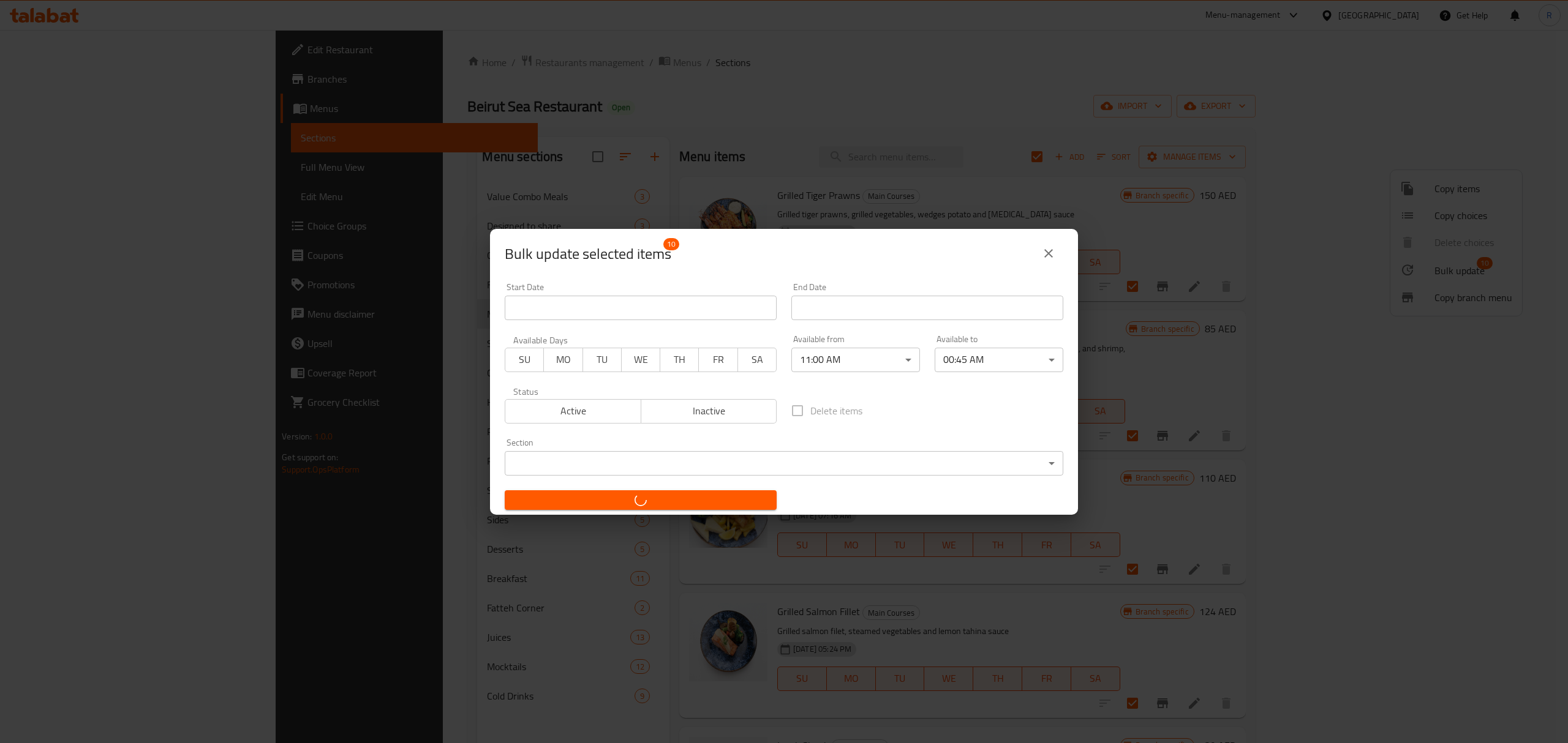
checkbox input "false"
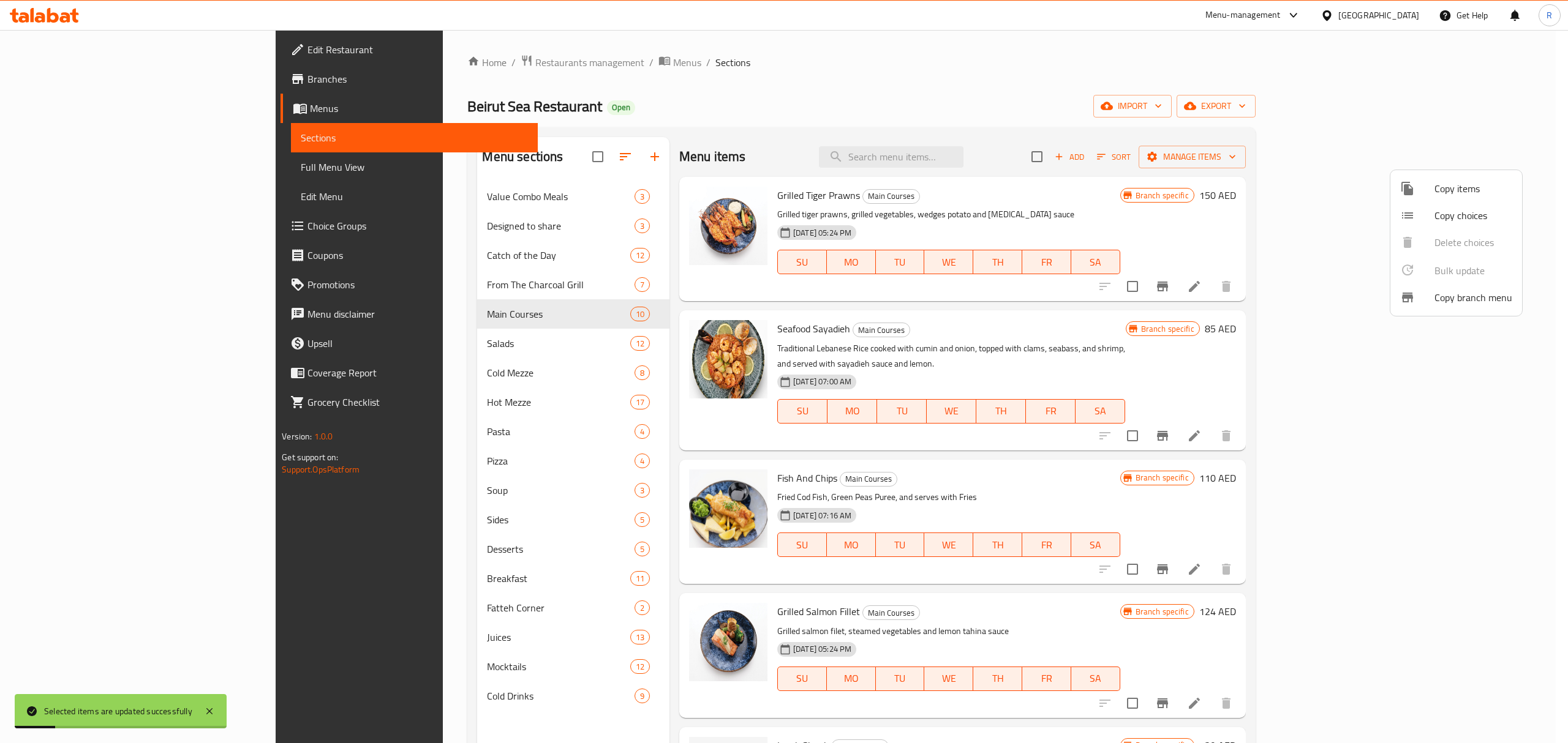
click at [970, 94] on div at bounding box center [784, 372] width 1568 height 743
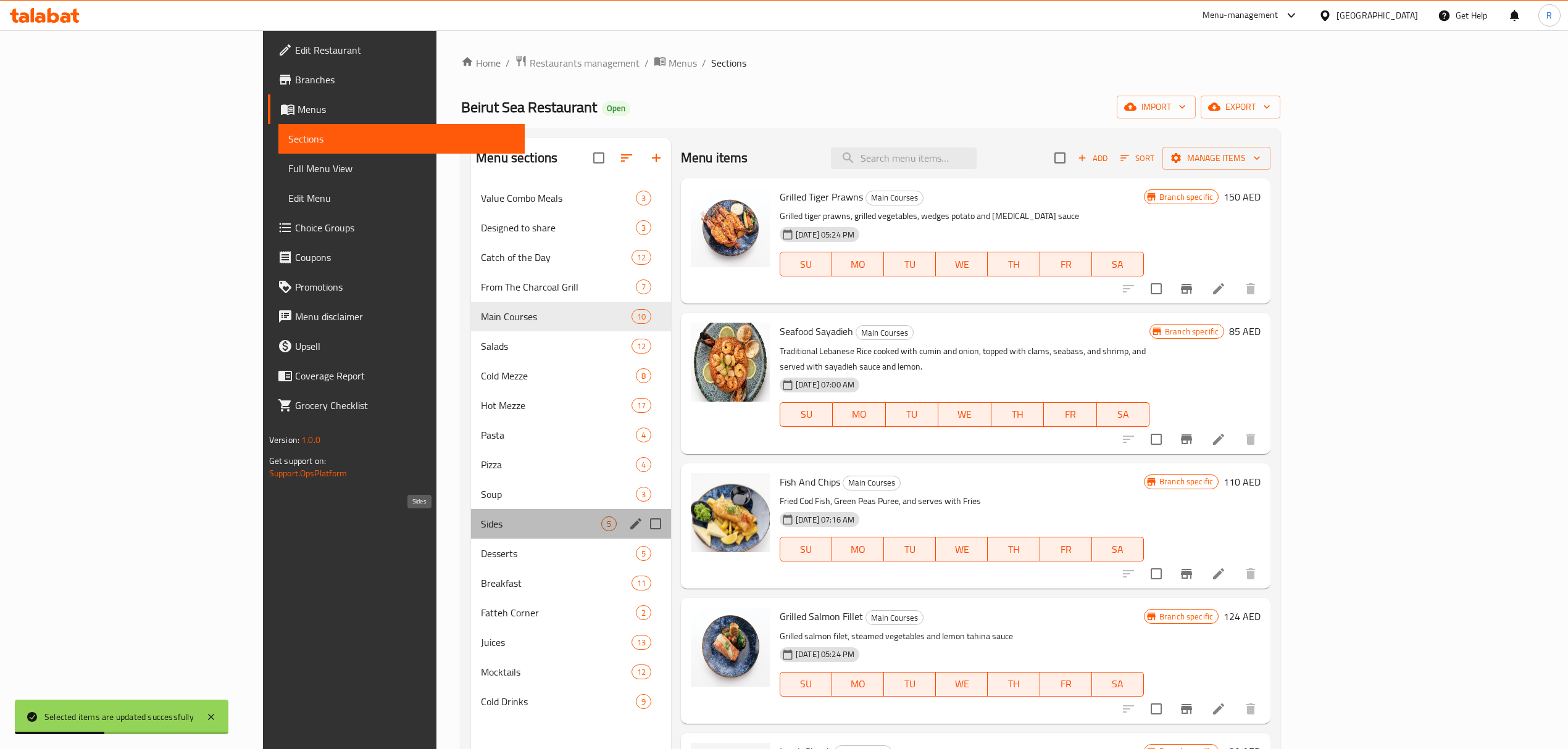
click at [481, 529] on span "Sides" at bounding box center [541, 524] width 121 height 15
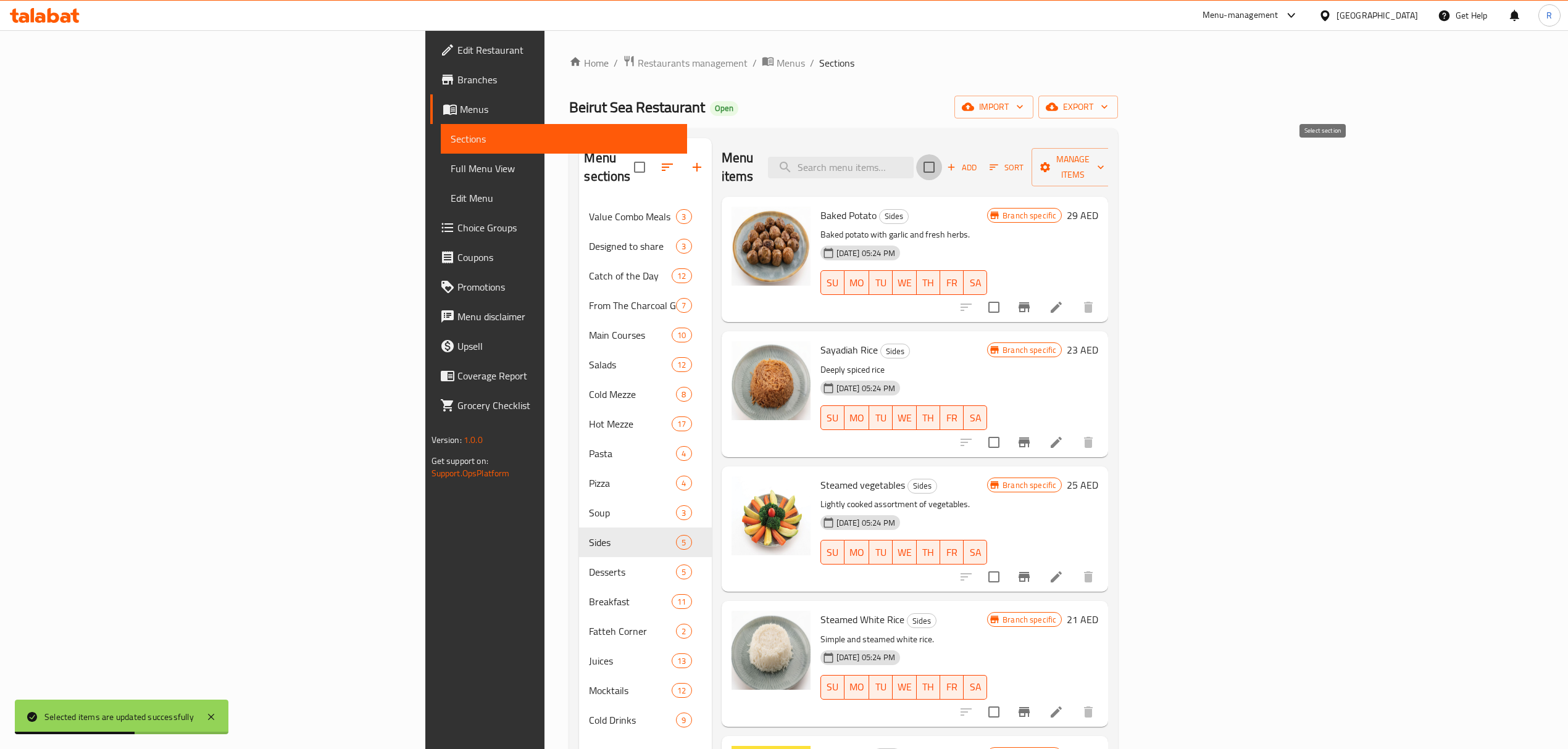
click at [942, 164] on input "checkbox" at bounding box center [929, 167] width 26 height 26
checkbox input "true"
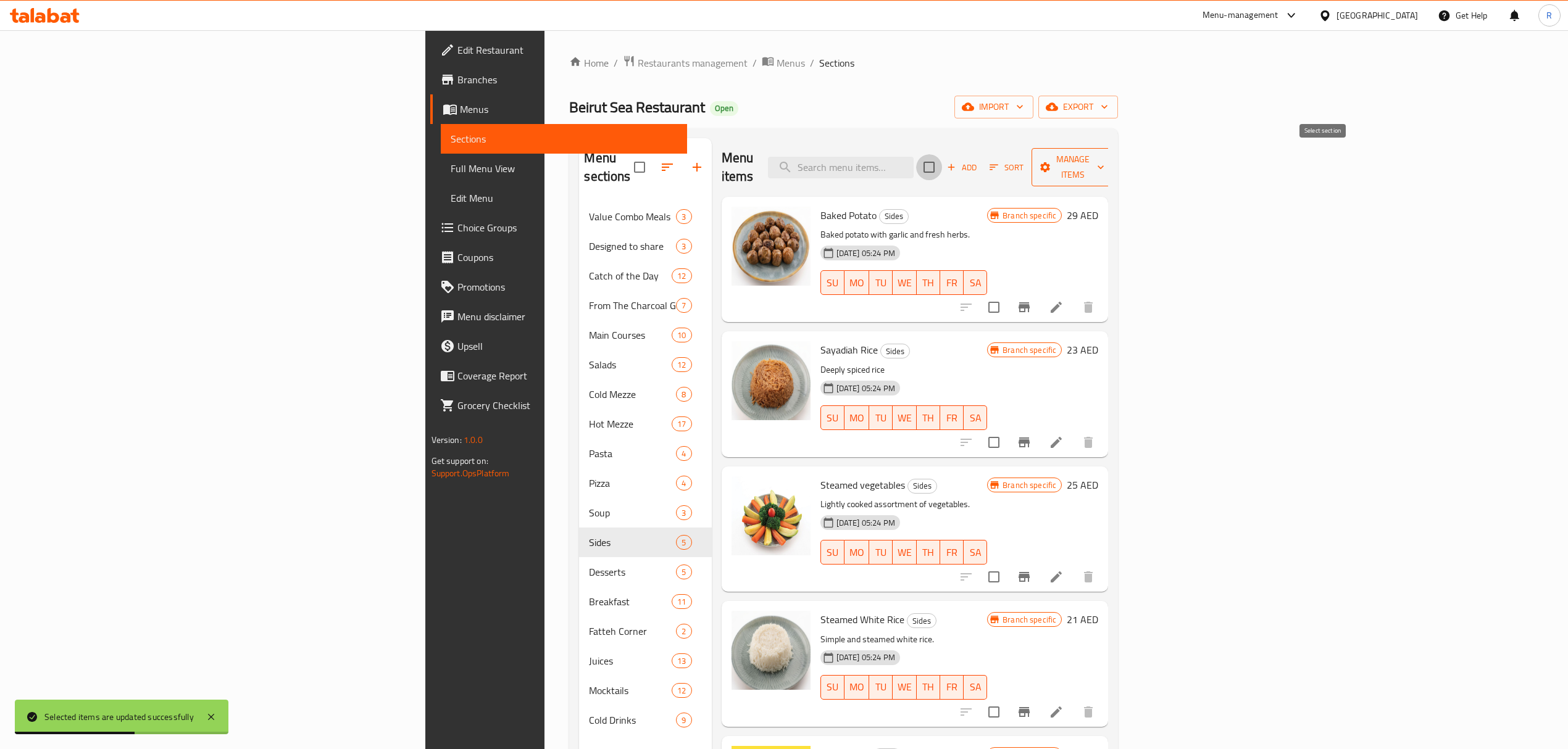
checkbox input "true"
click at [1114, 149] on button "Manage items" at bounding box center [1072, 167] width 82 height 38
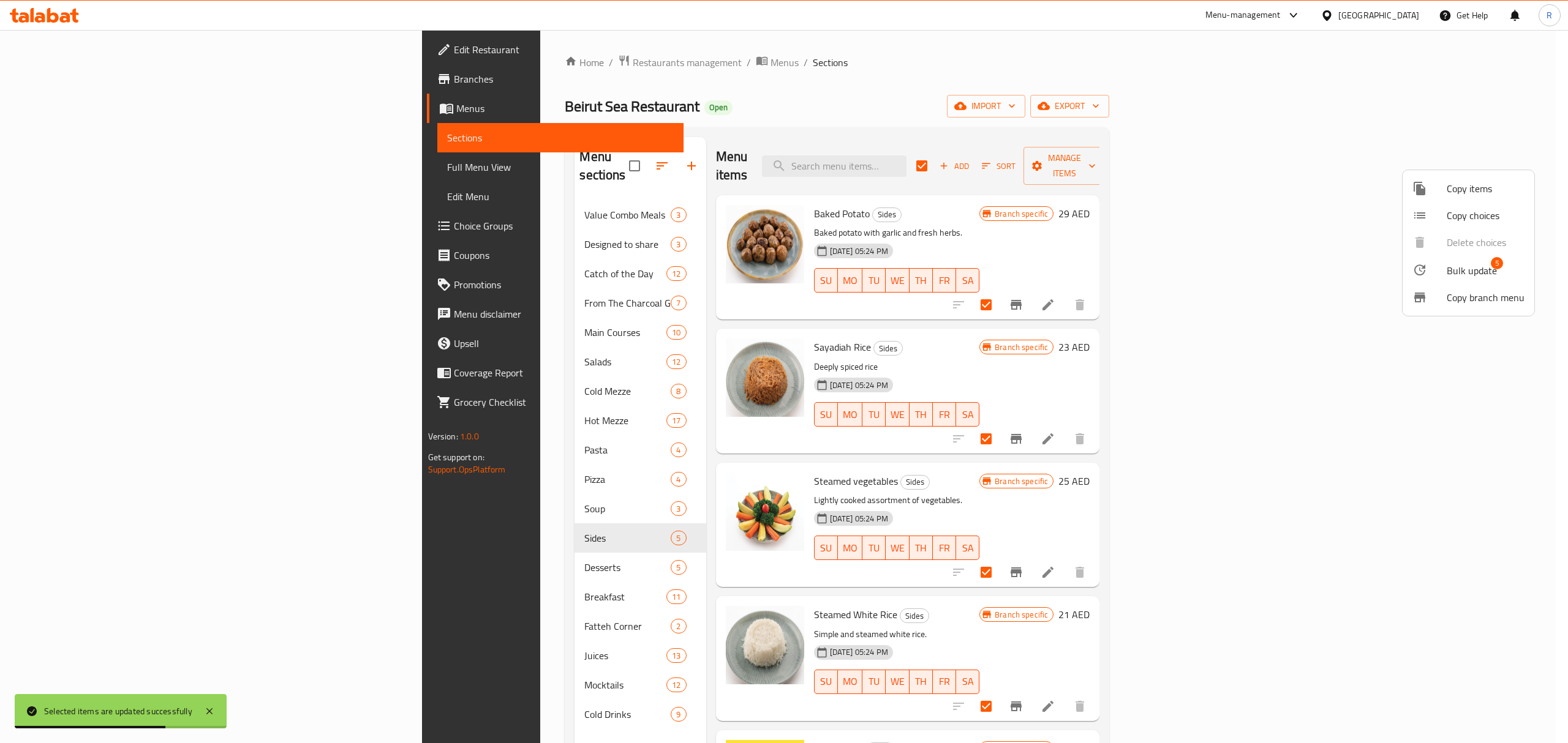
click at [1456, 280] on li "Bulk update 5" at bounding box center [1469, 270] width 132 height 28
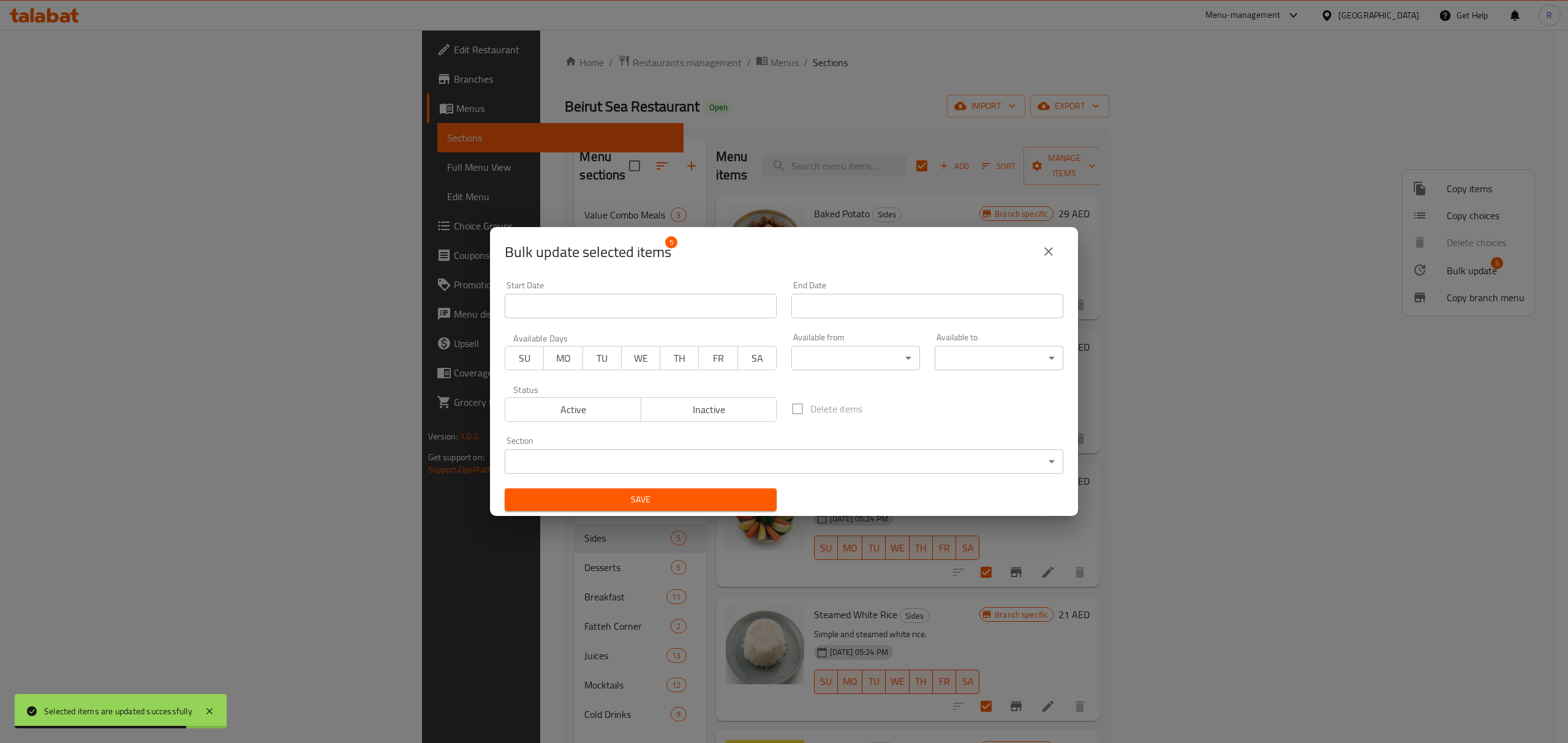
click at [822, 373] on div "Available from ​ ​" at bounding box center [856, 352] width 144 height 52
click at [833, 360] on body "Selected items are updated successfully ​ Menu-management United Arab Emirates …" at bounding box center [784, 386] width 1568 height 713
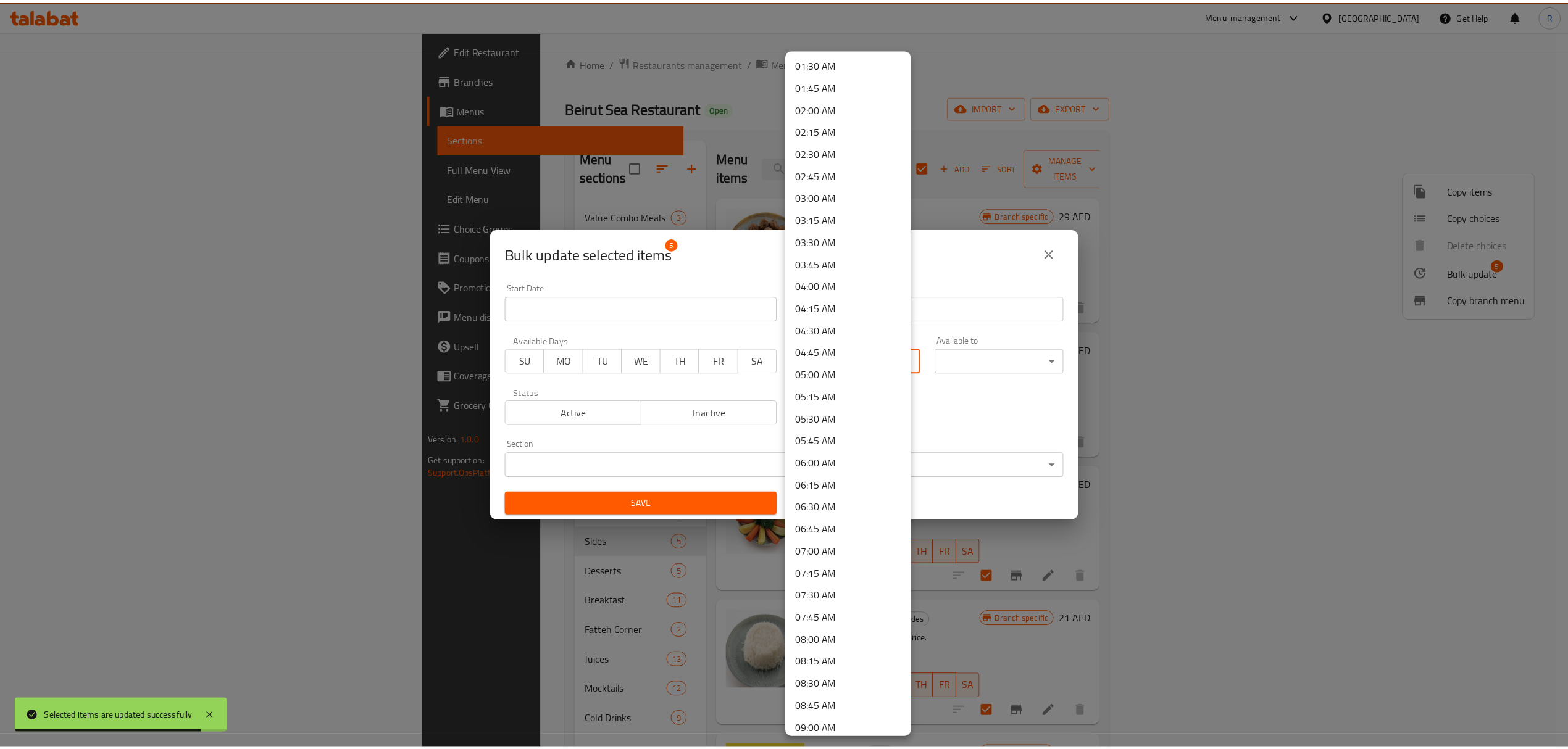
scroll to position [411, 0]
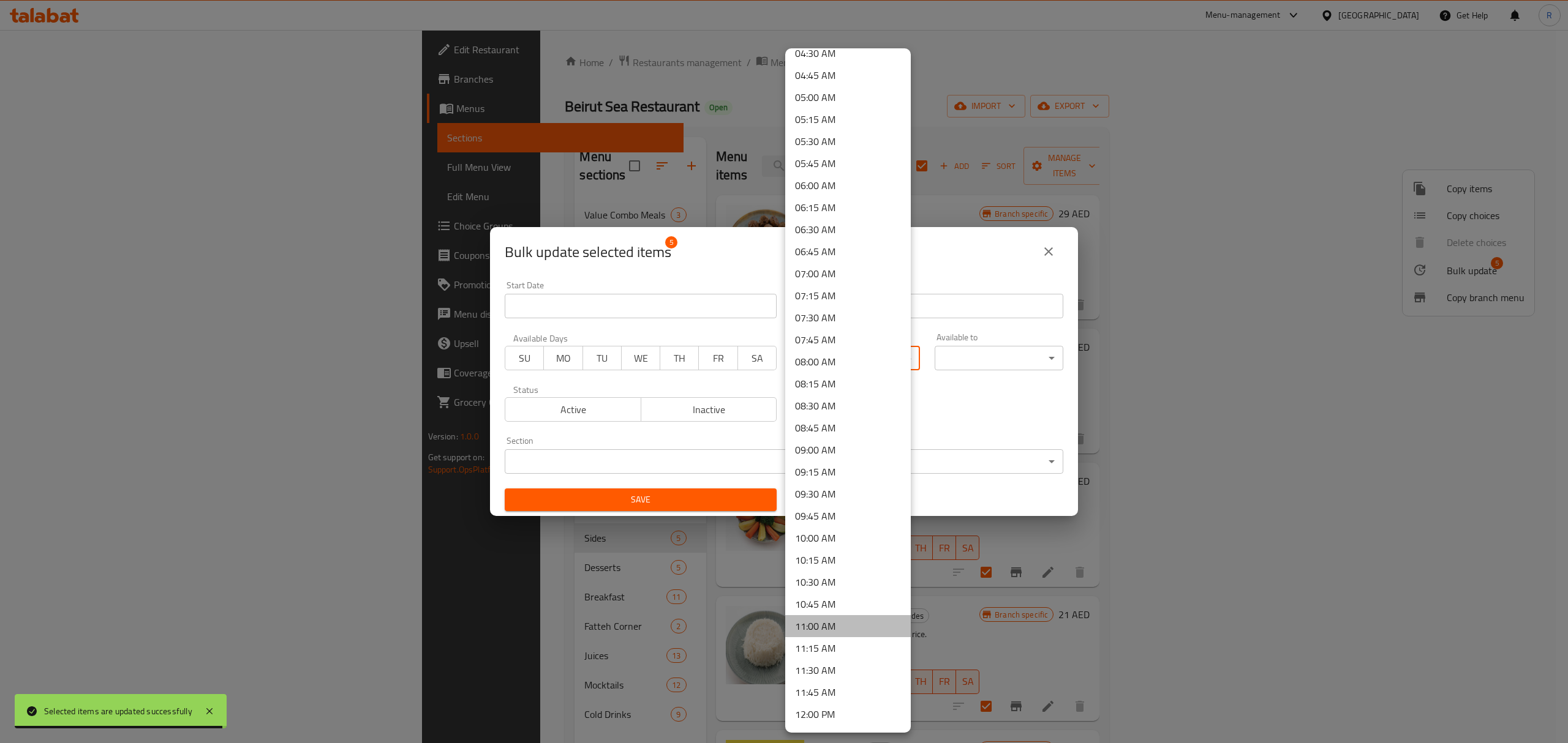
drag, startPoint x: 852, startPoint y: 623, endPoint x: 866, endPoint y: 580, distance: 45.2
click at [851, 623] on li "11:00 AM" at bounding box center [848, 626] width 126 height 22
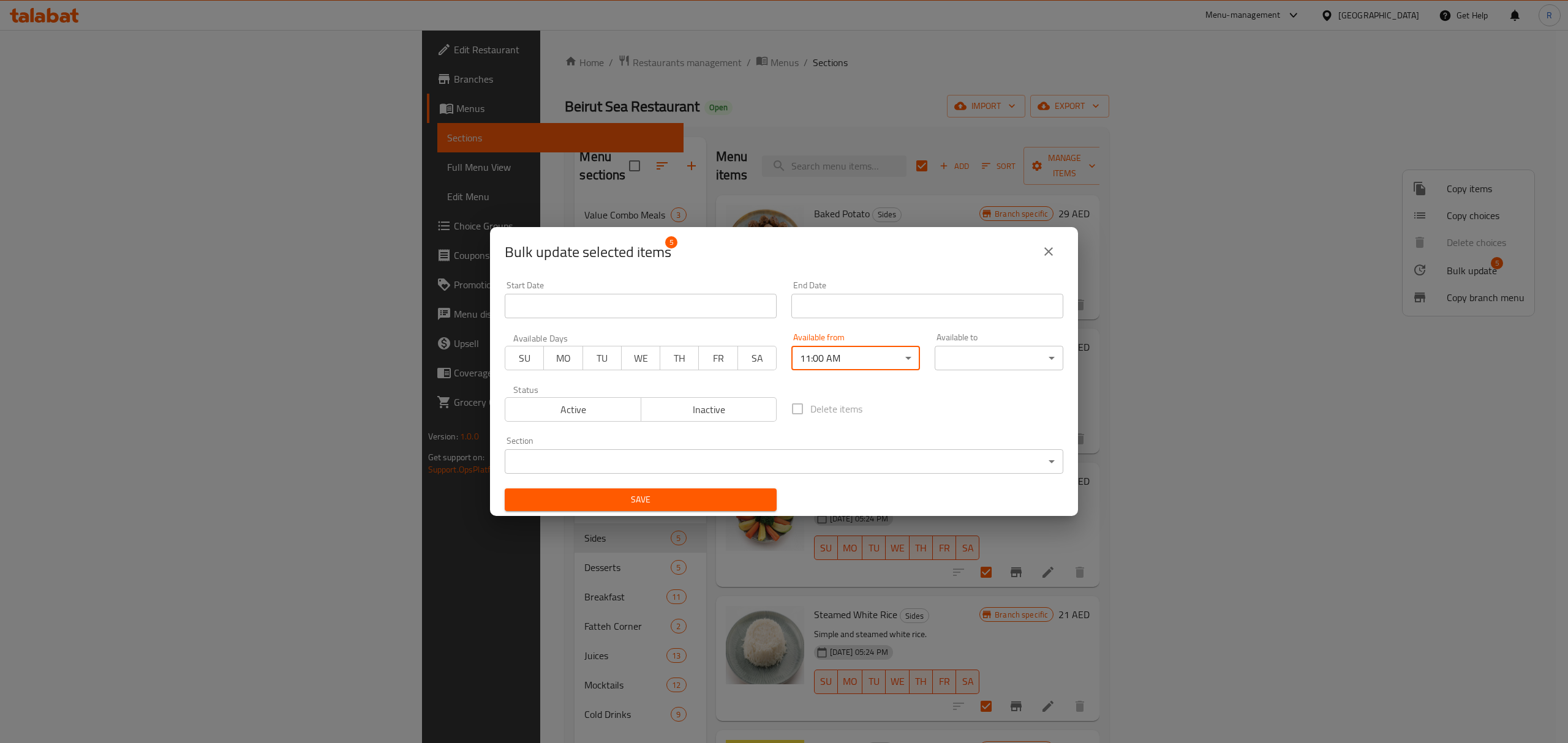
click at [974, 364] on body "​ Menu-management United Arab Emirates Get Help R Edit Restaurant Branches Menu…" at bounding box center [784, 386] width 1568 height 713
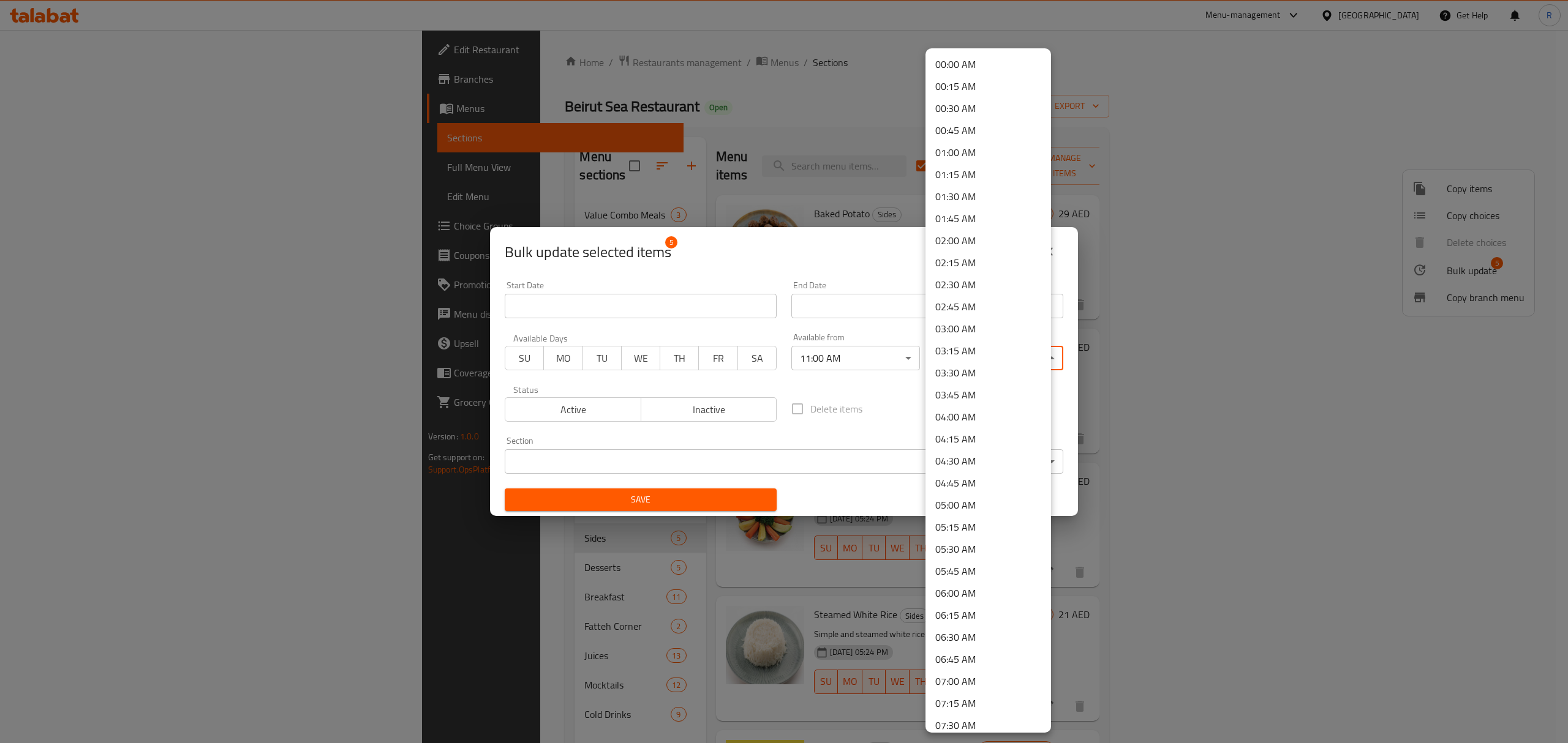
click at [956, 134] on li "00:45 AM" at bounding box center [988, 130] width 126 height 22
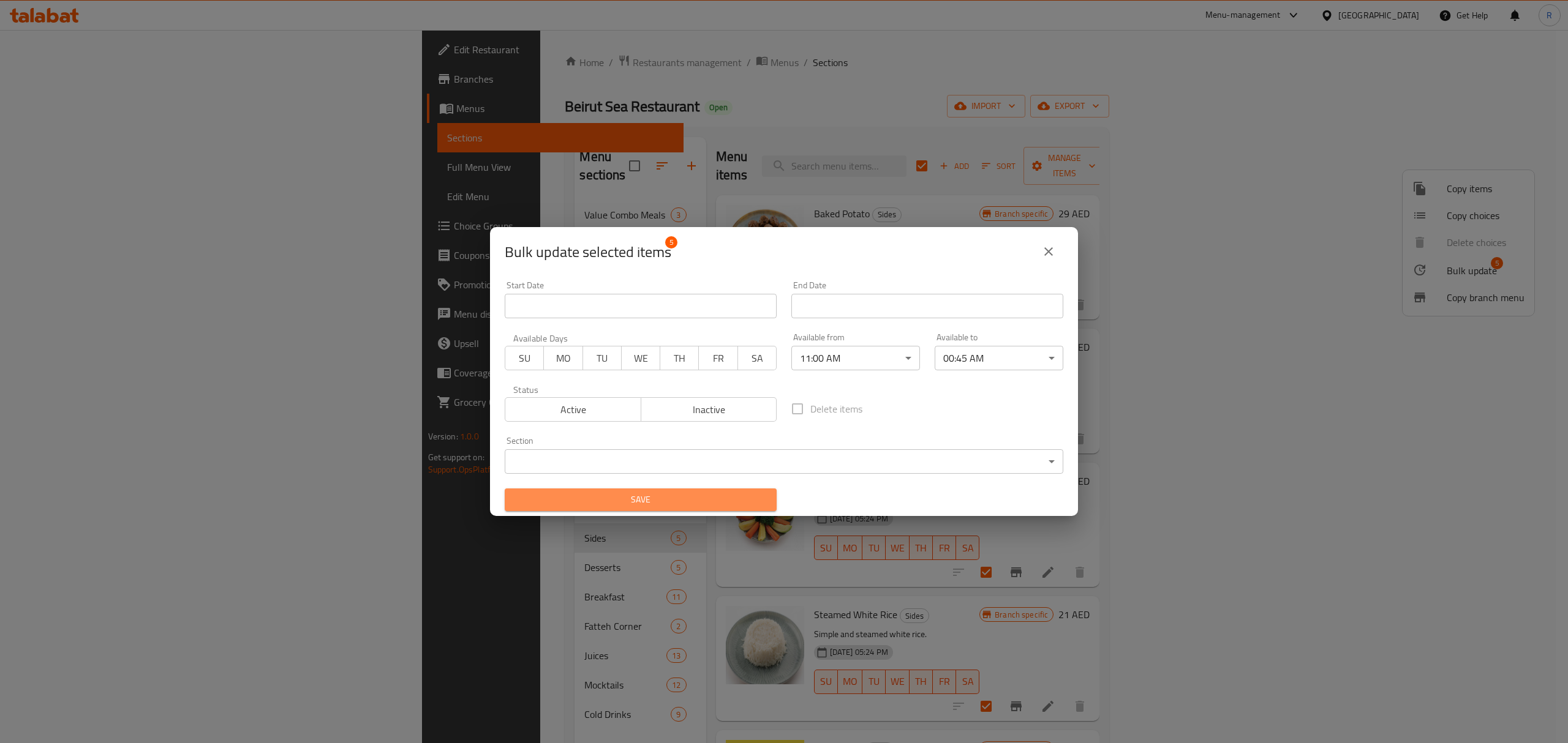
click at [679, 501] on span "Save" at bounding box center [641, 500] width 253 height 15
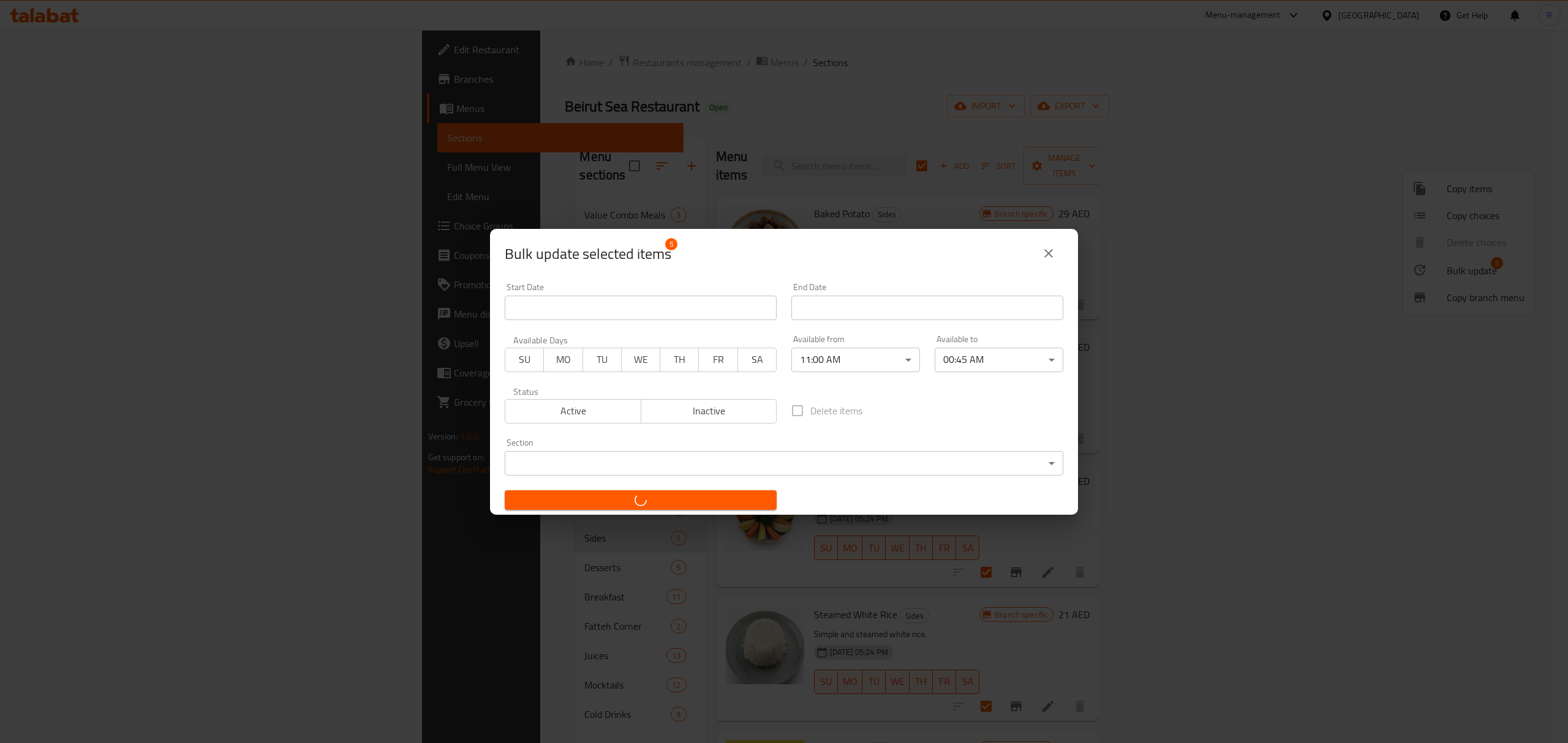
checkbox input "false"
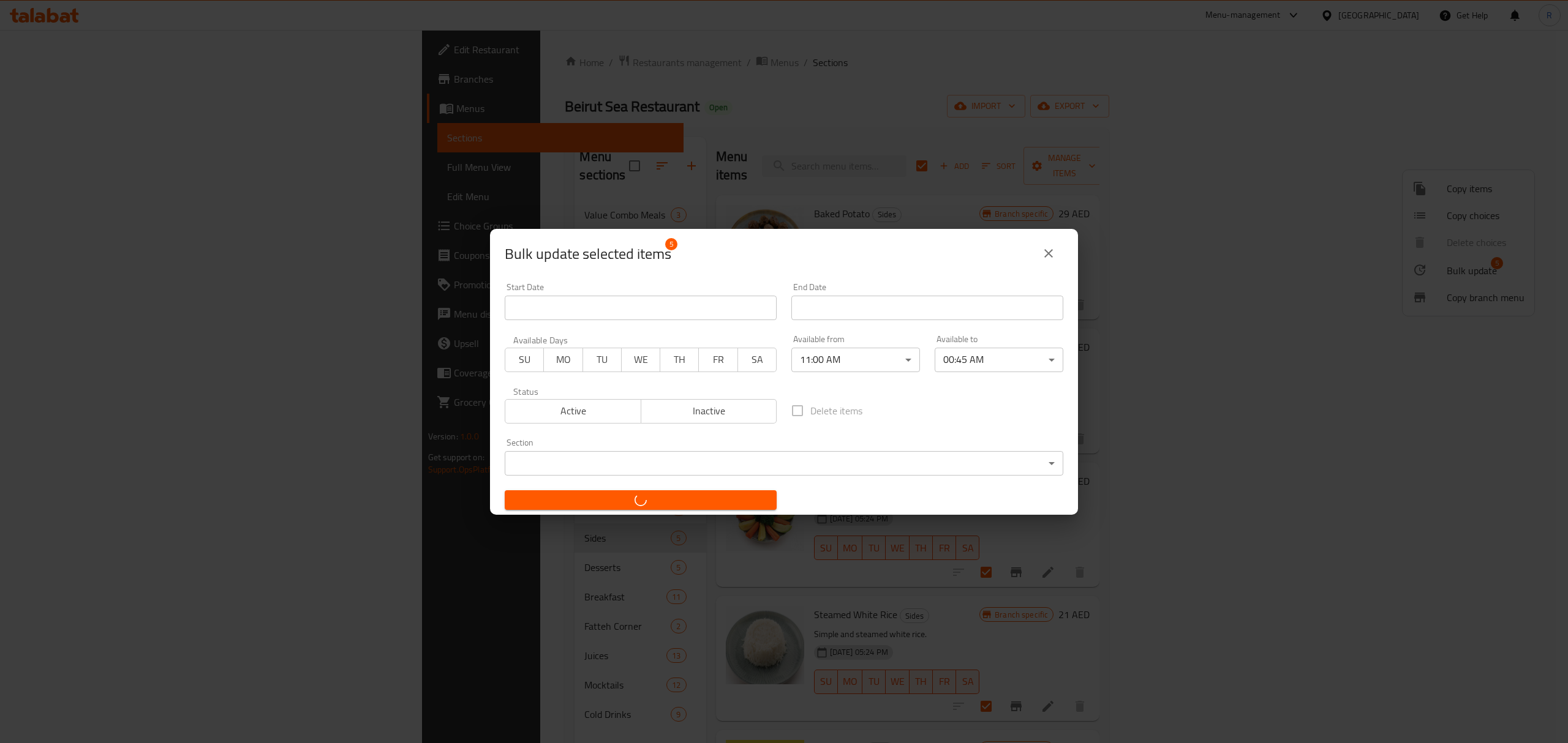
checkbox input "false"
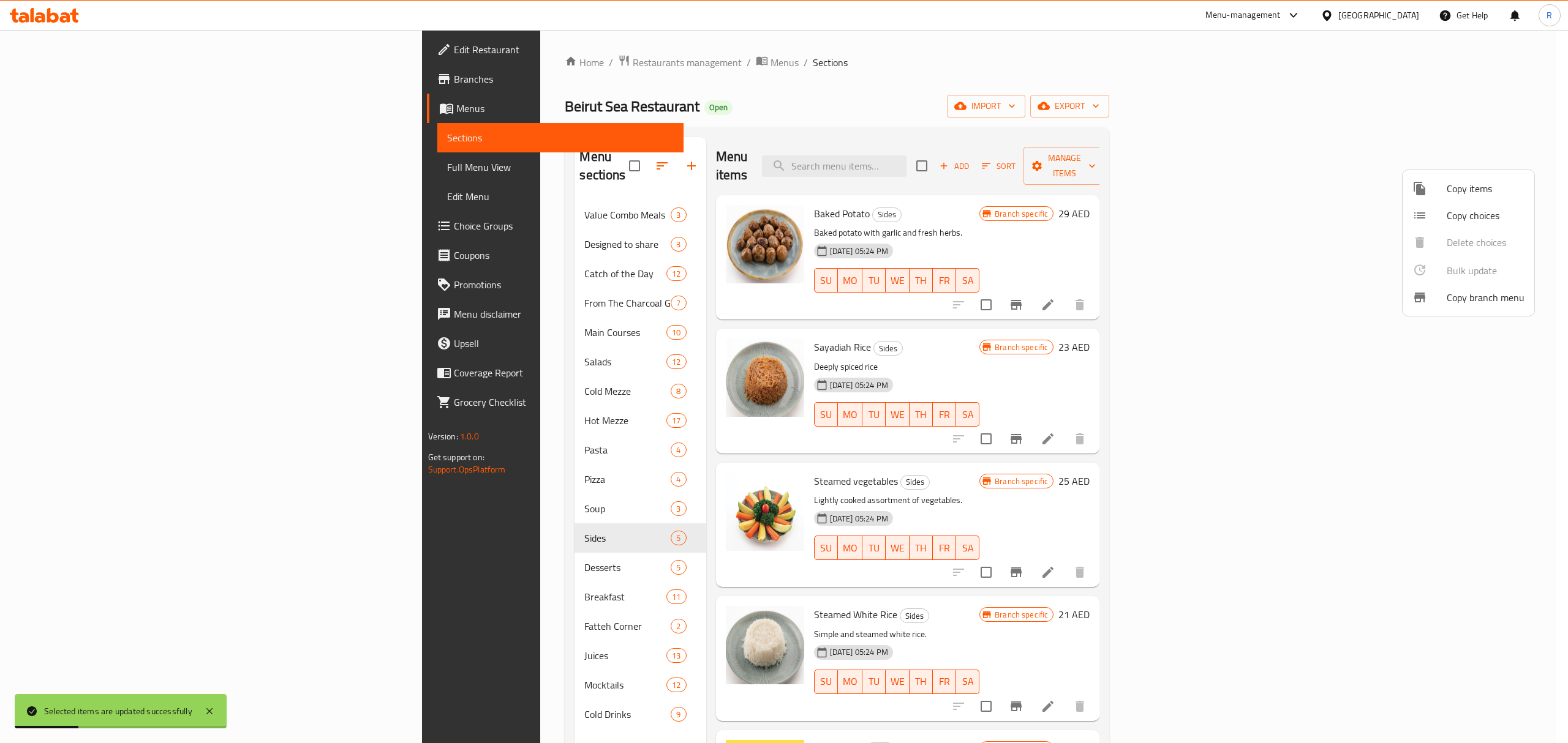
click at [961, 86] on div at bounding box center [784, 372] width 1568 height 743
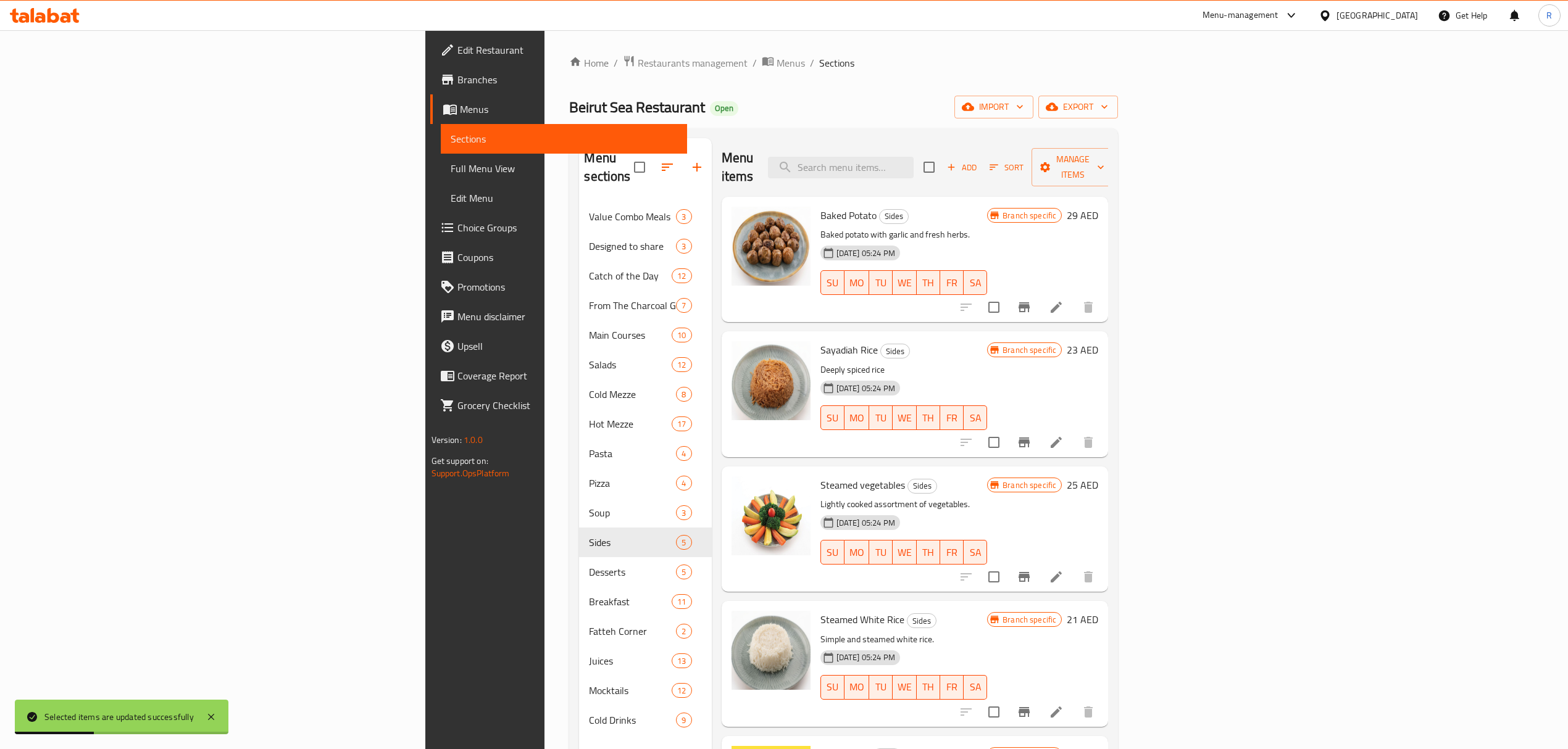
click at [882, 127] on div "Home / Restaurants management / Menus / Sections Beirut Sea Restaurant Open imp…" at bounding box center [843, 476] width 549 height 842
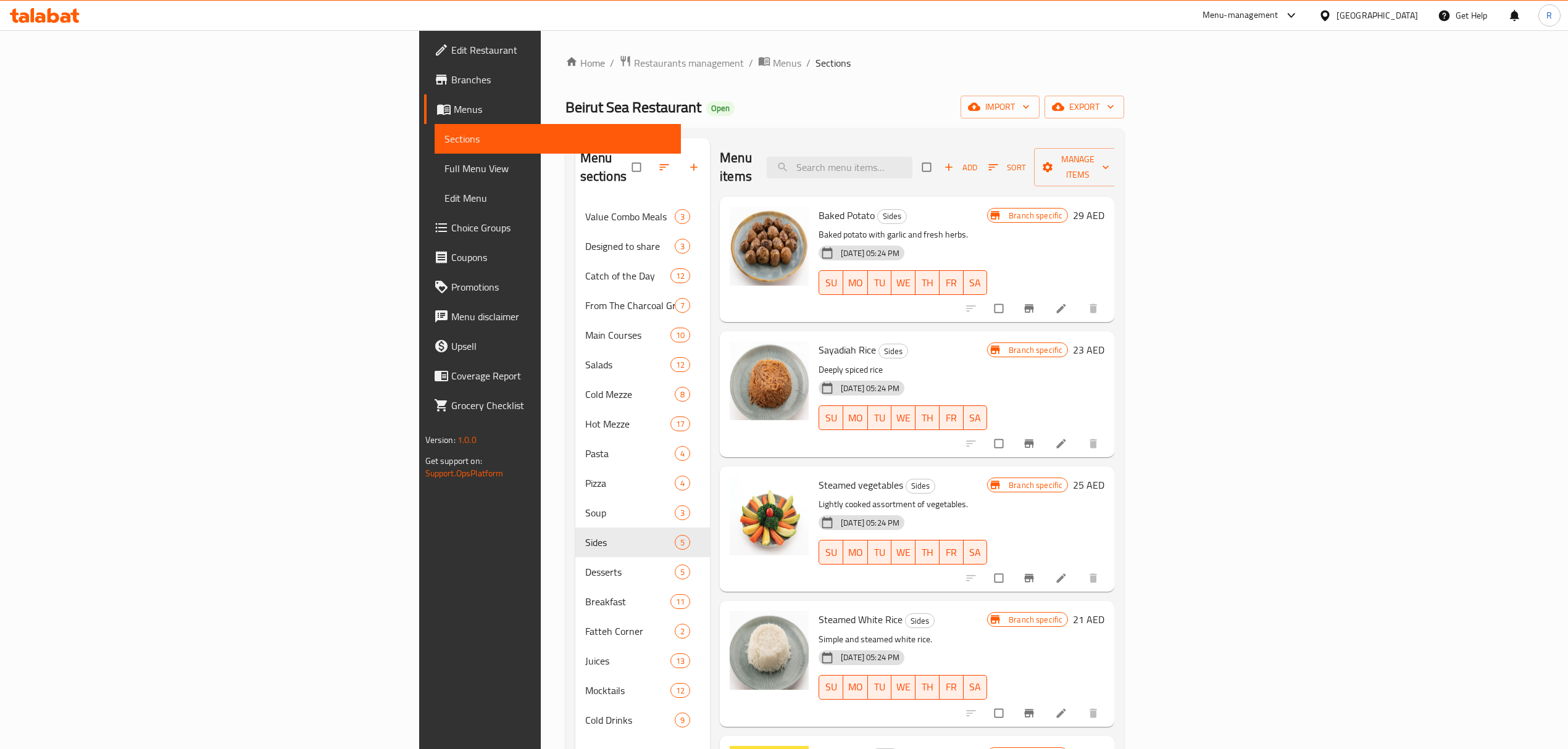
click at [821, 102] on div "Beirut Sea Restaurant Open import export" at bounding box center [845, 107] width 560 height 23
click at [1114, 105] on span "export" at bounding box center [1084, 107] width 60 height 15
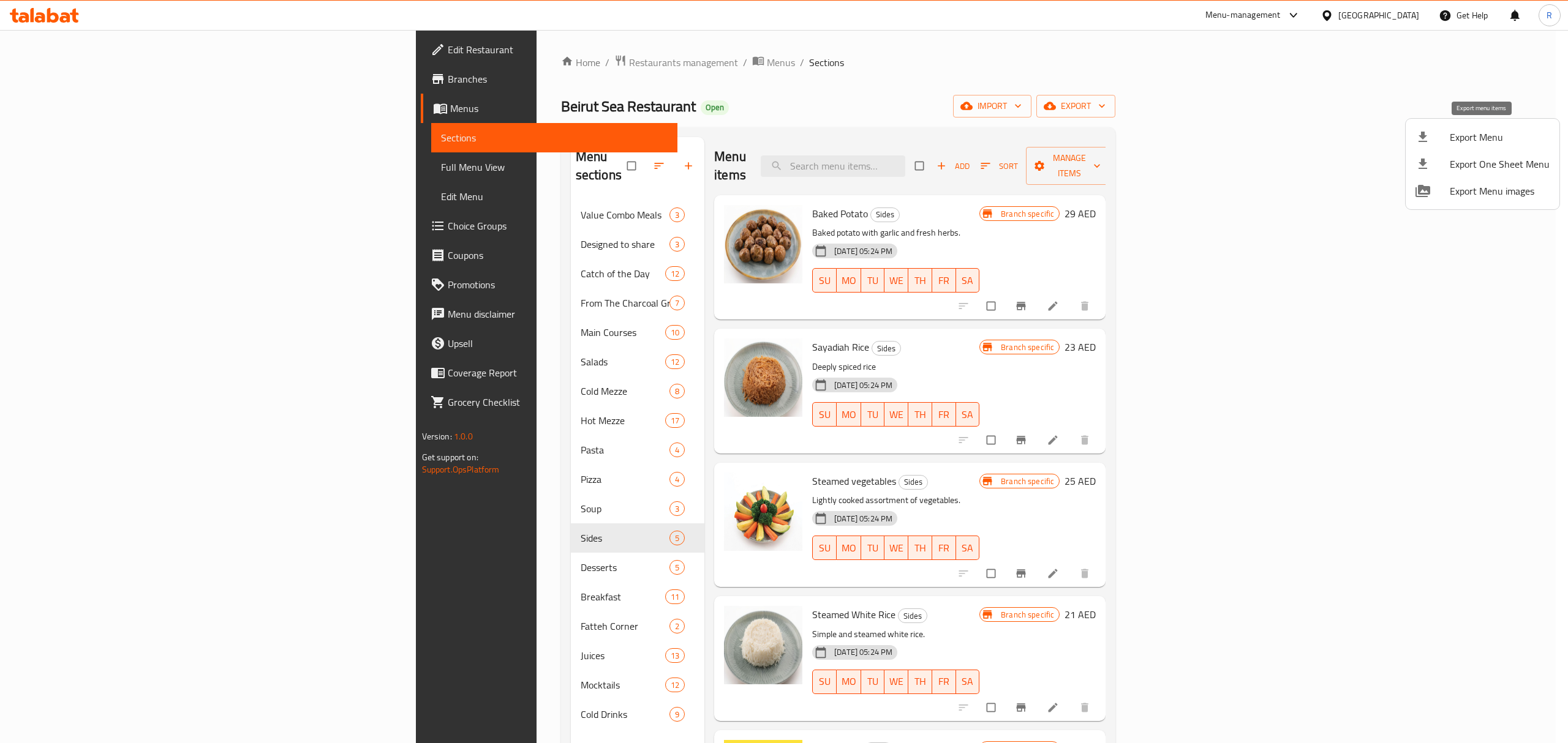
click at [1486, 130] on span "Export Menu" at bounding box center [1500, 137] width 100 height 15
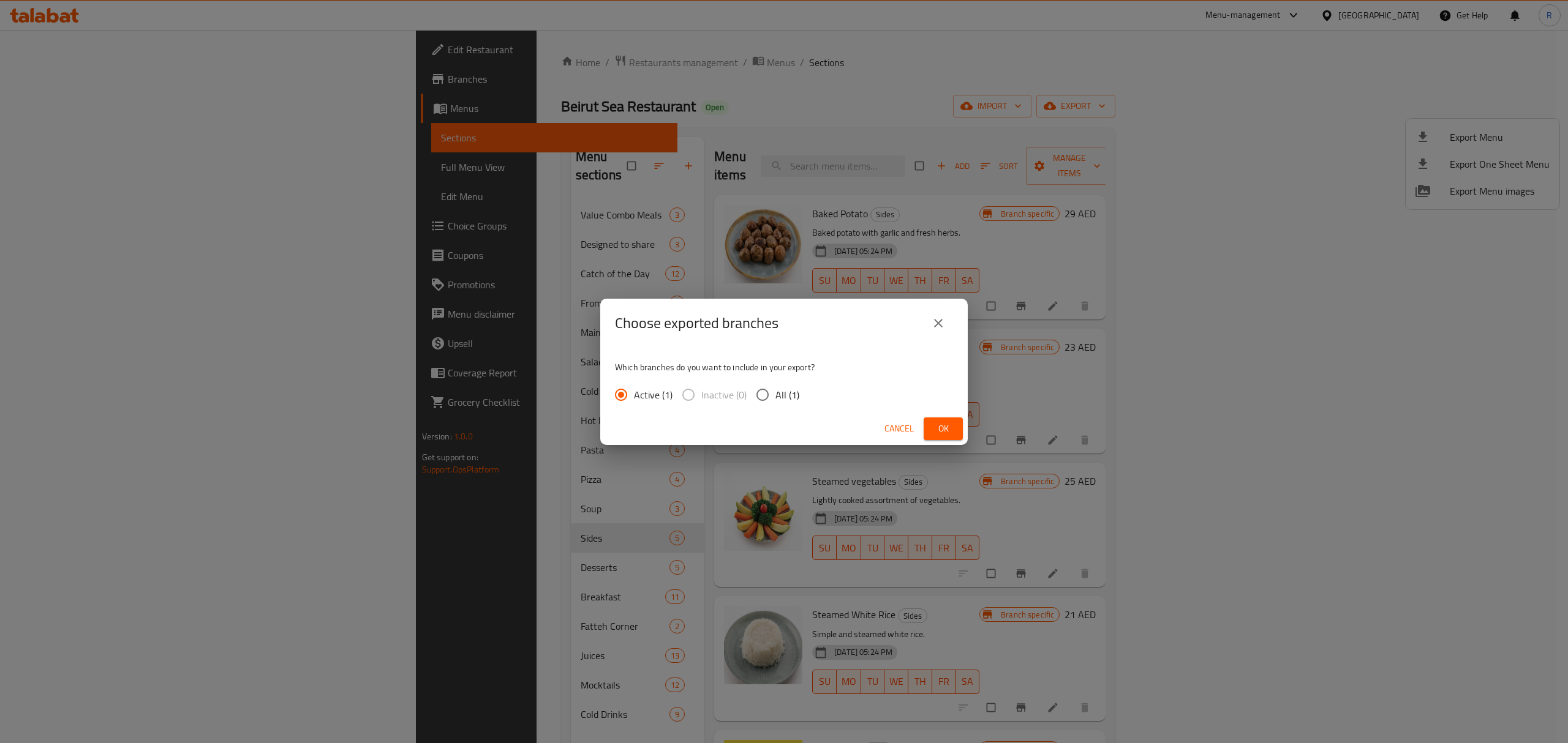
click at [930, 429] on button "Ok" at bounding box center [943, 429] width 39 height 23
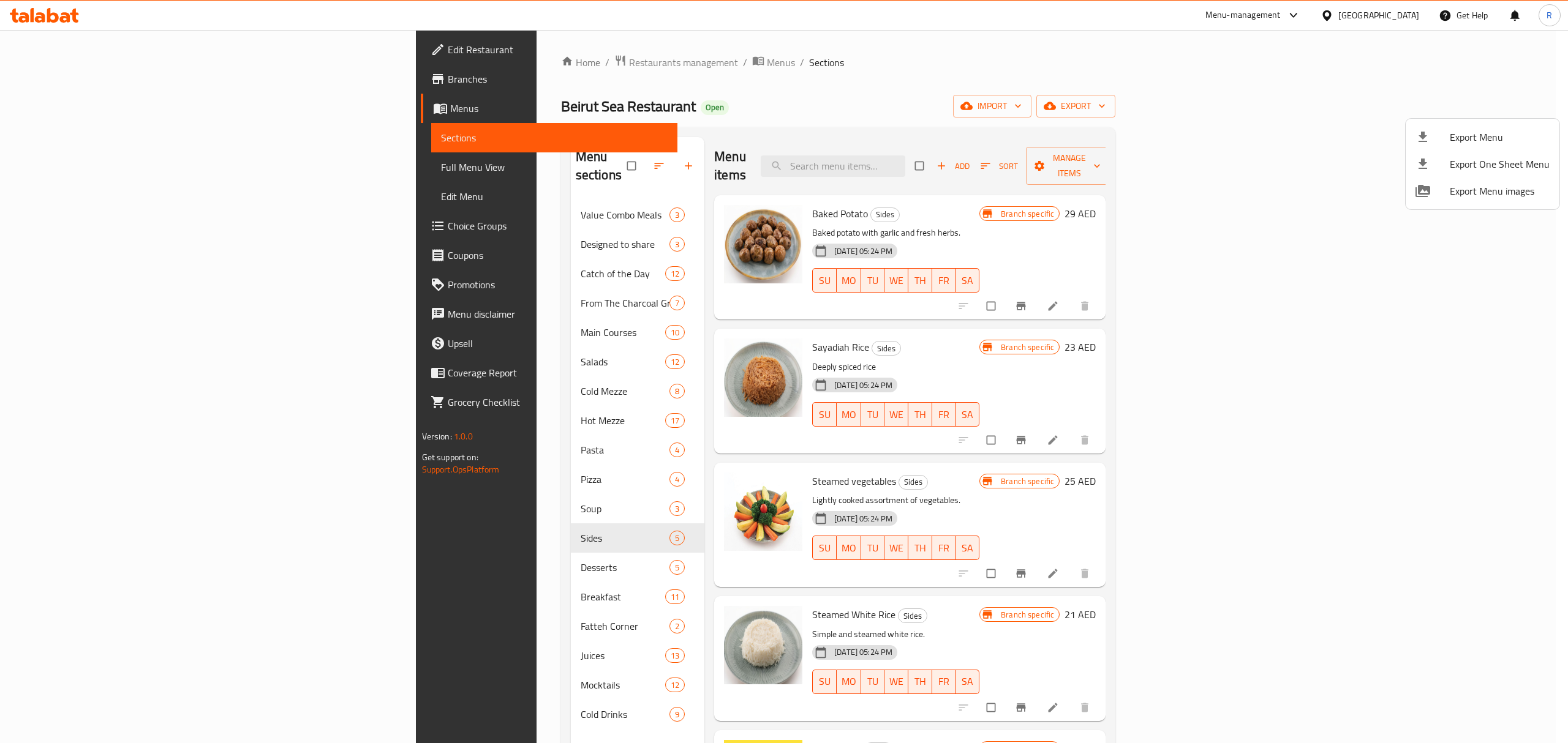
click at [789, 51] on div at bounding box center [784, 372] width 1568 height 743
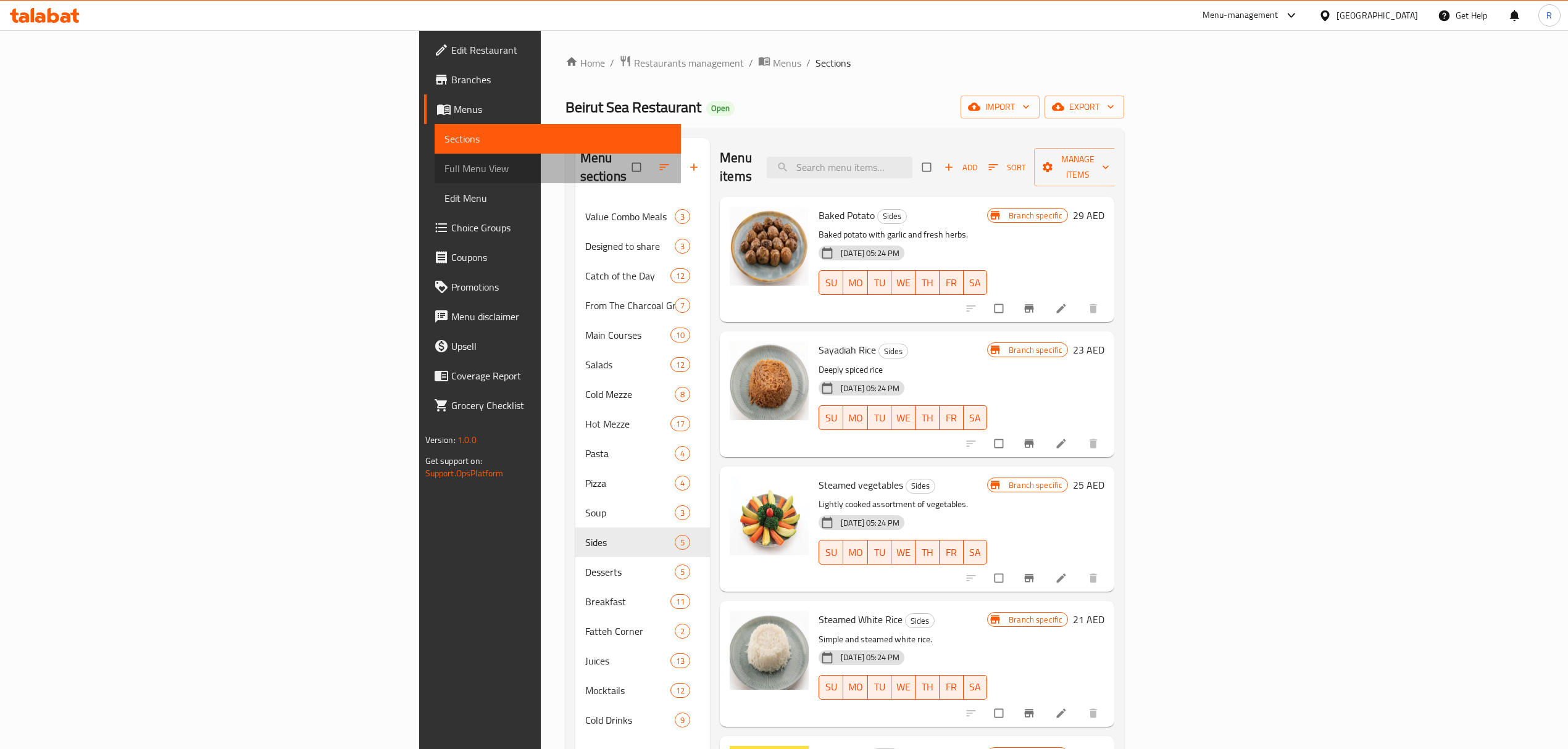
click at [435, 179] on link "Full Menu View" at bounding box center [558, 168] width 247 height 29
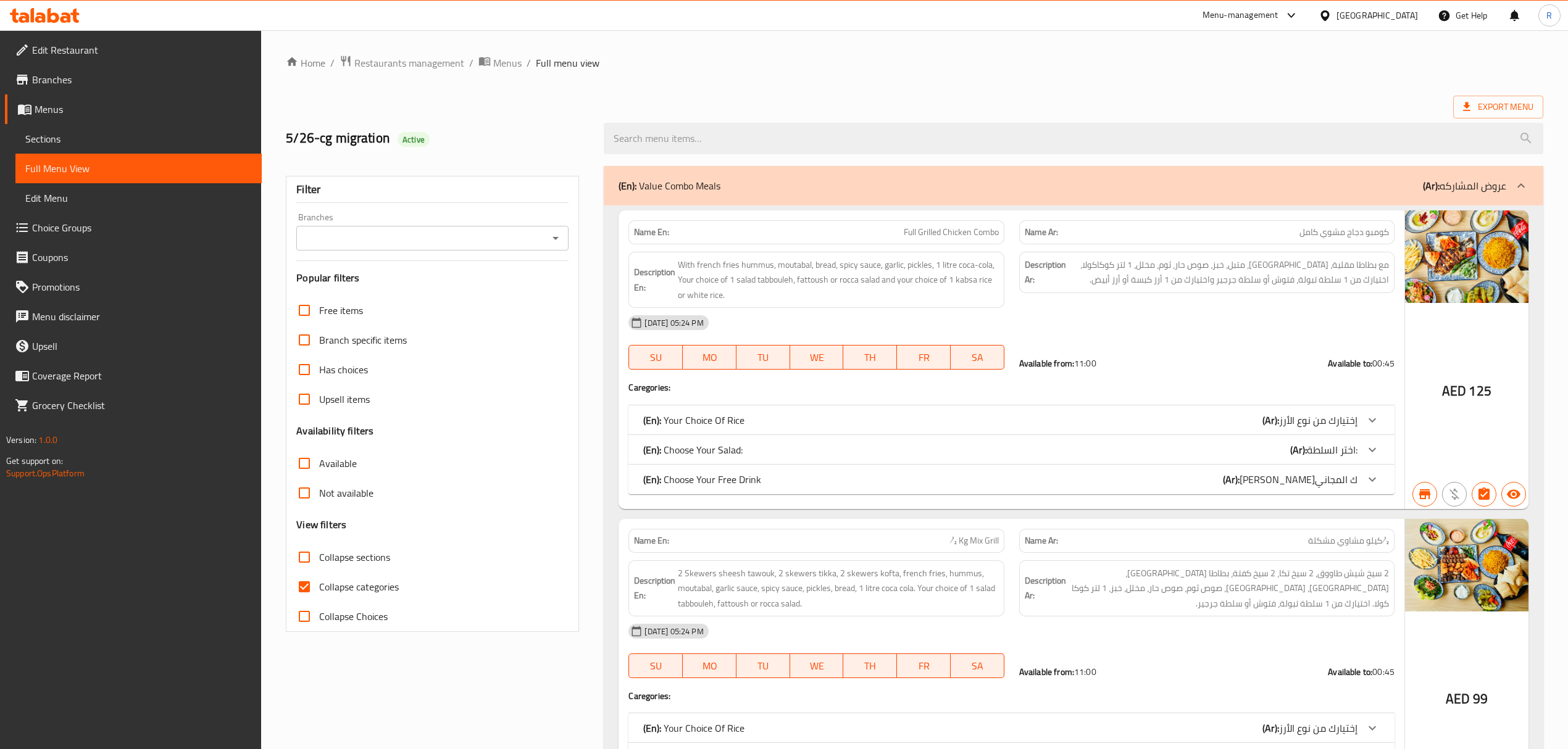
drag, startPoint x: 307, startPoint y: 561, endPoint x: 650, endPoint y: 722, distance: 378.9
click at [306, 563] on input "Collapse sections" at bounding box center [304, 557] width 29 height 29
checkbox input "true"
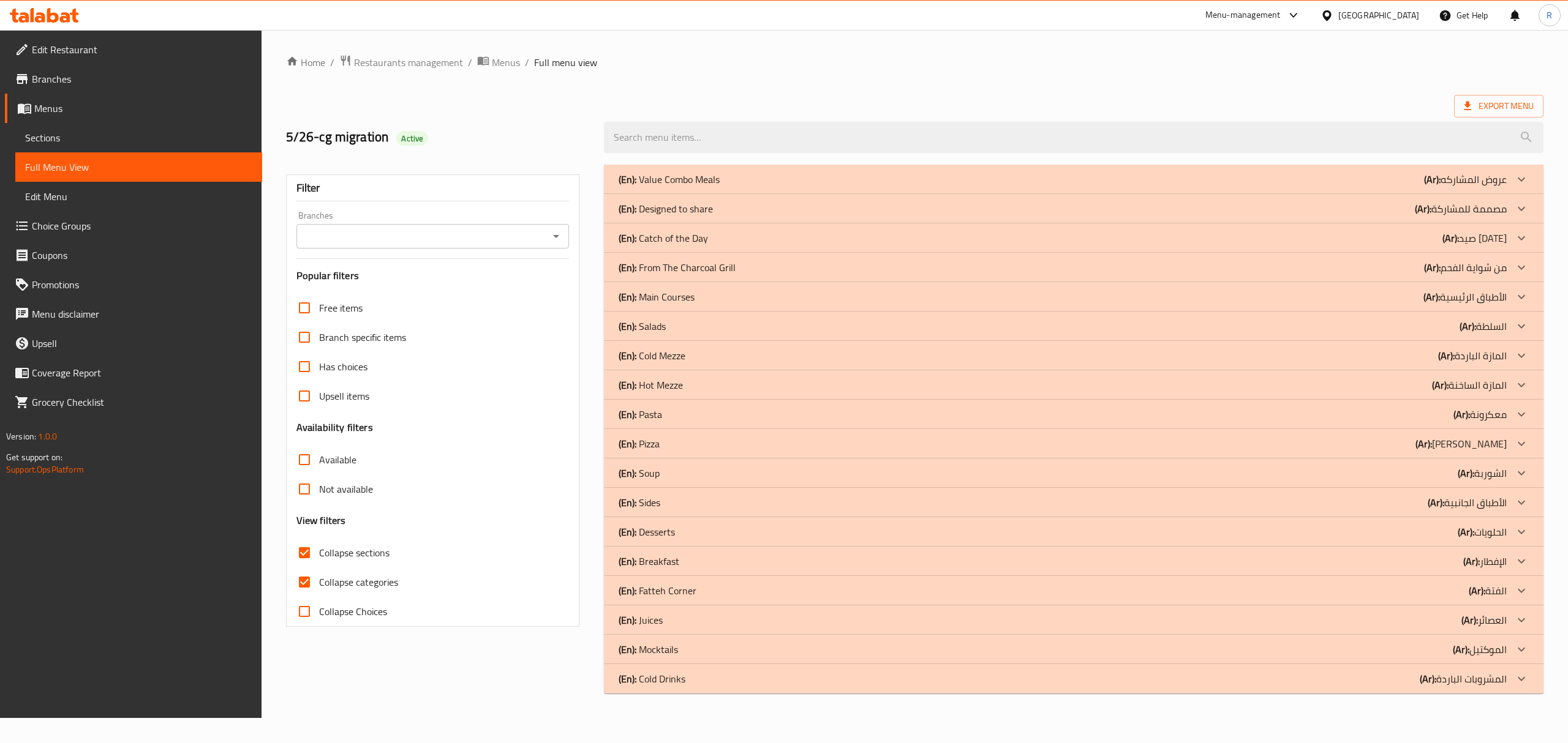
click at [743, 180] on div "(En): Value Combo Meals (Ar): عروض المشاركه" at bounding box center [1063, 179] width 888 height 15
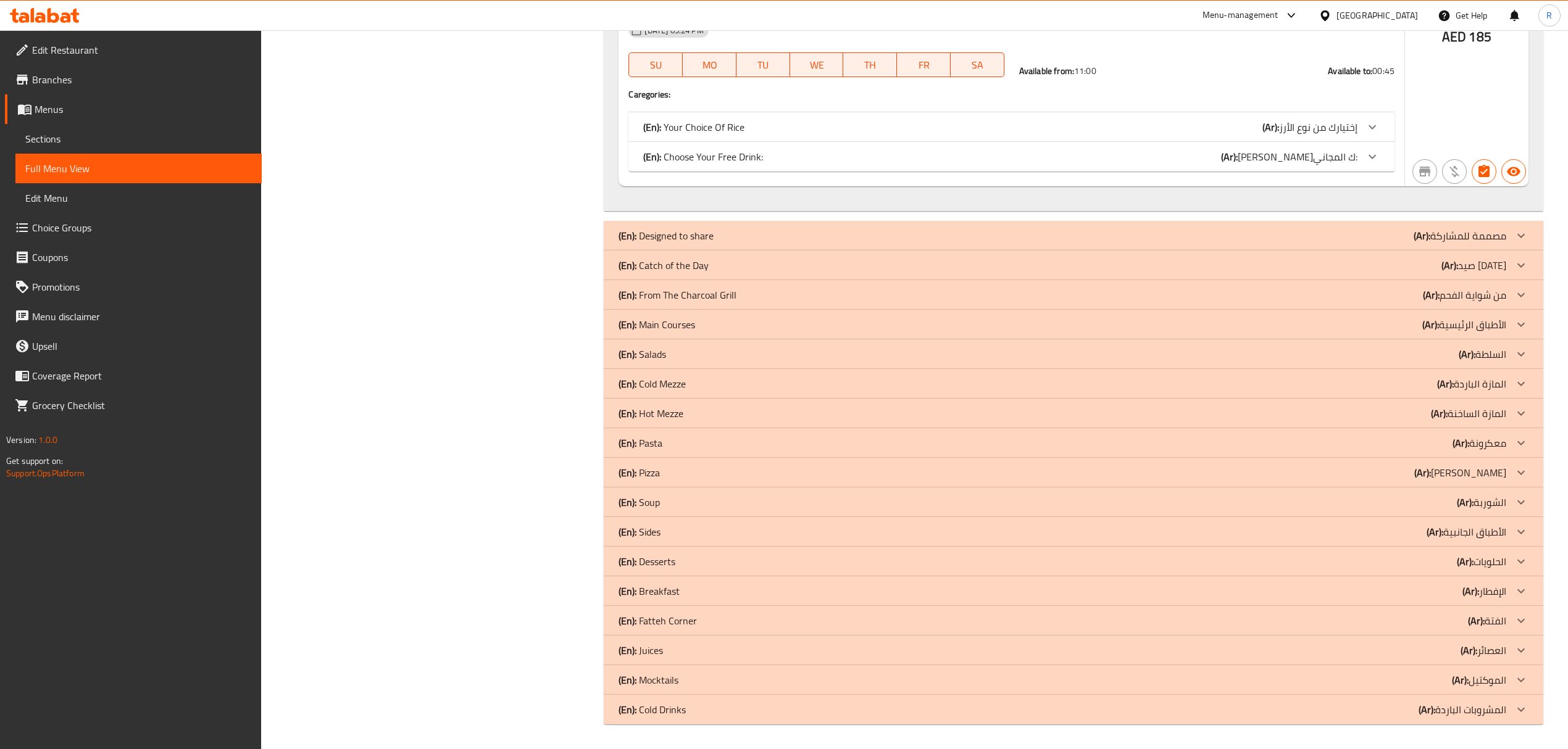
click at [711, 410] on div "(En): Hot Mezze (Ar): المازة الساخنة" at bounding box center [1062, 413] width 887 height 15
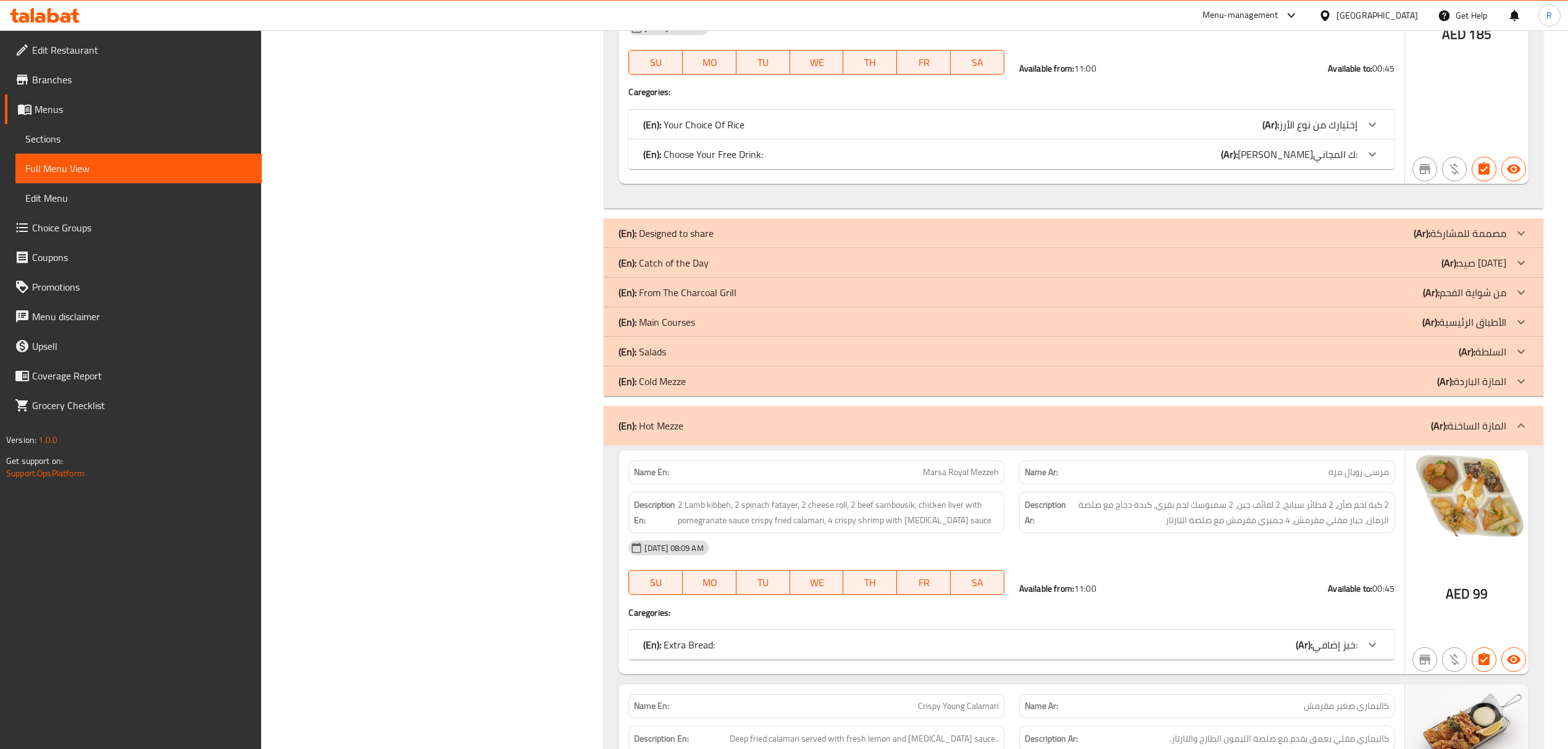
click at [730, 263] on div "(En): Catch of the Day (Ar): صيد [DATE]" at bounding box center [1062, 263] width 887 height 15
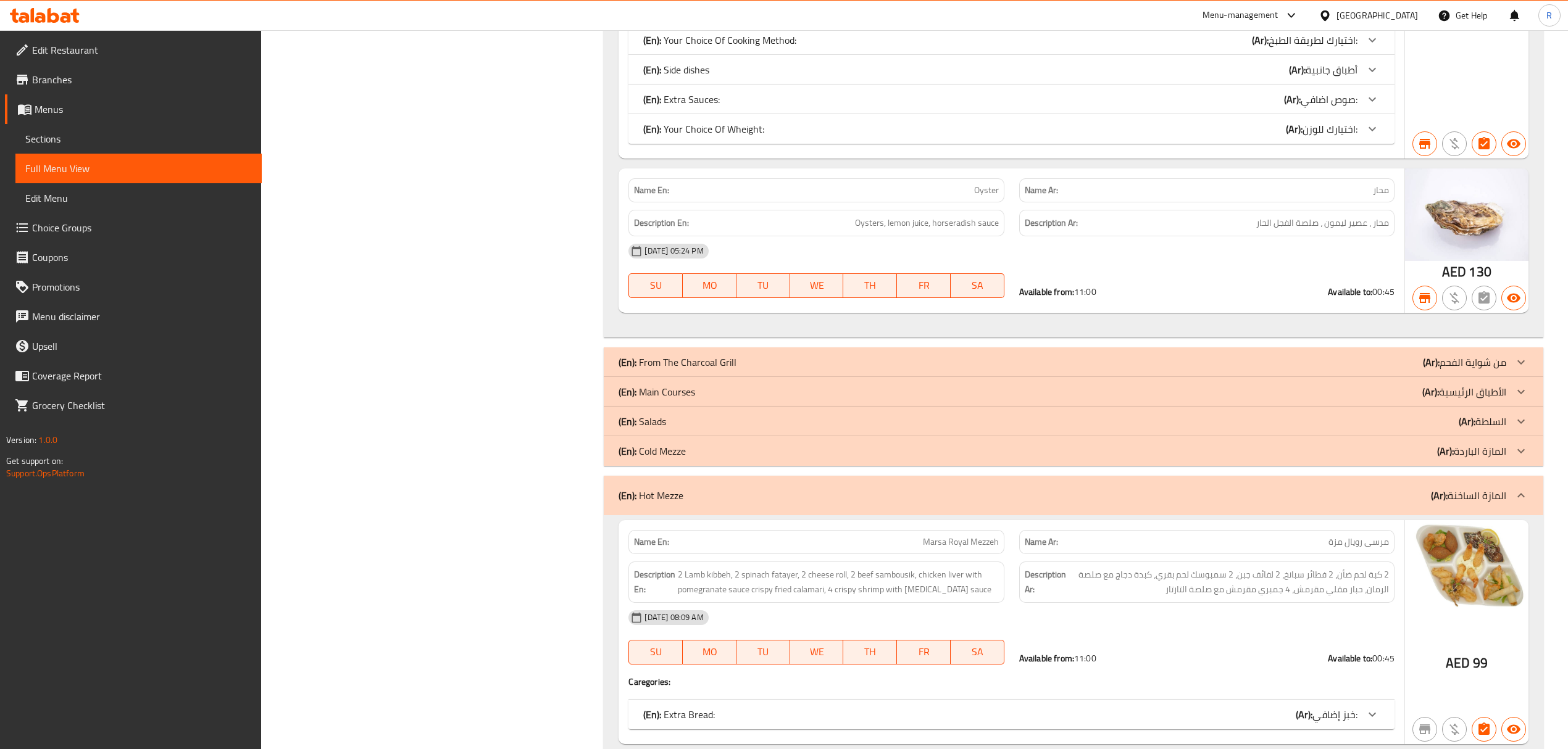
click at [732, 366] on p "(En): From The Charcoal Grill" at bounding box center [677, 362] width 118 height 15
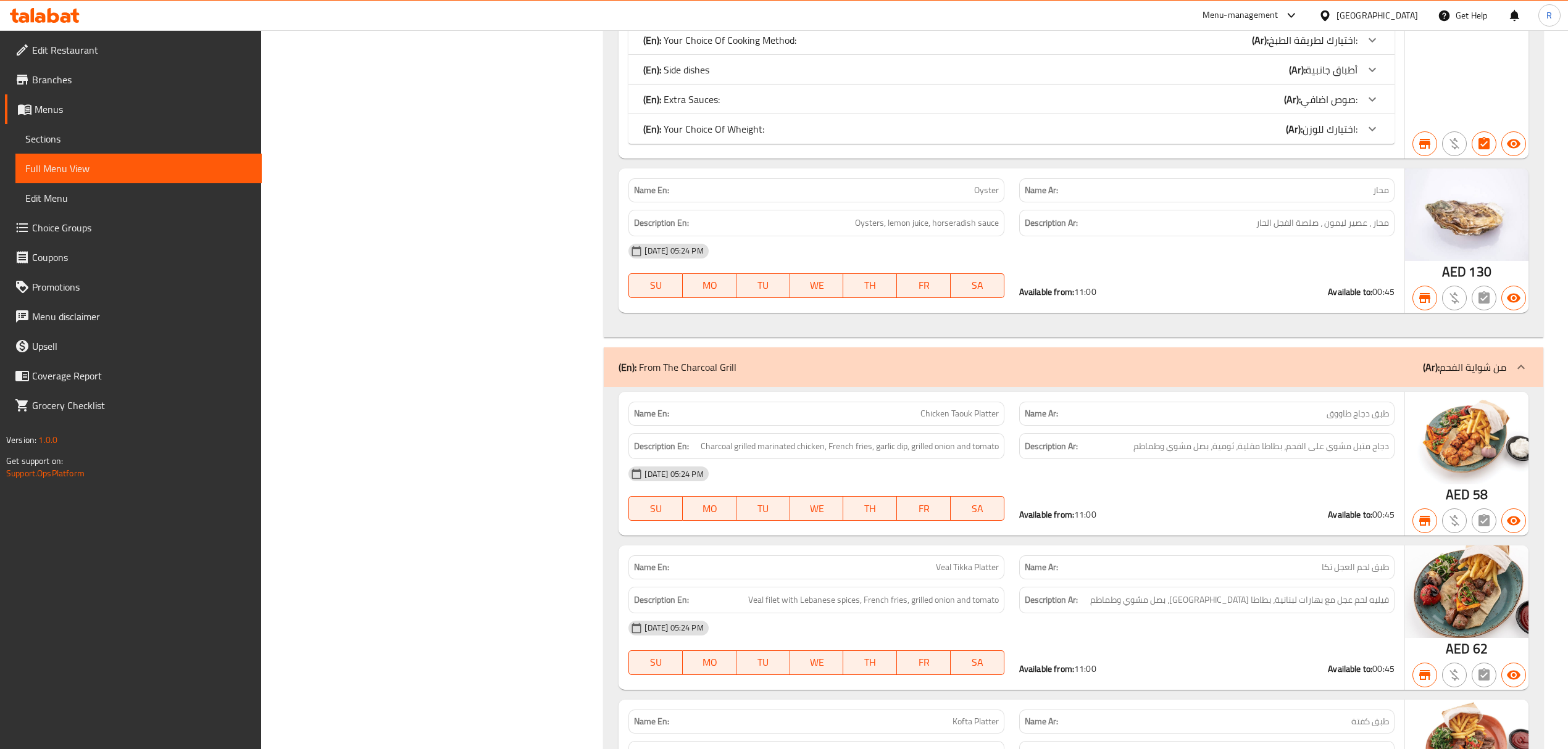
click at [388, 269] on div "Filter Branches Branches Popular filters Free items Branch specific items Has c…" at bounding box center [437, 214] width 318 height 9400
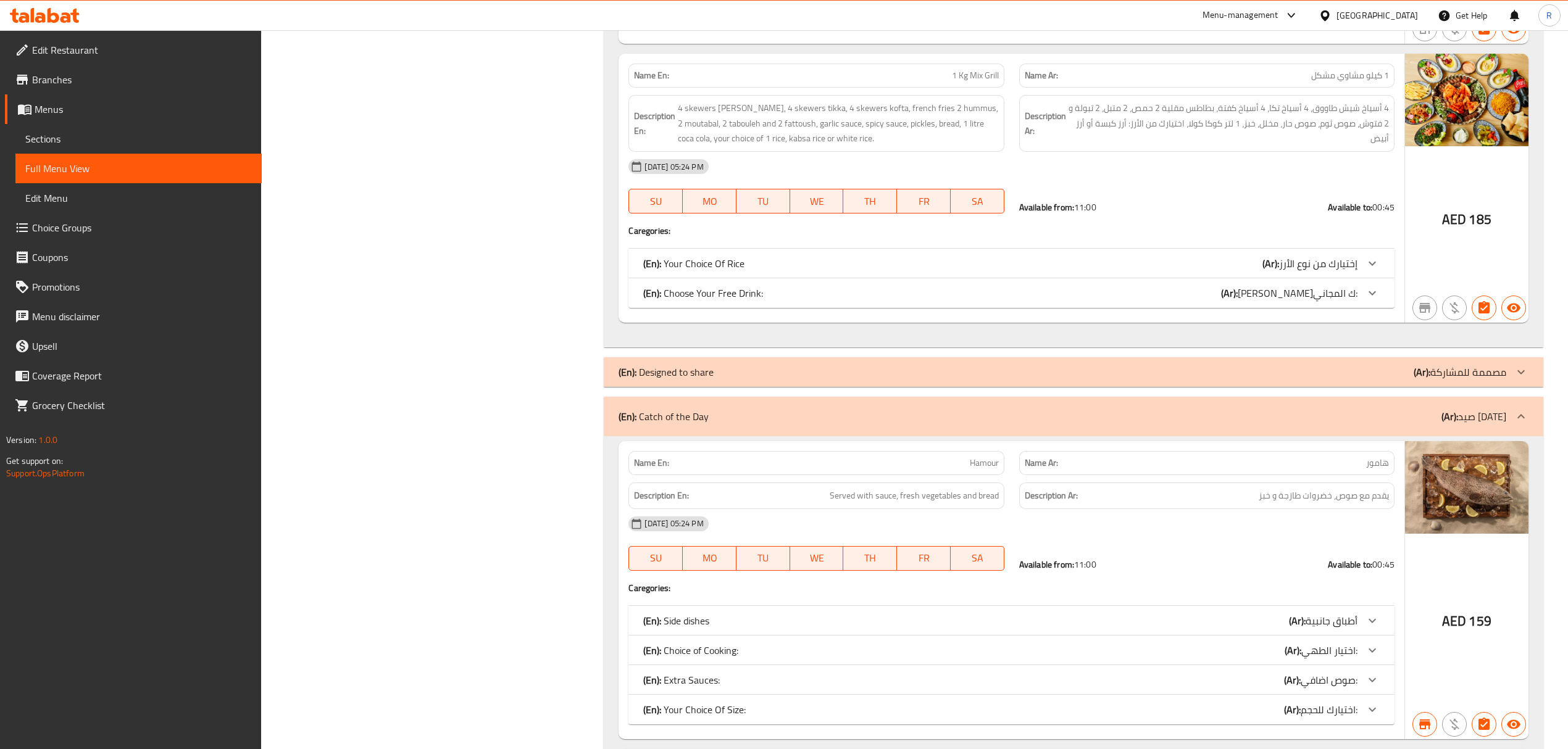
click at [825, 380] on div "(En): Designed to share (Ar): مصممة للمشاركة" at bounding box center [1062, 372] width 887 height 15
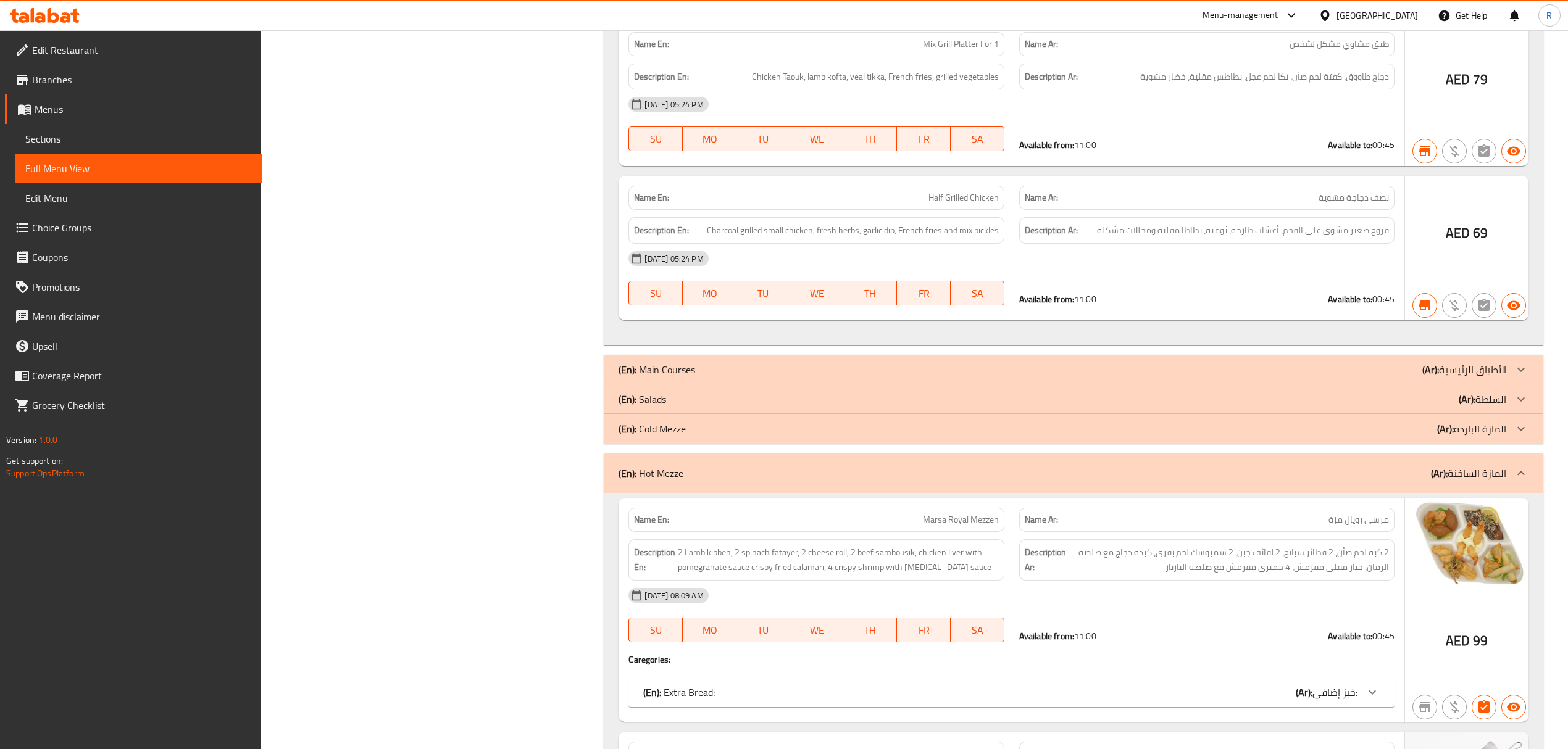
click at [689, 372] on p "(En): Main Courses" at bounding box center [657, 370] width 76 height 15
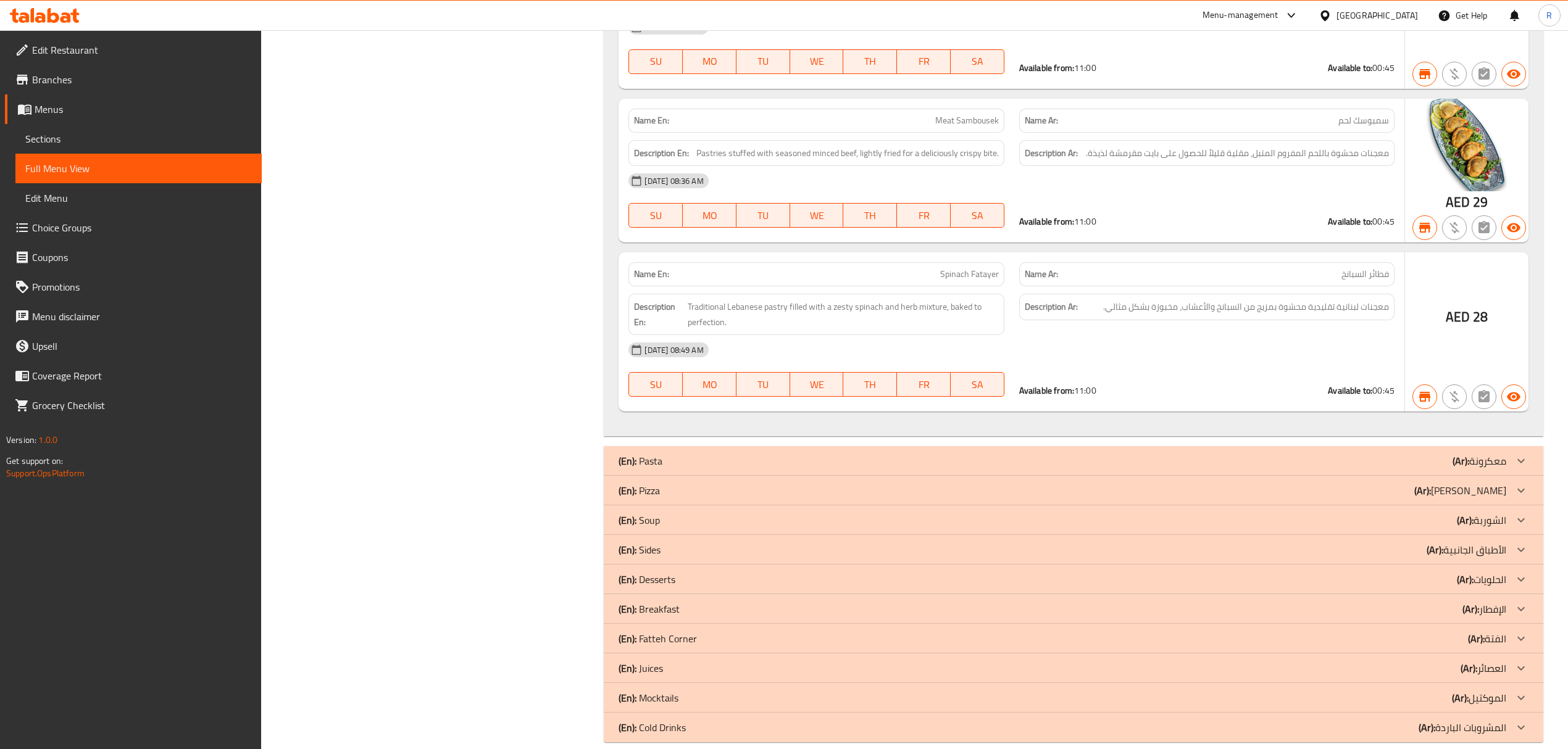
click at [682, 543] on div "(En): Sides (Ar): الأطباق الجانبية" at bounding box center [1062, 550] width 887 height 15
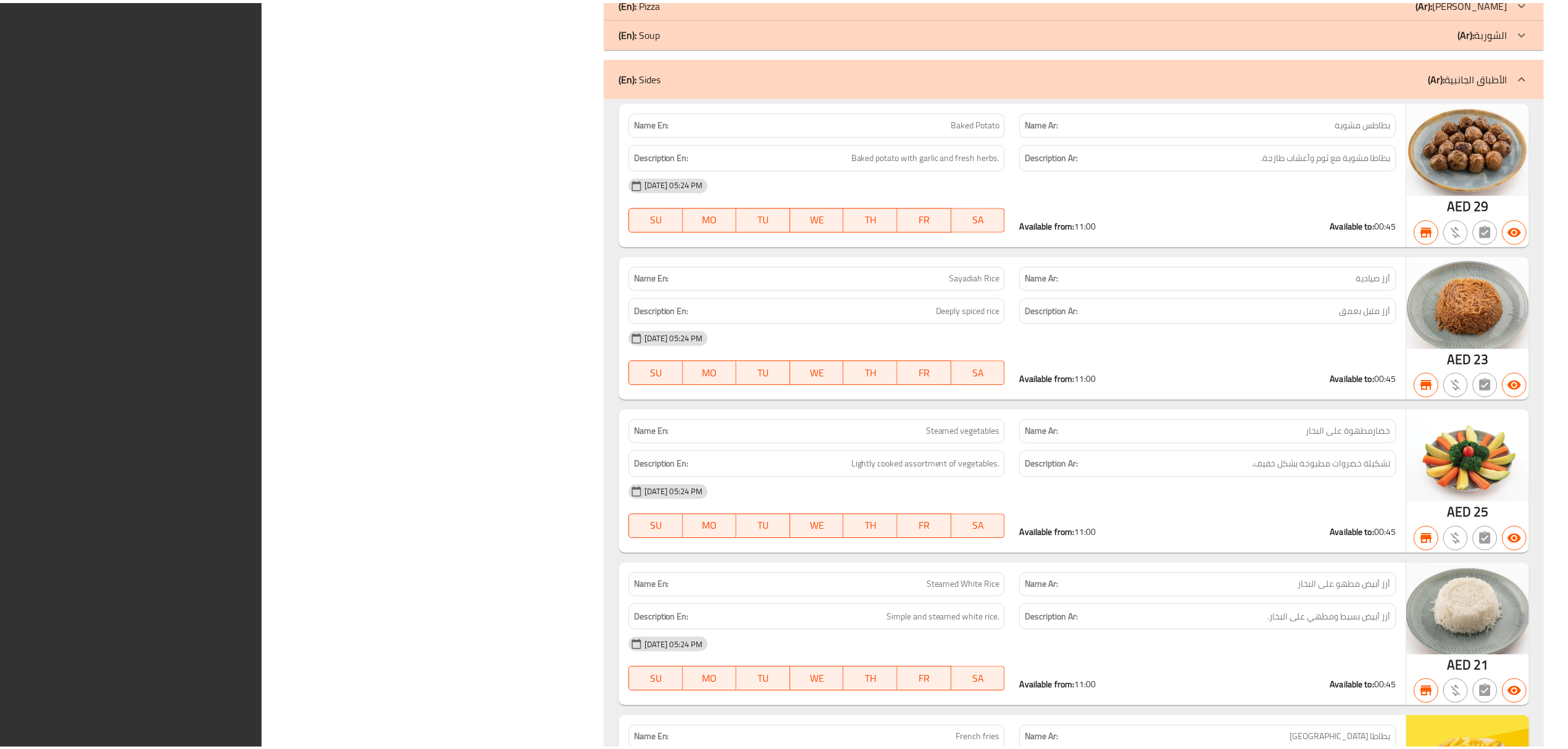
scroll to position [12204, 0]
